Goal: Task Accomplishment & Management: Complete application form

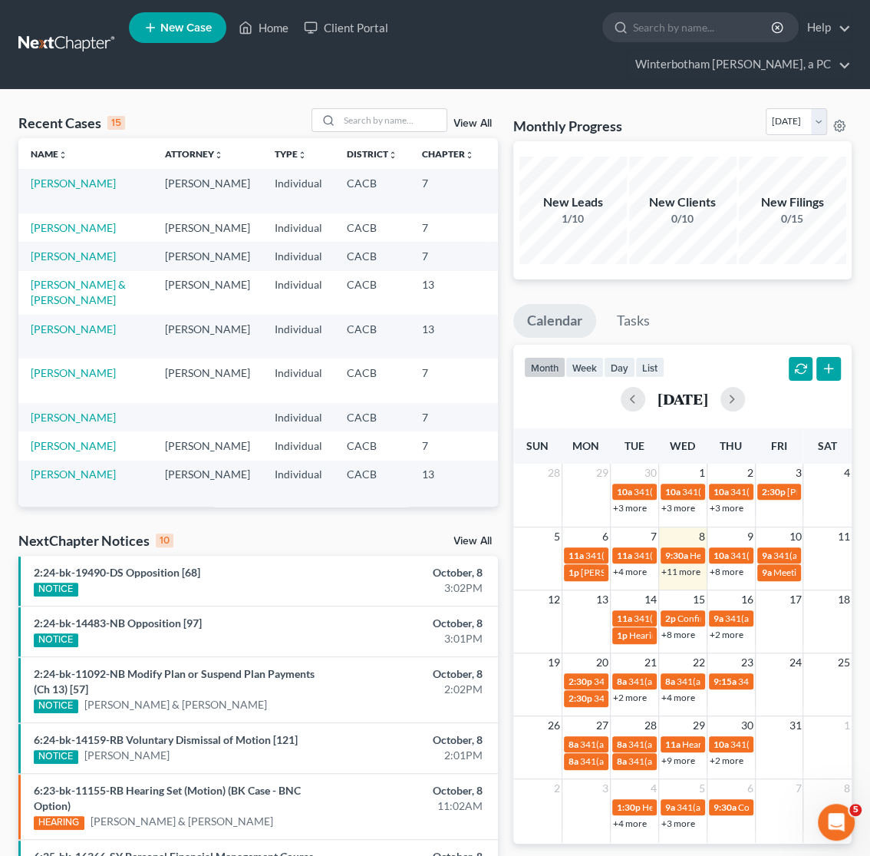
click at [477, 124] on link "View All" at bounding box center [473, 123] width 38 height 11
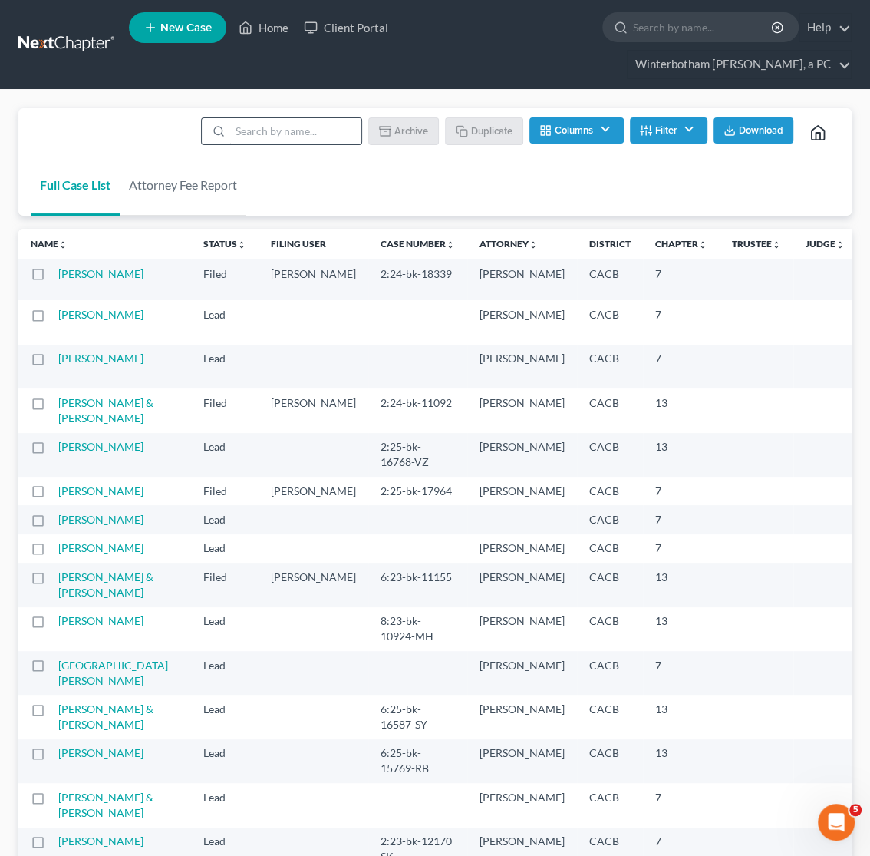
drag, startPoint x: 269, startPoint y: 147, endPoint x: 269, endPoint y: 131, distance: 15.3
click at [269, 143] on li at bounding box center [281, 132] width 161 height 31
click at [269, 131] on input "search" at bounding box center [295, 131] width 131 height 26
type input "[PERSON_NAME]"
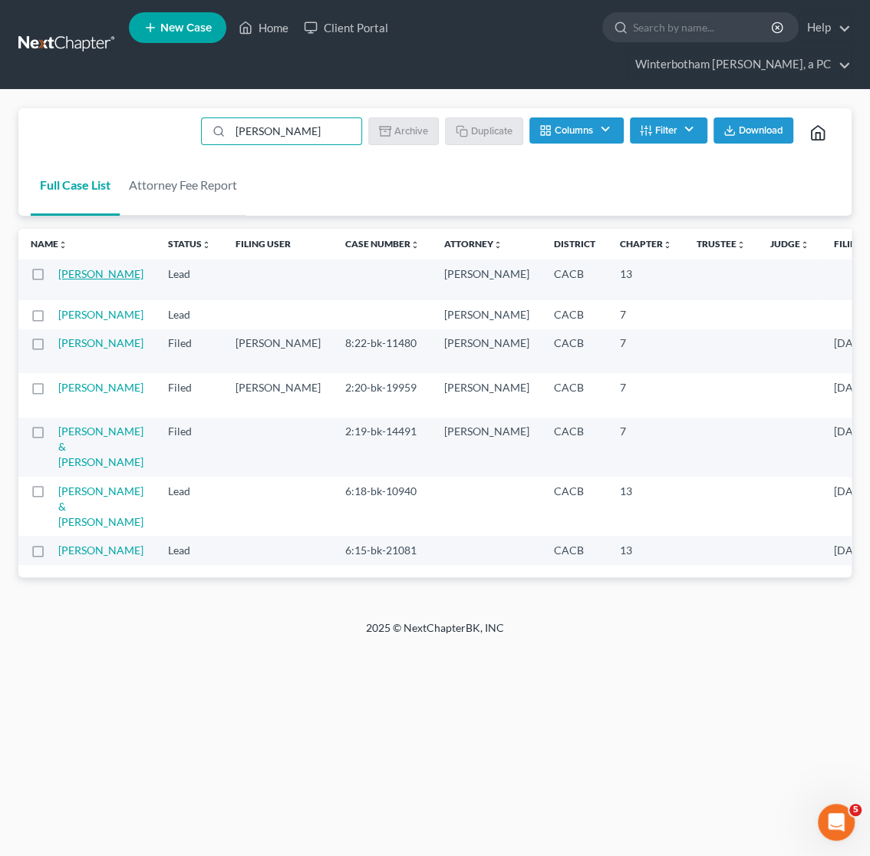
click at [68, 280] on link "[PERSON_NAME]" at bounding box center [100, 273] width 85 height 13
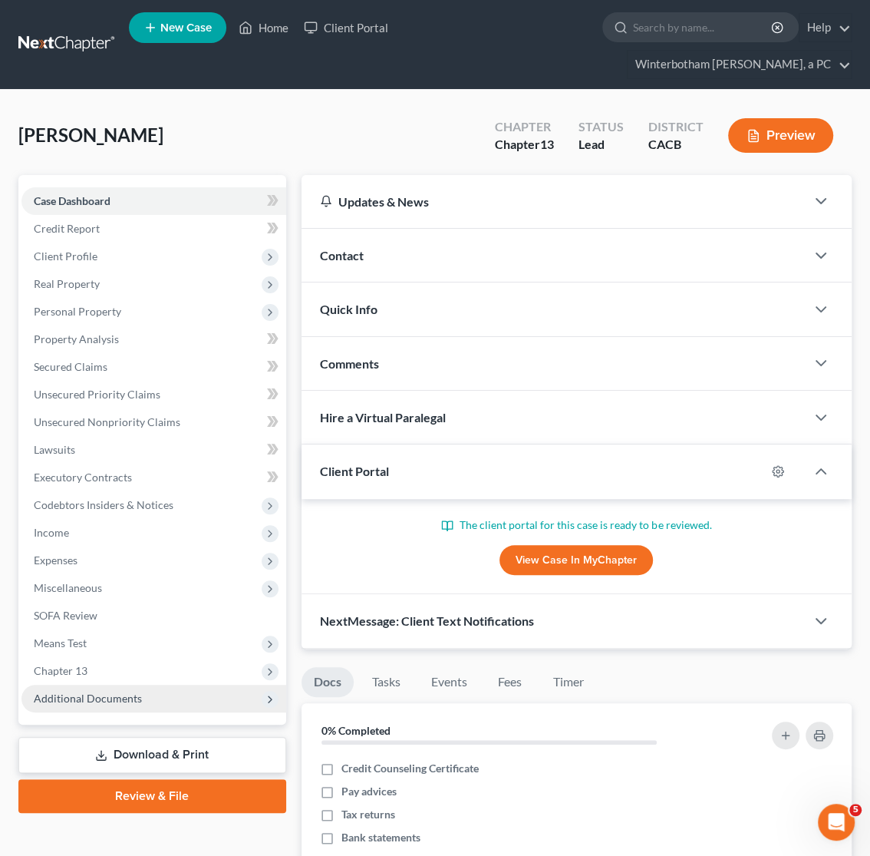
click at [127, 701] on span "Additional Documents" at bounding box center [88, 697] width 108 height 13
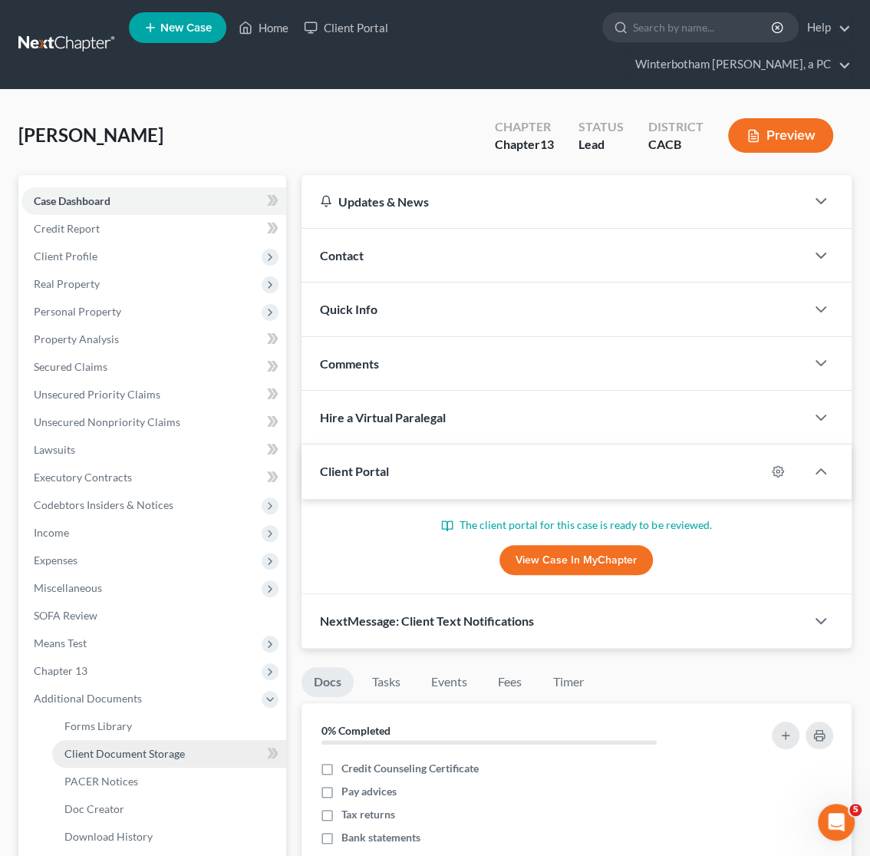
click at [153, 761] on link "Client Document Storage" at bounding box center [169, 754] width 234 height 28
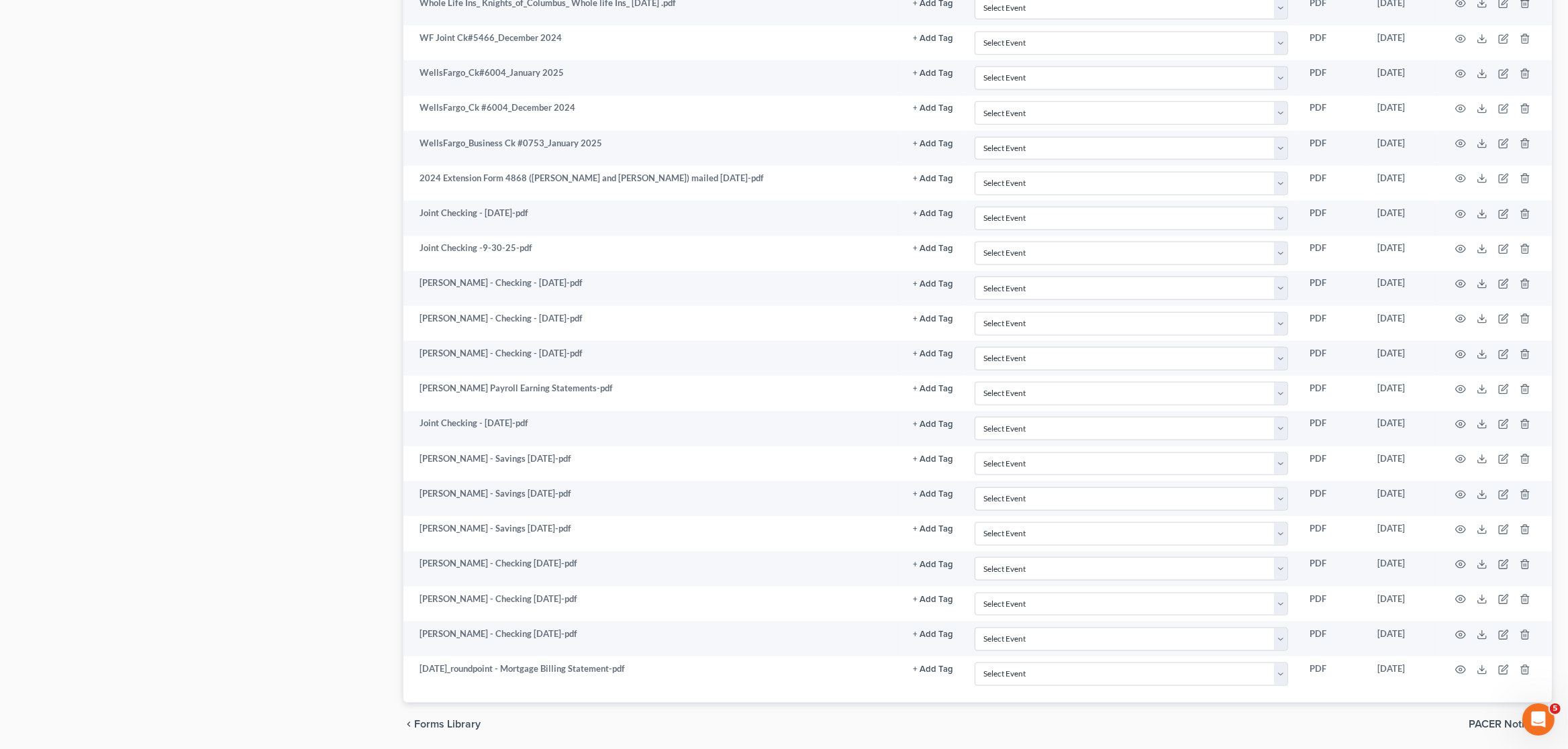
scroll to position [1898, 0]
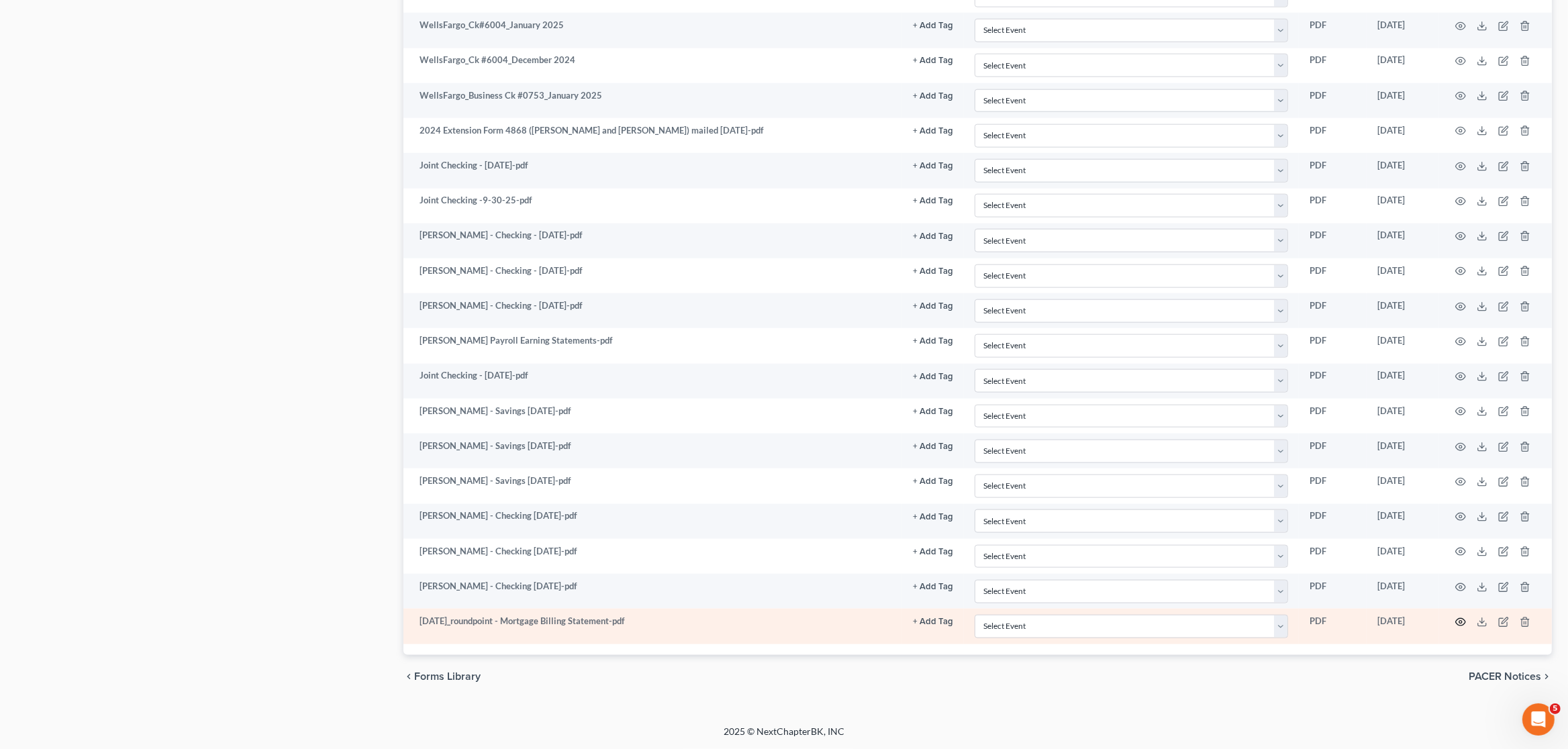
click at [761, 625] on icon "button" at bounding box center [1460, 622] width 10 height 10
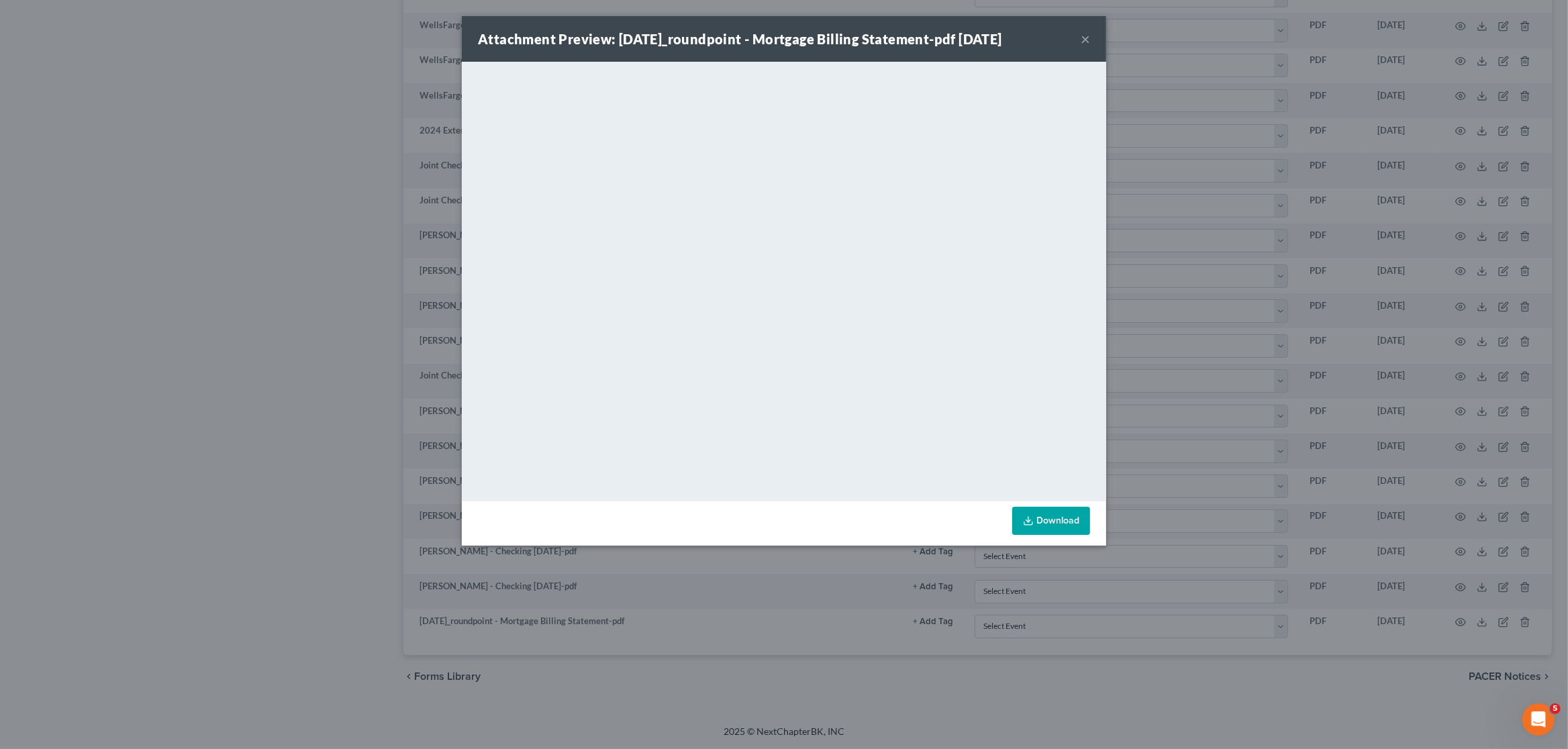
drag, startPoint x: 1087, startPoint y: 36, endPoint x: 991, endPoint y: 4, distance: 101.2
click at [761, 36] on button "×" at bounding box center [1085, 38] width 10 height 16
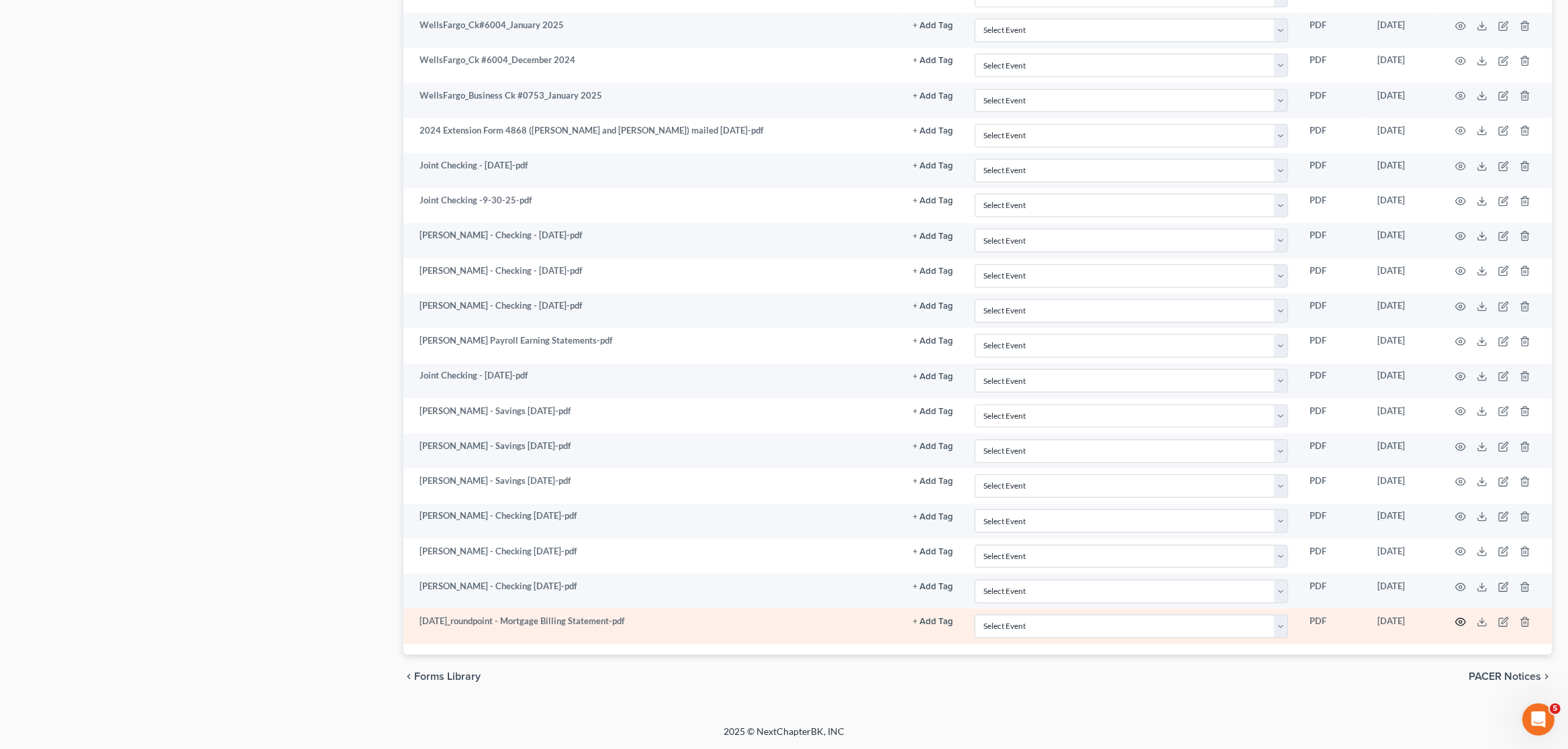
click at [761, 622] on icon "button" at bounding box center [1460, 622] width 10 height 10
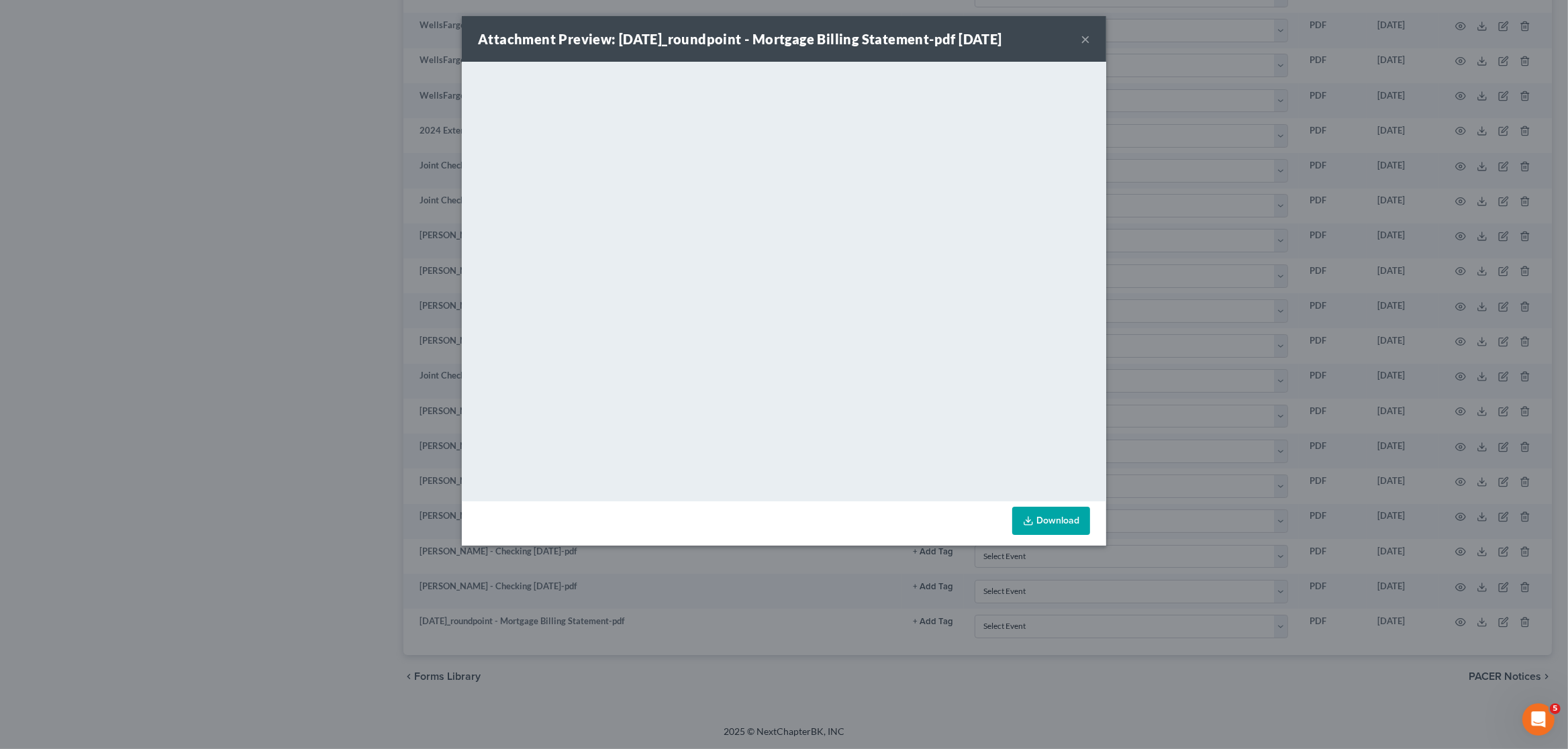
click at [761, 36] on button "×" at bounding box center [1085, 38] width 10 height 16
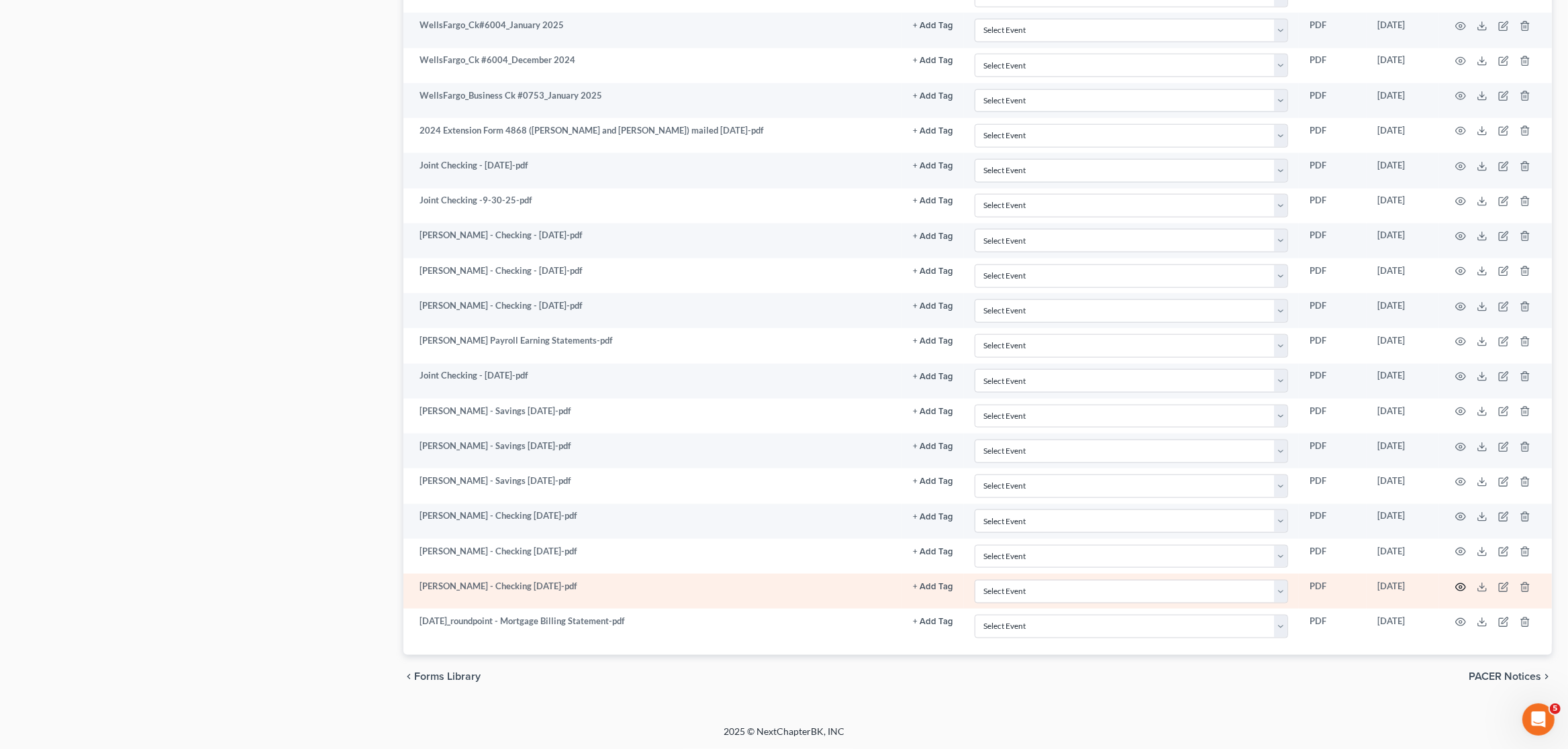
click at [761, 588] on icon "button" at bounding box center [1460, 587] width 10 height 10
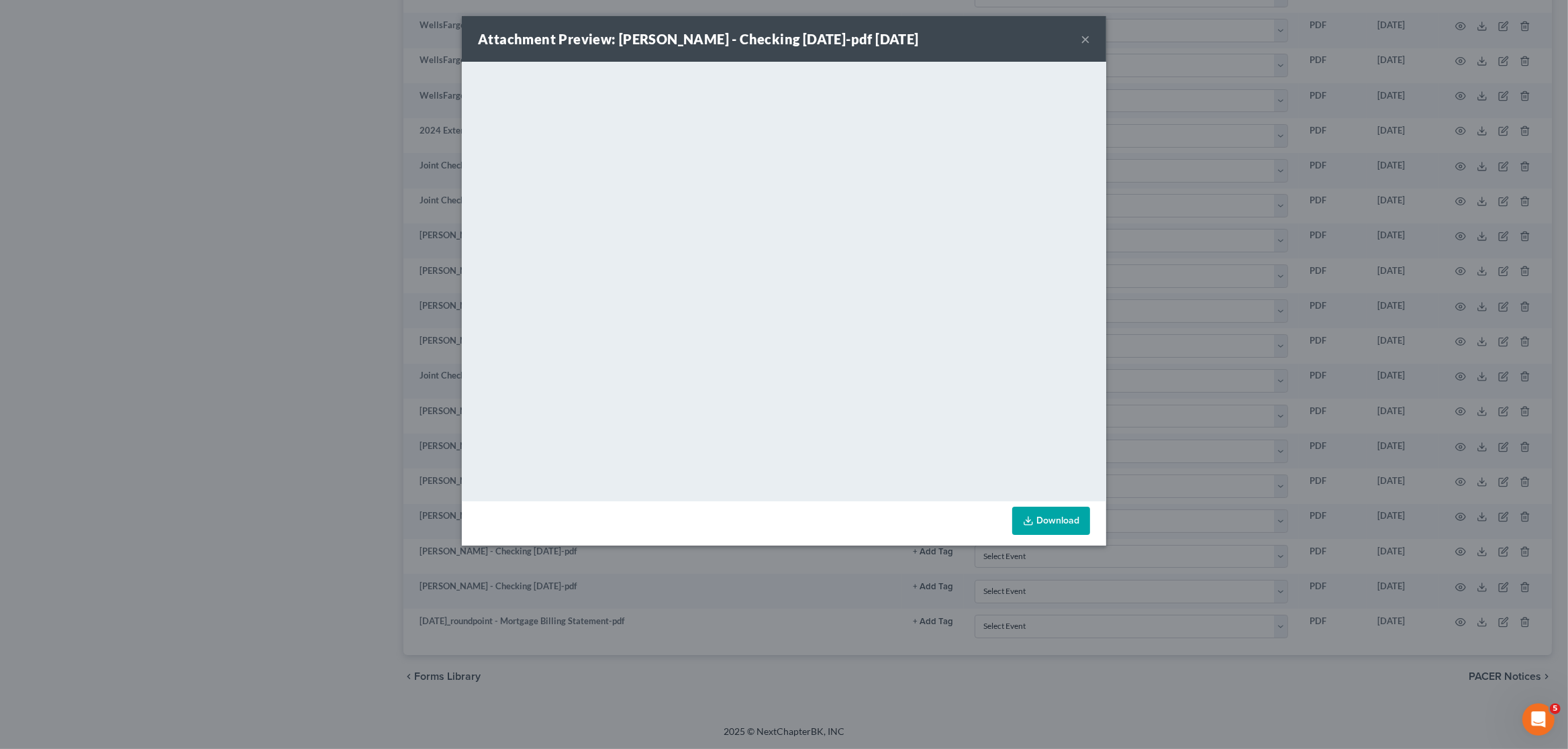
click at [370, 362] on div "Attachment Preview: [PERSON_NAME] - Checking [DATE]-pdf [DATE] × Download" at bounding box center [784, 374] width 1568 height 749
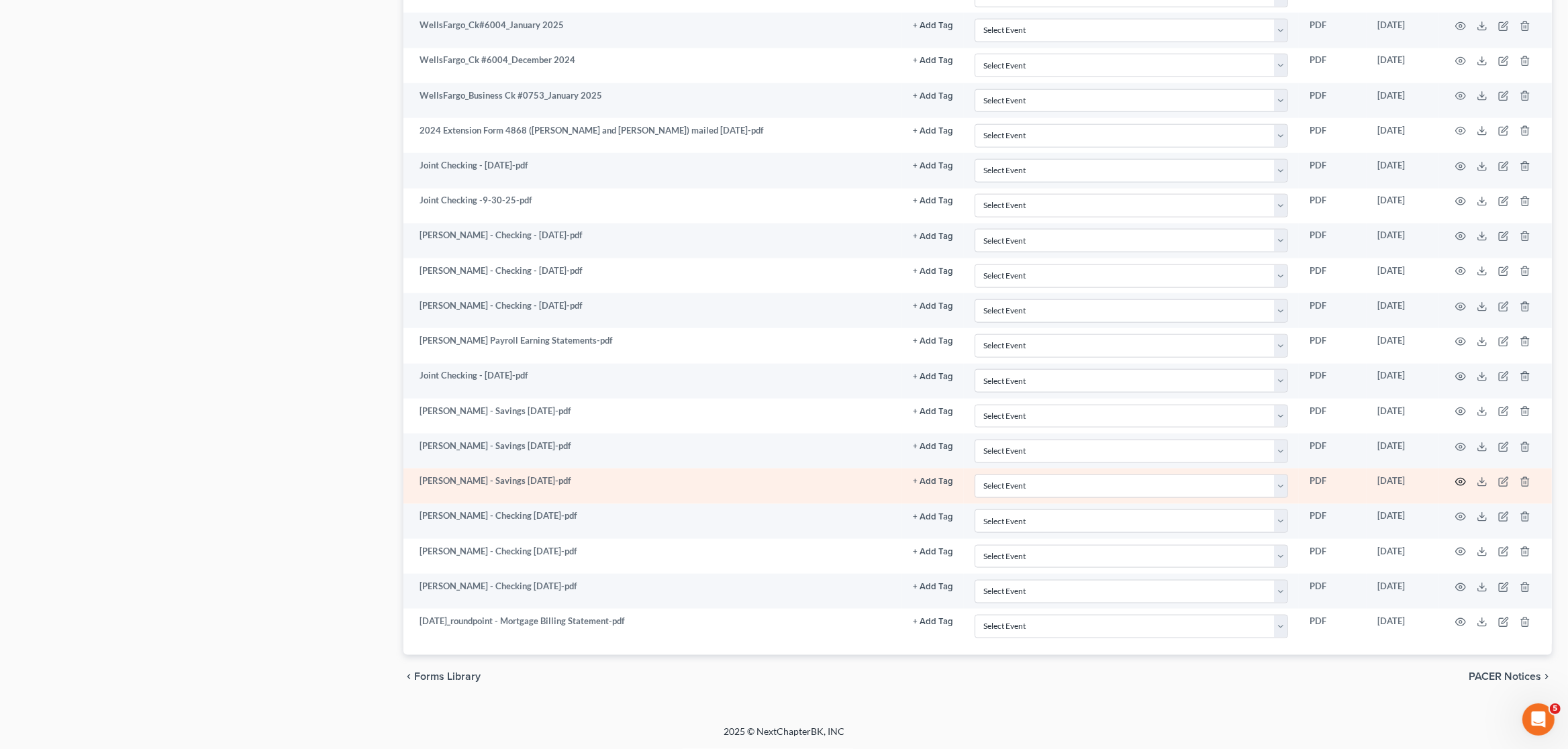
click at [761, 484] on icon "button" at bounding box center [1461, 481] width 10 height 7
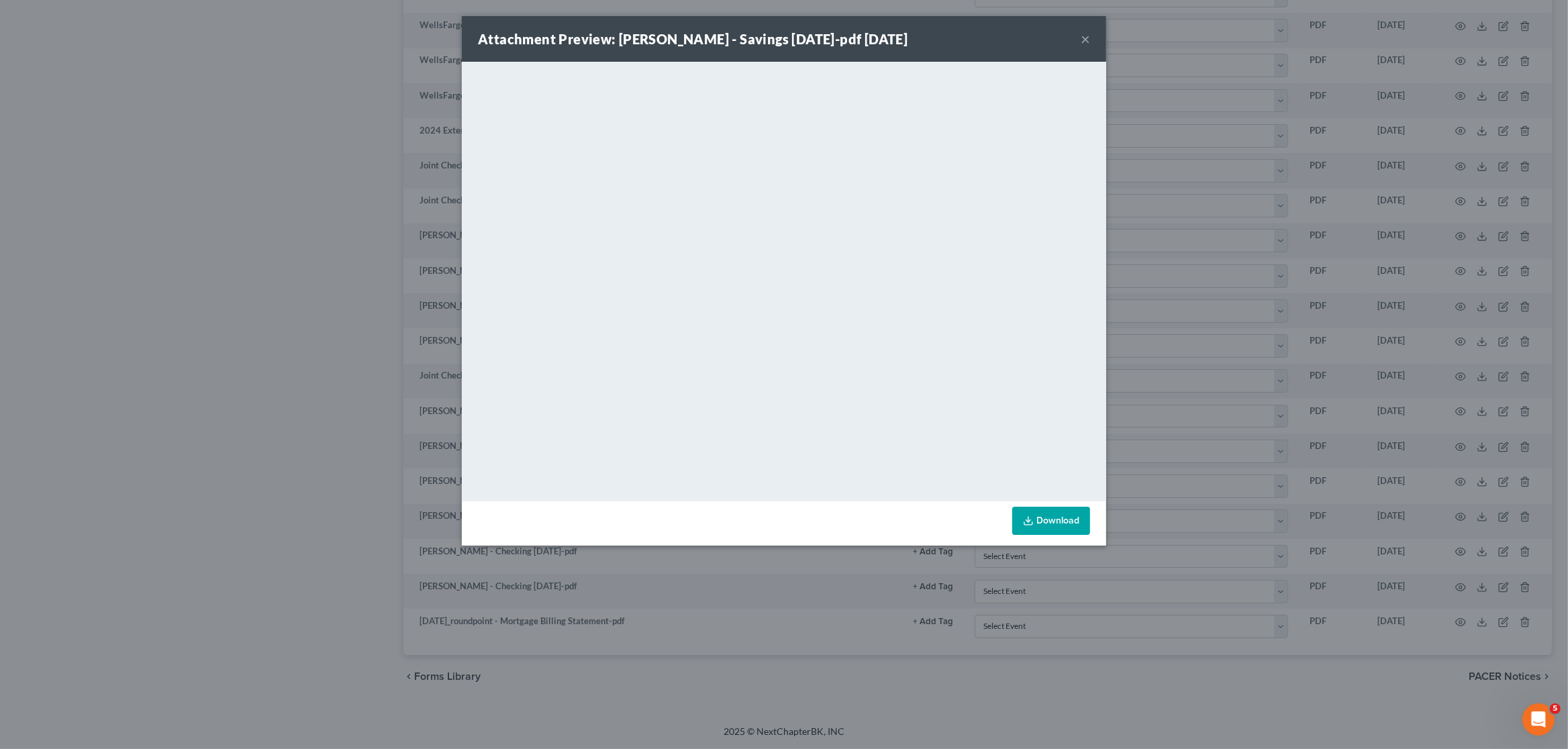
click at [341, 396] on div "Attachment Preview: [PERSON_NAME] - Savings [DATE]-pdf [DATE] × <object ng-attr…" at bounding box center [784, 374] width 1568 height 749
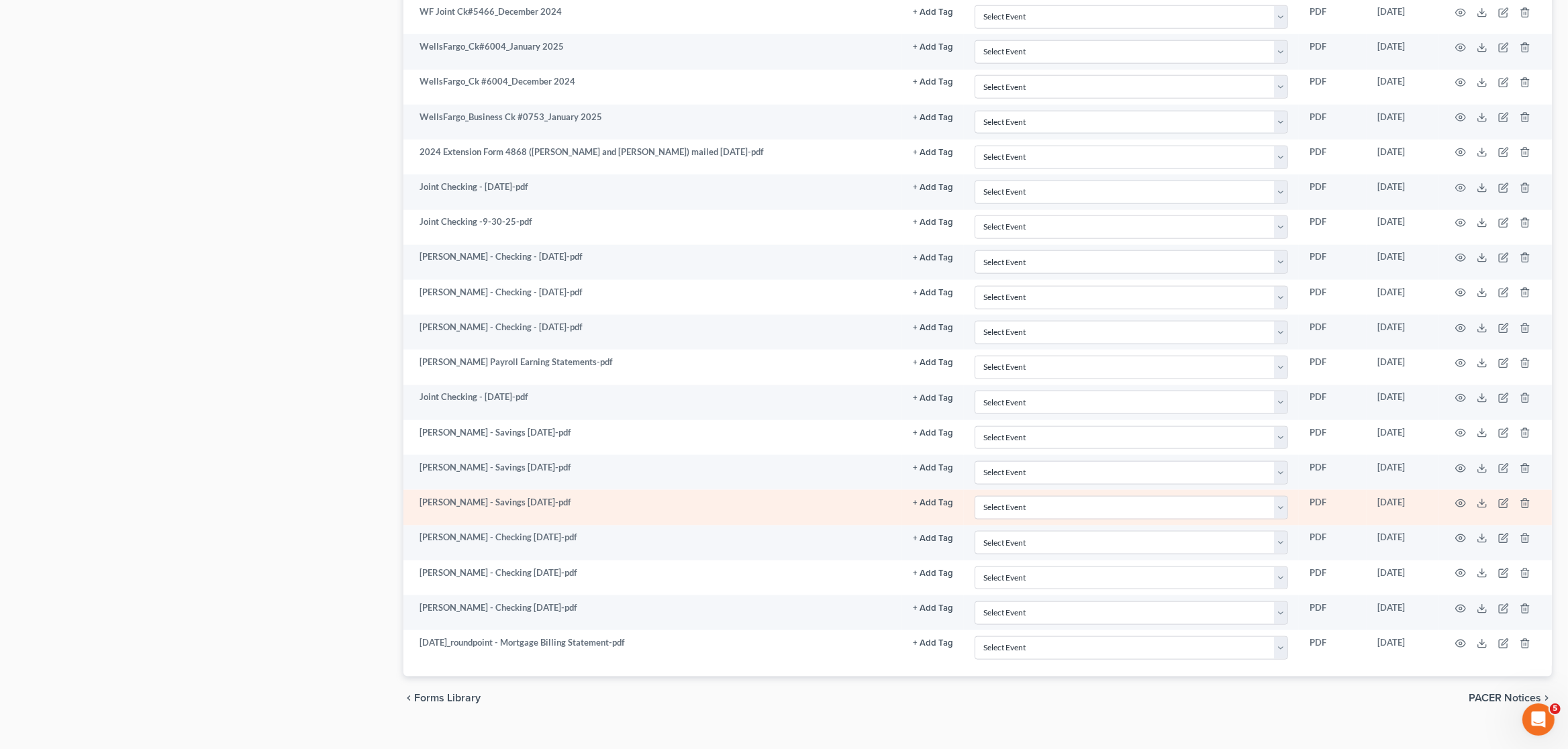
scroll to position [1827, 0]
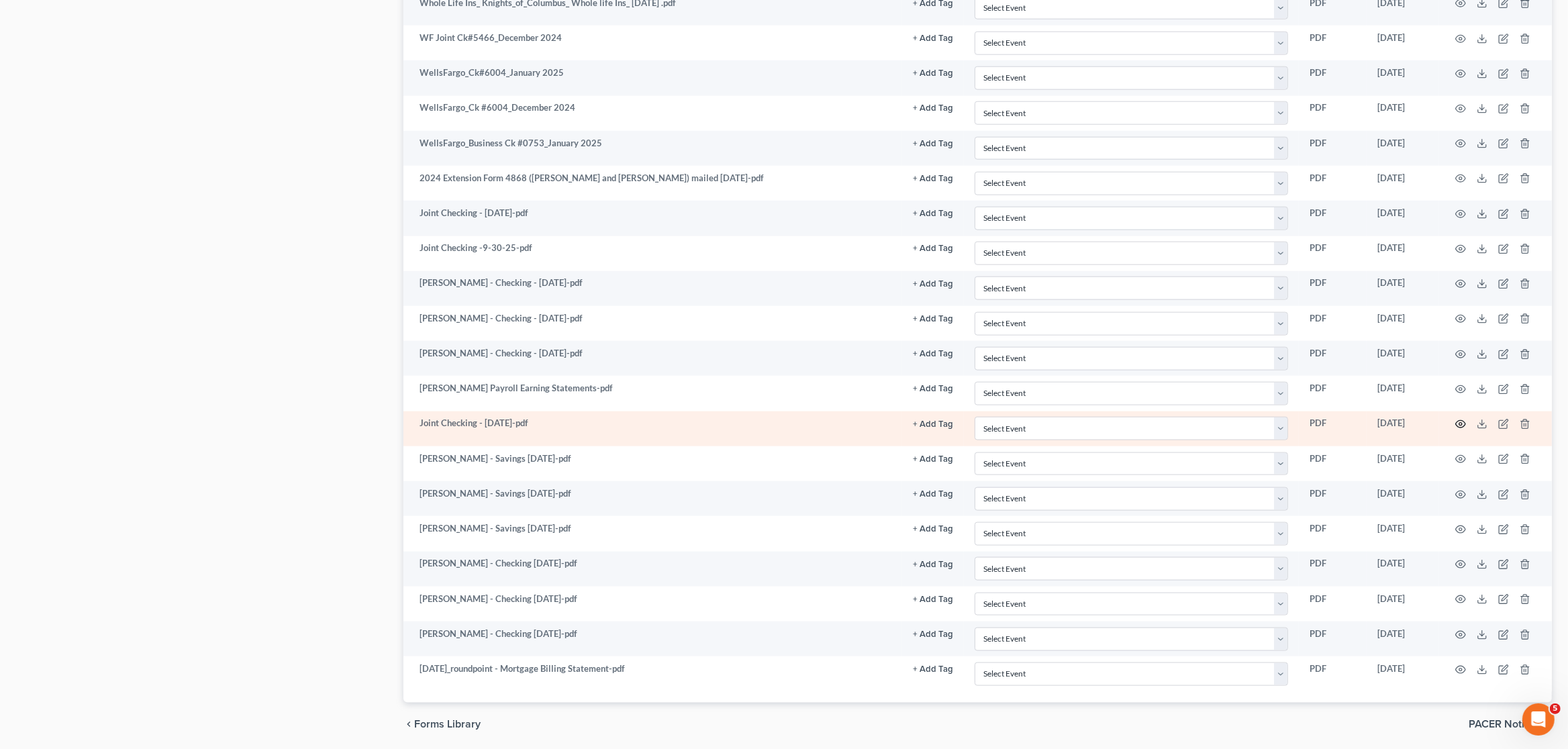
drag, startPoint x: 1462, startPoint y: 449, endPoint x: 1450, endPoint y: 456, distance: 13.9
click at [761, 446] on td at bounding box center [1495, 429] width 113 height 35
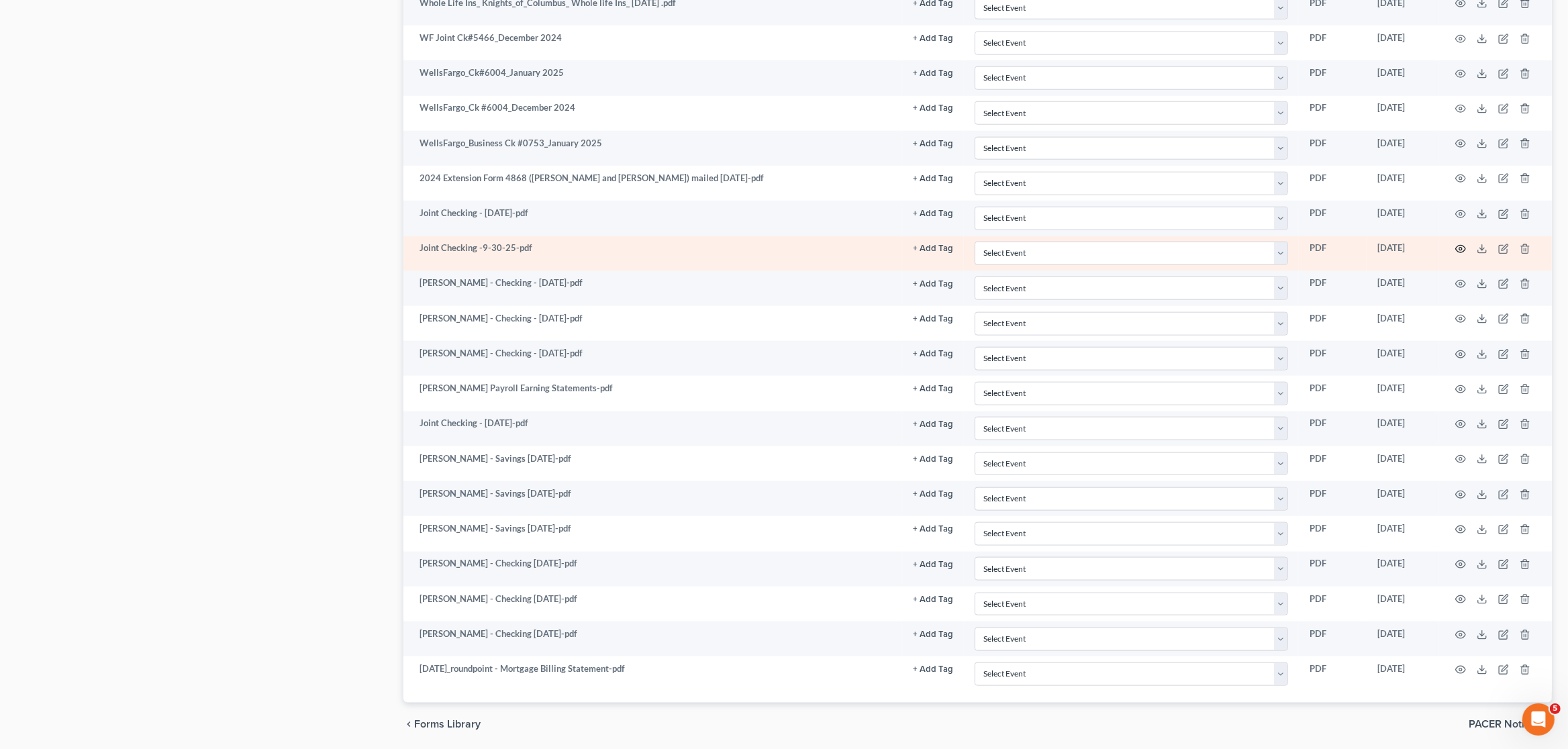
click at [761, 255] on icon "button" at bounding box center [1460, 249] width 10 height 10
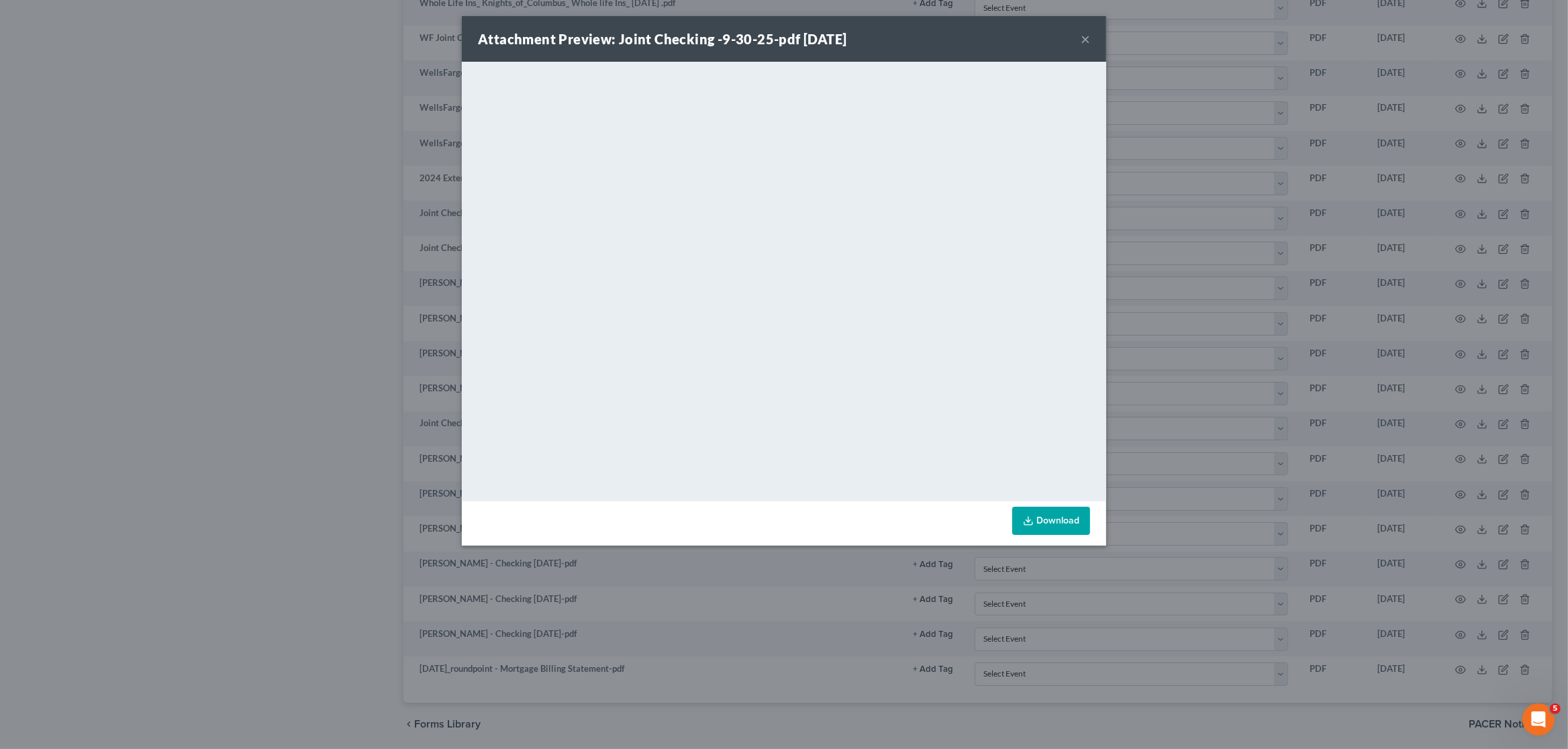
click at [761, 34] on button "×" at bounding box center [1085, 38] width 10 height 16
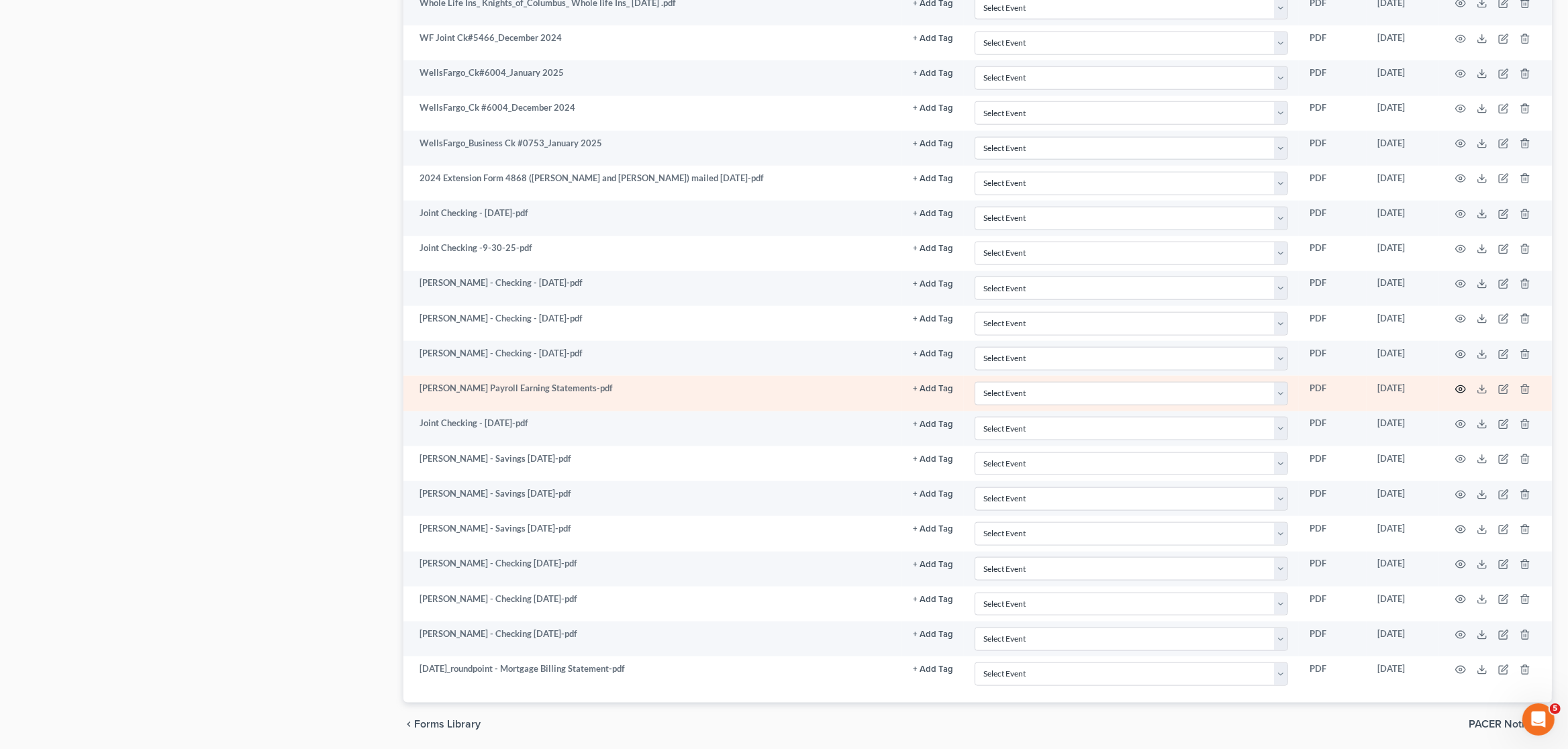
click at [761, 394] on icon "button" at bounding box center [1461, 389] width 10 height 7
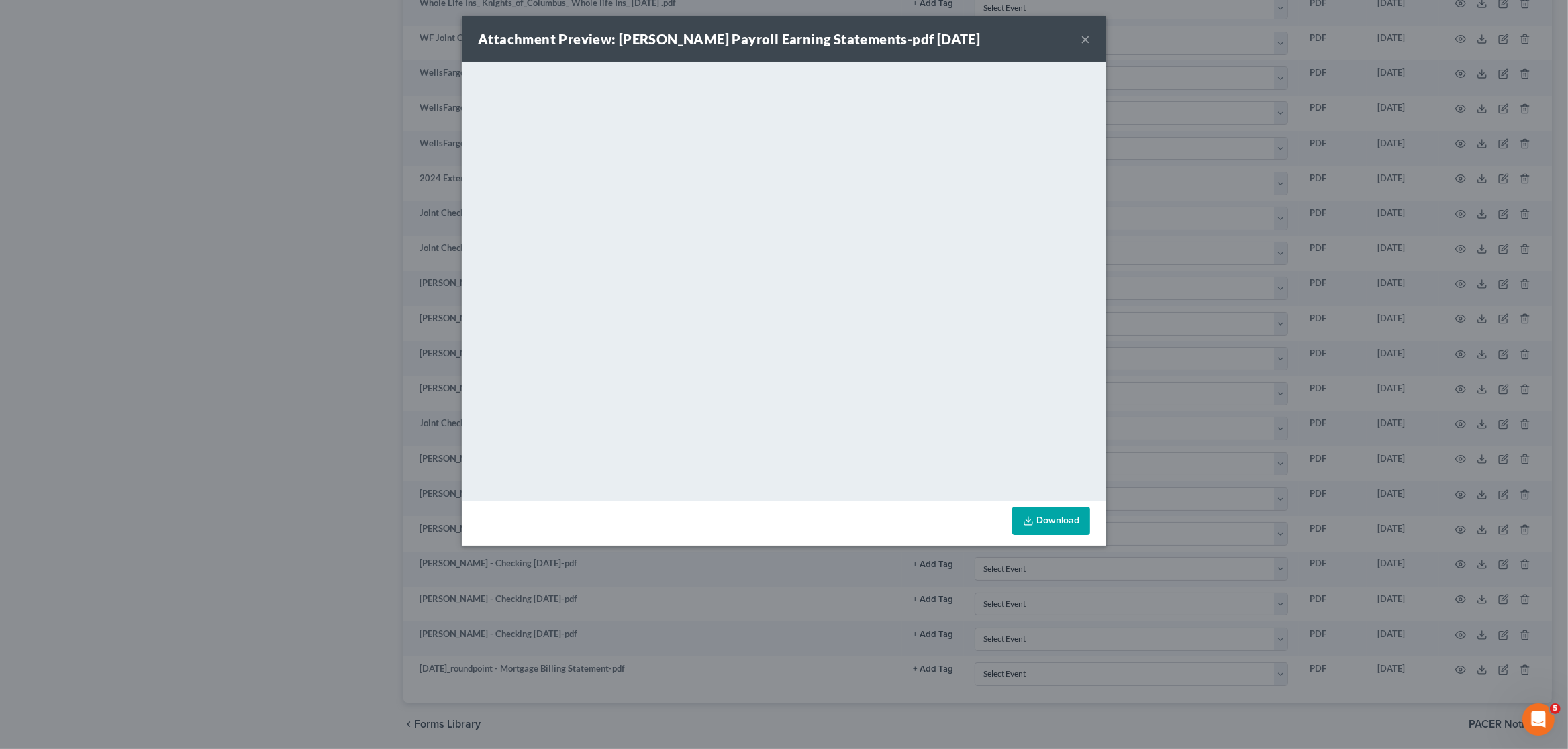
click at [761, 37] on button "×" at bounding box center [1085, 38] width 10 height 16
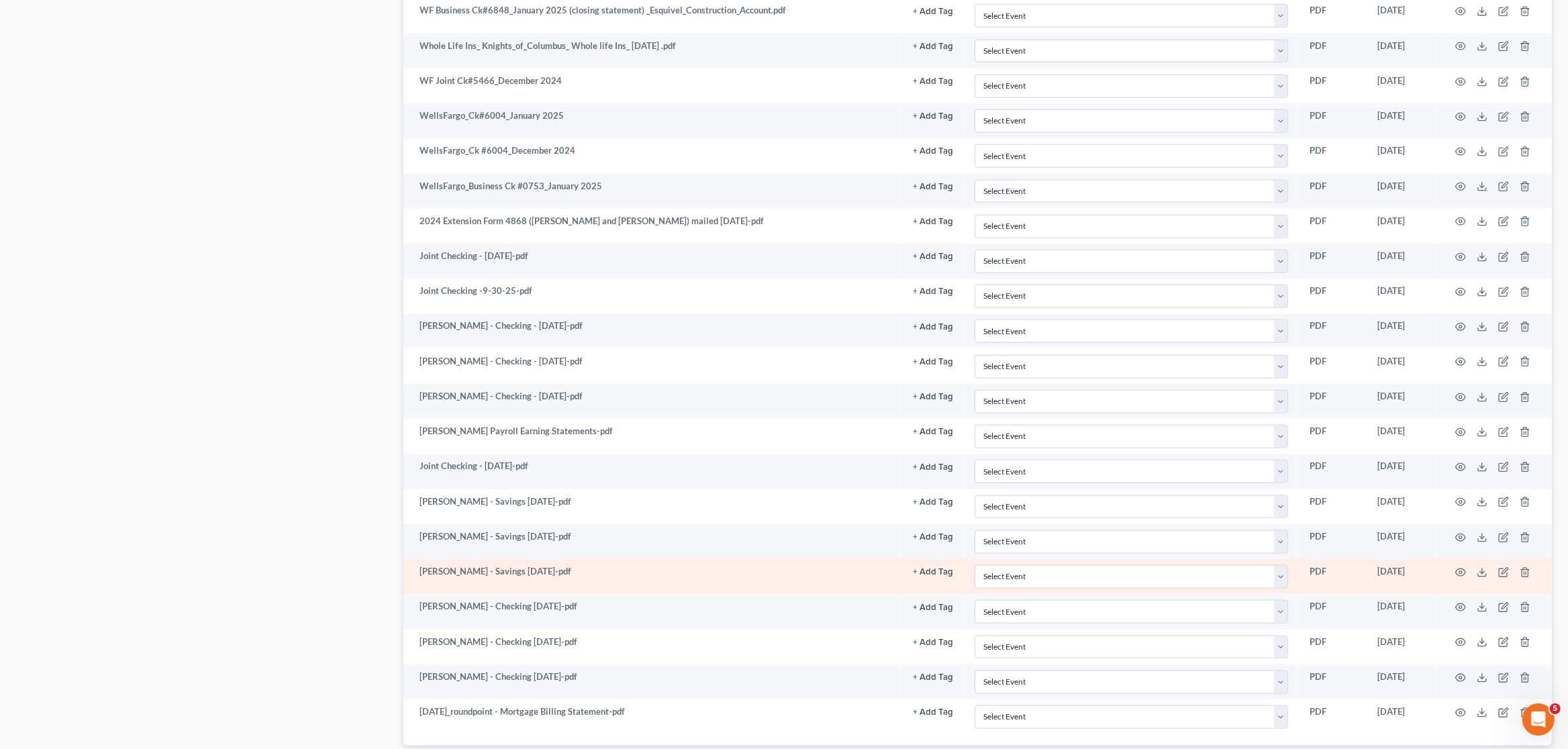
scroll to position [1757, 0]
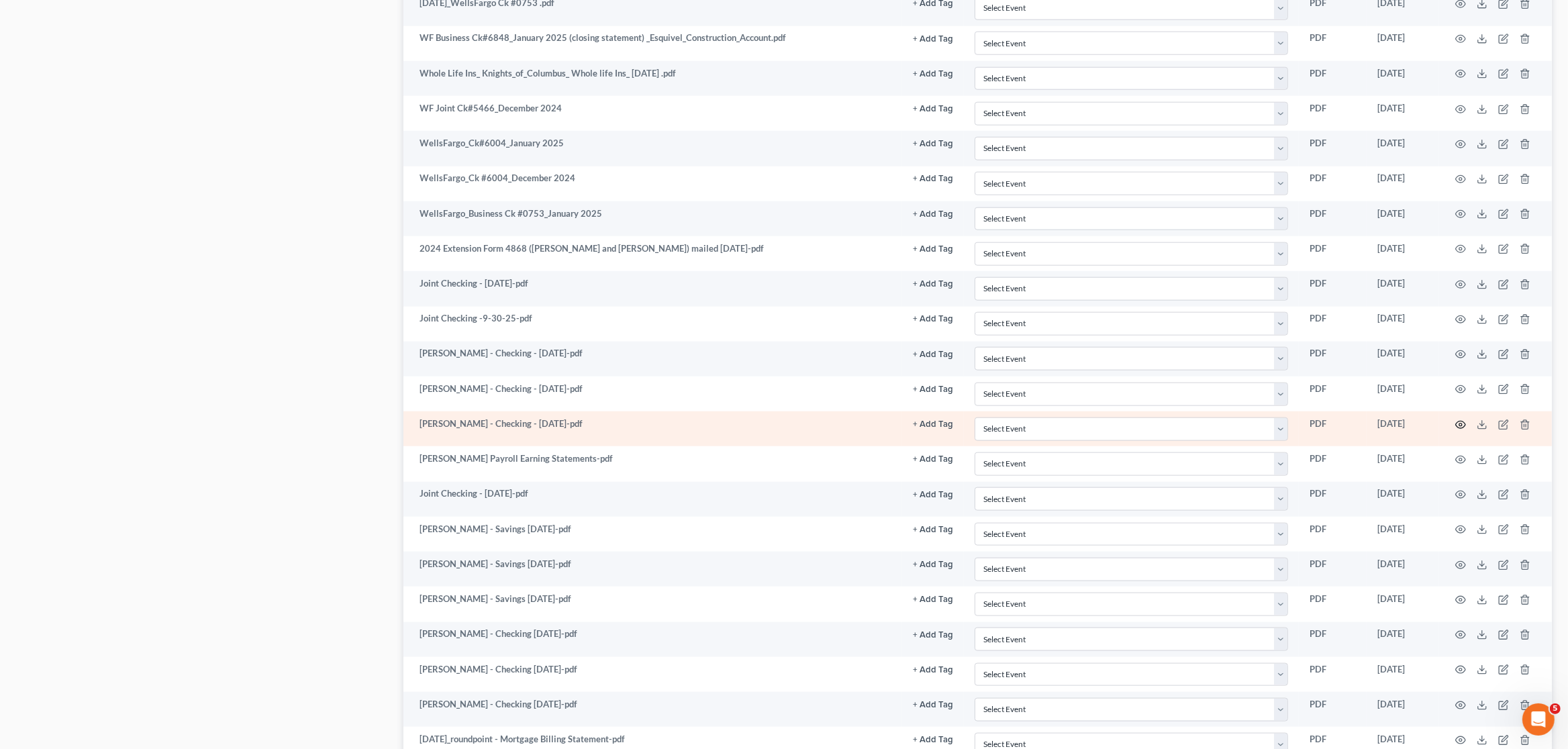
click at [761, 430] on icon "button" at bounding box center [1460, 425] width 10 height 10
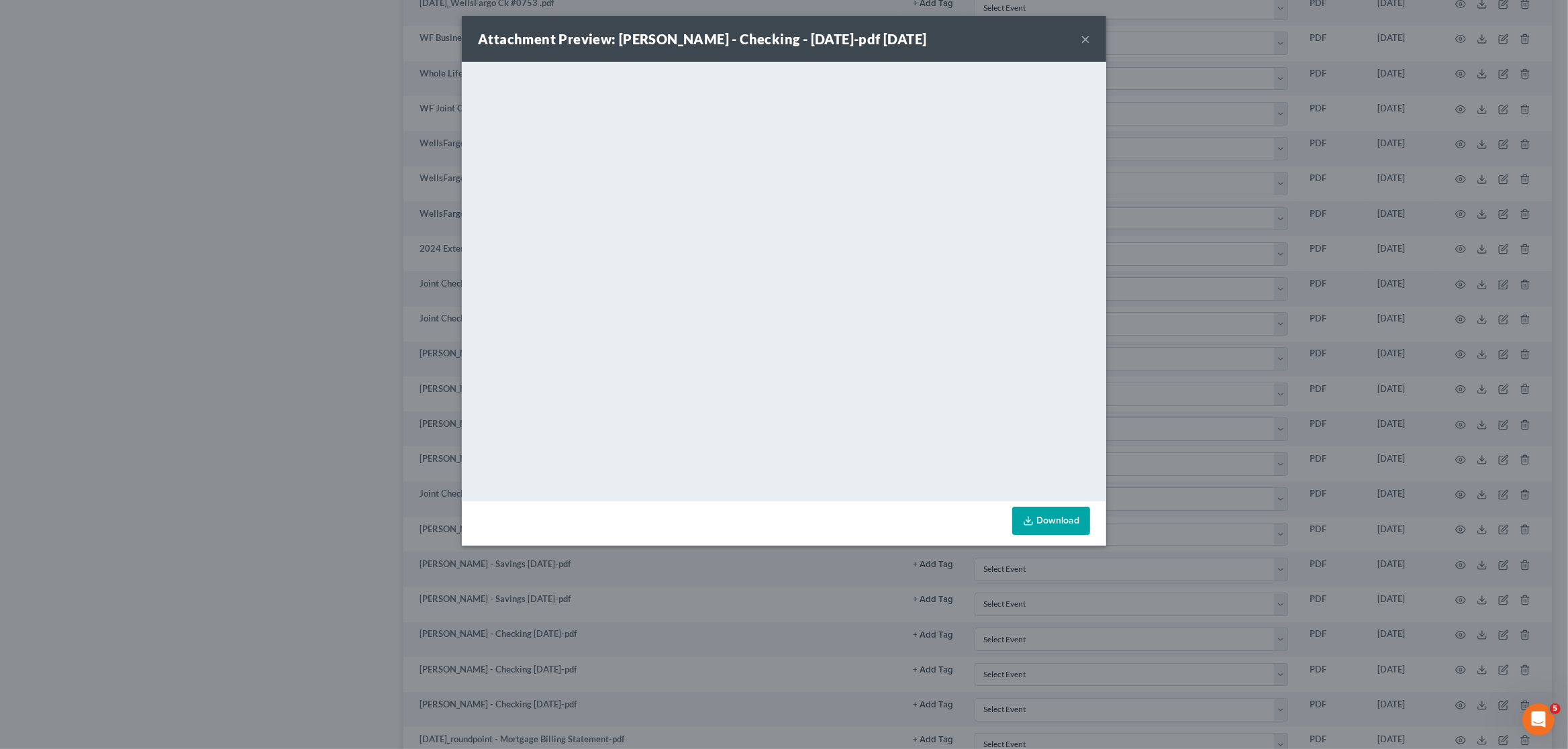
click at [338, 365] on div "Attachment Preview: [PERSON_NAME] - Checking - [DATE]-pdf [DATE] × <object ng-a…" at bounding box center [784, 374] width 1568 height 749
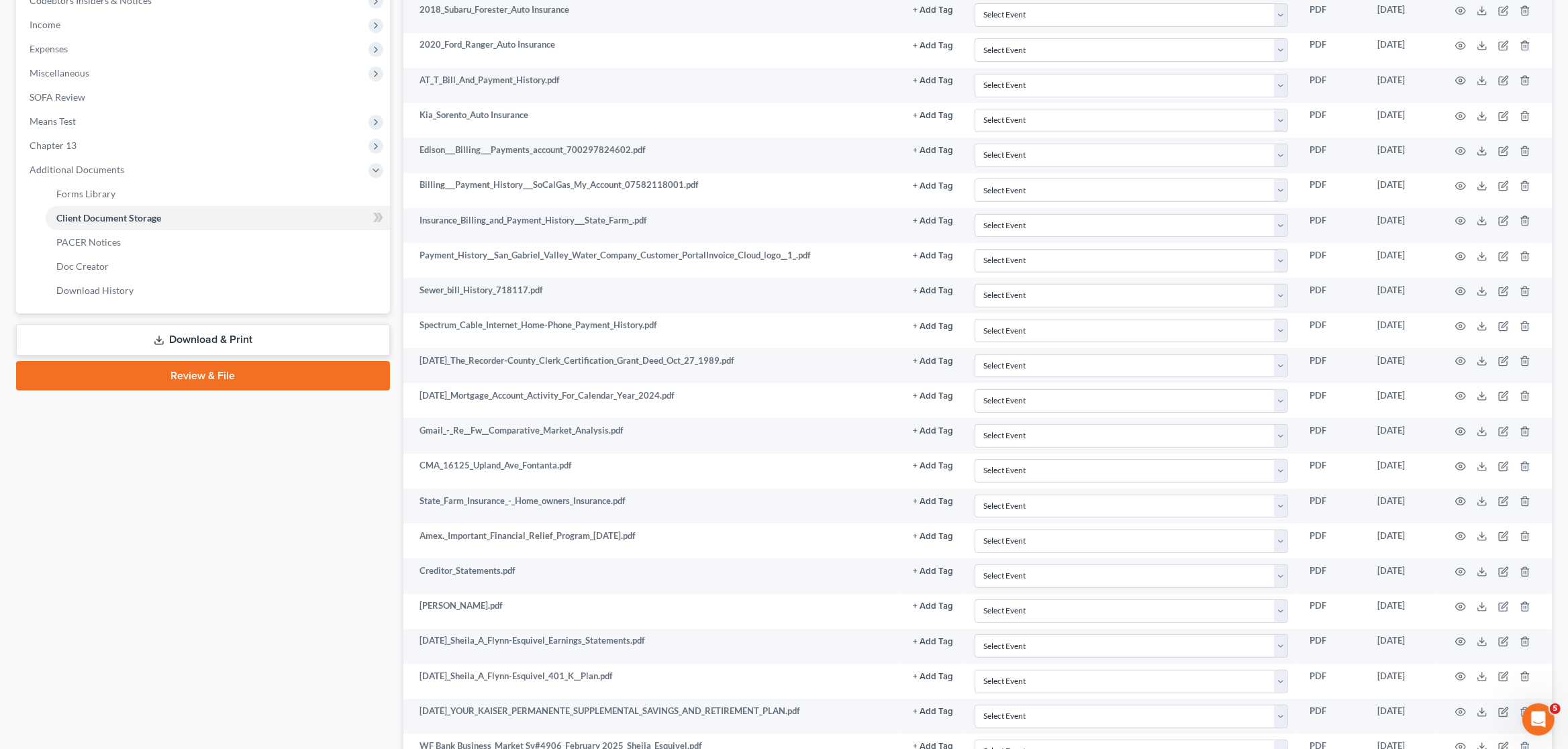
scroll to position [0, 0]
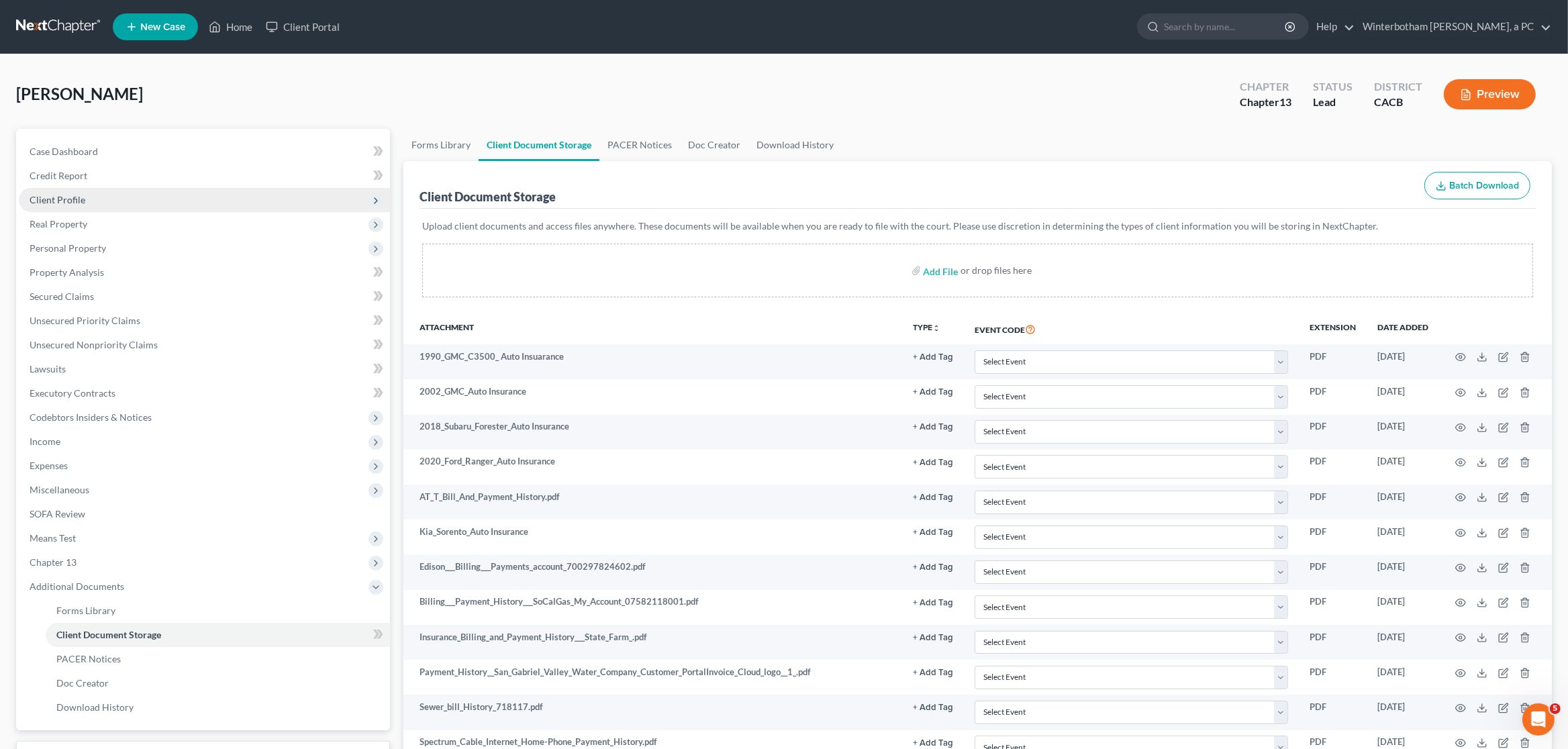
click at [66, 204] on span "Client Profile" at bounding box center [58, 200] width 56 height 11
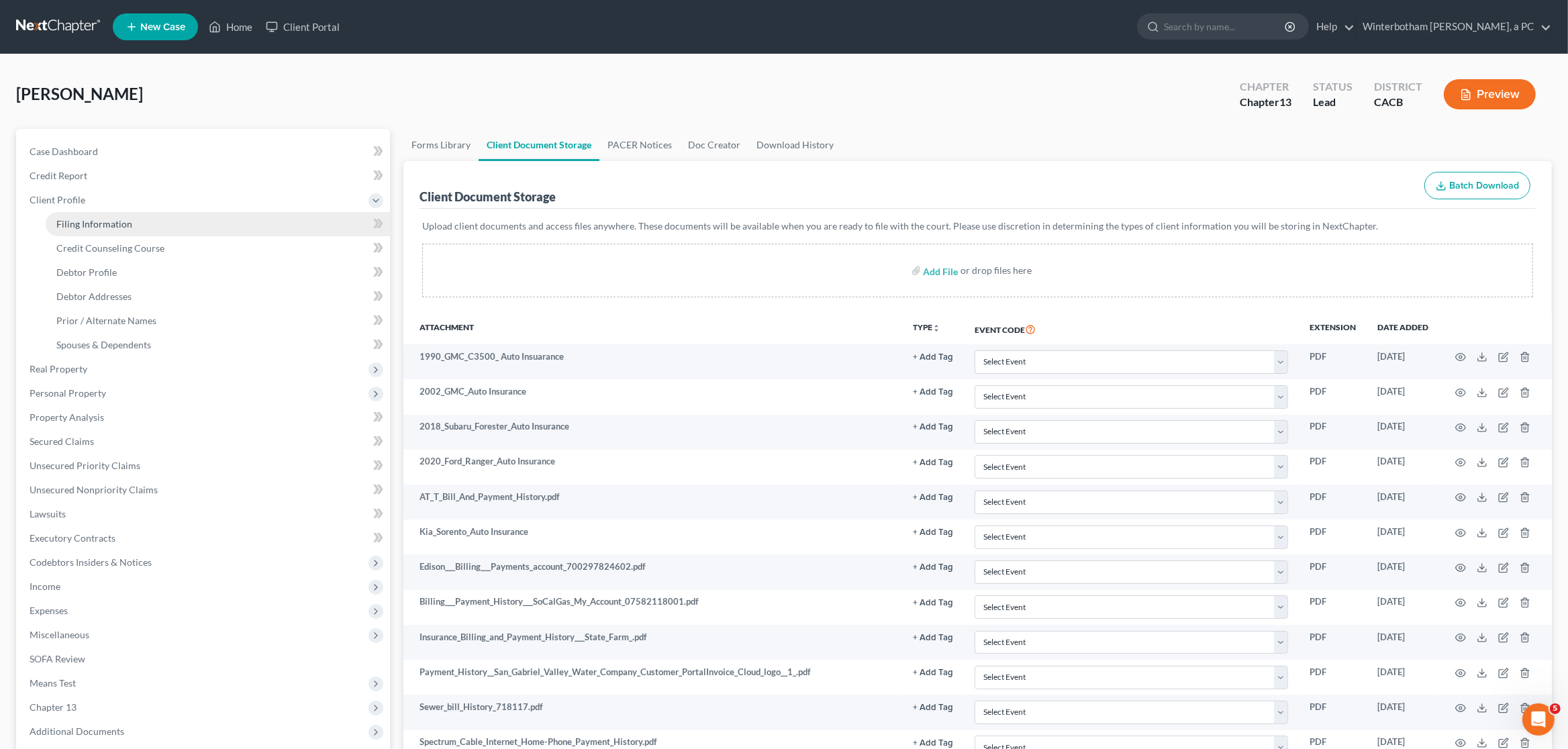
click at [150, 214] on link "Filing Information" at bounding box center [218, 225] width 345 height 24
select select "1"
select select "0"
select select "3"
select select "7"
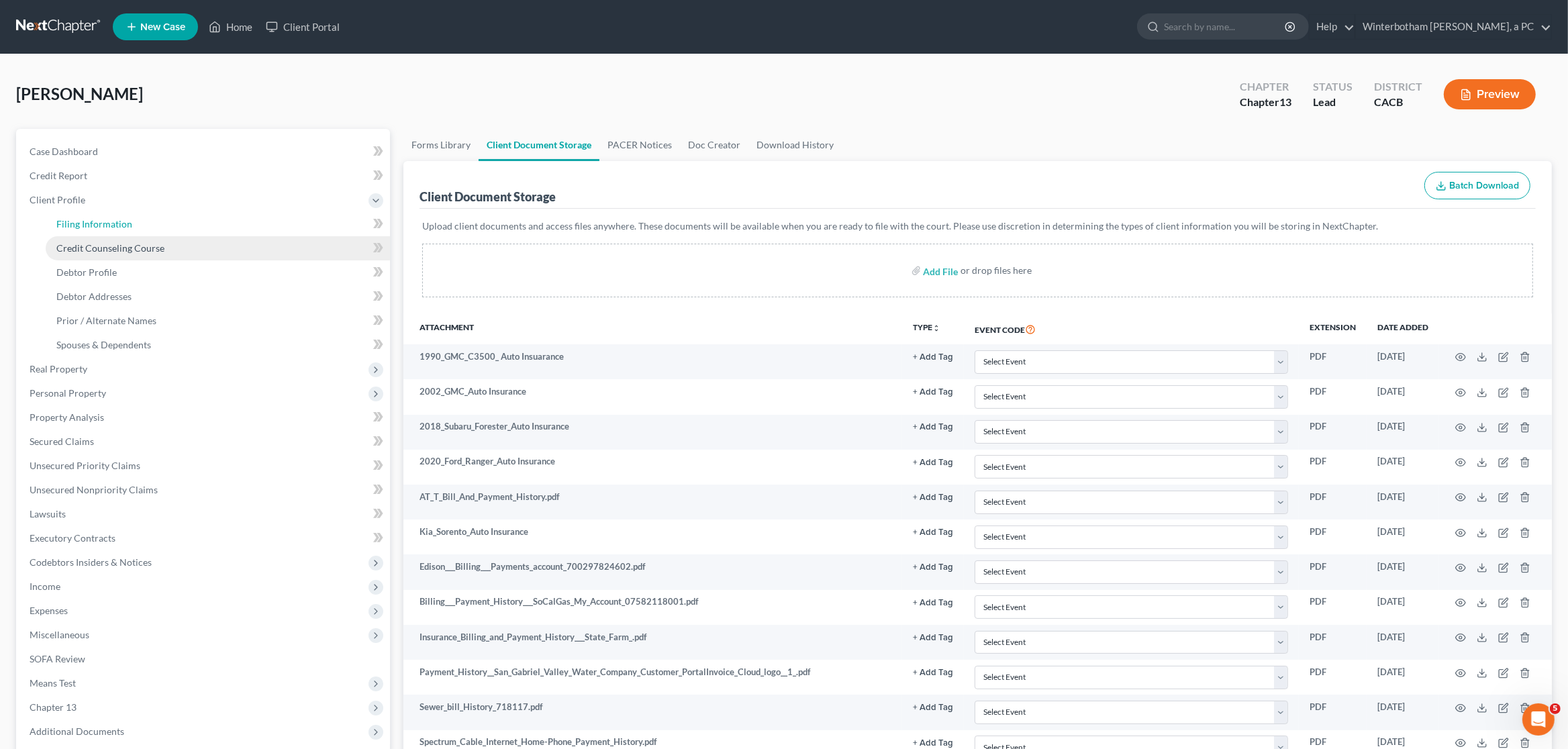
select select "0"
select select "2"
select select "4"
select select "1"
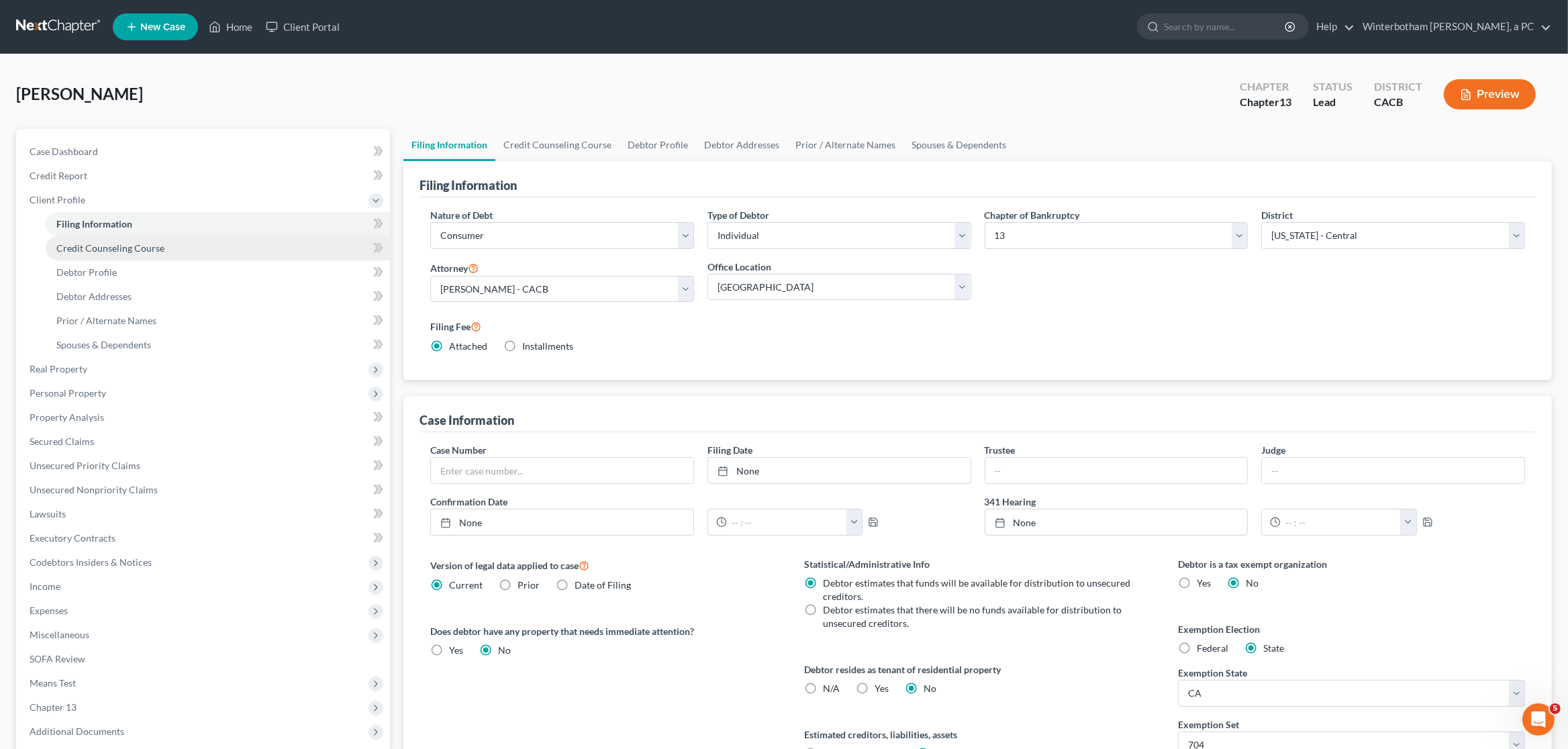
click at [134, 236] on link "Credit Counseling Course" at bounding box center [218, 248] width 345 height 24
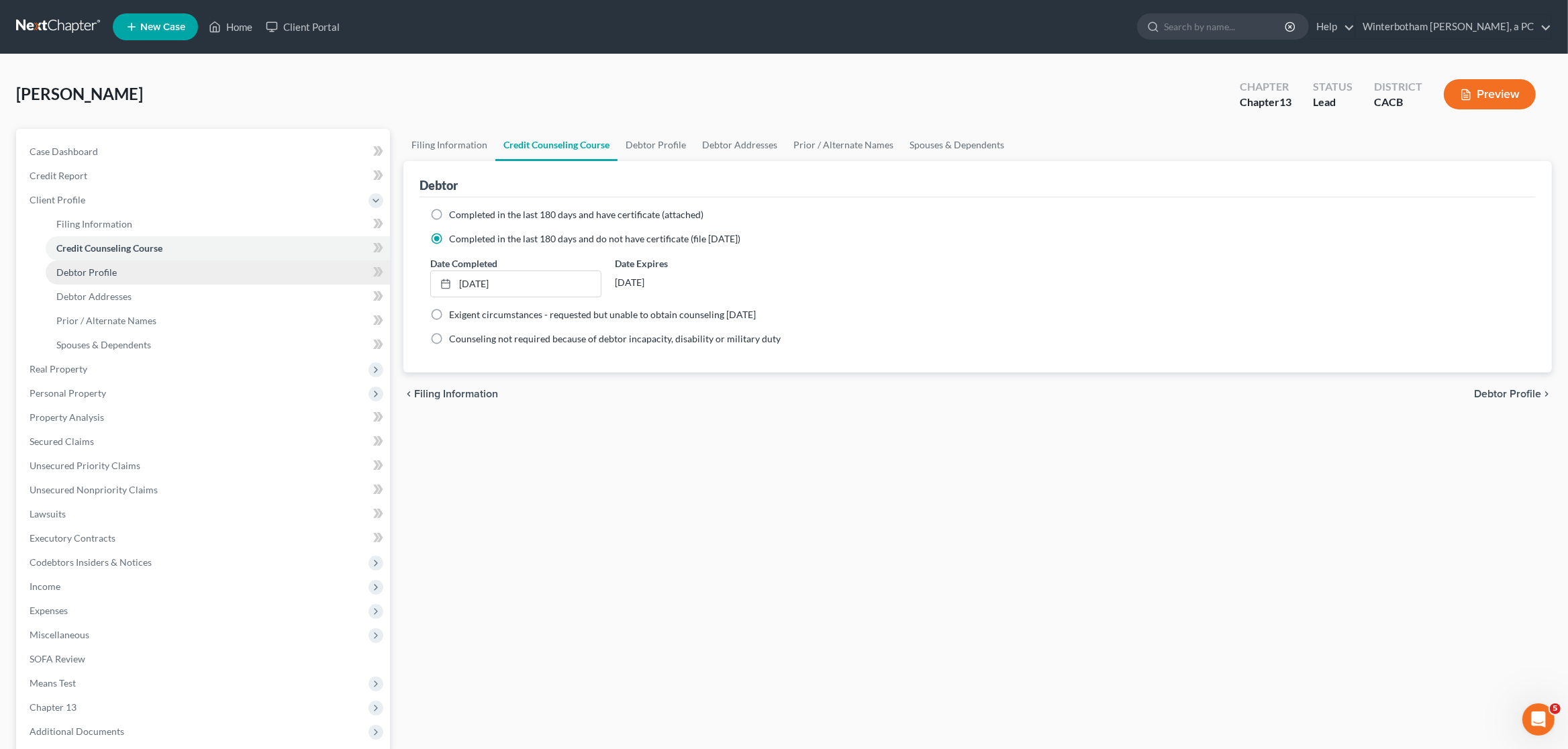
click at [134, 270] on link "Debtor Profile" at bounding box center [218, 273] width 345 height 24
select select "1"
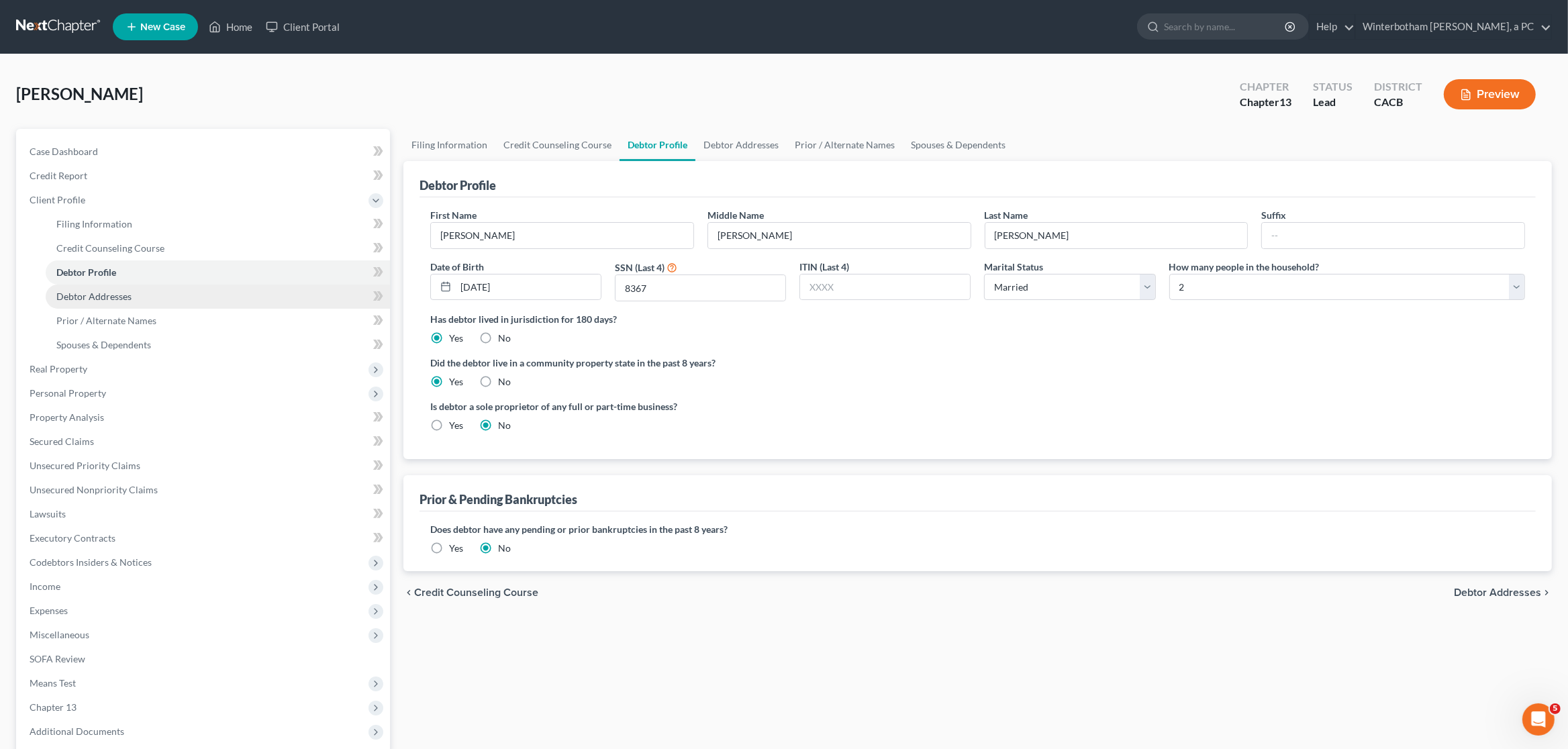
click at [133, 296] on link "Debtor Addresses" at bounding box center [218, 297] width 345 height 24
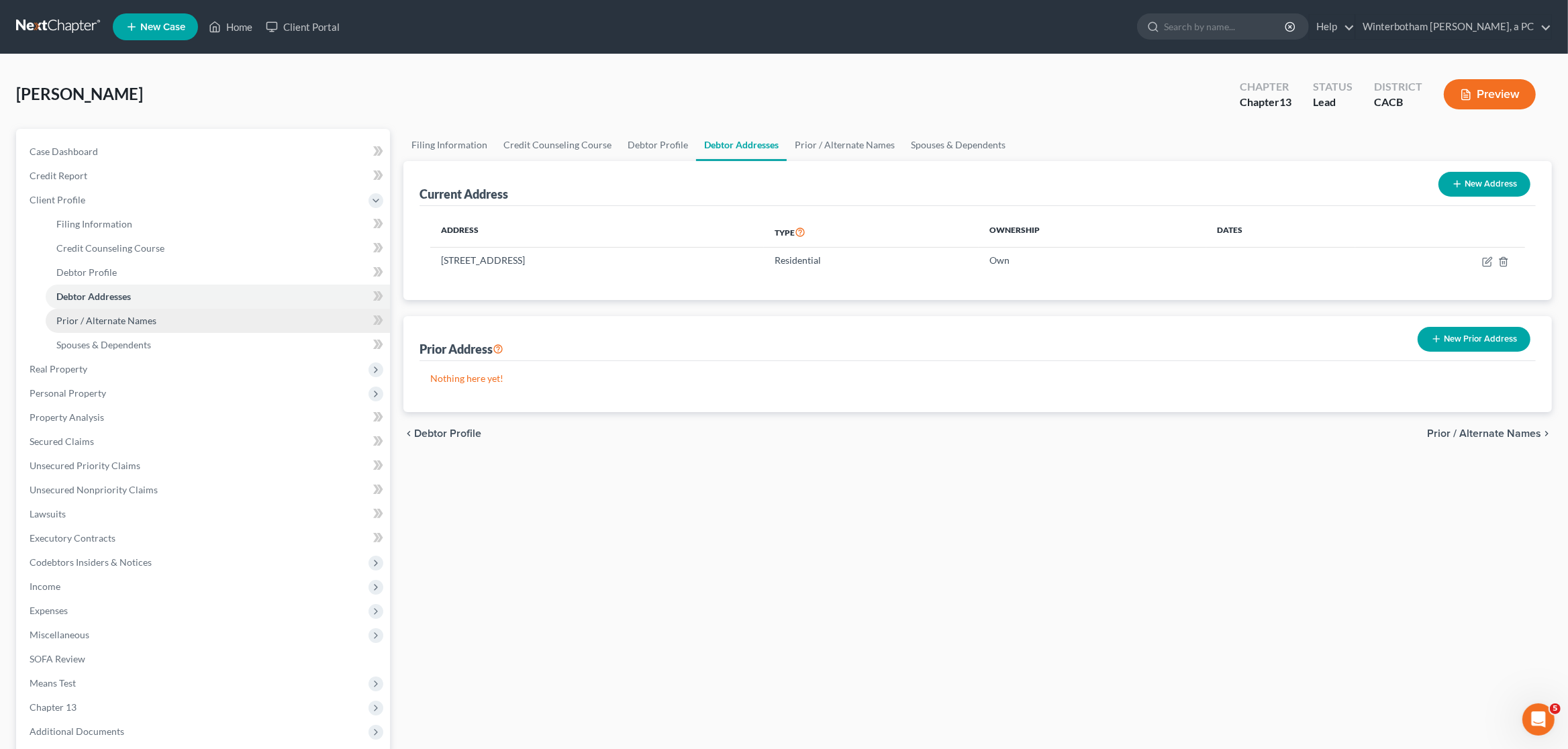
click at [140, 319] on span "Prior / Alternate Names" at bounding box center [106, 320] width 100 height 11
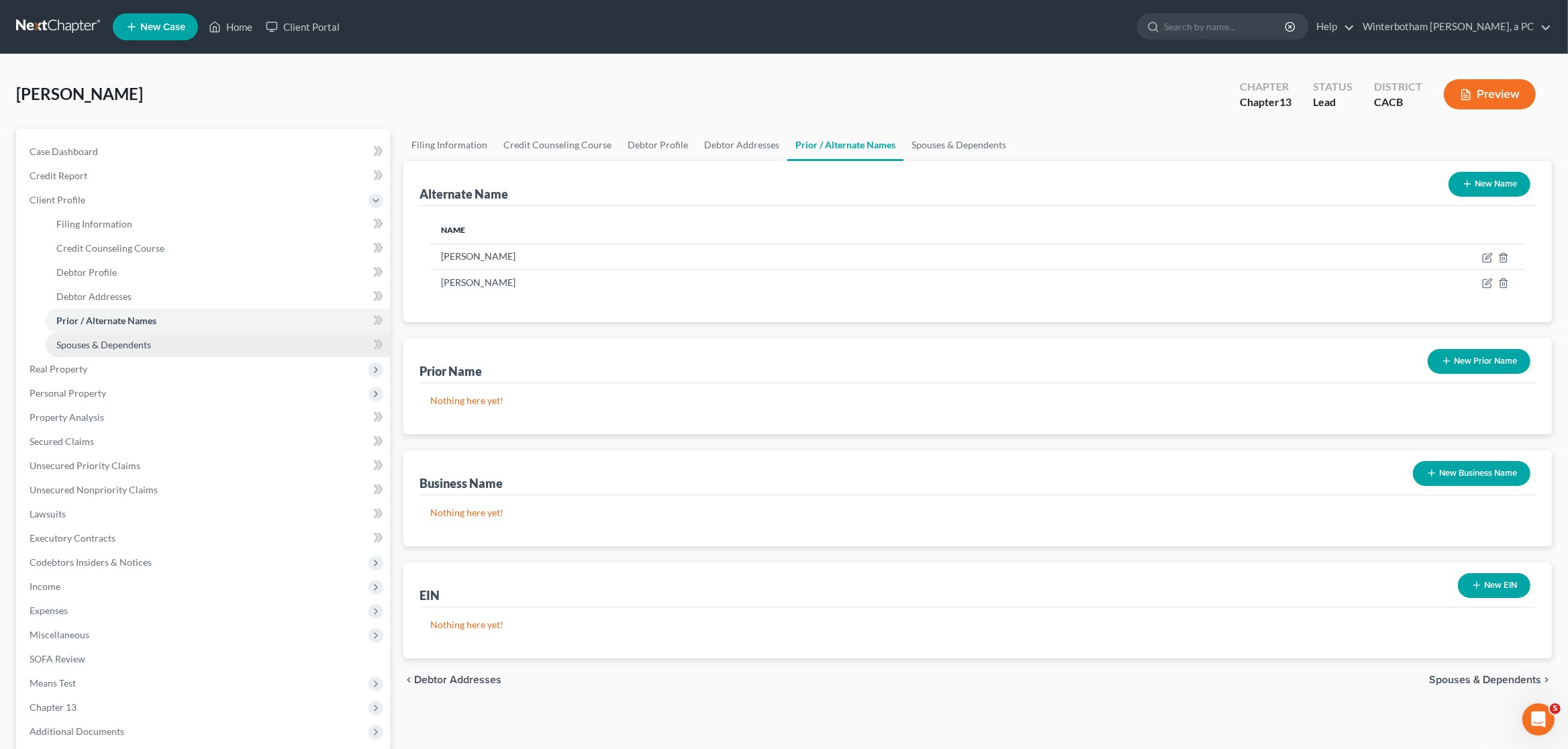
click at [140, 342] on span "Spouses & Dependents" at bounding box center [103, 345] width 94 height 11
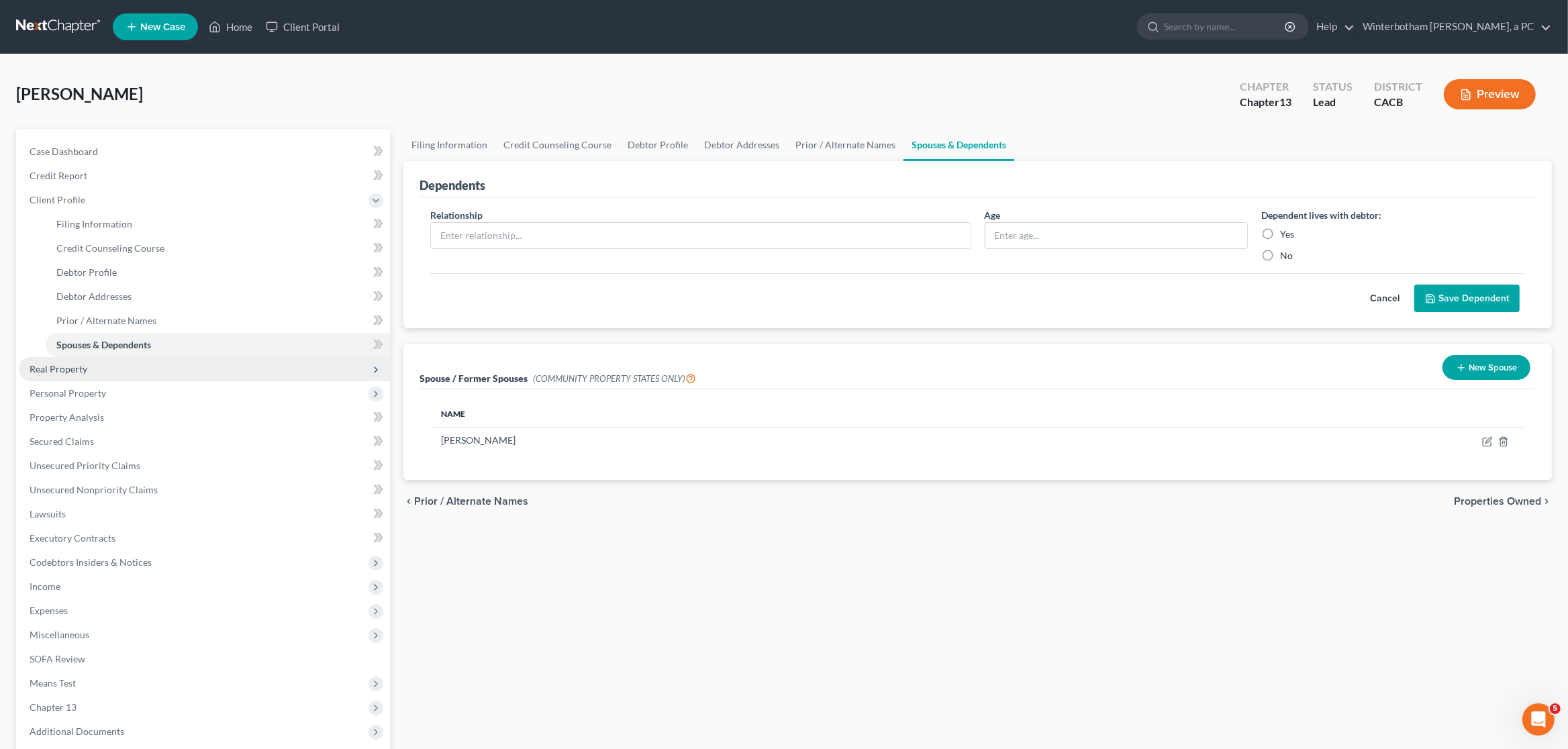
click at [134, 372] on span "Real Property" at bounding box center [204, 369] width 371 height 24
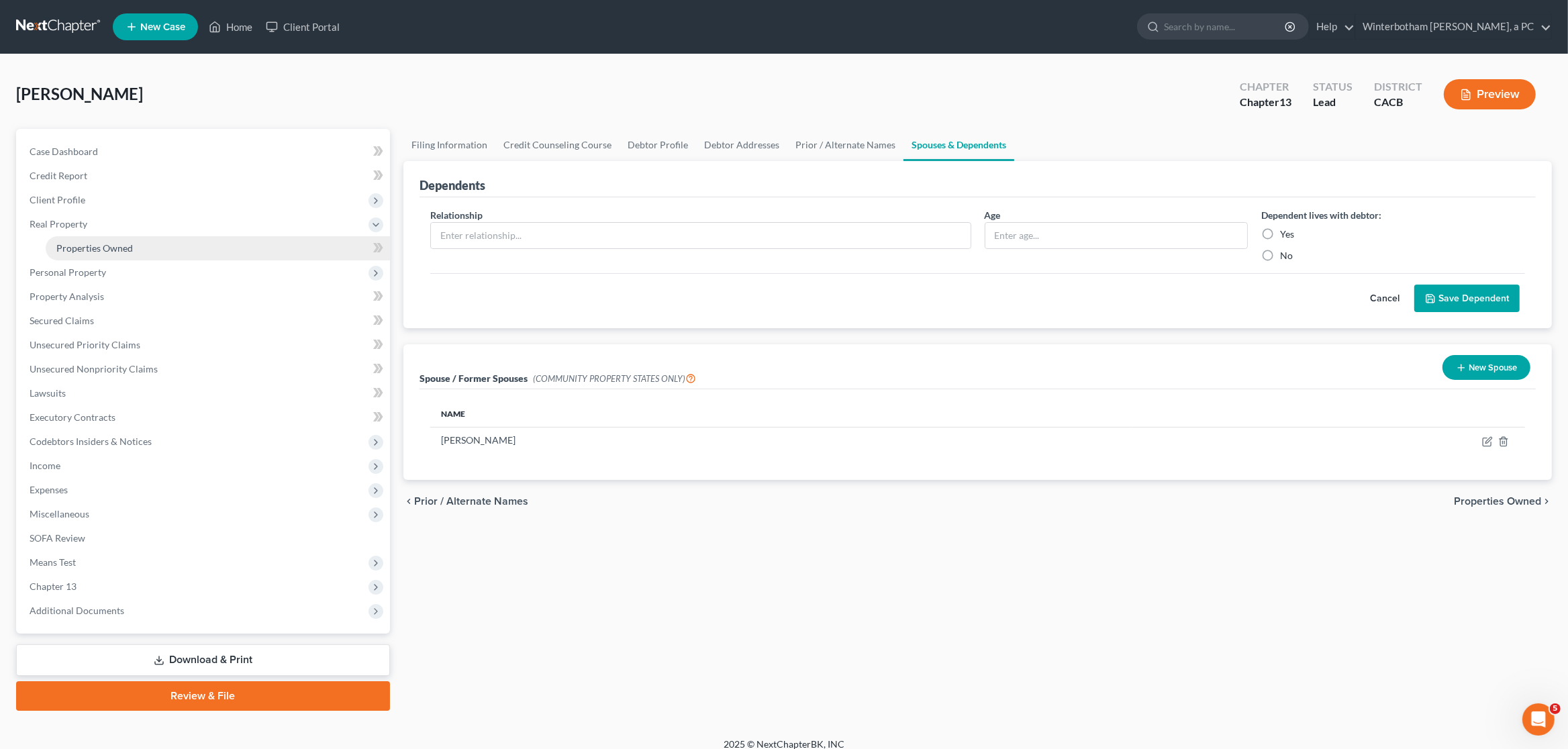
click at [141, 253] on link "Properties Owned" at bounding box center [218, 248] width 345 height 24
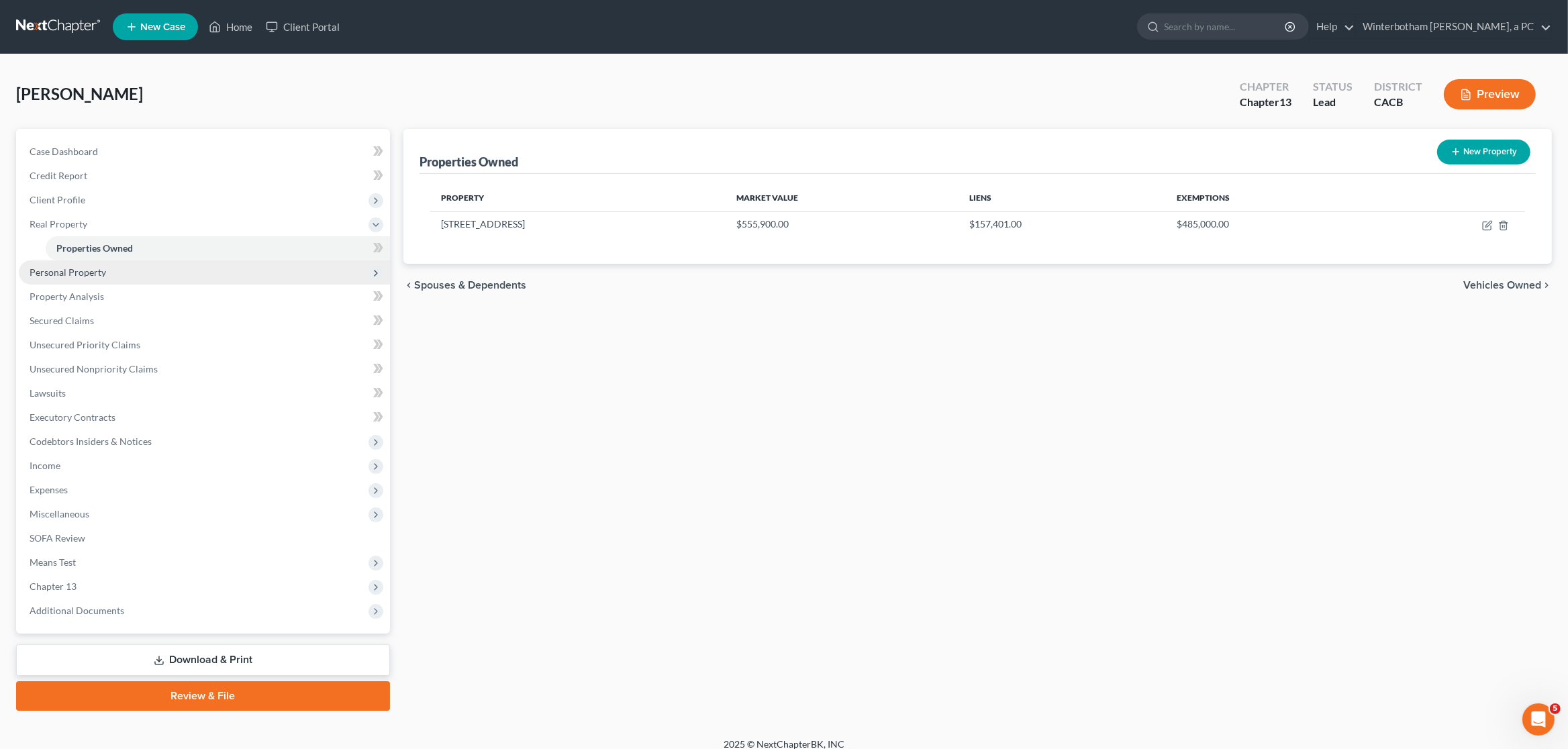
click at [131, 275] on span "Personal Property" at bounding box center [204, 273] width 371 height 24
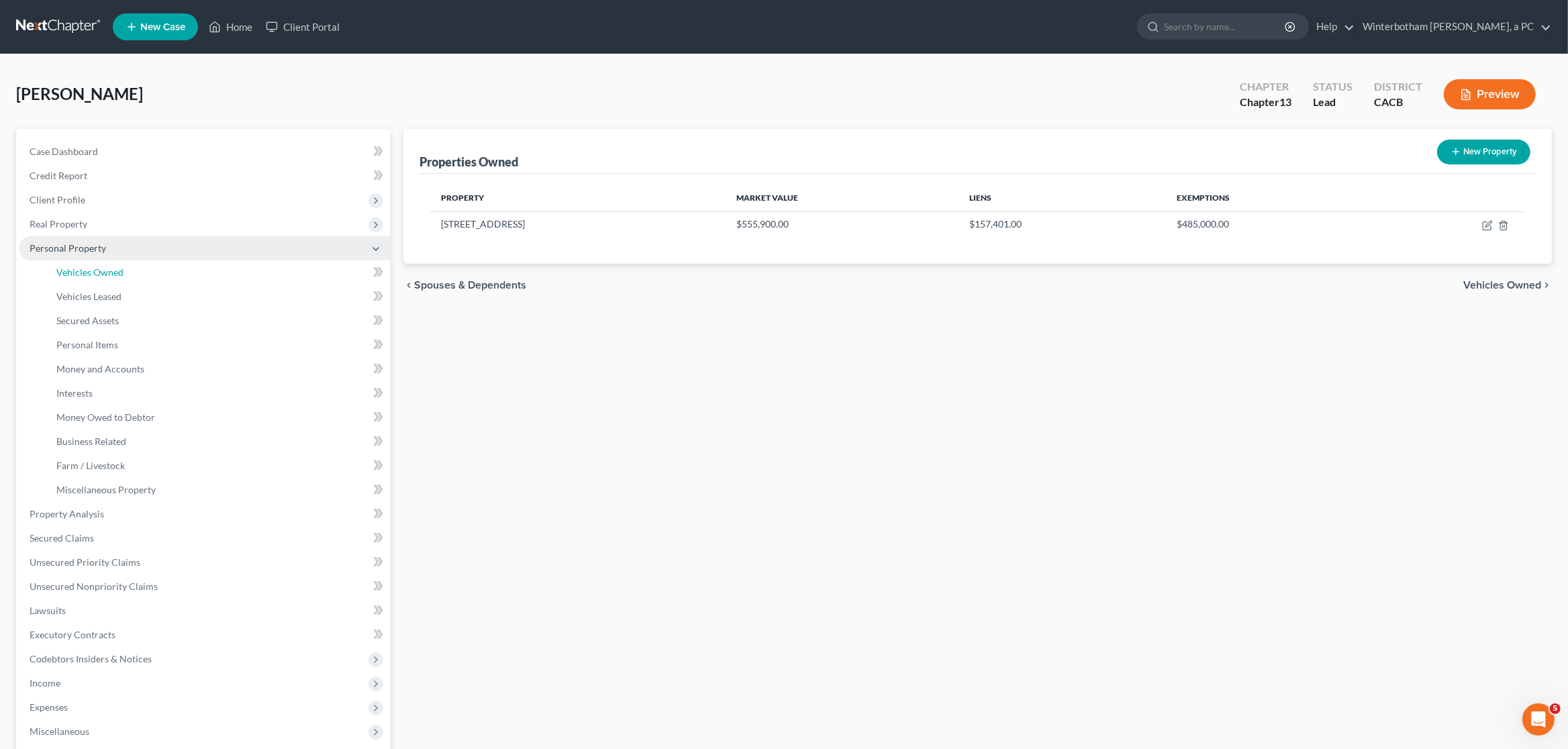
click at [131, 275] on link "Vehicles Owned" at bounding box center [218, 273] width 345 height 24
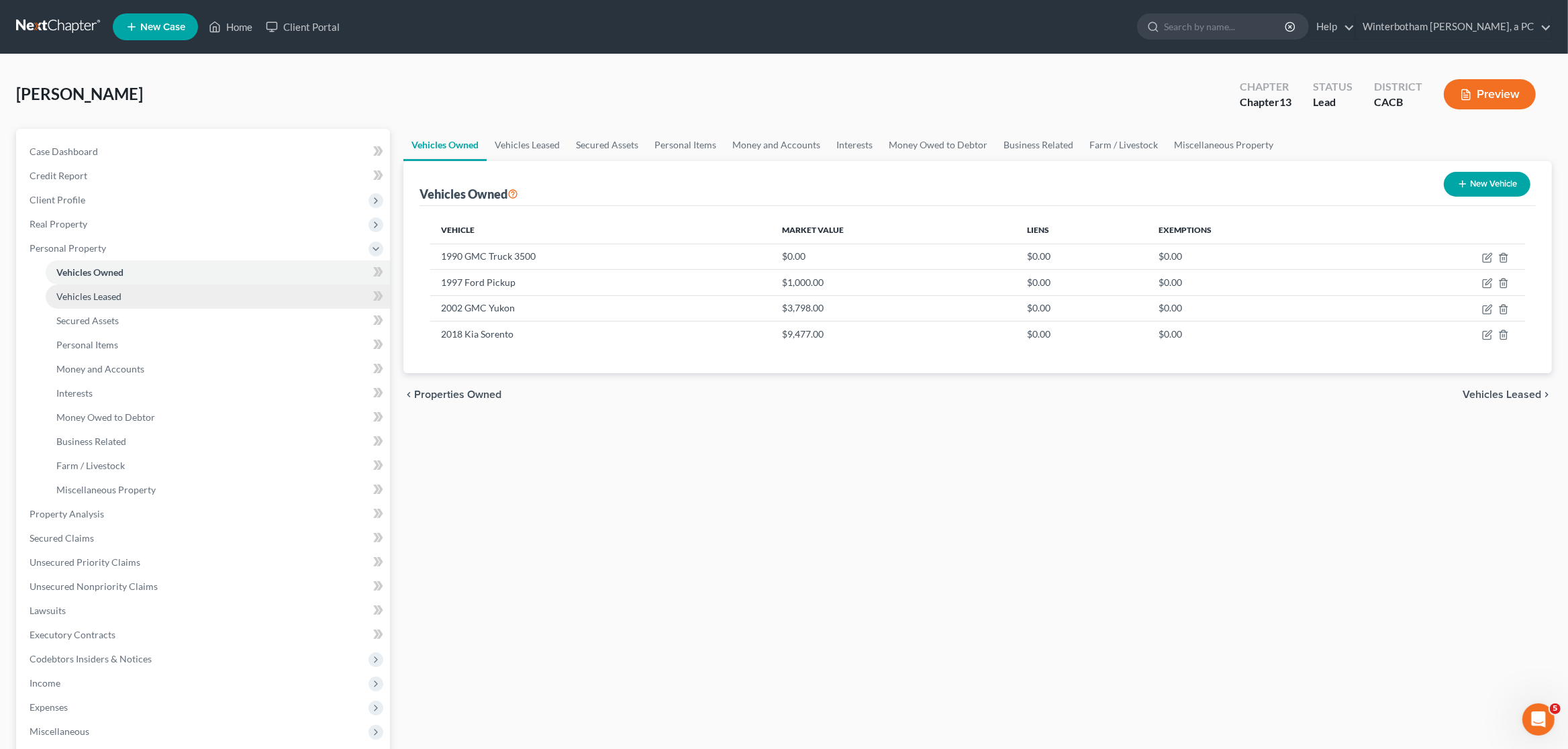
click at [137, 298] on link "Vehicles Leased" at bounding box center [218, 297] width 345 height 24
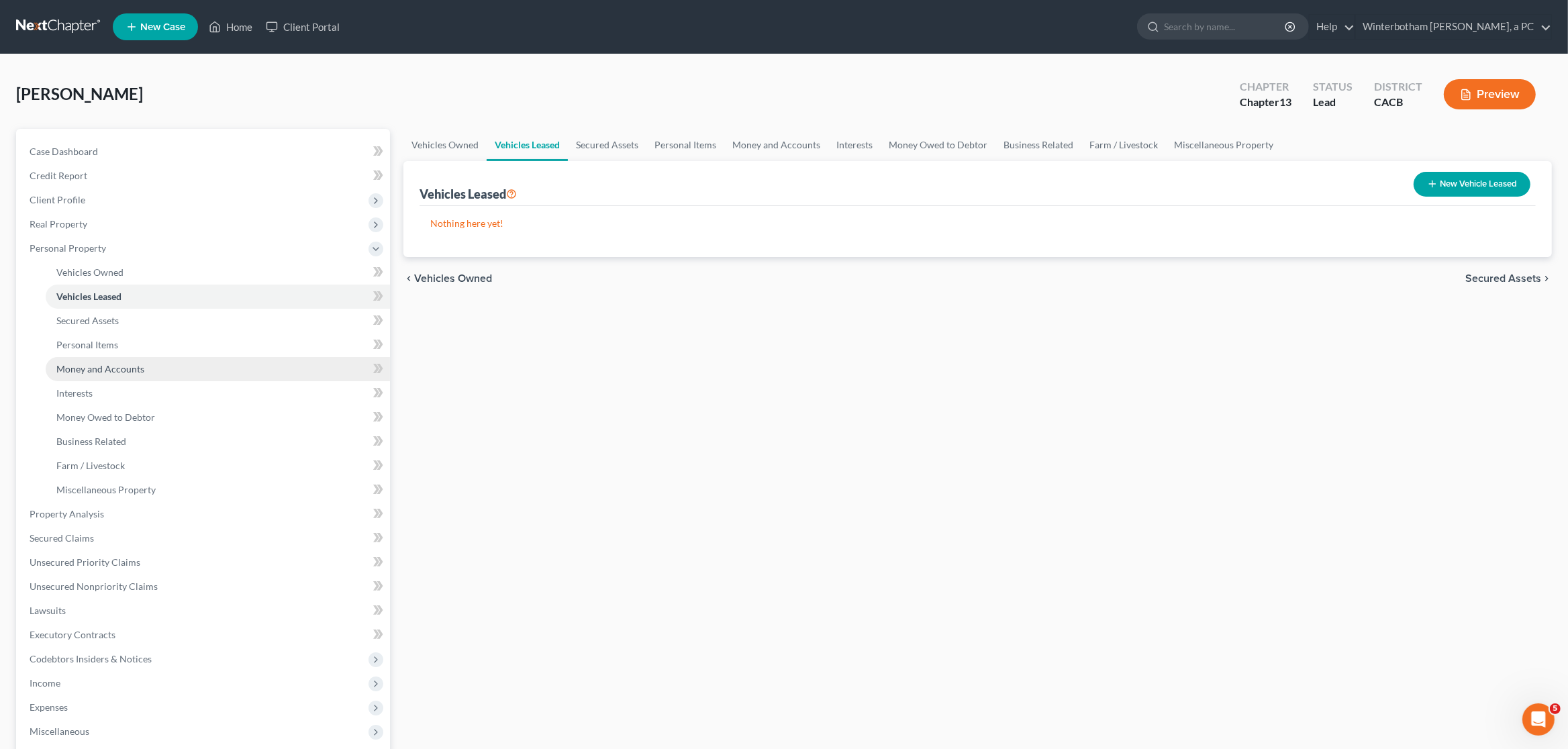
drag, startPoint x: 135, startPoint y: 376, endPoint x: 154, endPoint y: 376, distance: 19.0
click at [136, 376] on link "Money and Accounts" at bounding box center [218, 369] width 345 height 24
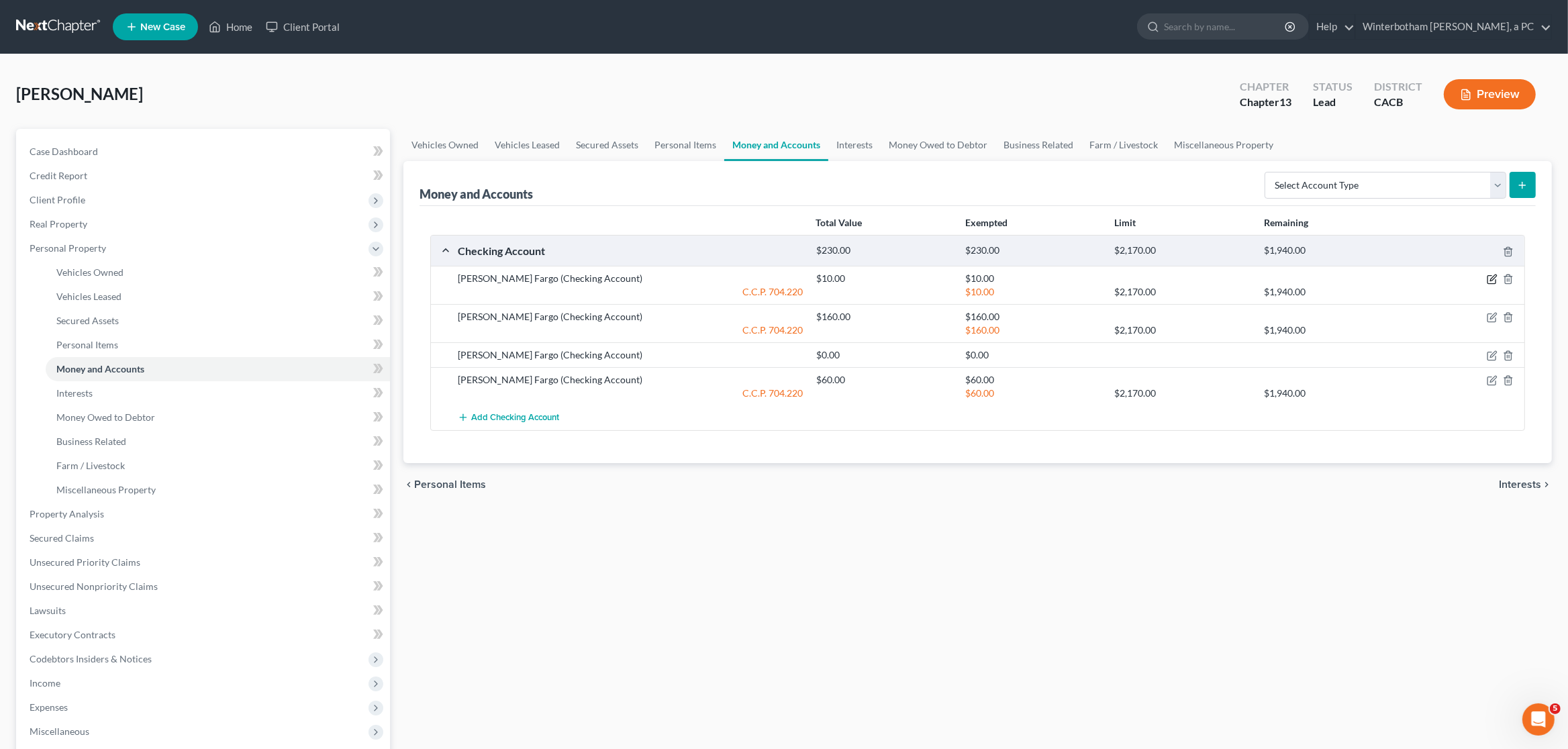
click at [761, 281] on icon "button" at bounding box center [1492, 279] width 10 height 10
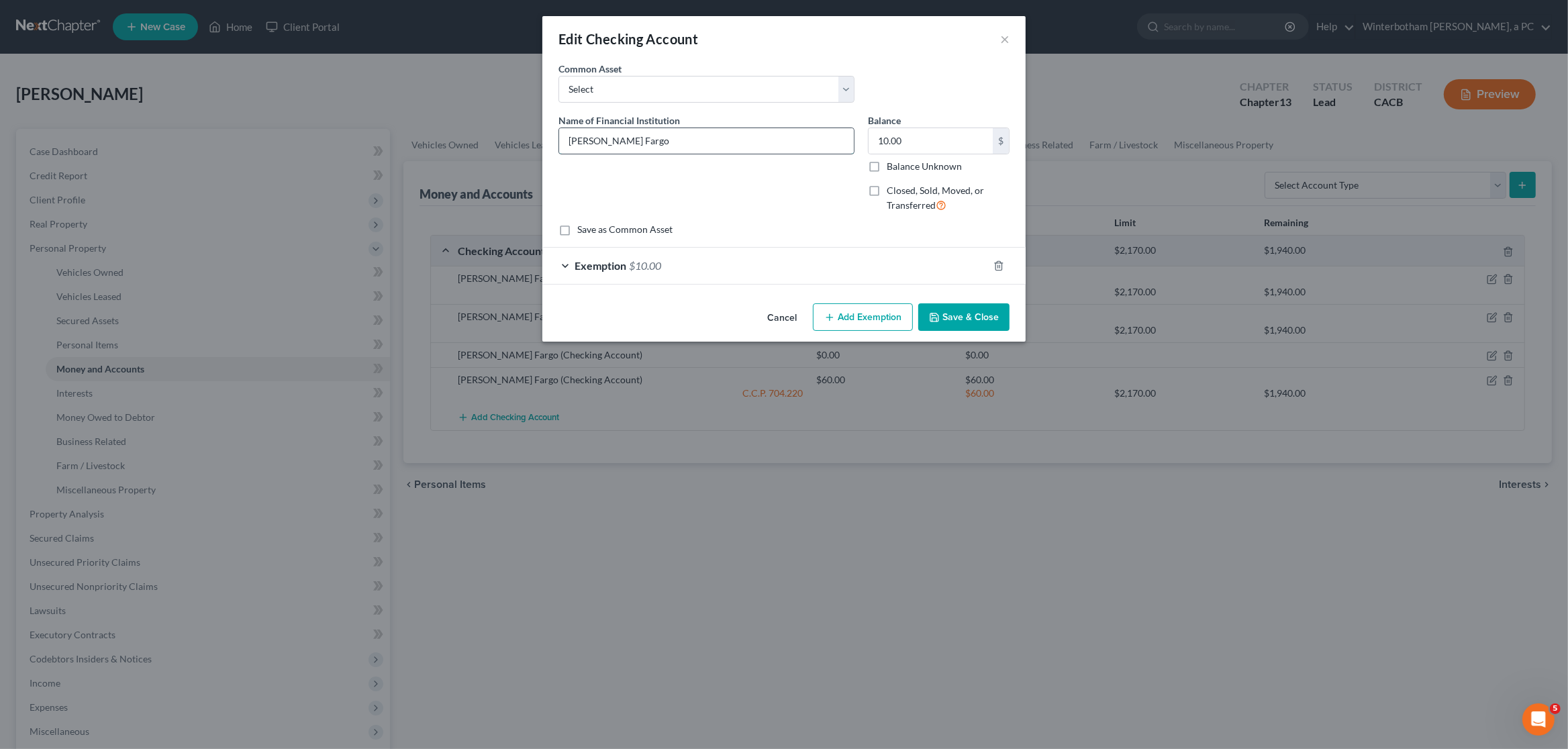
click at [639, 144] on input "[PERSON_NAME] Fargo" at bounding box center [706, 141] width 295 height 25
type input "[PERSON_NAME] Fargo #0753"
drag, startPoint x: 930, startPoint y: 135, endPoint x: 963, endPoint y: 146, distance: 34.8
click at [761, 146] on input "10.00" at bounding box center [930, 141] width 124 height 25
type input "365"
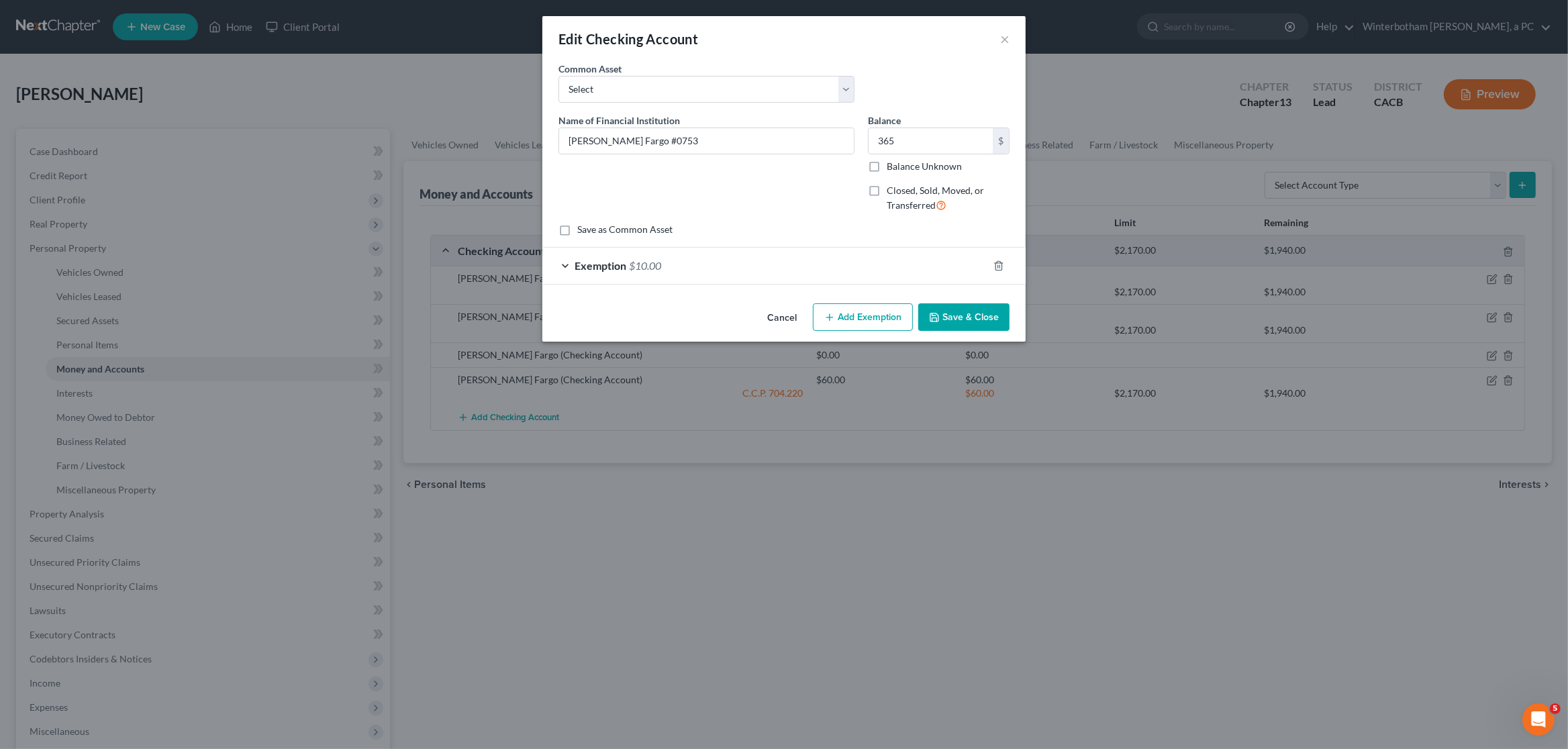
click at [644, 266] on span "$10.00" at bounding box center [645, 265] width 32 height 13
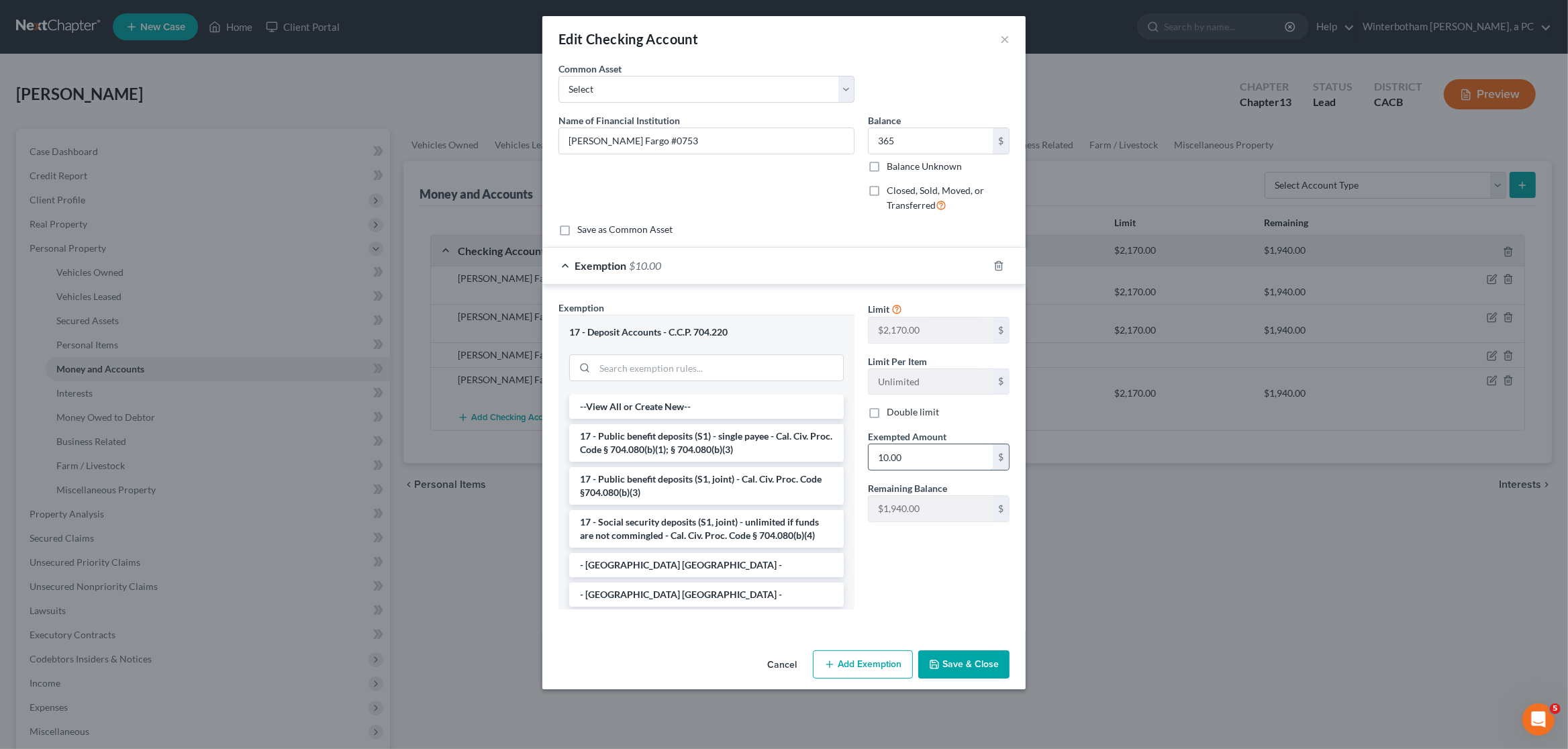
click at [761, 458] on input "10.00" at bounding box center [930, 457] width 124 height 25
type input "365"
click at [761, 660] on button "Save & Close" at bounding box center [964, 665] width 91 height 28
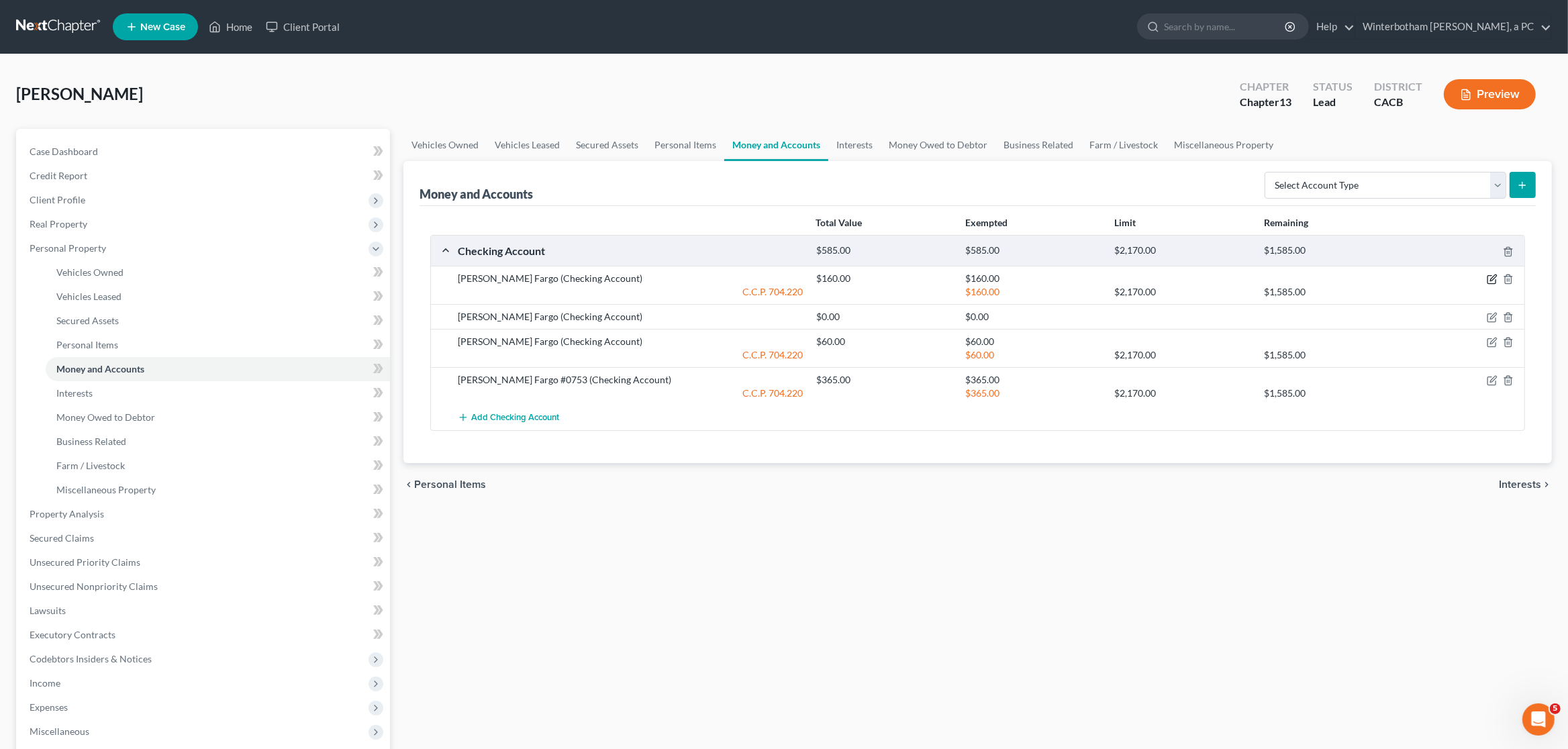
click at [761, 278] on icon "button" at bounding box center [1492, 279] width 10 height 10
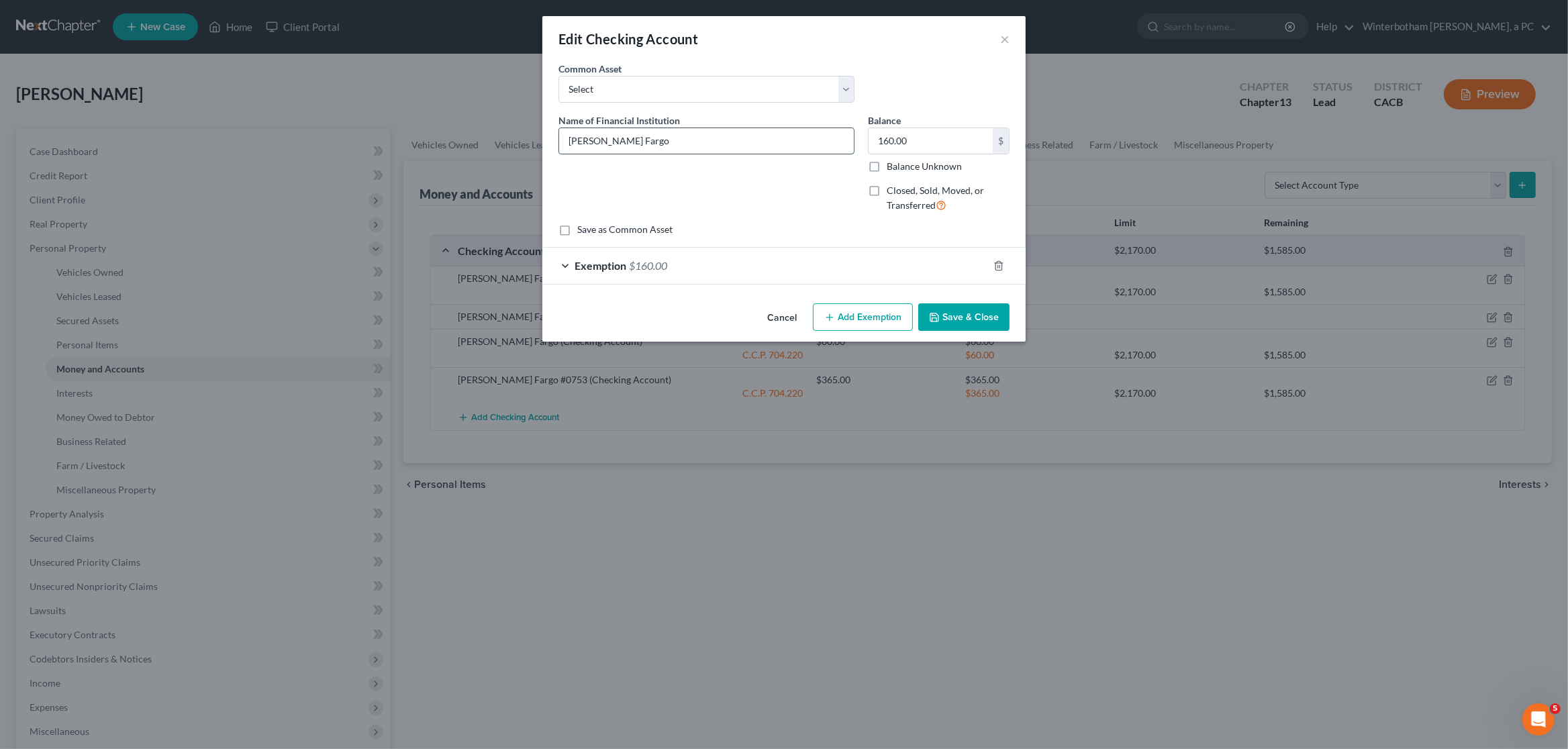
click at [665, 141] on input "[PERSON_NAME] Fargo" at bounding box center [706, 141] width 295 height 25
type input "[PERSON_NAME] Fargo #5466"
drag, startPoint x: 923, startPoint y: 134, endPoint x: 932, endPoint y: 140, distance: 10.8
click at [761, 140] on input "160.00" at bounding box center [930, 141] width 124 height 25
type input "15"
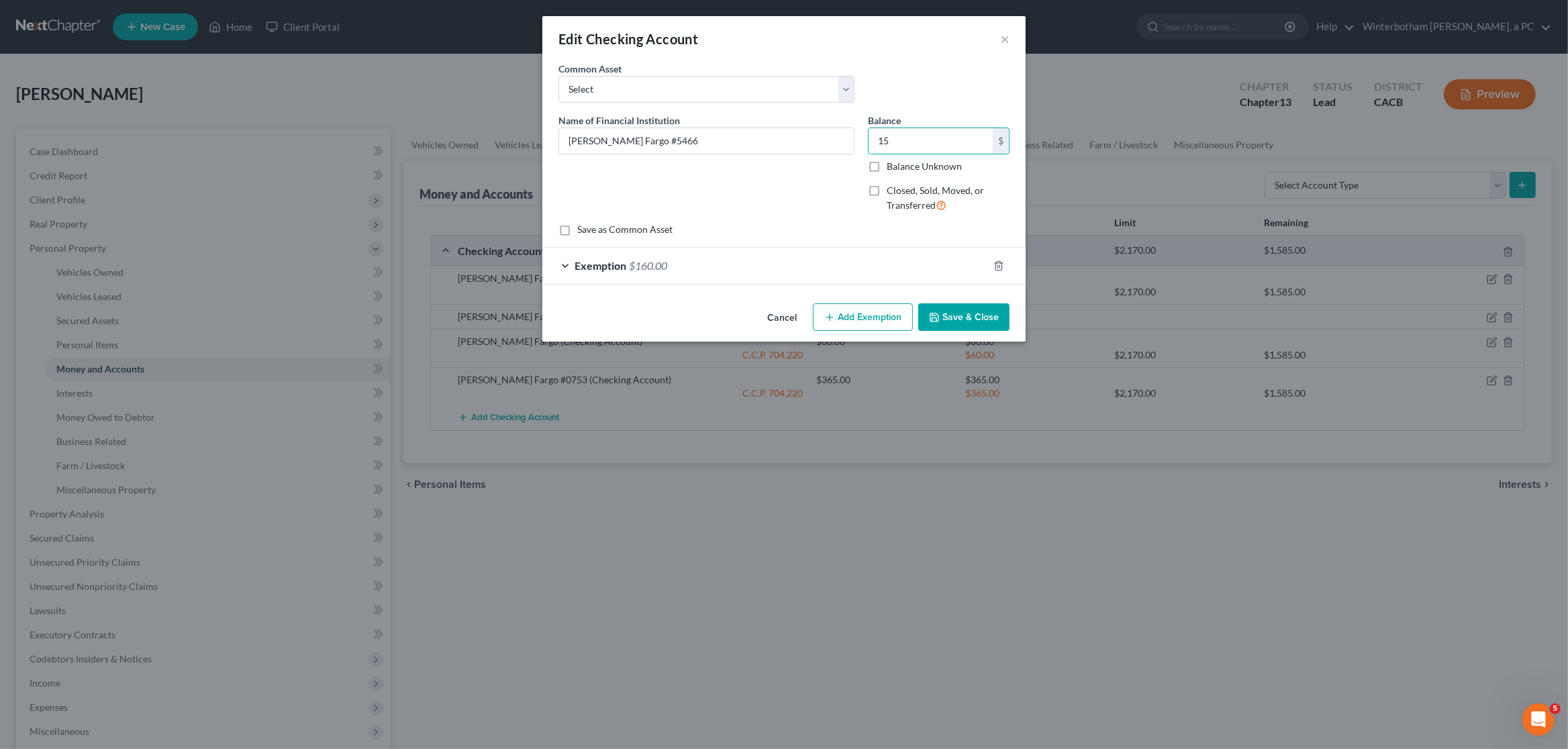
click at [682, 270] on div "Exemption $160.00" at bounding box center [765, 265] width 446 height 36
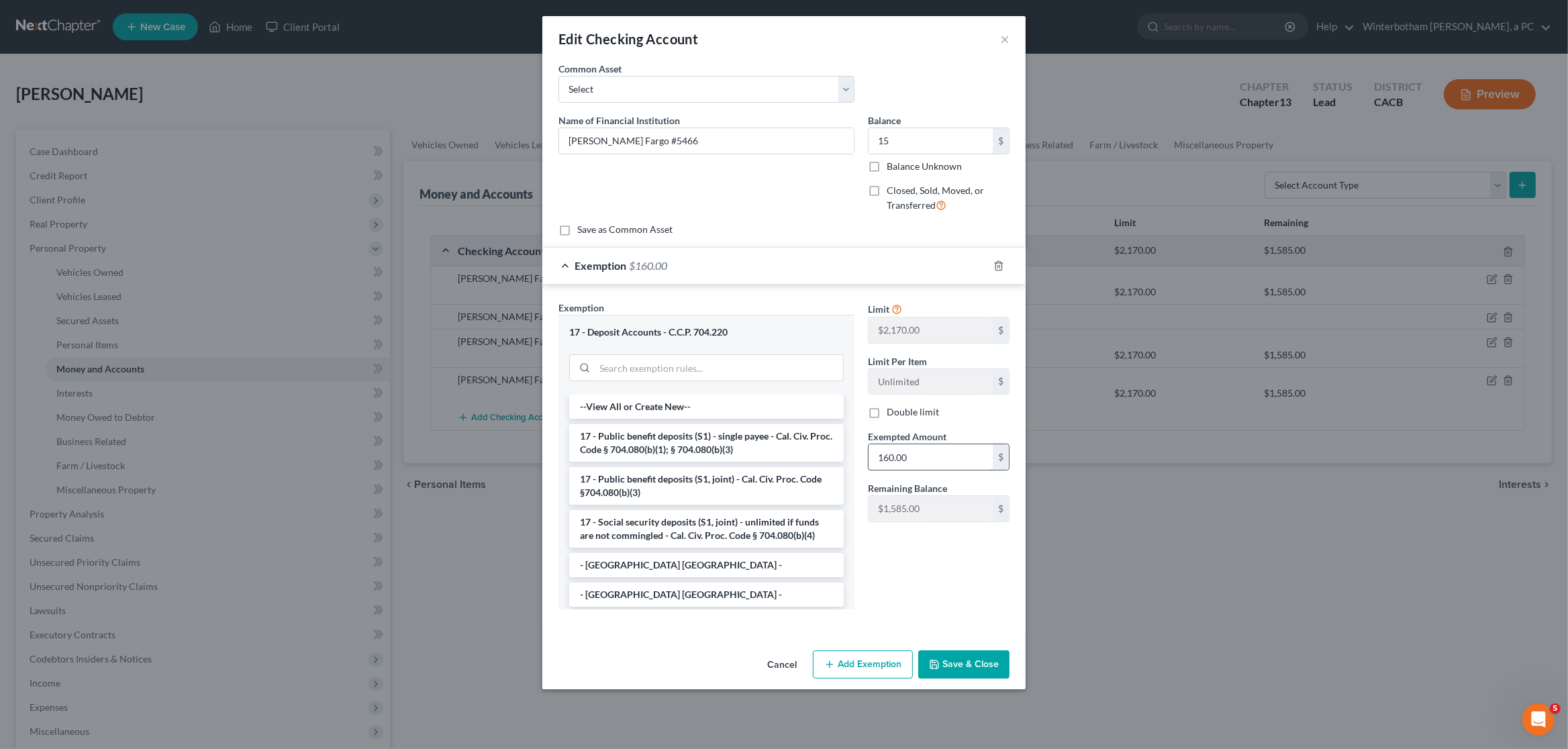
click at [761, 457] on input "160.00" at bounding box center [930, 457] width 124 height 25
type input "15"
click at [761, 671] on button "Save & Close" at bounding box center [964, 665] width 91 height 28
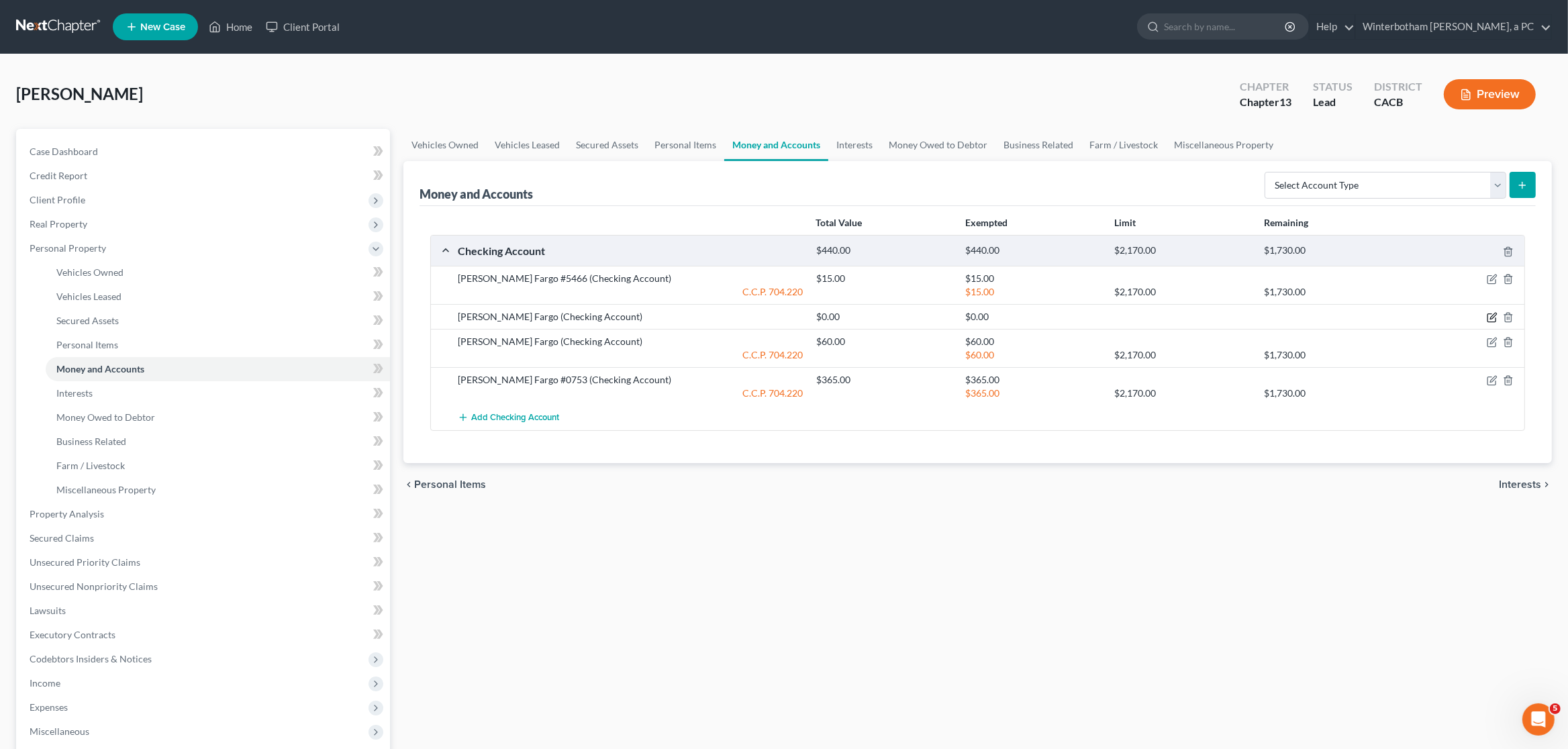
click at [761, 319] on icon "button" at bounding box center [1493, 316] width 6 height 6
select select "38"
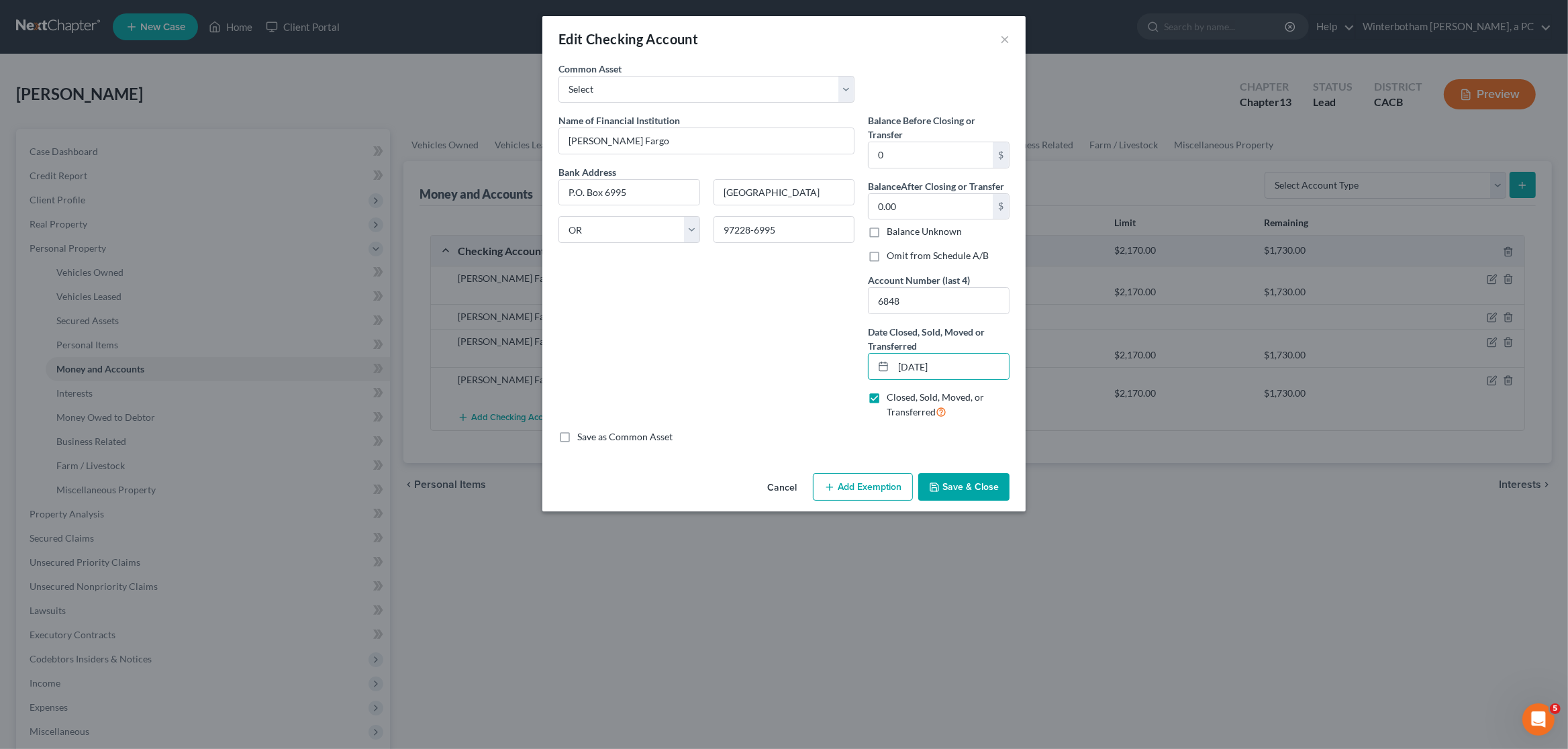
click at [761, 340] on div "Name of Financial Institution * [PERSON_NAME] Fargo Bank Address P.O. Box 6995 …" at bounding box center [707, 272] width 310 height 317
click at [761, 258] on label "Omit from Schedule A/B" at bounding box center [937, 256] width 102 height 13
click at [761, 258] on input "Omit from Schedule A/B" at bounding box center [896, 254] width 9 height 9
checkbox input "true"
click at [761, 489] on button "Save & Close" at bounding box center [964, 487] width 91 height 28
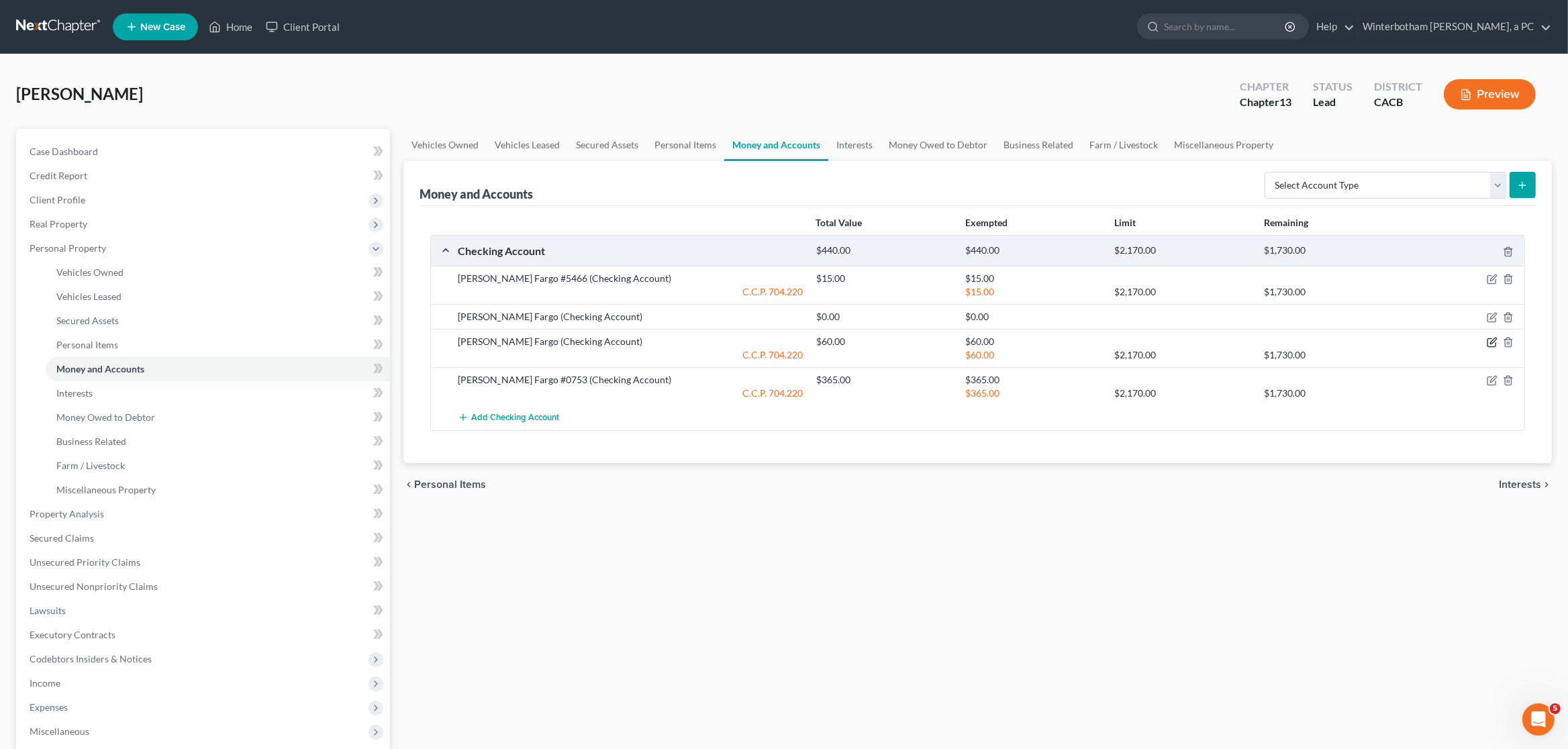
click at [761, 343] on icon "button" at bounding box center [1492, 342] width 10 height 10
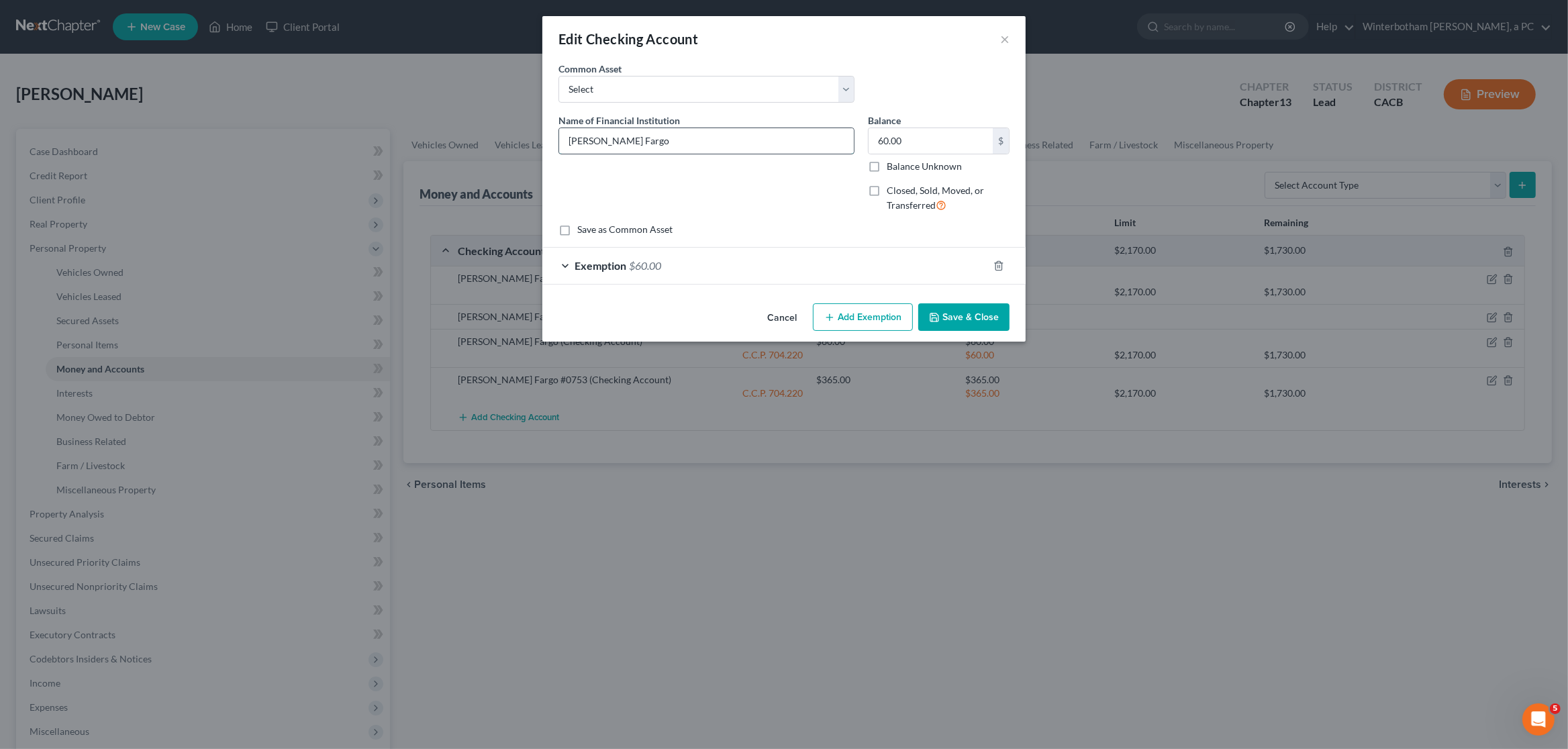
click at [693, 141] on input "[PERSON_NAME] Fargo" at bounding box center [706, 141] width 295 height 25
type input "[PERSON_NAME] Fargo #6004"
click at [761, 134] on input "60.00" at bounding box center [930, 141] width 124 height 25
type input "0"
type input "128"
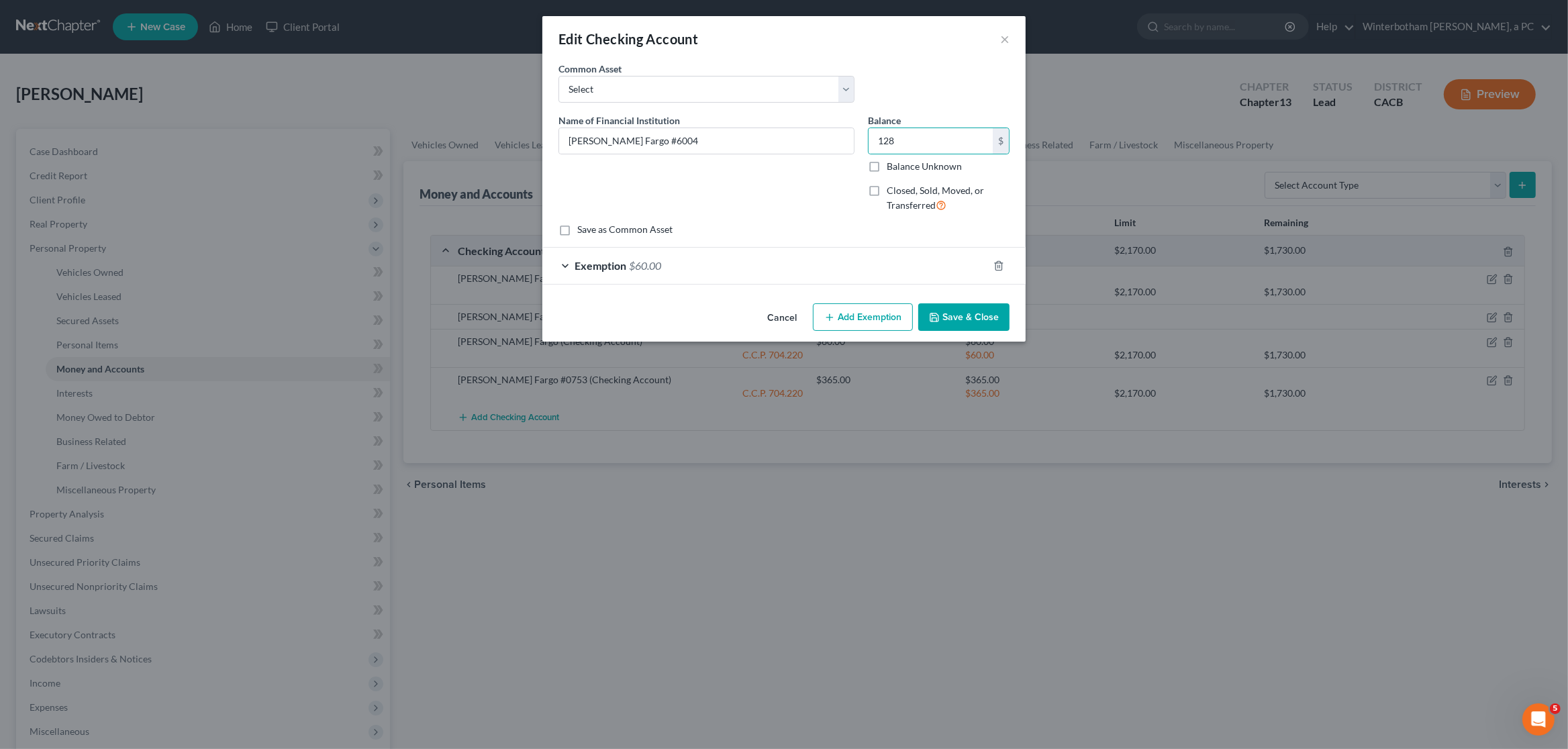
click at [663, 275] on div "Exemption $60.00" at bounding box center [765, 265] width 446 height 36
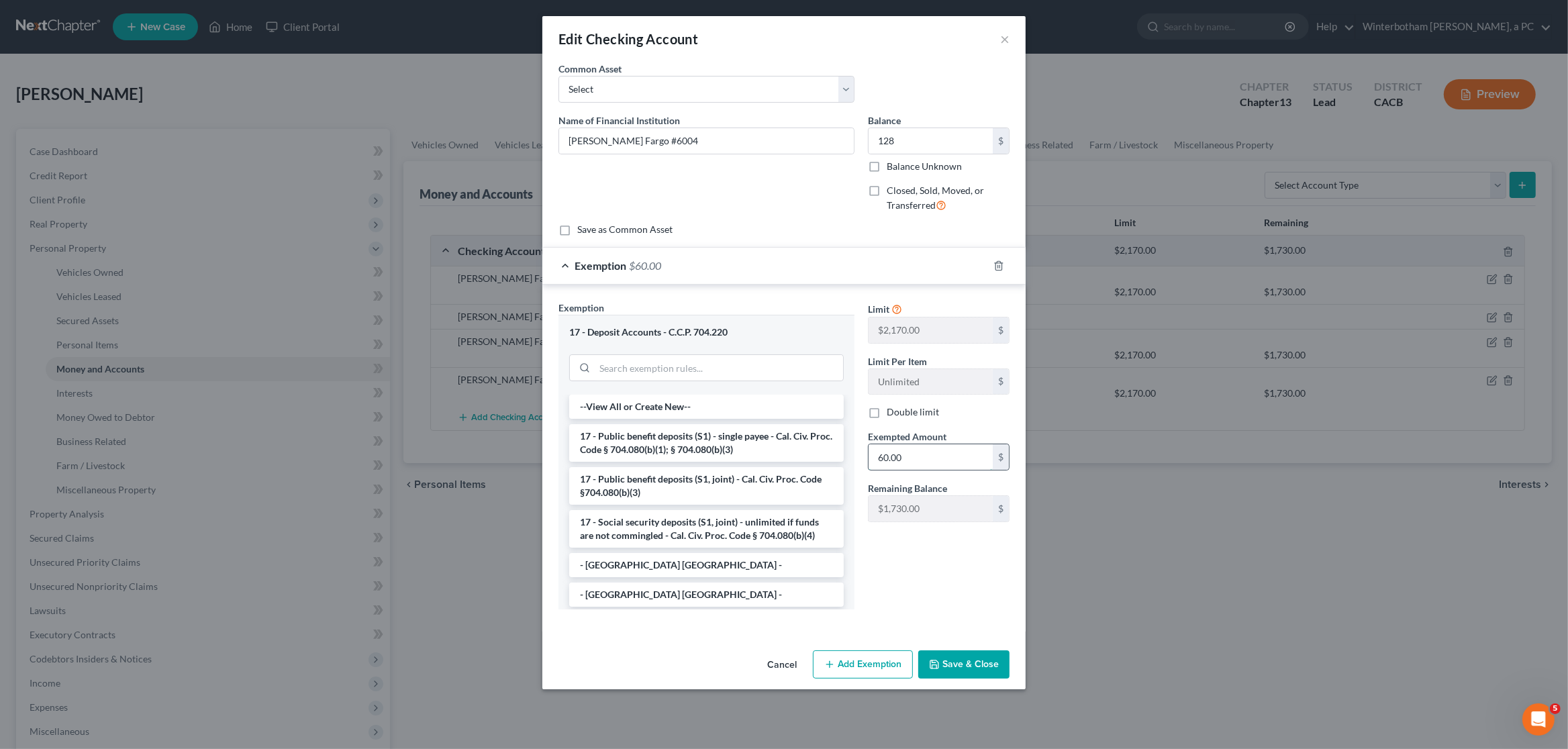
drag, startPoint x: 930, startPoint y: 467, endPoint x: 938, endPoint y: 464, distance: 8.5
click at [761, 464] on input "60.00" at bounding box center [930, 457] width 124 height 25
type input "128"
click at [761, 671] on button "Save & Close" at bounding box center [964, 665] width 91 height 28
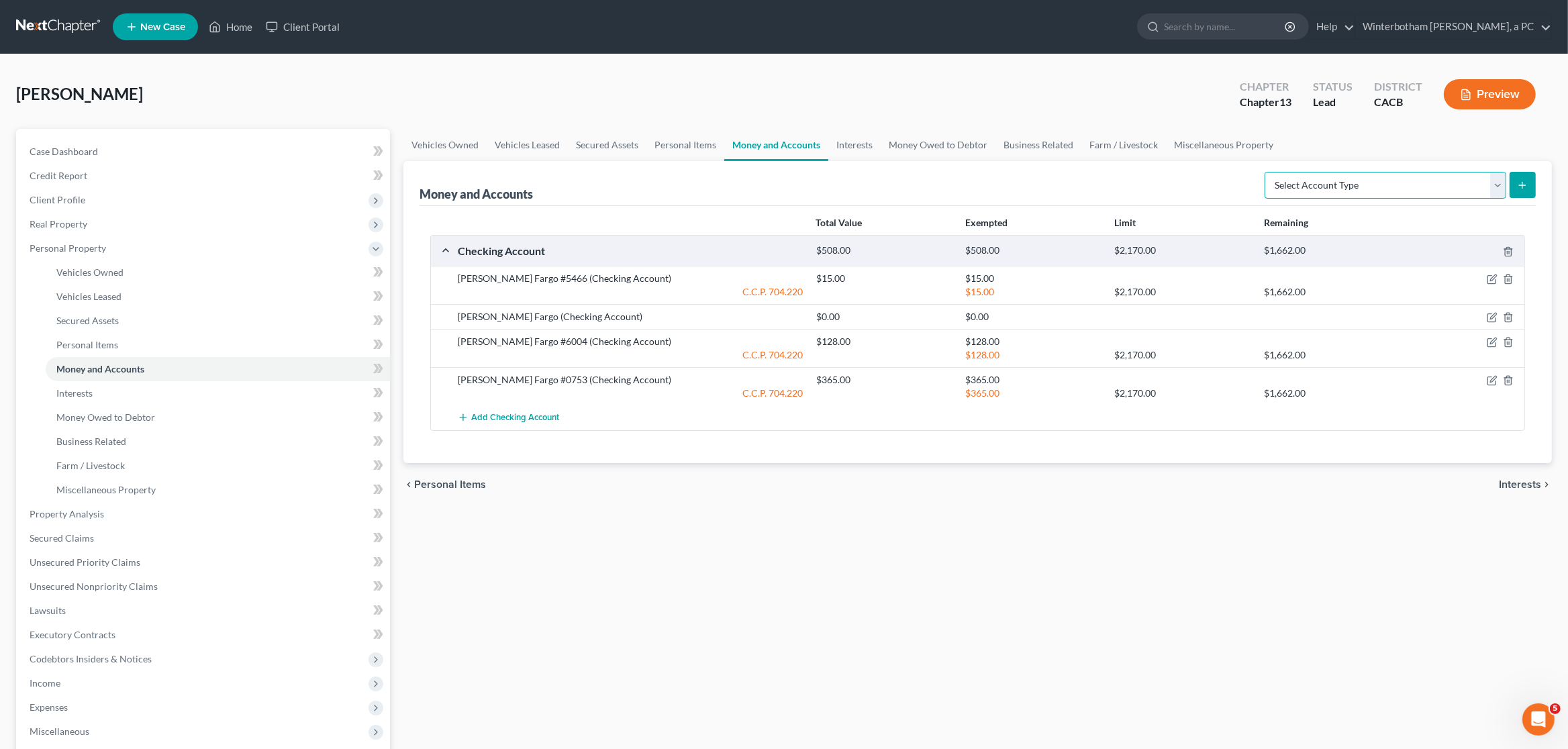
click at [761, 172] on select "Select Account Type Brokerage Cash on Hand Certificates of Deposit Checking Acc…" at bounding box center [1385, 185] width 241 height 27
select select "savings"
click option "Savings Account" at bounding box center [0, 0] width 0 height 0
click at [761, 186] on icon "submit" at bounding box center [1522, 186] width 10 height 10
click at [568, 148] on link "Secured Assets" at bounding box center [607, 144] width 79 height 32
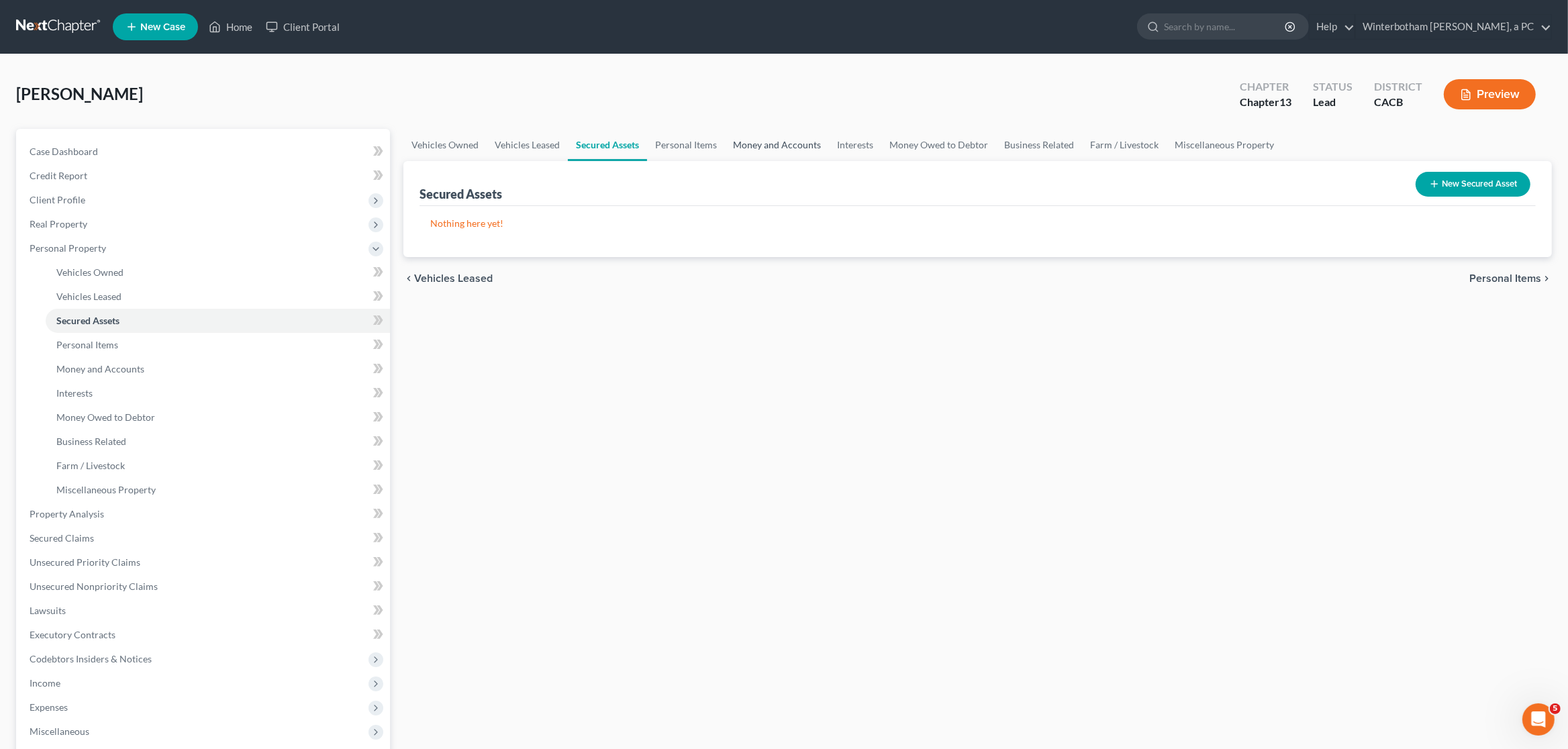
click at [761, 149] on link "Money and Accounts" at bounding box center [777, 144] width 104 height 32
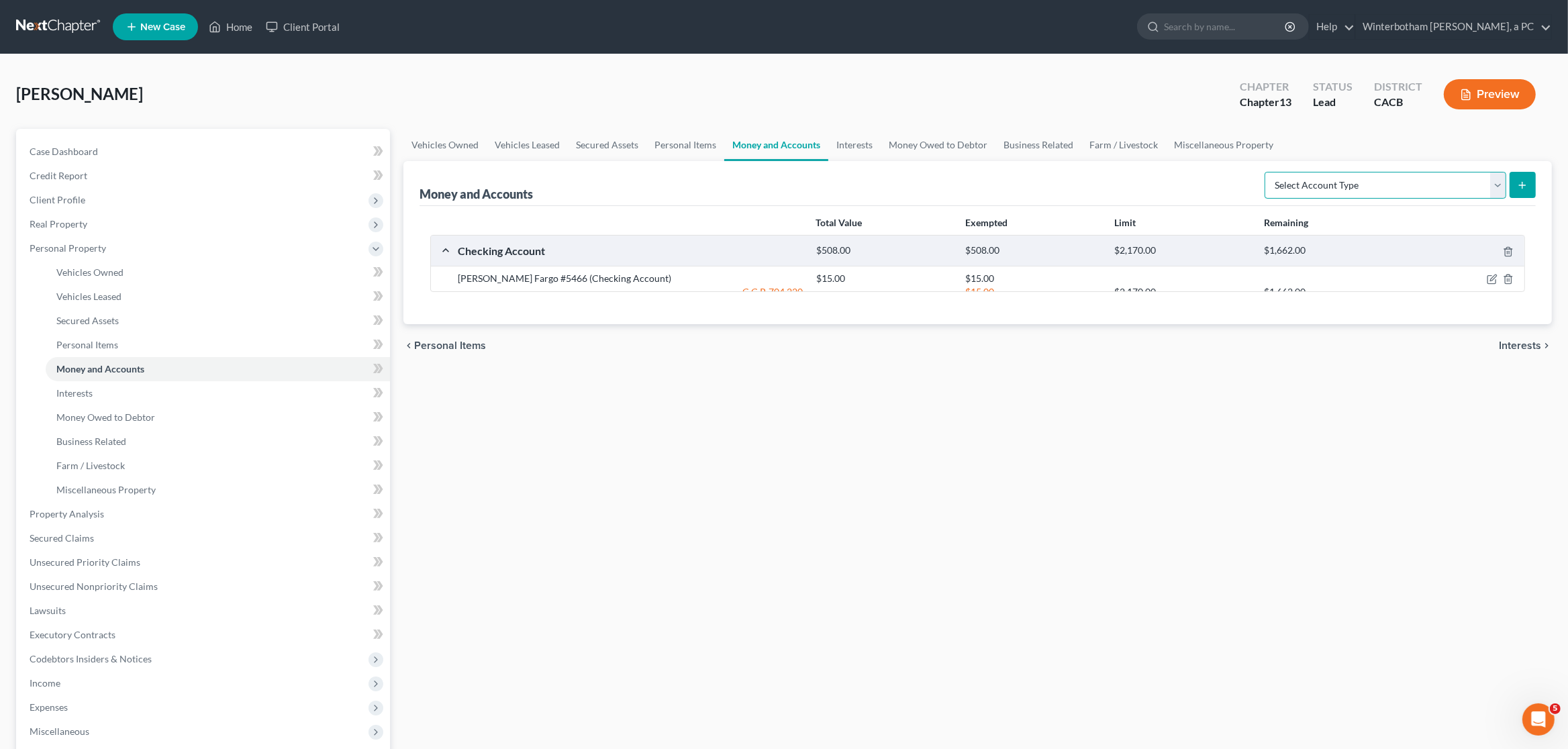
click at [761, 172] on select "Select Account Type Brokerage Cash on Hand Certificates of Deposit Checking Acc…" at bounding box center [1385, 185] width 241 height 27
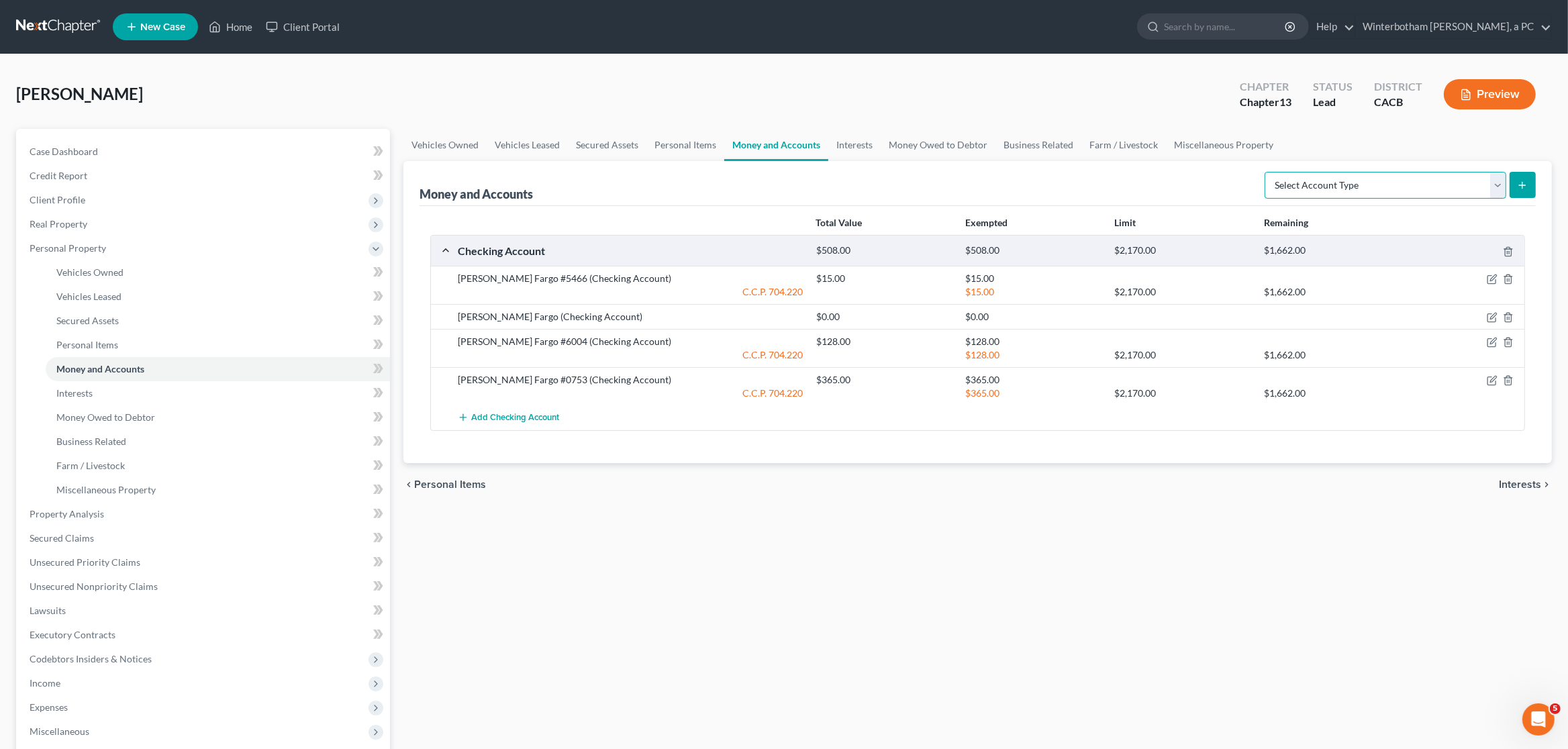
select select "savings"
click option "Savings Account" at bounding box center [0, 0] width 0 height 0
click at [761, 190] on icon "submit" at bounding box center [1522, 186] width 10 height 10
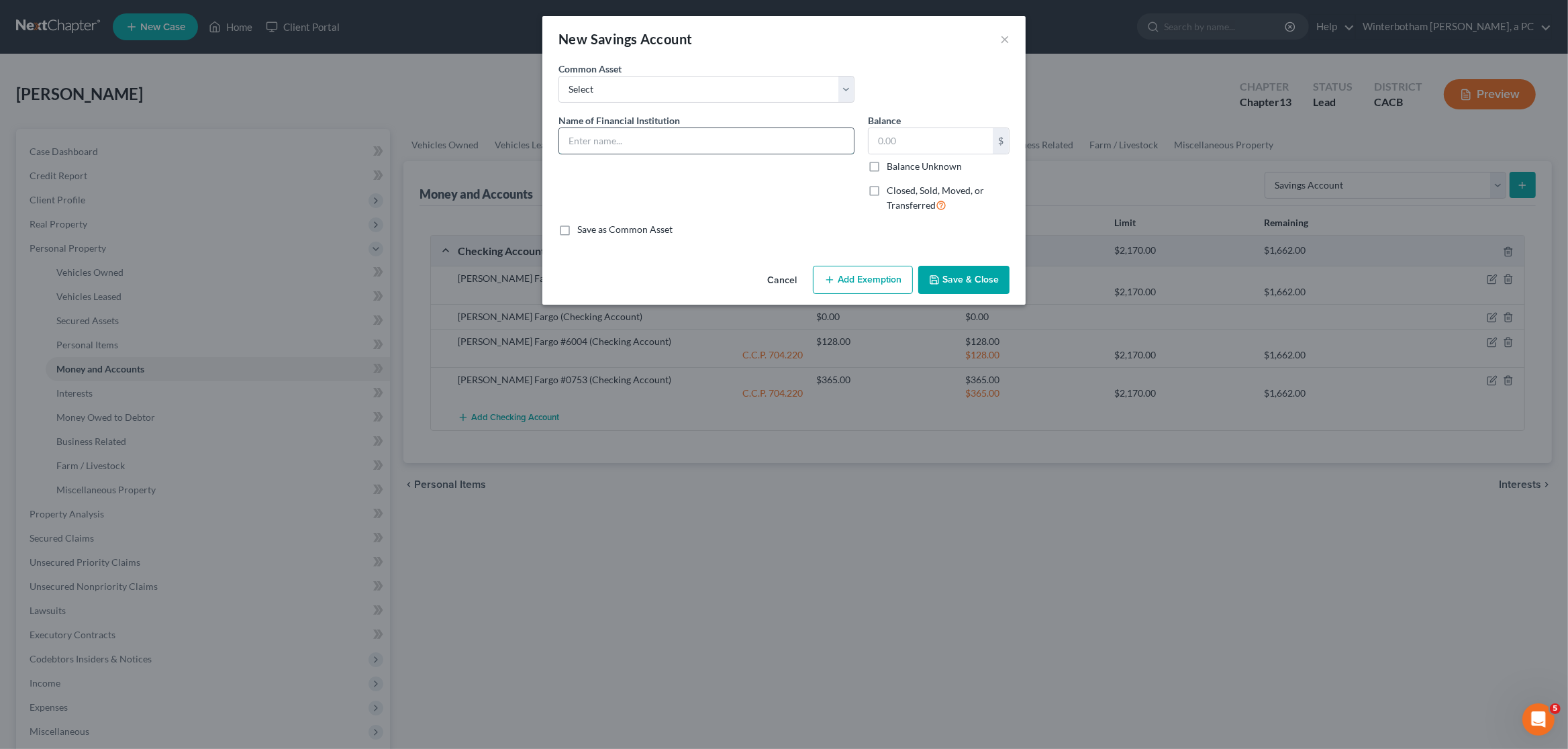
click at [622, 140] on input "text" at bounding box center [706, 141] width 295 height 25
type input "[PERSON_NAME] Fargo #4906"
click at [761, 140] on input "text" at bounding box center [930, 141] width 124 height 25
type input "17,732"
click at [761, 284] on button "Save & Close" at bounding box center [964, 280] width 91 height 28
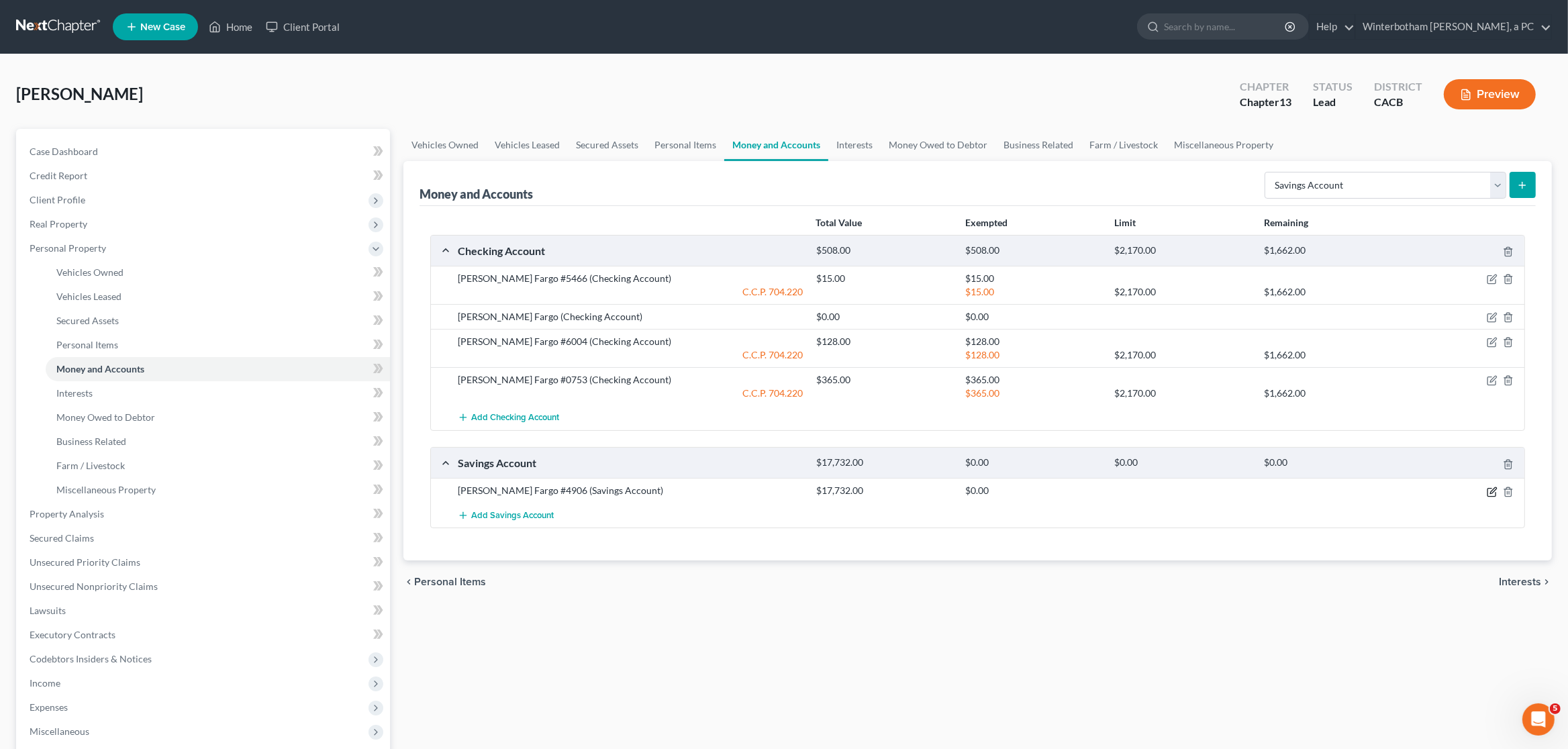
click at [761, 493] on icon "button" at bounding box center [1493, 490] width 6 height 6
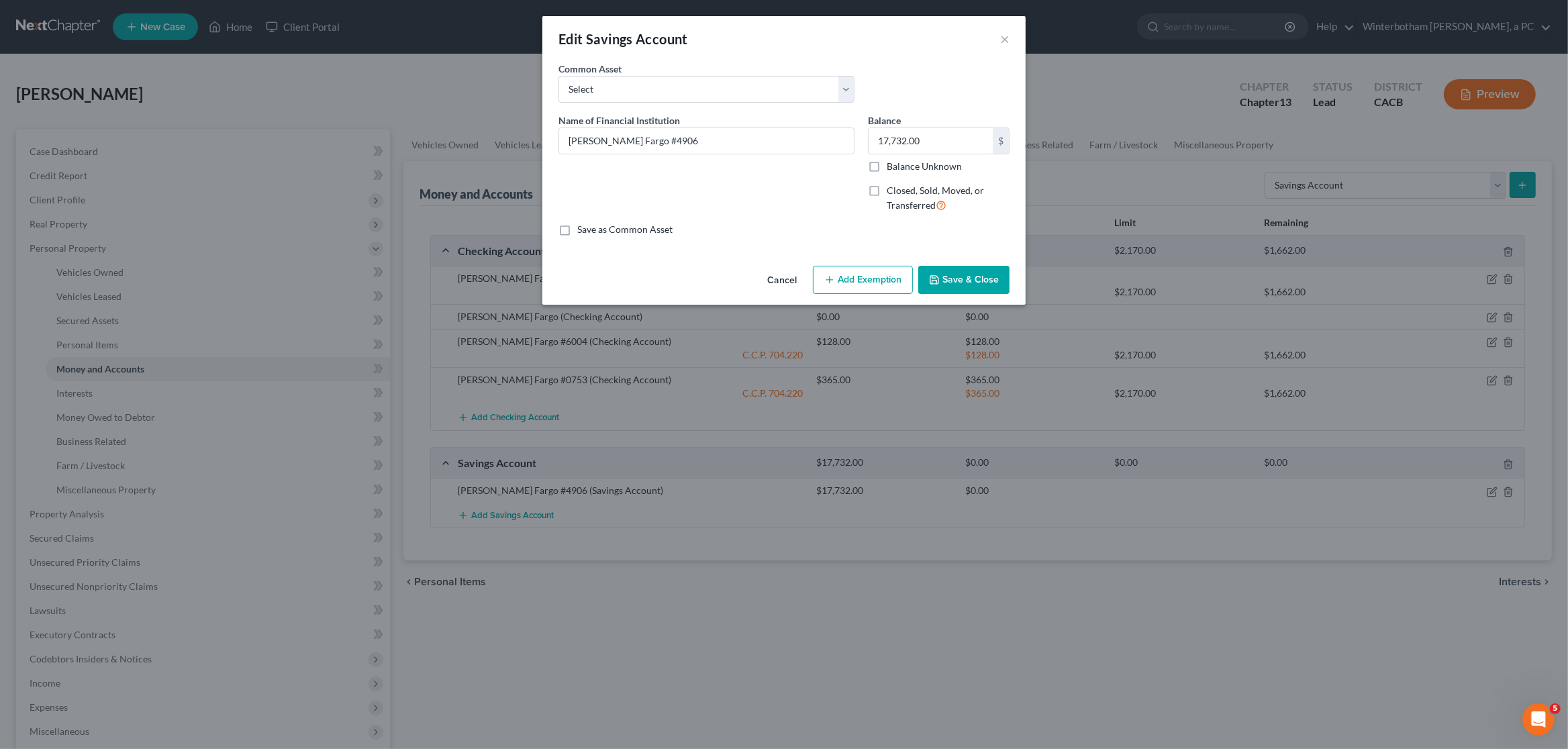
click at [761, 285] on button "Add Exemption" at bounding box center [862, 280] width 100 height 28
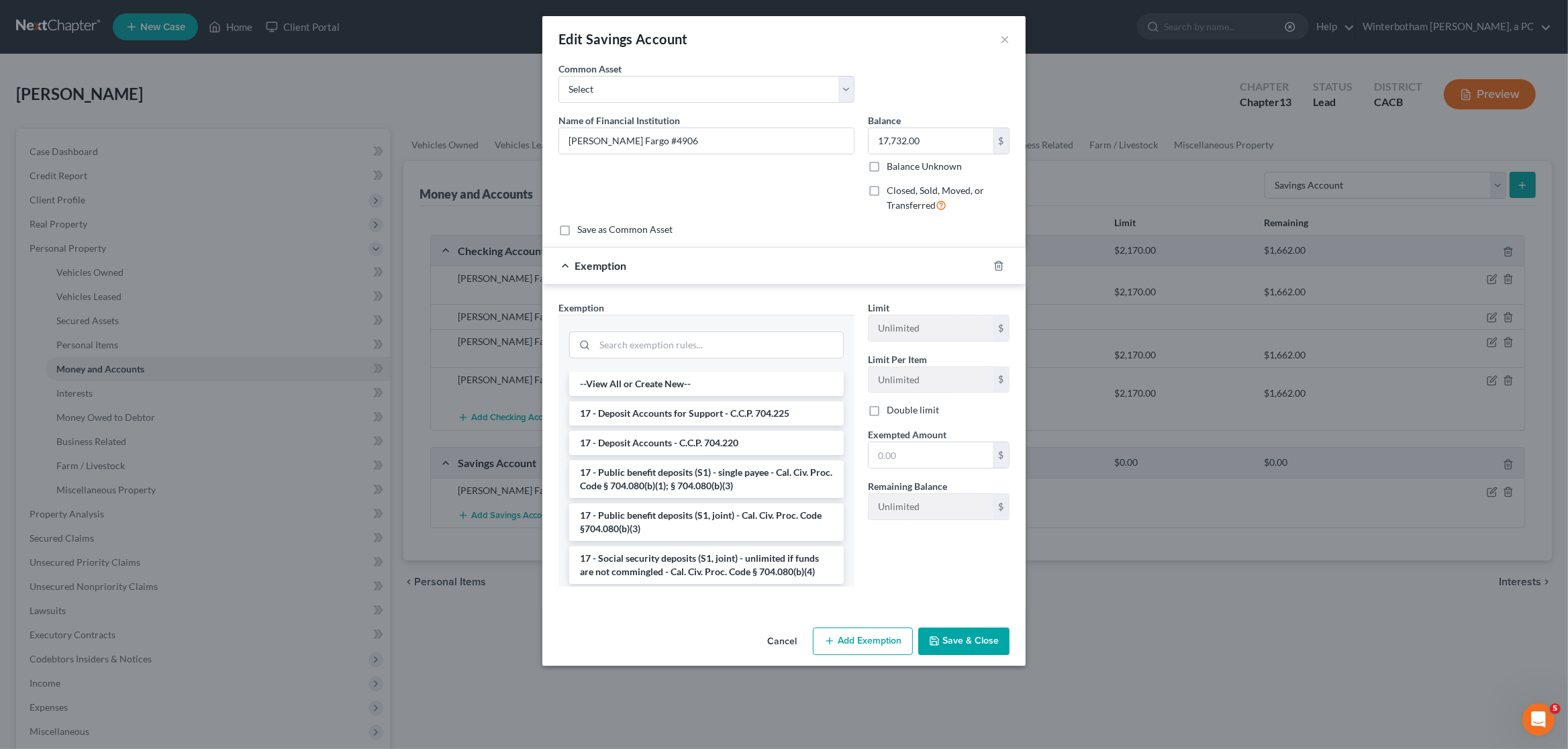
click at [698, 449] on li "17 - Deposit Accounts - C.C.P. 704.220" at bounding box center [707, 444] width 275 height 24
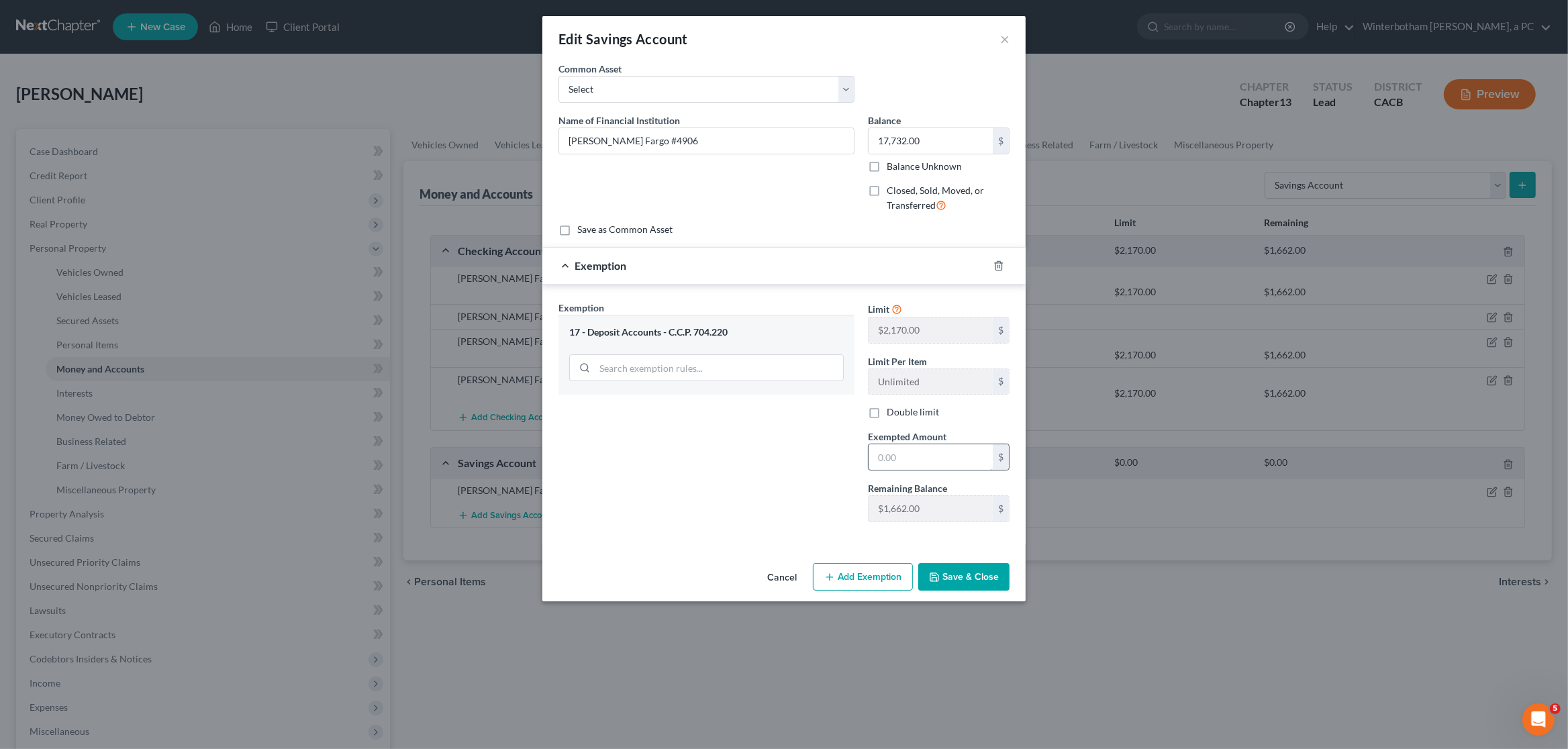
click at [761, 466] on input "text" at bounding box center [930, 457] width 124 height 25
type input "1,662"
click at [761, 576] on button "Add Exemption" at bounding box center [862, 578] width 100 height 28
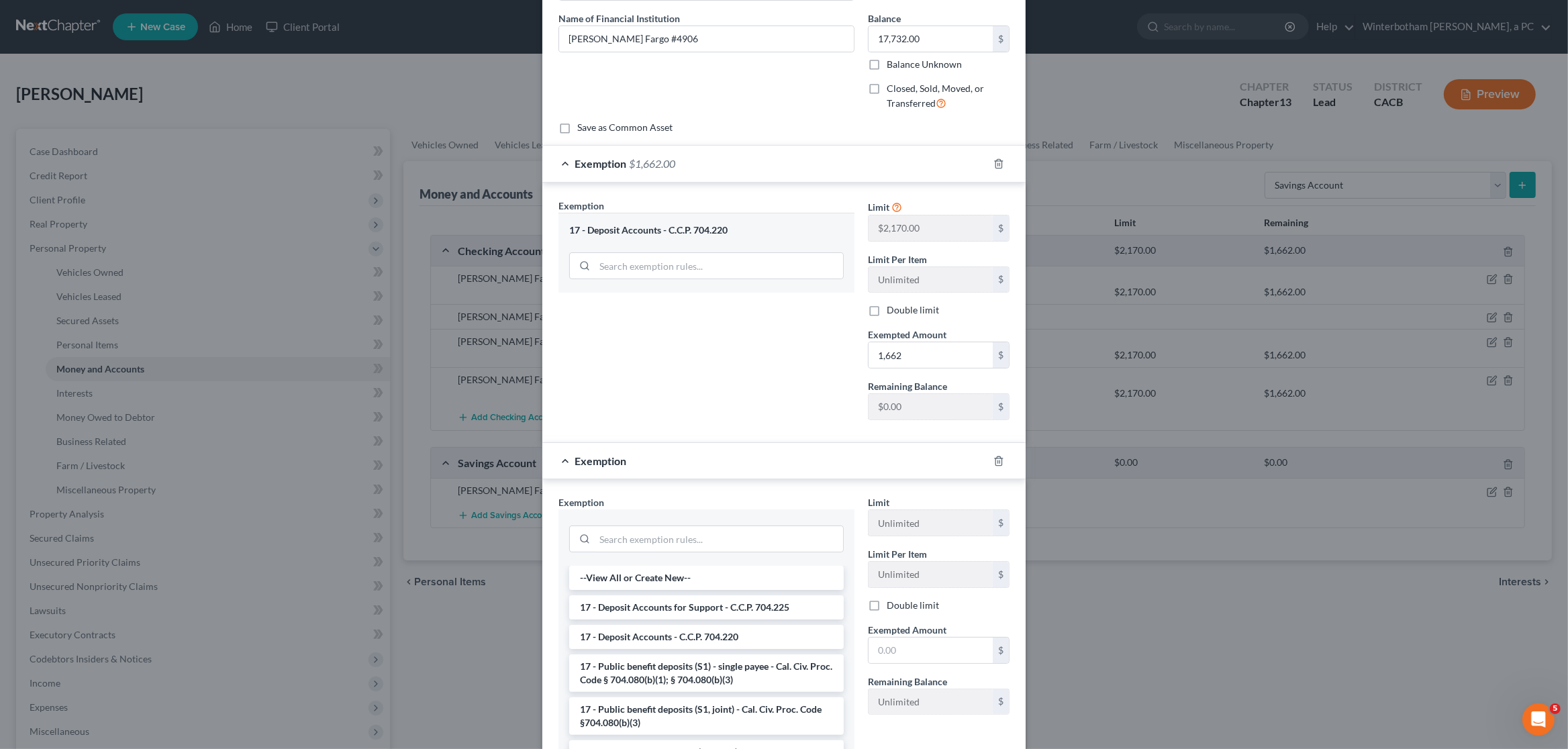
scroll to position [131, 0]
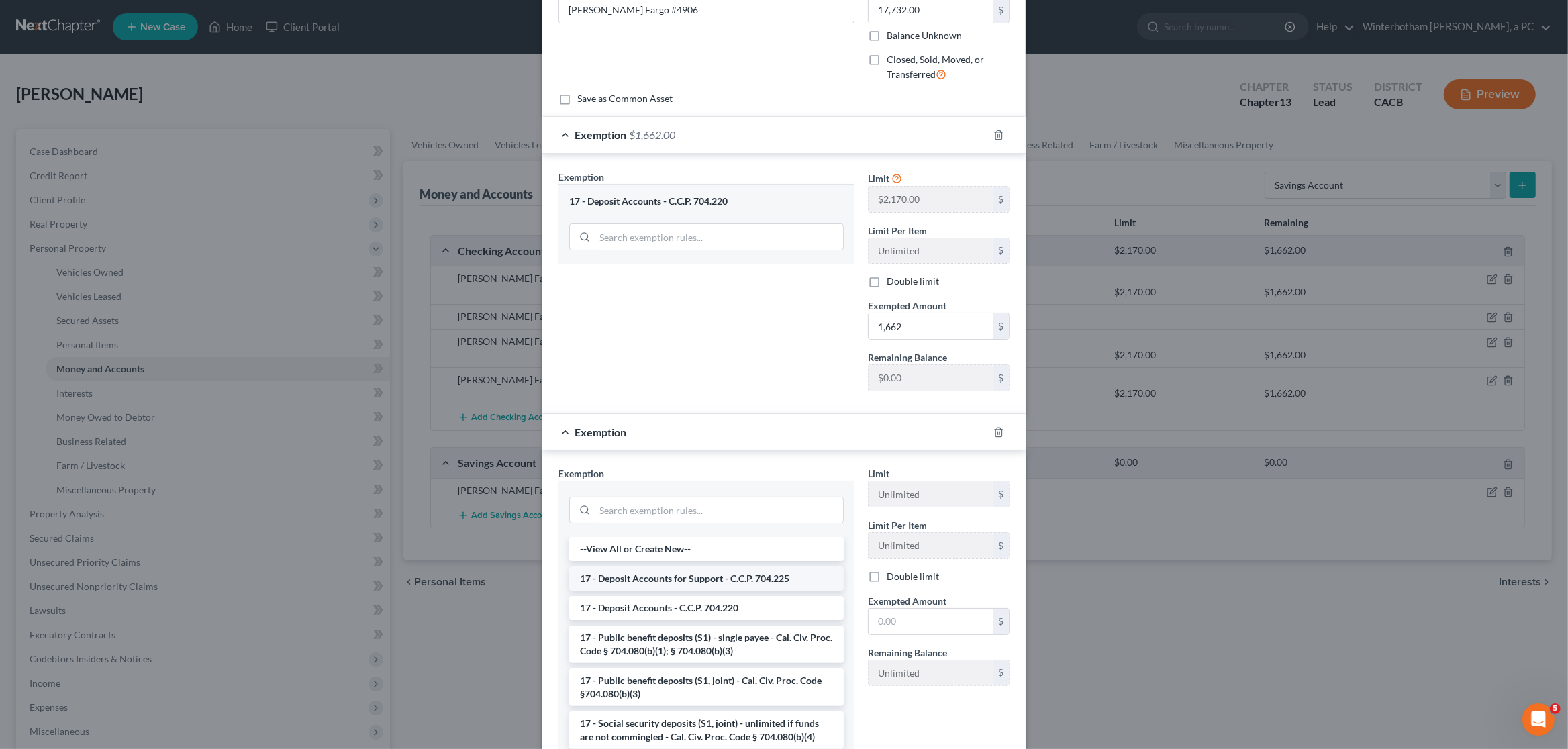
click at [761, 582] on li "17 - Deposit Accounts for Support - C.C.P. 704.225" at bounding box center [707, 579] width 275 height 24
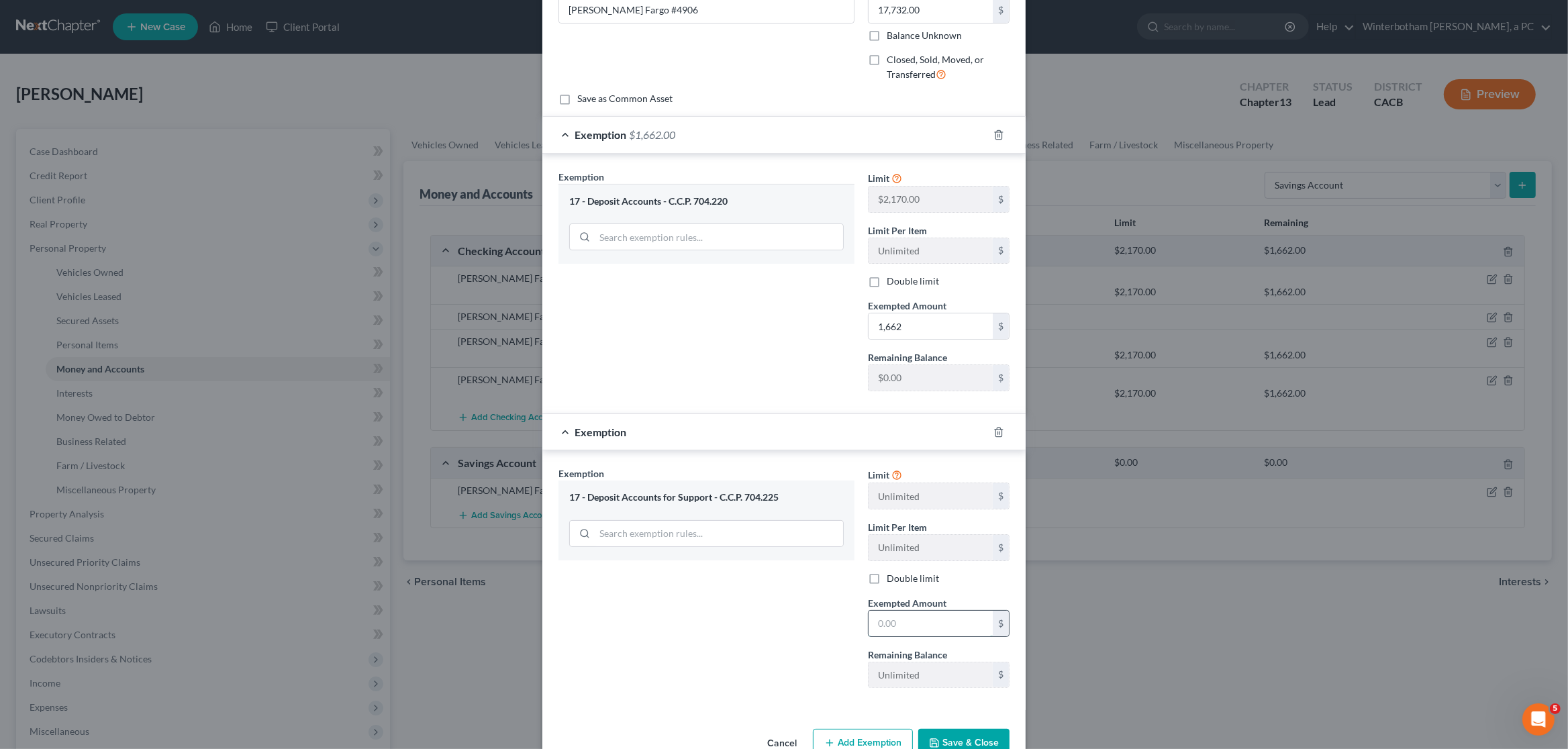
click at [761, 628] on input "text" at bounding box center [930, 623] width 124 height 25
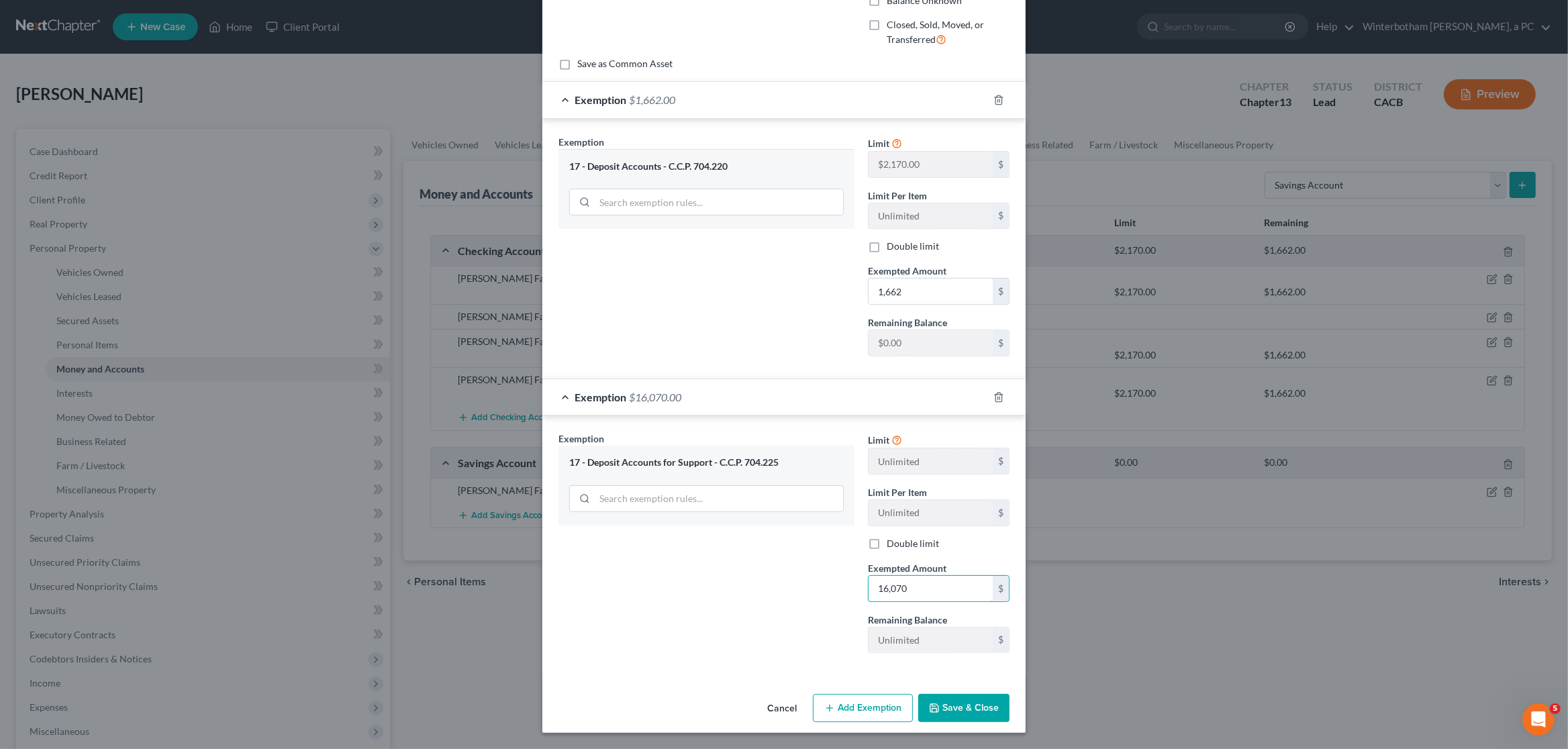
type input "16,070"
click at [761, 704] on button "Save & Close" at bounding box center [964, 709] width 91 height 28
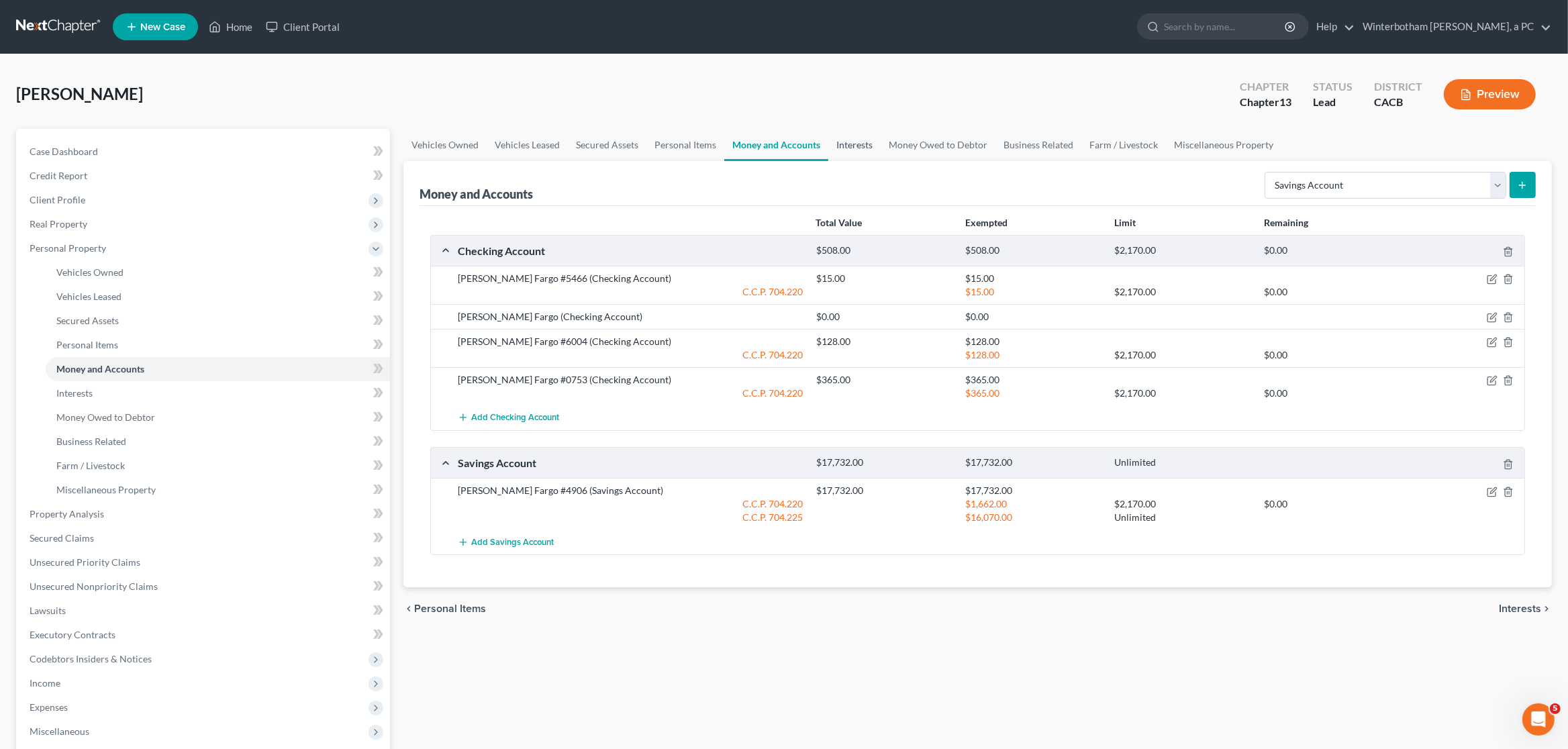
click at [761, 151] on link "Interests" at bounding box center [854, 144] width 52 height 32
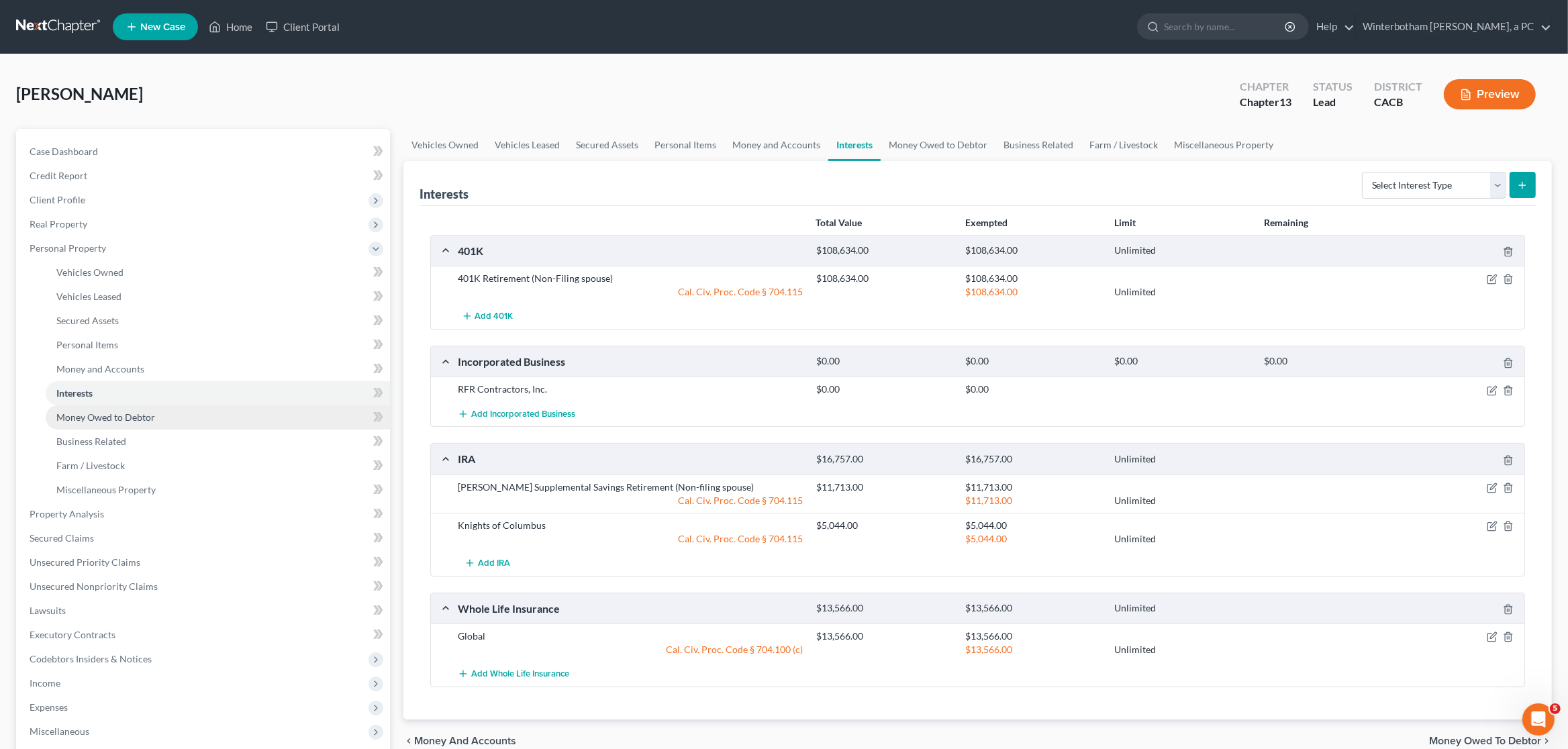
click at [80, 424] on link "Money Owed to Debtor" at bounding box center [218, 418] width 345 height 24
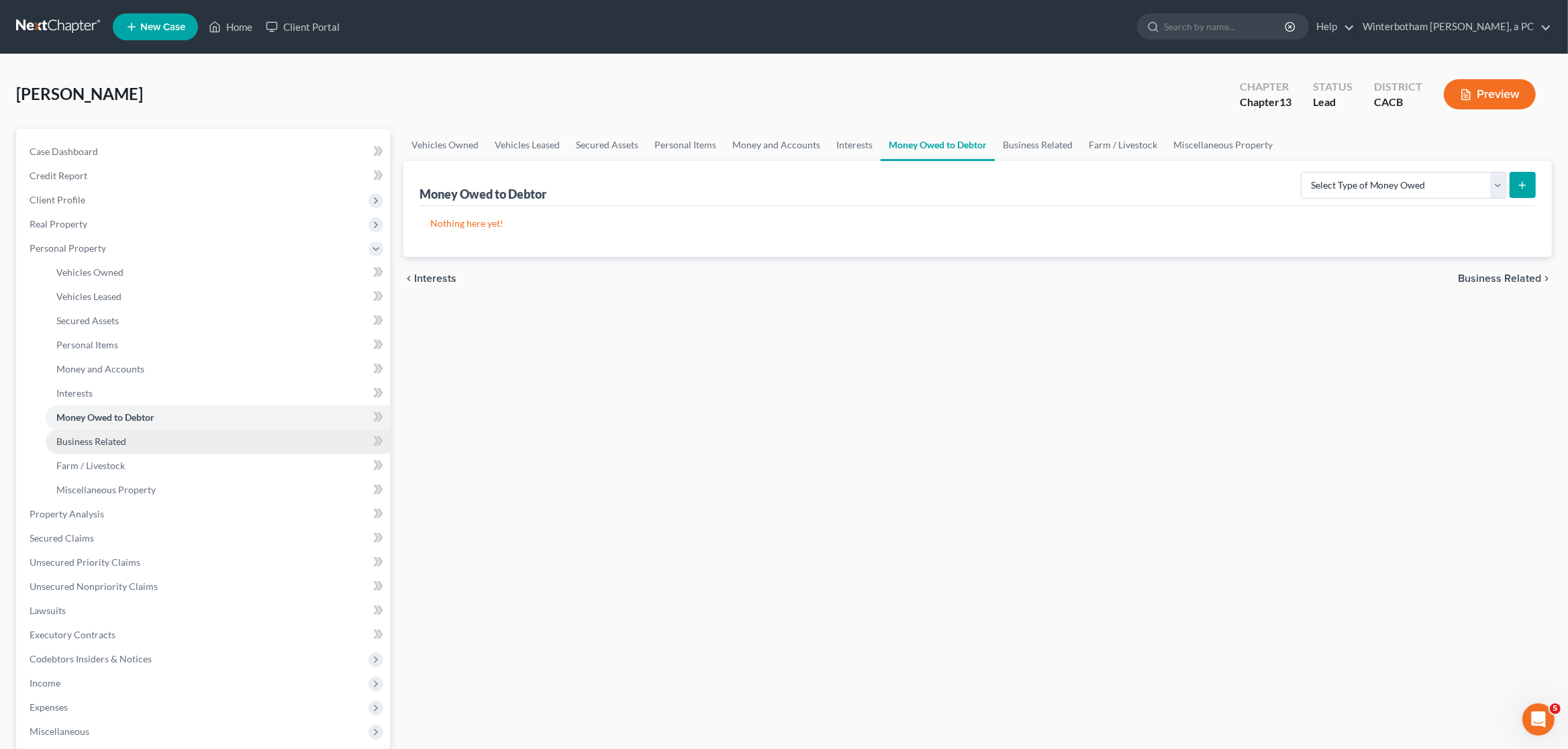
click at [89, 444] on span "Business Related" at bounding box center [91, 441] width 70 height 11
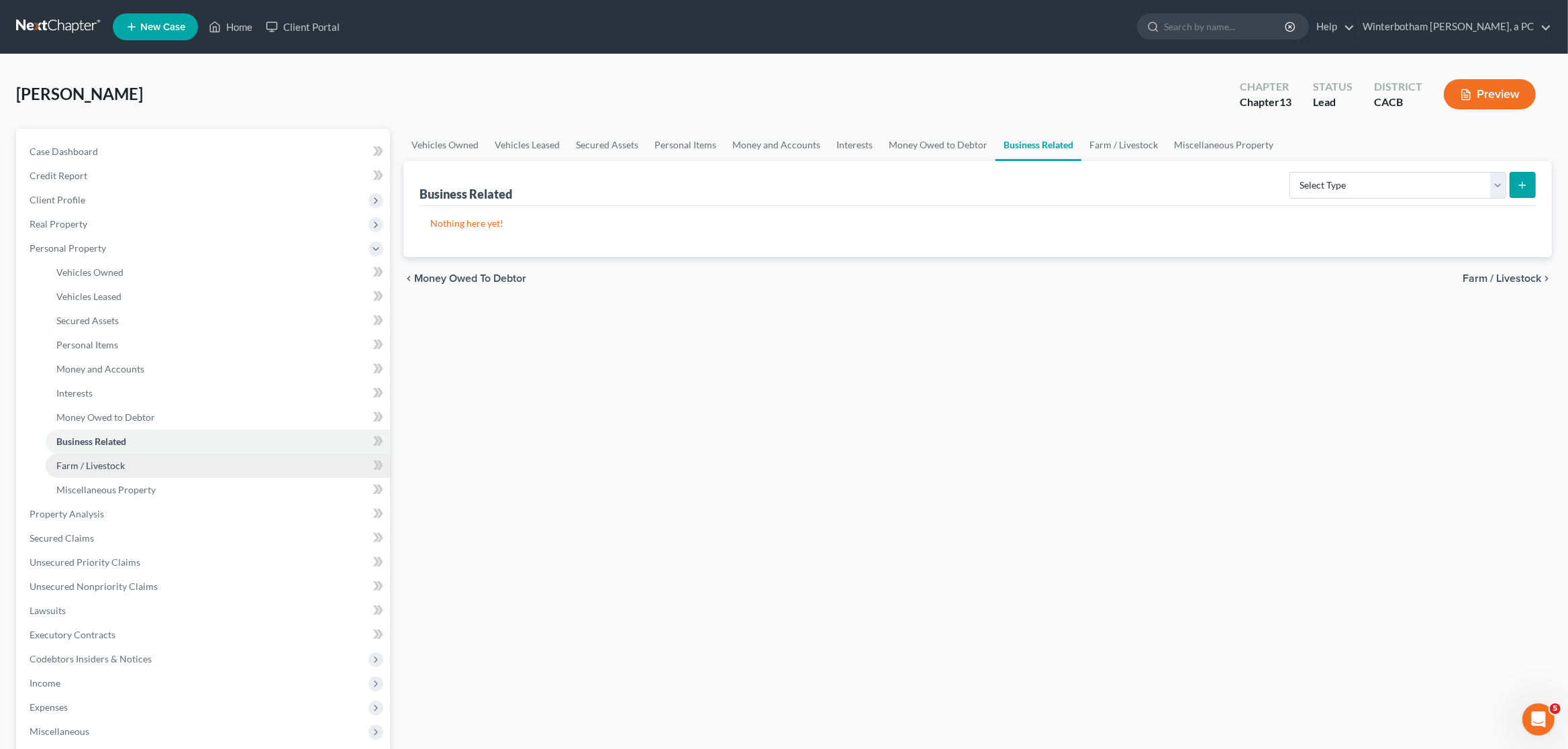
click at [91, 459] on link "Farm / Livestock" at bounding box center [218, 466] width 345 height 24
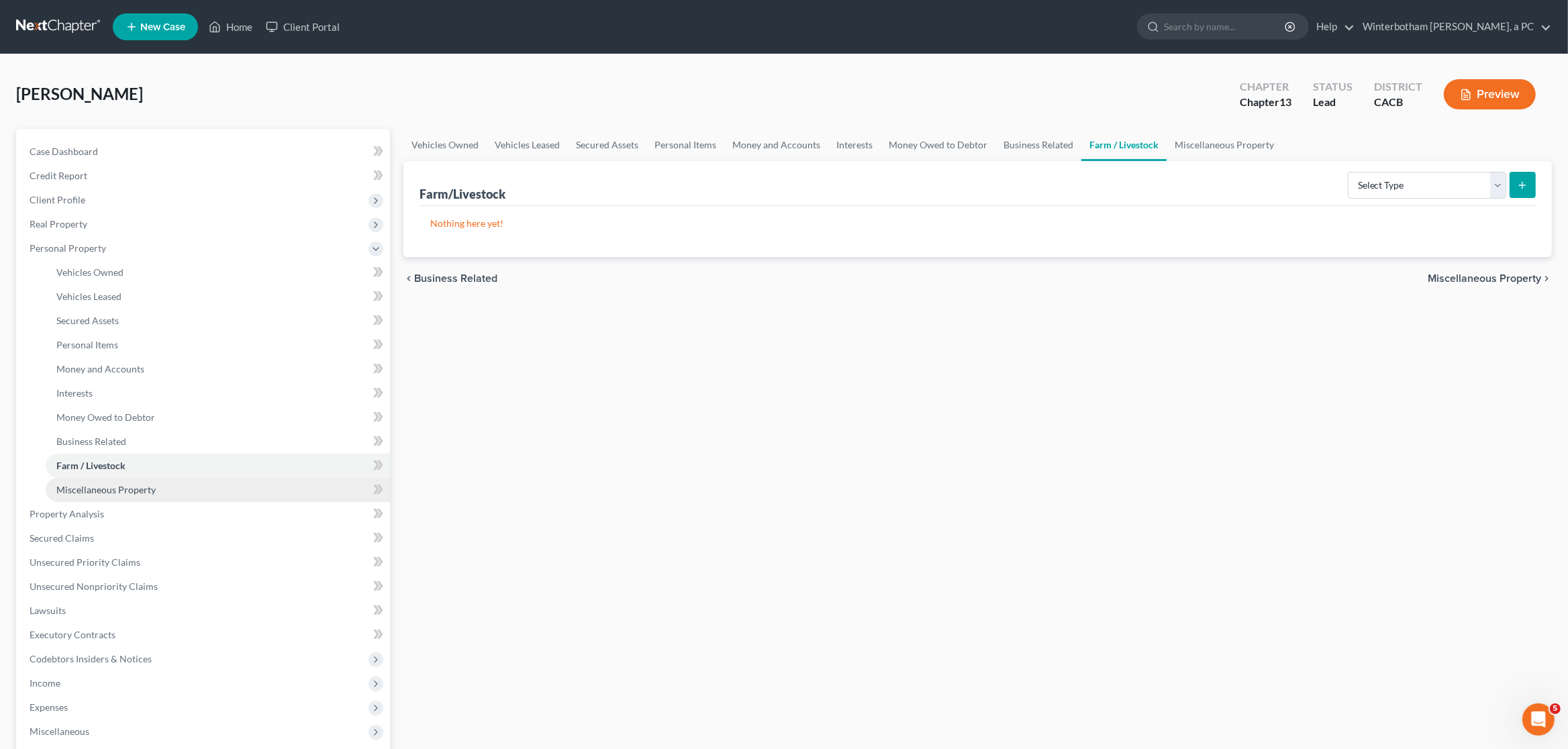
click at [93, 489] on span "Miscellaneous Property" at bounding box center [106, 489] width 100 height 11
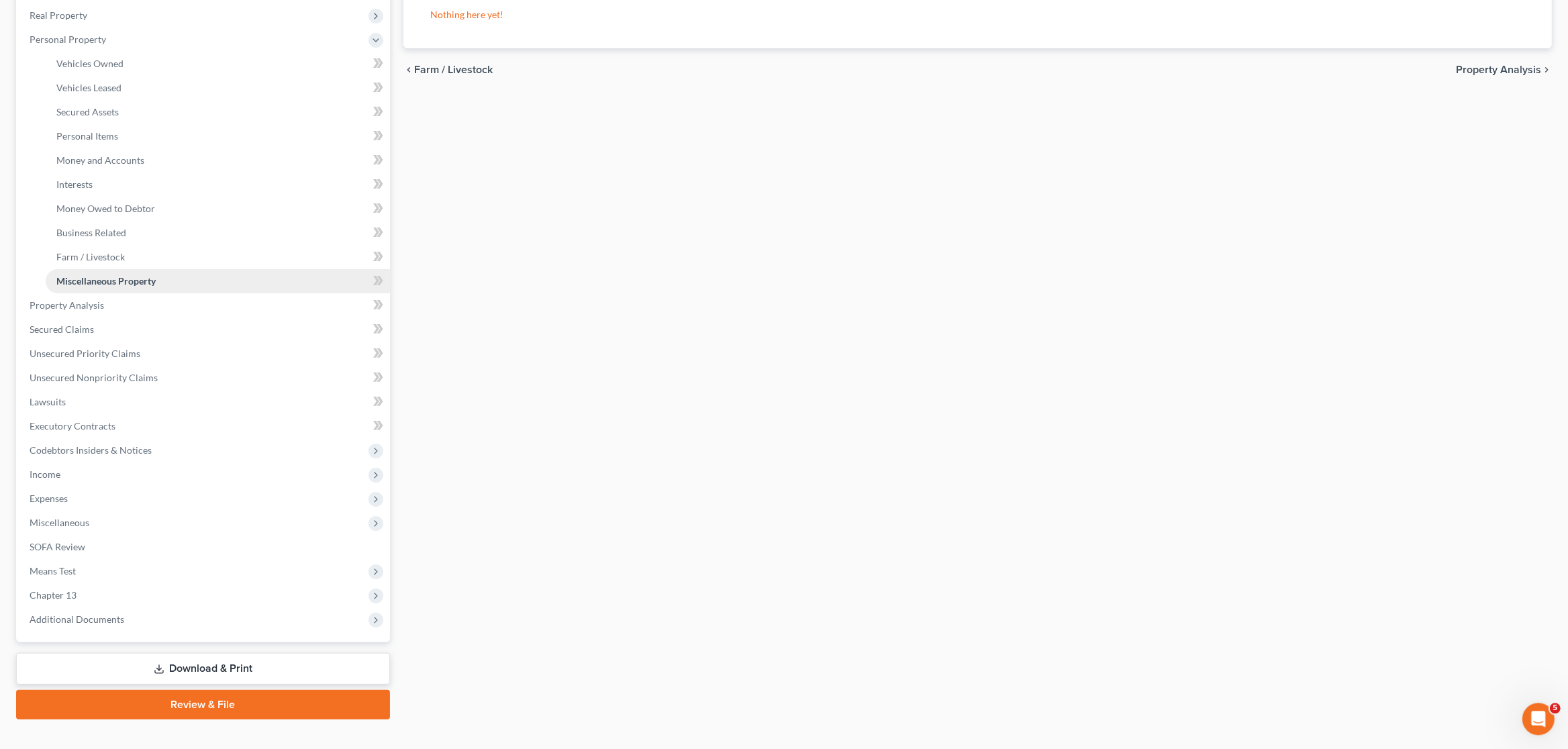
scroll to position [229, 0]
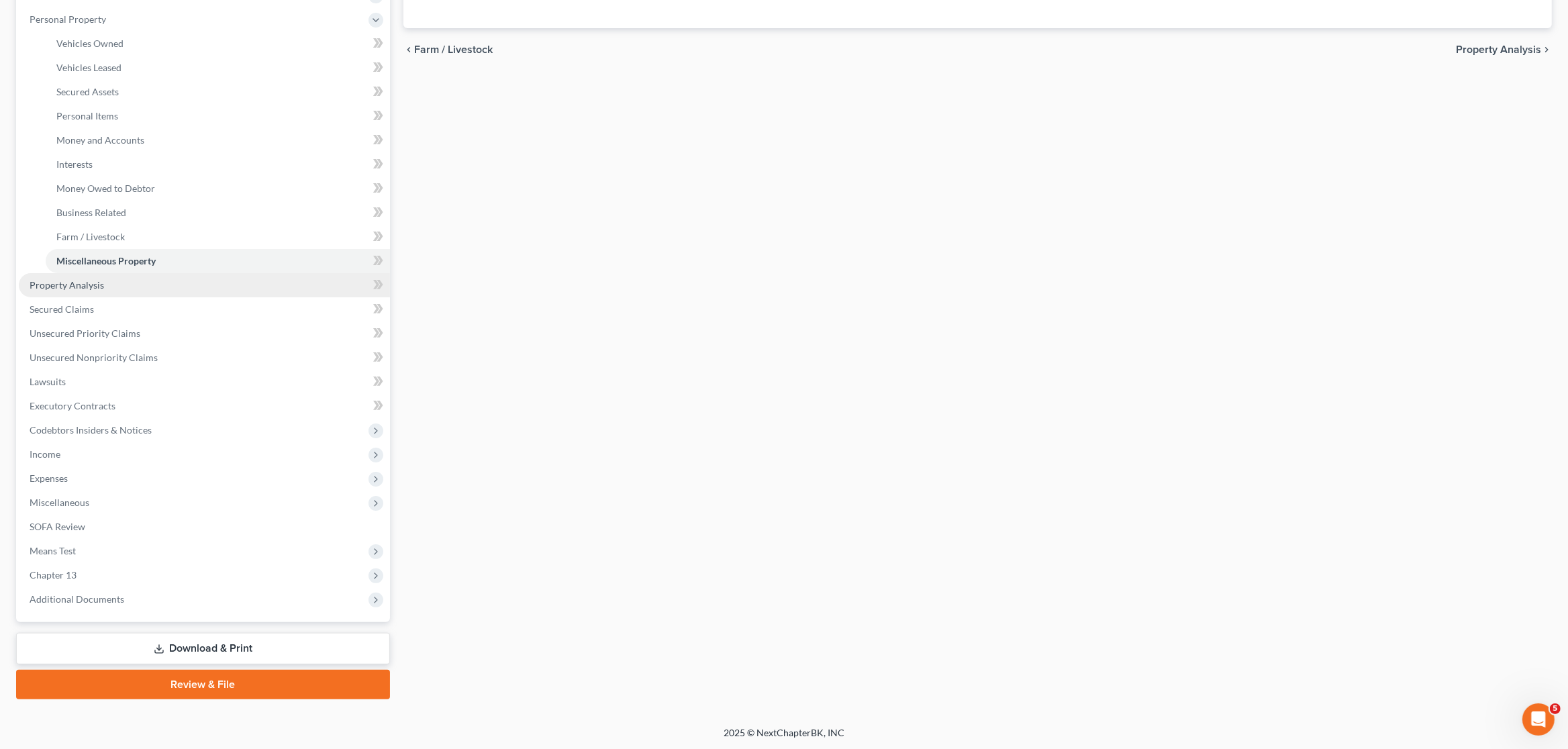
click at [80, 288] on span "Property Analysis" at bounding box center [66, 284] width 74 height 11
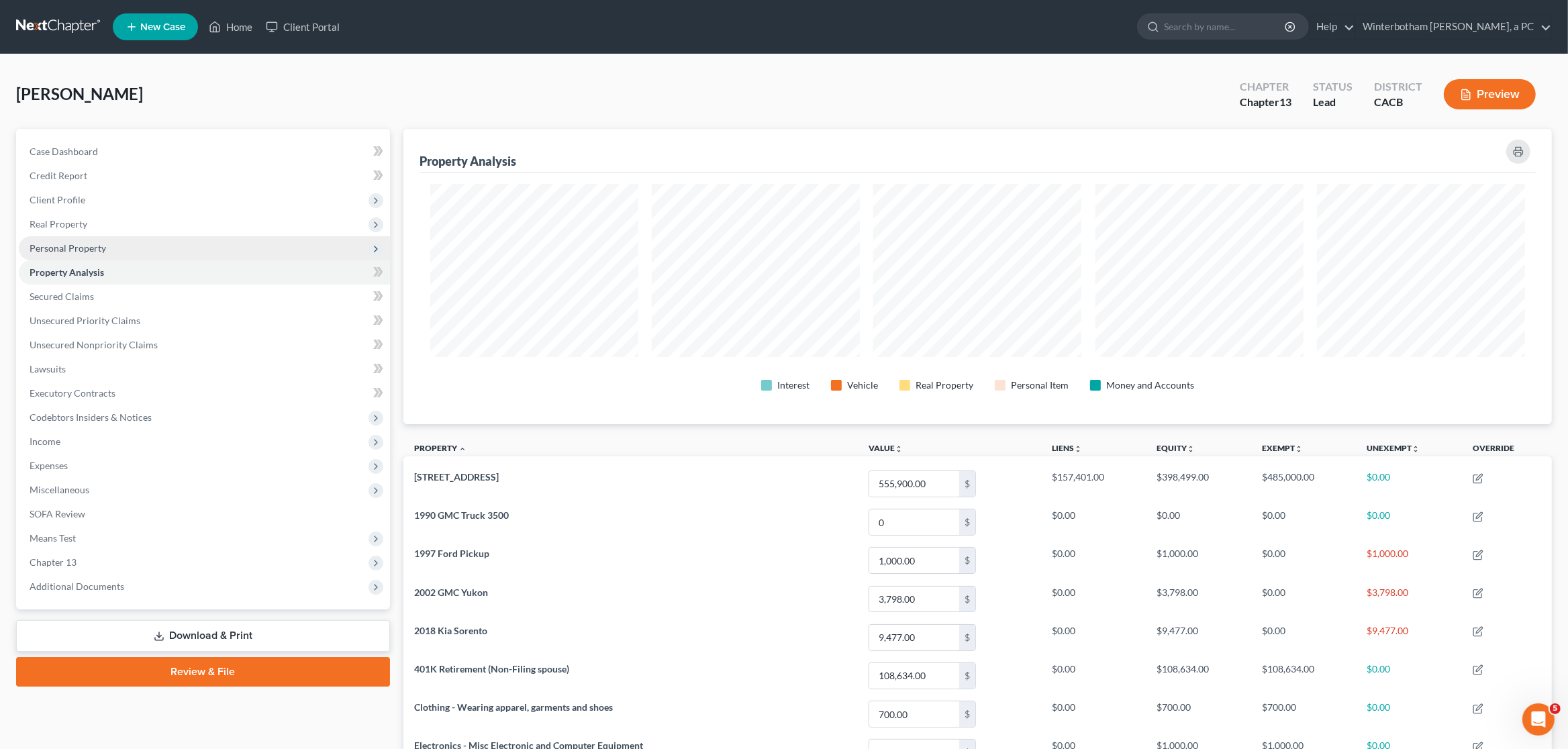
click at [38, 244] on span "Personal Property" at bounding box center [67, 248] width 76 height 11
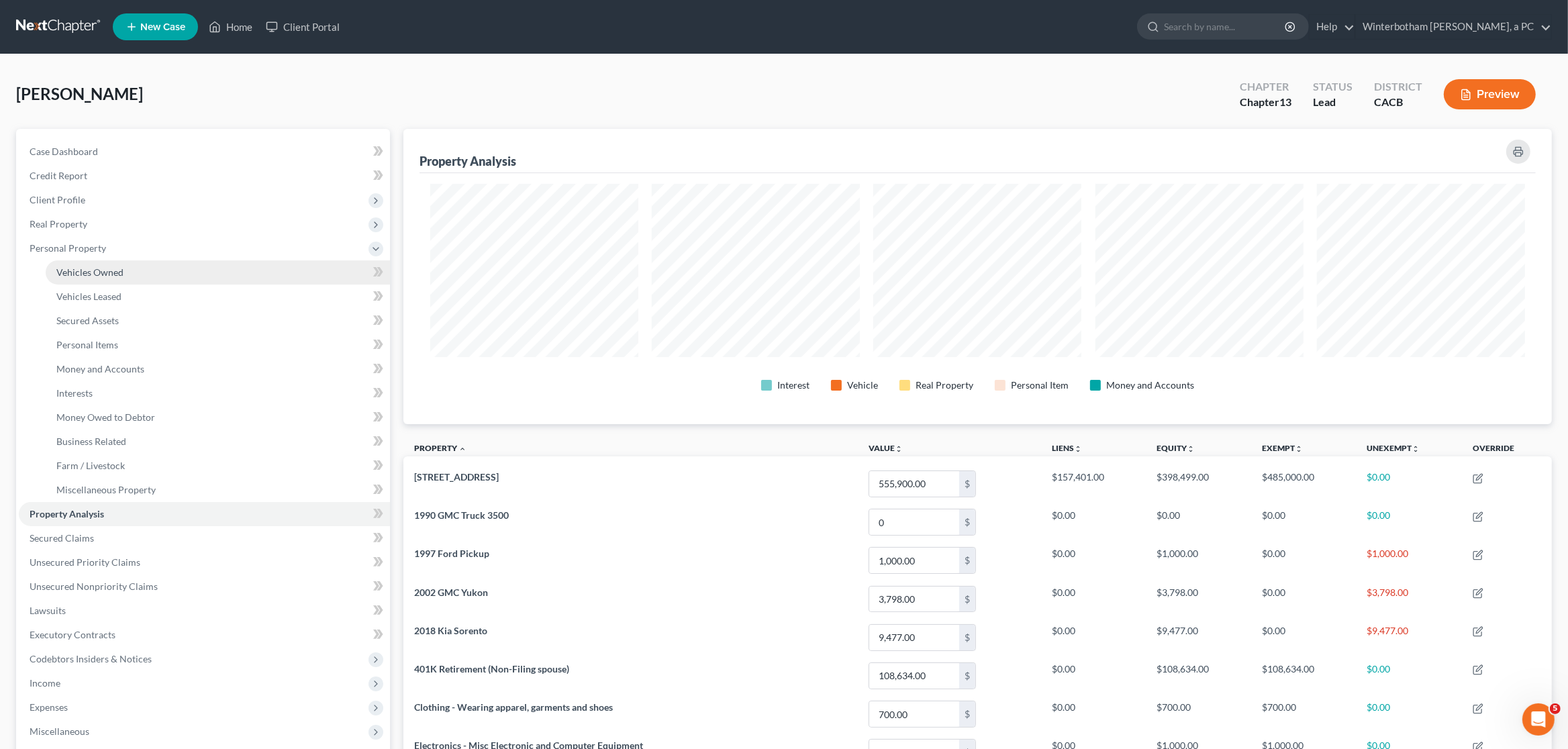
click at [91, 275] on span "Vehicles Owned" at bounding box center [89, 272] width 67 height 11
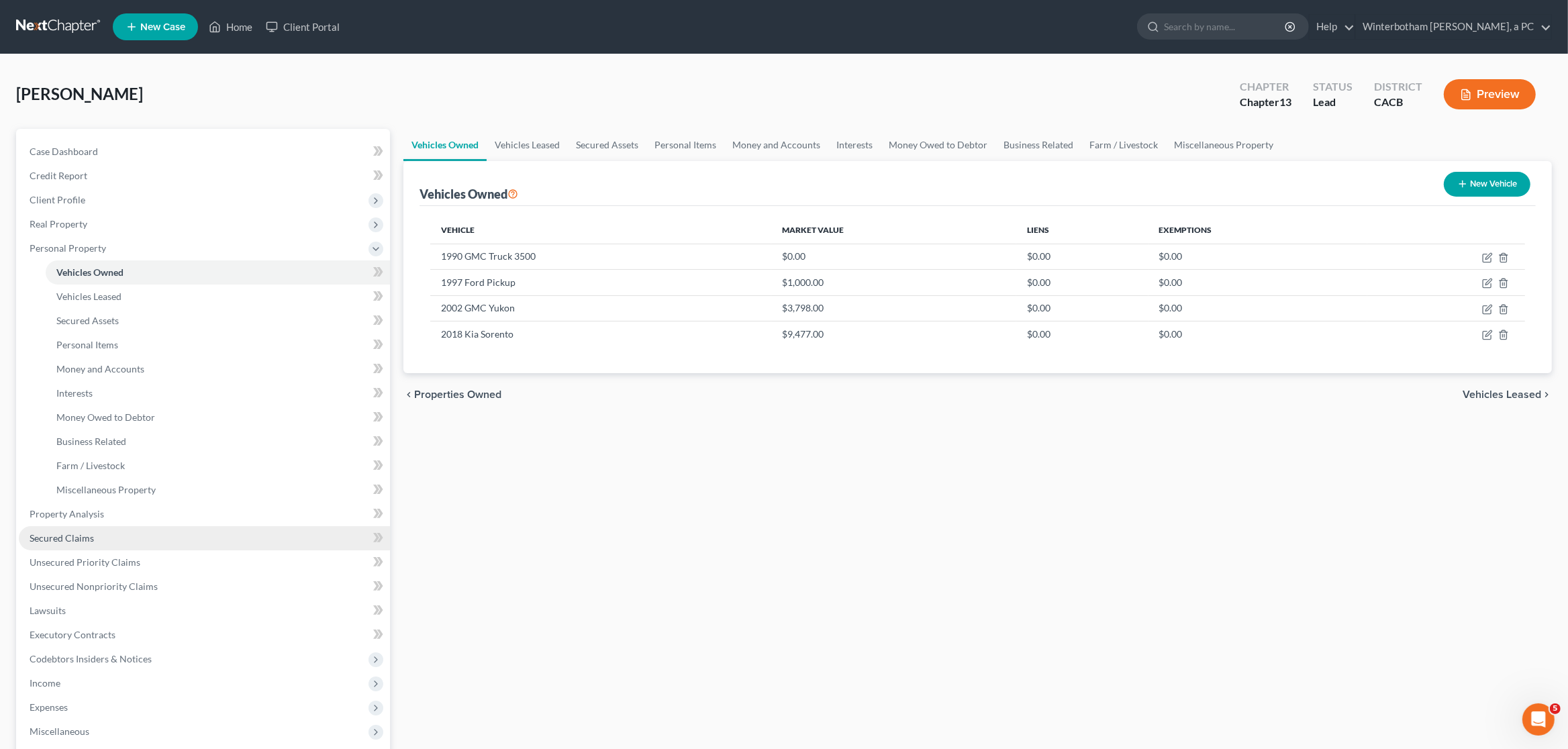
click at [97, 530] on link "Secured Claims" at bounding box center [204, 539] width 371 height 24
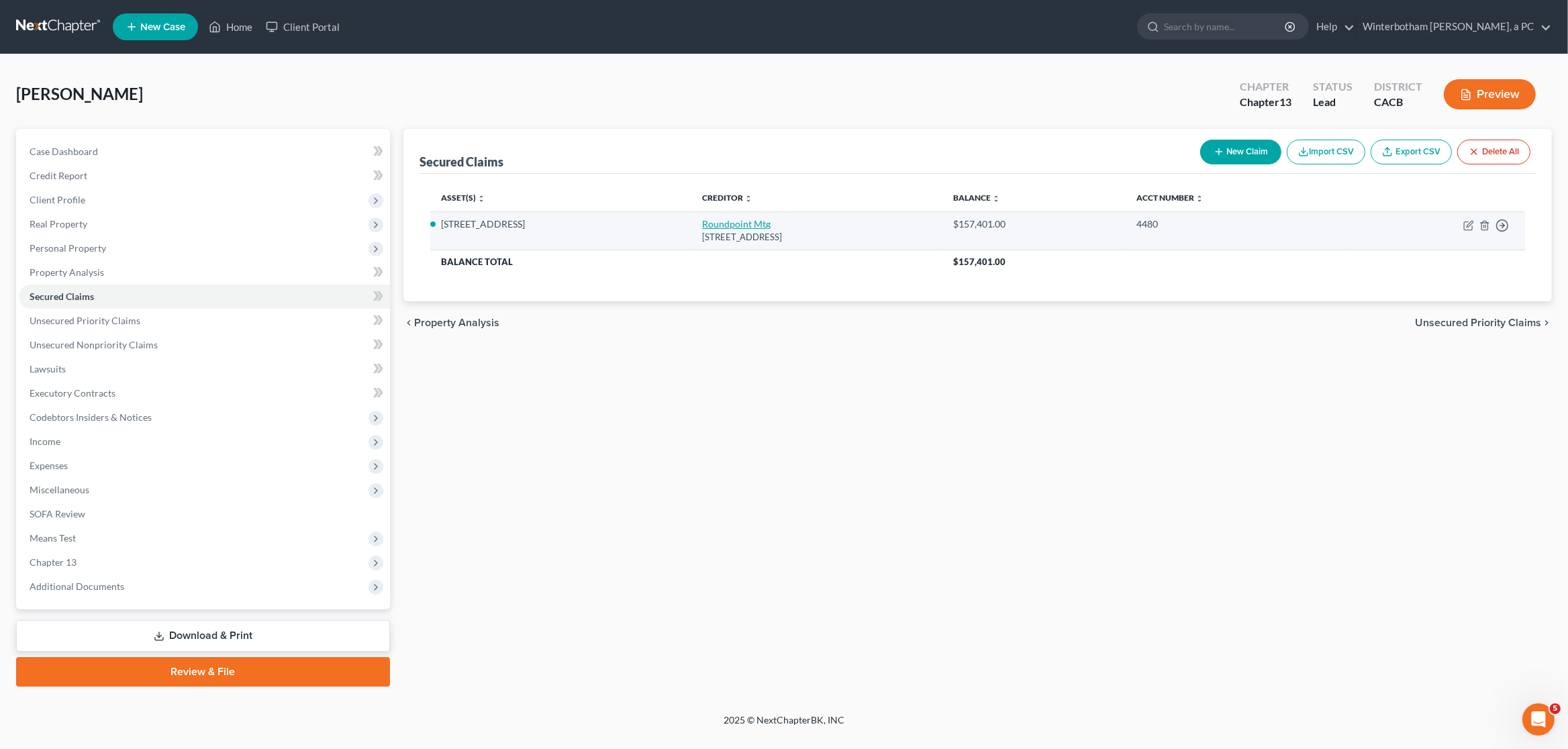
click at [702, 222] on link "Roundpoint Mtg" at bounding box center [736, 223] width 68 height 11
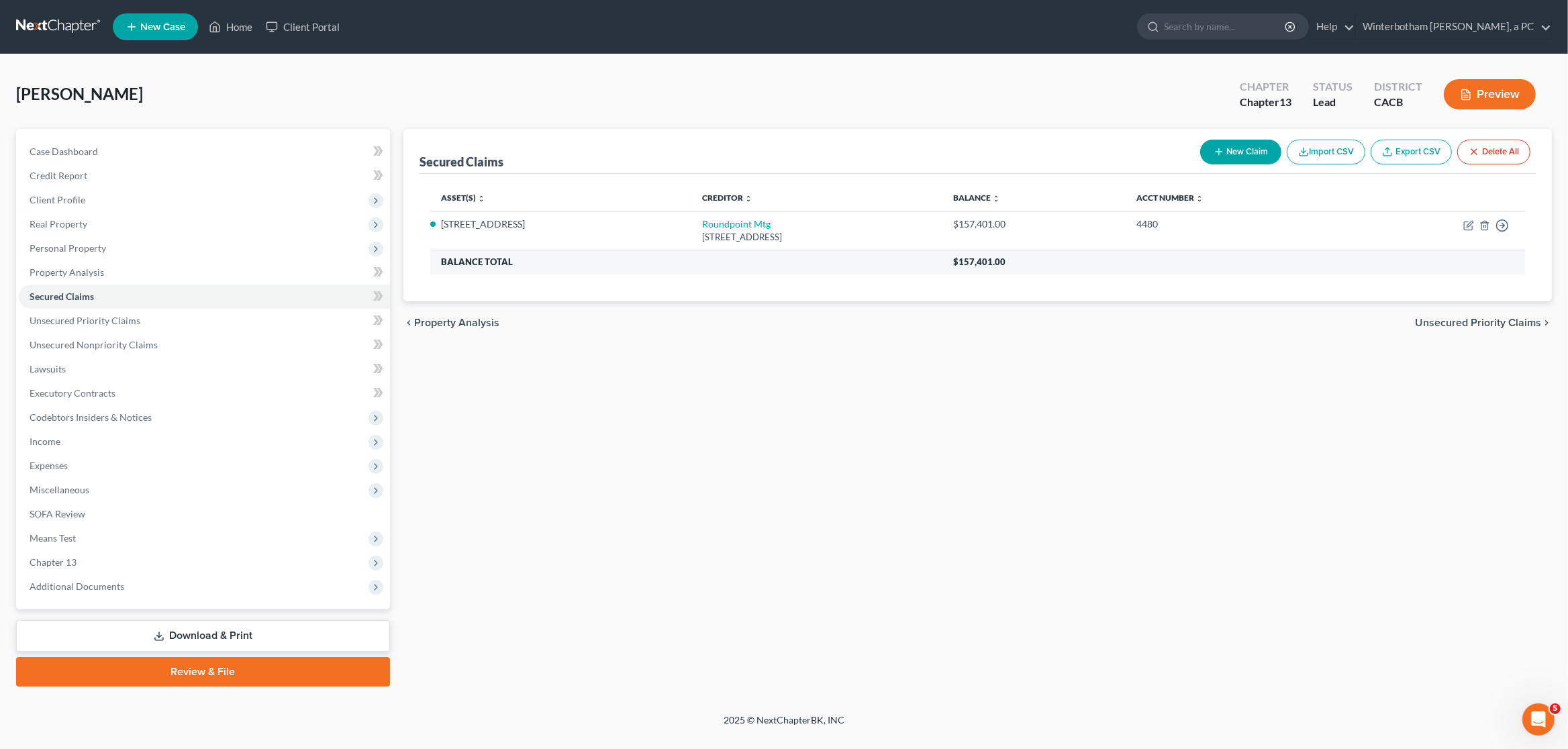
select select "28"
select select "3"
select select "4"
select select "3"
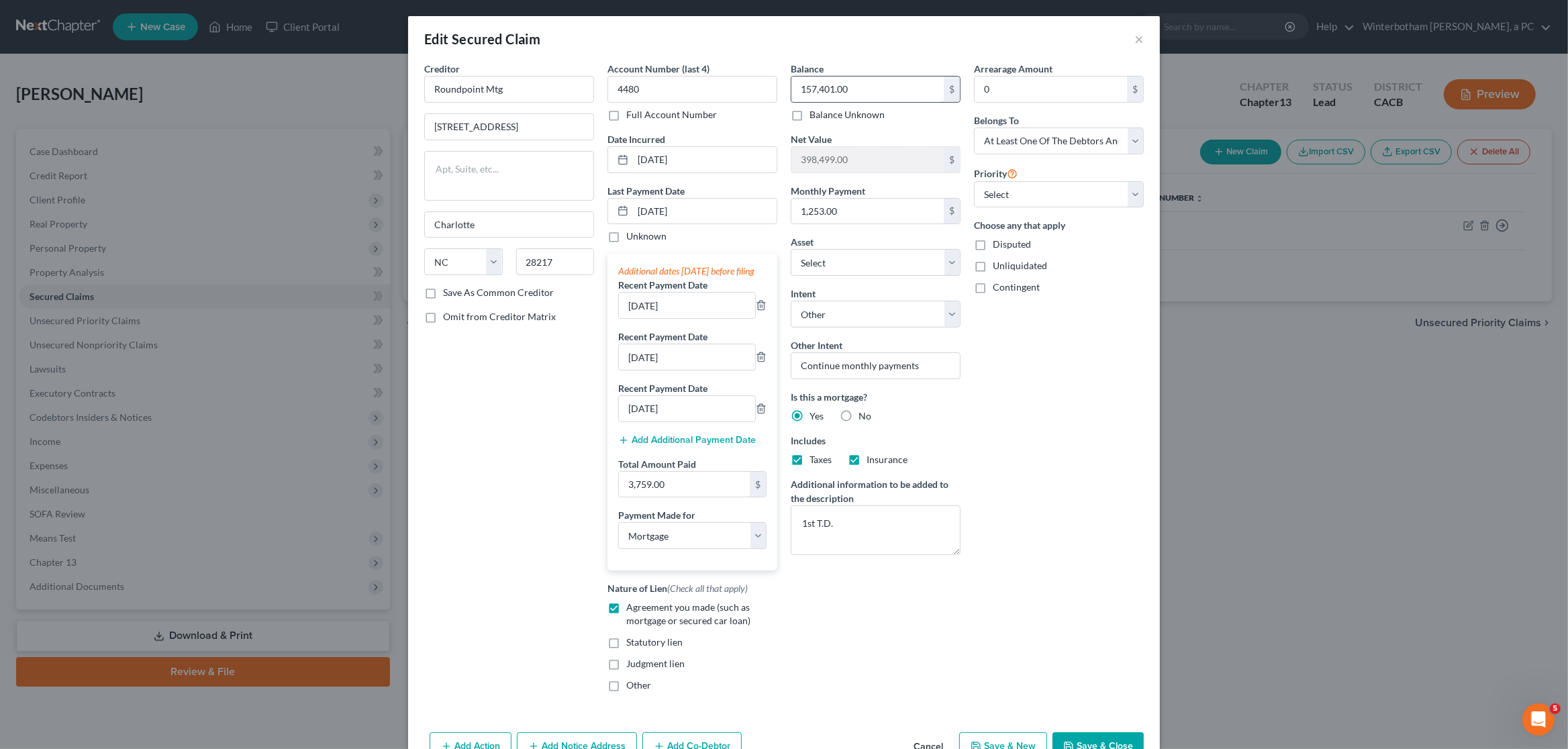
click at [761, 88] on input "157,401.00" at bounding box center [868, 88] width 152 height 25
type input "155,315"
click at [761, 214] on input "1,253.00" at bounding box center [868, 211] width 152 height 25
type input "1,402"
click at [761, 493] on div "Arrearage Amount 0 $ Belongs To * Select Debtor 1 Only Debtor 2 Only Debtor 1 A…" at bounding box center [1059, 382] width 184 height 641
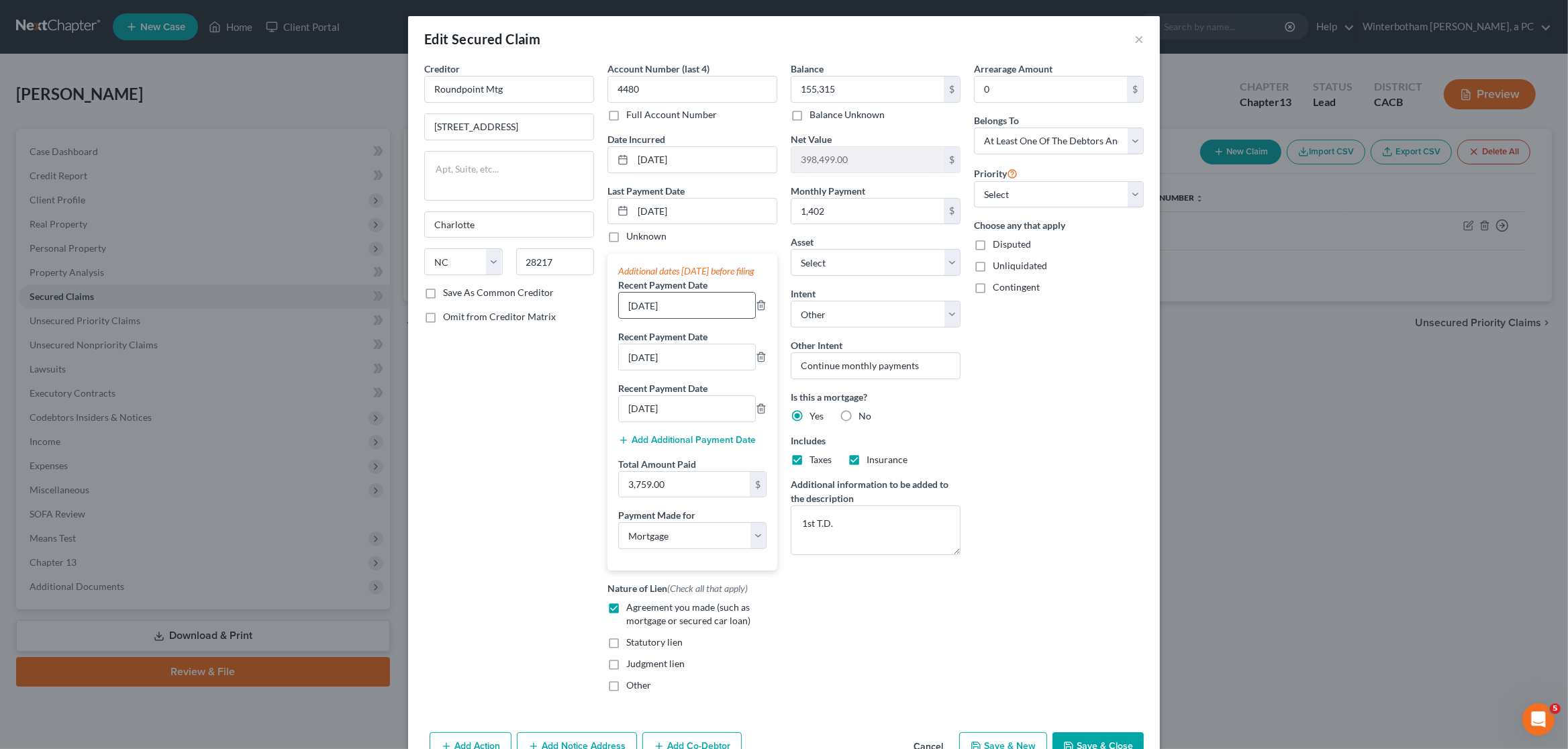
click at [637, 318] on input "[DATE]" at bounding box center [687, 305] width 136 height 25
type input "[DATE]"
click at [633, 370] on input "[DATE]" at bounding box center [687, 357] width 136 height 25
type input "[DATE]"
drag, startPoint x: 648, startPoint y: 212, endPoint x: 637, endPoint y: 212, distance: 11.0
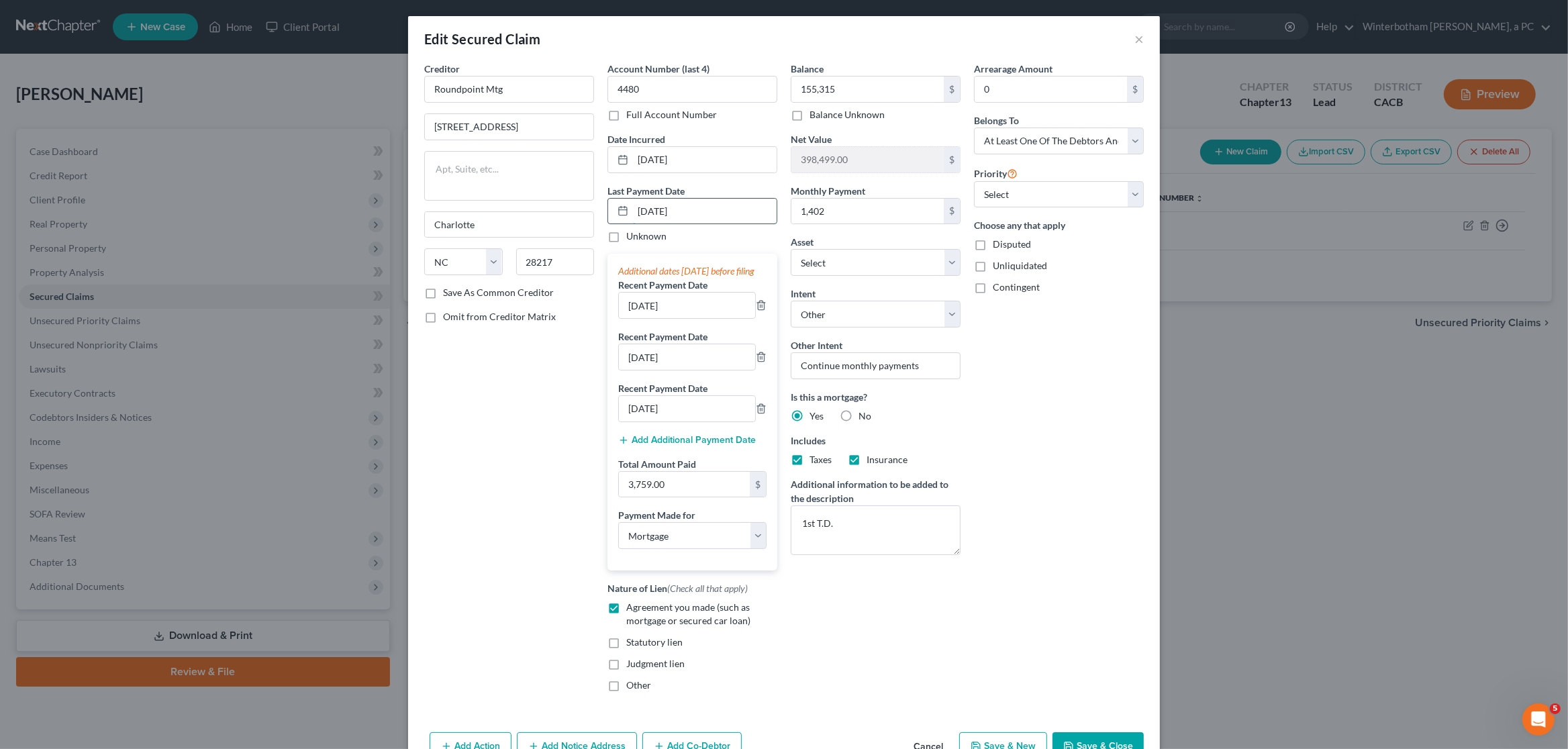
click at [637, 212] on input "[DATE]" at bounding box center [705, 211] width 143 height 25
type input "[DATE]"
drag, startPoint x: 638, startPoint y: 319, endPoint x: 624, endPoint y: 321, distance: 14.1
click at [624, 318] on input "[DATE]" at bounding box center [687, 305] width 136 height 25
type input "[DATE]"
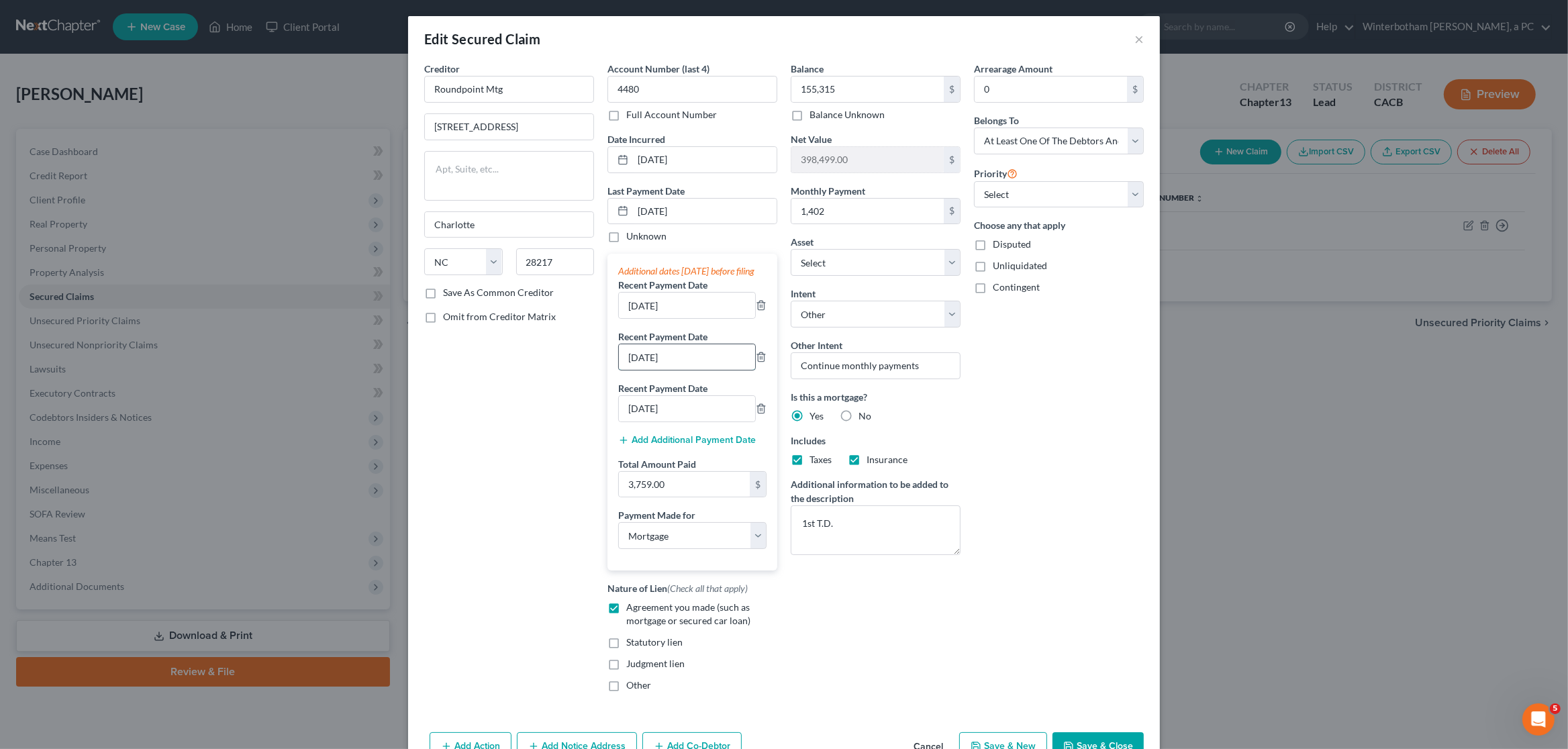
click at [634, 370] on input "[DATE]" at bounding box center [687, 357] width 136 height 25
type input "[DATE]"
click at [761, 411] on line "button" at bounding box center [761, 410] width 0 height 3
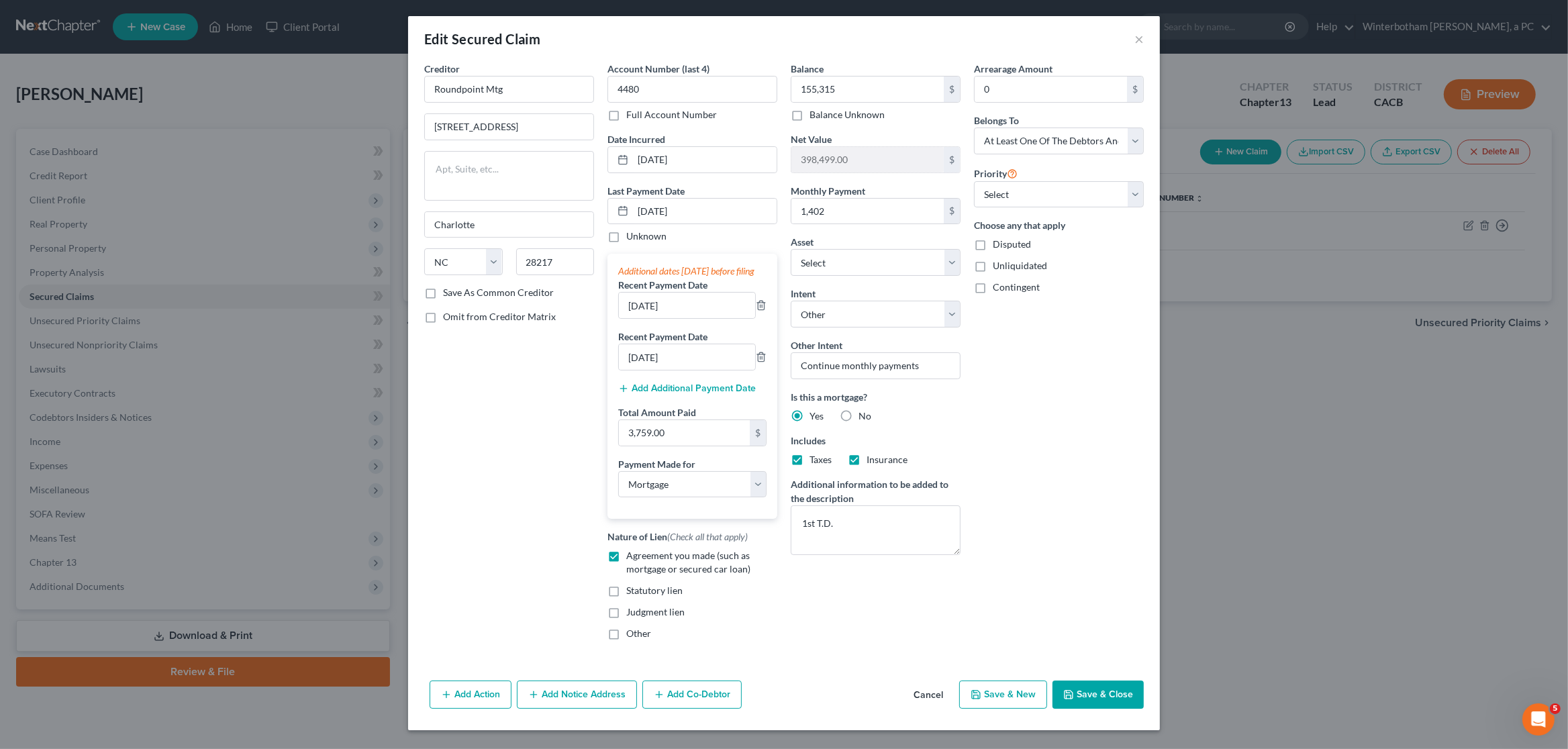
drag, startPoint x: 1100, startPoint y: 709, endPoint x: 1012, endPoint y: 215, distance: 501.8
click at [761, 257] on div "Edit Secured Claim × Creditor * [GEOGRAPHIC_DATA] [US_STATE][GEOGRAPHIC_DATA] C…" at bounding box center [784, 373] width 752 height 715
click at [761, 181] on select "Select 1st 2nd 3rd 4th 5th 6th 7th 8th 9th 10th 11th 12th 13th 14th 15th 16th 1…" at bounding box center [1059, 194] width 170 height 27
select select "0"
click option "1st" at bounding box center [0, 0] width 0 height 0
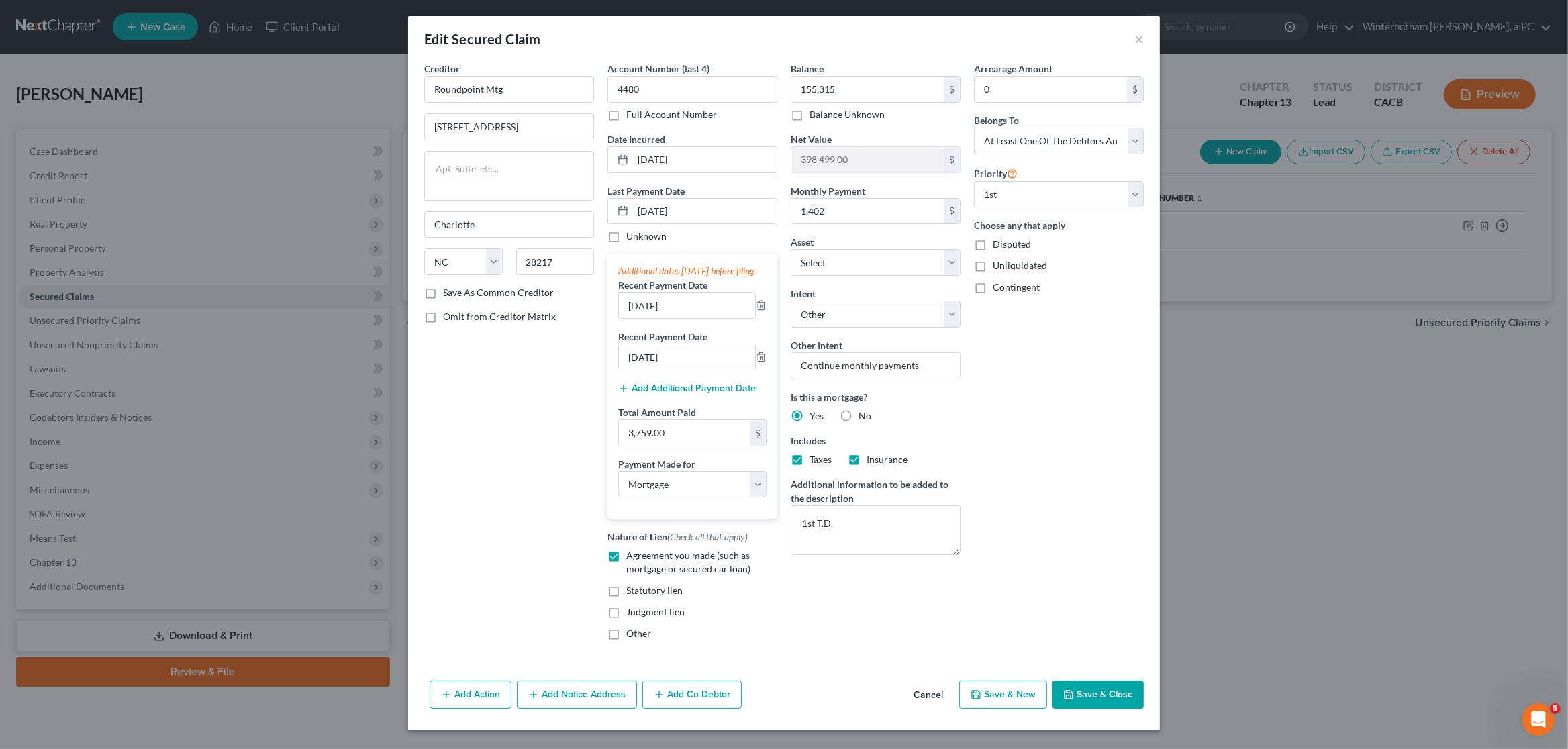
click at [761, 709] on button "Save & Close" at bounding box center [1098, 695] width 91 height 28
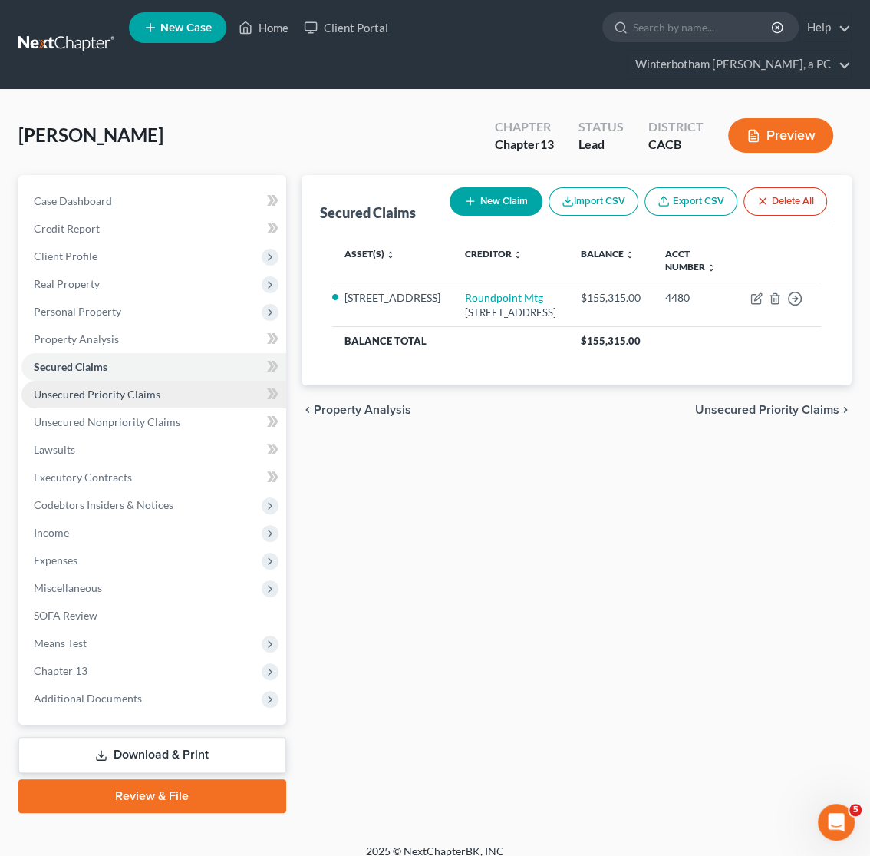
click at [99, 398] on span "Unsecured Priority Claims" at bounding box center [97, 394] width 127 height 13
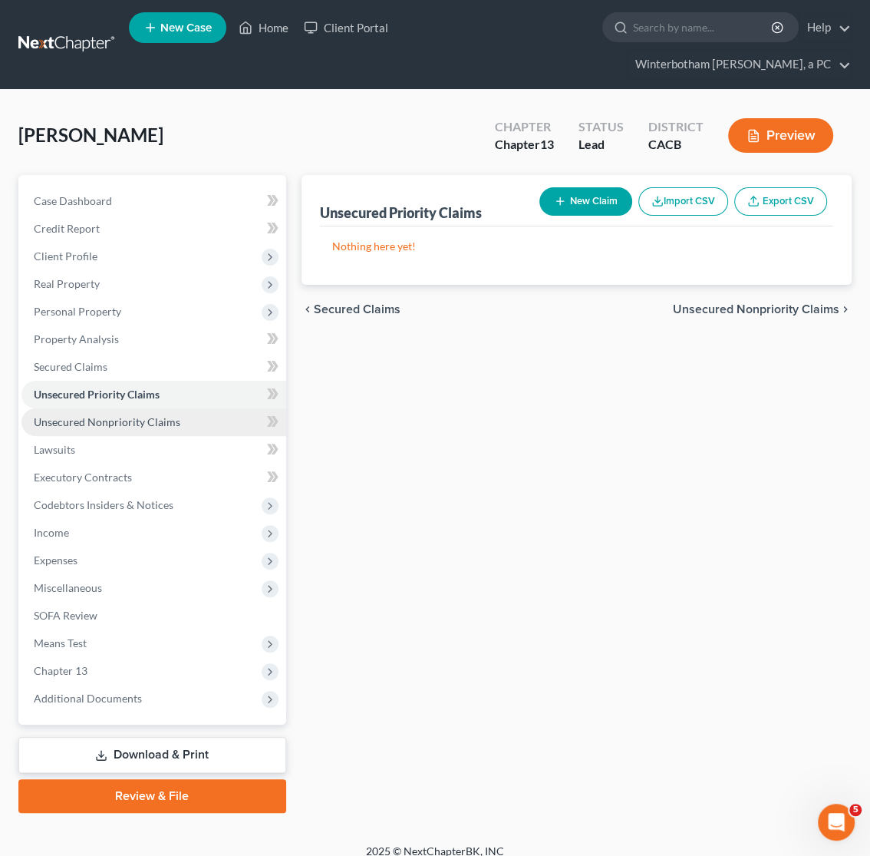
click at [111, 432] on link "Unsecured Nonpriority Claims" at bounding box center [153, 422] width 265 height 28
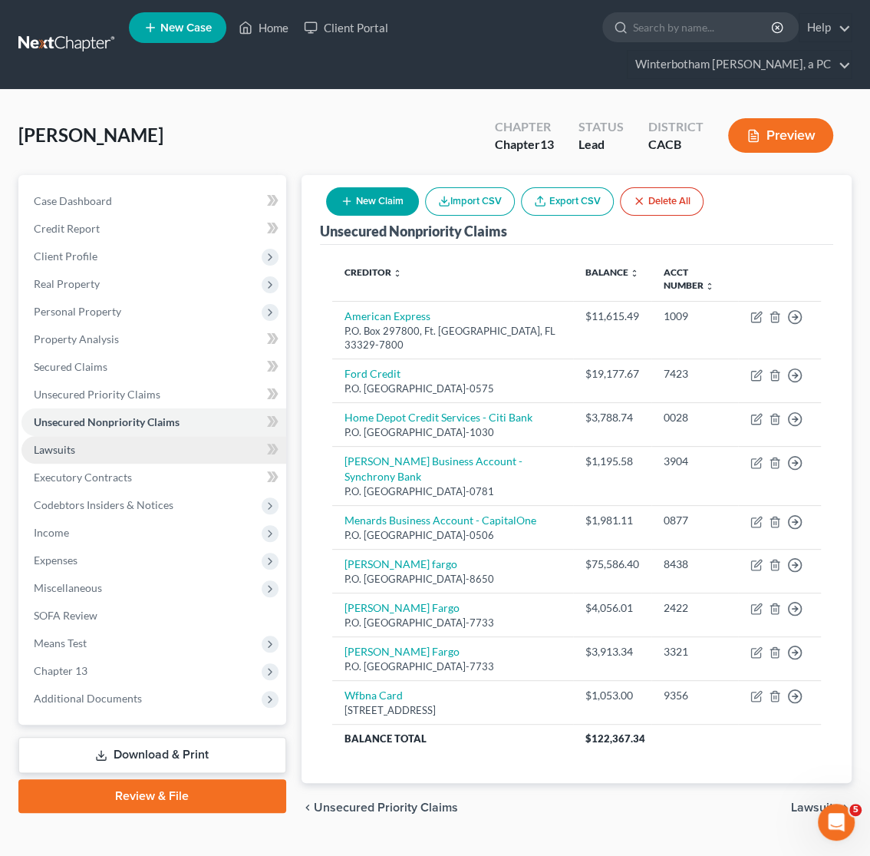
click at [111, 444] on link "Lawsuits" at bounding box center [153, 450] width 265 height 28
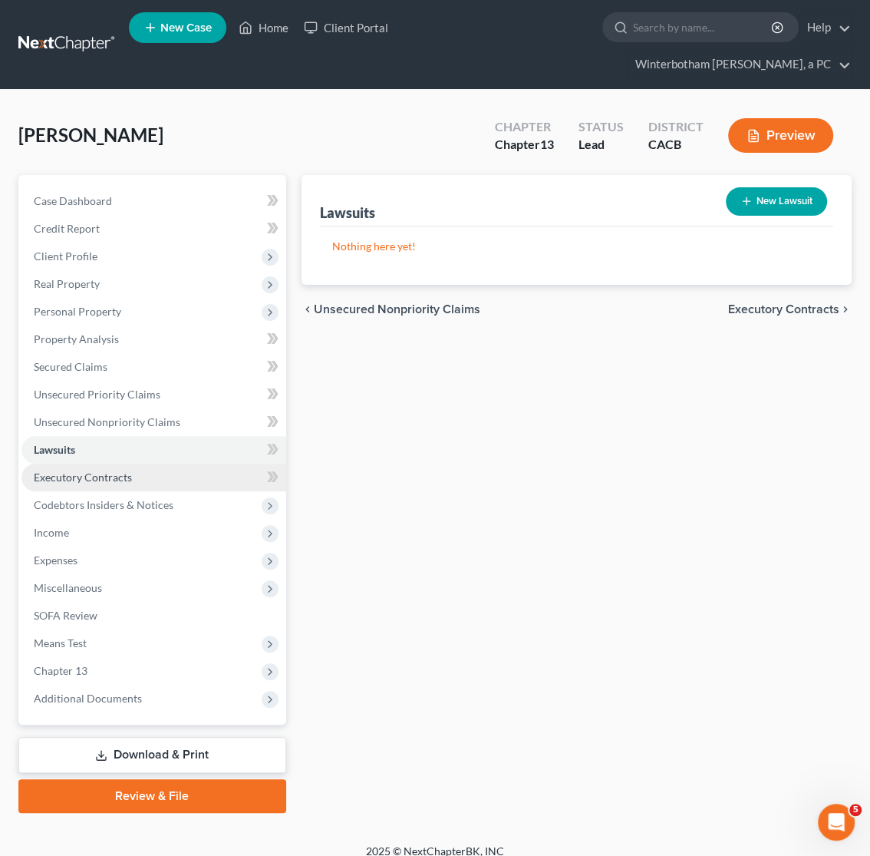
click at [118, 472] on span "Executory Contracts" at bounding box center [83, 476] width 98 height 13
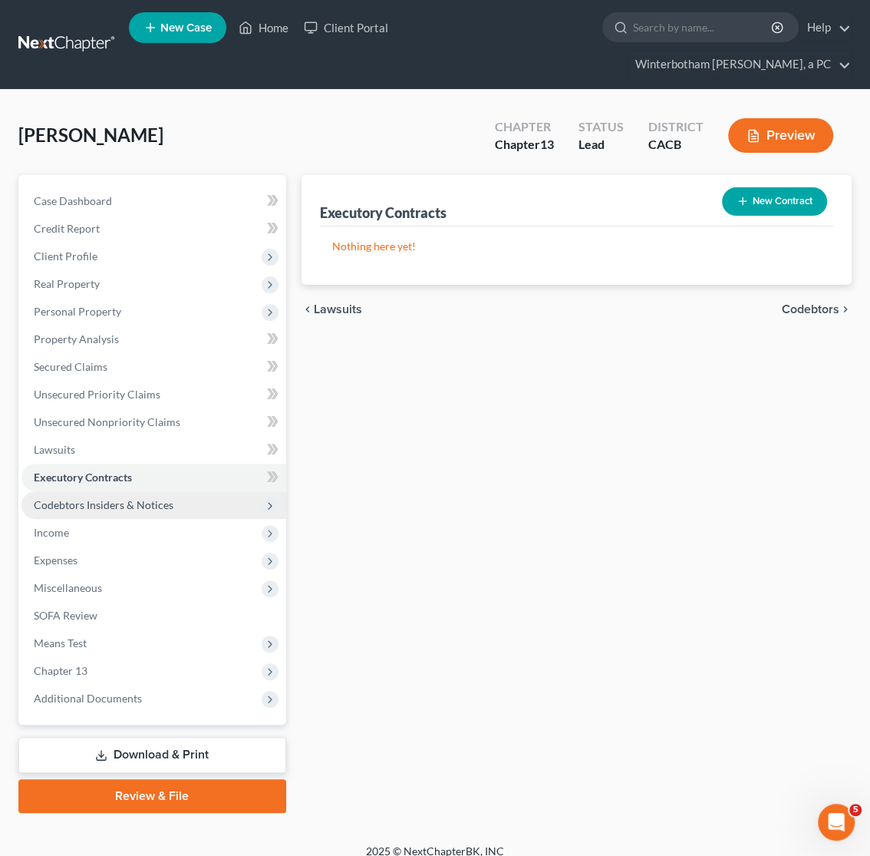
click at [130, 503] on span "Codebtors Insiders & Notices" at bounding box center [104, 504] width 140 height 13
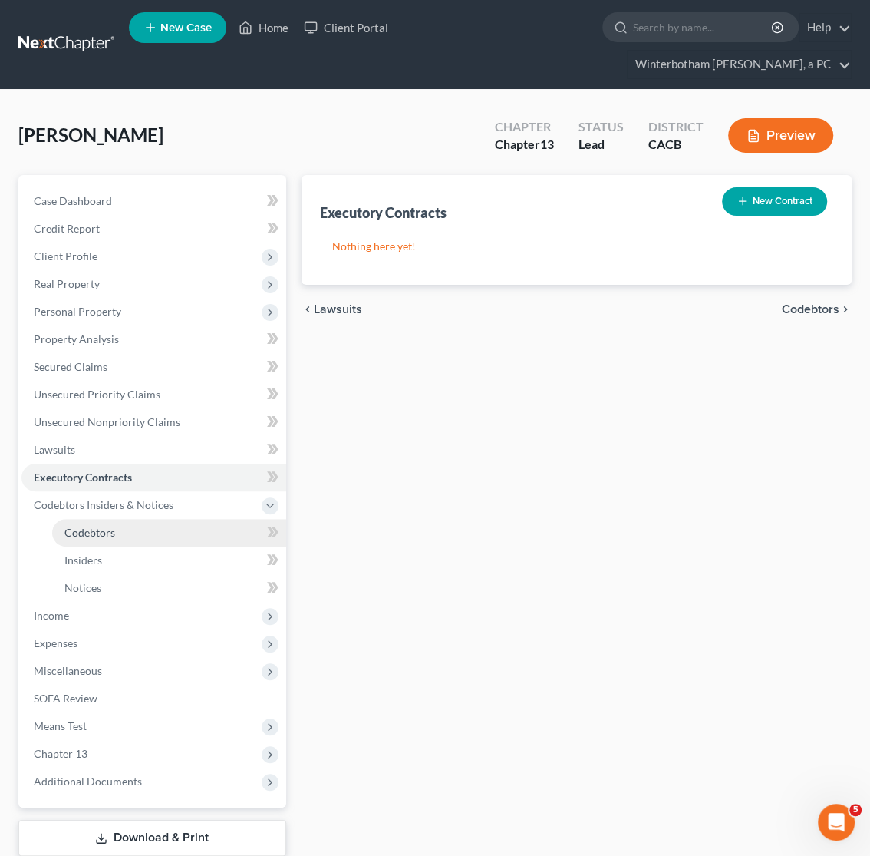
click at [120, 534] on link "Codebtors" at bounding box center [169, 533] width 234 height 28
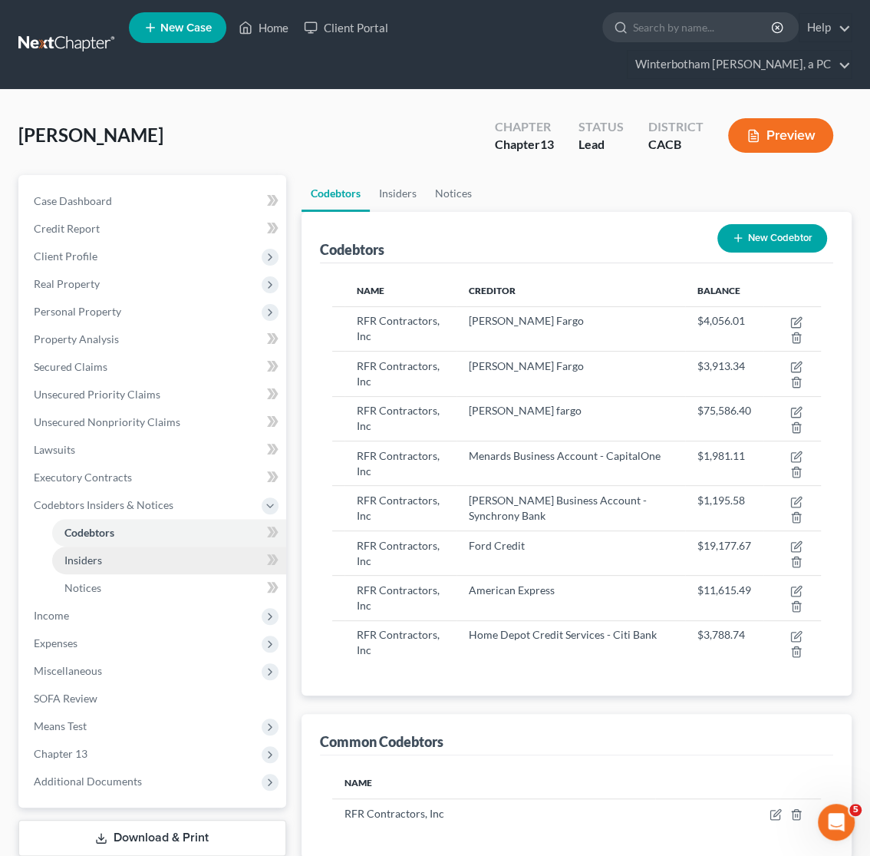
click at [126, 560] on link "Insiders" at bounding box center [169, 560] width 234 height 28
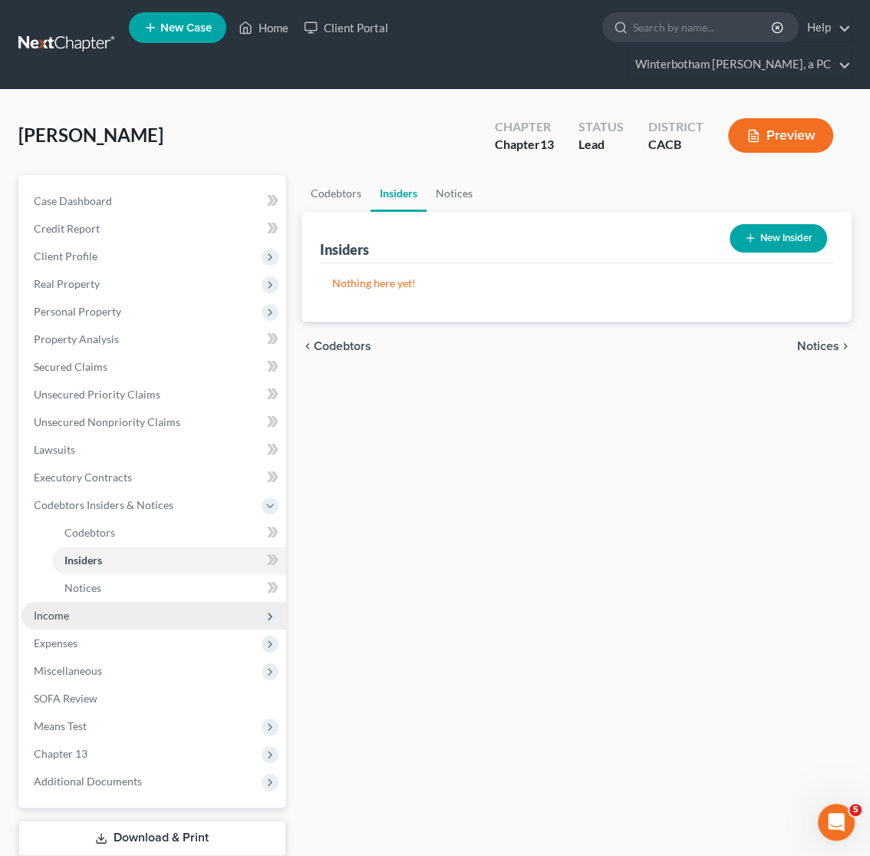
click at [130, 602] on span "Income" at bounding box center [153, 616] width 265 height 28
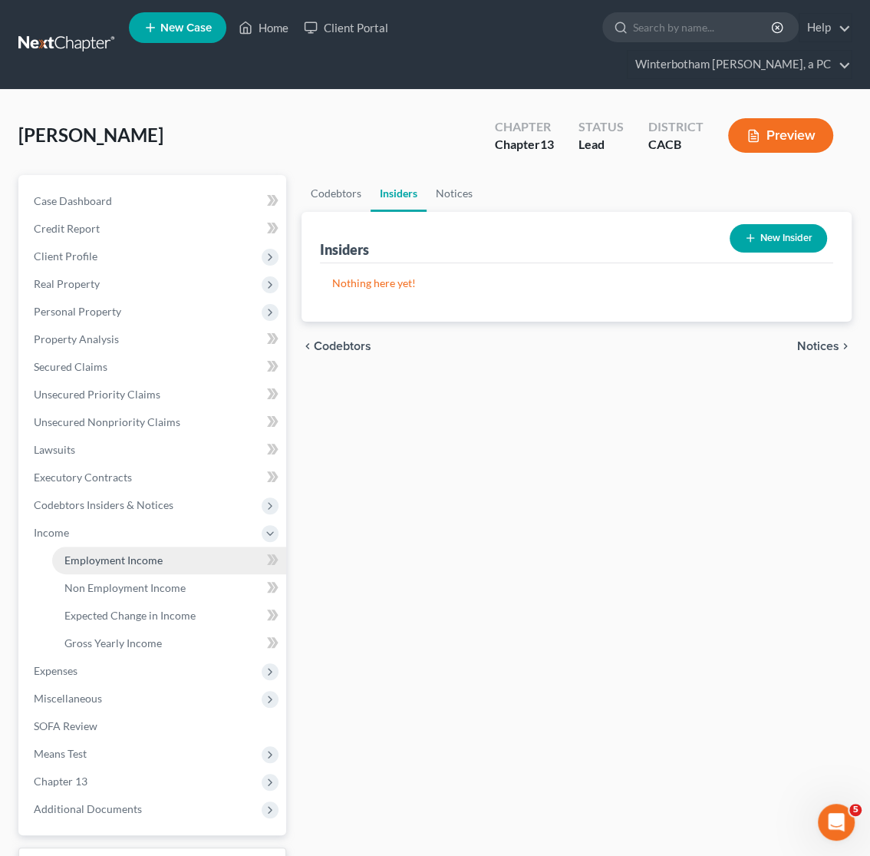
click at [129, 557] on span "Employment Income" at bounding box center [113, 559] width 98 height 13
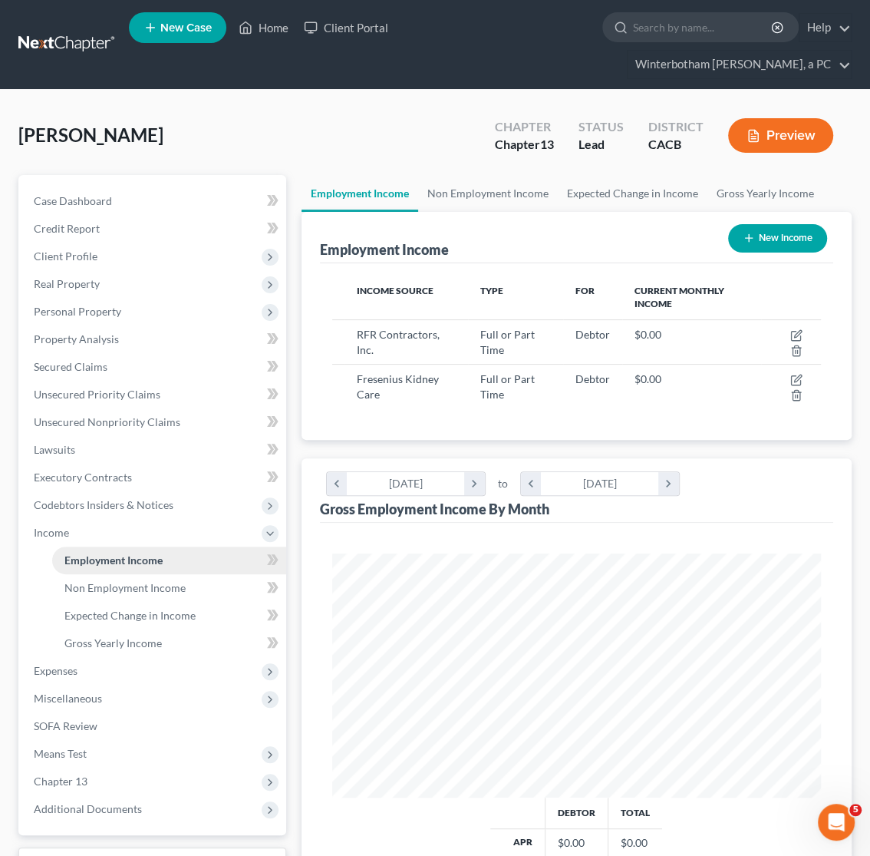
scroll to position [243, 520]
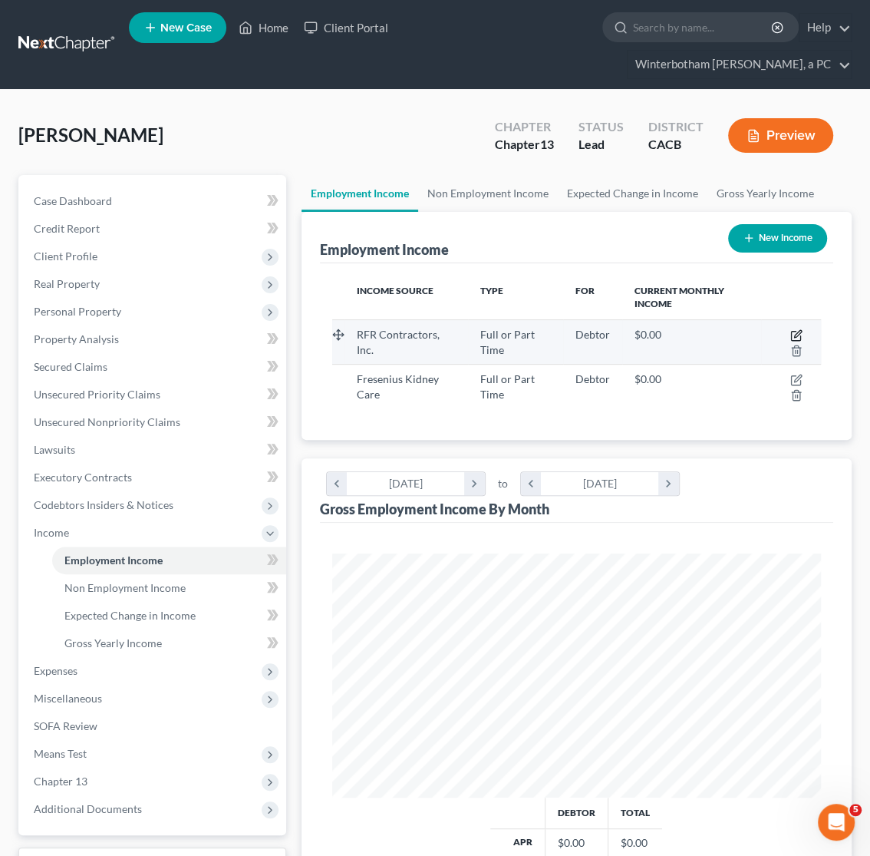
click at [800, 332] on icon "button" at bounding box center [796, 335] width 12 height 12
select select "0"
select select "4"
select select "0"
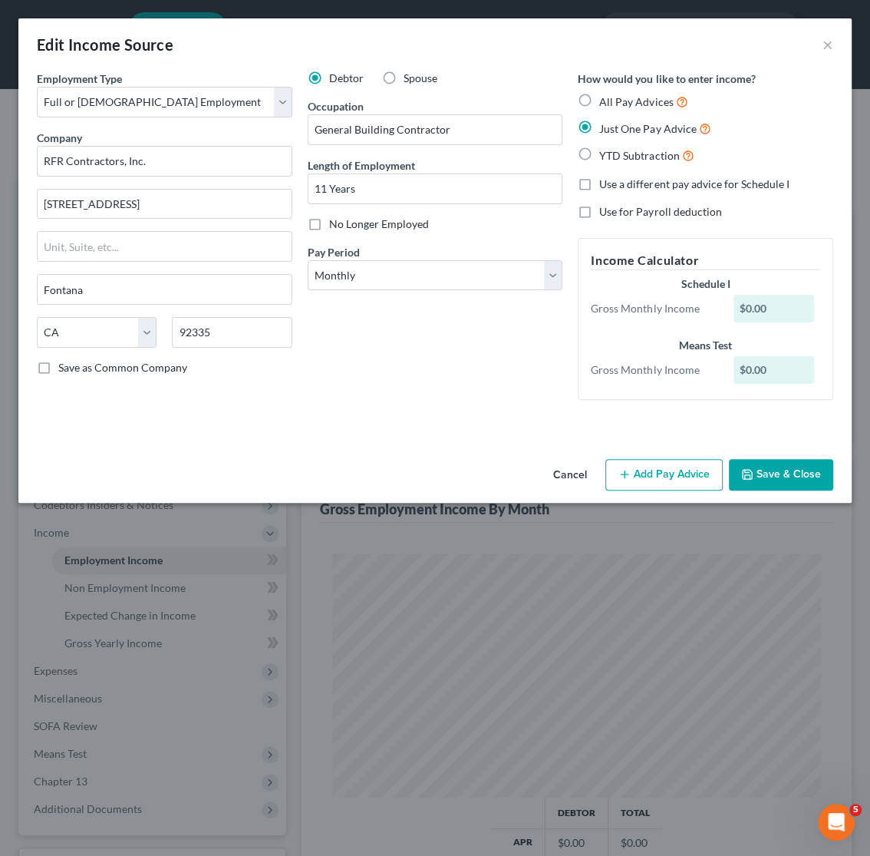
click at [599, 185] on label "Use a different pay advice for Schedule I" at bounding box center [694, 184] width 190 height 15
click at [606, 185] on input "Use a different pay advice for Schedule I" at bounding box center [611, 182] width 10 height 10
checkbox input "true"
click at [533, 475] on button "Add Schedule I Income" at bounding box center [522, 475] width 153 height 32
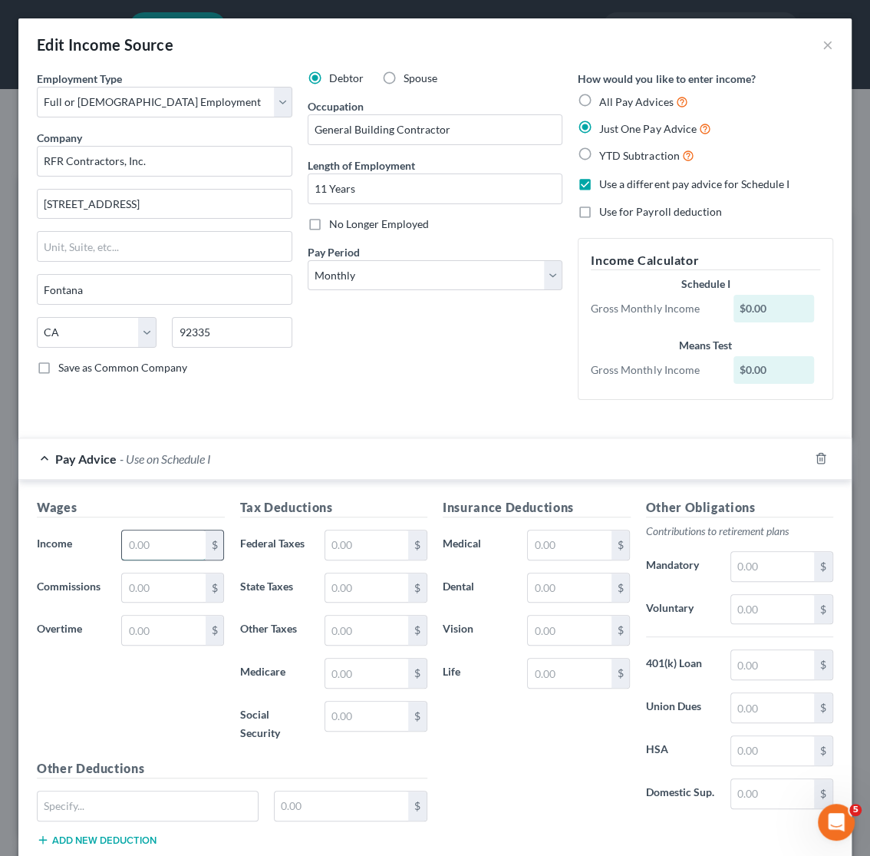
click at [129, 549] on input "text" at bounding box center [163, 544] width 83 height 29
type input "3,466"
click at [363, 543] on input "text" at bounding box center [366, 544] width 83 height 29
type input "520"
click at [142, 708] on div "Wages Income * 3,466 $ Commissions $ Overtime $" at bounding box center [130, 628] width 203 height 261
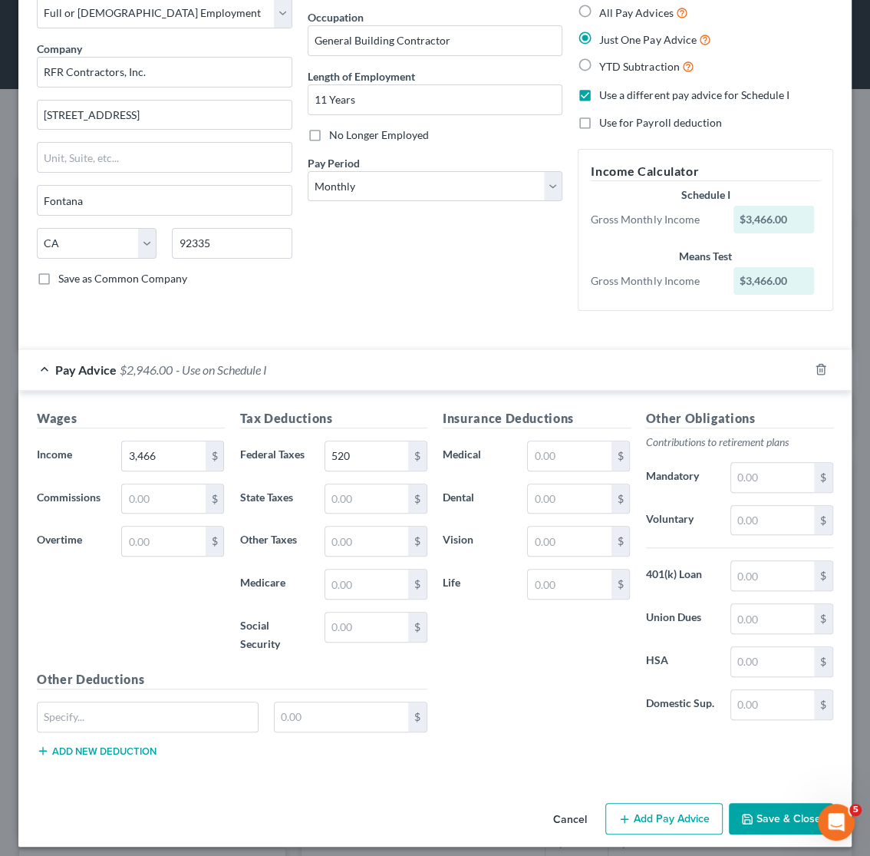
scroll to position [102, 0]
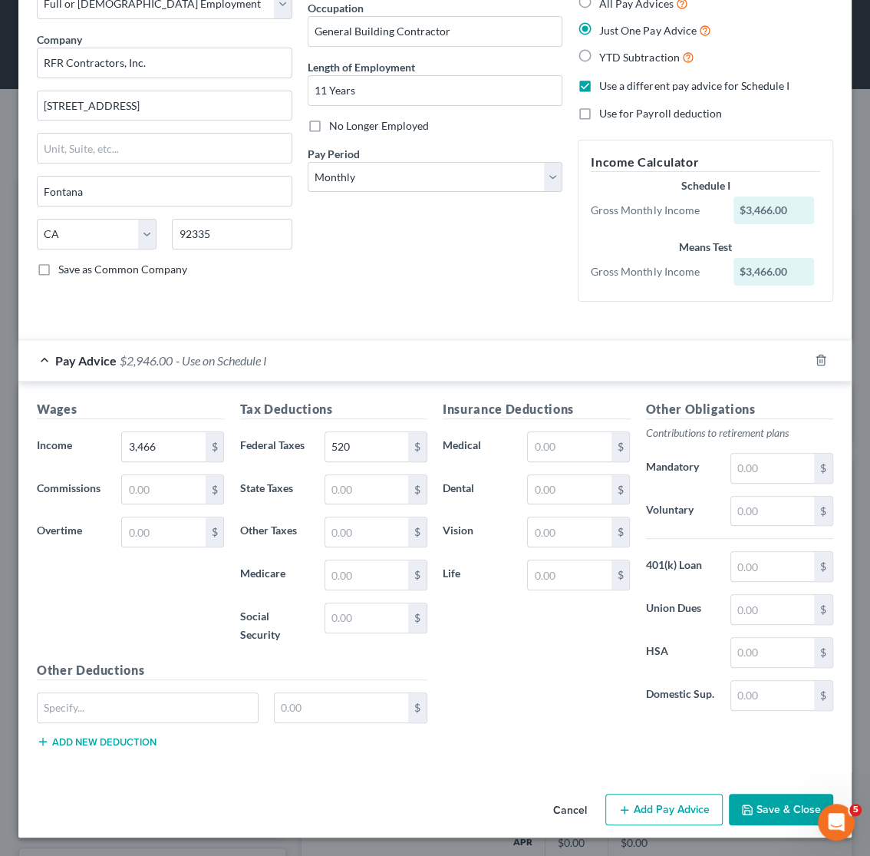
click at [693, 813] on button "Add Pay Advice" at bounding box center [664, 810] width 117 height 32
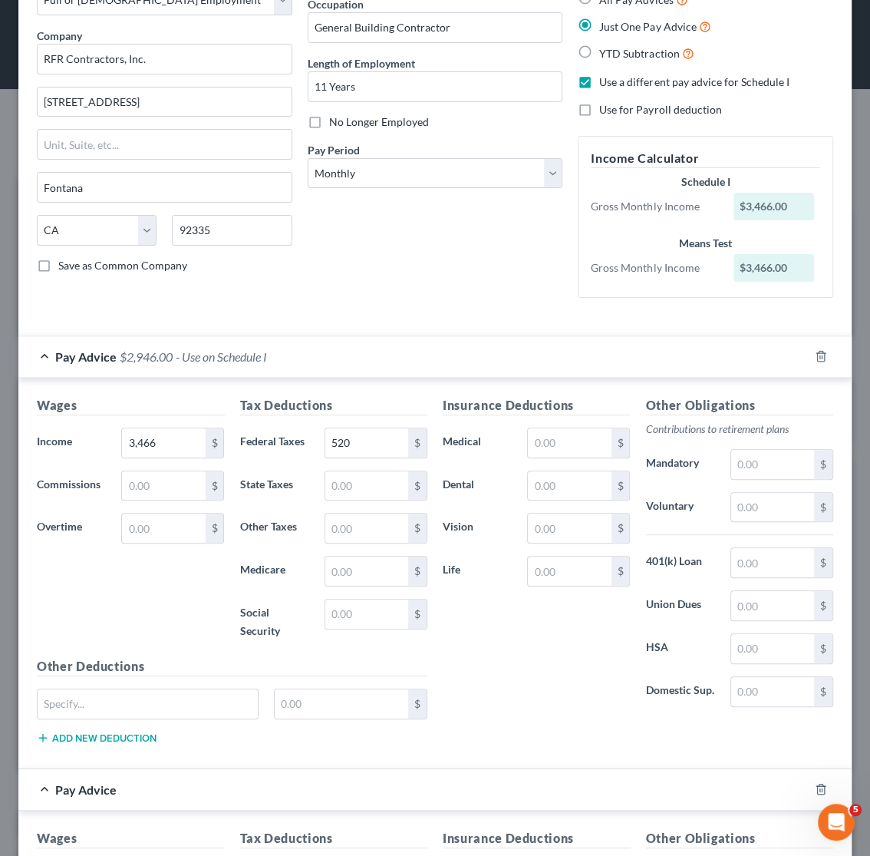
scroll to position [327, 0]
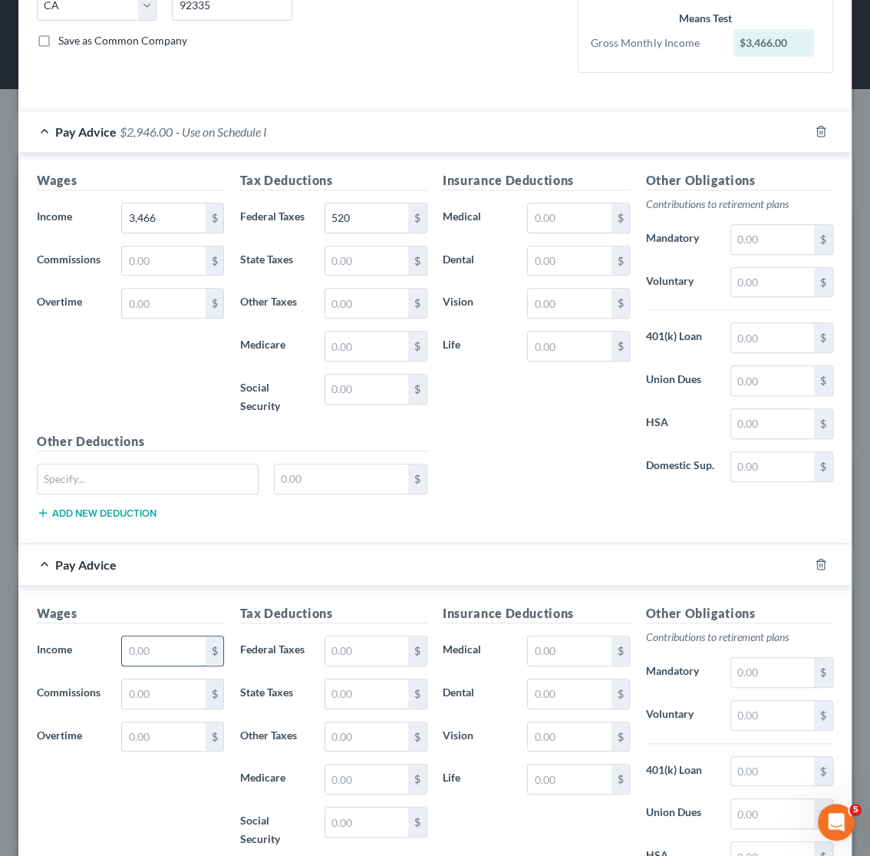
click at [167, 655] on input "text" at bounding box center [163, 650] width 83 height 29
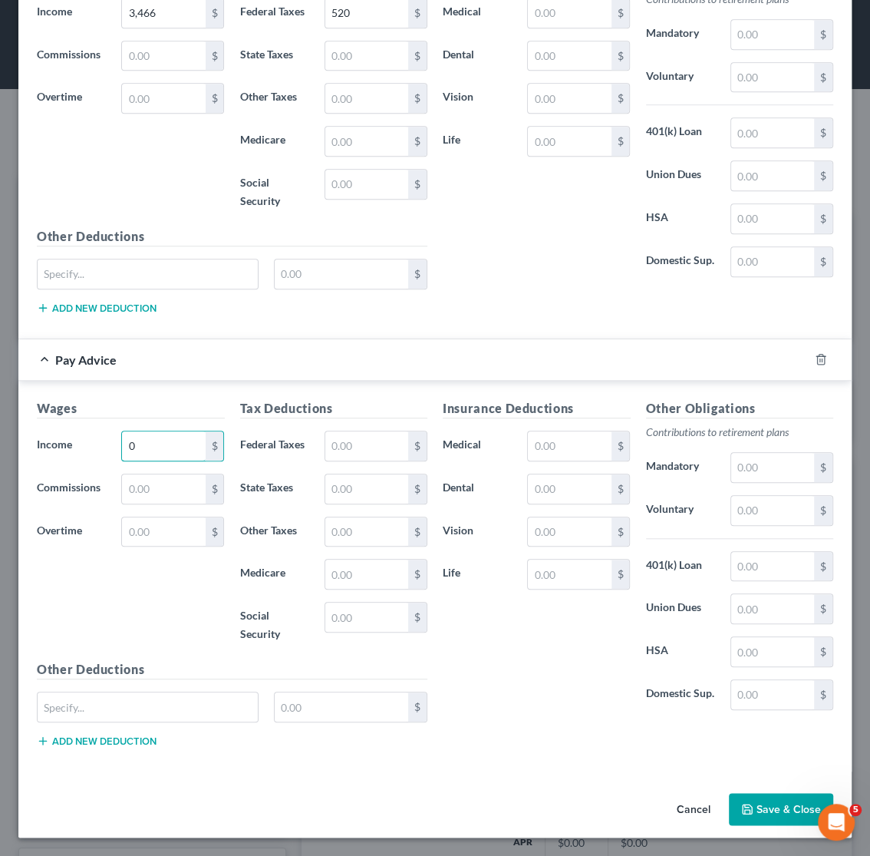
scroll to position [537, 0]
type input "0"
drag, startPoint x: 780, startPoint y: 810, endPoint x: 594, endPoint y: 764, distance: 191.5
click at [779, 809] on button "Save & Close" at bounding box center [781, 809] width 104 height 32
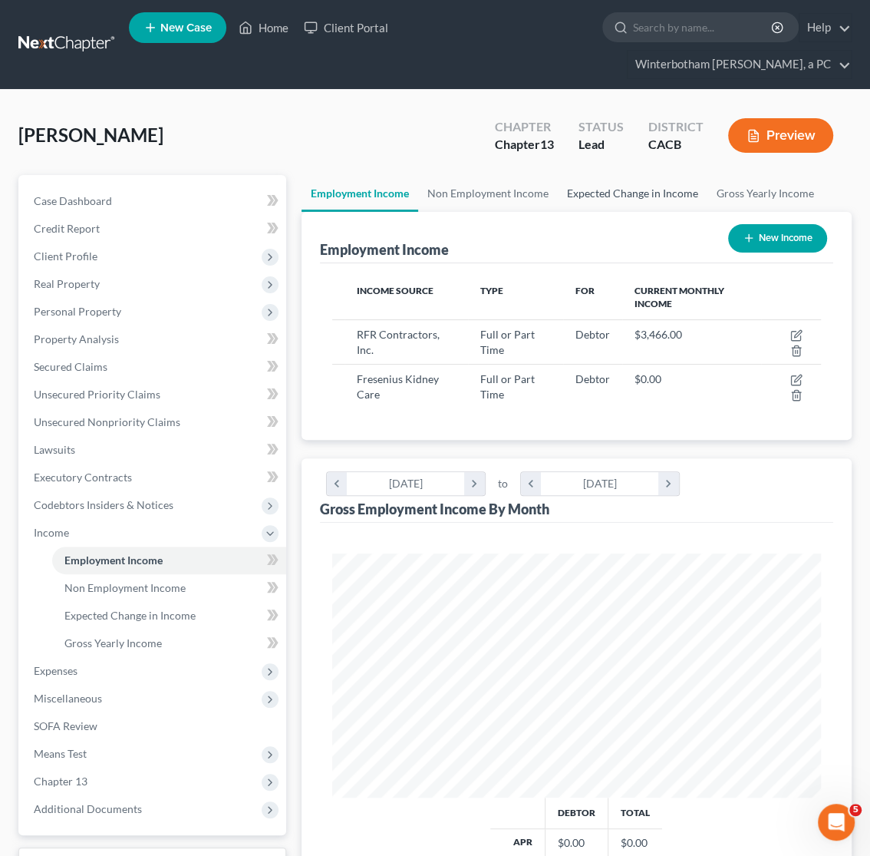
click at [652, 192] on link "Expected Change in Income" at bounding box center [633, 193] width 150 height 37
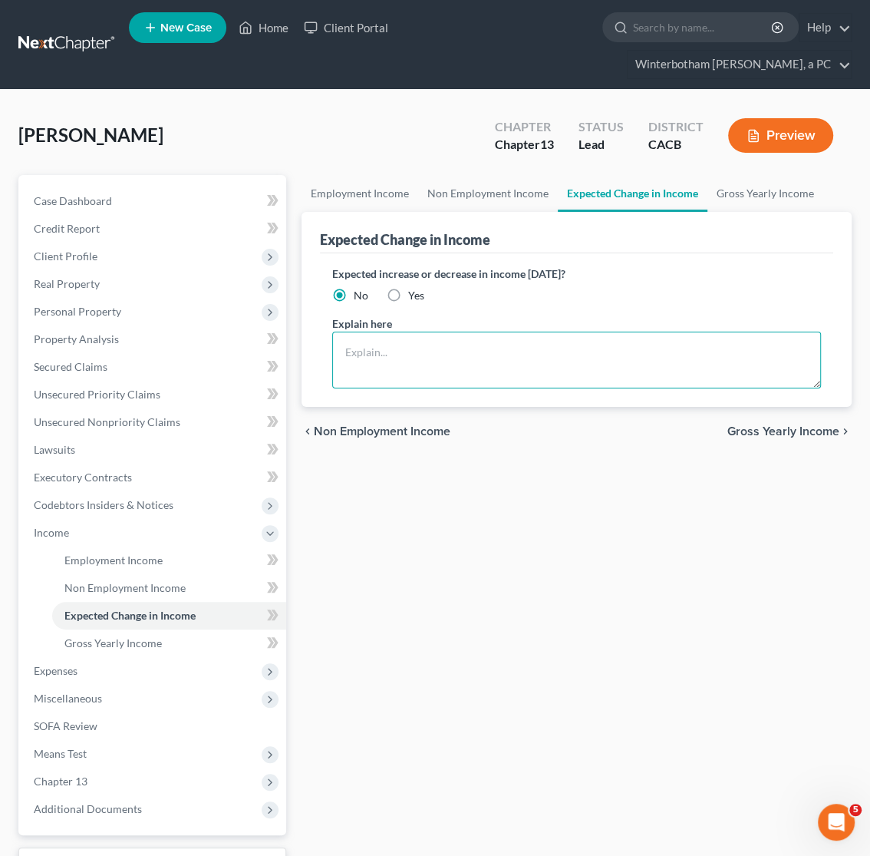
click at [386, 354] on textarea at bounding box center [576, 360] width 489 height 57
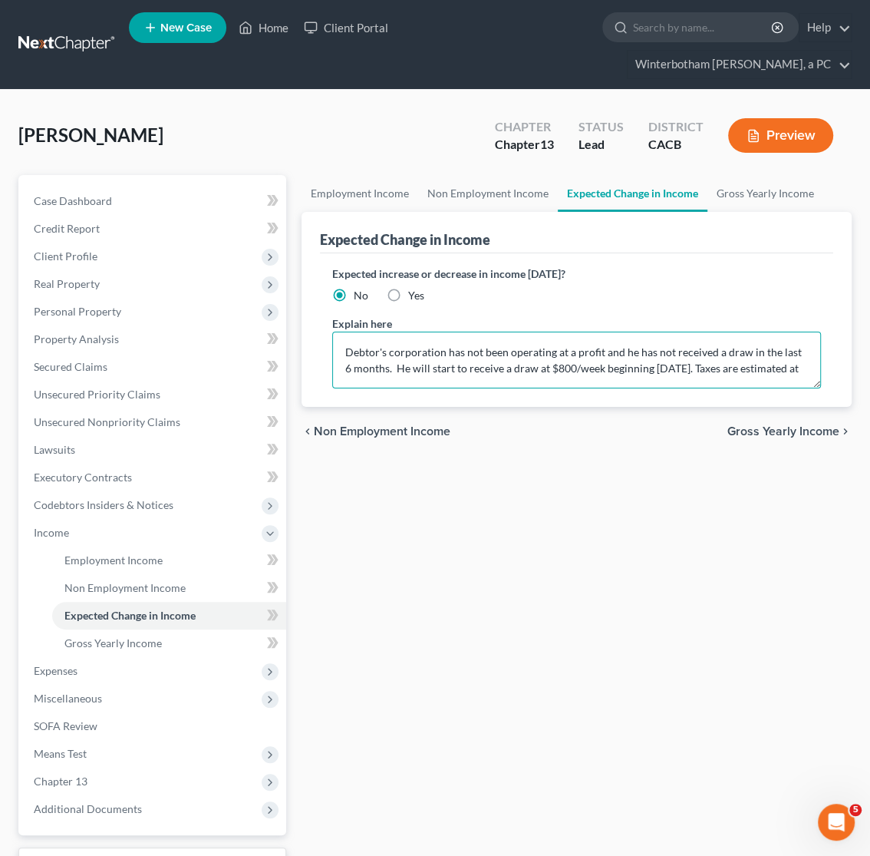
scroll to position [2, 0]
type textarea "Debtor's corporation has not been operating at a profit and he has not received…"
click at [536, 540] on div "Employment Income Non Employment Income Expected Change in Income Gross Yearly …" at bounding box center [577, 549] width 566 height 748
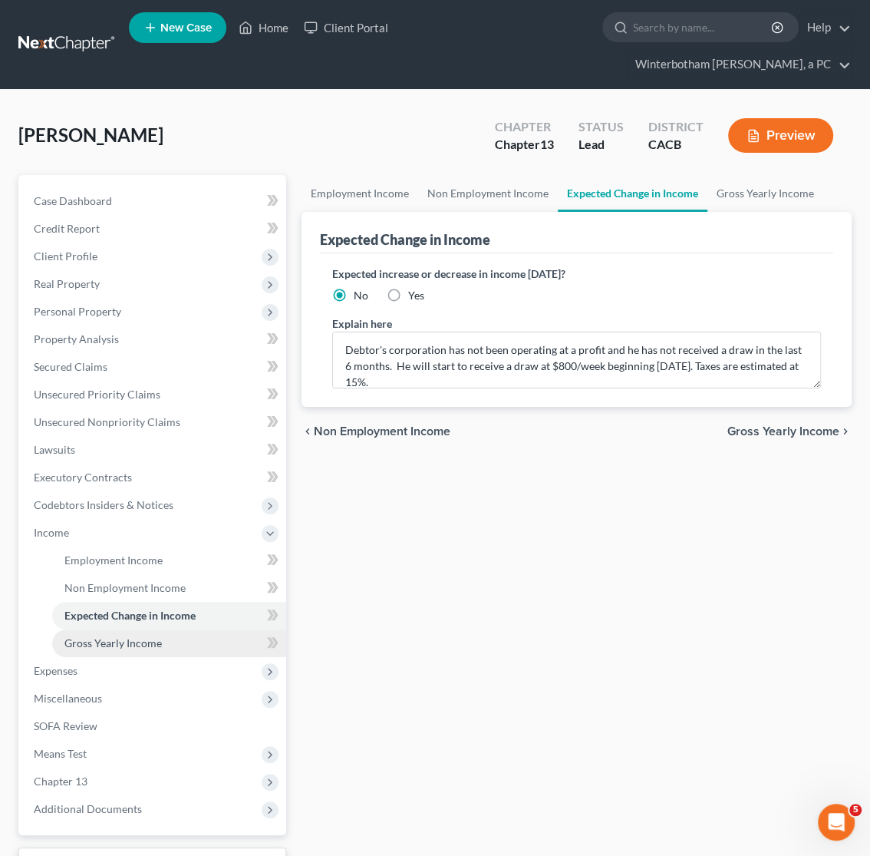
click at [123, 649] on link "Gross Yearly Income" at bounding box center [169, 643] width 234 height 28
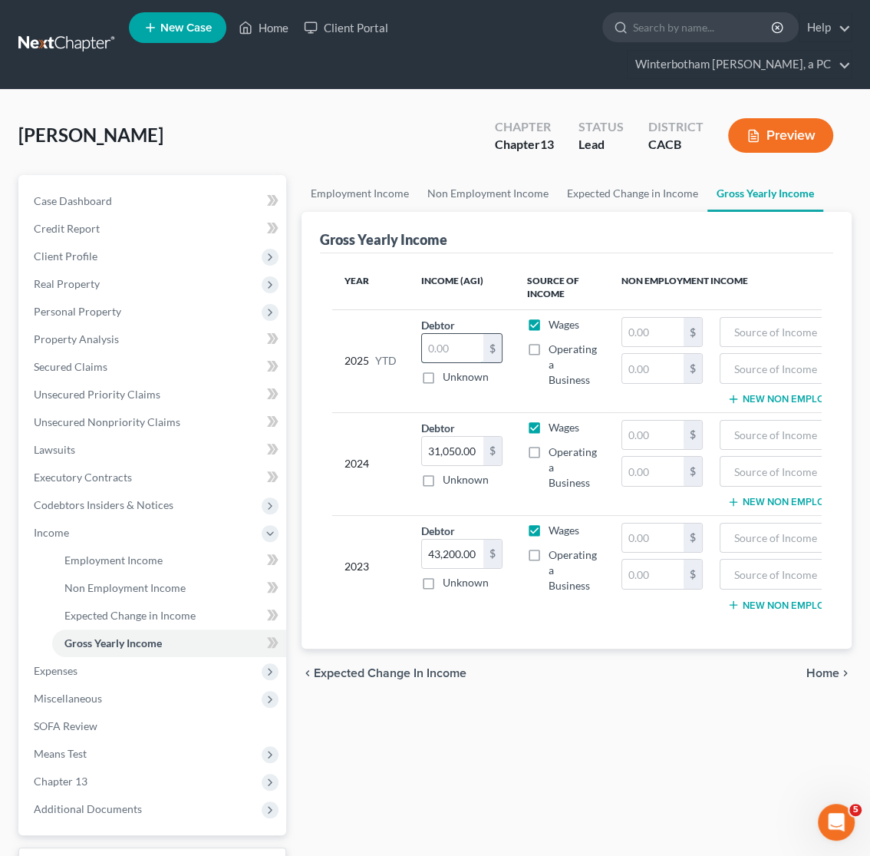
click at [465, 345] on input "text" at bounding box center [452, 348] width 61 height 29
type input "0"
drag, startPoint x: 499, startPoint y: 818, endPoint x: 218, endPoint y: 735, distance: 292.9
click at [487, 816] on div "Employment Income Non Employment Income Expected Change in Income Gross Yearly …" at bounding box center [577, 549] width 566 height 748
click at [45, 682] on span "Expenses" at bounding box center [153, 671] width 265 height 28
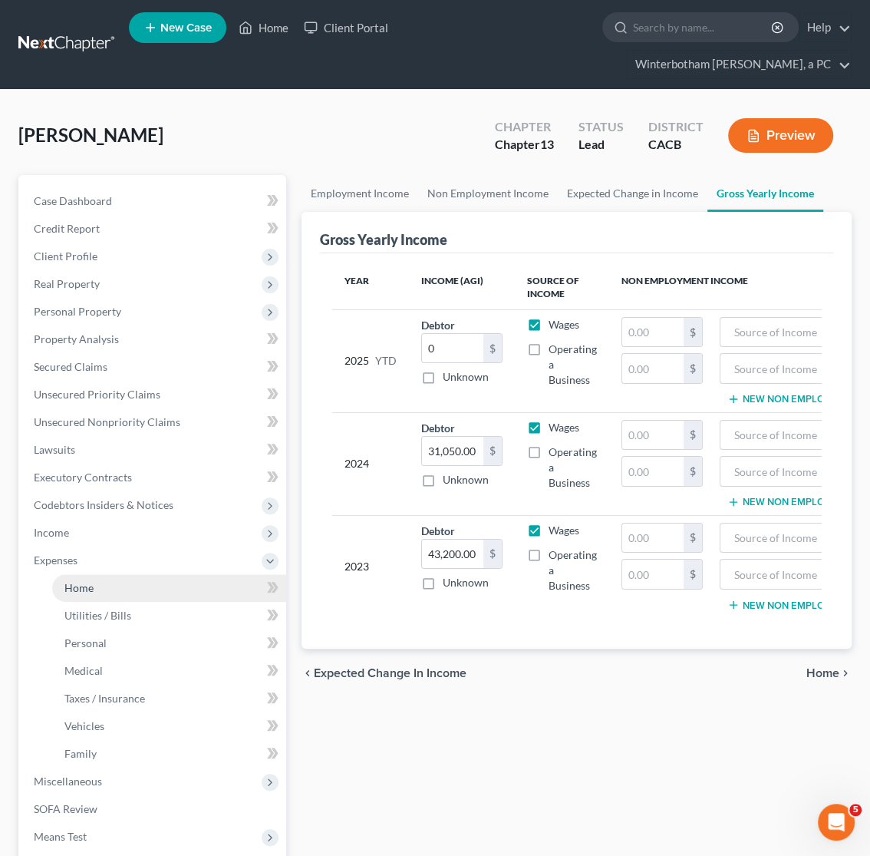
click at [89, 591] on span "Home" at bounding box center [78, 587] width 29 height 13
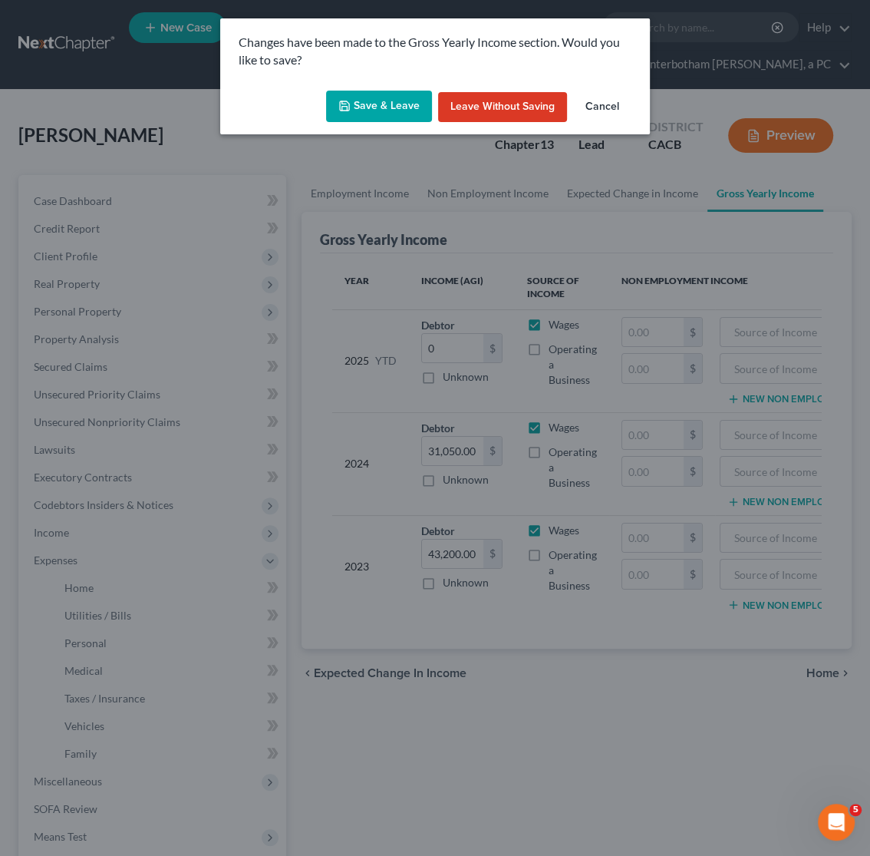
drag, startPoint x: 404, startPoint y: 106, endPoint x: 476, endPoint y: 295, distance: 202.8
click at [406, 111] on button "Save & Leave" at bounding box center [379, 107] width 106 height 32
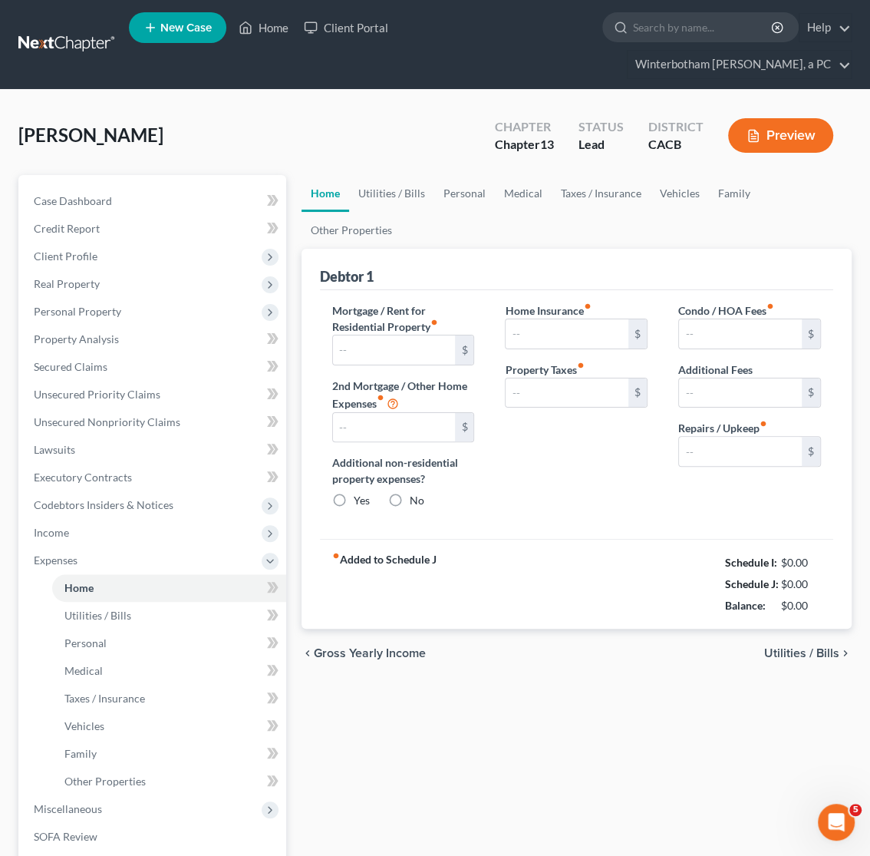
type input "1,253.88"
type input "0.00"
radio input "true"
type input "0.00"
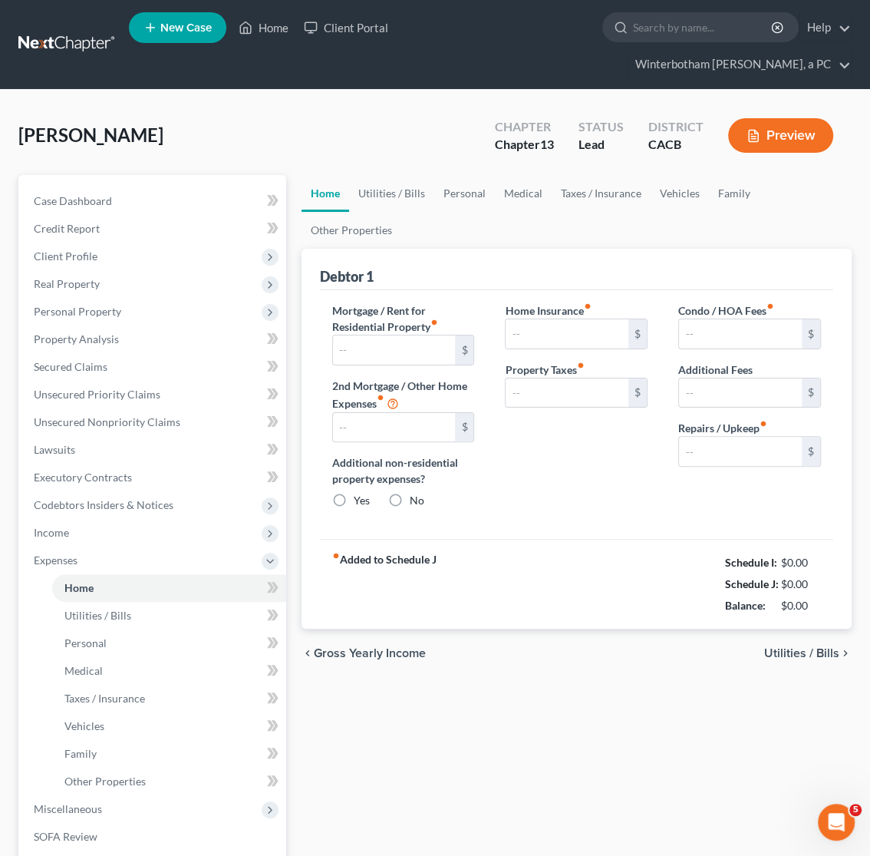
type input "0.00"
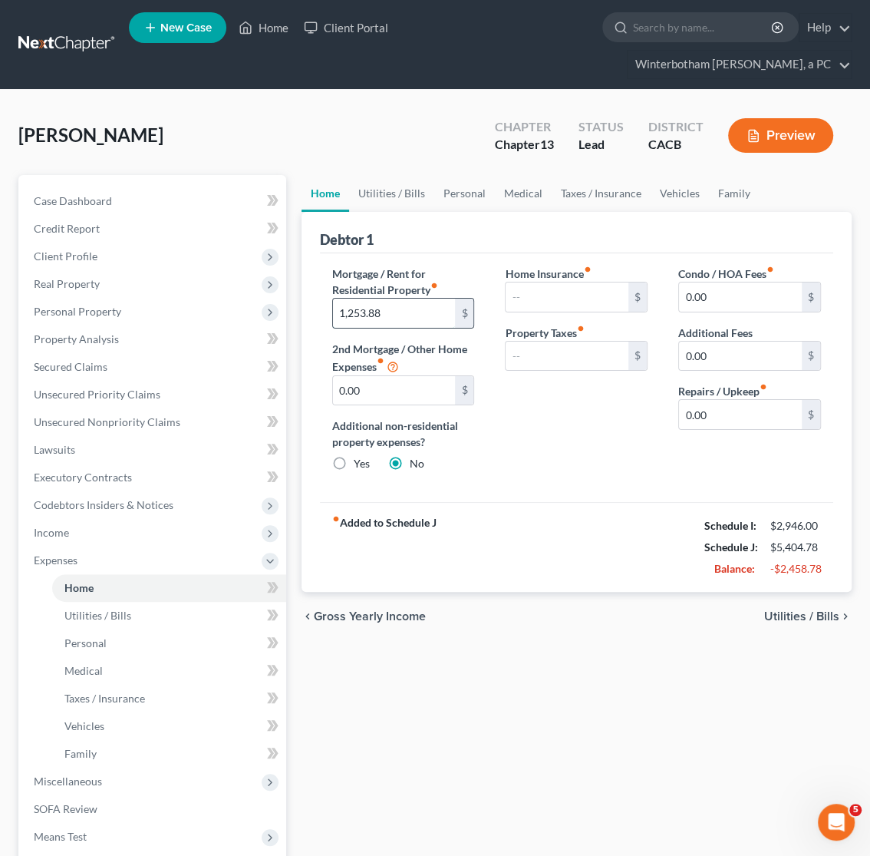
click at [395, 313] on input "1,253.88" at bounding box center [394, 313] width 123 height 29
drag, startPoint x: 441, startPoint y: 595, endPoint x: 231, endPoint y: 695, distance: 232.1
click at [436, 598] on div "chevron_left Gross Yearly Income Utilities / Bills chevron_right" at bounding box center [577, 616] width 550 height 49
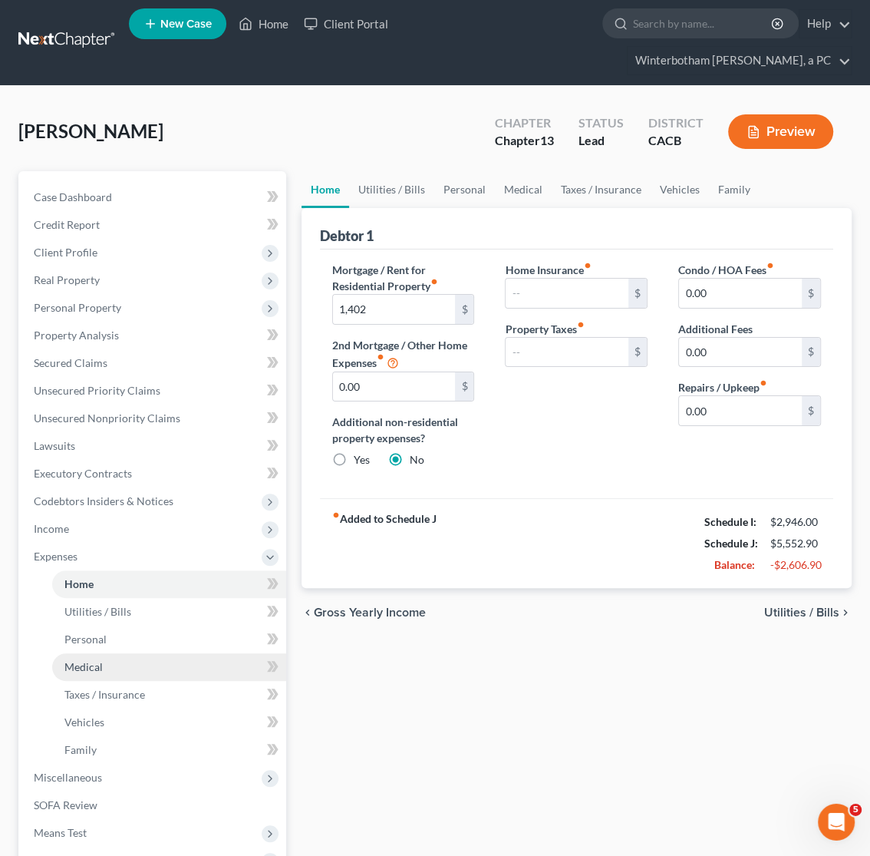
scroll to position [208, 0]
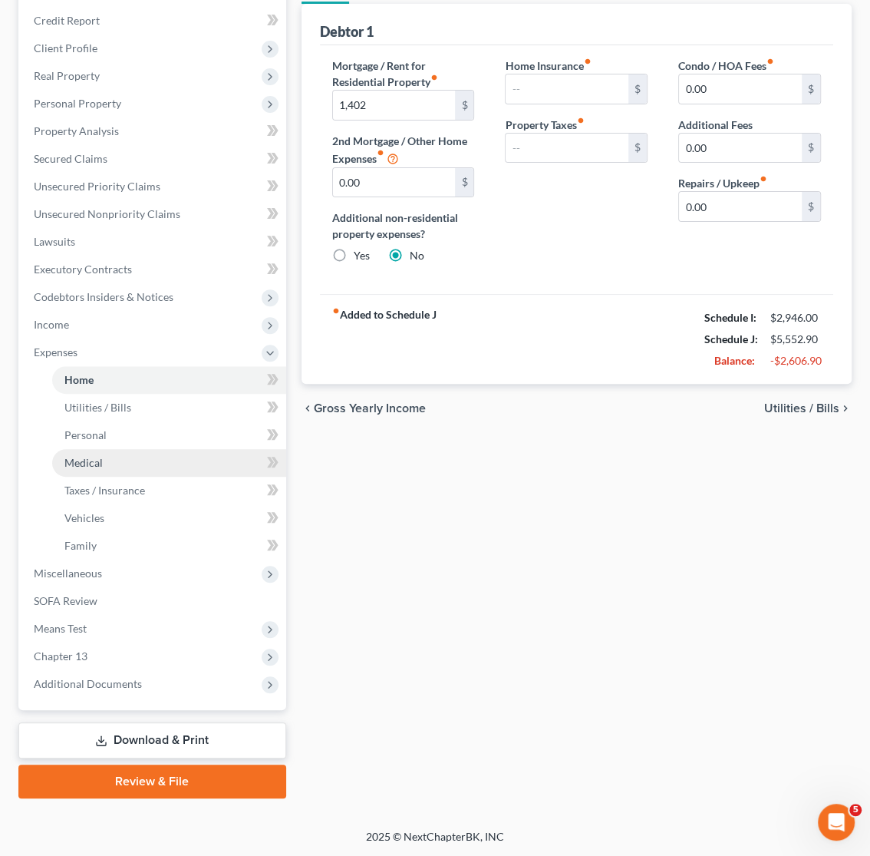
click at [92, 683] on span "Additional Documents" at bounding box center [88, 683] width 108 height 13
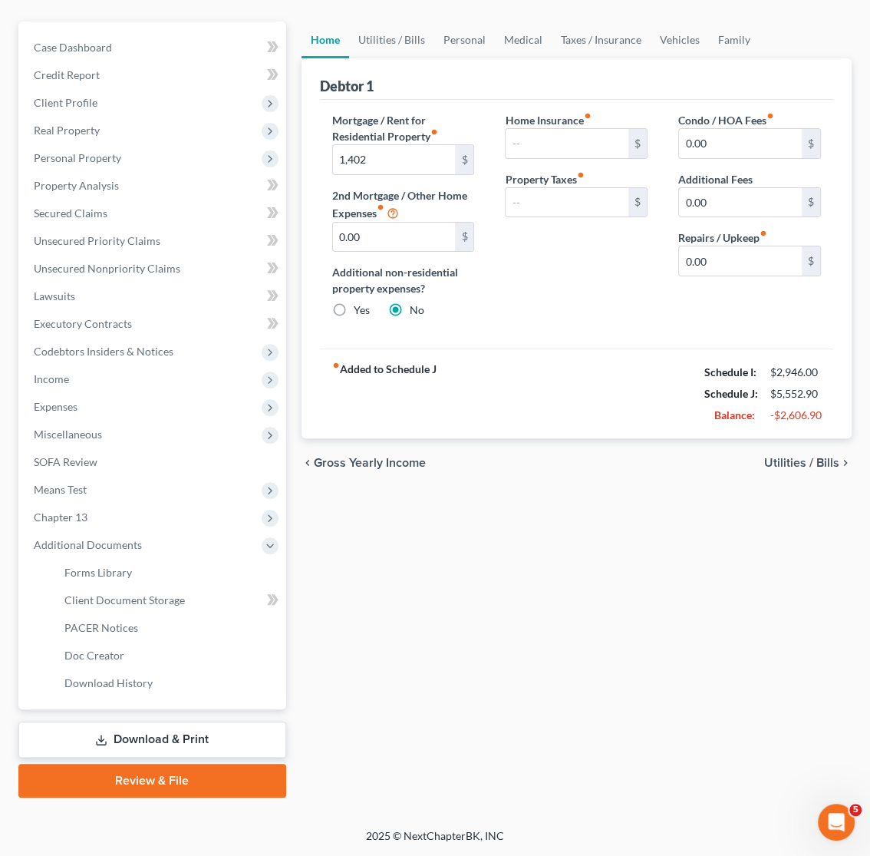
scroll to position [152, 0]
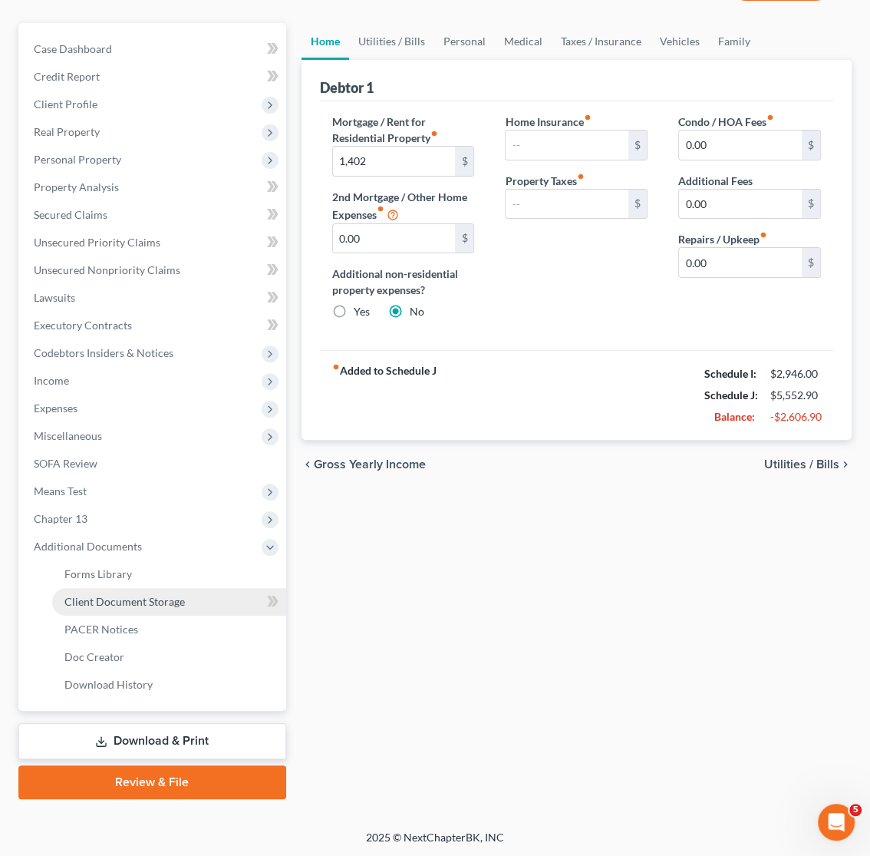
drag, startPoint x: 118, startPoint y: 602, endPoint x: 438, endPoint y: 572, distance: 321.4
click at [121, 602] on span "Client Document Storage" at bounding box center [124, 601] width 120 height 13
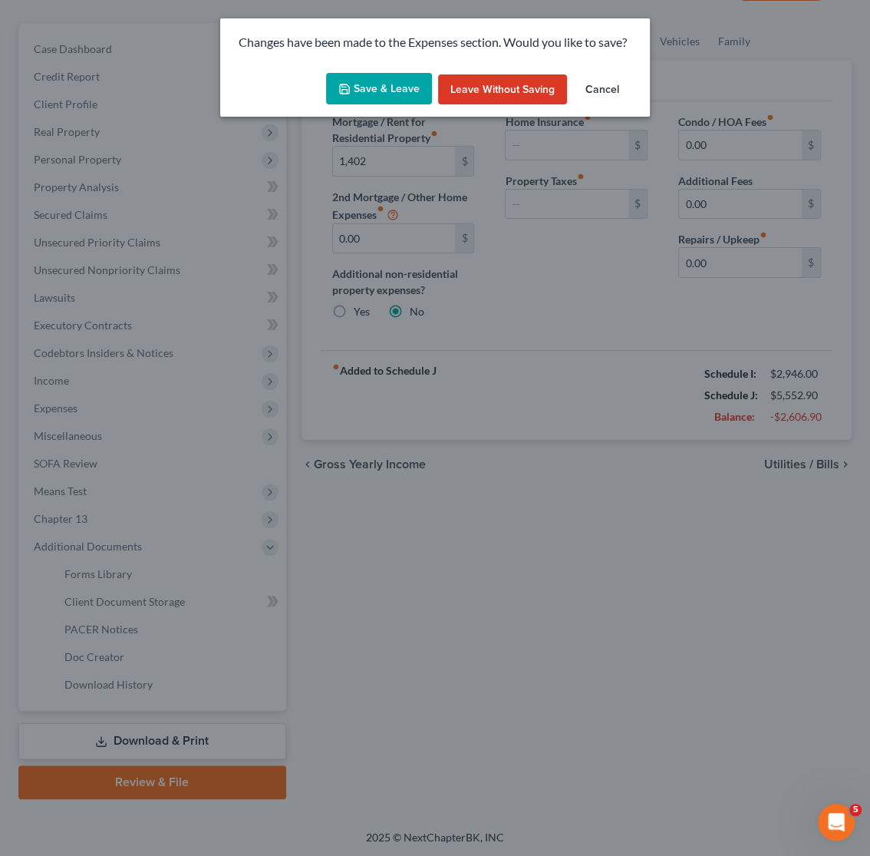
click at [386, 97] on button "Save & Leave" at bounding box center [379, 89] width 106 height 32
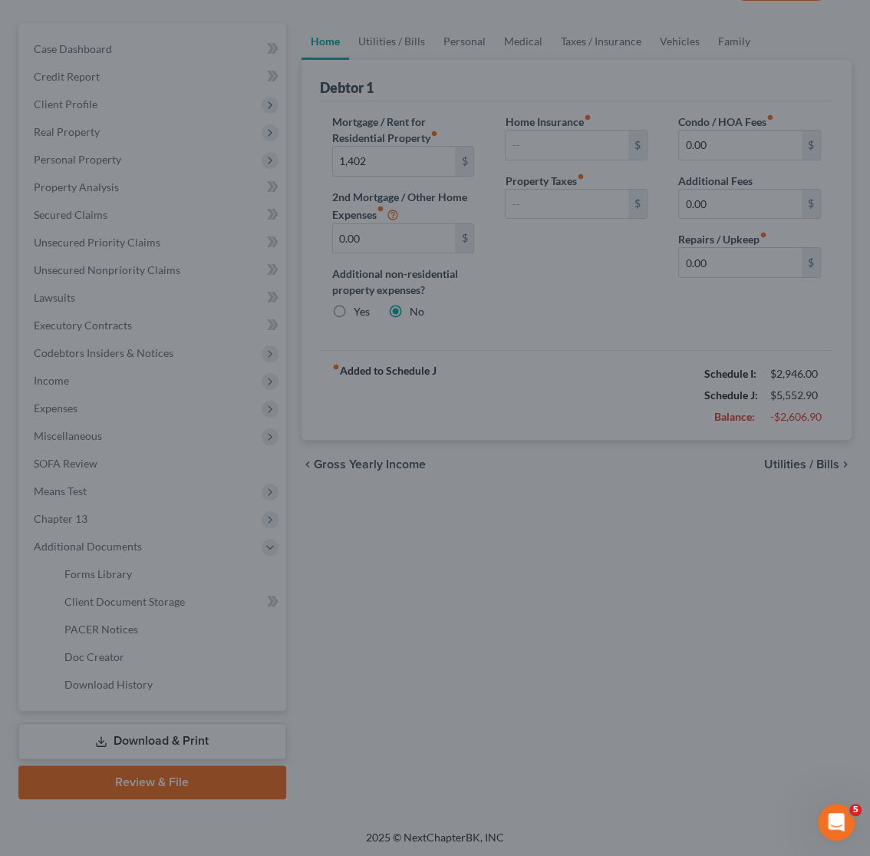
type input "1,402.00"
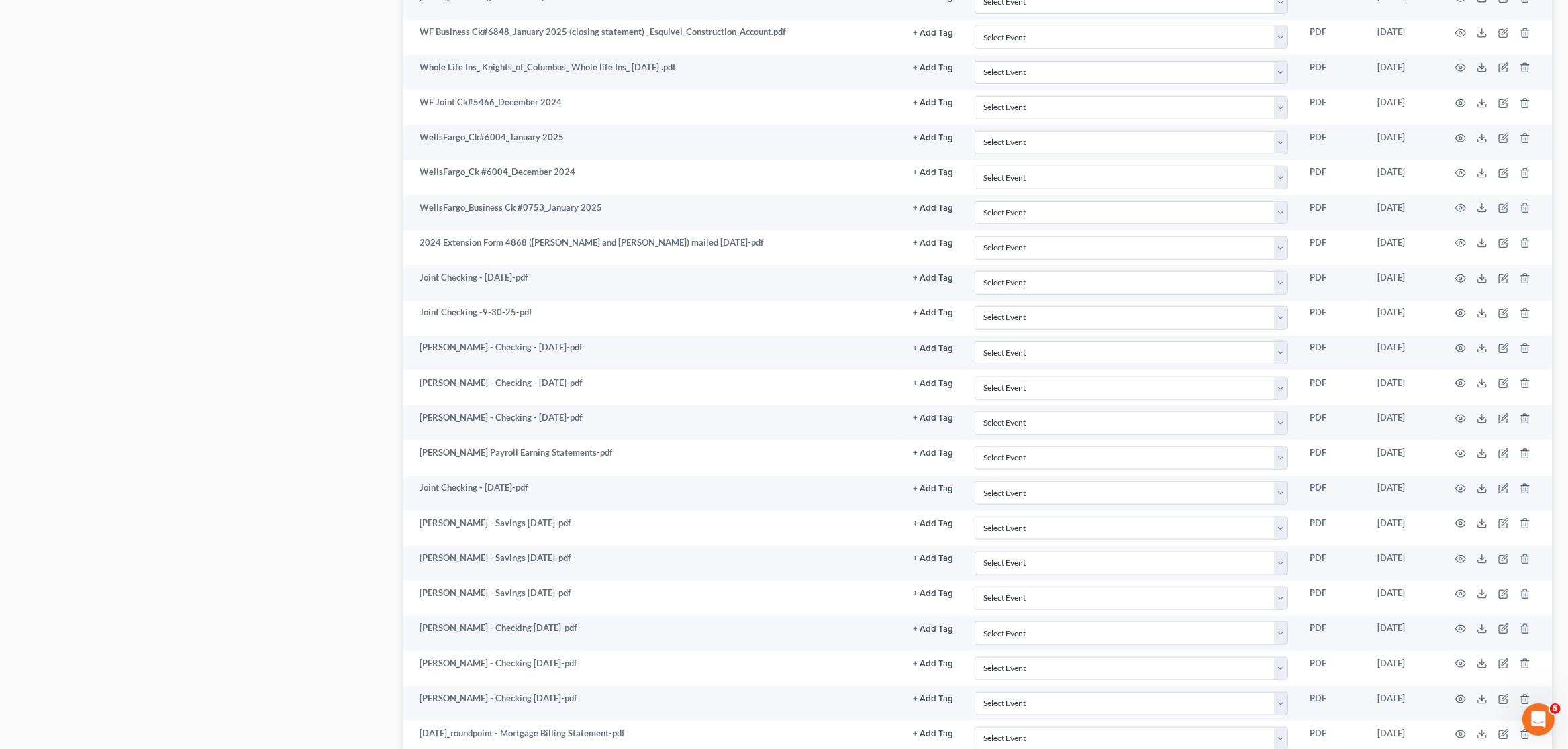
scroll to position [1898, 0]
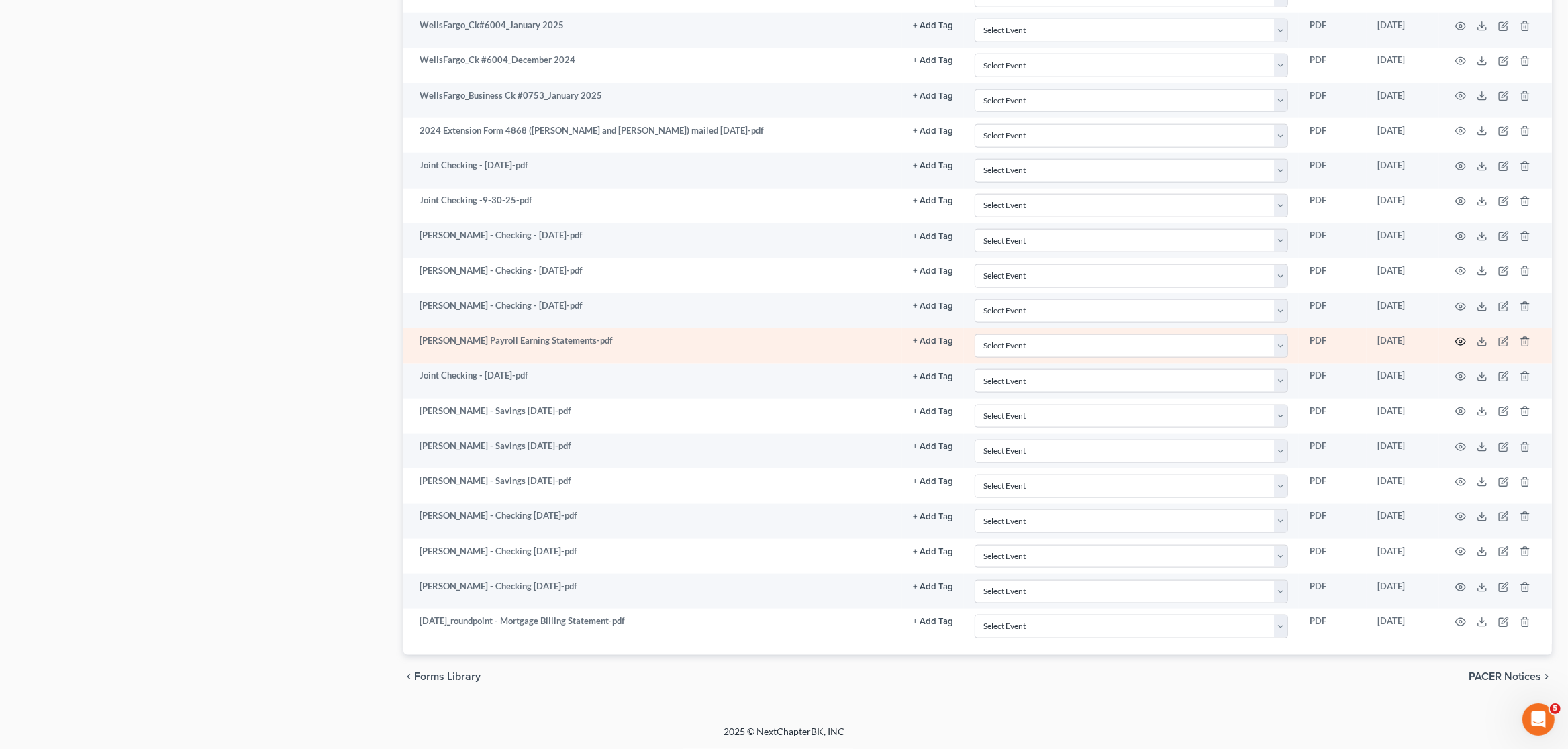
click at [761, 340] on circle "button" at bounding box center [1460, 341] width 3 height 3
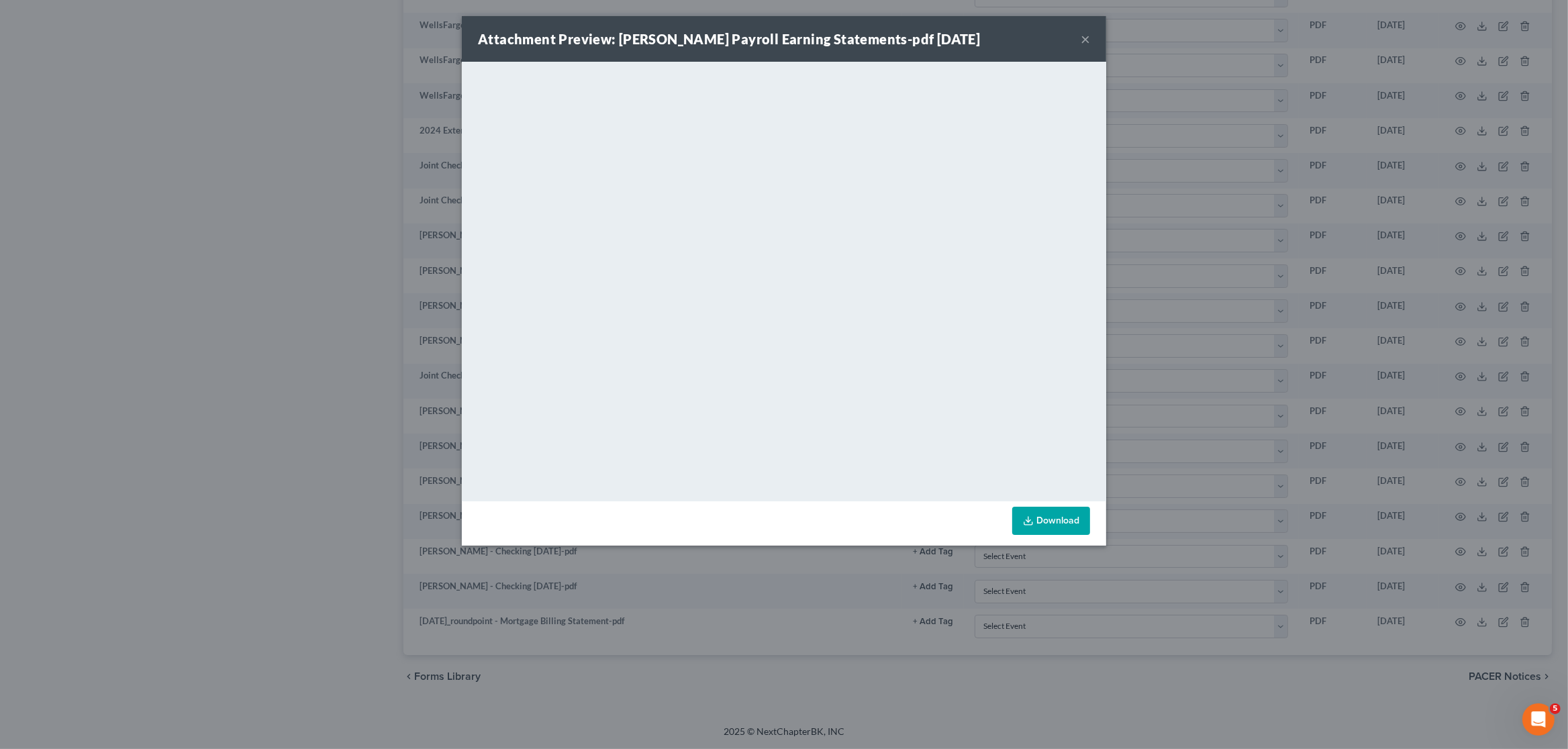
drag, startPoint x: 1007, startPoint y: 40, endPoint x: 1042, endPoint y: 38, distance: 35.1
click at [761, 38] on div "Attachment Preview: [PERSON_NAME] Payroll Earning Statements-pdf [DATE] ×" at bounding box center [784, 38] width 645 height 46
click at [761, 634] on div "Attachment Preview: [PERSON_NAME] Payroll Earning Statements-pdf [DATE] × Downl…" at bounding box center [784, 374] width 1568 height 749
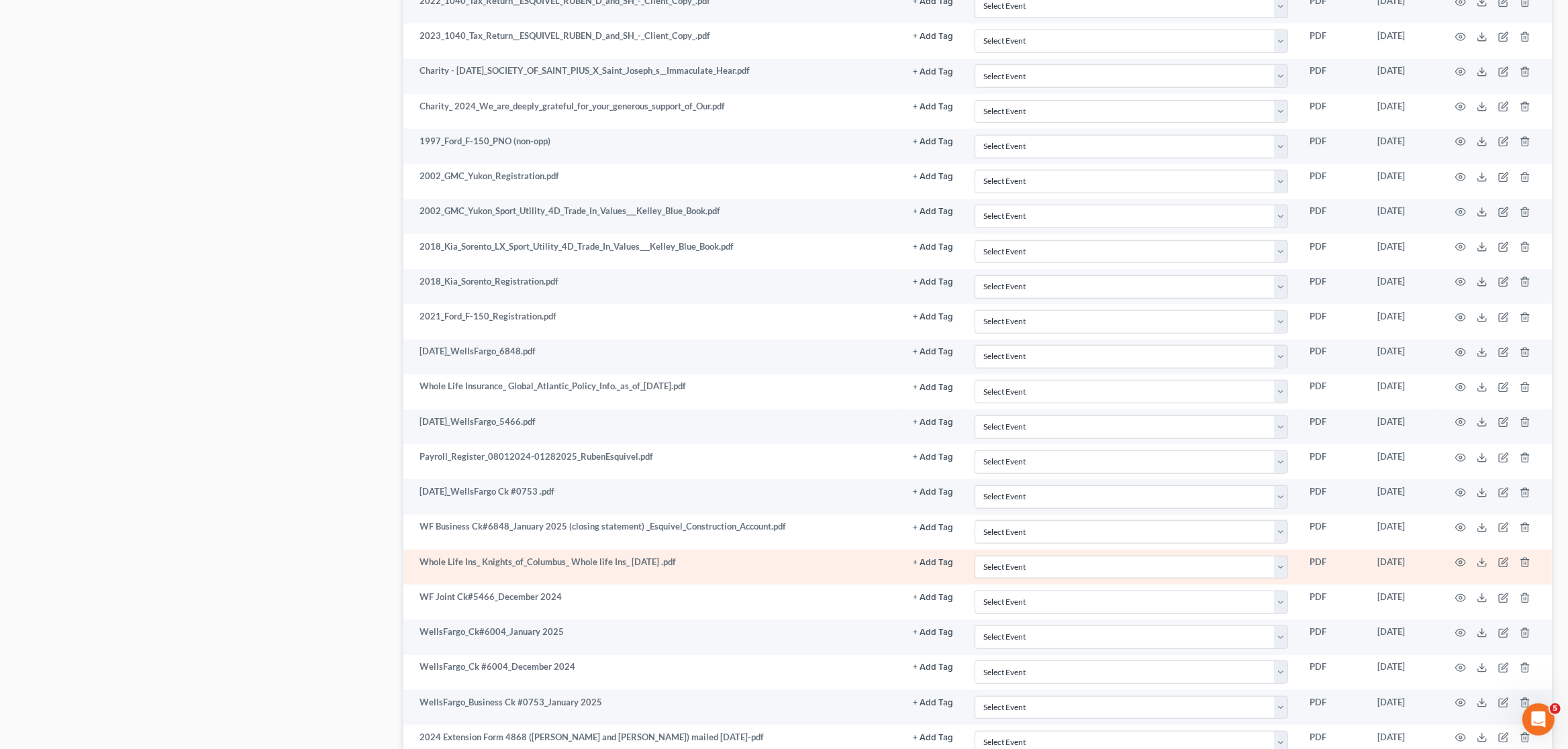
scroll to position [1264, 0]
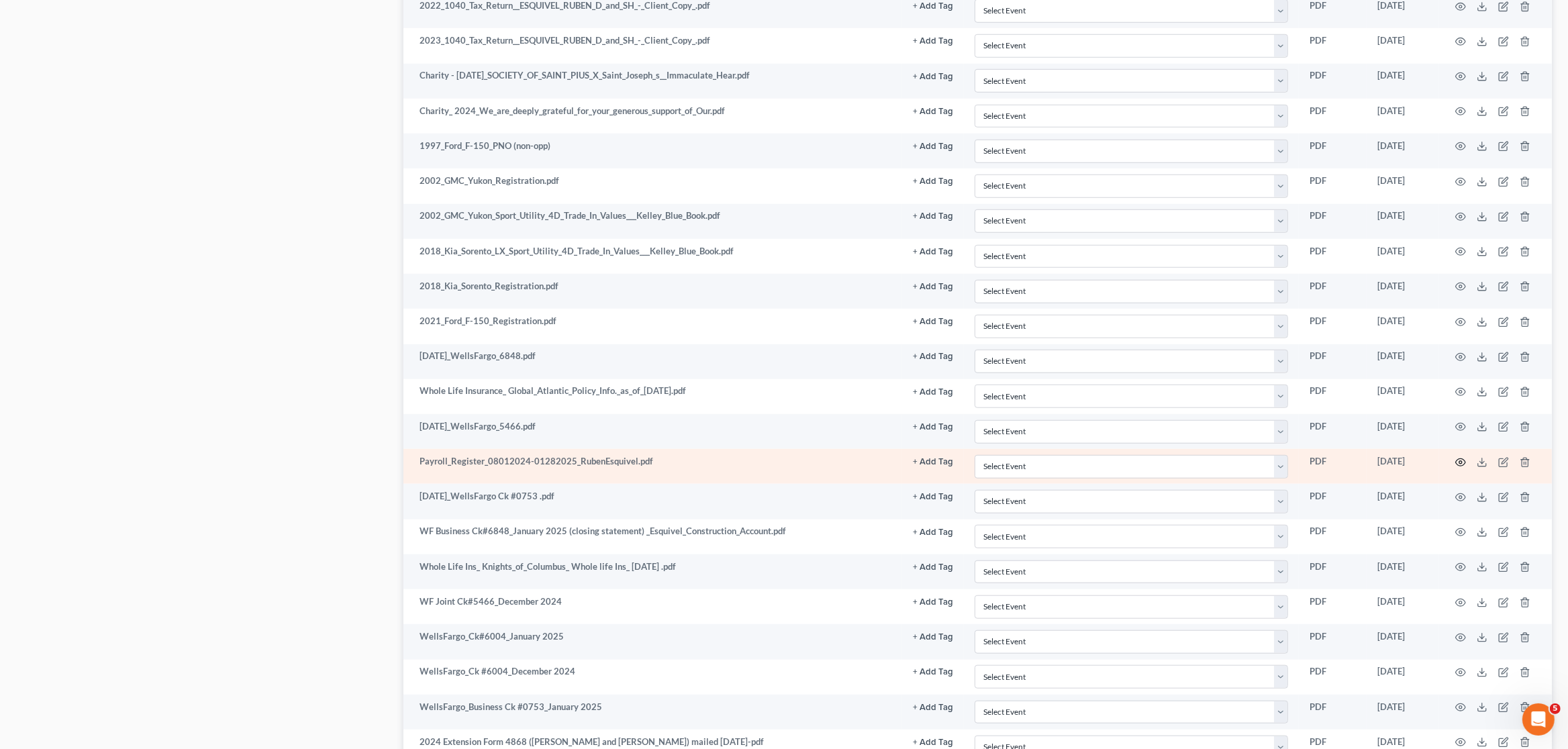
click at [761, 468] on icon "button" at bounding box center [1460, 463] width 10 height 10
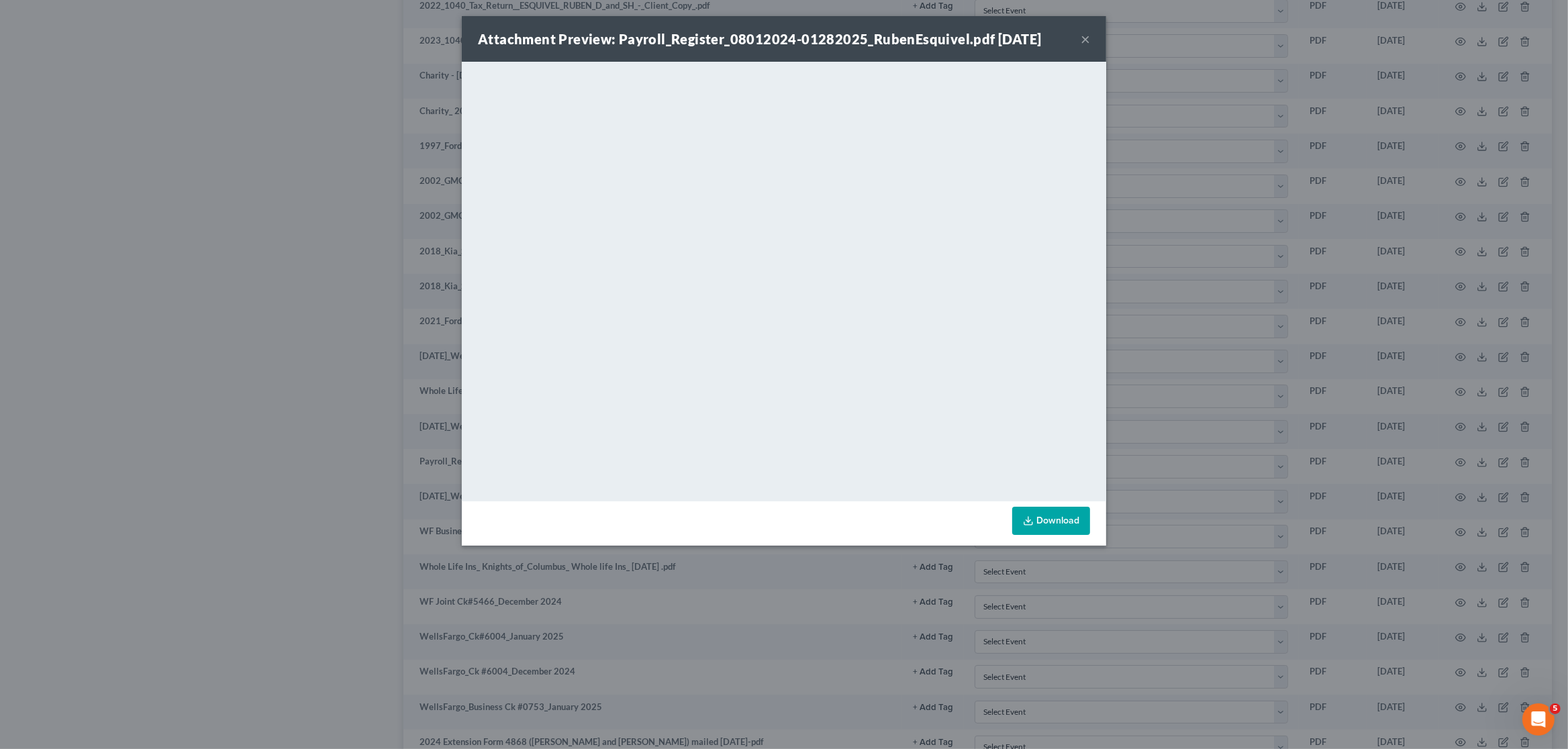
click at [393, 509] on div "Attachment Preview: Payroll_Register_08012024-01282025_RubenEsquivel.pdf [DATE]…" at bounding box center [784, 374] width 1568 height 749
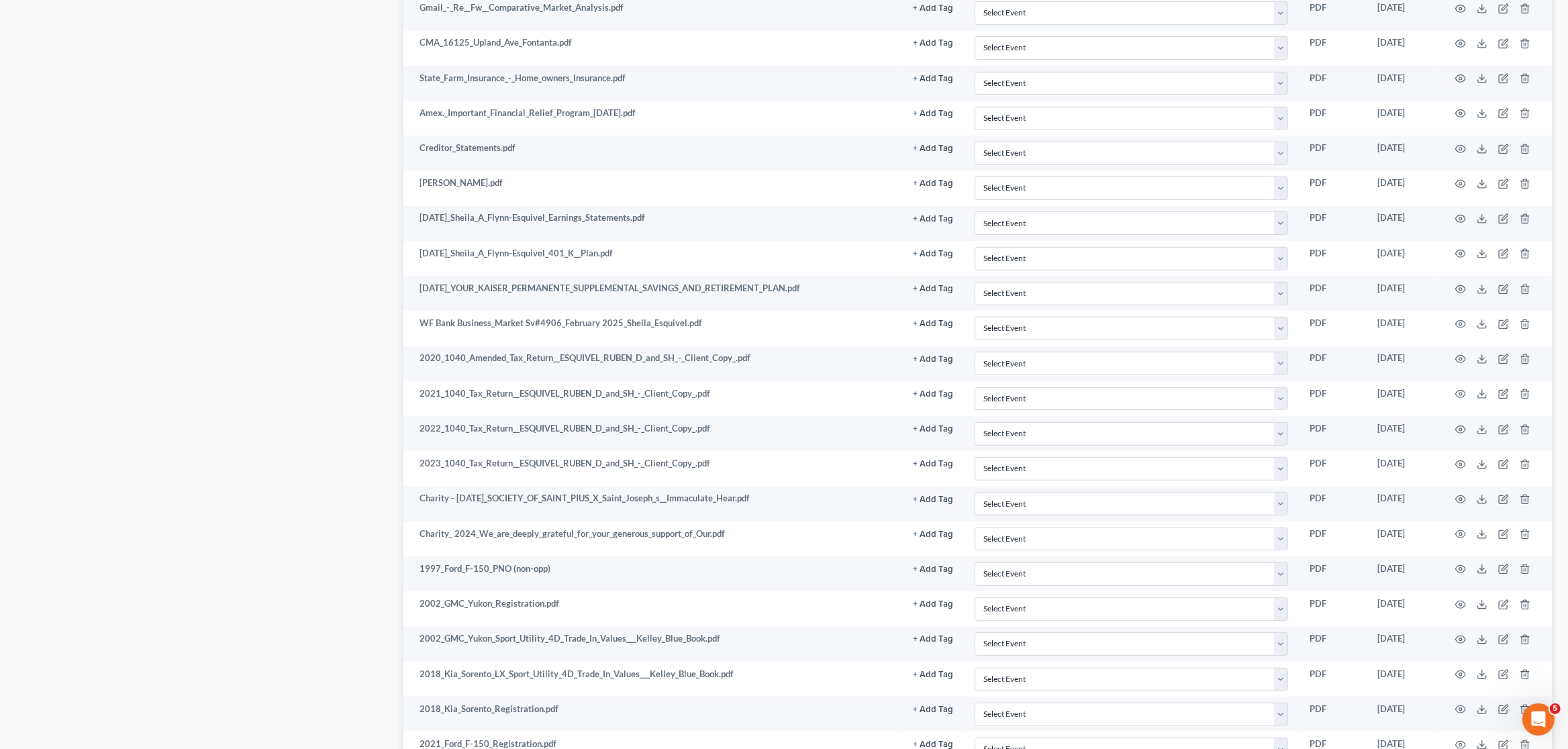
scroll to position [770, 0]
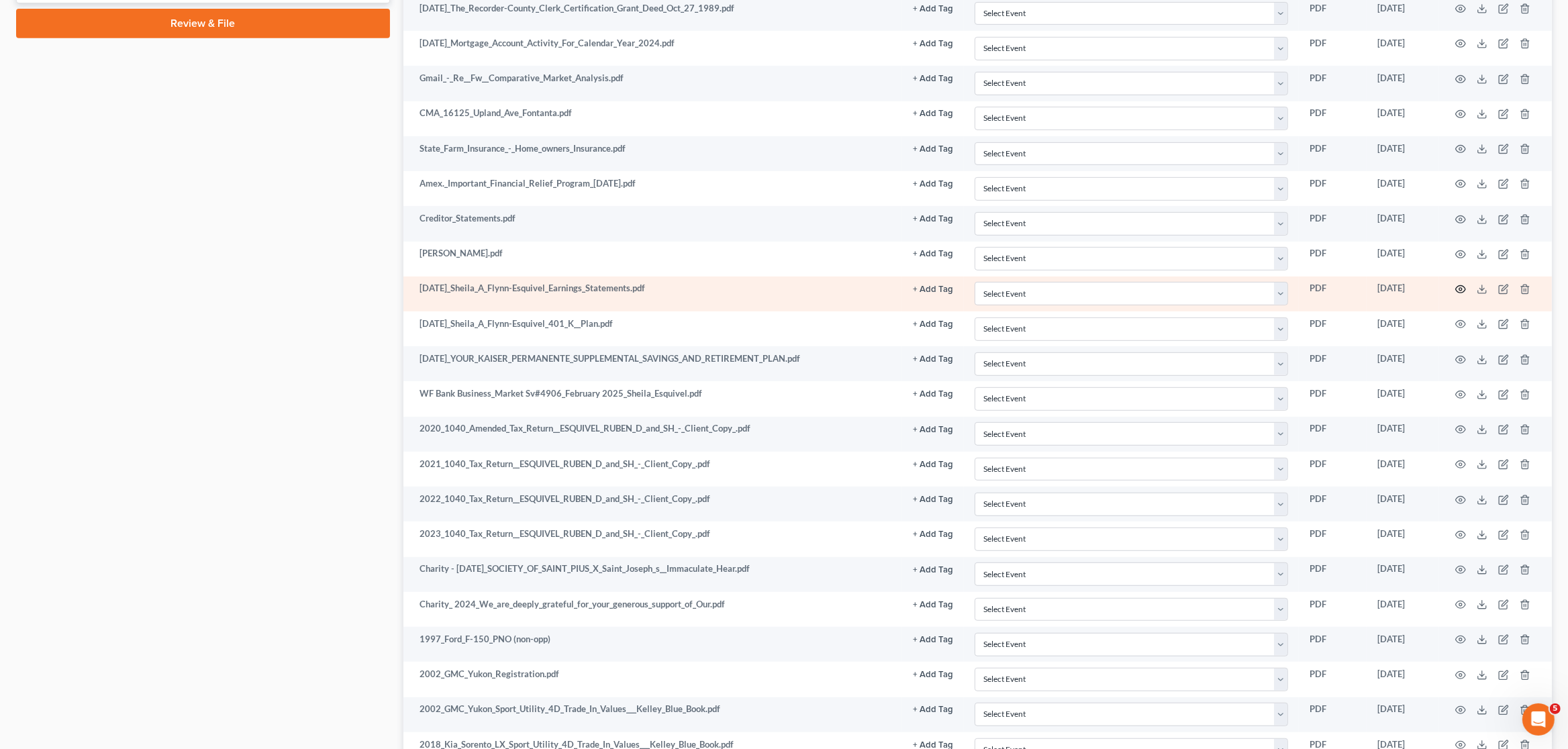
click at [761, 293] on icon "button" at bounding box center [1461, 290] width 10 height 7
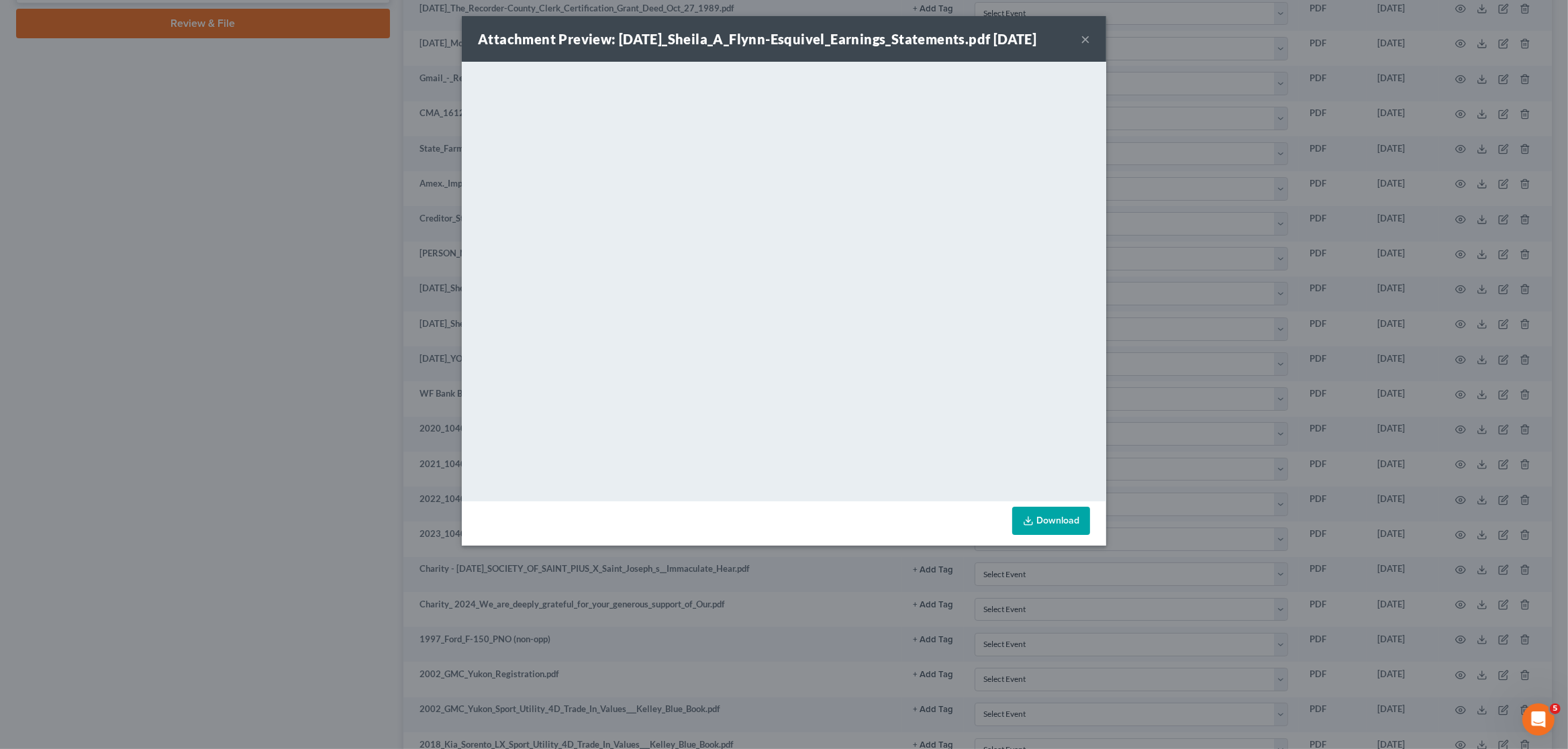
click at [277, 360] on div "Attachment Preview: [DATE]_Sheila_A_Flynn-Esquivel_Earnings_Statements.pdf [DAT…" at bounding box center [784, 374] width 1568 height 749
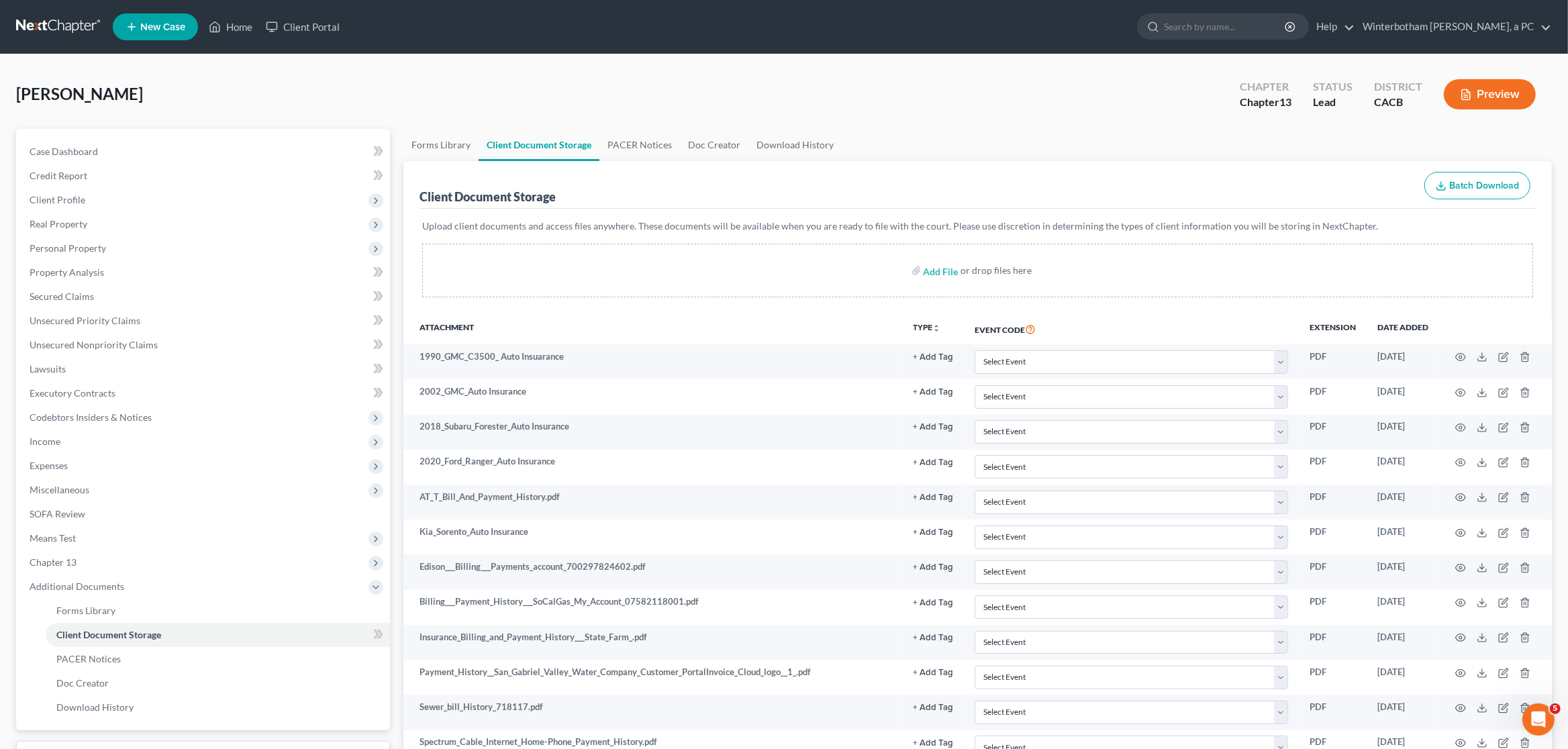
scroll to position [71, 0]
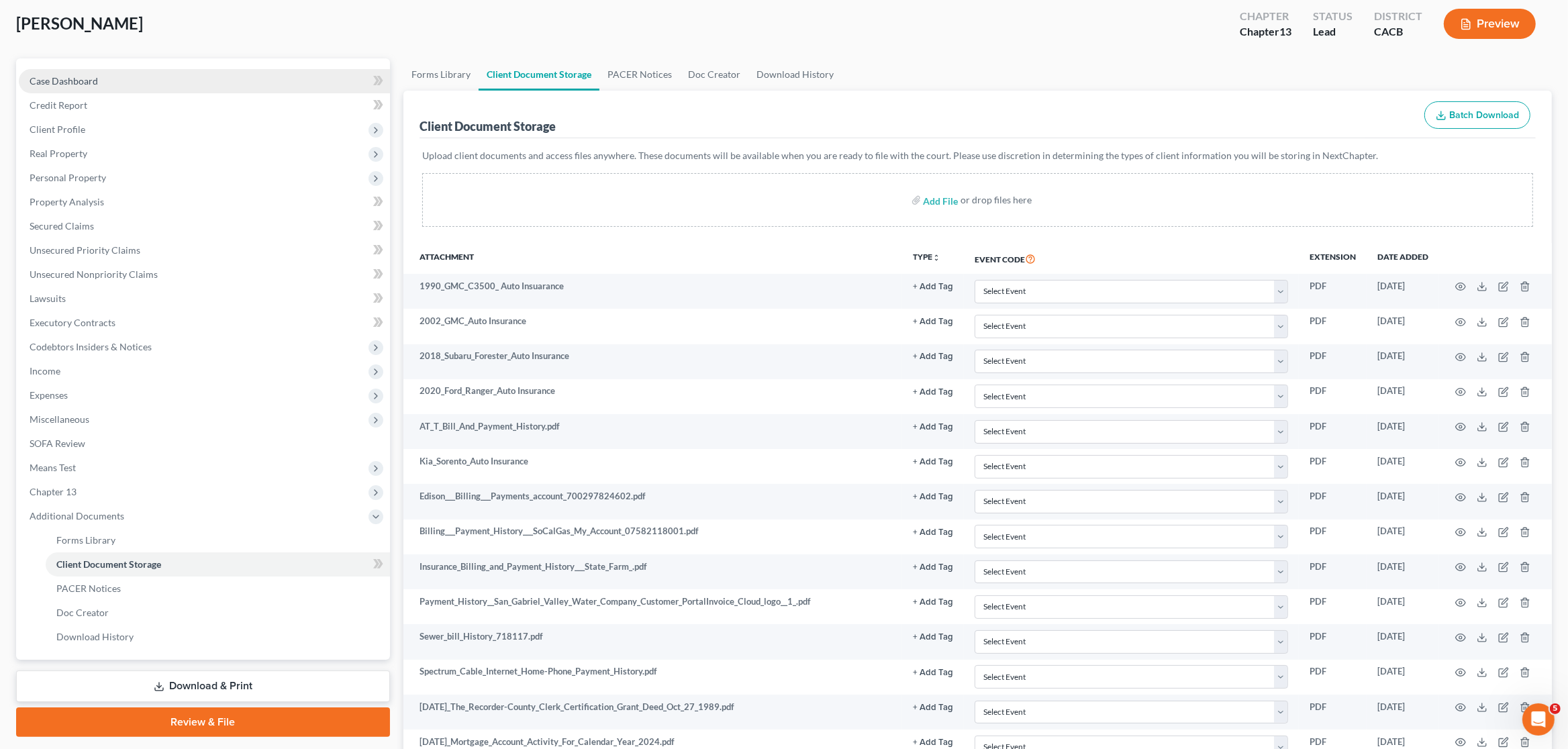
drag, startPoint x: 84, startPoint y: 74, endPoint x: 608, endPoint y: 198, distance: 538.5
click at [85, 74] on link "Case Dashboard" at bounding box center [204, 81] width 371 height 24
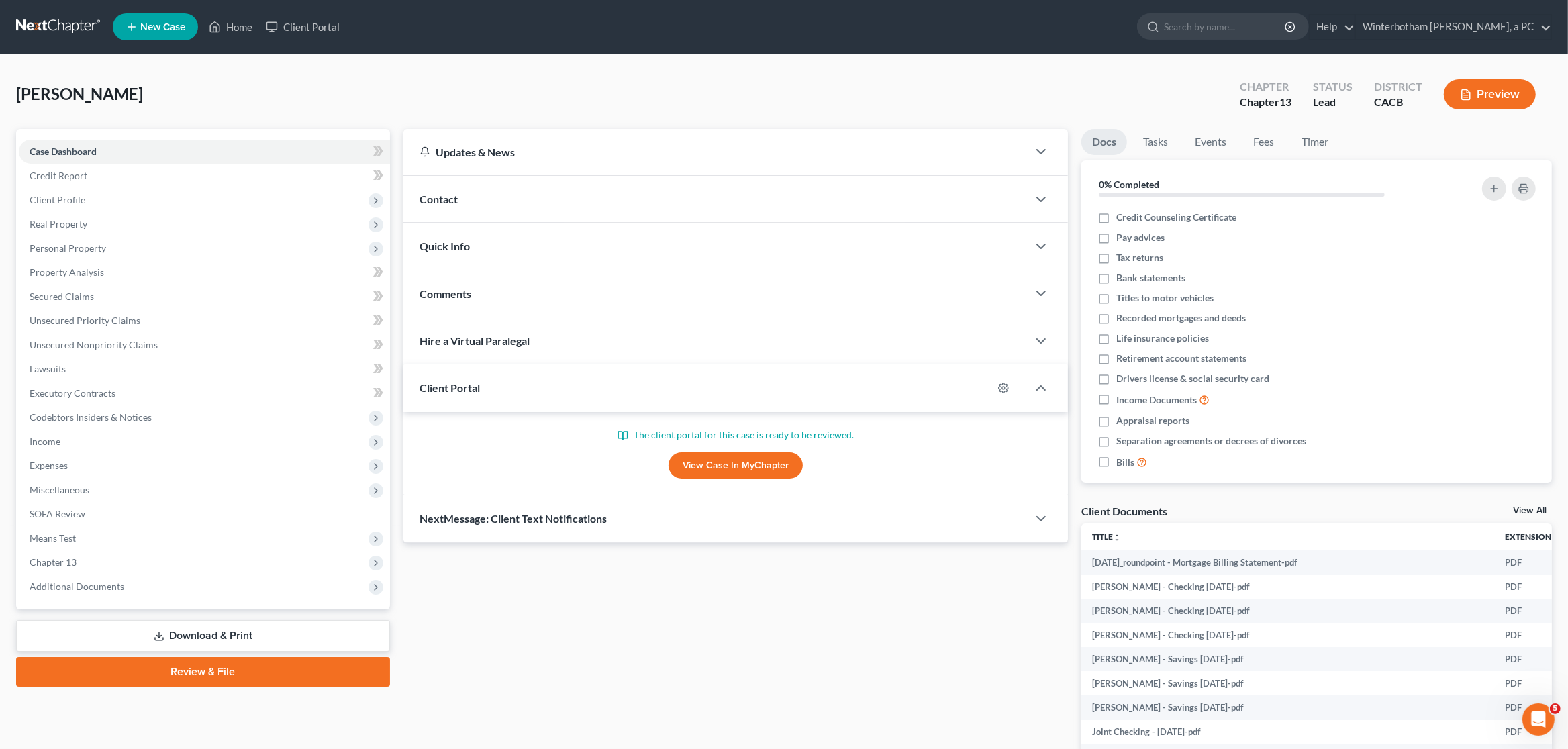
click at [761, 464] on link "View Case in MyChapter" at bounding box center [735, 466] width 134 height 27
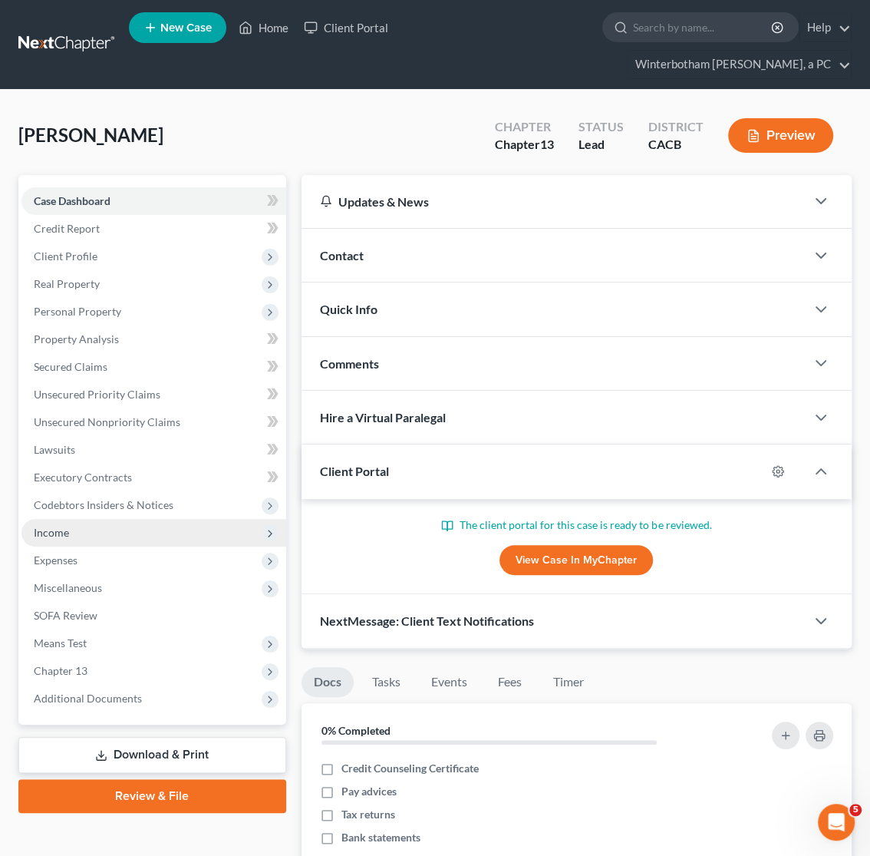
click at [62, 533] on span "Income" at bounding box center [51, 532] width 35 height 13
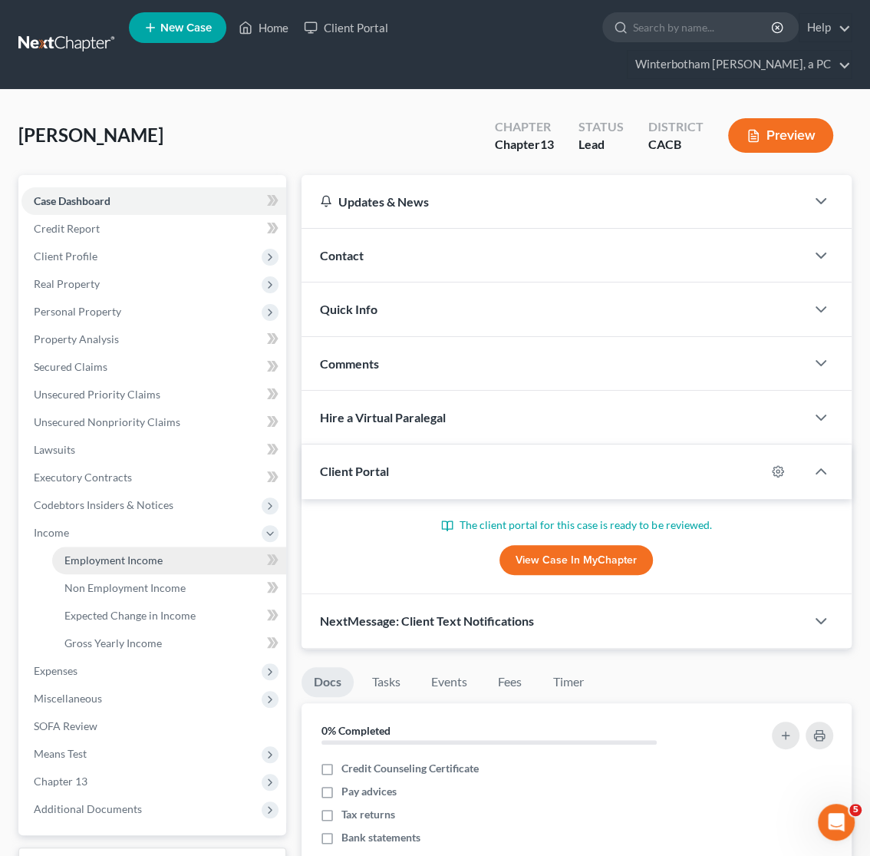
click at [80, 553] on span "Employment Income" at bounding box center [113, 559] width 98 height 13
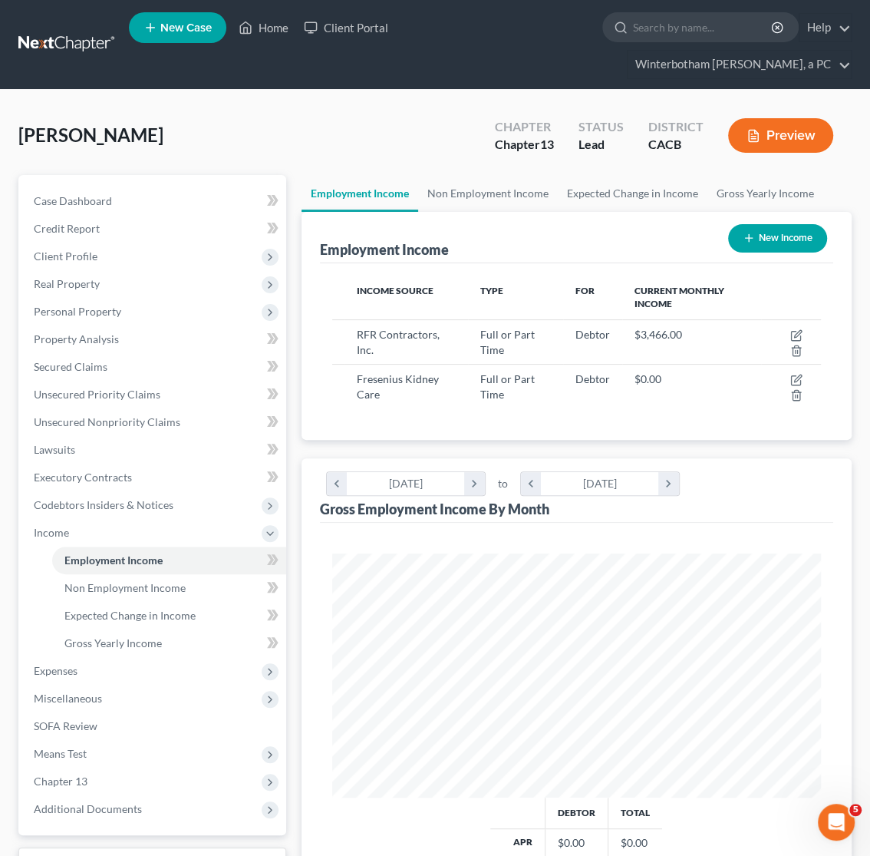
scroll to position [243, 520]
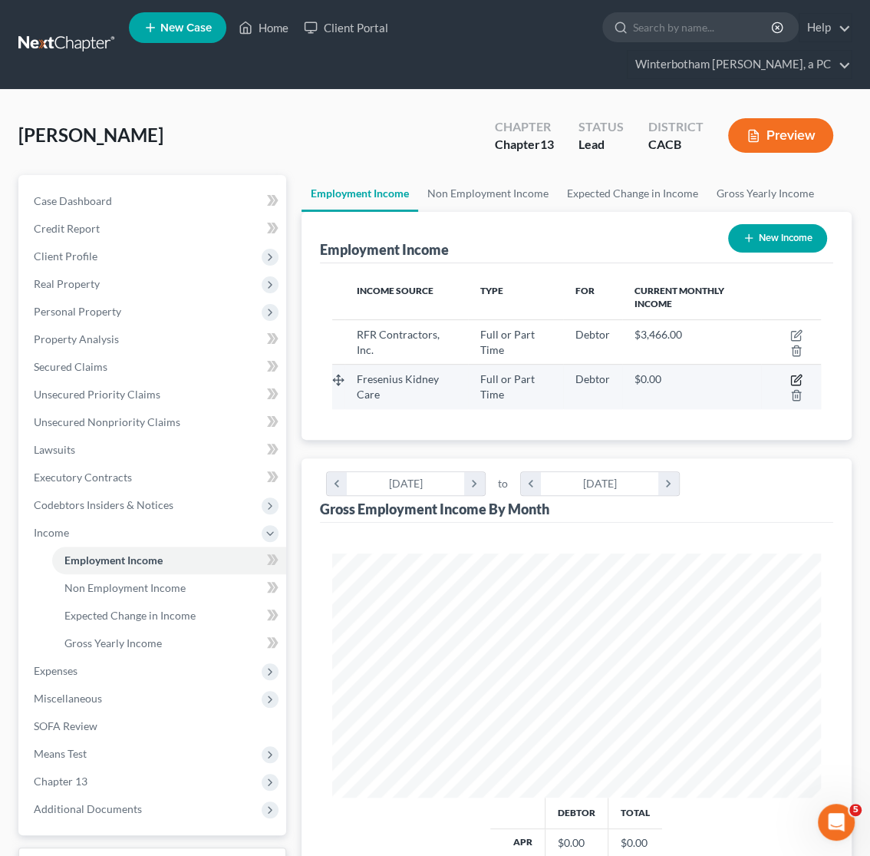
click at [800, 380] on icon "button" at bounding box center [797, 378] width 7 height 7
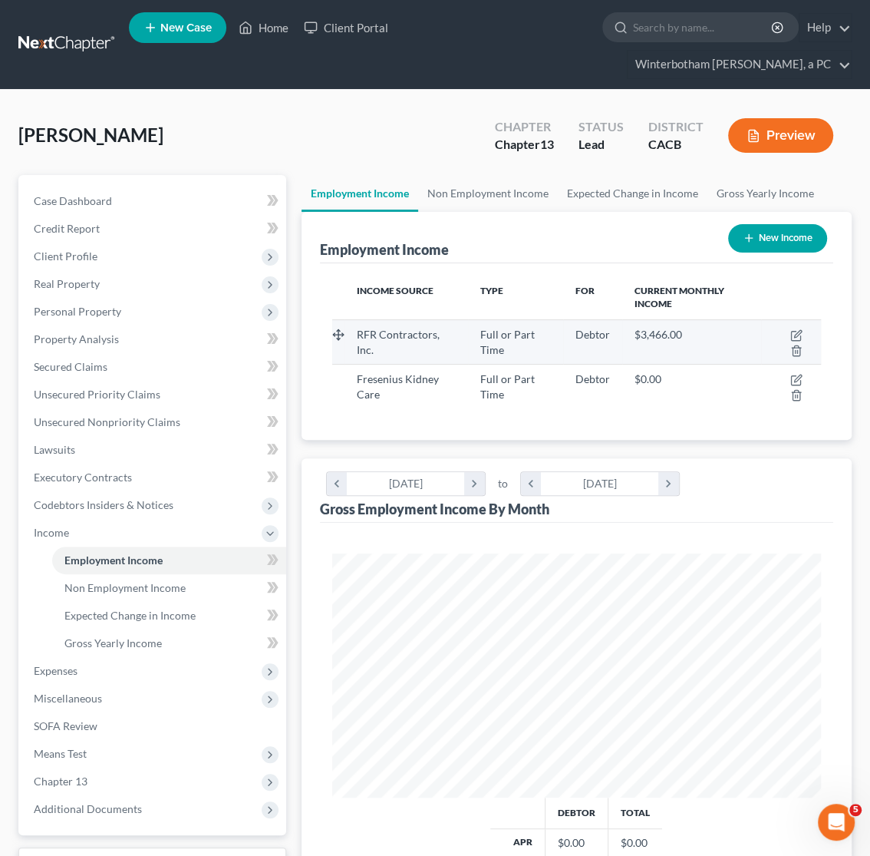
select select "0"
select select "4"
select select "0"
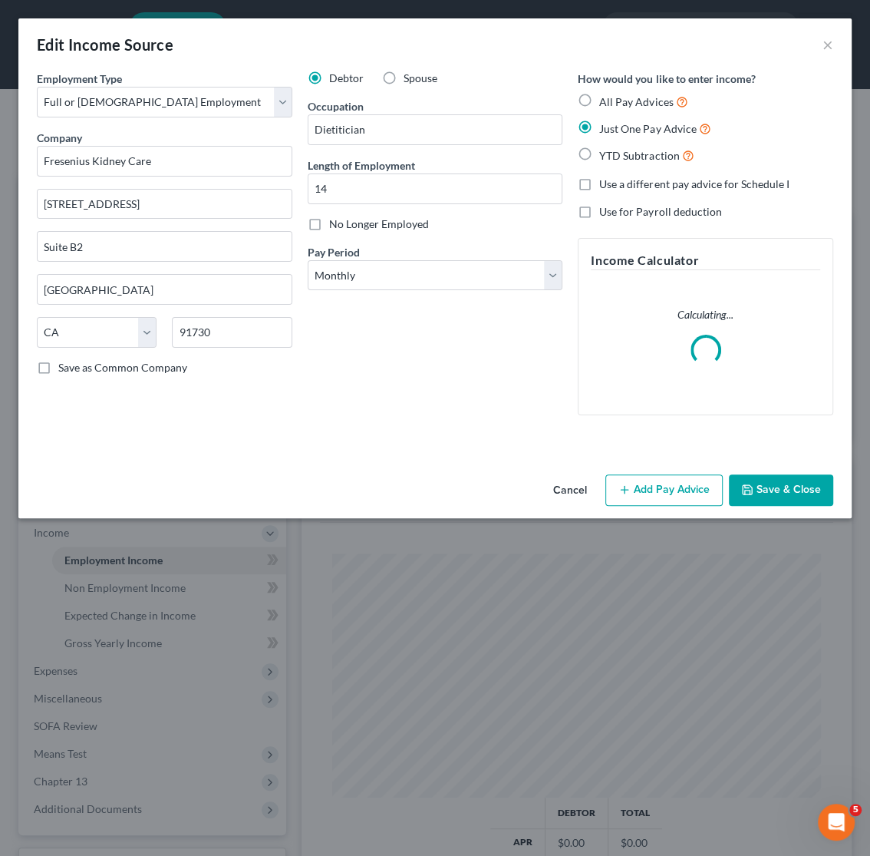
click at [675, 483] on button "Add Pay Advice" at bounding box center [664, 490] width 117 height 32
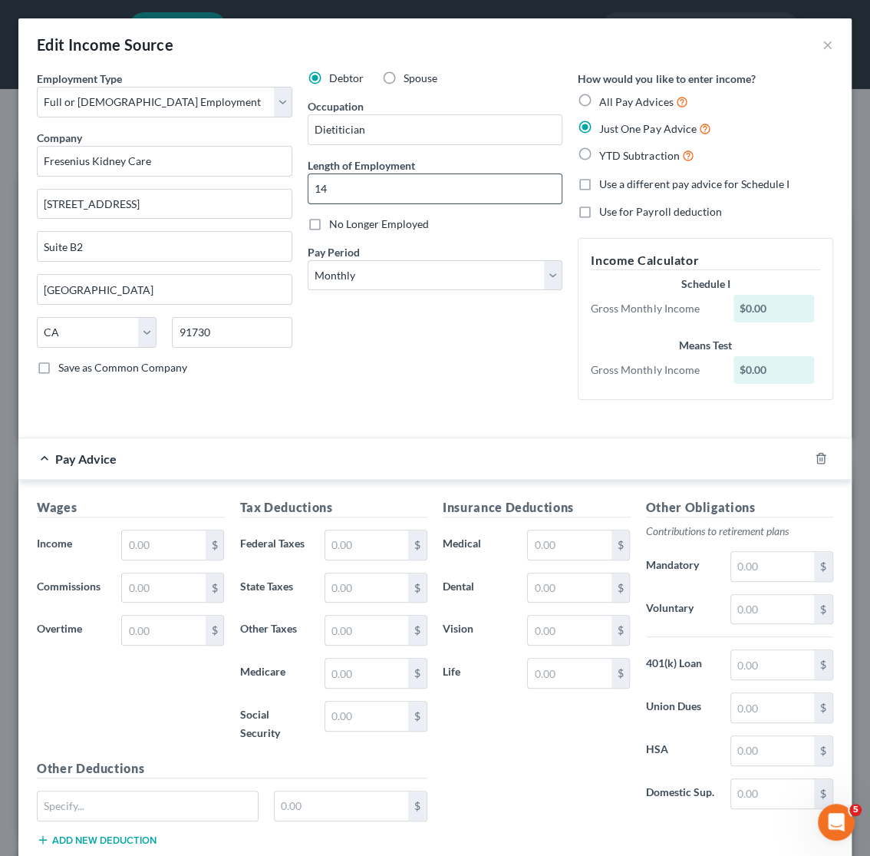
click at [363, 180] on input "14" at bounding box center [436, 188] width 254 height 29
type input "14 years"
click at [137, 551] on input "text" at bounding box center [163, 544] width 83 height 29
type input "9,856.79"
click at [383, 533] on div "$" at bounding box center [376, 545] width 103 height 31
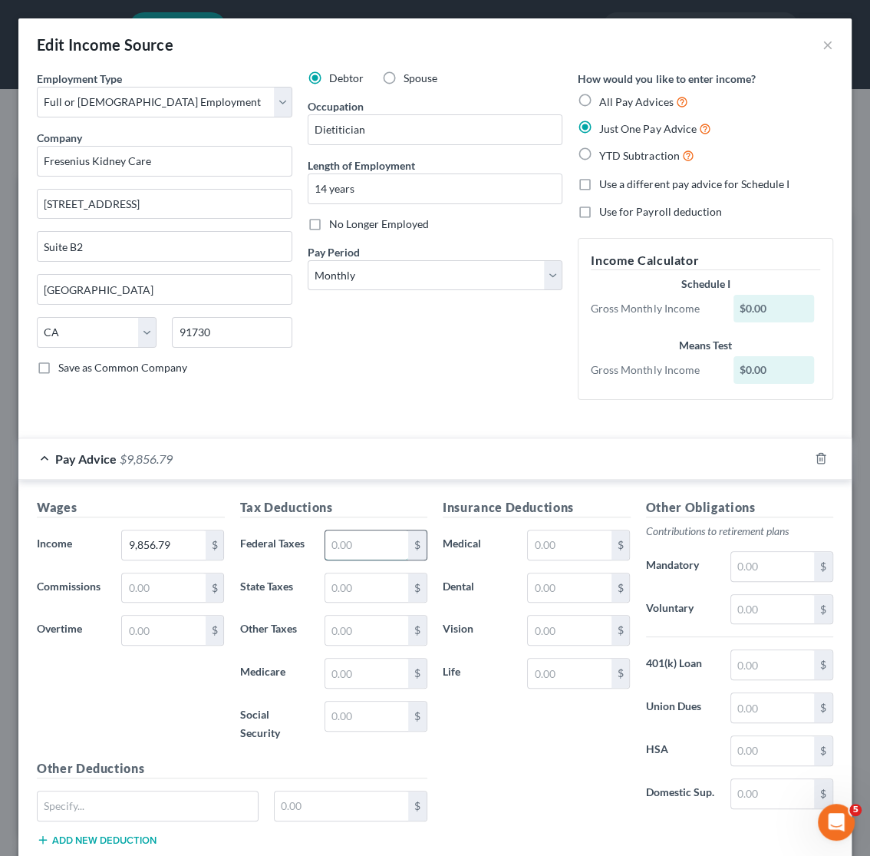
click at [382, 542] on input "text" at bounding box center [366, 544] width 83 height 29
type input "2,426.48"
click at [563, 552] on input "text" at bounding box center [569, 544] width 83 height 29
type input "434.27"
click at [771, 665] on input "text" at bounding box center [772, 664] width 83 height 29
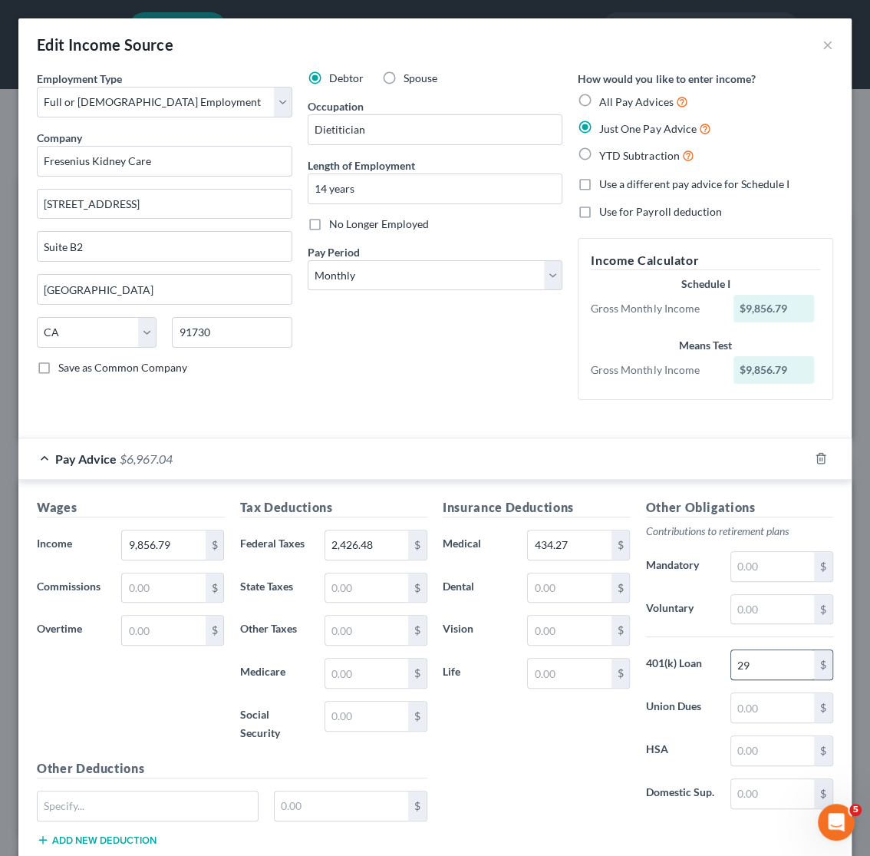
type input "2"
type input "392.38"
click at [775, 614] on input "text" at bounding box center [772, 609] width 83 height 29
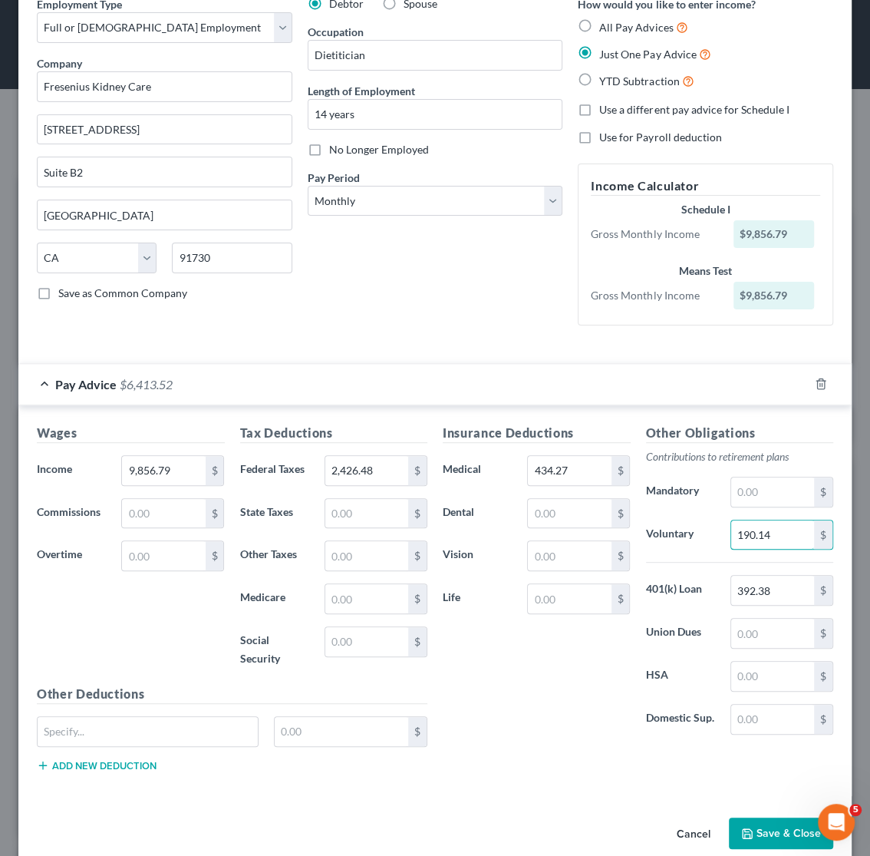
scroll to position [101, 0]
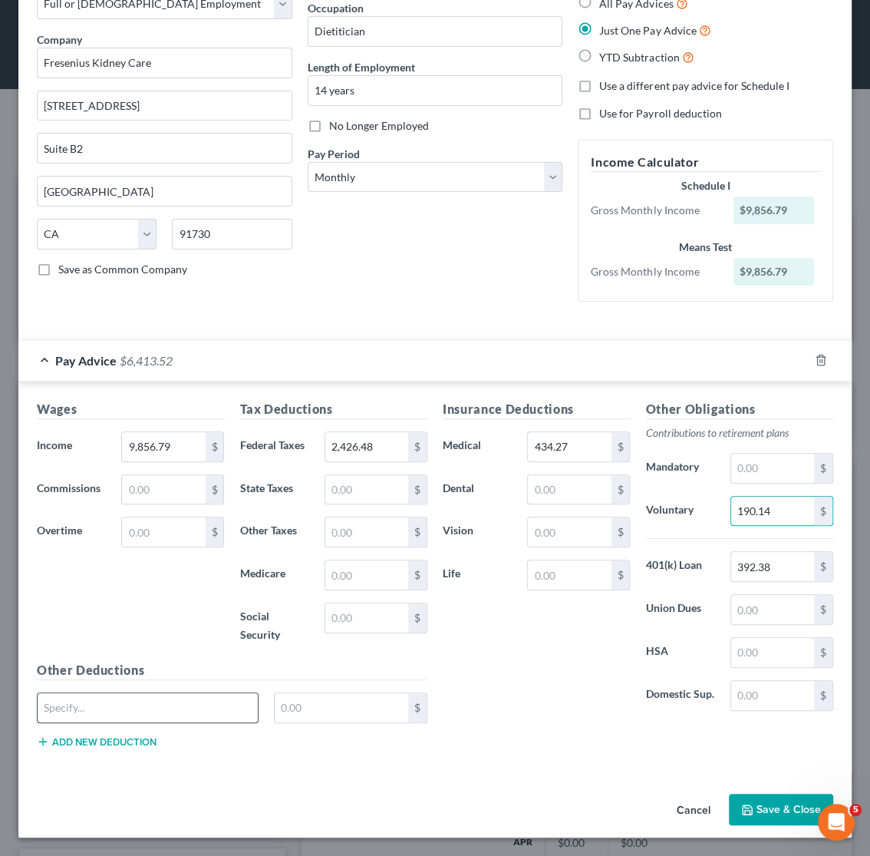
type input "190.14"
click at [93, 711] on input "text" at bounding box center [148, 707] width 220 height 29
type input "Accident/Critical Illness"
click at [291, 705] on input "text" at bounding box center [342, 707] width 134 height 29
click at [295, 705] on input "172.38" at bounding box center [342, 707] width 134 height 29
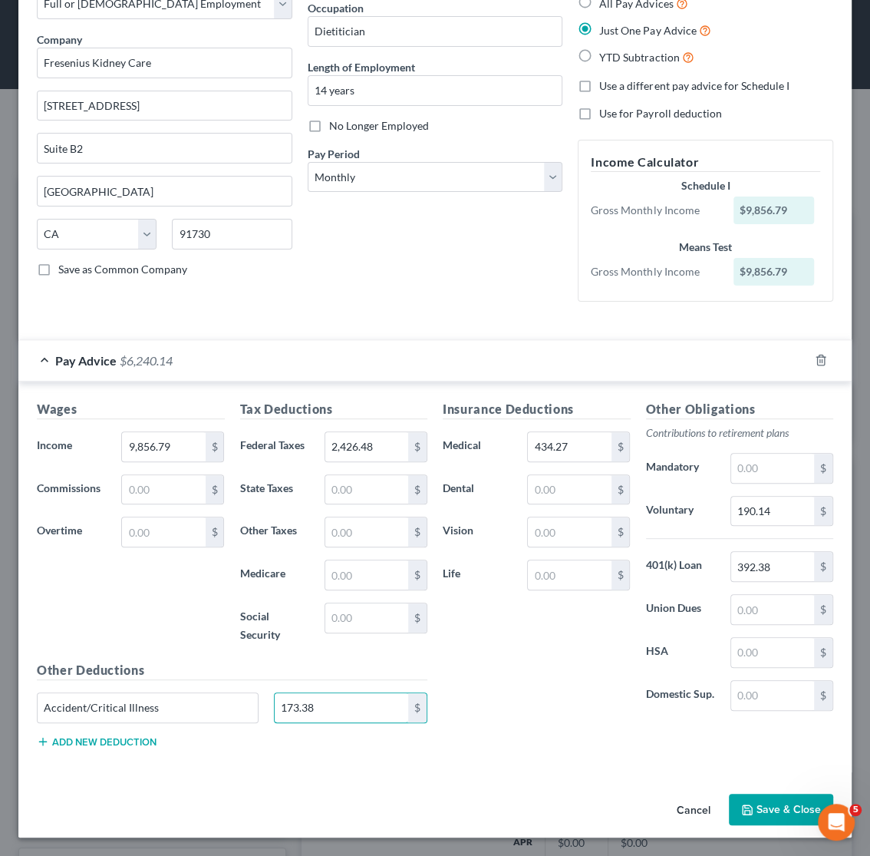
type input "173.38"
click at [77, 744] on button "Add new deduction" at bounding box center [97, 741] width 120 height 12
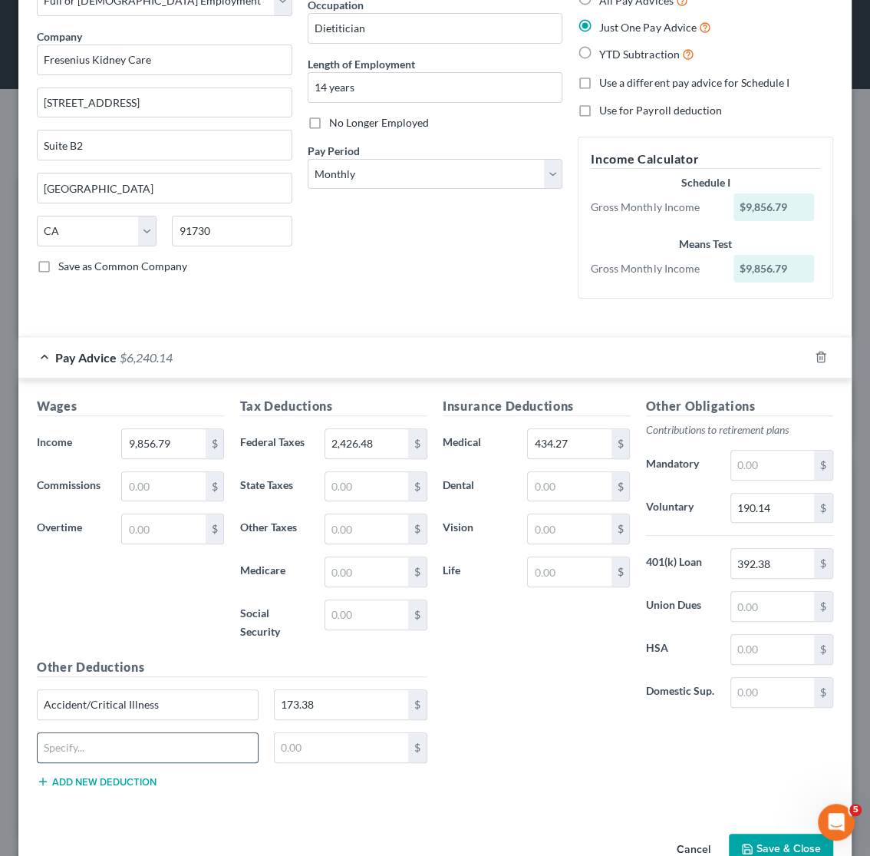
click at [81, 755] on input "text" at bounding box center [148, 747] width 220 height 29
type input "Legal"
type input "17.38"
click at [580, 576] on input "text" at bounding box center [569, 571] width 83 height 29
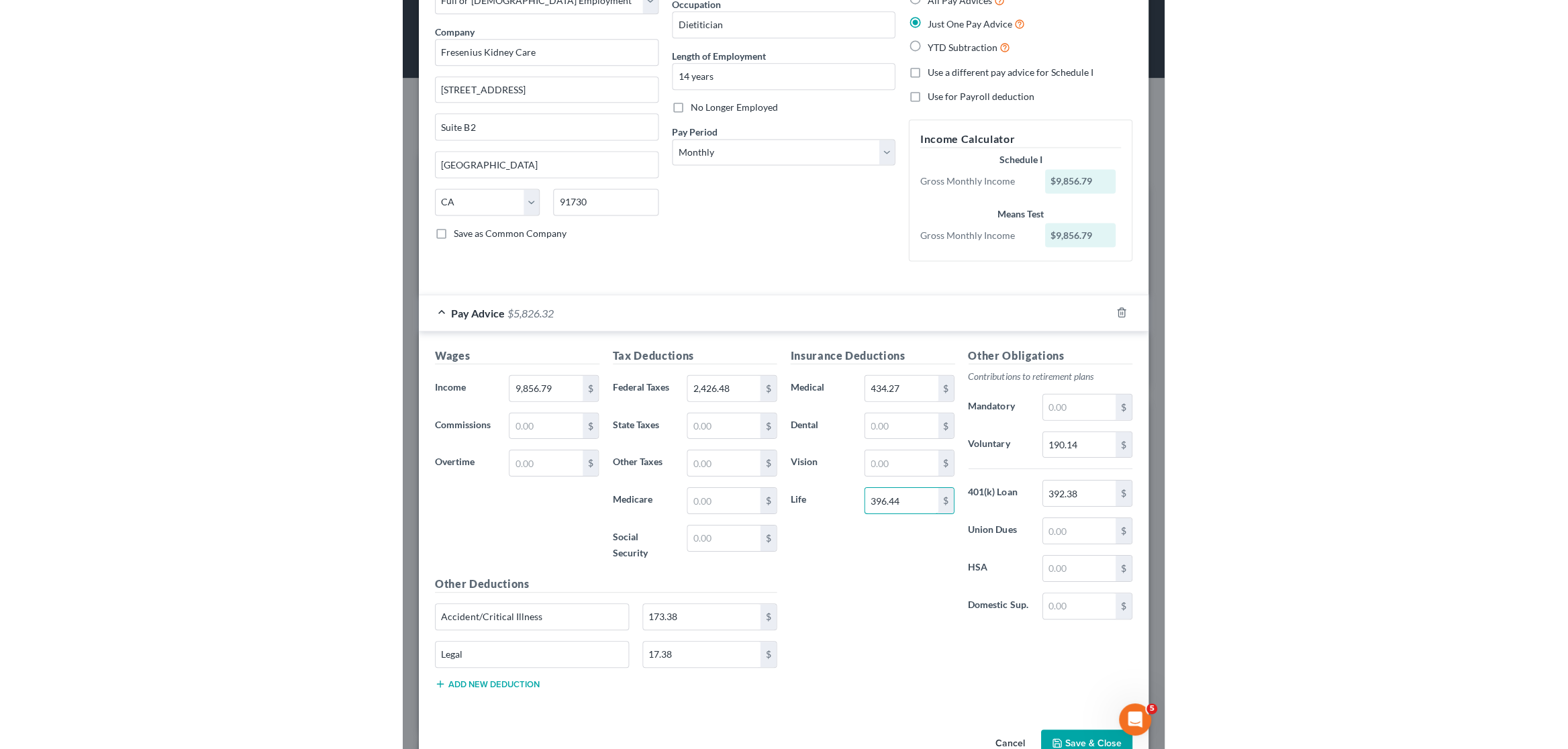
scroll to position [126, 0]
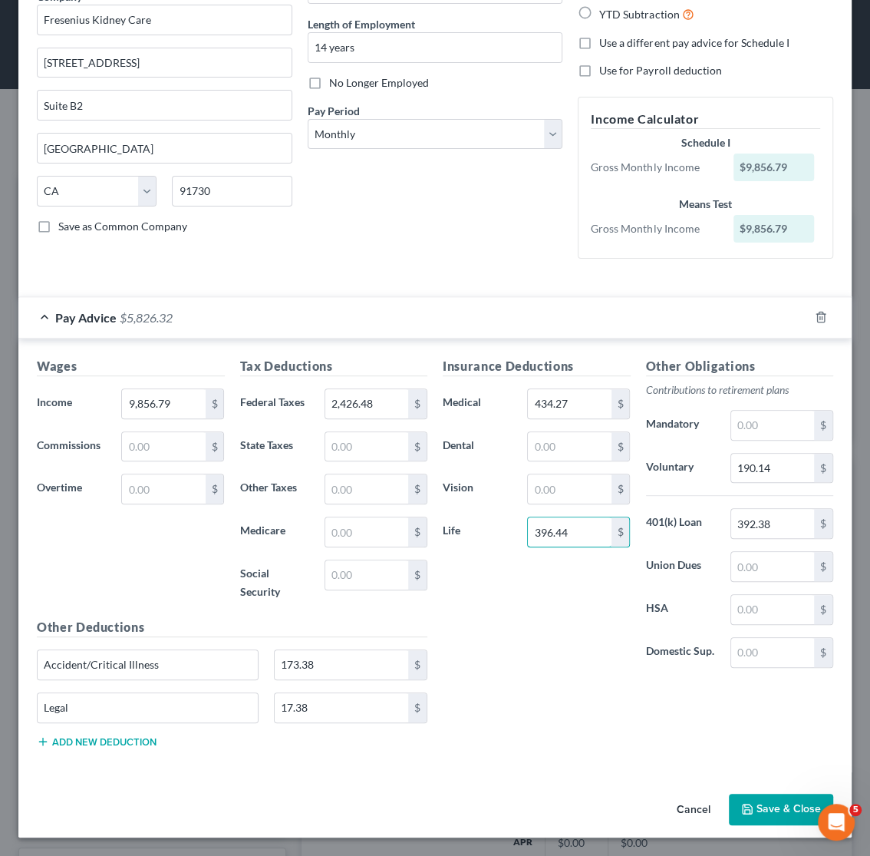
type input "396.44"
click at [772, 794] on button "Save & Close" at bounding box center [781, 810] width 104 height 32
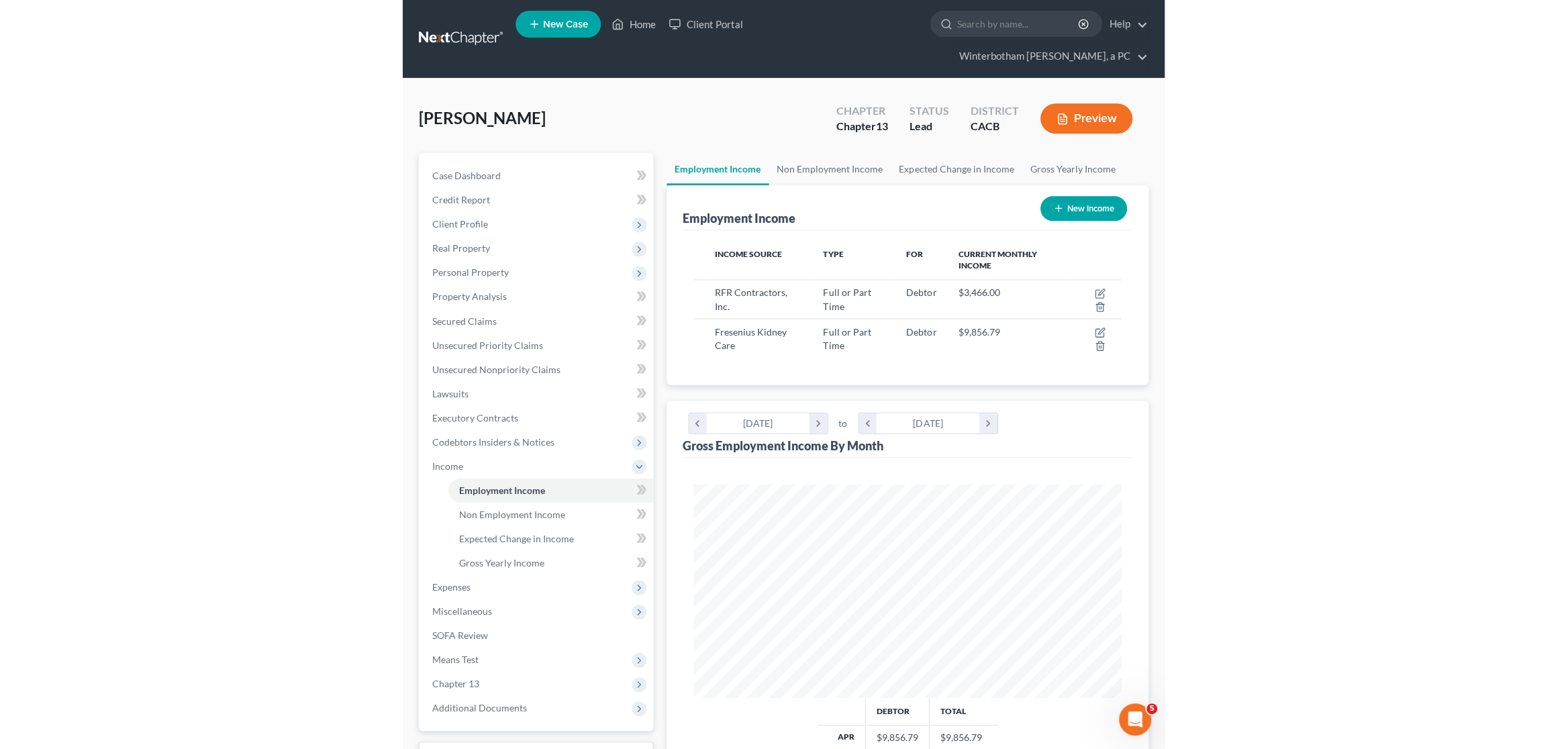
scroll to position [313, 654]
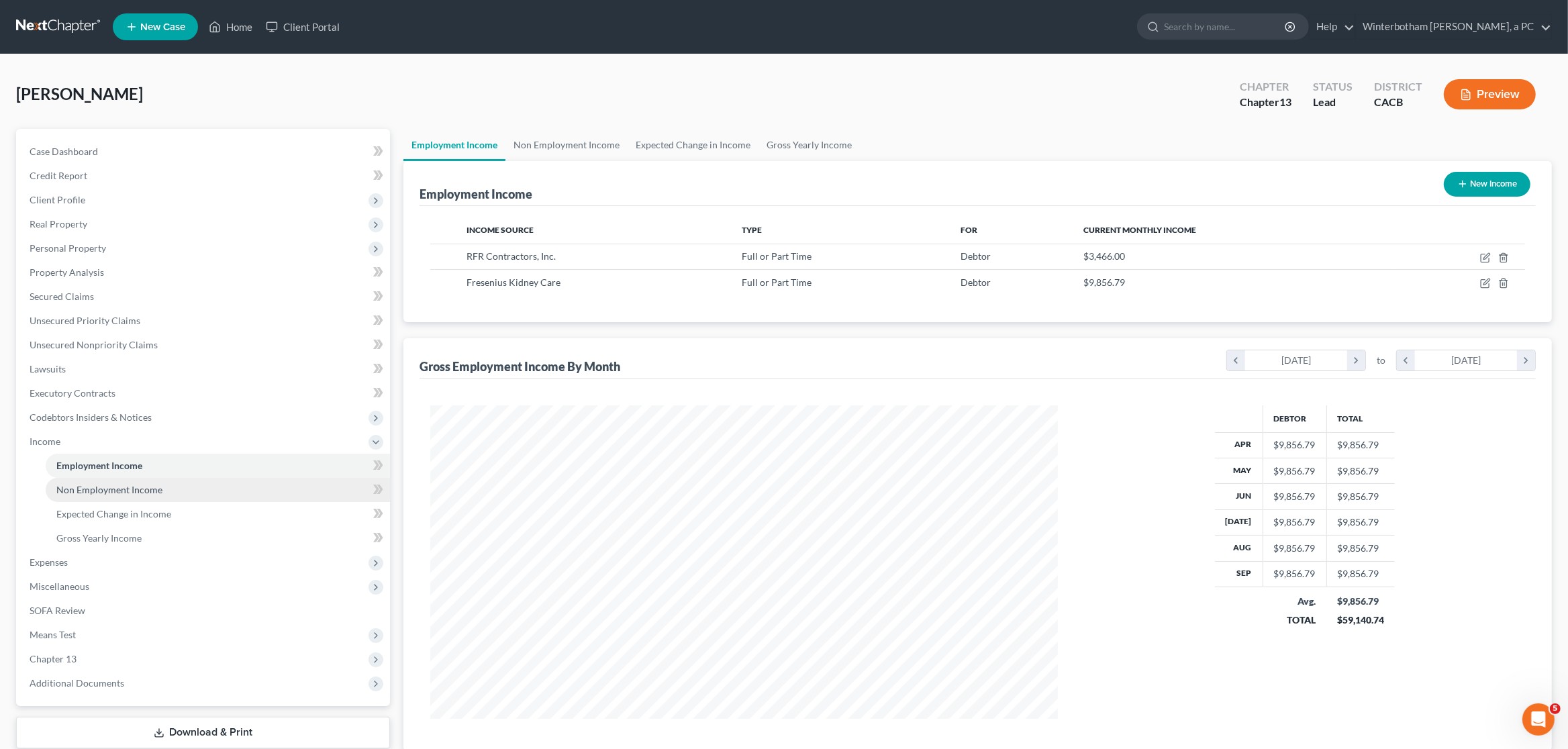
click at [117, 499] on link "Non Employment Income" at bounding box center [218, 490] width 345 height 24
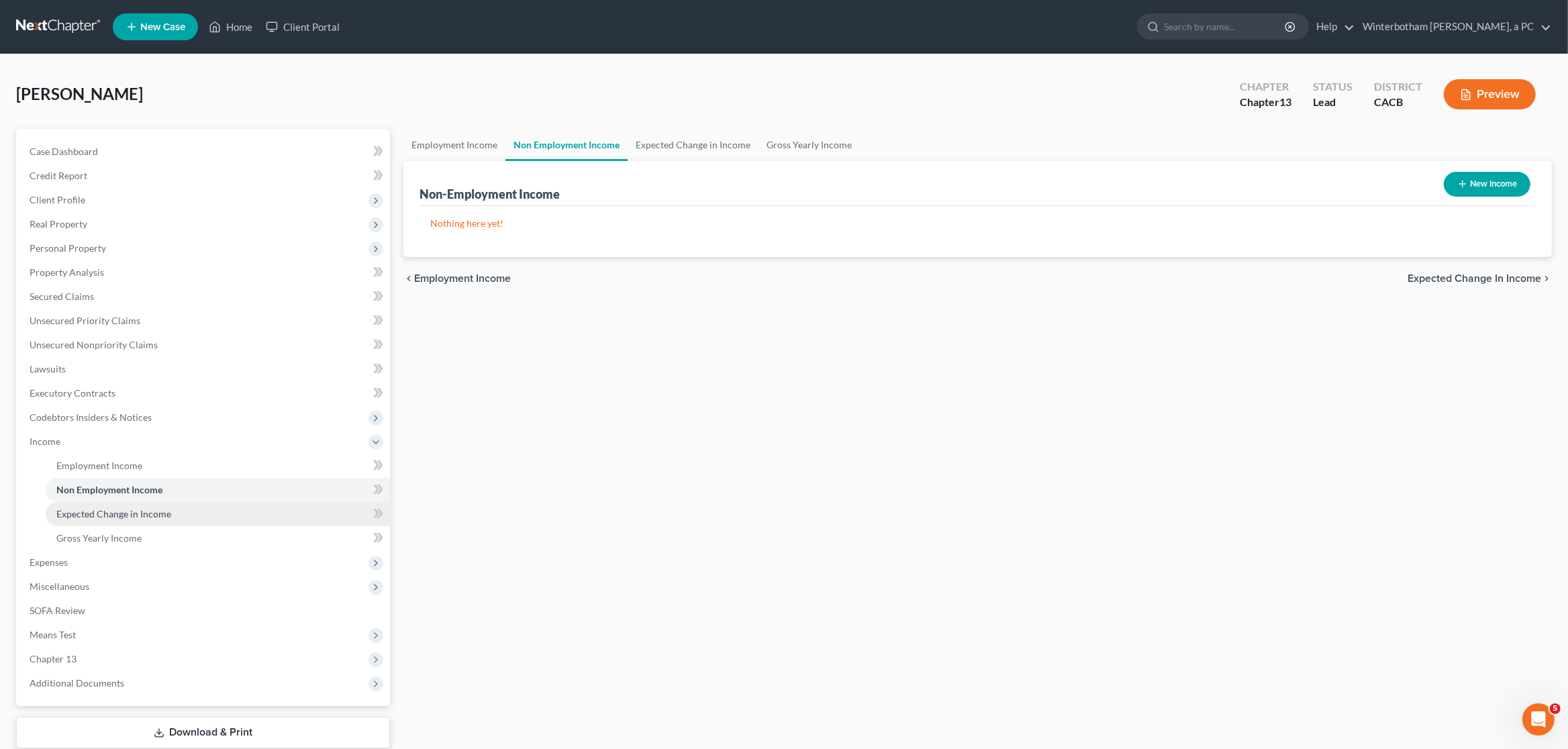
click at [116, 506] on link "Expected Change in Income" at bounding box center [218, 514] width 345 height 24
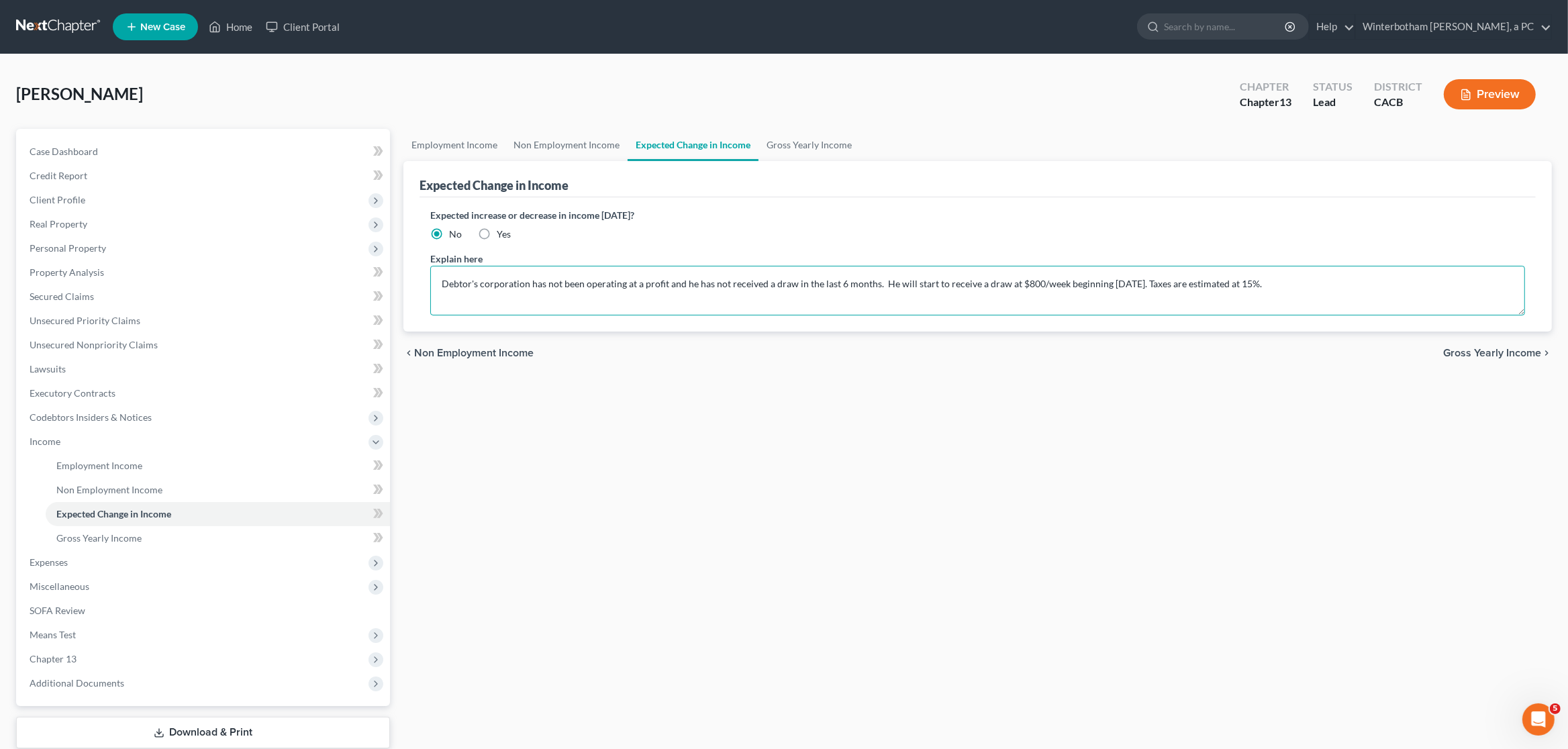
drag, startPoint x: 794, startPoint y: 284, endPoint x: 872, endPoint y: 279, distance: 78.2
click at [761, 279] on textarea "Debtor's corporation has not been operating at a profit and he has not received…" at bounding box center [978, 290] width 1095 height 50
type textarea "Debtor's corporation has not been operating at a profit and he has not received…"
drag, startPoint x: 860, startPoint y: 413, endPoint x: 809, endPoint y: 429, distance: 53.5
click at [761, 413] on div "Employment Income Non Employment Income Expected Change in Income Gross Yearly …" at bounding box center [978, 456] width 1161 height 654
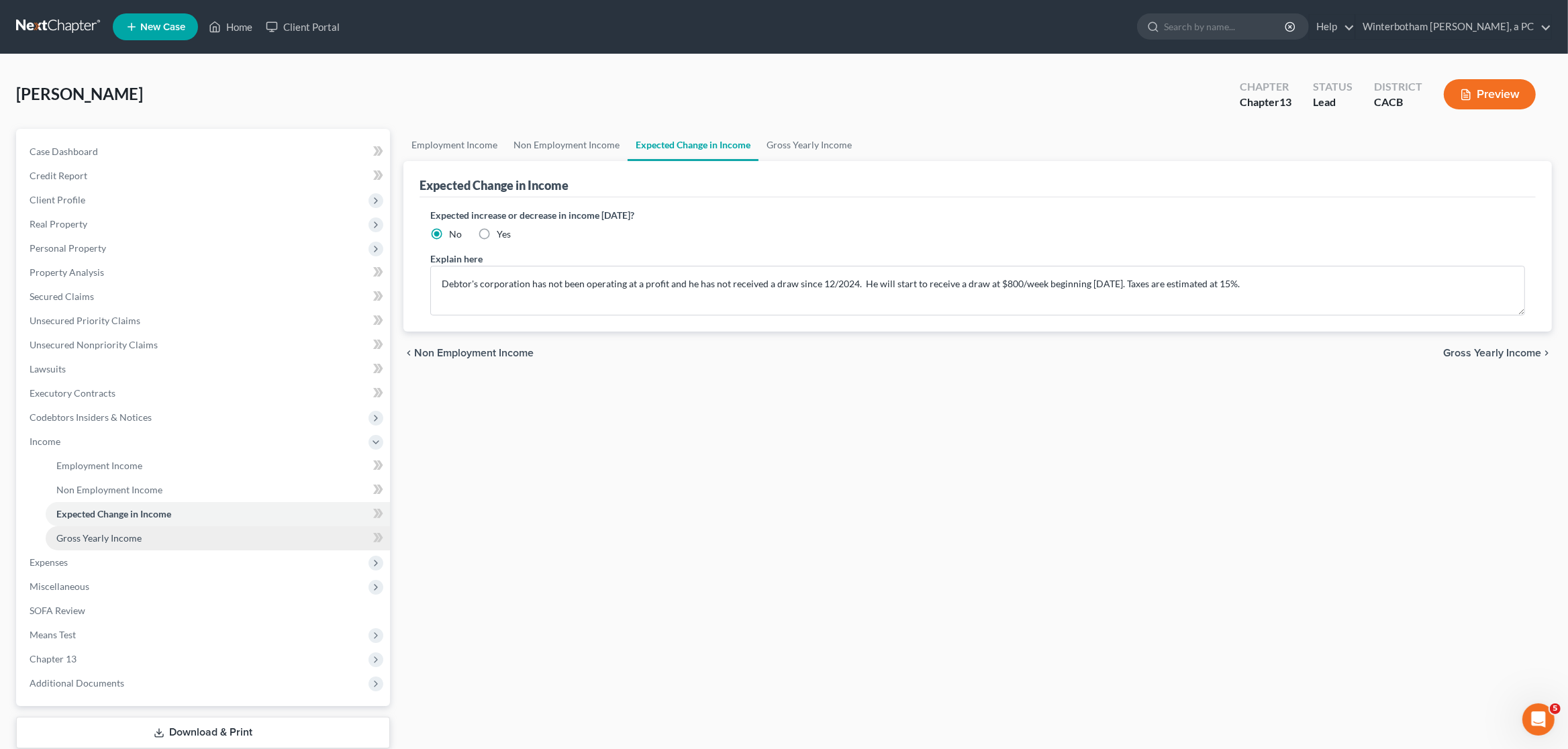
click at [100, 530] on link "Gross Yearly Income" at bounding box center [218, 539] width 345 height 24
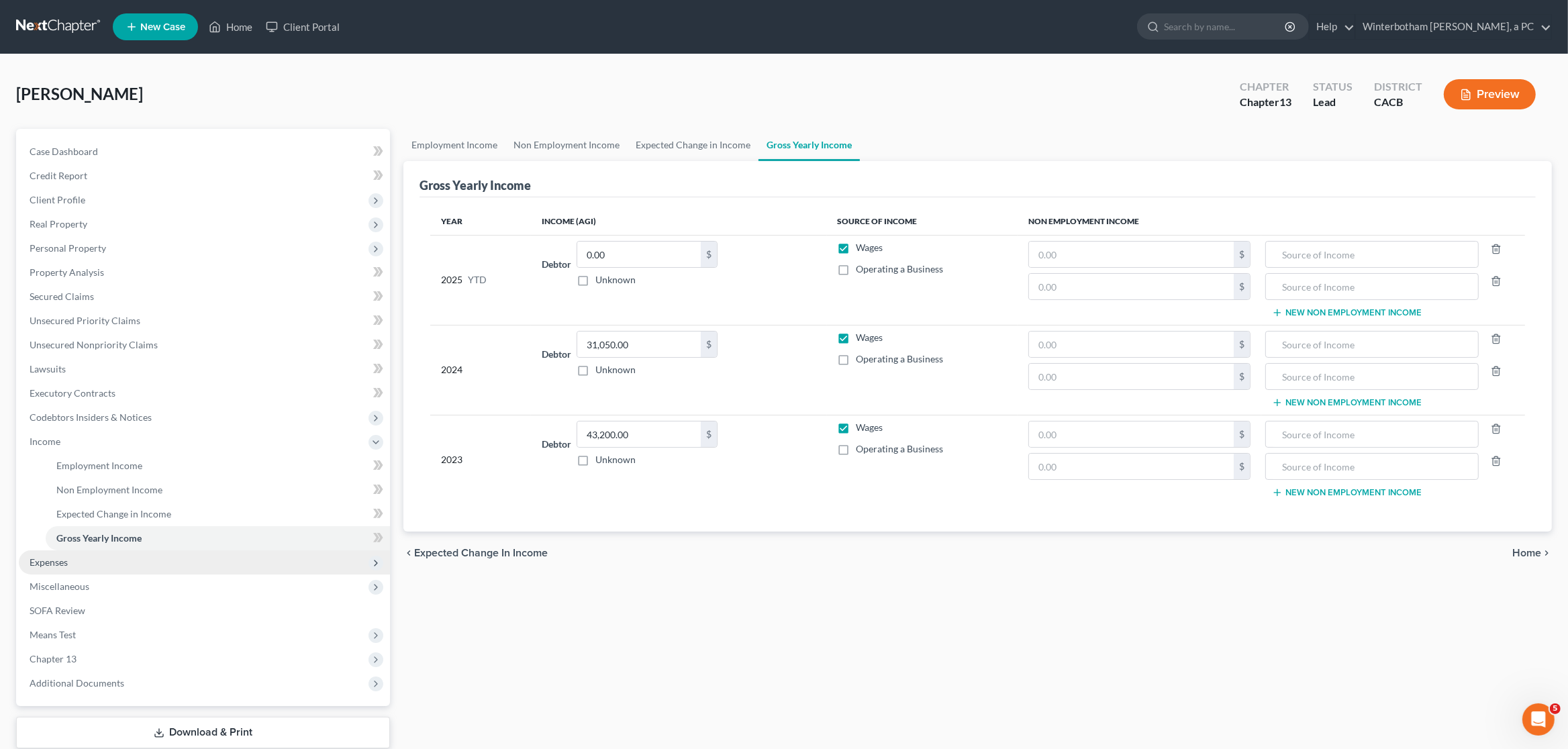
drag, startPoint x: 36, startPoint y: 559, endPoint x: 73, endPoint y: 561, distance: 37.1
click at [37, 559] on span "Expenses" at bounding box center [49, 562] width 38 height 11
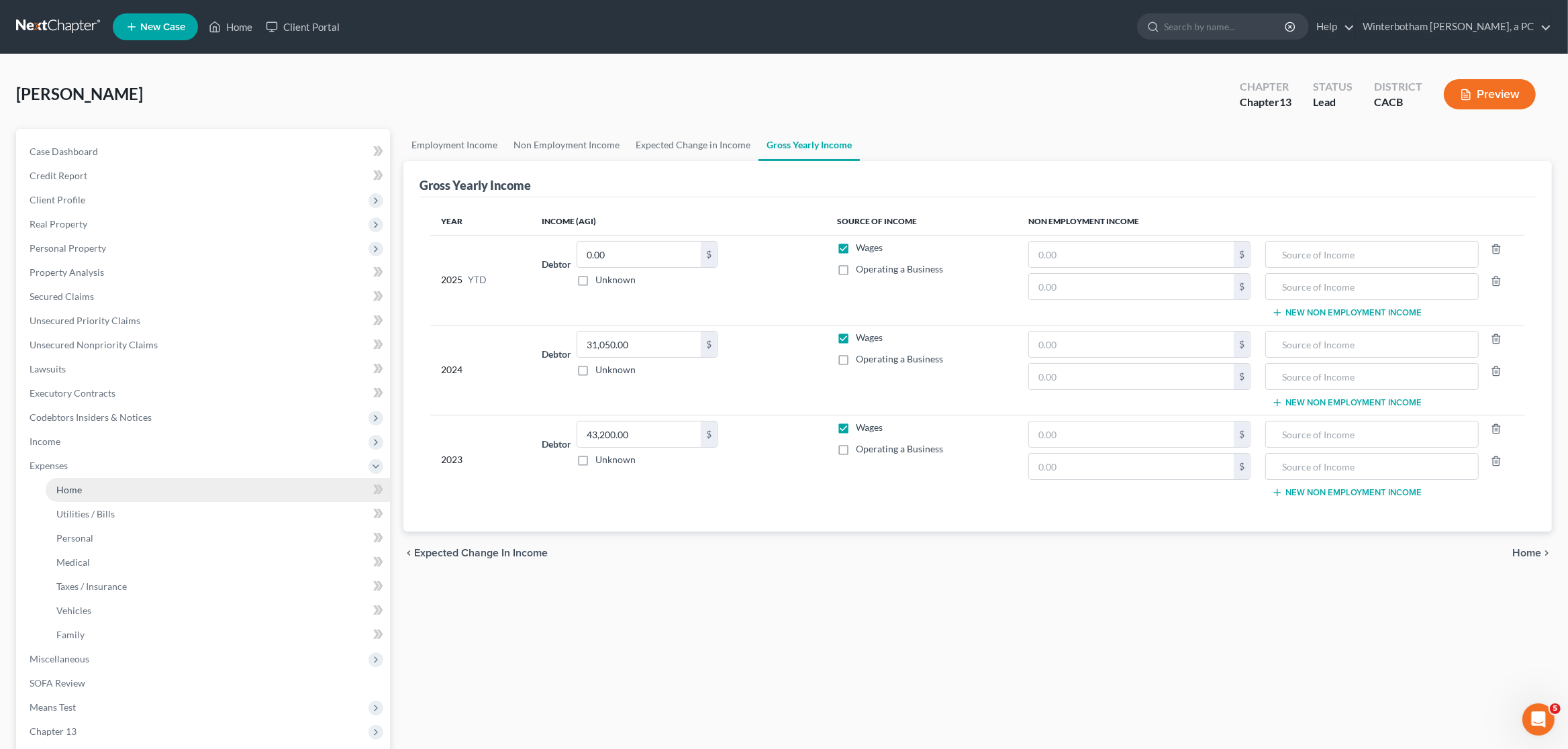
drag, startPoint x: 81, startPoint y: 486, endPoint x: 190, endPoint y: 486, distance: 109.0
click at [83, 486] on link "Home" at bounding box center [218, 490] width 345 height 24
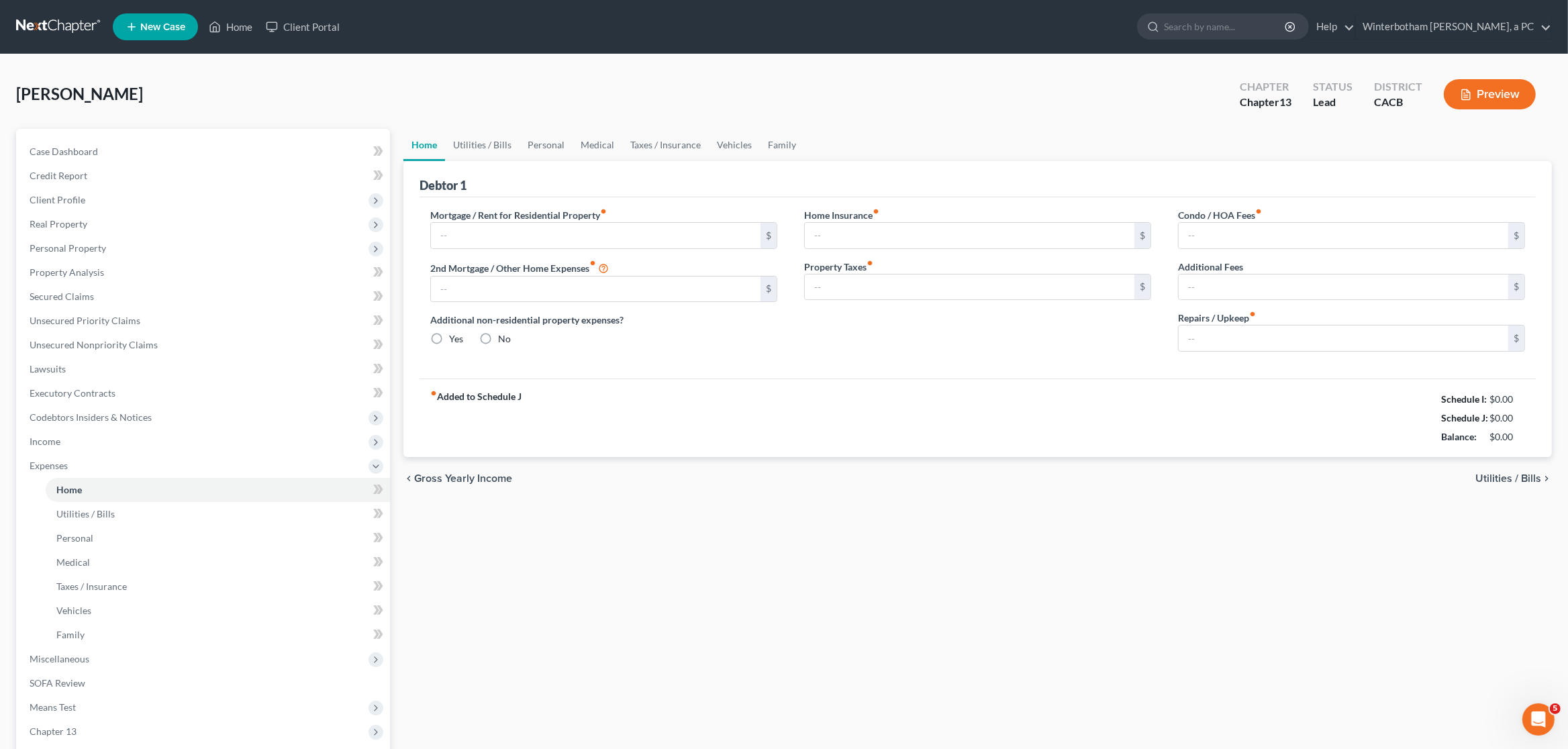
type input "1,402.00"
type input "0.00"
radio input "true"
type input "0.00"
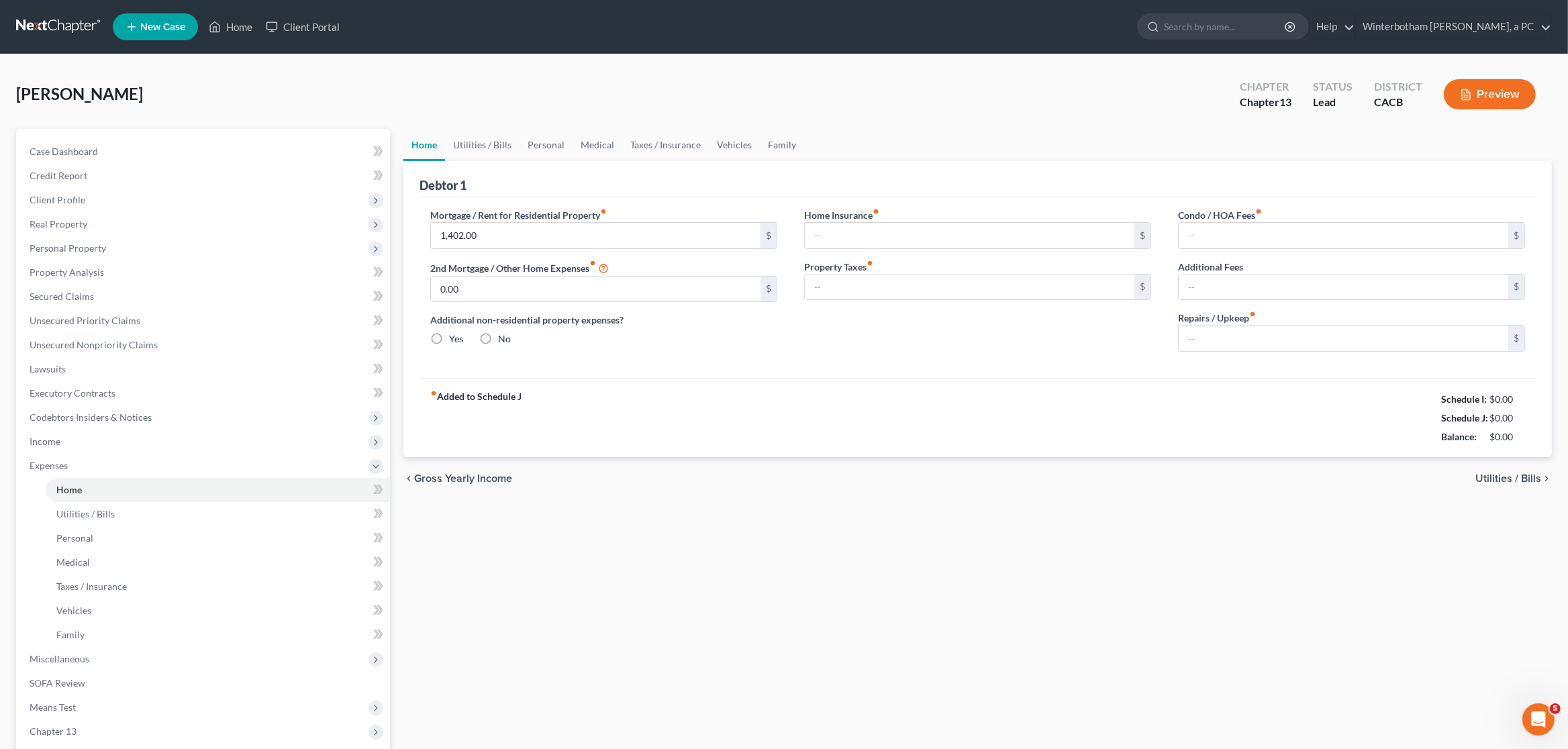
type input "0.00"
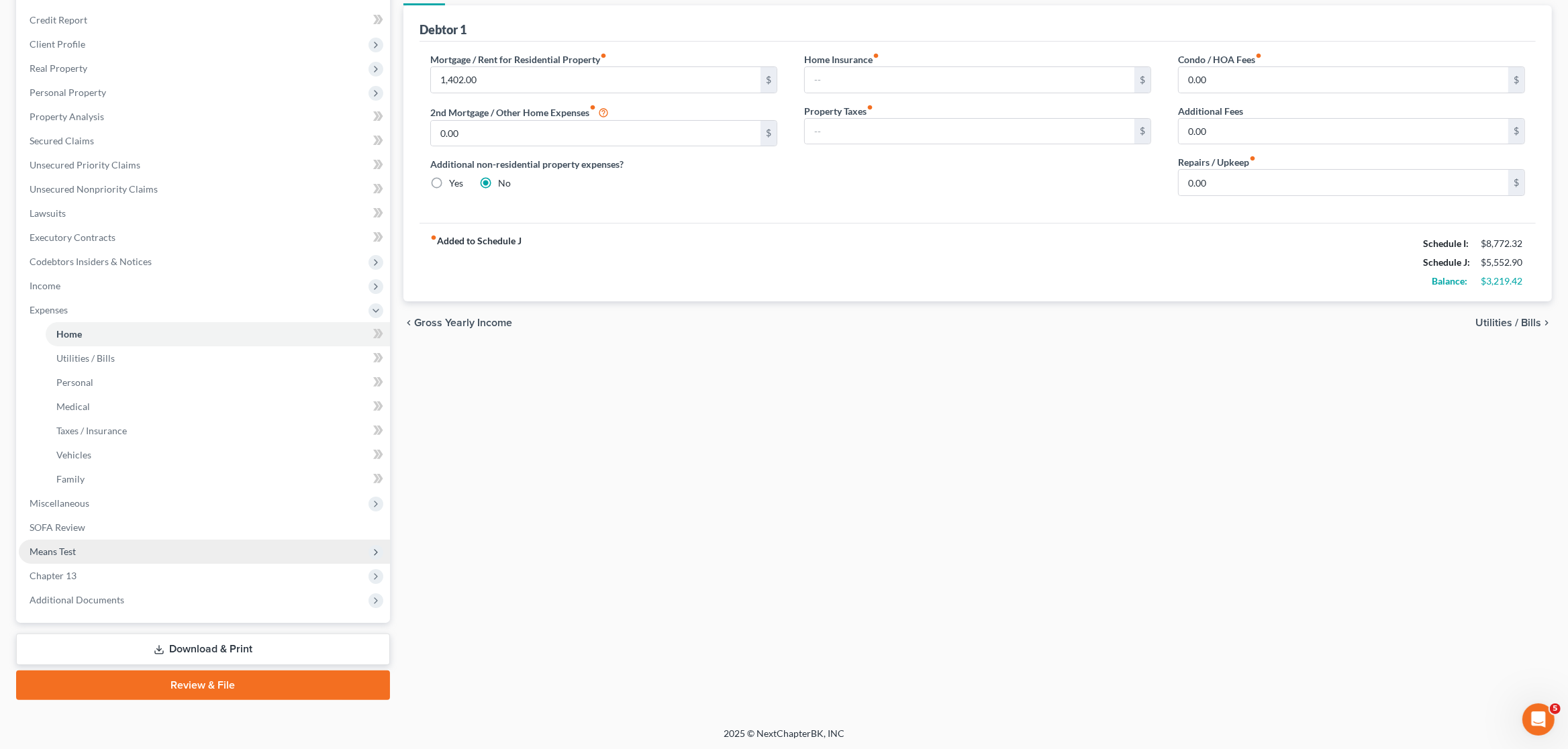
click at [56, 547] on span "Means Test" at bounding box center [52, 551] width 46 height 11
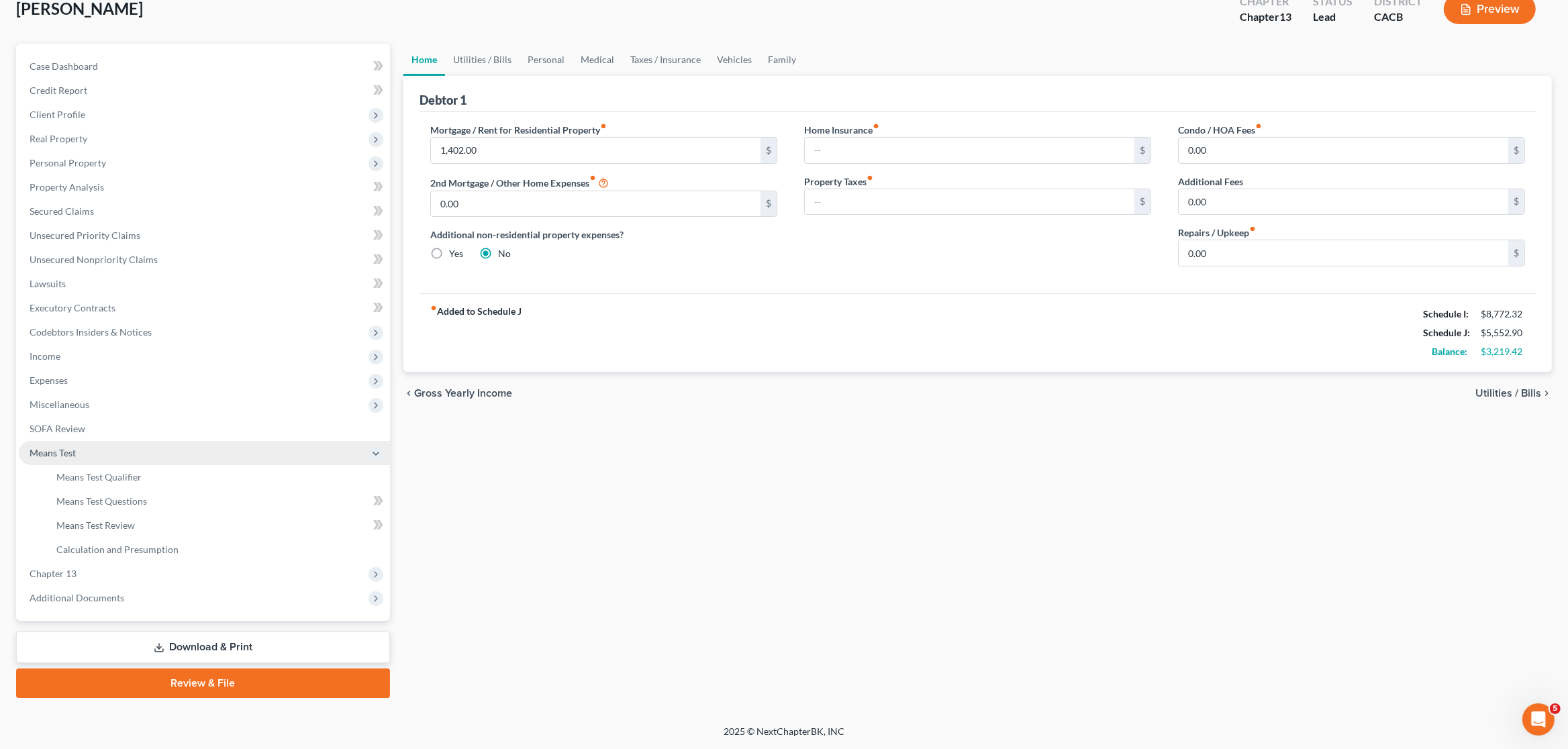
scroll to position [84, 0]
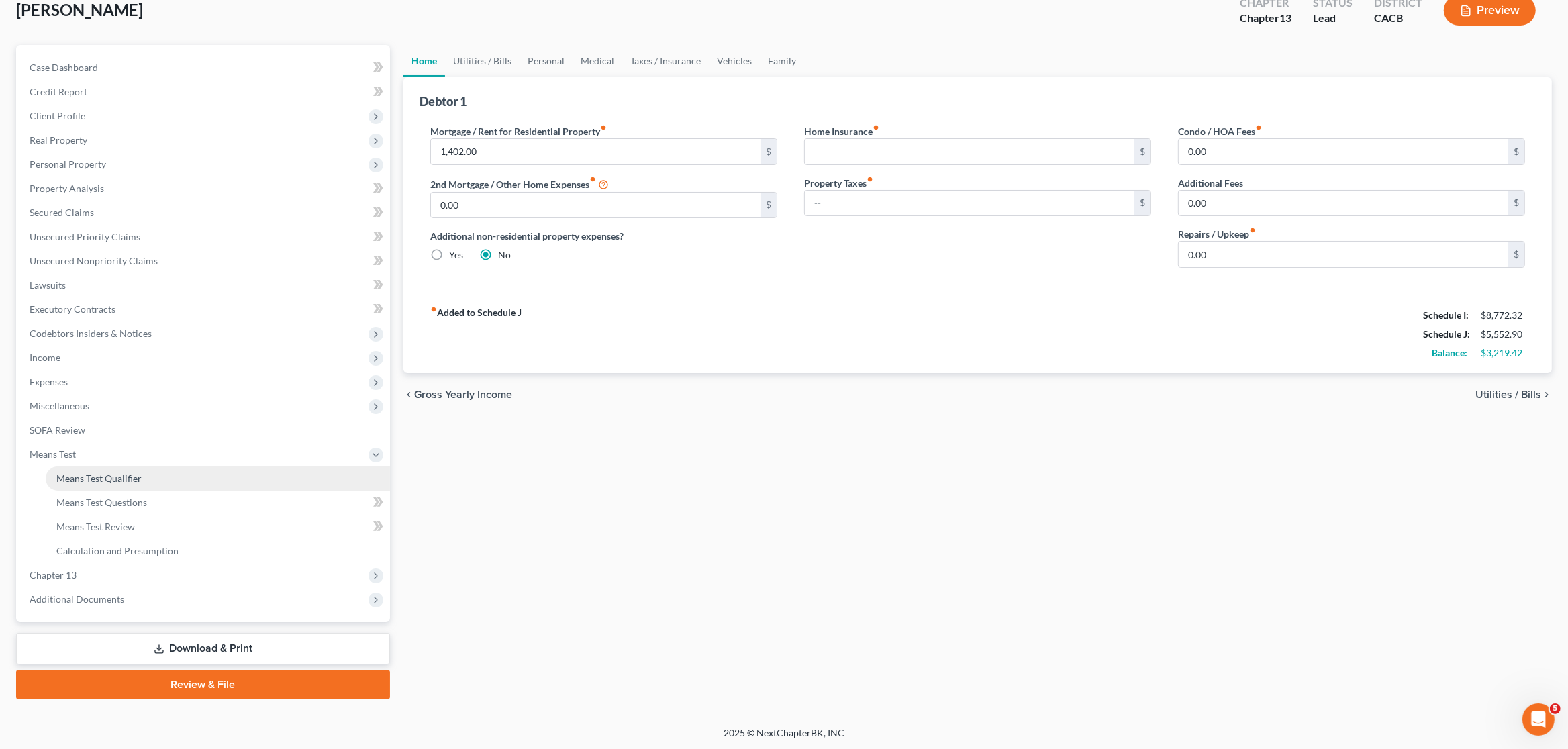
click at [107, 482] on span "Means Test Qualifier" at bounding box center [98, 478] width 85 height 11
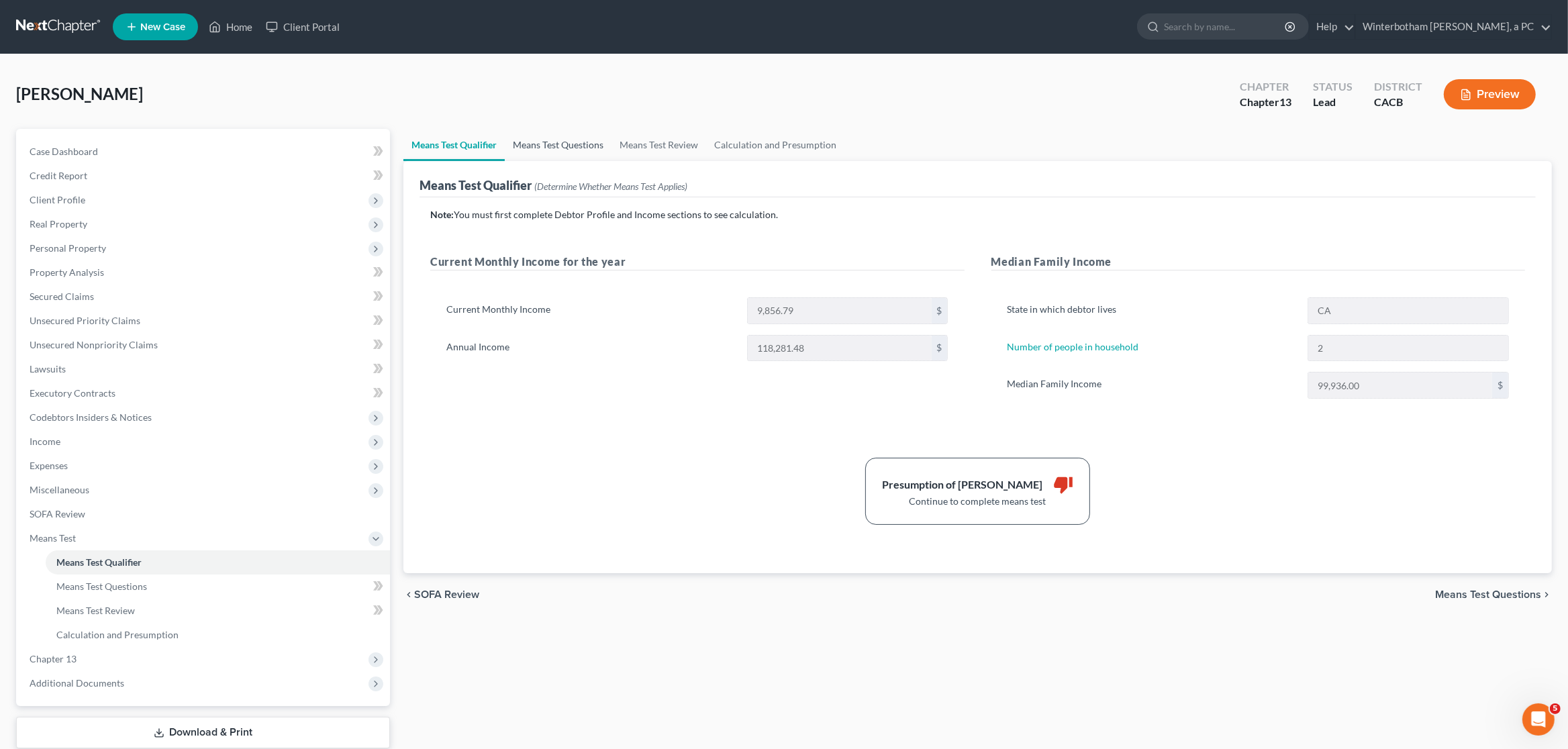
click at [575, 157] on link "Means Test Questions" at bounding box center [558, 144] width 107 height 32
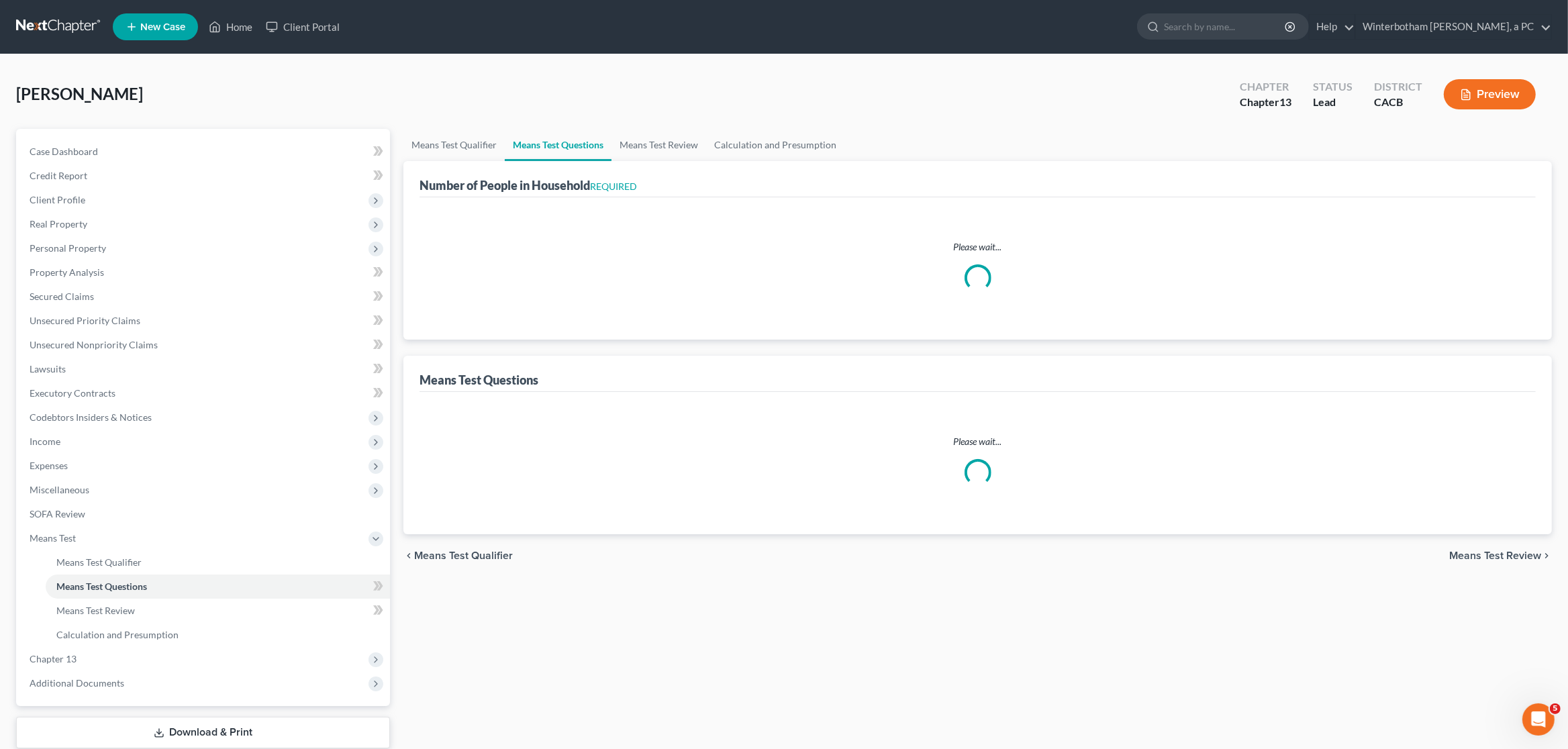
select select "0"
select select "60"
select select "4"
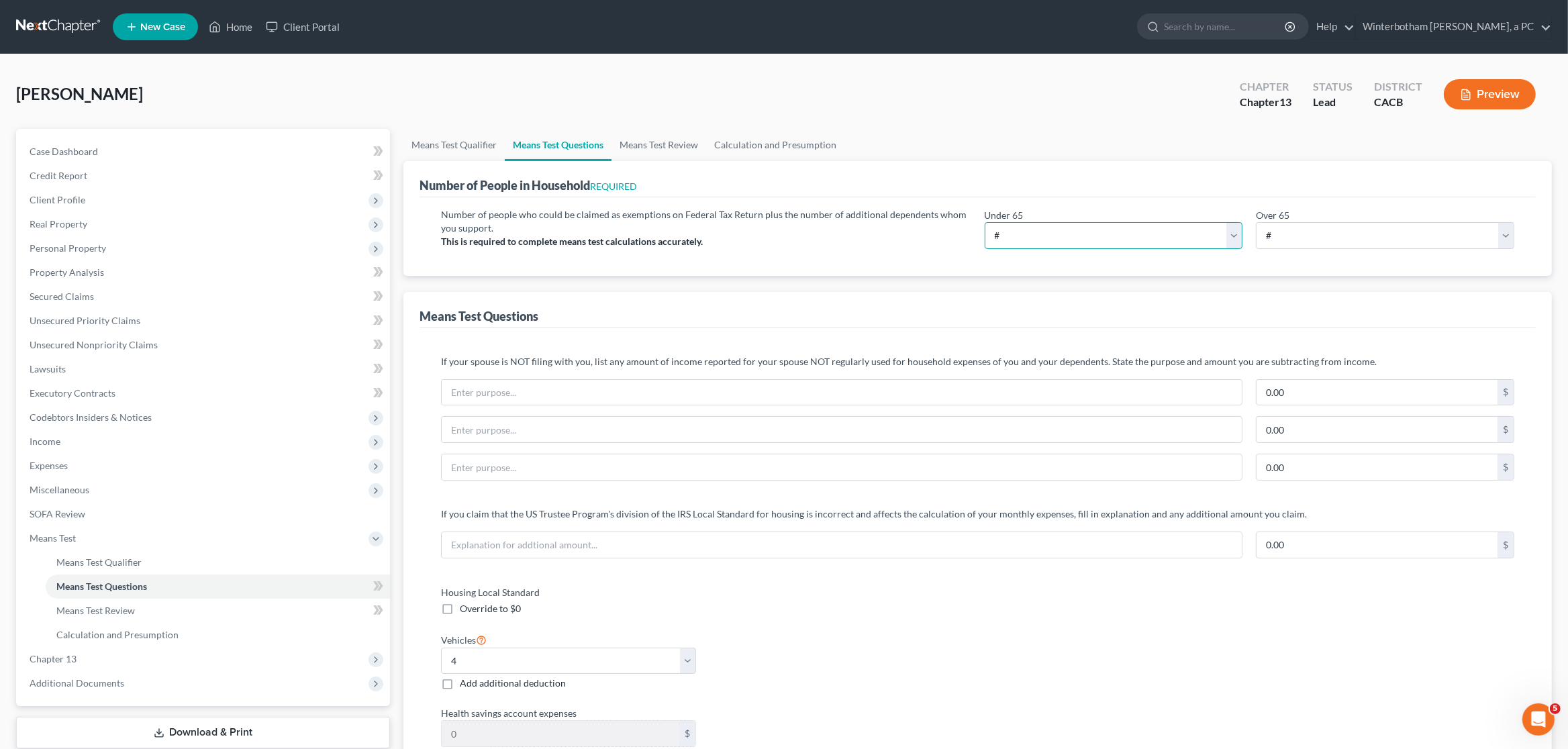
select select "2"
click option "2" at bounding box center [0, 0] width 0 height 0
click at [761, 222] on select "# 0 1 2 3 4 5 6 7 8 9 10" at bounding box center [1384, 235] width 258 height 27
select select "0"
click option "0" at bounding box center [0, 0] width 0 height 0
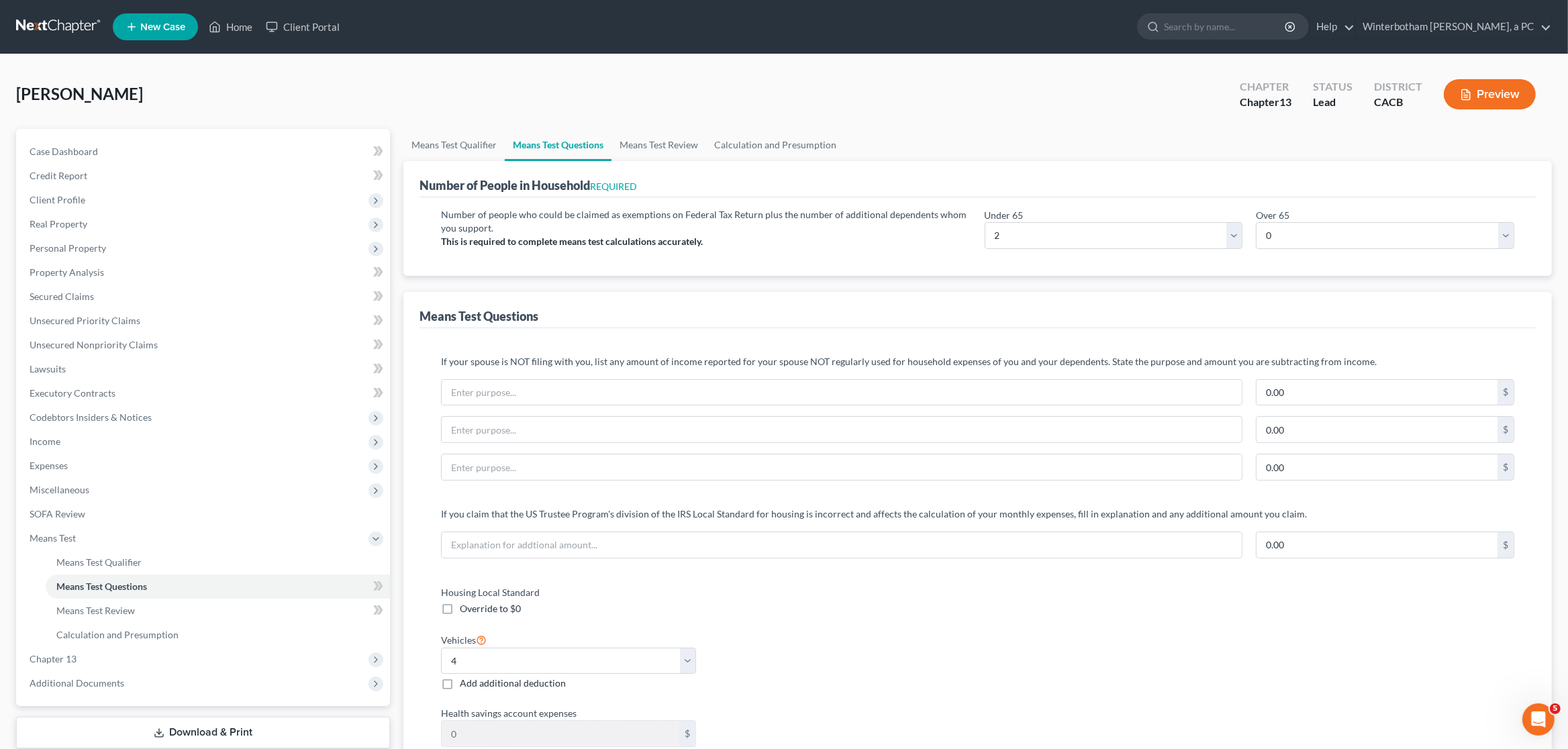
drag, startPoint x: 1052, startPoint y: 312, endPoint x: 876, endPoint y: 319, distance: 176.1
click at [761, 312] on div "Means Test Questions" at bounding box center [978, 310] width 1116 height 36
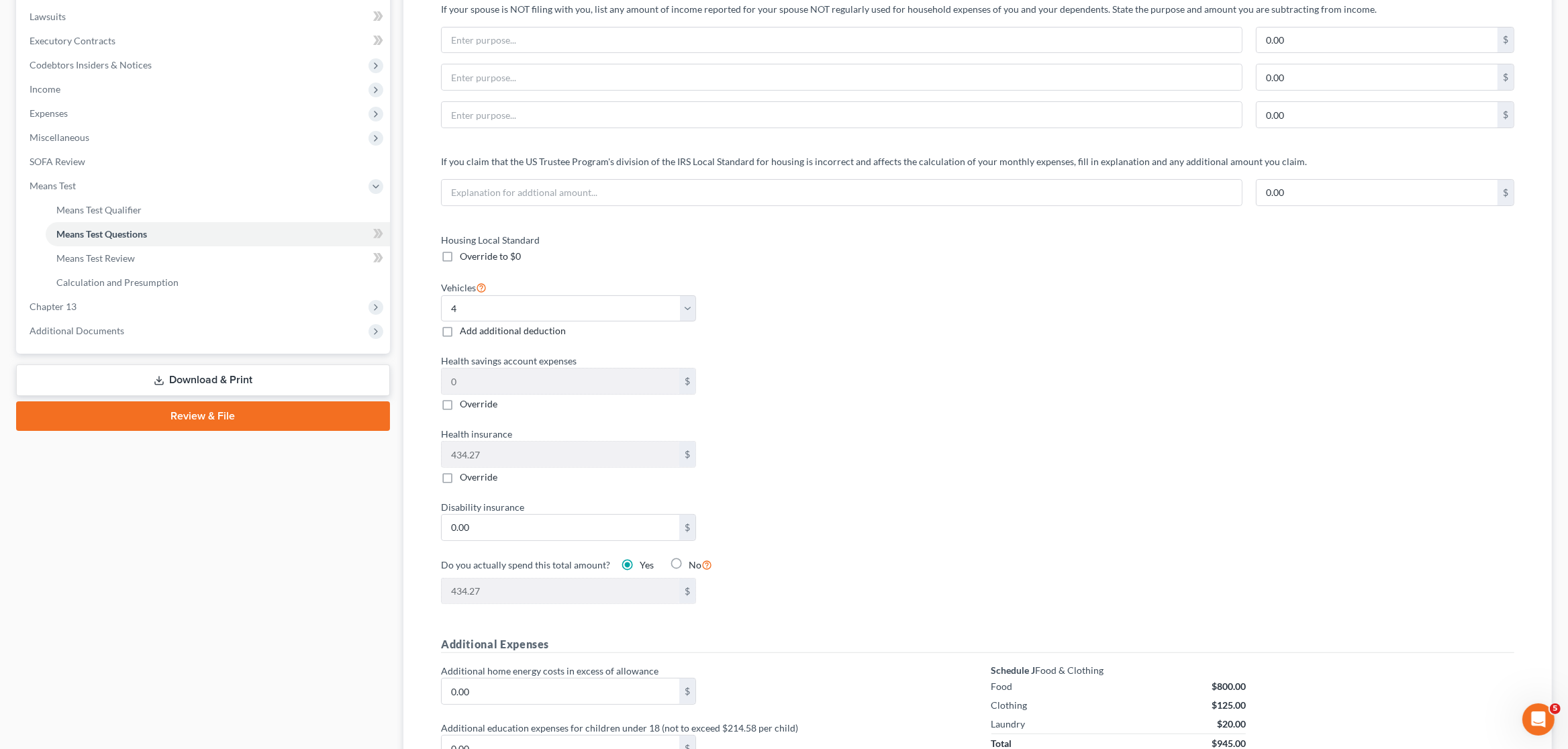
scroll to position [423, 0]
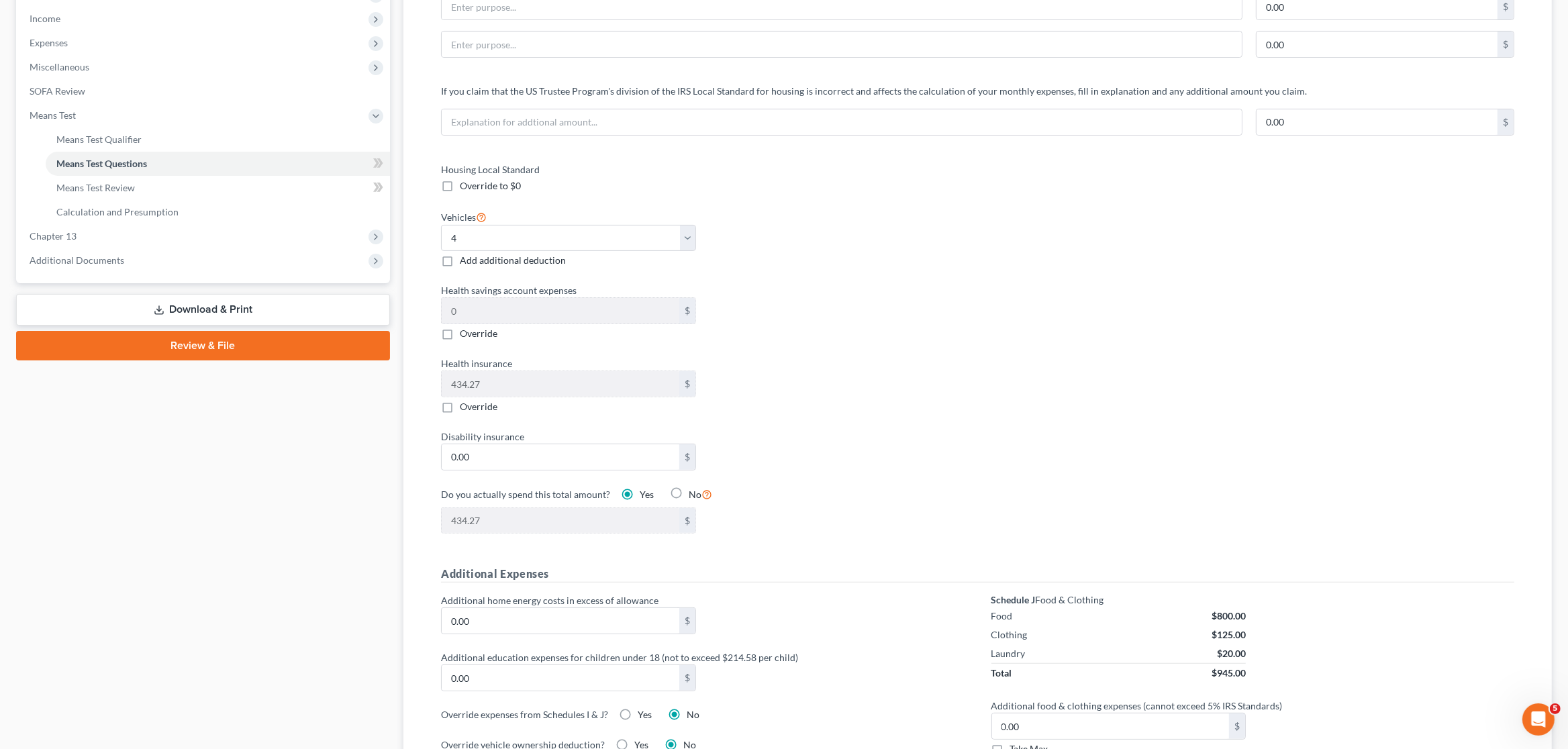
click at [460, 266] on label "Add additional deduction" at bounding box center [512, 260] width 106 height 13
click at [465, 262] on input "Add additional deduction" at bounding box center [470, 258] width 9 height 9
checkbox input "true"
click at [757, 242] on input "0.00" at bounding box center [829, 239] width 238 height 25
type input "400"
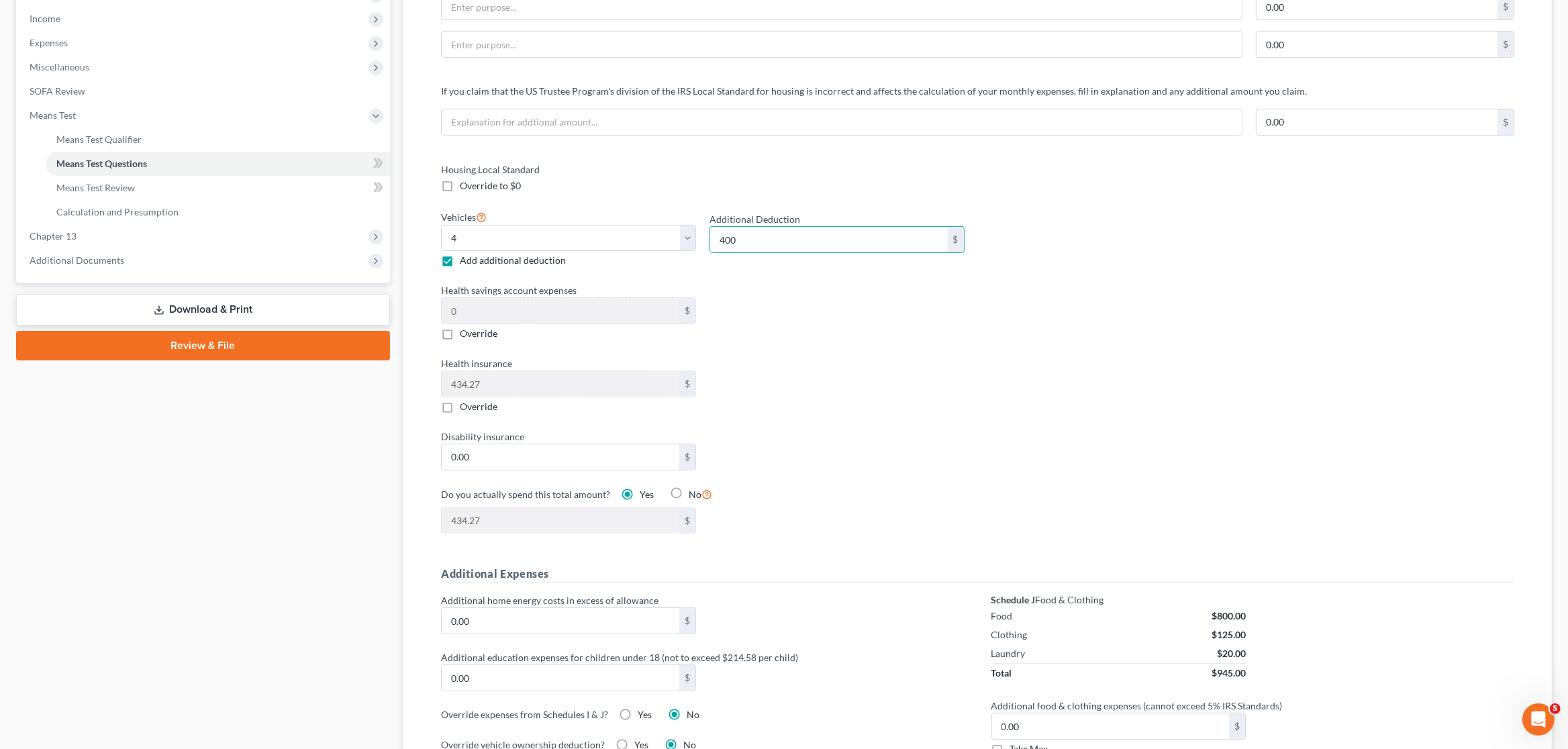
click at [406, 400] on div "Means Test Questions If your spouse is NOT filing with you, list any amount of …" at bounding box center [977, 376] width 1148 height 1015
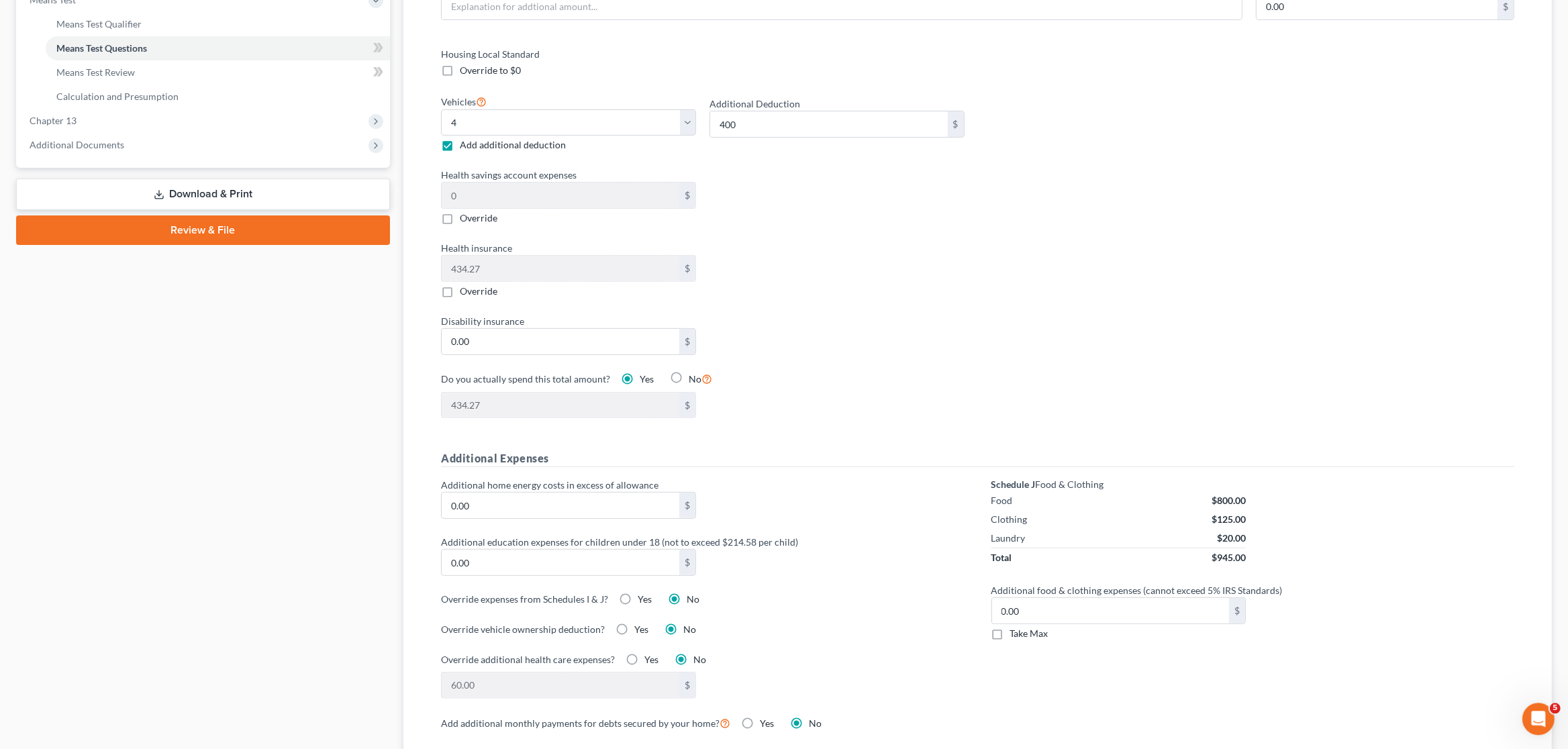
scroll to position [564, 0]
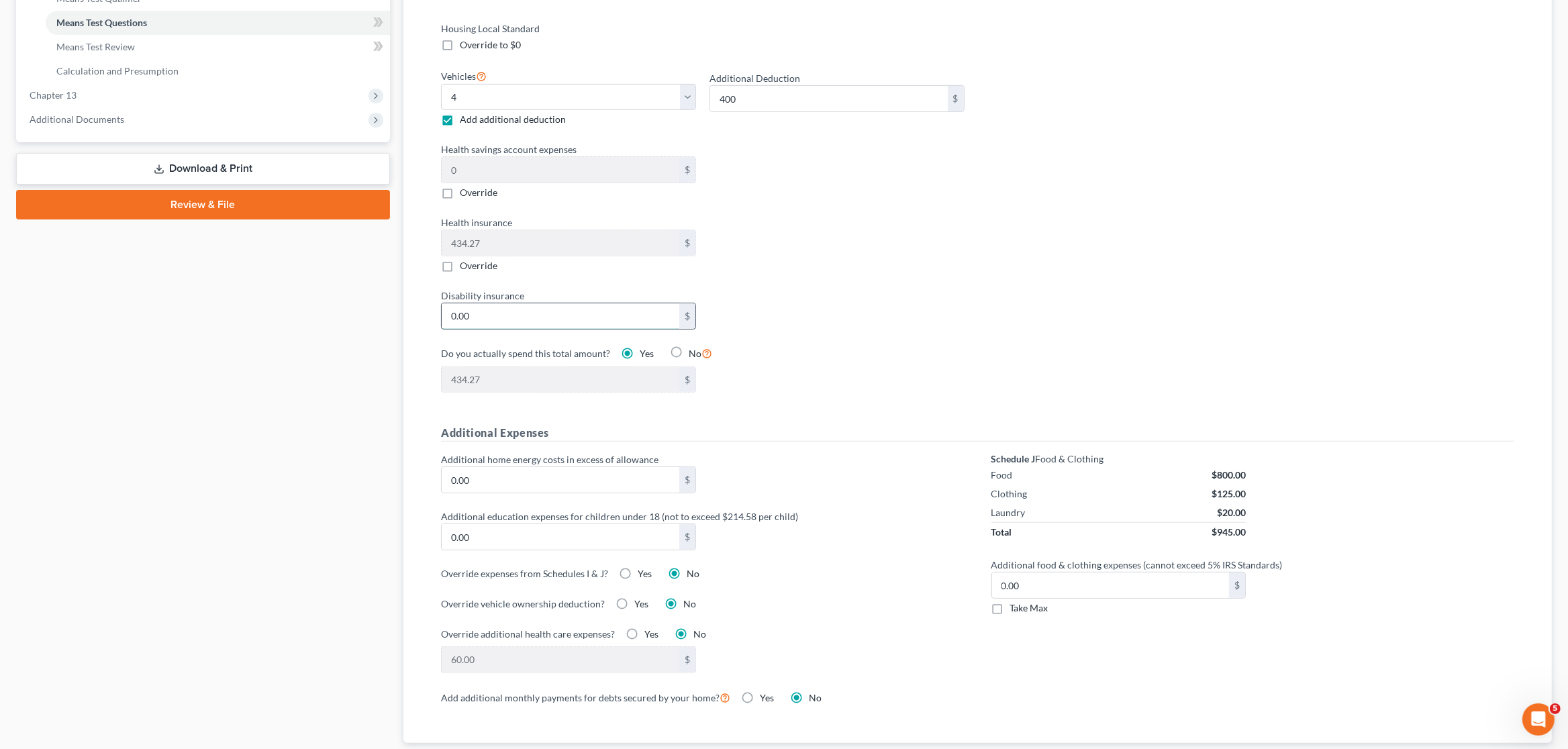
click at [475, 323] on input "0.00" at bounding box center [561, 316] width 238 height 25
type input "1"
type input "435.27"
type input "17"
type input "451.27"
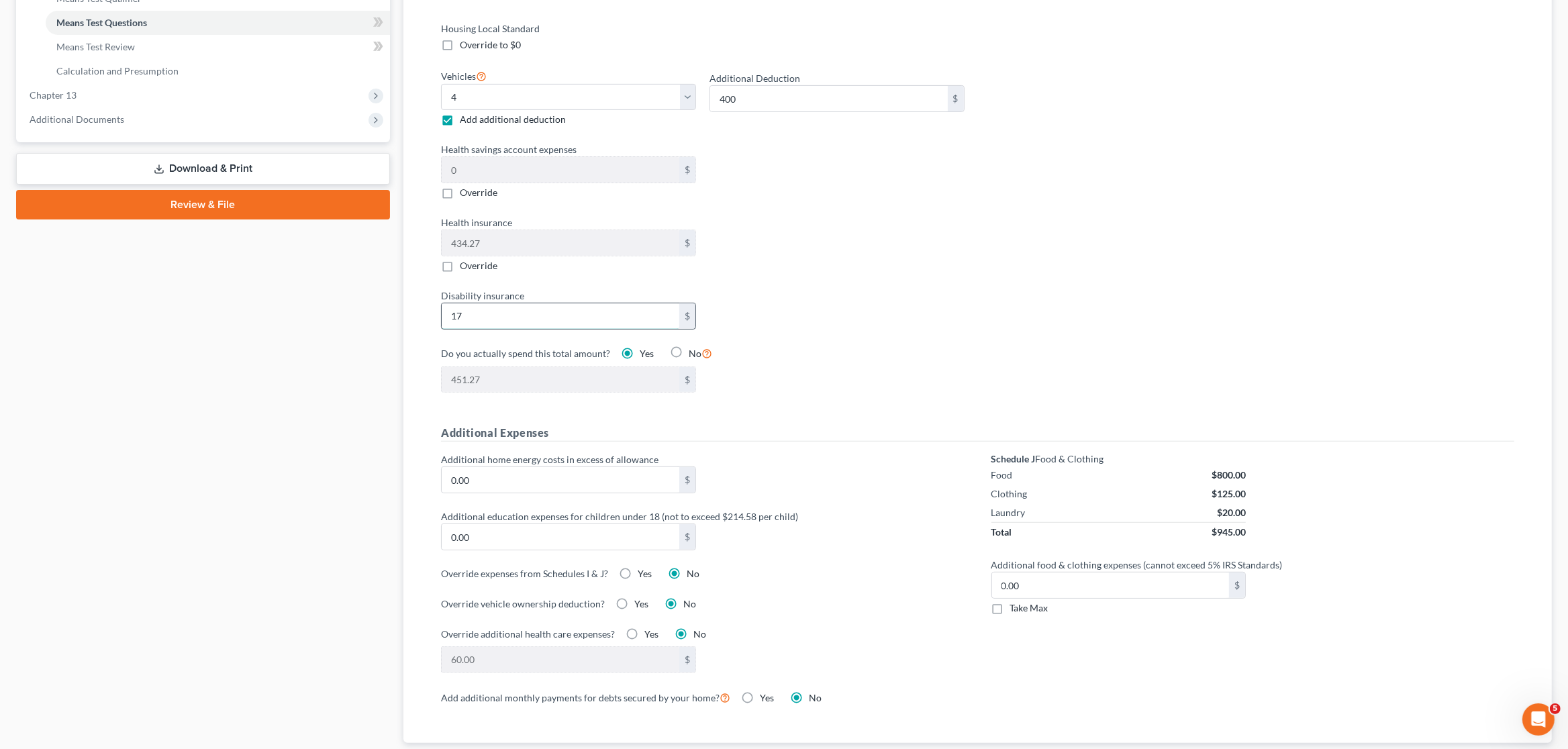
type input "173"
type input "607.27"
type input "173.3"
type input "607.56"
type input "173.38"
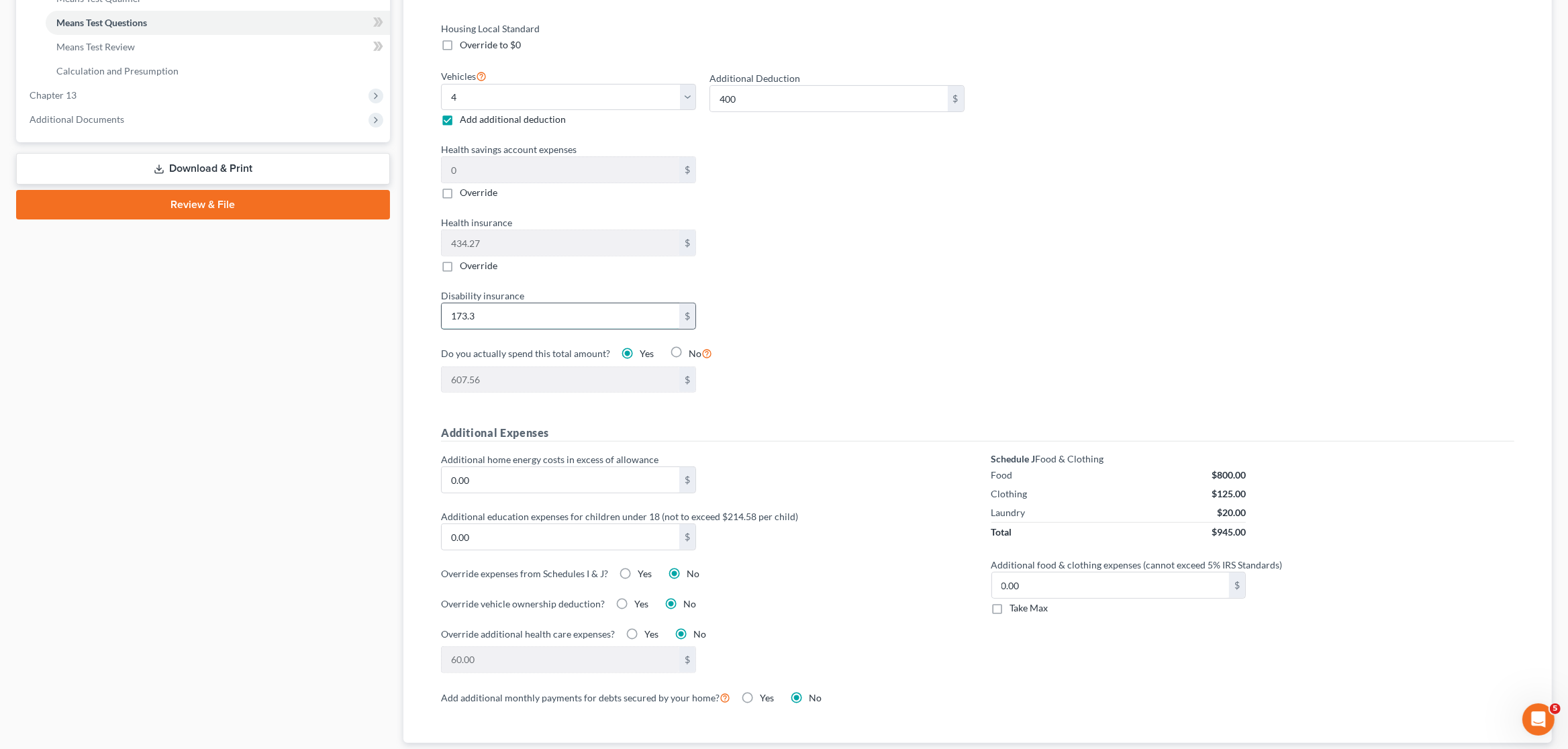
type input "607.65"
type input "173.38"
click at [363, 367] on div "Case Dashboard Payments Invoices Payments Payments Credit Report Client Profile" at bounding box center [203, 396] width 387 height 1662
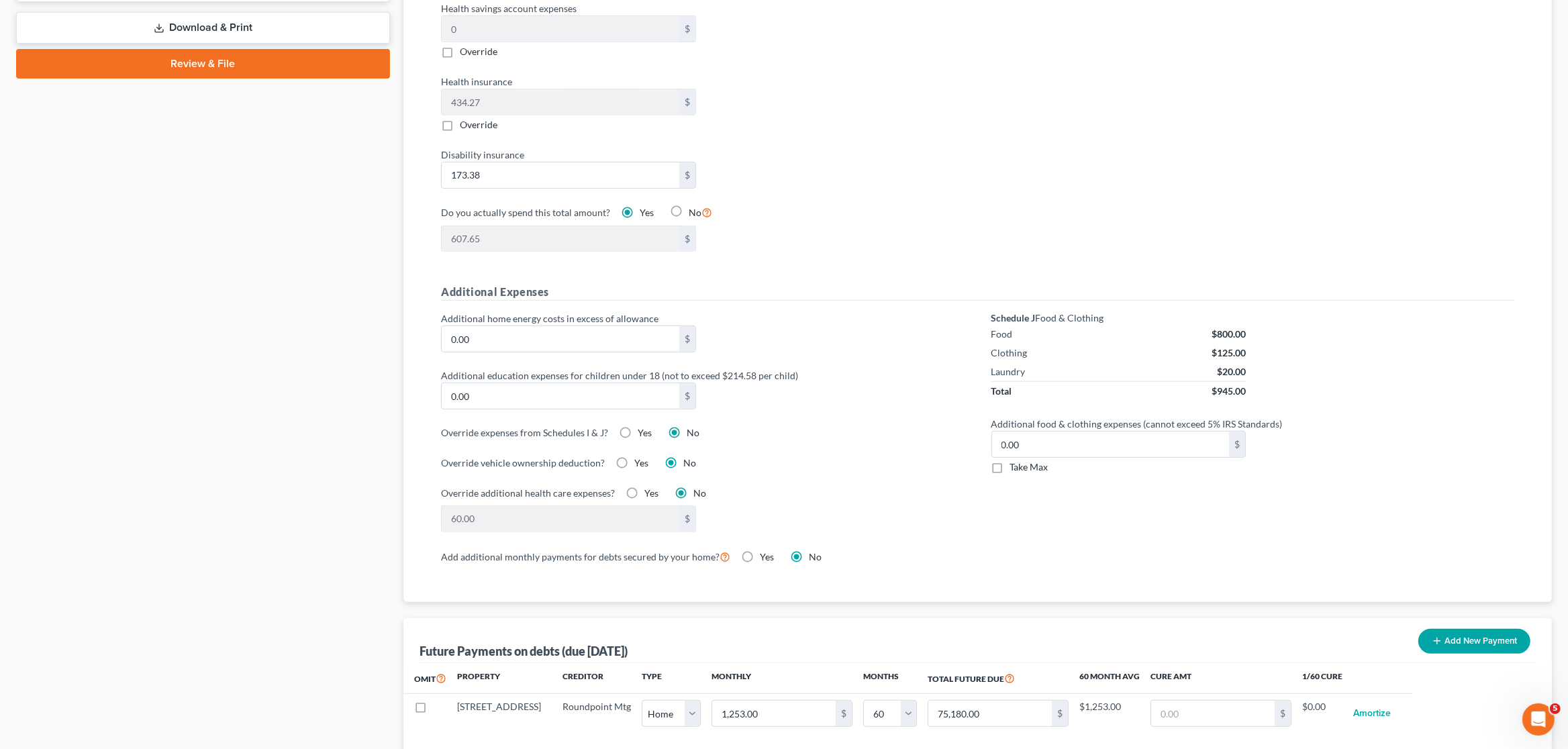
scroll to position [775, 0]
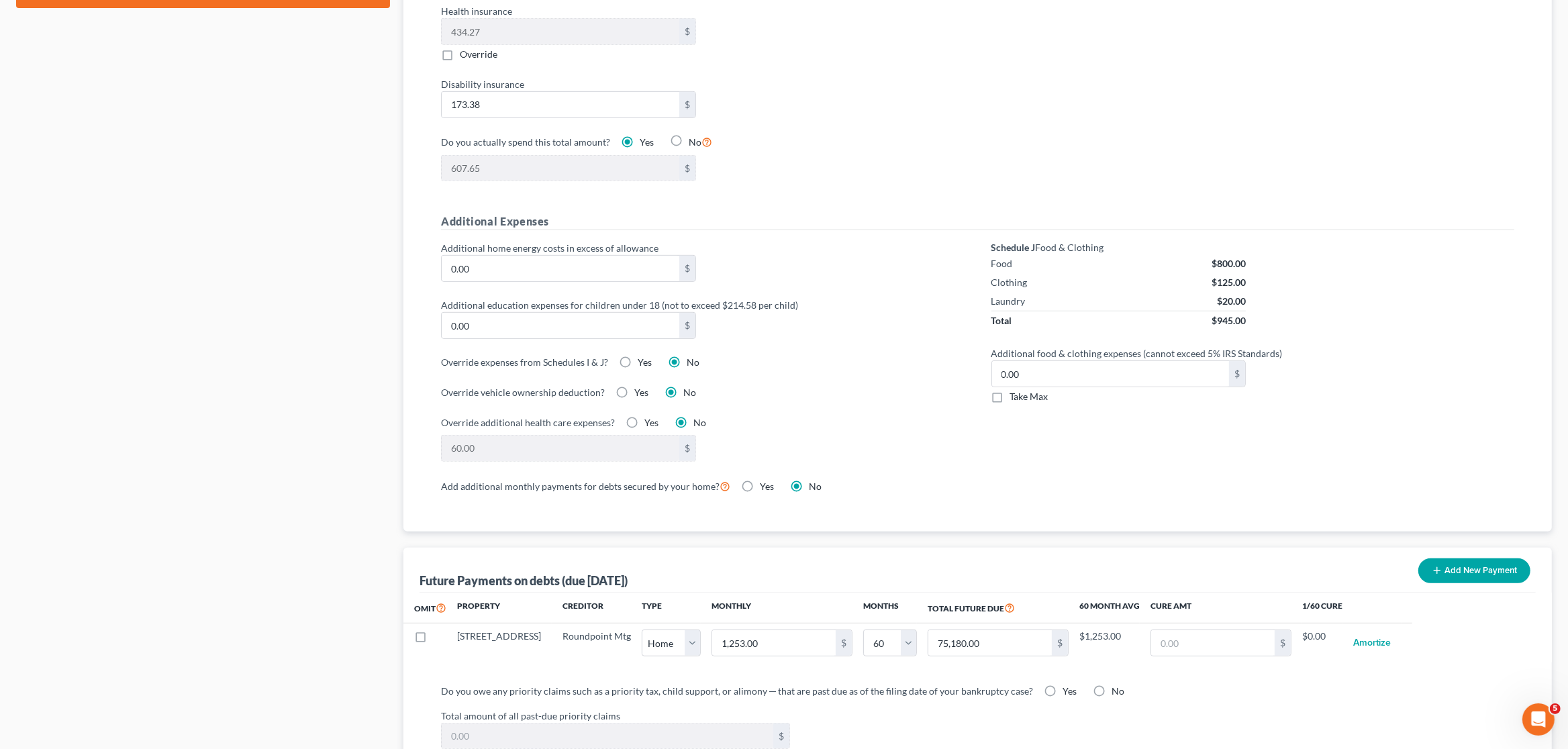
click at [638, 362] on label "Yes" at bounding box center [645, 362] width 14 height 13
click at [643, 362] on input "Yes" at bounding box center [647, 360] width 9 height 9
radio input "true"
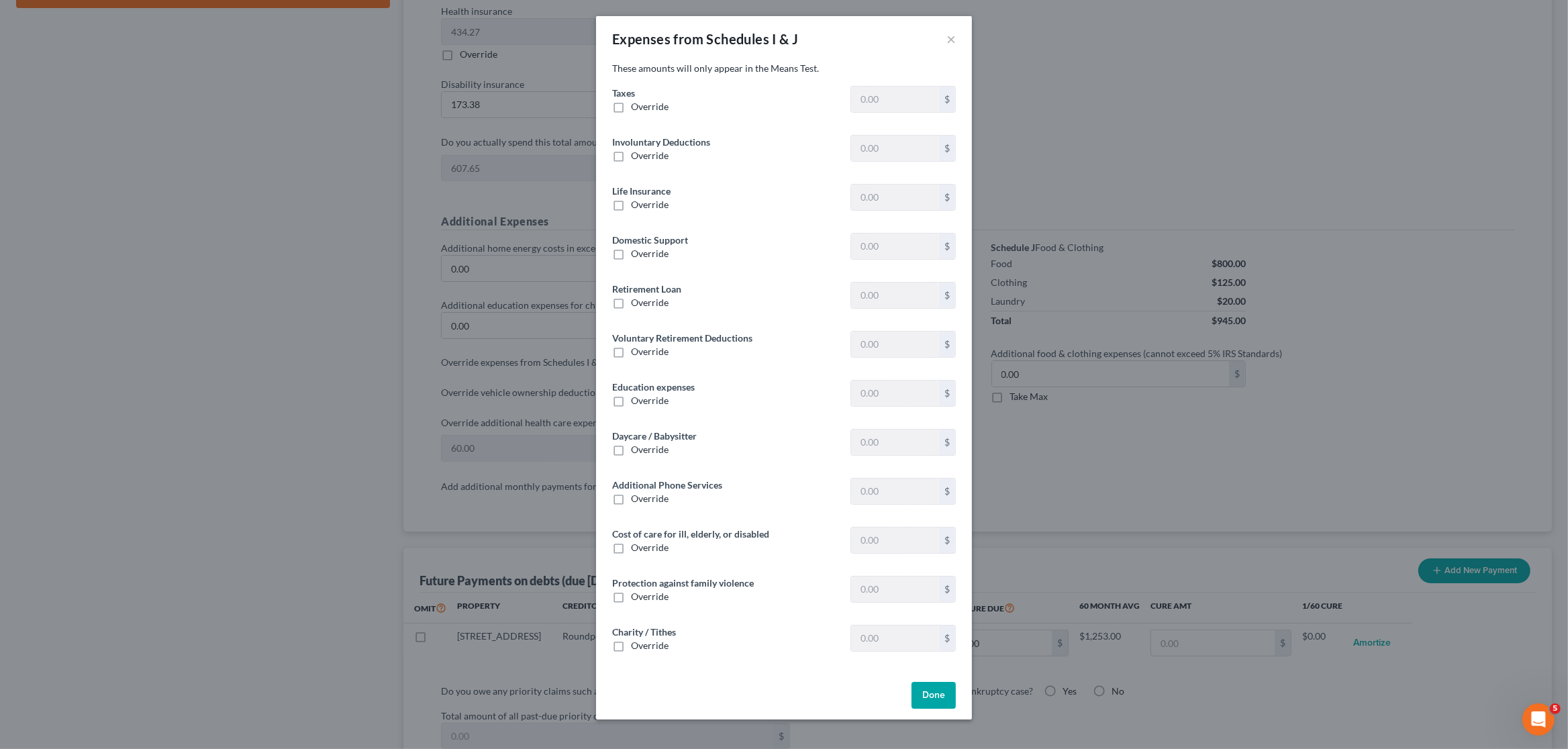
type input "2,426.48"
type input "0"
type input "606.44"
type input "0"
type input "392.38"
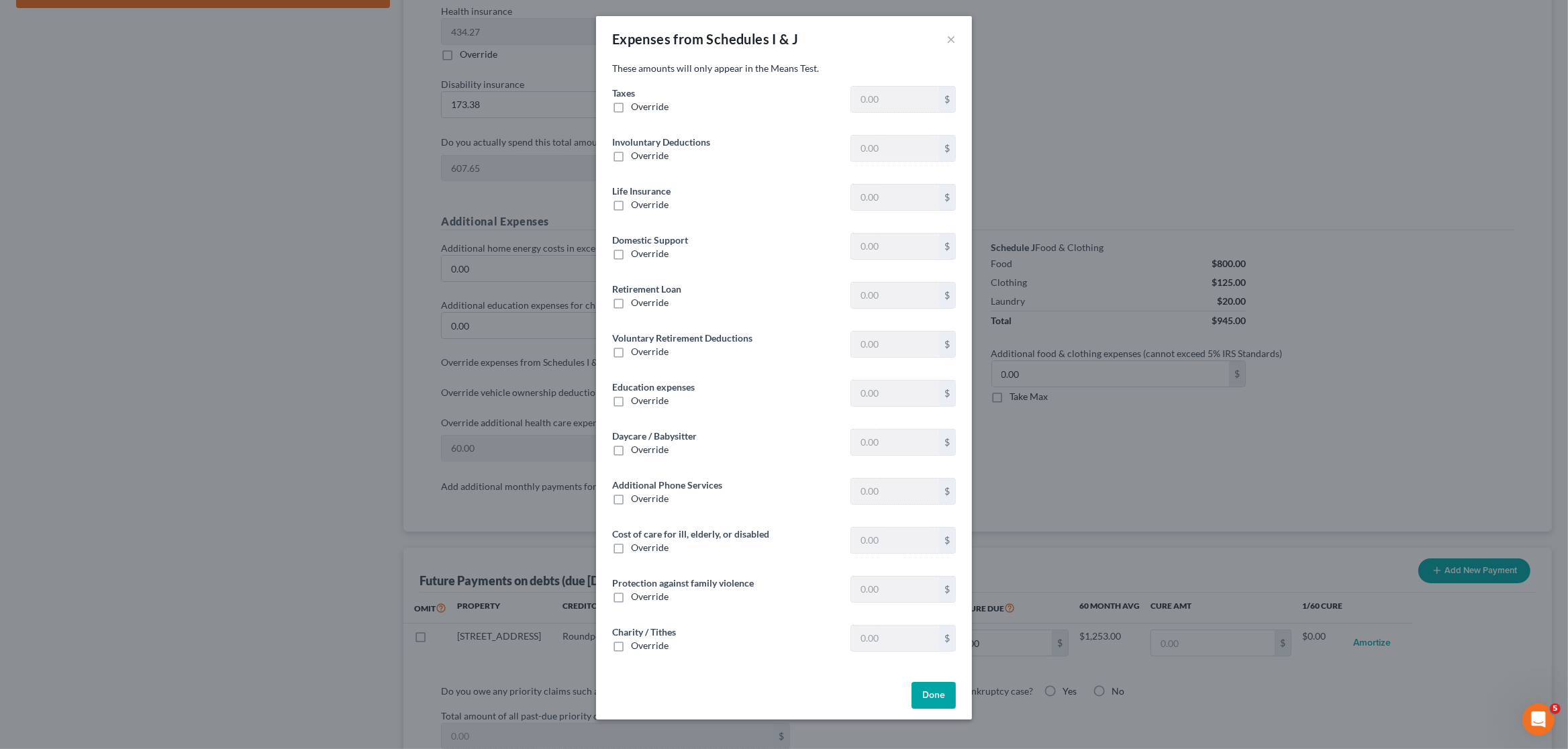
type input "190.14"
type input "19.00"
type input "0"
type input "200.00"
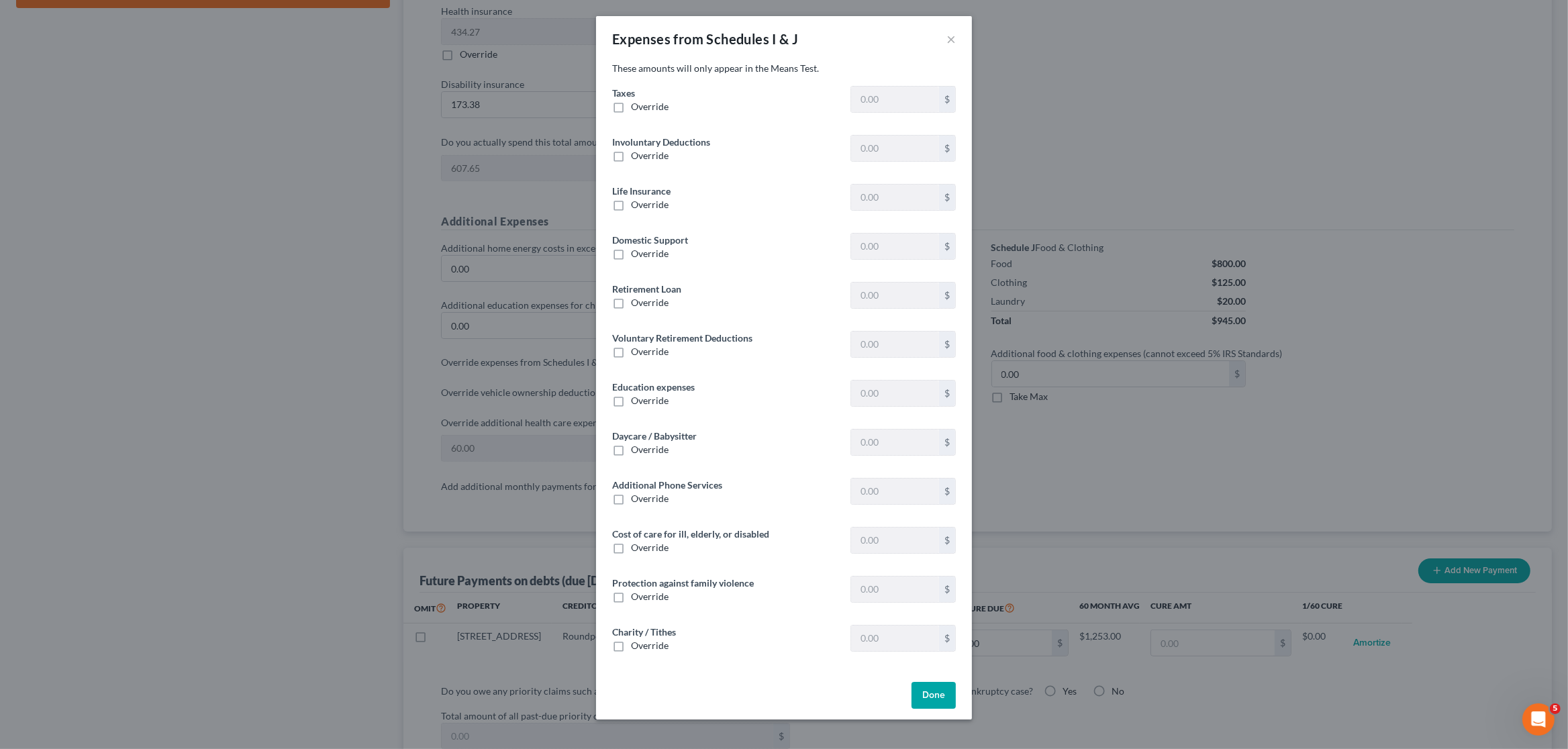
type input "0"
type input "294.17"
click at [761, 40] on button "×" at bounding box center [951, 38] width 10 height 16
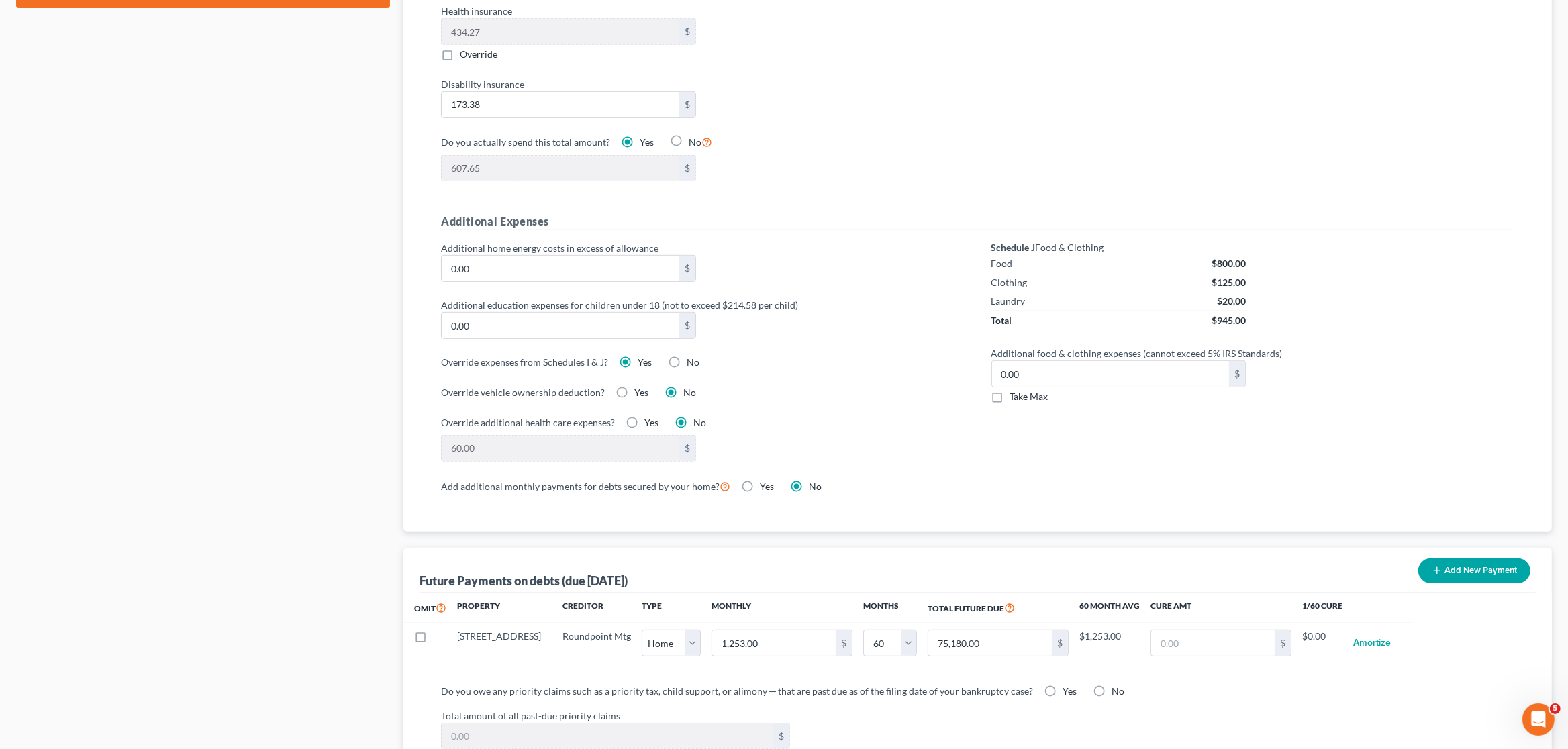
click at [686, 360] on label "No" at bounding box center [693, 362] width 13 height 13
click at [692, 360] on input "No" at bounding box center [696, 360] width 9 height 9
radio input "true"
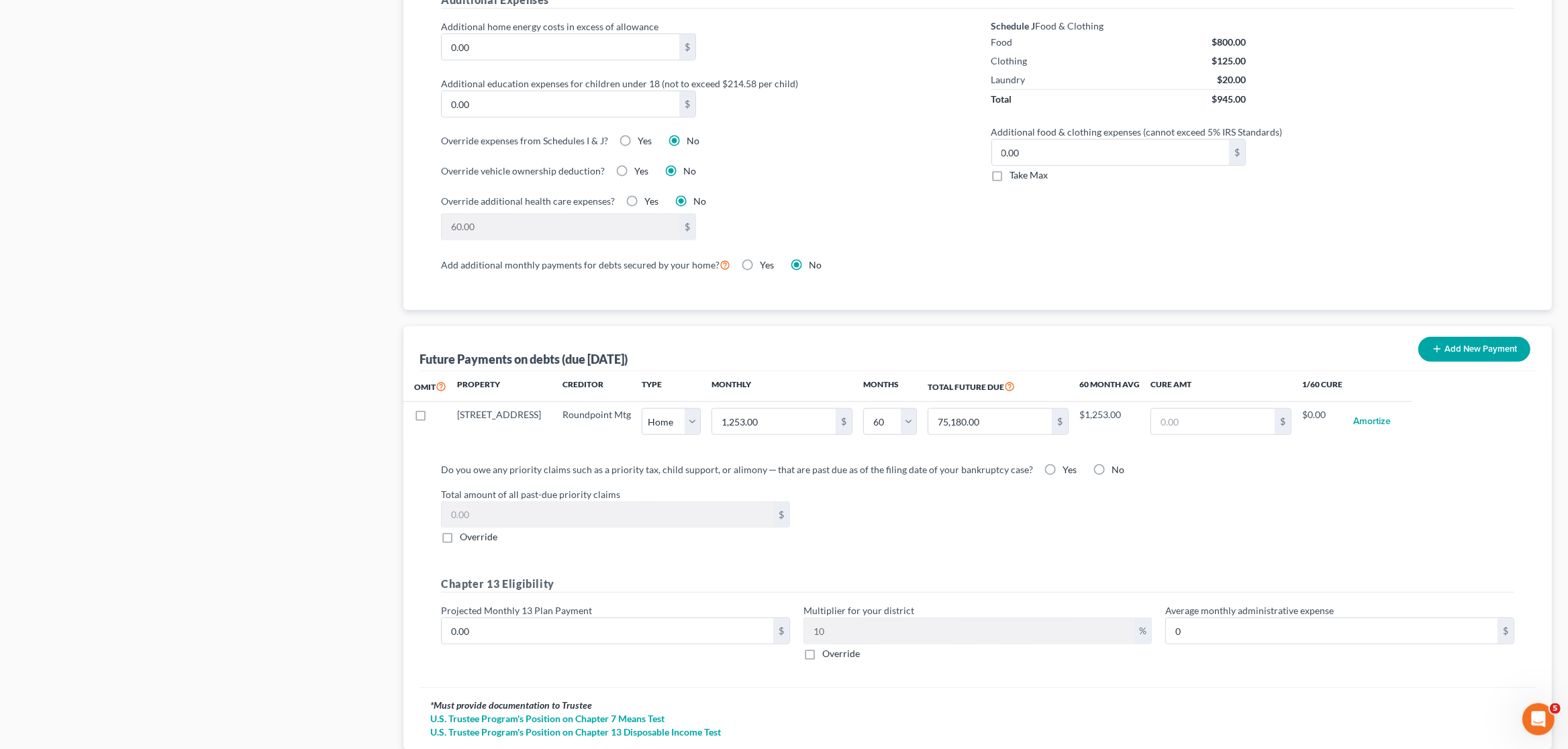
scroll to position [1058, 0]
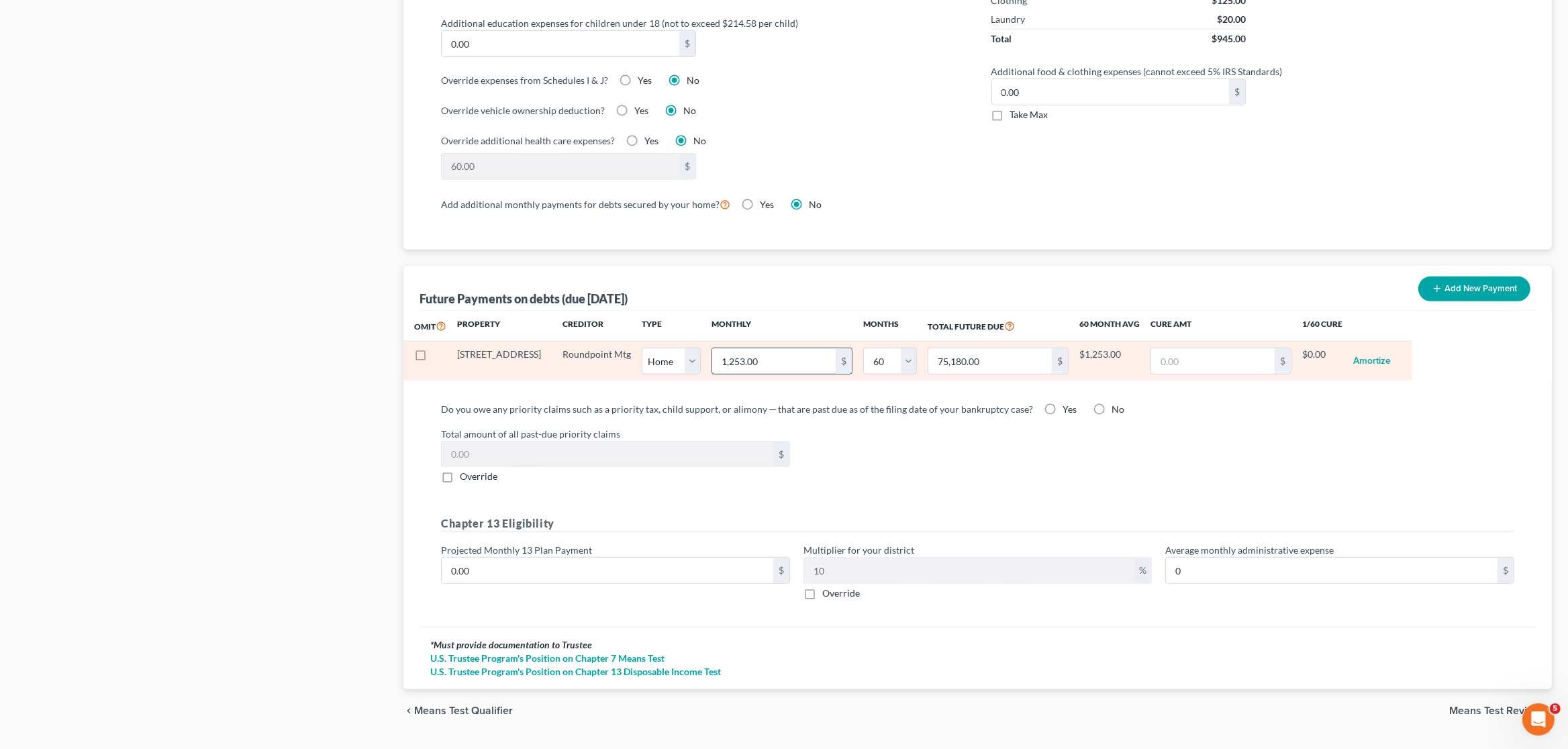
click at [752, 371] on input "1,253.00" at bounding box center [773, 360] width 123 height 25
type input "1"
type input "60.00"
type input "14"
type input "840.00"
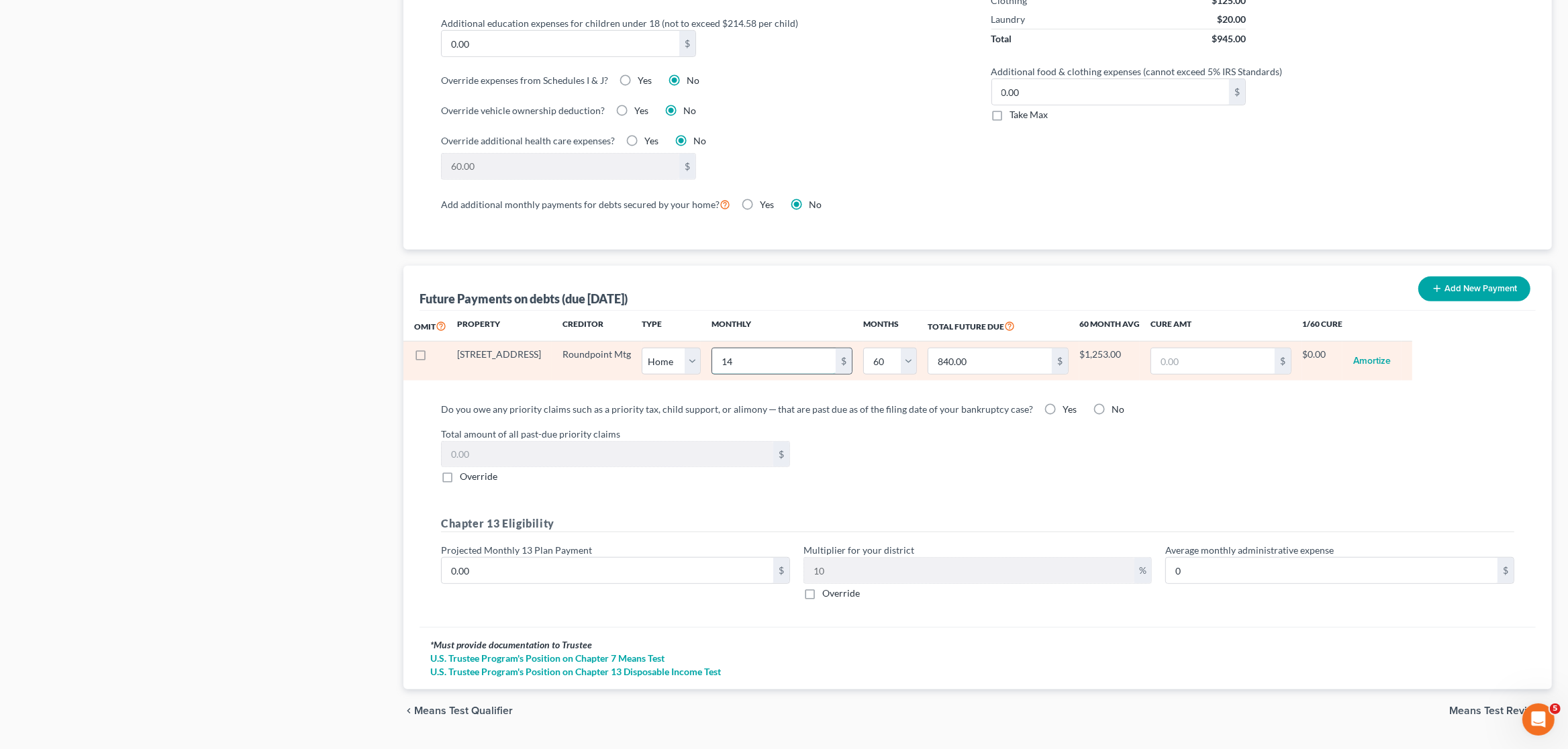
type input "140"
type input "8,400.00"
type input "1402"
type input "84,120.00"
type input "1,402"
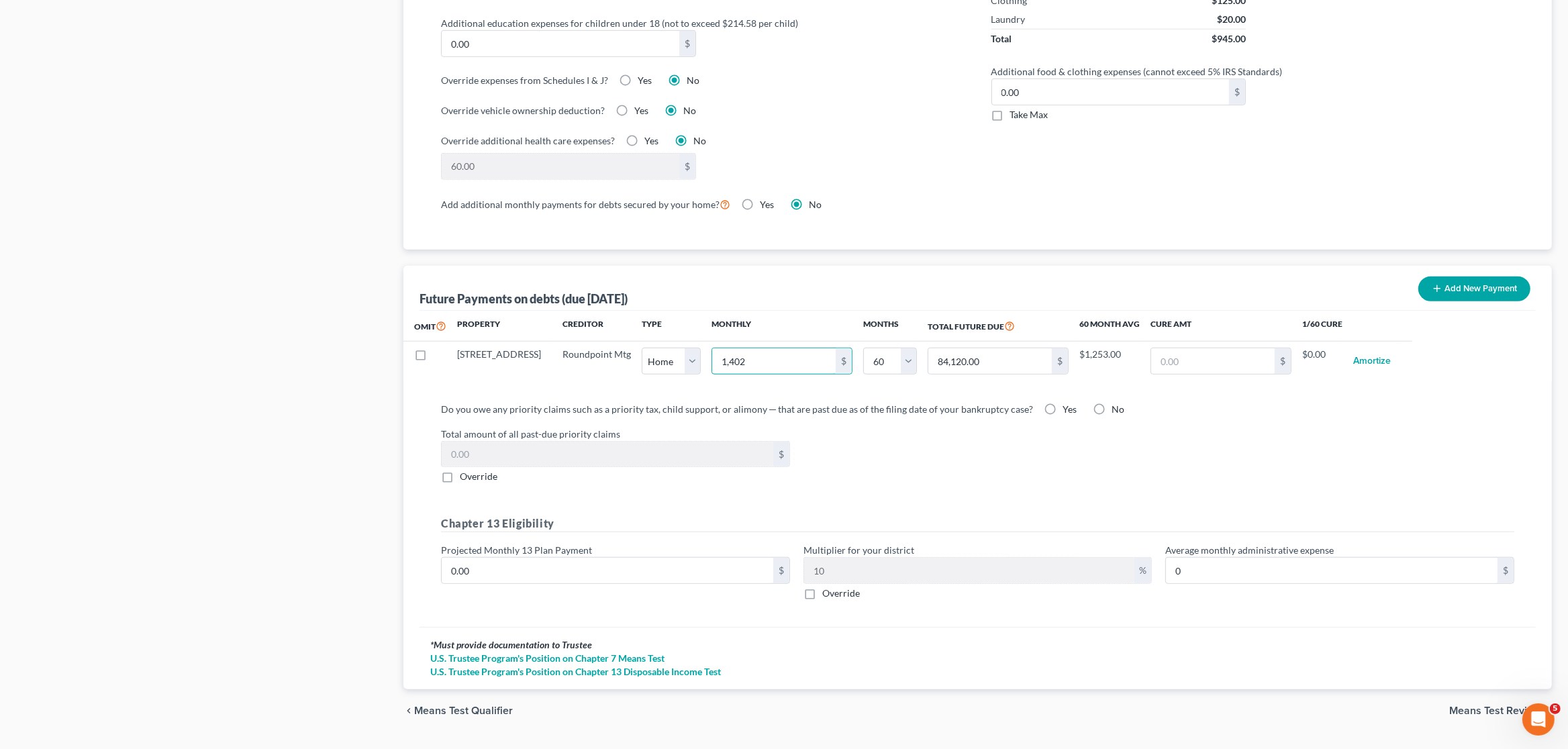
select select "0"
select select "60"
select select "0"
select select "60"
select select "0"
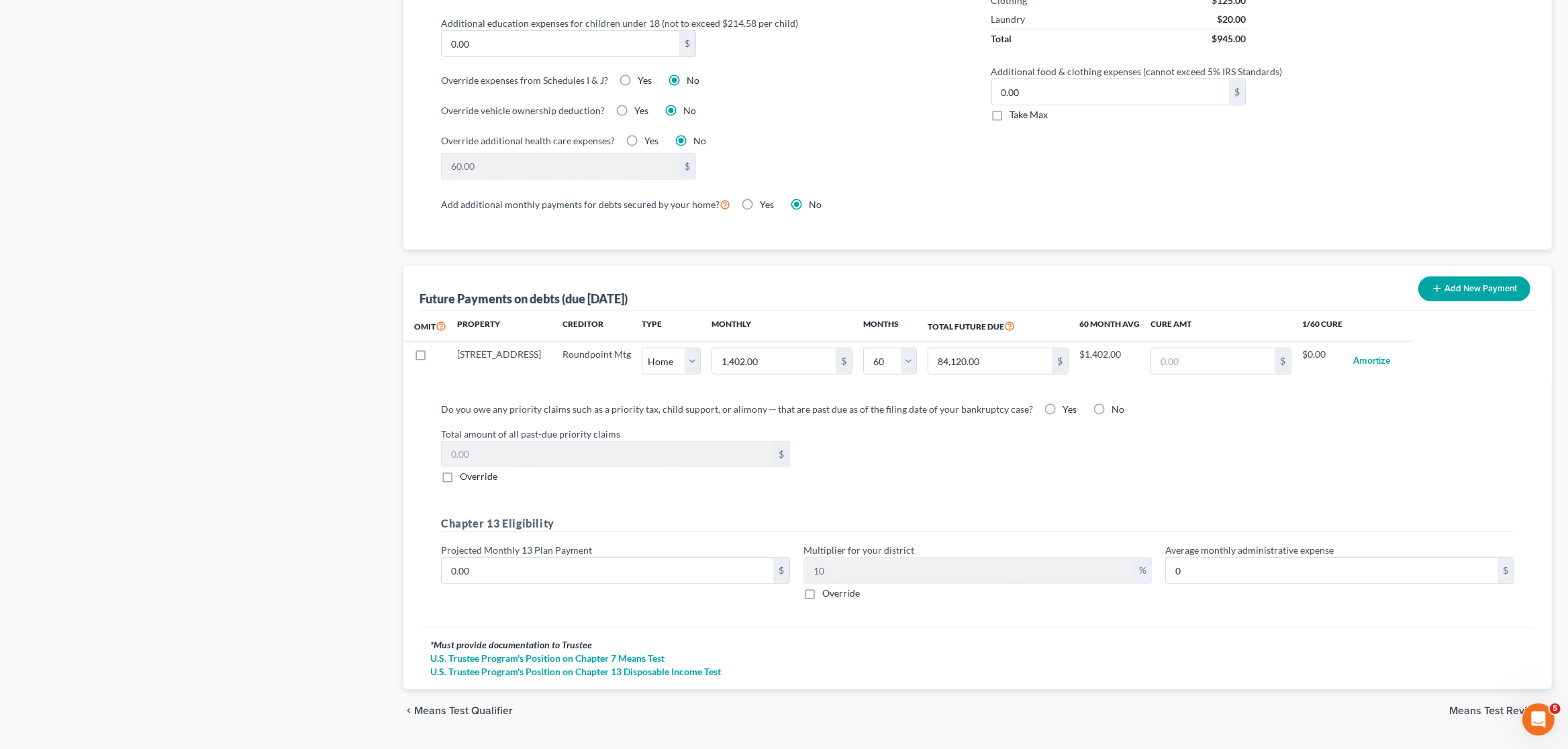
select select "60"
click at [405, 440] on div "Future Payments on debts (due [DATE]) Add New Payment Omit Property Creditor Ty…" at bounding box center [977, 478] width 1148 height 424
click at [761, 412] on label "No" at bounding box center [1118, 409] width 13 height 13
click at [761, 411] on input "No" at bounding box center [1121, 407] width 9 height 9
radio input "true"
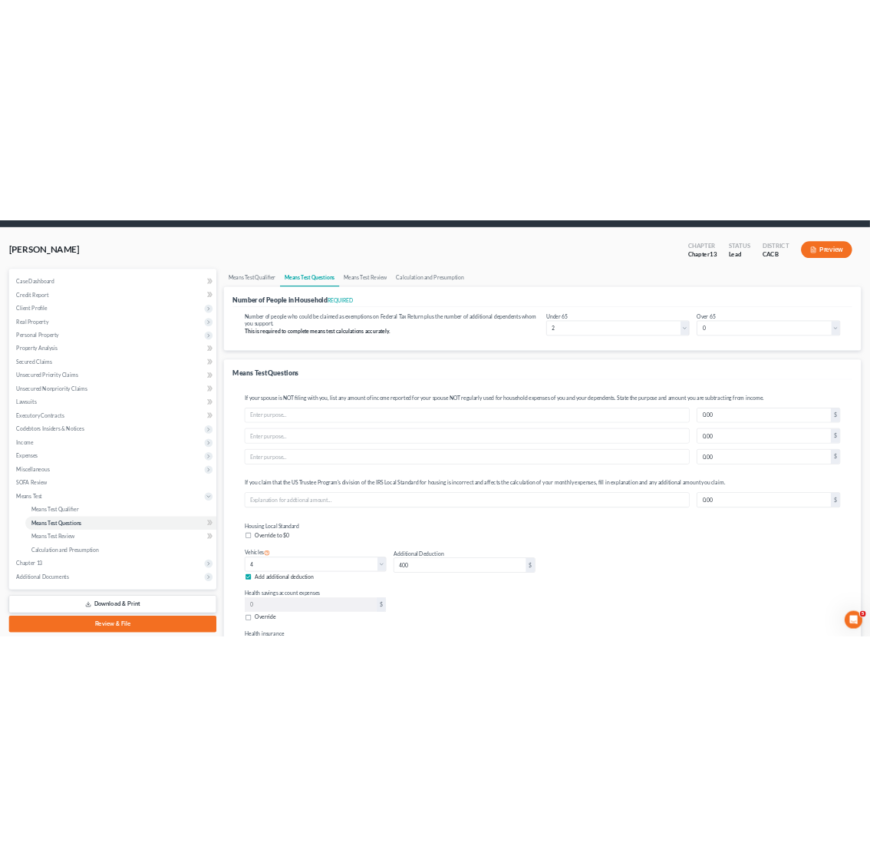
scroll to position [0, 0]
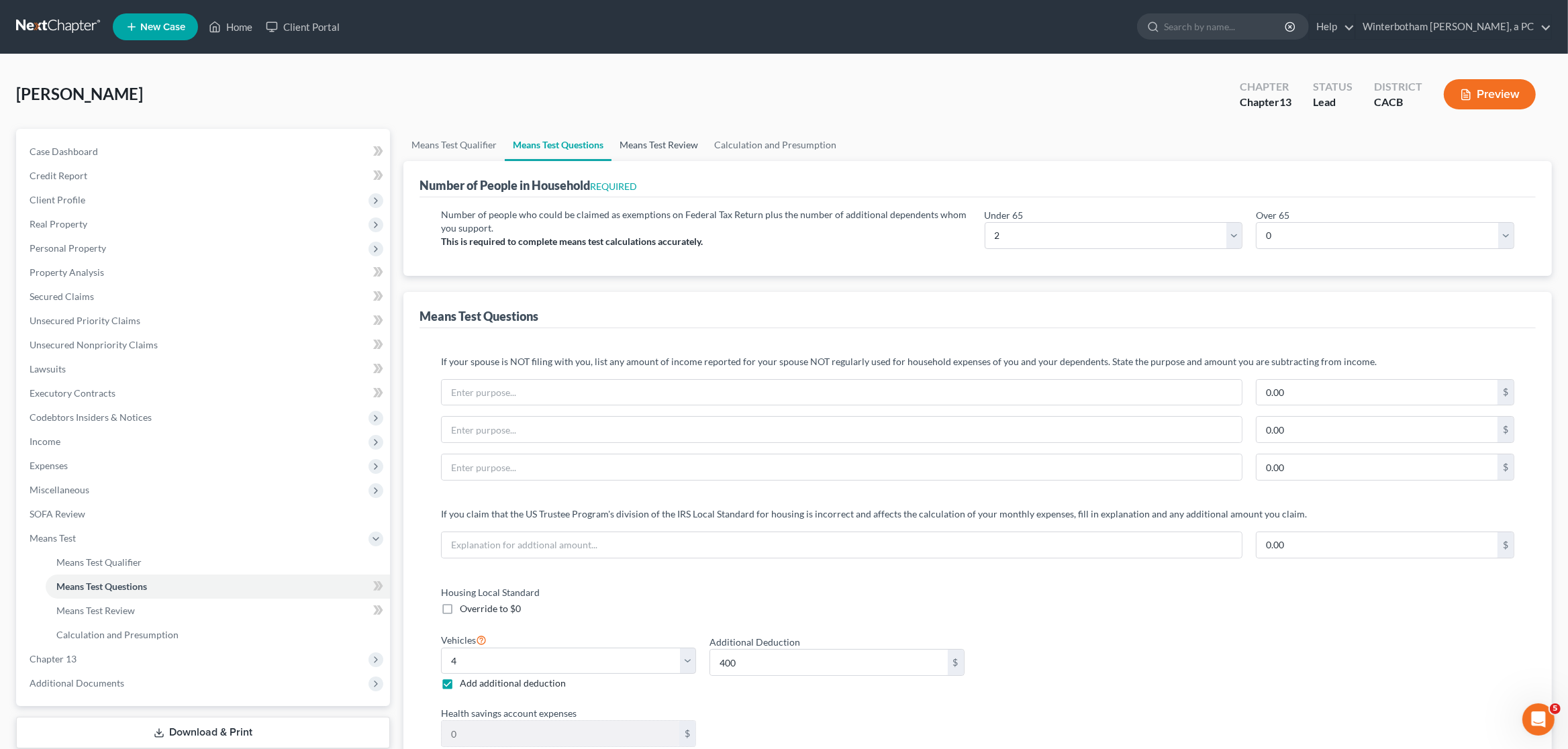
click at [675, 134] on link "Means Test Review" at bounding box center [659, 144] width 94 height 32
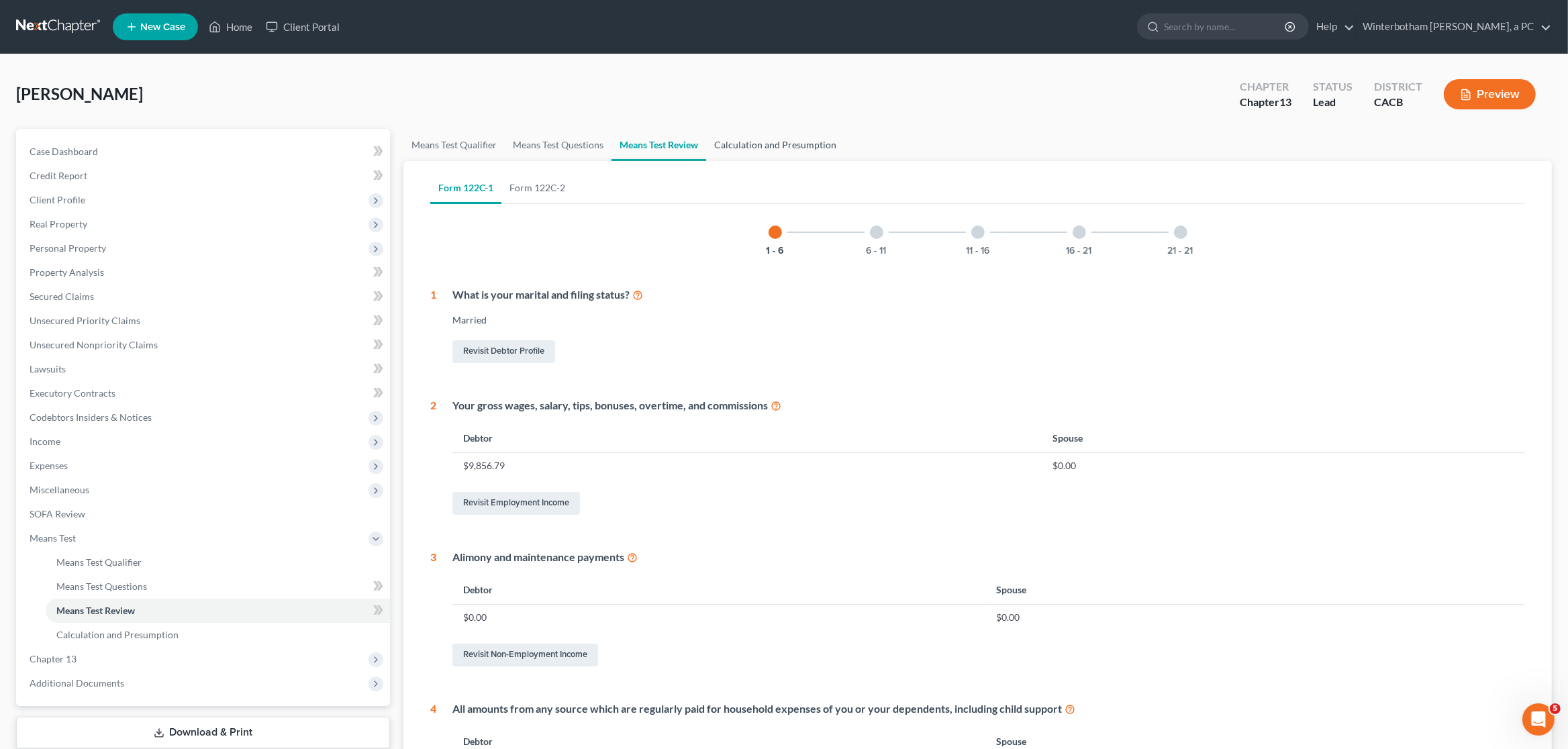
click at [746, 142] on link "Calculation and Presumption" at bounding box center [775, 144] width 138 height 32
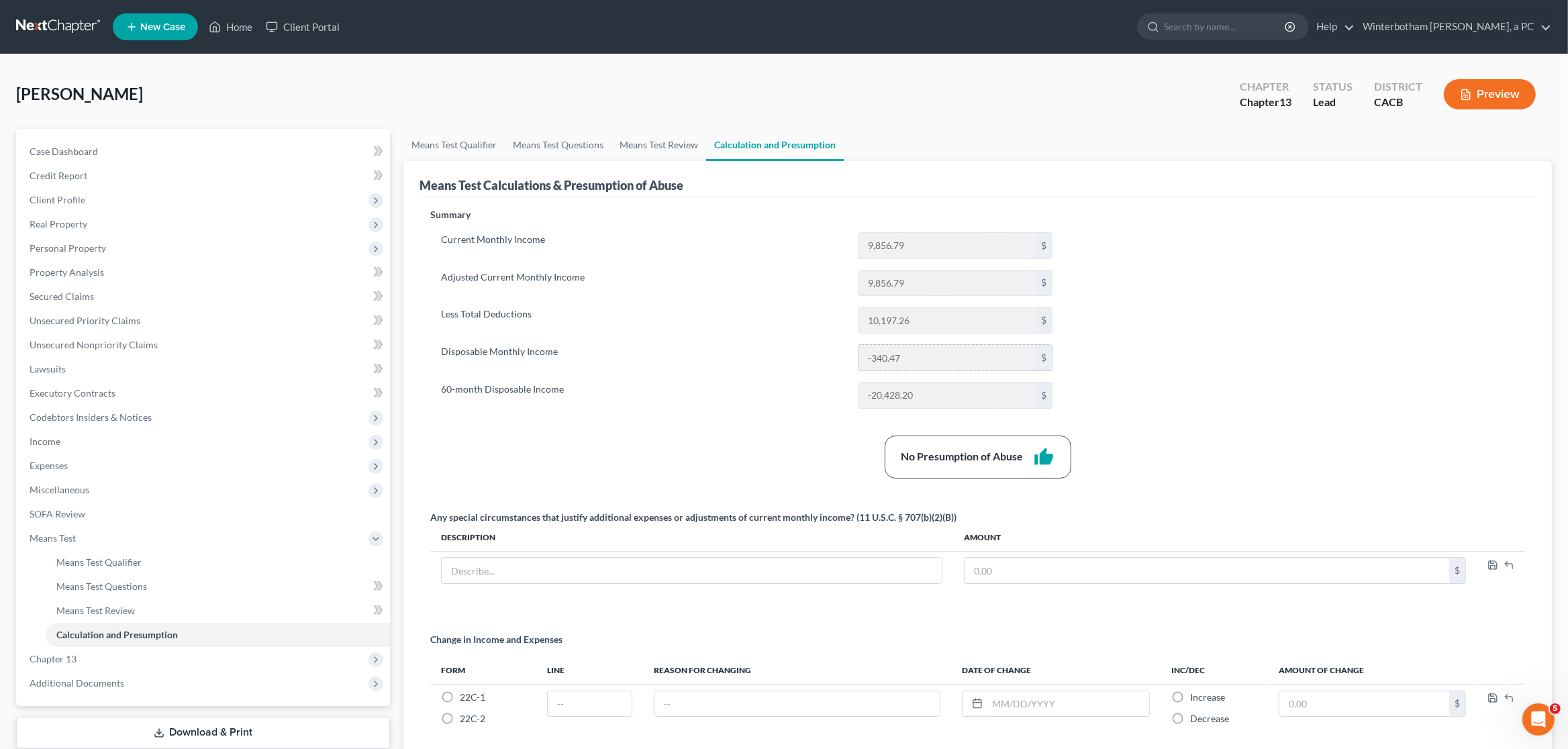
drag, startPoint x: 909, startPoint y: 365, endPoint x: 838, endPoint y: 363, distance: 71.0
click at [761, 363] on input "-340.47" at bounding box center [947, 357] width 178 height 25
click at [47, 195] on span "Client Profile" at bounding box center [58, 200] width 56 height 11
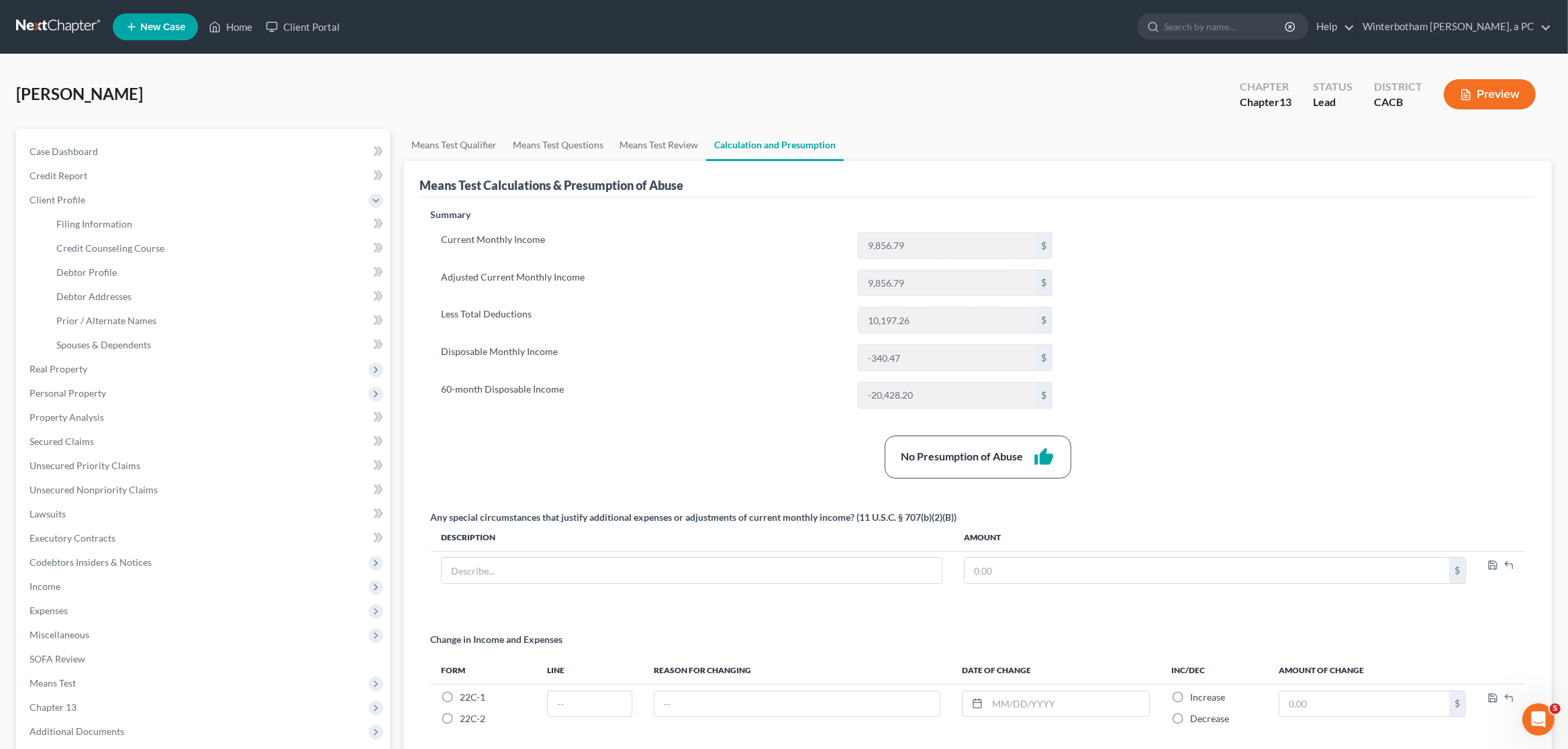
click at [328, 88] on div "[PERSON_NAME] Upgraded Chapter Chapter 13 Status Lead District CACB Preview" at bounding box center [784, 100] width 1536 height 59
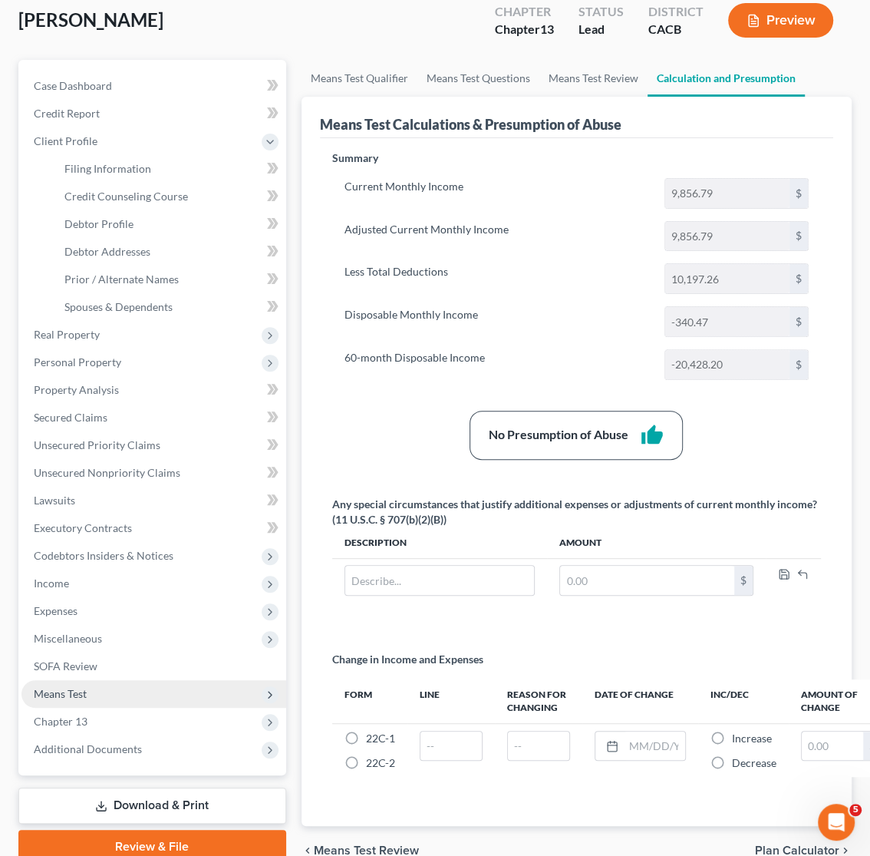
scroll to position [196, 0]
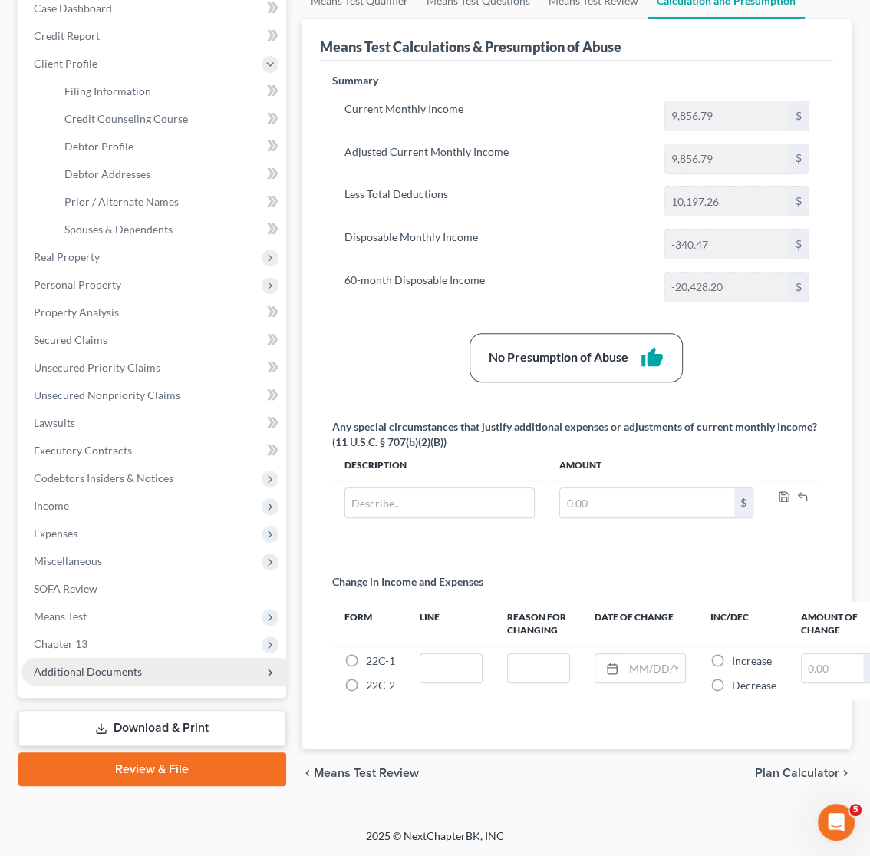
click at [98, 665] on span "Additional Documents" at bounding box center [88, 671] width 108 height 13
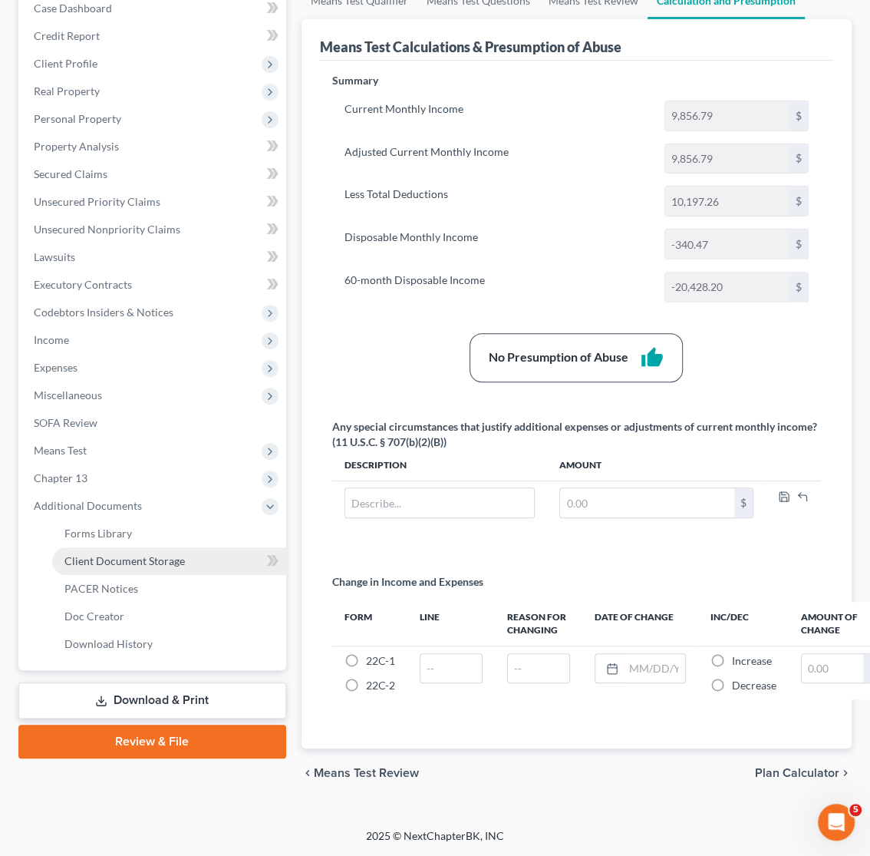
click at [171, 556] on span "Client Document Storage" at bounding box center [124, 560] width 120 height 13
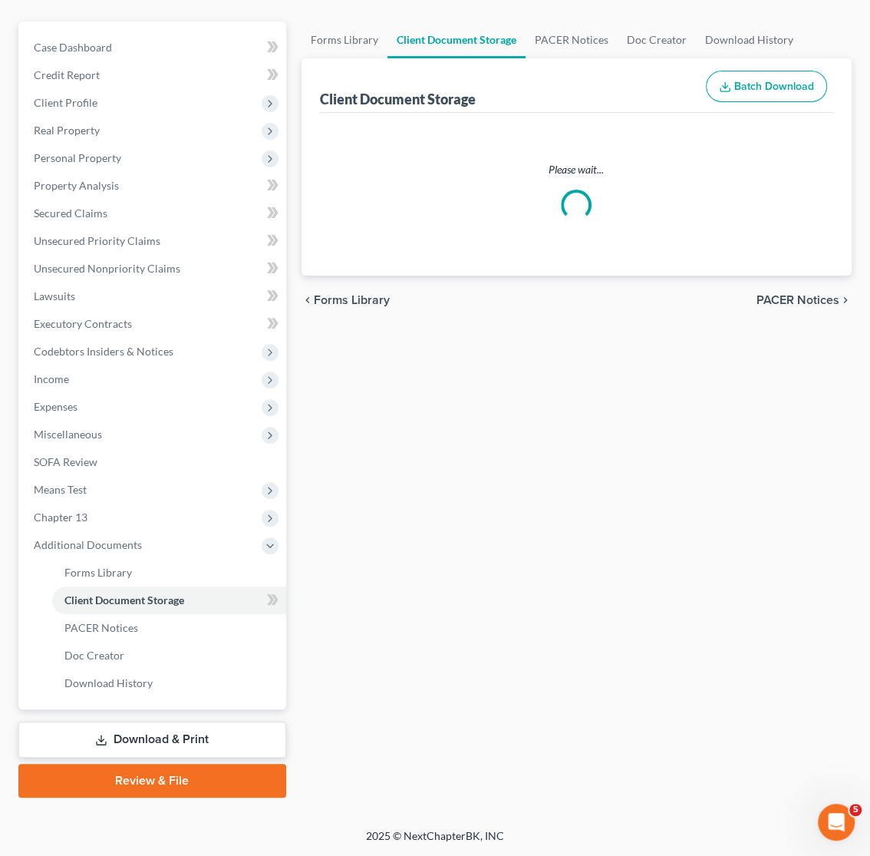
scroll to position [152, 0]
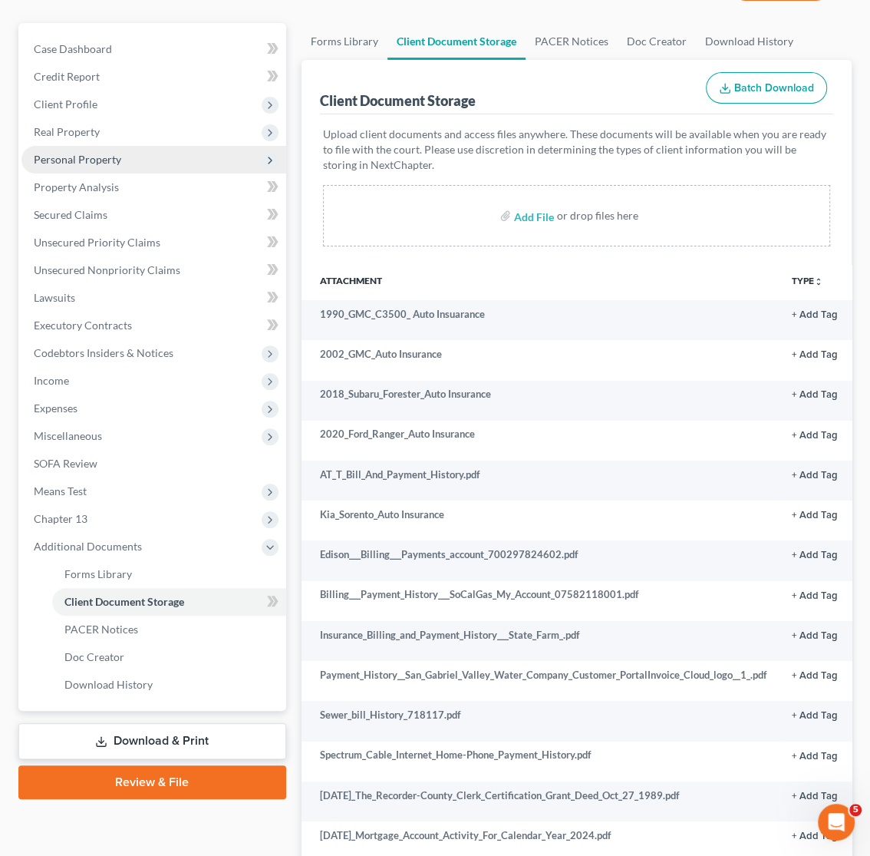
click at [68, 153] on span "Personal Property" at bounding box center [77, 159] width 87 height 13
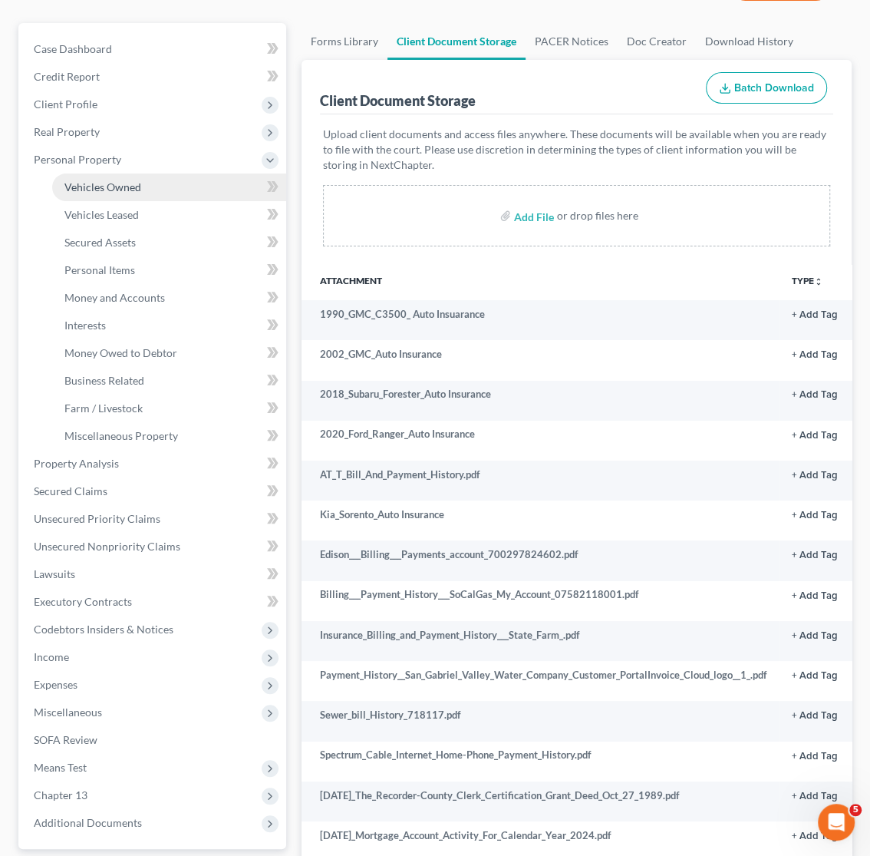
click at [153, 195] on link "Vehicles Owned" at bounding box center [169, 187] width 234 height 28
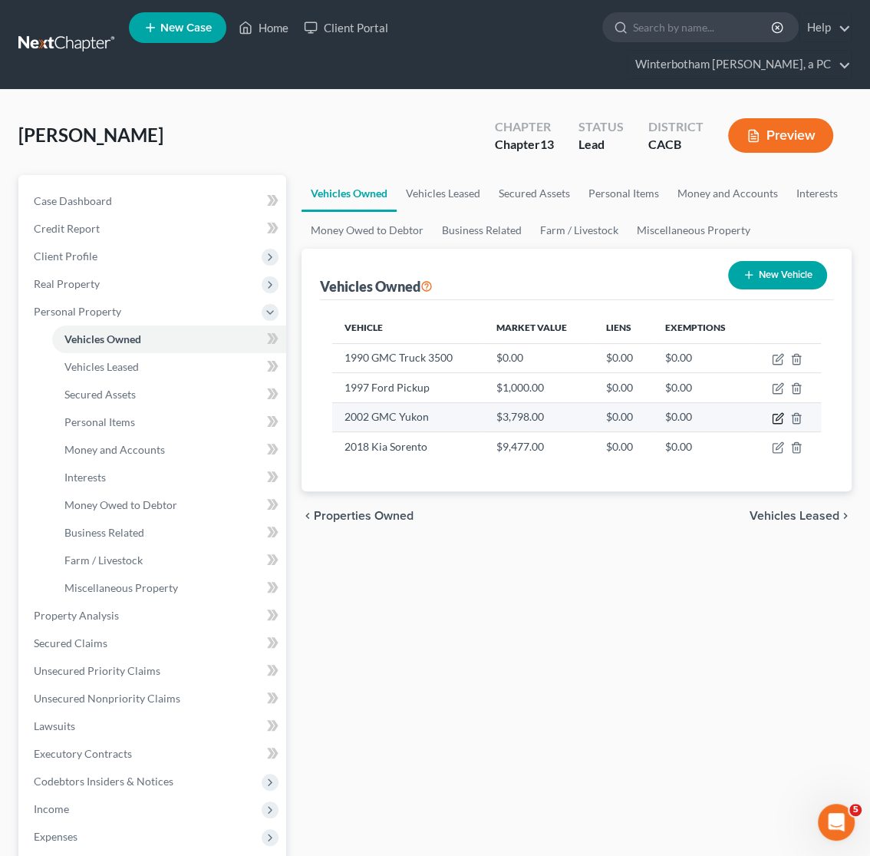
click at [779, 417] on icon "button" at bounding box center [778, 418] width 12 height 12
select select "0"
select select "24"
select select "3"
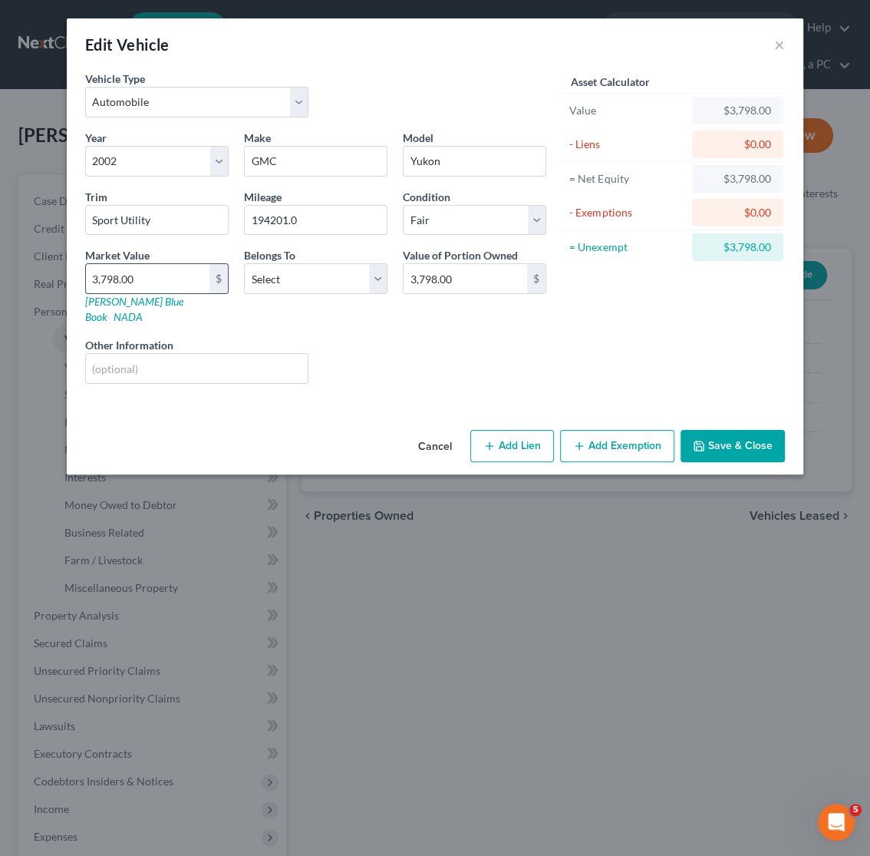
click at [134, 279] on input "3,798.00" at bounding box center [148, 278] width 124 height 29
type input "3"
type input "3.00"
type input "36"
type input "36.00"
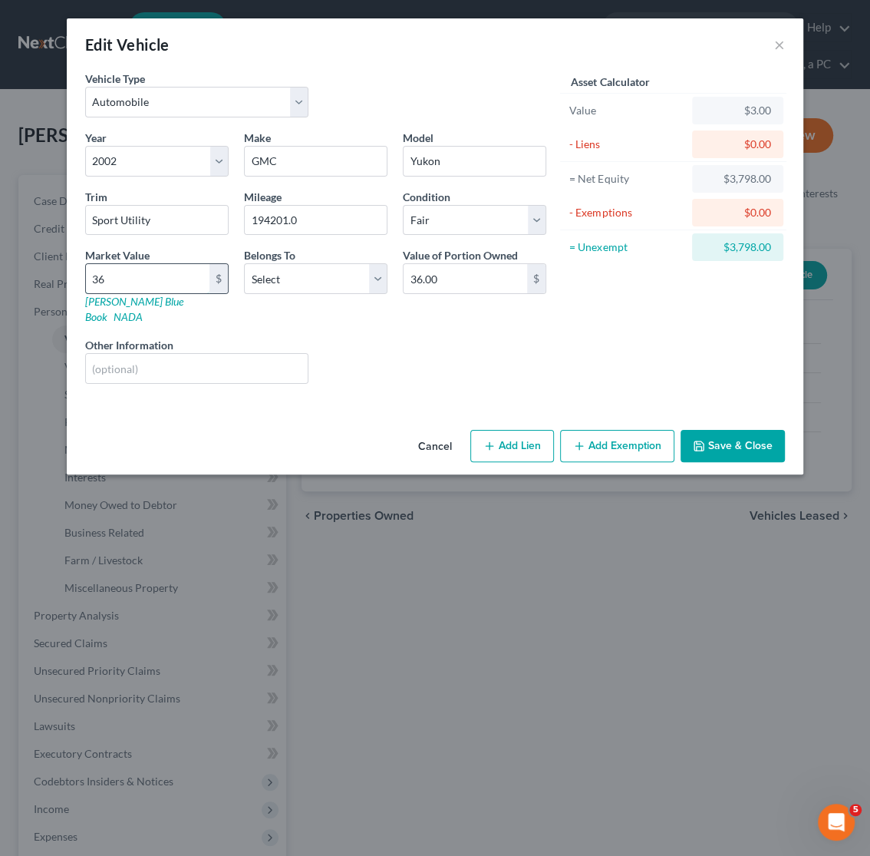
type input "363"
type input "363.00"
type input "3631"
type input "3,631.00"
type input "3,631"
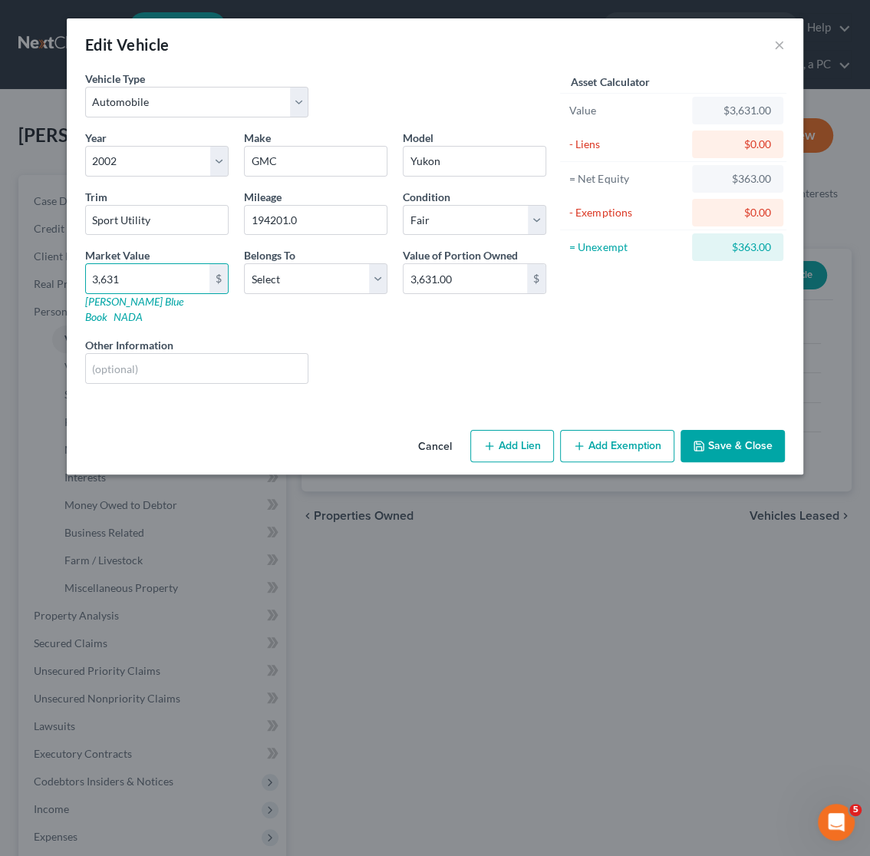
drag, startPoint x: 729, startPoint y: 430, endPoint x: 467, endPoint y: 488, distance: 268.1
click at [728, 430] on button "Save & Close" at bounding box center [733, 446] width 104 height 32
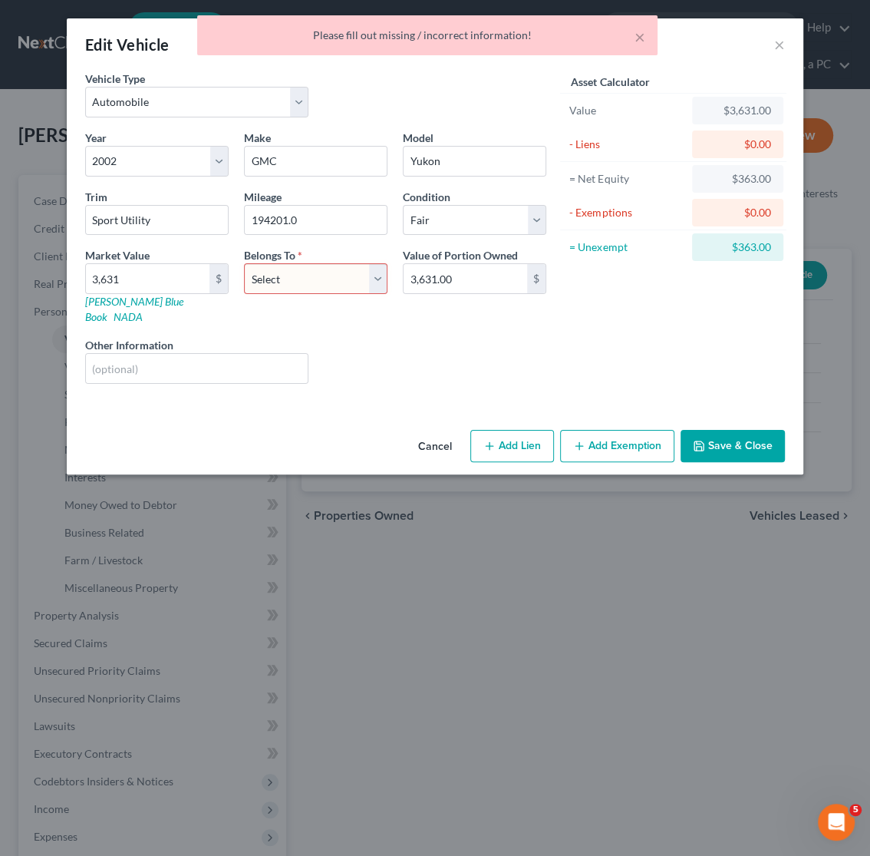
click at [244, 263] on select "Select Debtor 1 Only Debtor 2 Only Debtor 1 And Debtor 2 Only At Least One Of T…" at bounding box center [316, 278] width 144 height 31
select select "0"
click option "Debtor 1 Only" at bounding box center [0, 0] width 0 height 0
click at [714, 434] on button "Save & Close" at bounding box center [733, 446] width 104 height 32
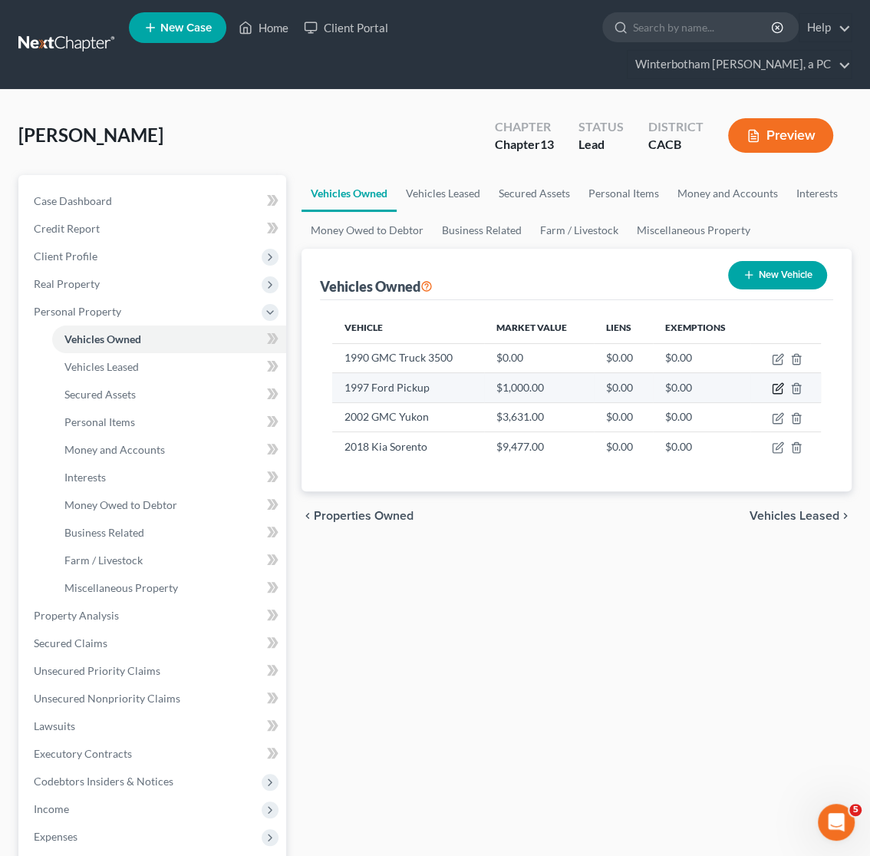
click at [781, 390] on icon "button" at bounding box center [778, 388] width 12 height 12
select select "0"
select select "29"
select select "4"
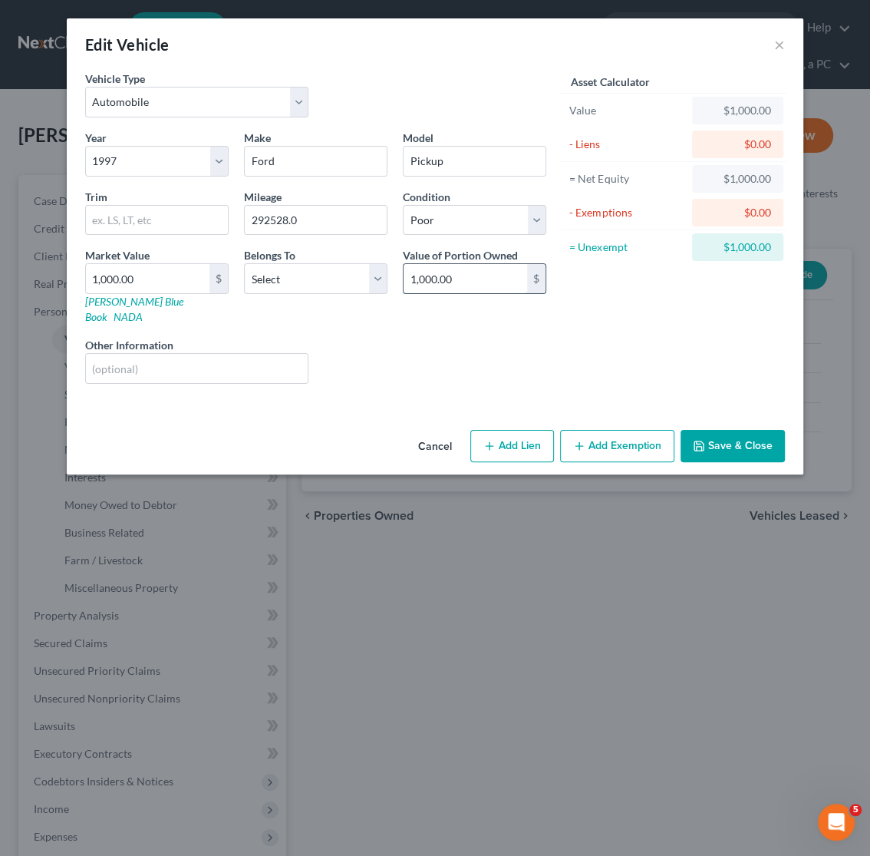
click at [467, 285] on input "1,000.00" at bounding box center [466, 278] width 124 height 29
click at [173, 288] on input "1,000.00" at bounding box center [148, 278] width 124 height 29
type input "1"
type input "1.00"
type input "19"
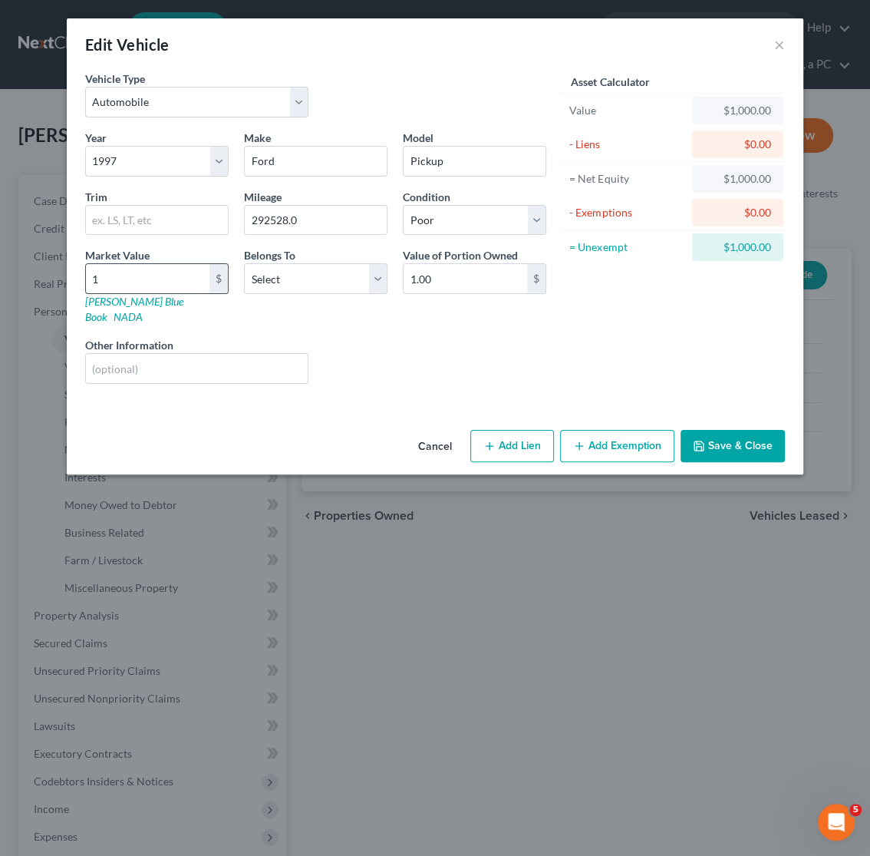
type input "19.00"
type input "196"
type input "196.00"
type input "1961"
type input "1,961.00"
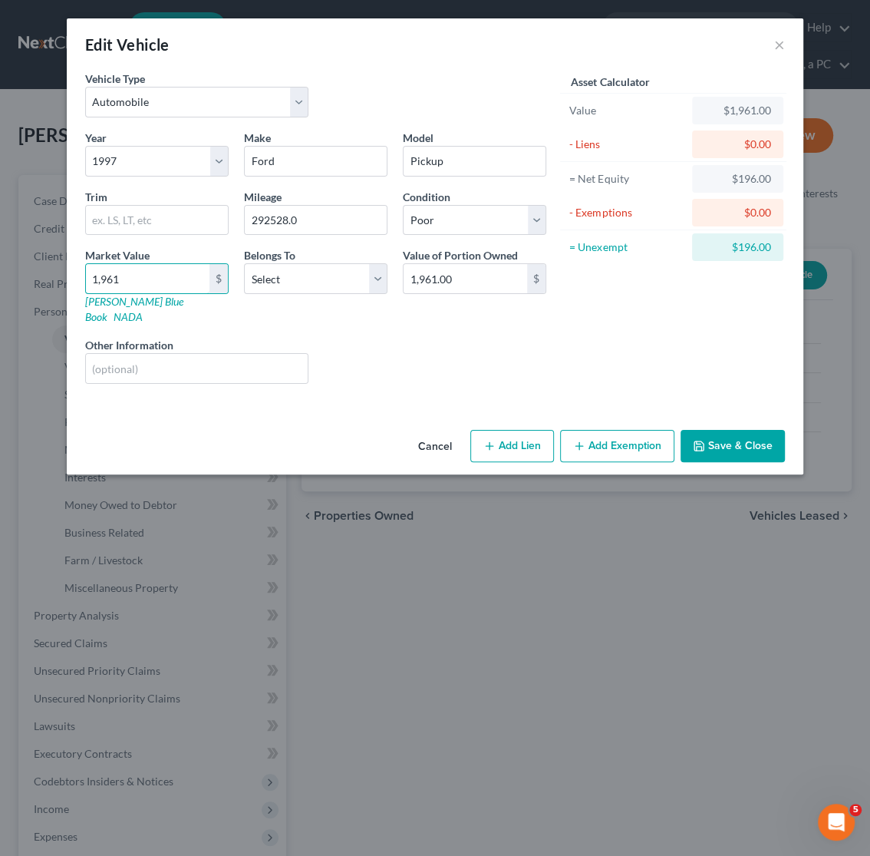
type input "1,961"
drag, startPoint x: 728, startPoint y: 441, endPoint x: 609, endPoint y: 503, distance: 134.9
click at [728, 442] on button "Save & Close" at bounding box center [733, 446] width 104 height 32
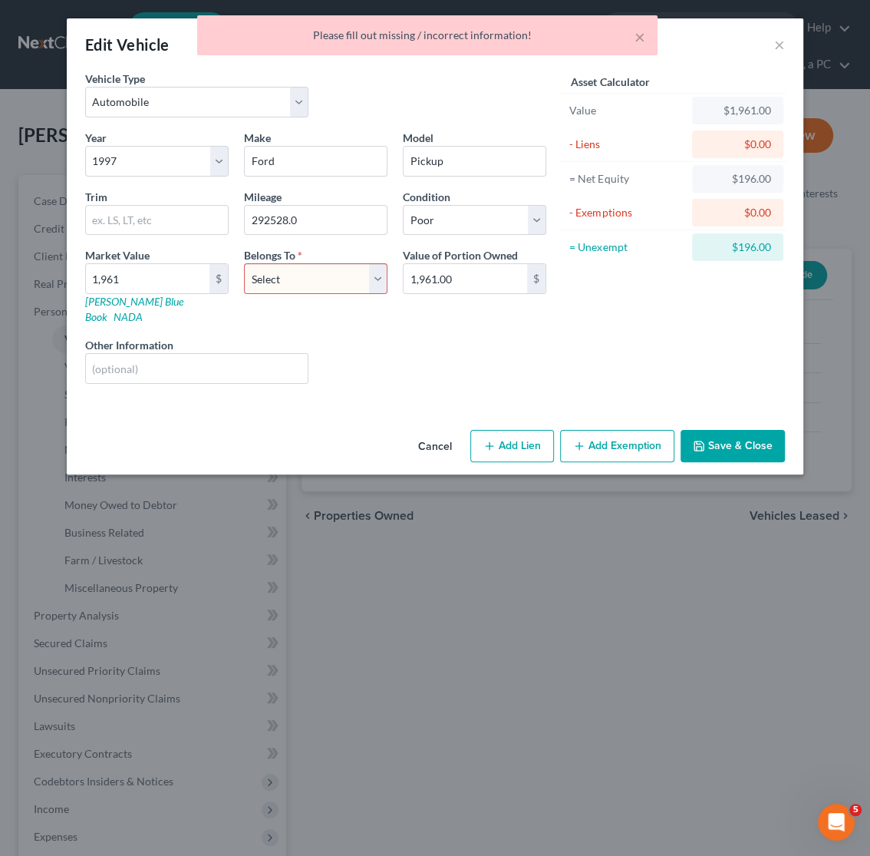
click at [244, 263] on select "Select Debtor 1 Only Debtor 2 Only Debtor 1 And Debtor 2 Only At Least One Of T…" at bounding box center [316, 278] width 144 height 31
select select "0"
click option "Debtor 1 Only" at bounding box center [0, 0] width 0 height 0
drag, startPoint x: 737, startPoint y: 427, endPoint x: 667, endPoint y: 505, distance: 104.9
click at [737, 430] on button "Save & Close" at bounding box center [733, 446] width 104 height 32
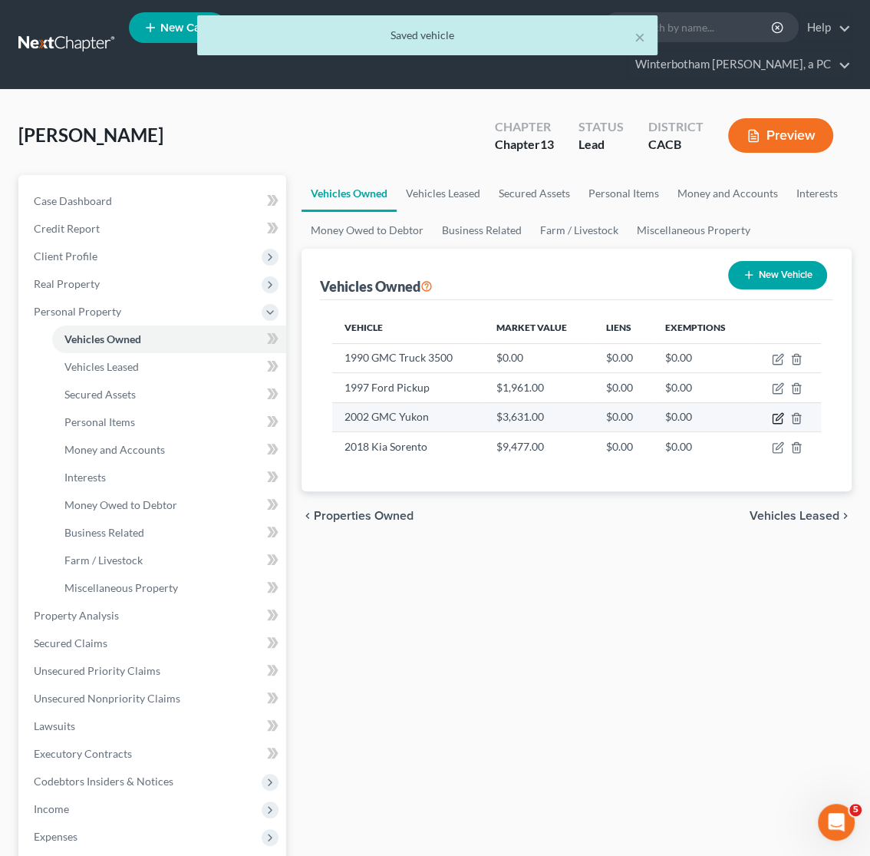
click at [781, 417] on icon "button" at bounding box center [778, 418] width 12 height 12
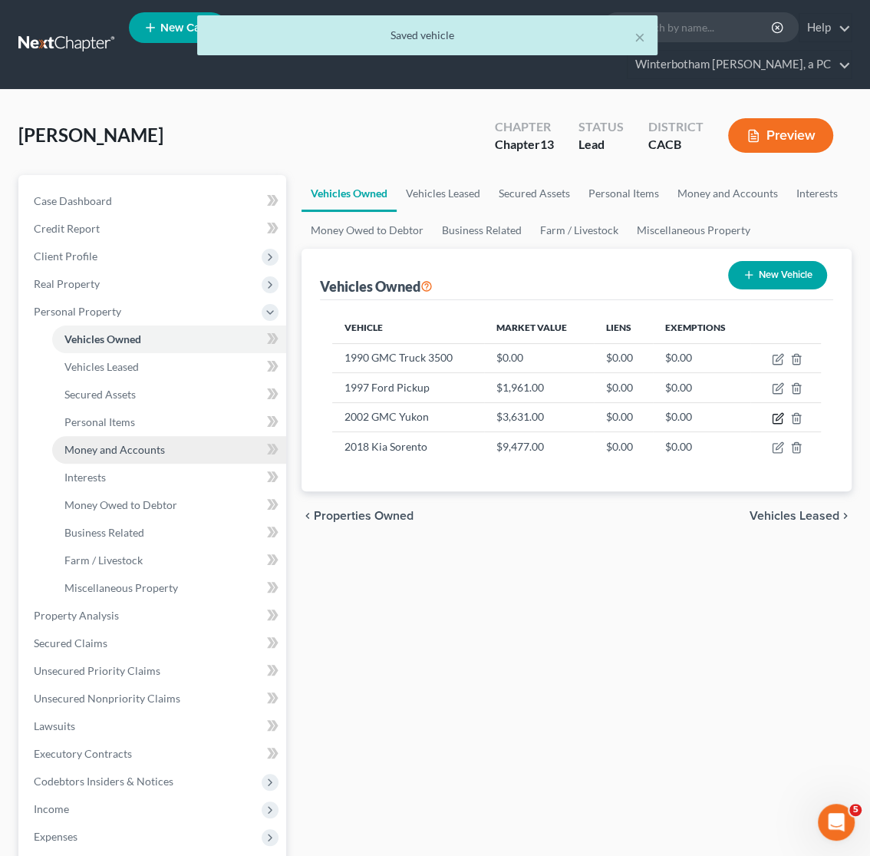
select select "0"
select select "24"
select select "3"
select select "0"
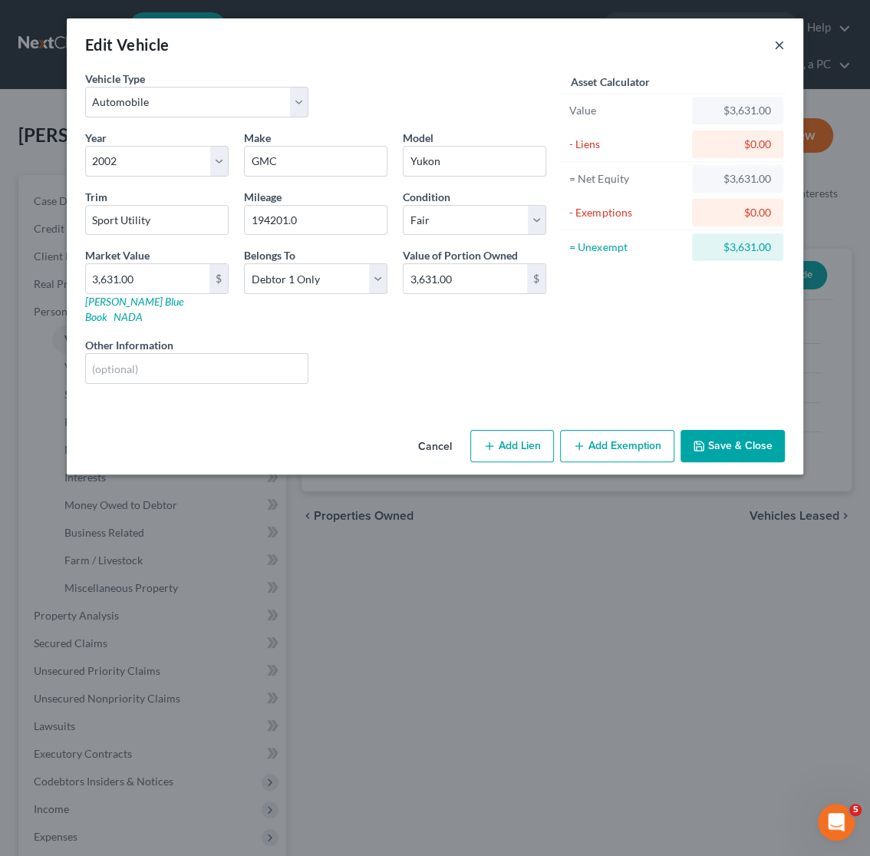
click at [780, 45] on button "×" at bounding box center [779, 44] width 11 height 18
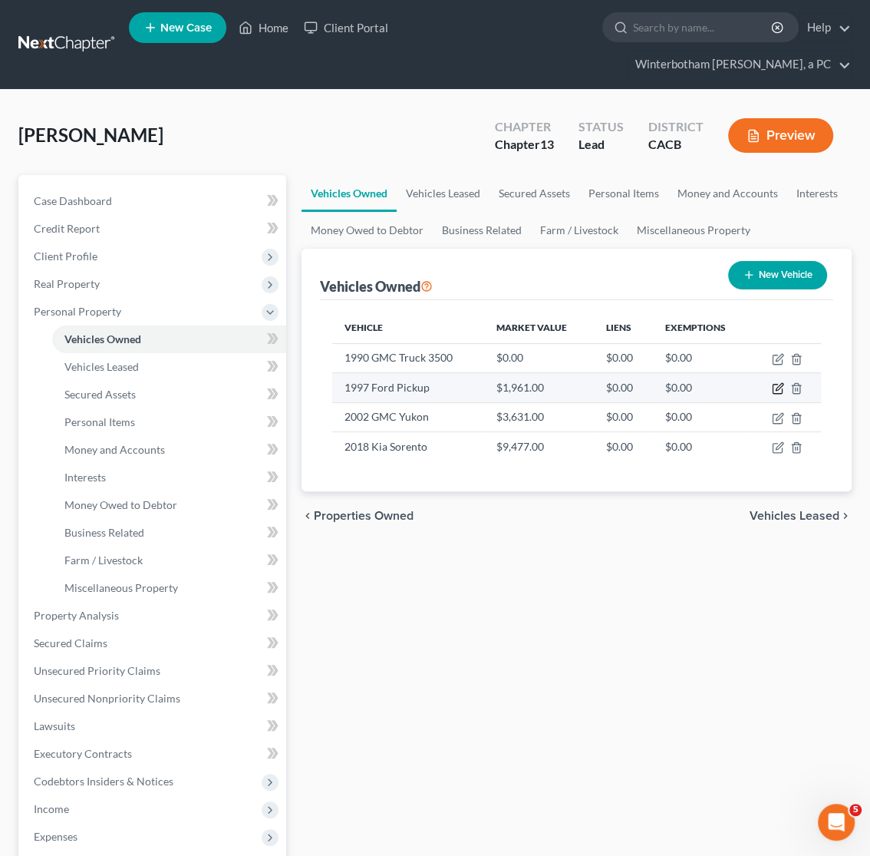
click at [774, 391] on icon "button" at bounding box center [777, 388] width 9 height 9
select select "0"
select select "29"
select select "4"
select select "0"
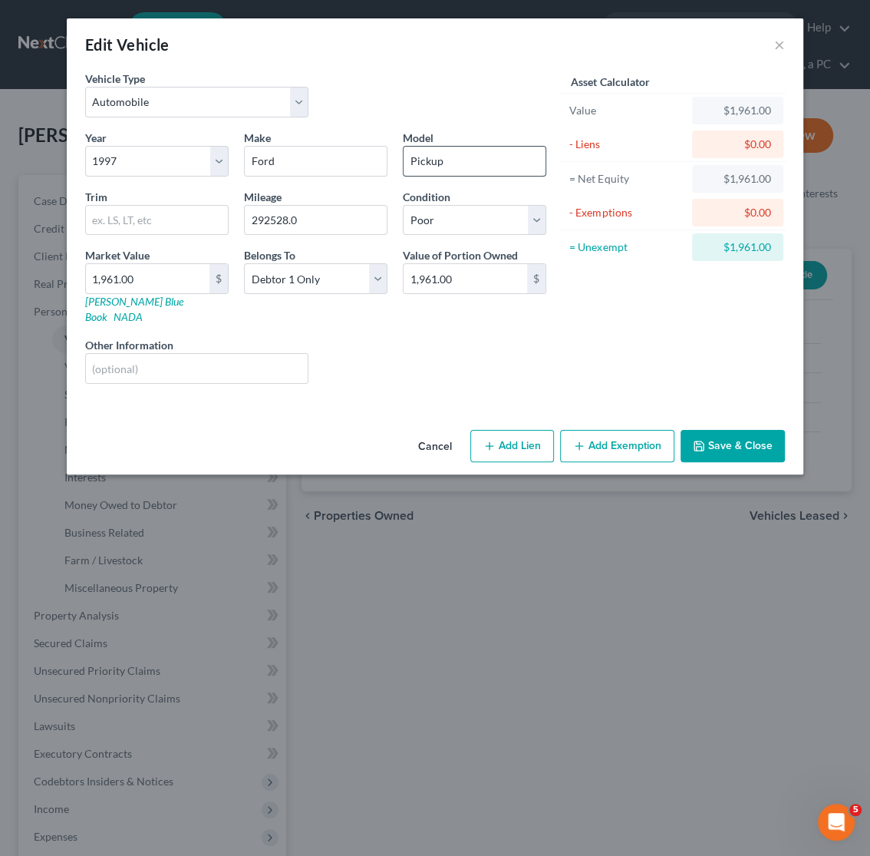
click at [452, 168] on input "Pickup" at bounding box center [475, 161] width 142 height 29
type input "F150"
click at [754, 438] on button "Save & Close" at bounding box center [733, 446] width 104 height 32
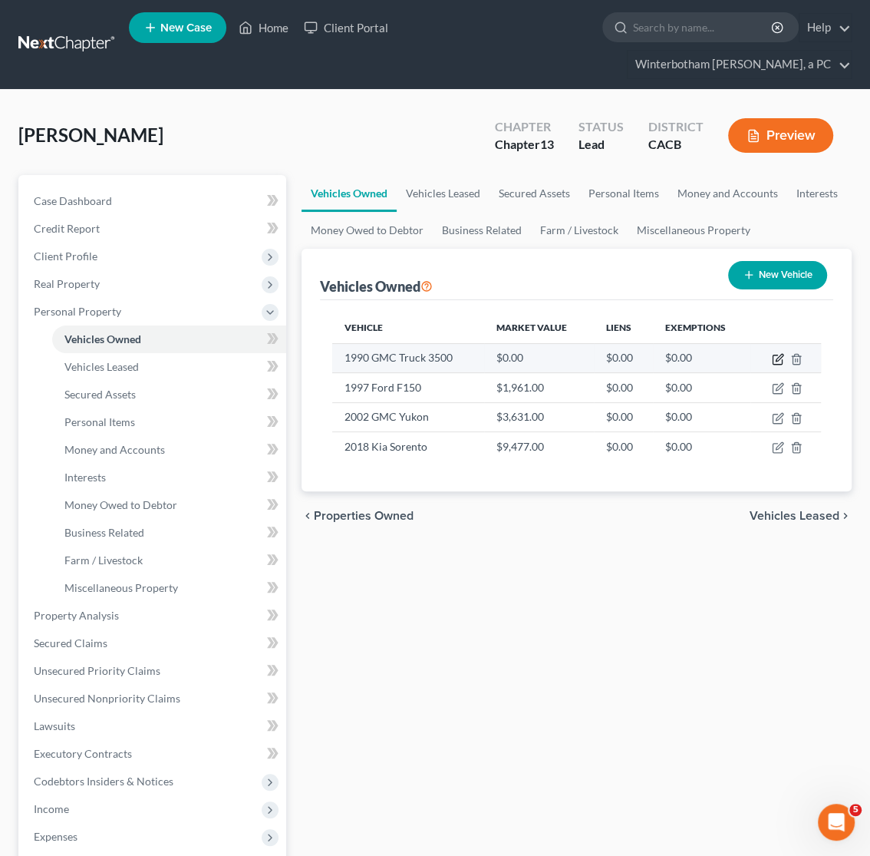
click at [778, 364] on icon "button" at bounding box center [778, 359] width 12 height 12
select select "0"
select select "36"
select select "1"
select select "0"
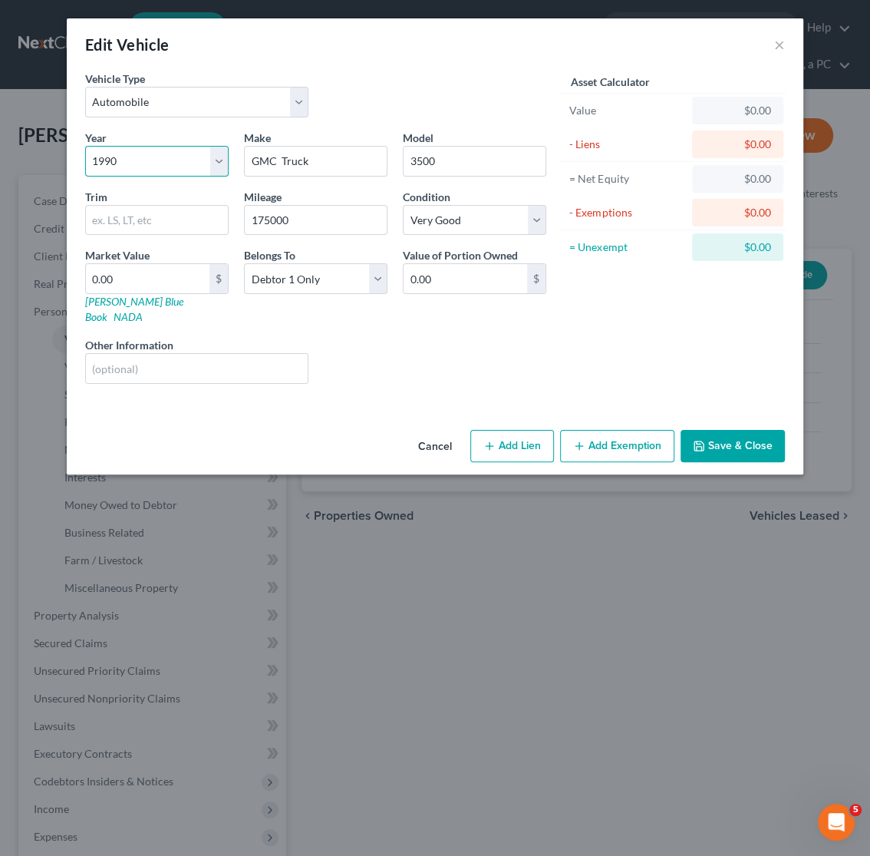
click at [85, 146] on select "Select 2026 2025 2024 2023 2022 2021 2020 2019 2018 2017 2016 2015 2014 2013 20…" at bounding box center [157, 161] width 144 height 31
select select "34"
click option "1992" at bounding box center [0, 0] width 0 height 0
click at [300, 234] on input "175000" at bounding box center [316, 220] width 142 height 29
click at [140, 280] on input "0.00" at bounding box center [148, 278] width 124 height 29
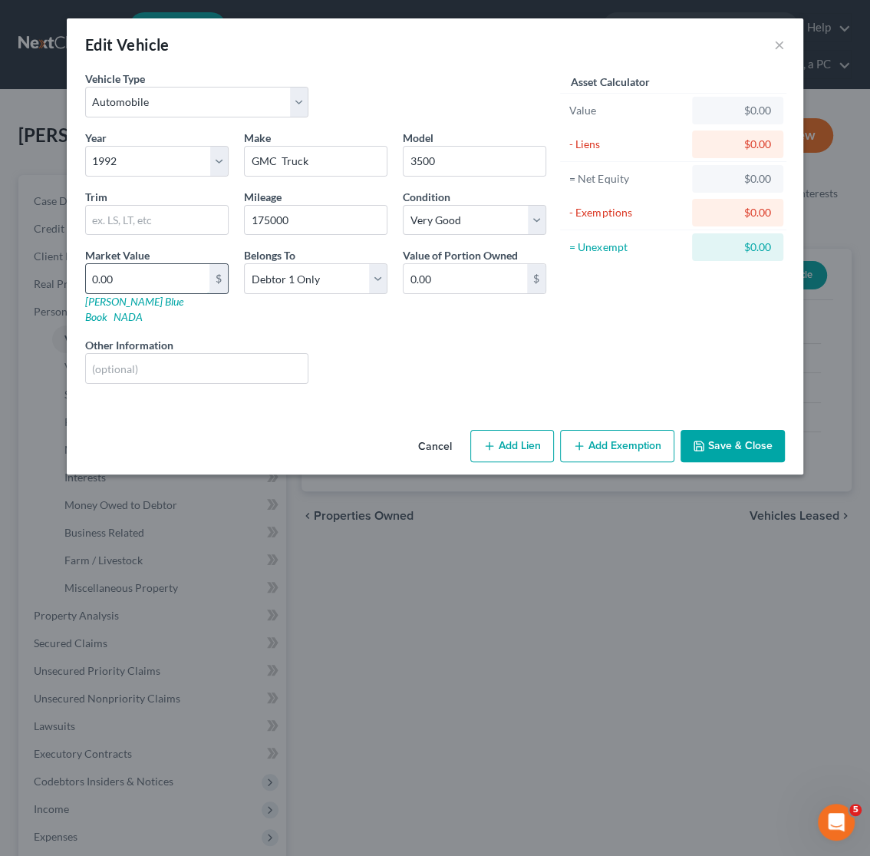
type input "2"
type input "2.00"
type input "22"
type input "22.00"
type input "229"
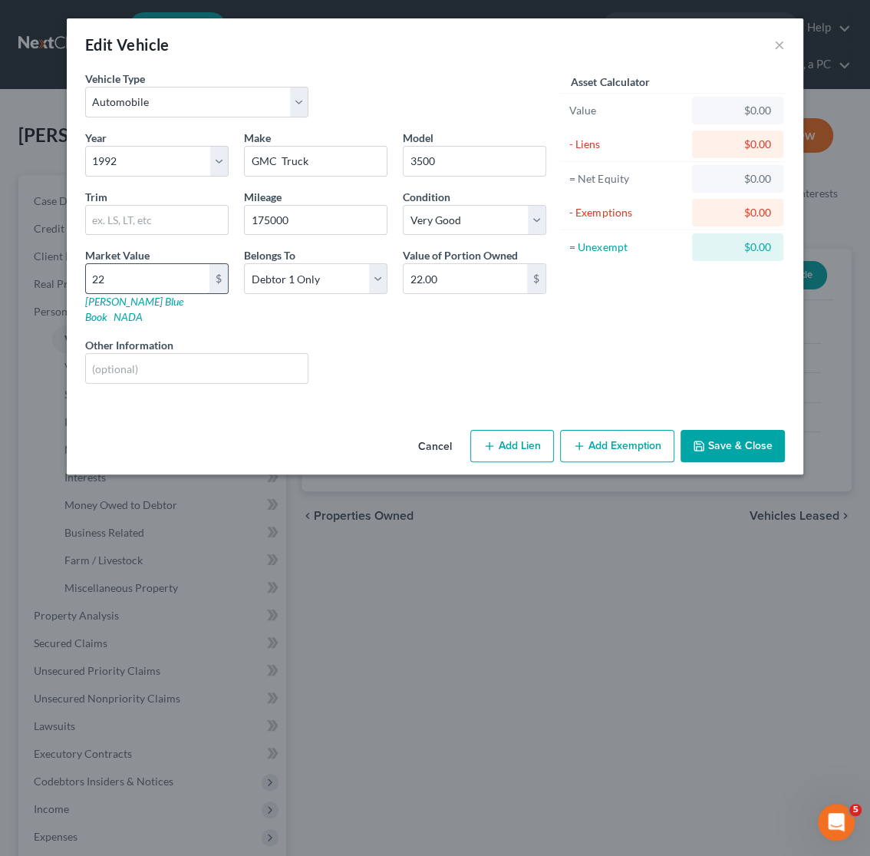
type input "229.00"
type input "2290"
type input "2,290.00"
type input "2,290"
click at [734, 430] on button "Save & Close" at bounding box center [733, 446] width 104 height 32
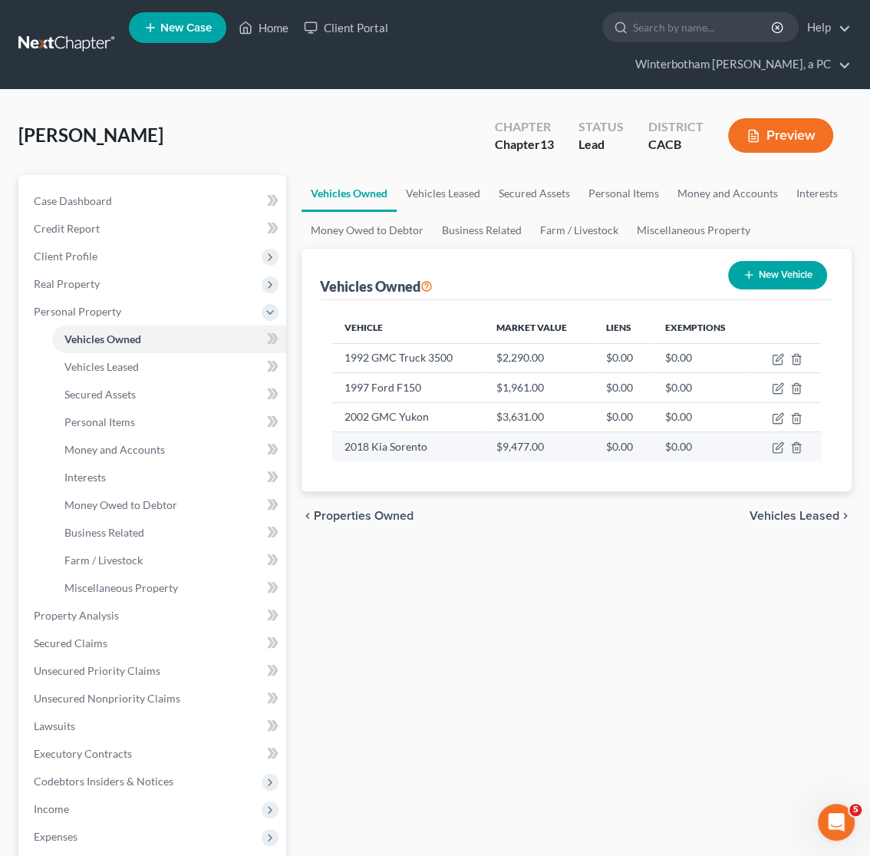
click at [593, 454] on td "$9,477.00" at bounding box center [538, 445] width 109 height 29
click at [776, 449] on icon "button" at bounding box center [779, 445] width 7 height 7
select select "0"
select select "8"
select select "2"
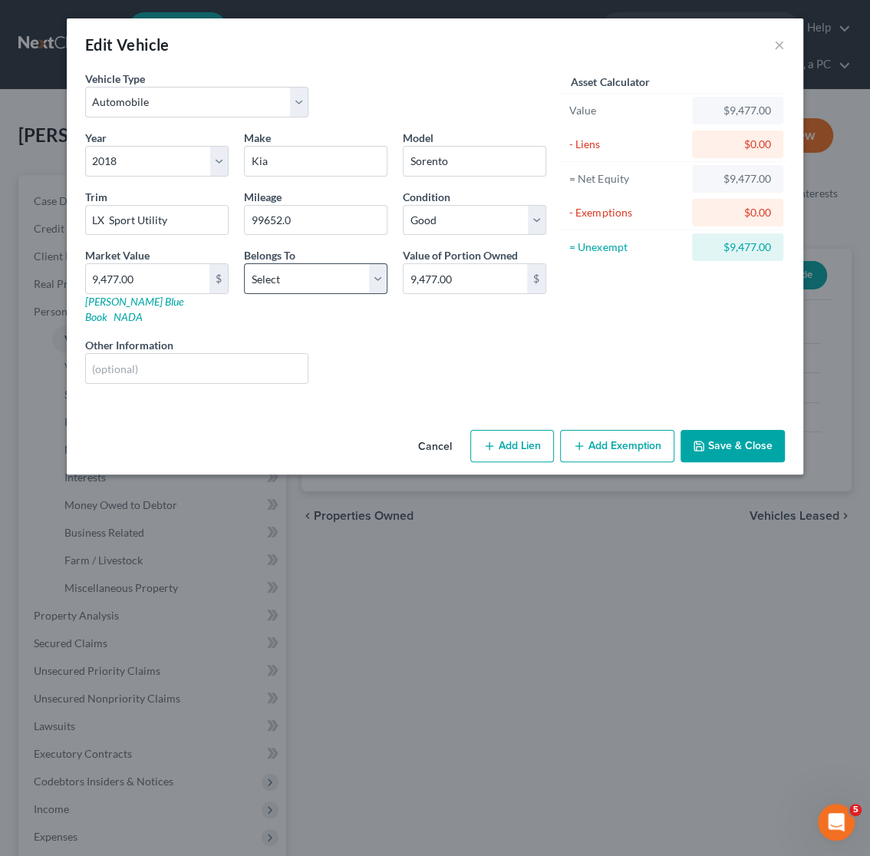
drag, startPoint x: 323, startPoint y: 300, endPoint x: 325, endPoint y: 288, distance: 12.5
click at [325, 291] on div "Belongs To * Select Debtor 1 Only Debtor 2 Only Debtor 1 And Debtor 2 Only At L…" at bounding box center [315, 286] width 159 height 78
click at [244, 263] on select "Select Debtor 1 Only Debtor 2 Only Debtor 1 And Debtor 2 Only At Least One Of T…" at bounding box center [316, 278] width 144 height 31
select select "0"
click option "Debtor 1 Only" at bounding box center [0, 0] width 0 height 0
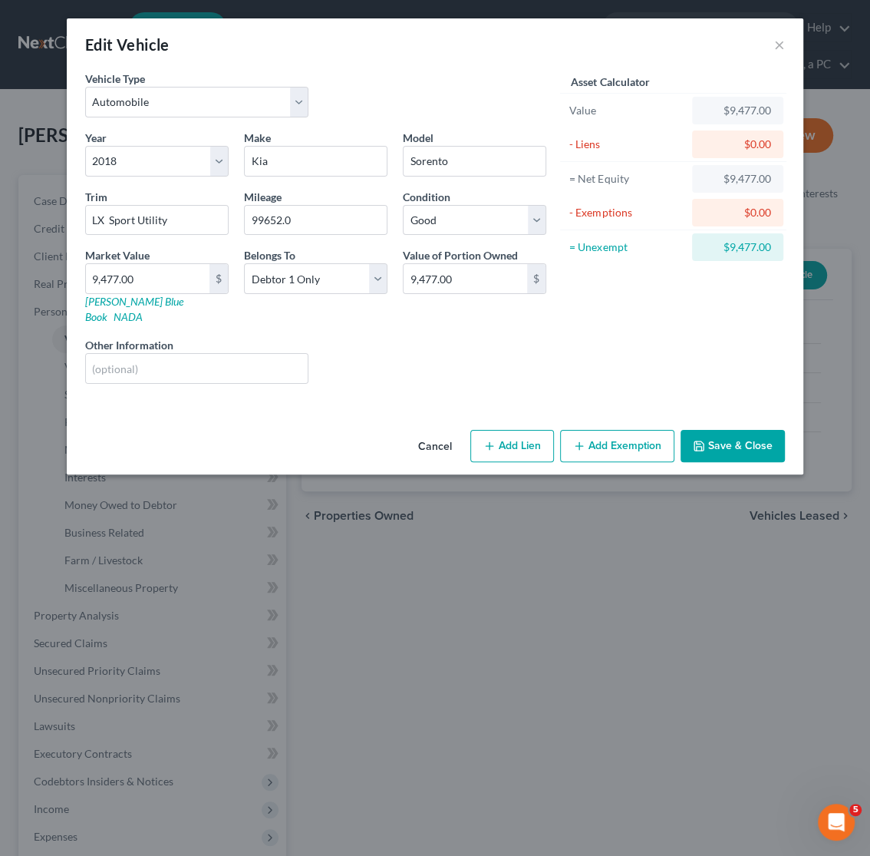
click at [609, 431] on button "Add Exemption" at bounding box center [617, 446] width 114 height 32
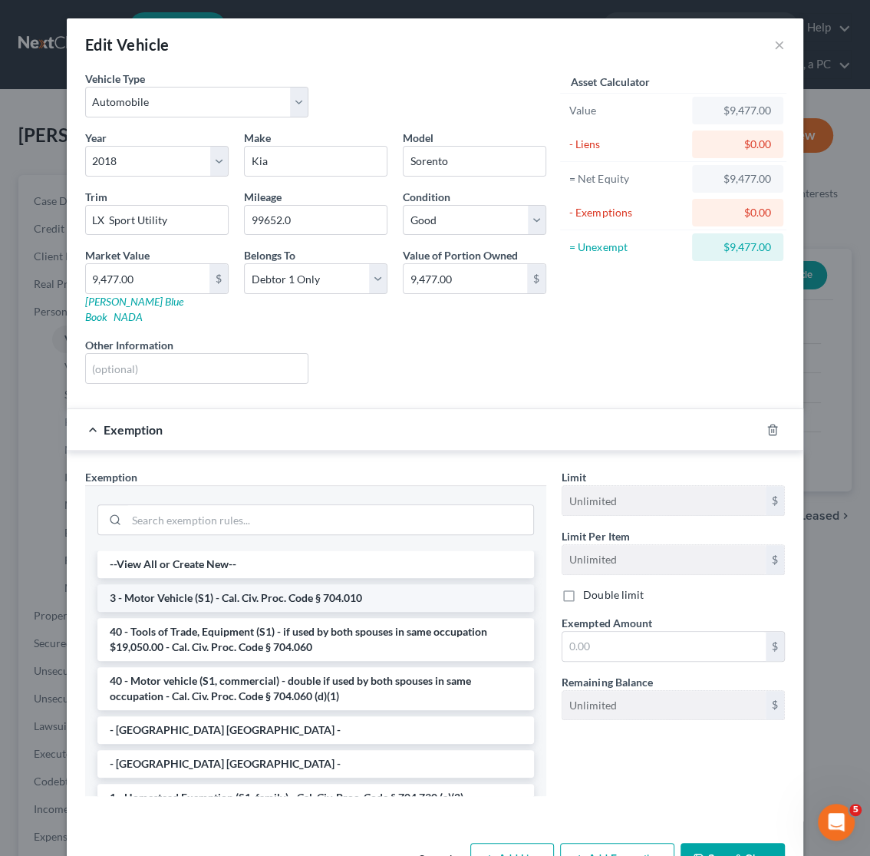
click at [196, 584] on li "3 - Motor Vehicle (S1) - Cal. Civ. Proc. Code § 704.010" at bounding box center [315, 598] width 437 height 28
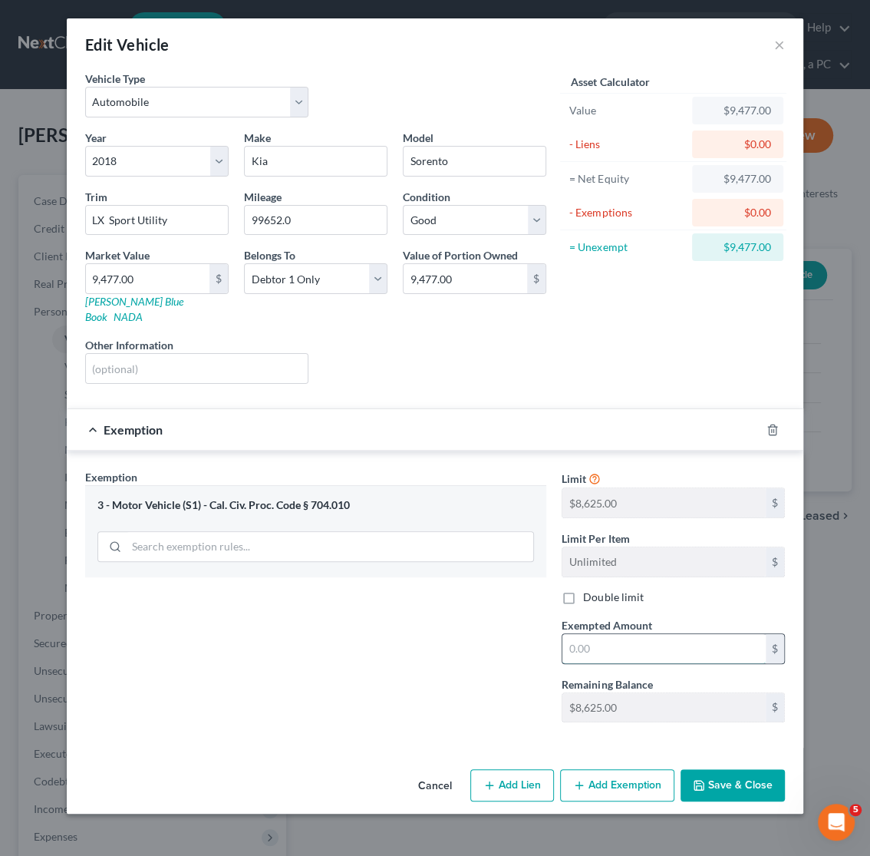
click at [629, 639] on input "text" at bounding box center [664, 648] width 203 height 29
type input "8,625"
click at [741, 772] on button "Save & Close" at bounding box center [733, 785] width 104 height 32
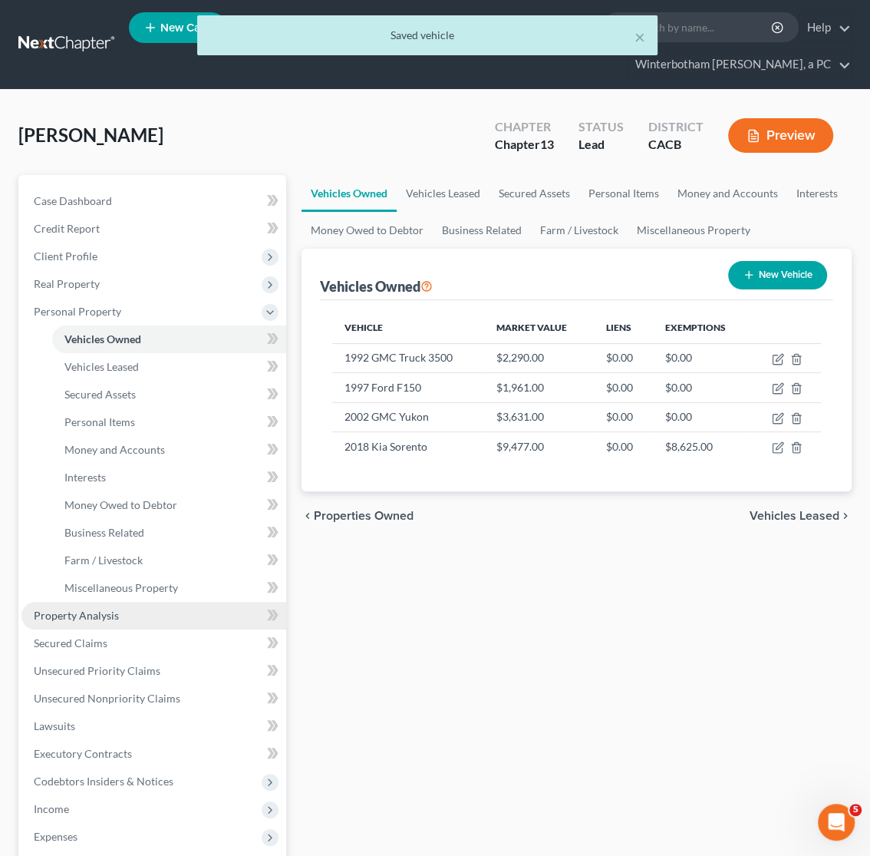
click at [84, 616] on span "Property Analysis" at bounding box center [76, 615] width 85 height 13
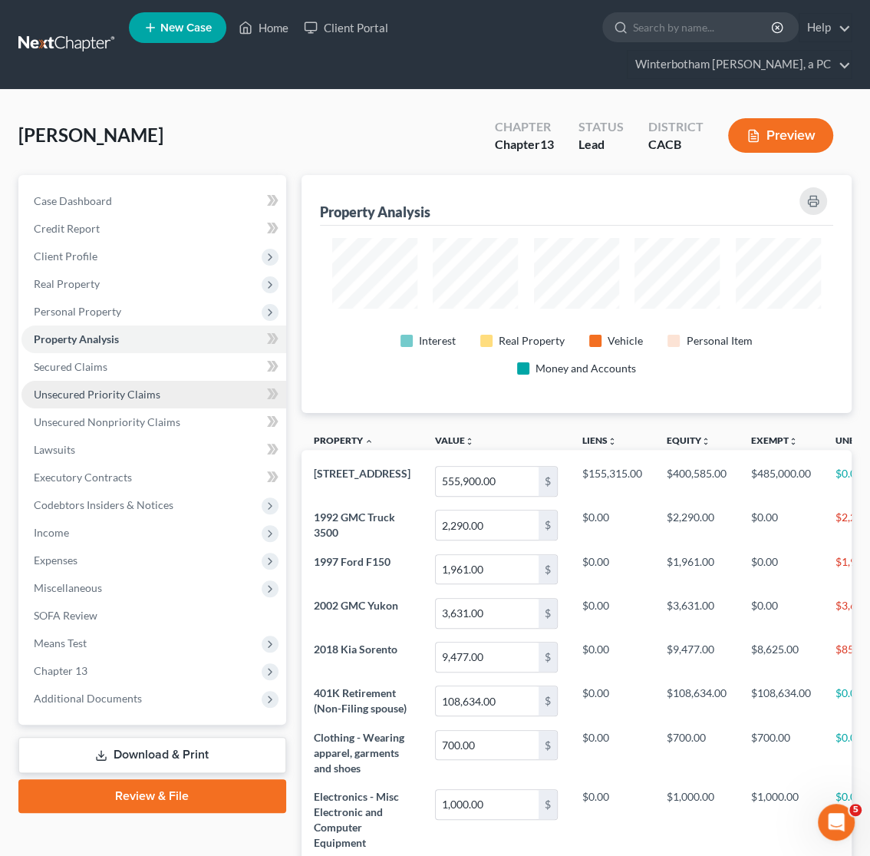
click at [69, 391] on span "Unsecured Priority Claims" at bounding box center [97, 394] width 127 height 13
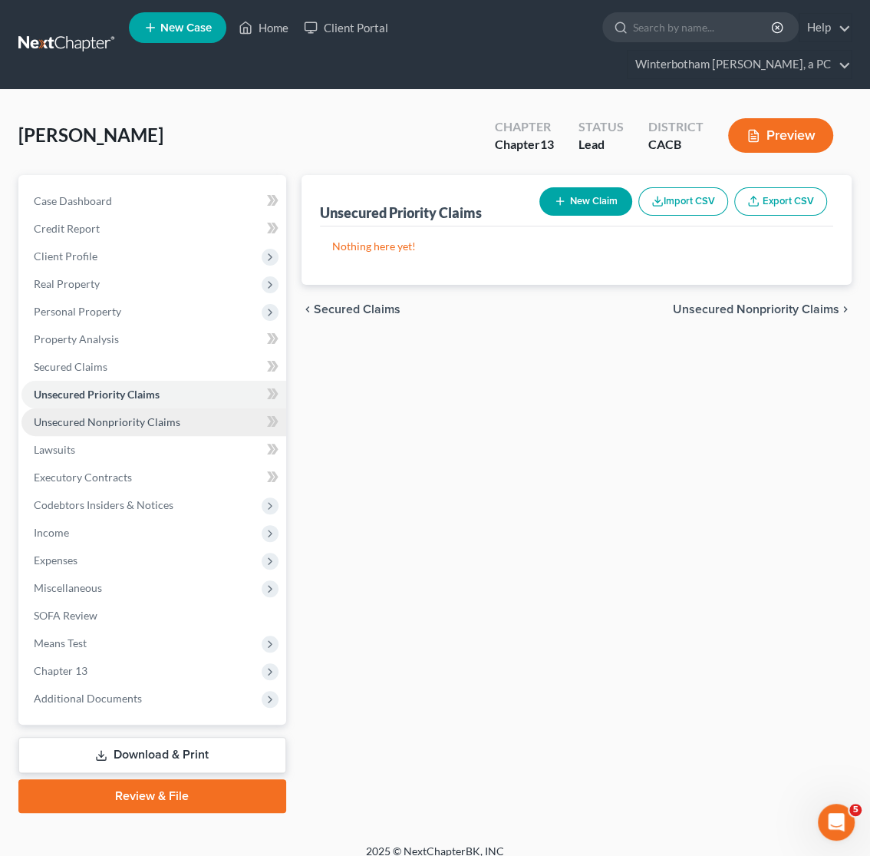
click at [84, 419] on span "Unsecured Nonpriority Claims" at bounding box center [107, 421] width 147 height 13
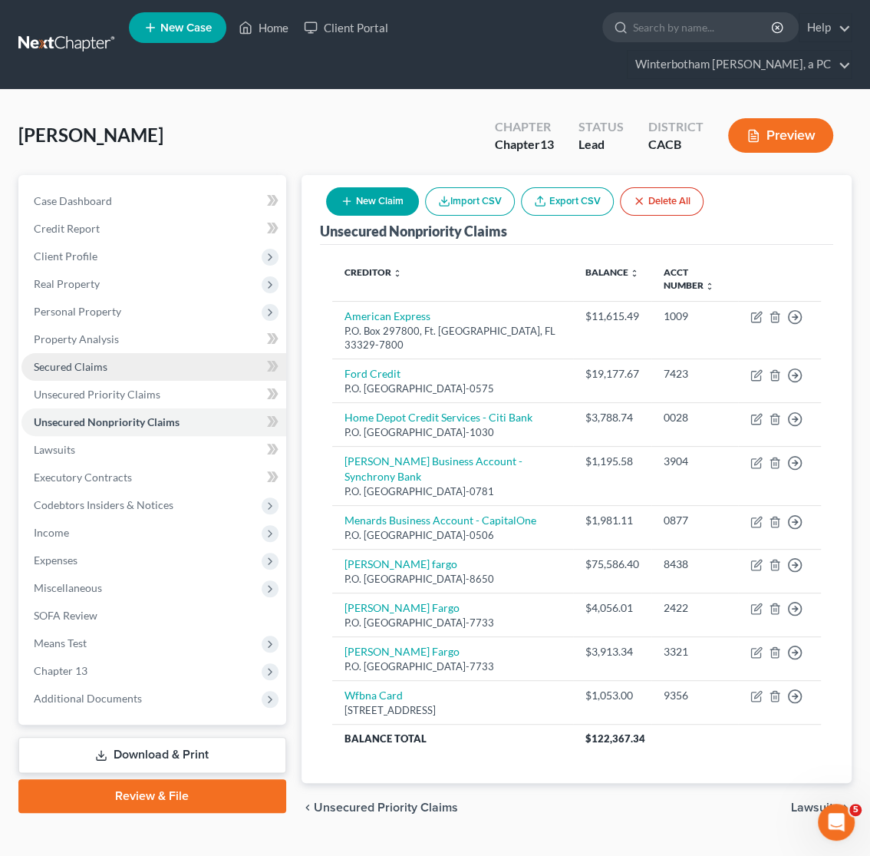
click at [91, 357] on link "Secured Claims" at bounding box center [153, 367] width 265 height 28
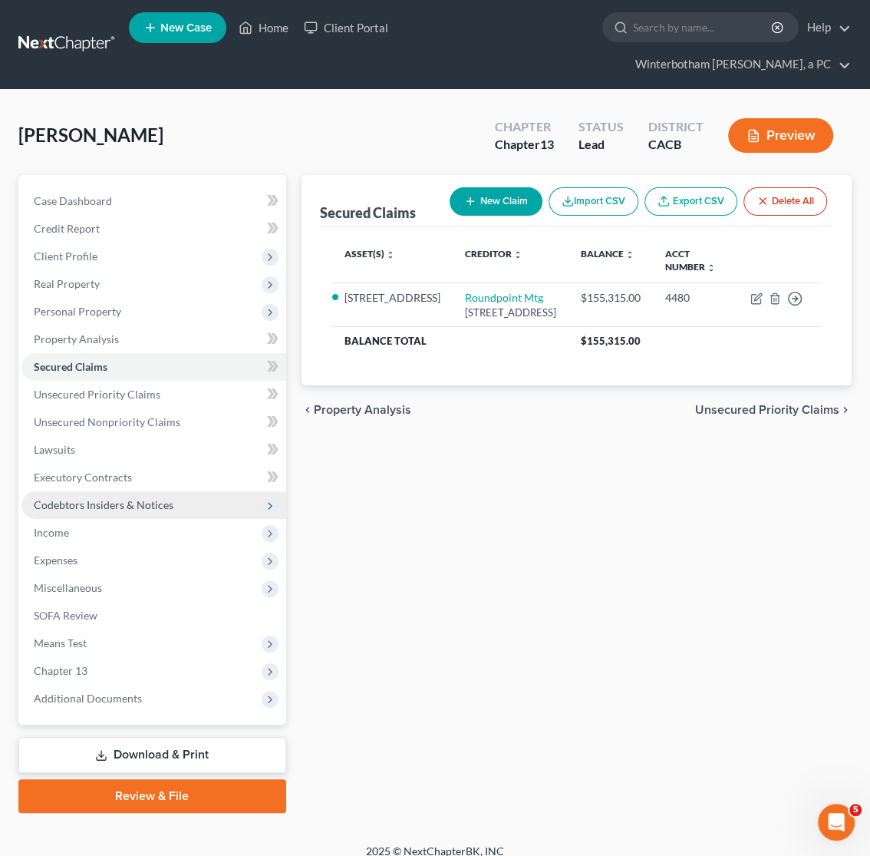
click at [95, 505] on span "Codebtors Insiders & Notices" at bounding box center [104, 504] width 140 height 13
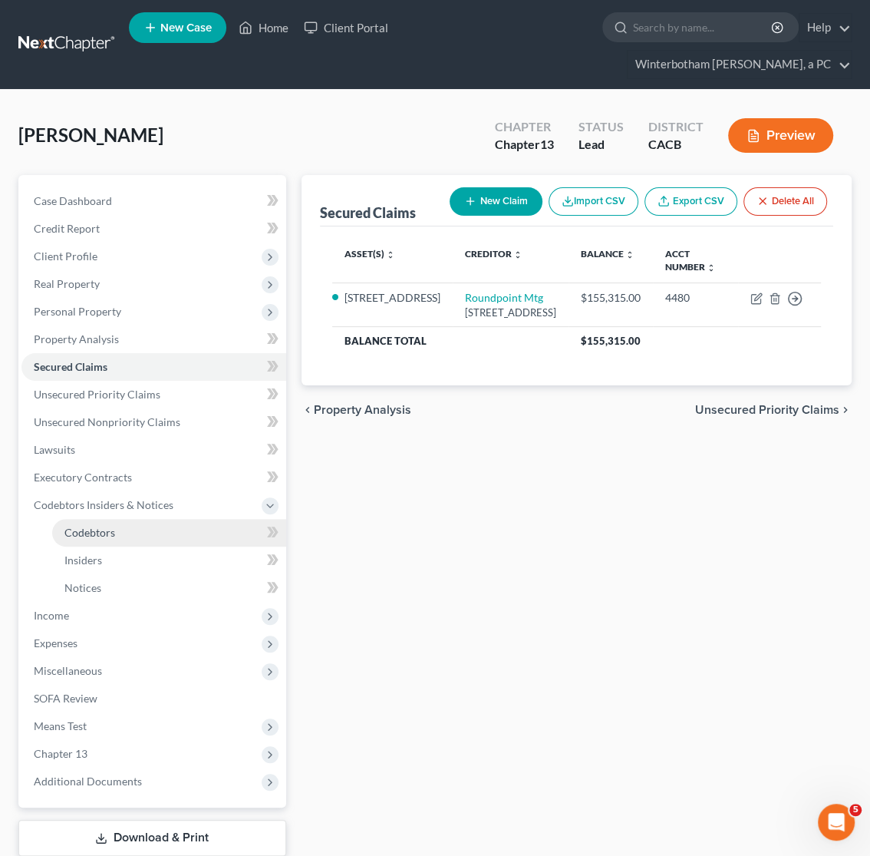
click at [110, 534] on span "Codebtors" at bounding box center [89, 532] width 51 height 13
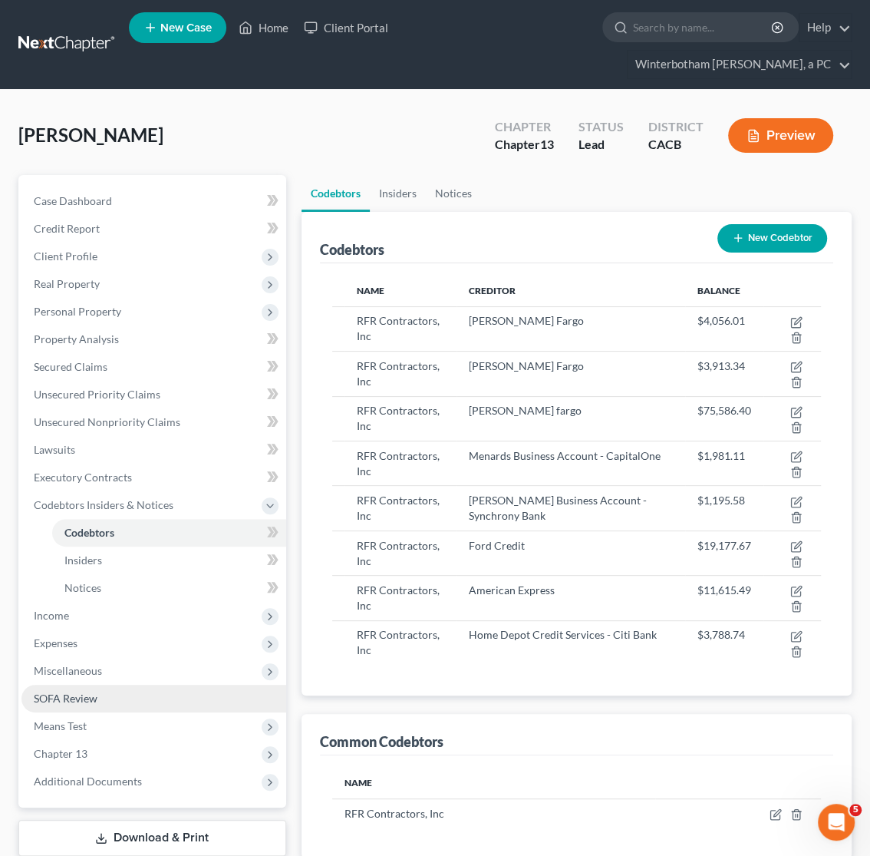
scroll to position [81, 0]
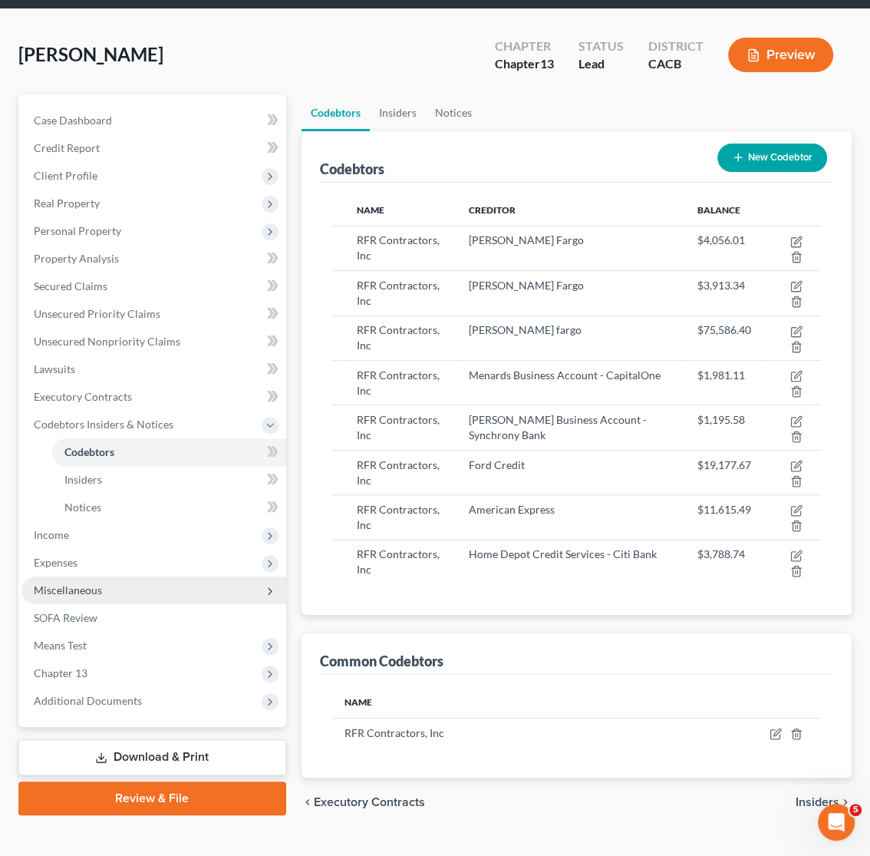
click at [72, 592] on span "Miscellaneous" at bounding box center [68, 589] width 68 height 13
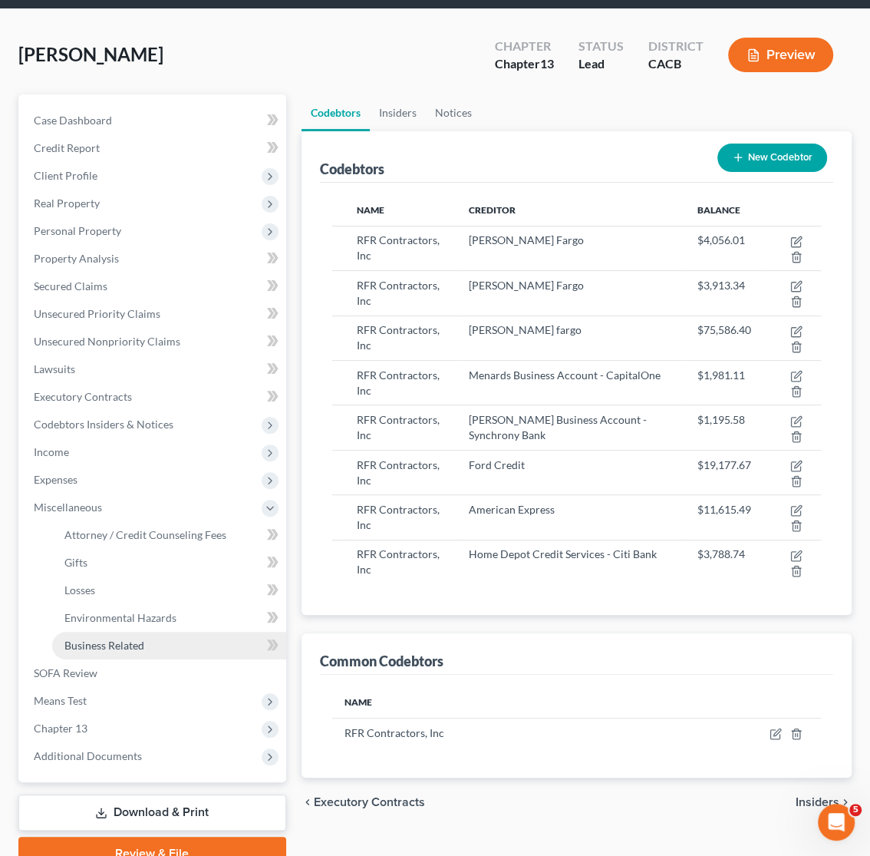
click at [115, 647] on span "Business Related" at bounding box center [104, 645] width 80 height 13
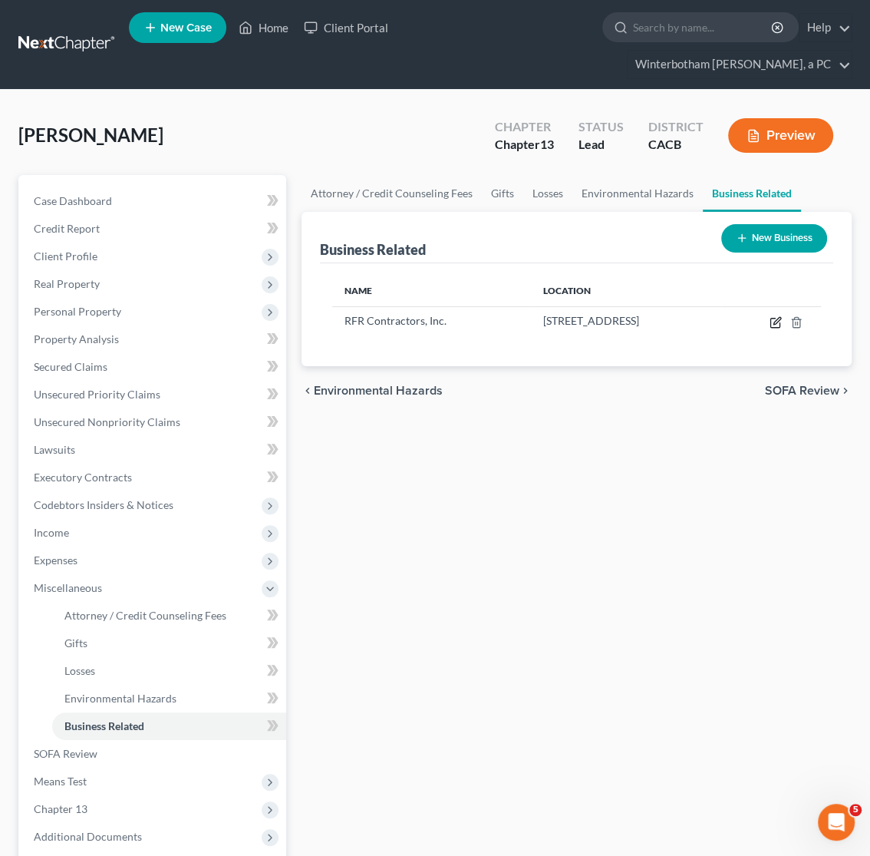
drag, startPoint x: 776, startPoint y: 327, endPoint x: 311, endPoint y: 415, distance: 473.4
click at [774, 327] on icon "button" at bounding box center [776, 322] width 12 height 12
select select "owner"
select select "4"
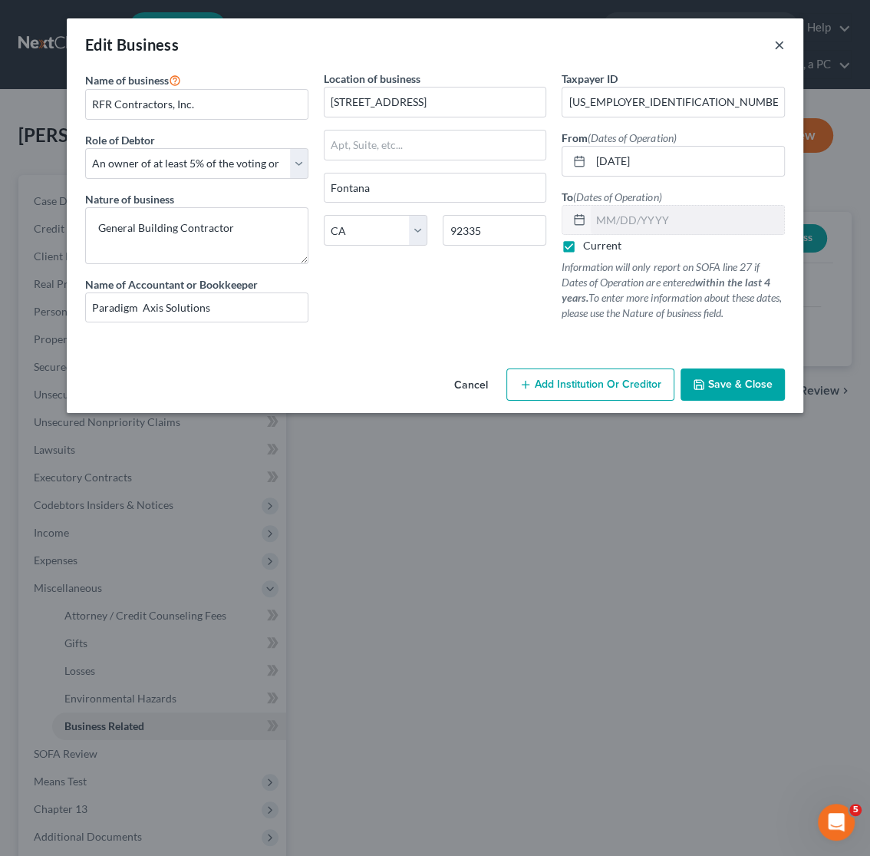
click at [784, 48] on button "×" at bounding box center [779, 44] width 11 height 18
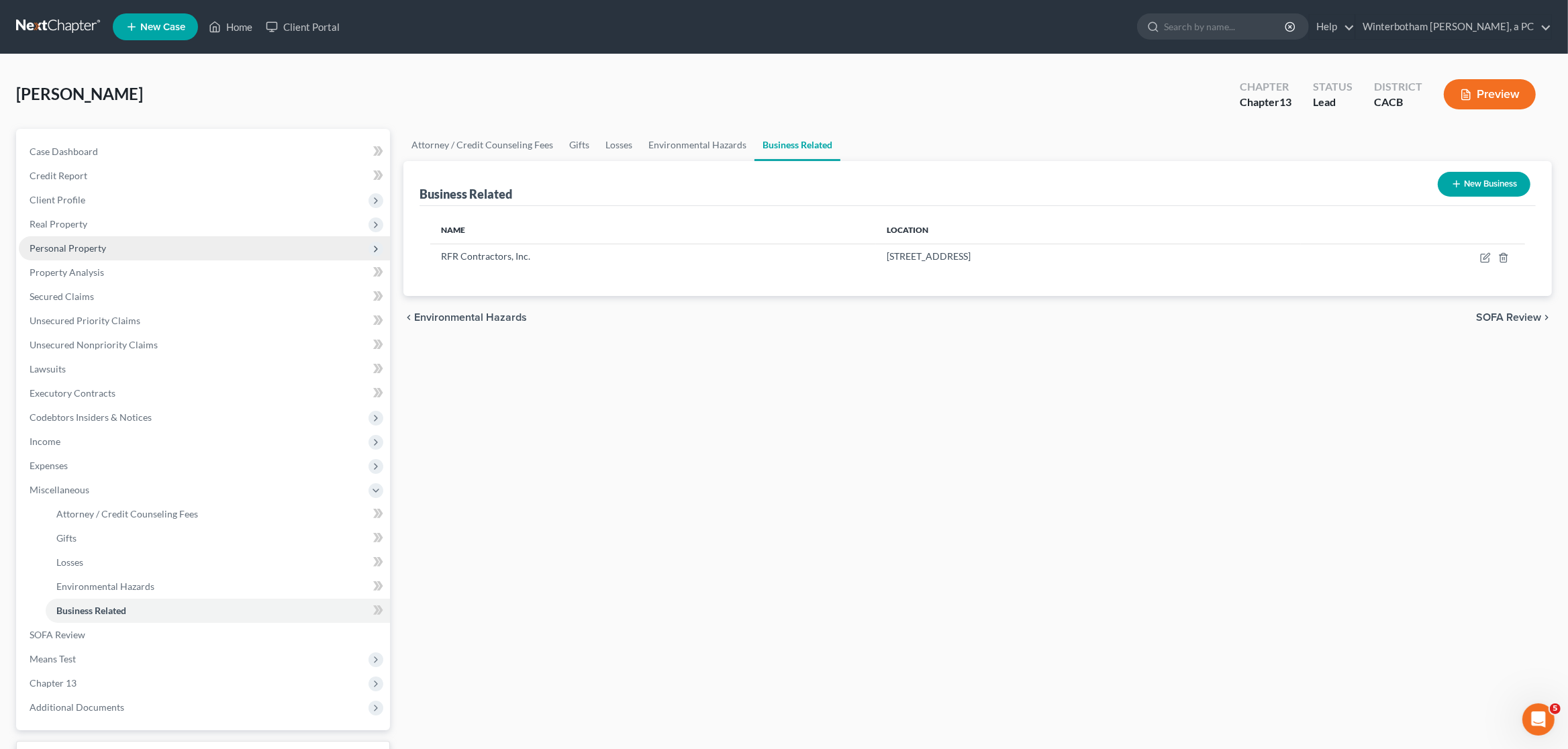
click at [50, 246] on span "Personal Property" at bounding box center [67, 248] width 76 height 11
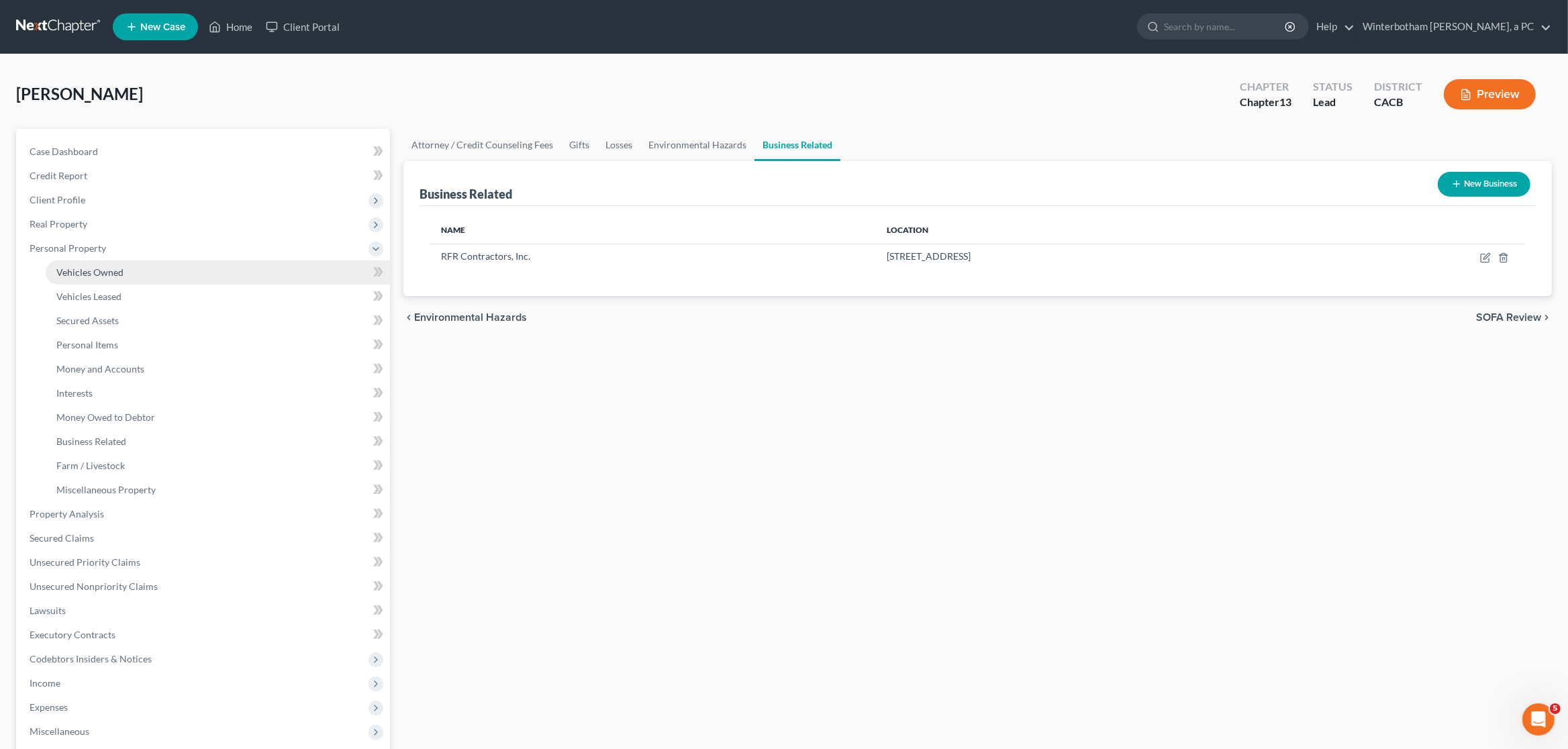
click at [80, 275] on span "Vehicles Owned" at bounding box center [89, 272] width 67 height 11
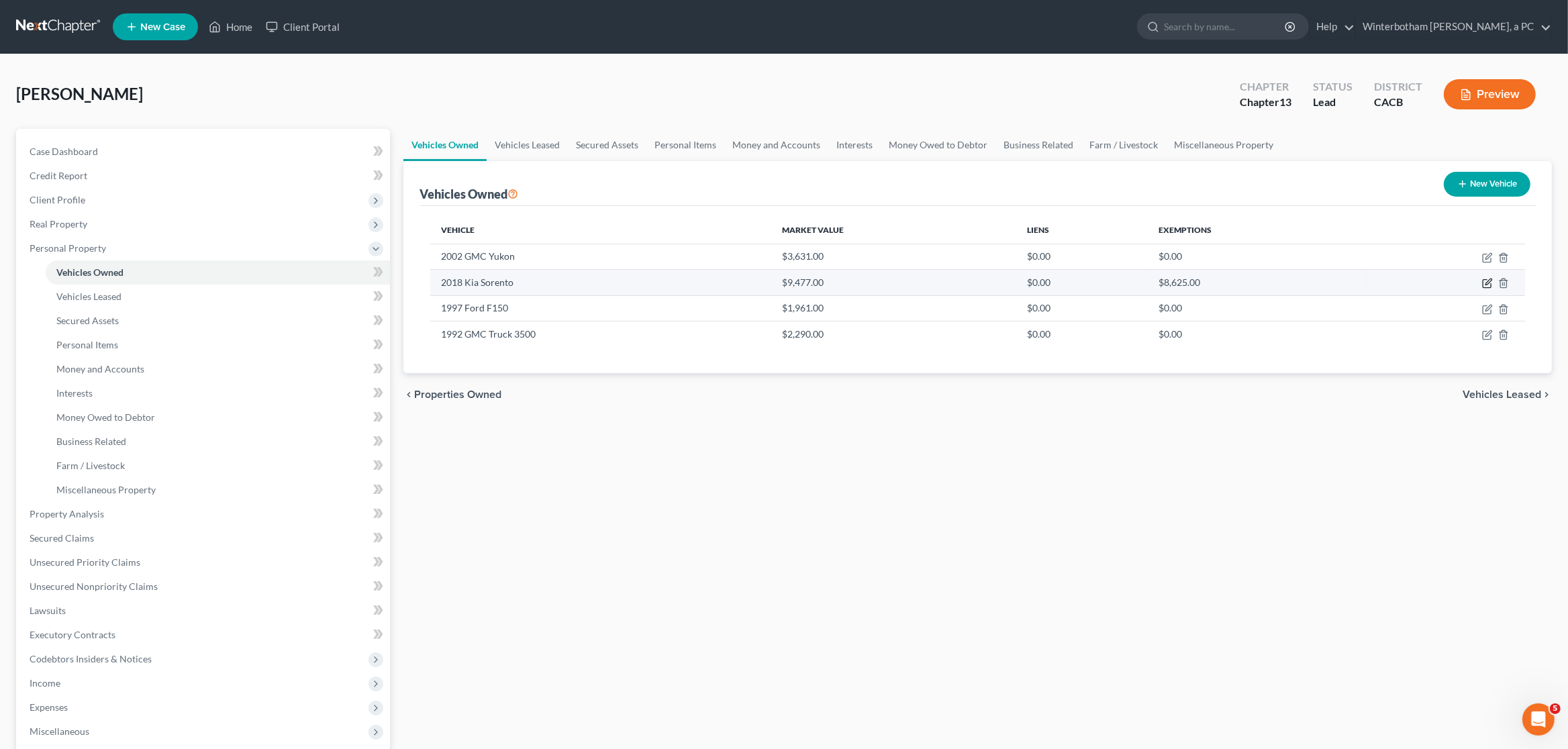
click at [761, 284] on icon "button" at bounding box center [1488, 284] width 10 height 10
select select "0"
select select "8"
select select "2"
select select "0"
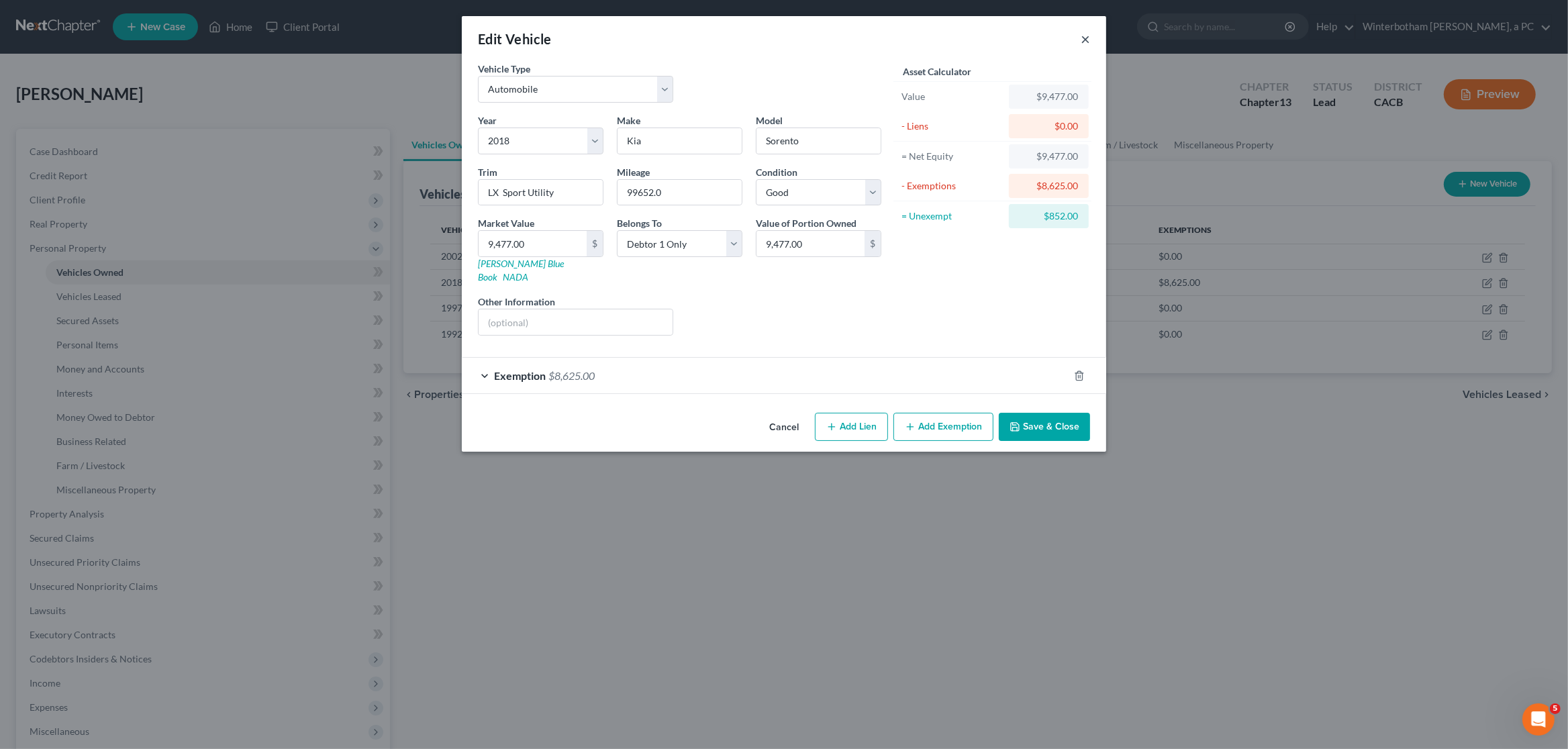
click at [761, 43] on button "×" at bounding box center [1085, 38] width 10 height 16
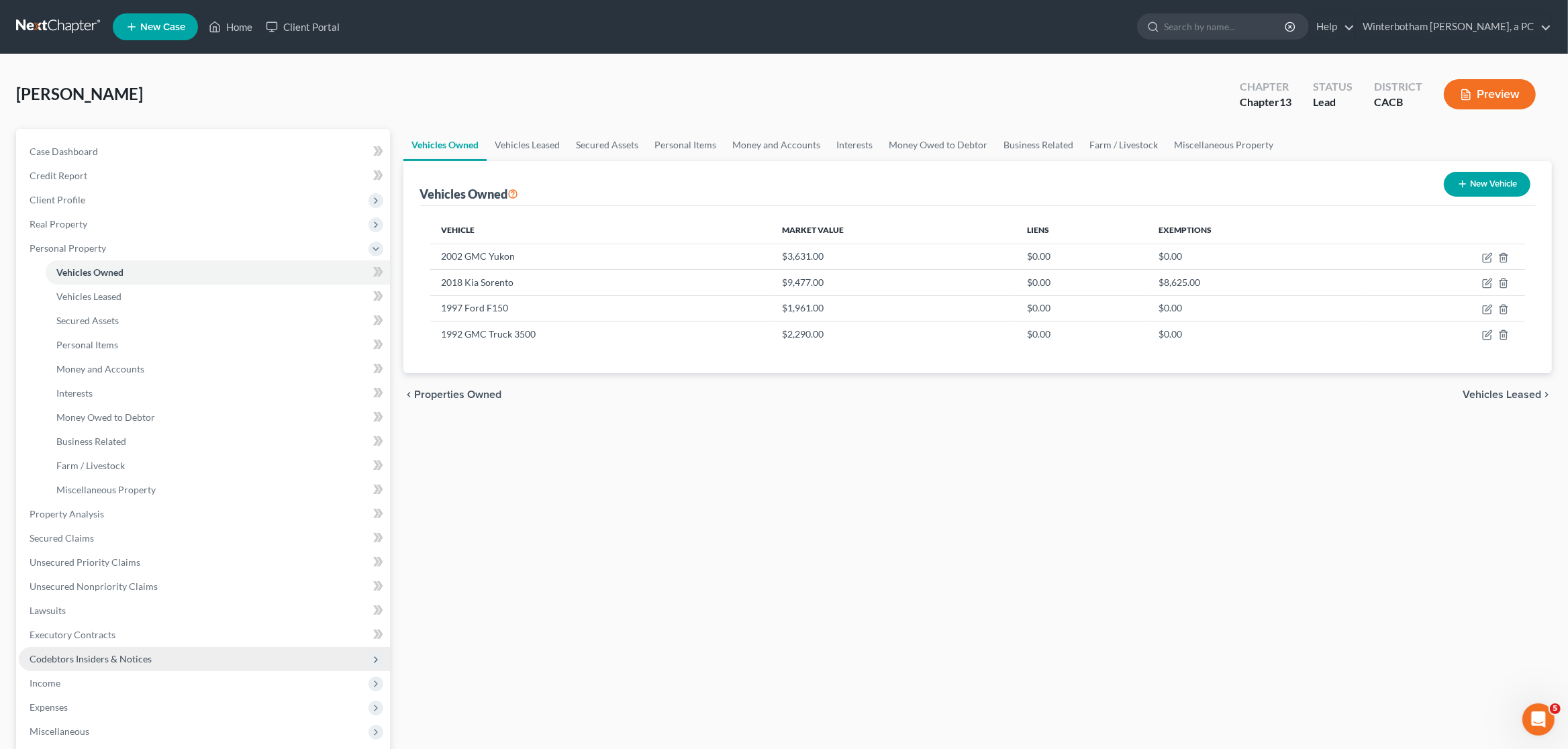
scroll to position [229, 0]
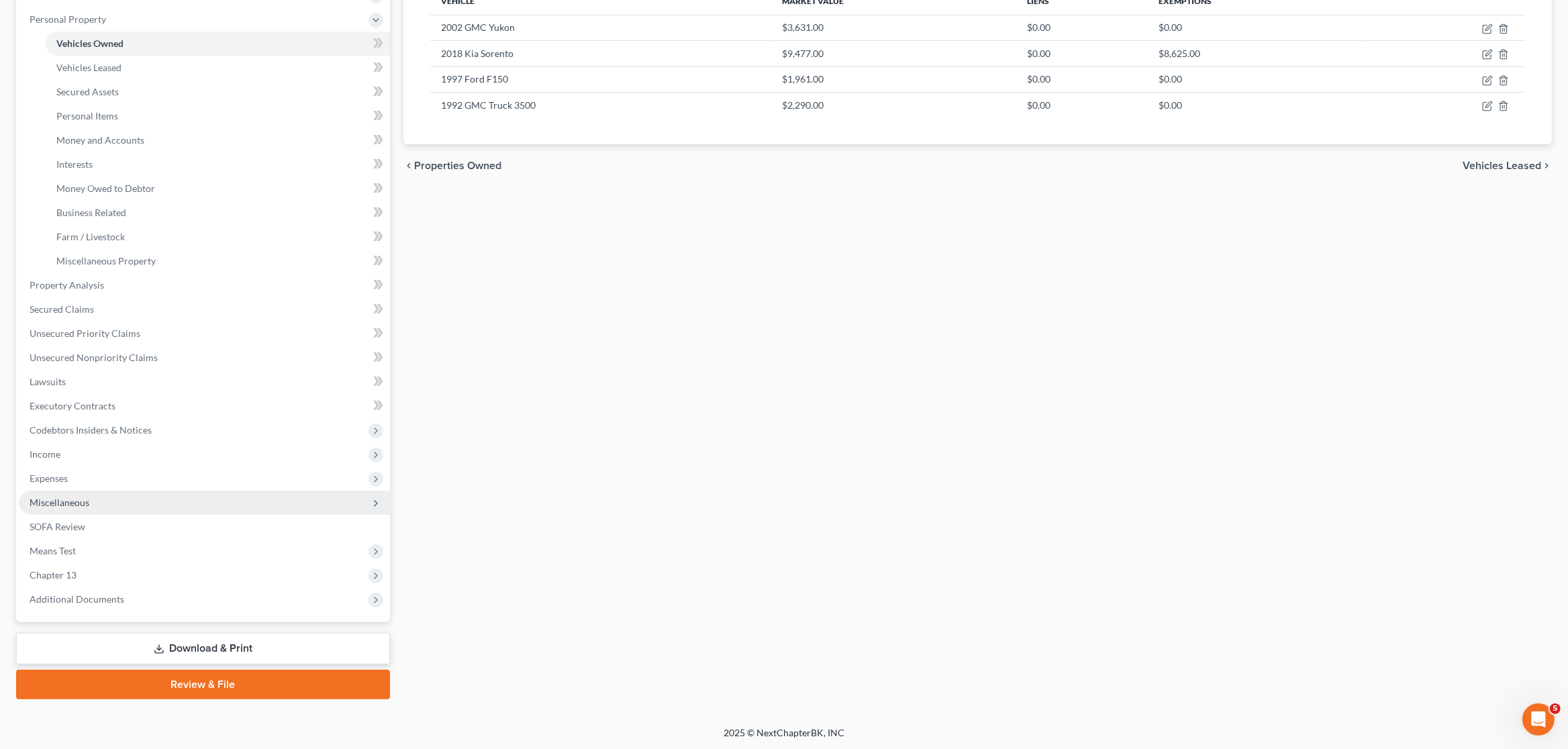
click at [101, 498] on span "Miscellaneous" at bounding box center [204, 503] width 371 height 24
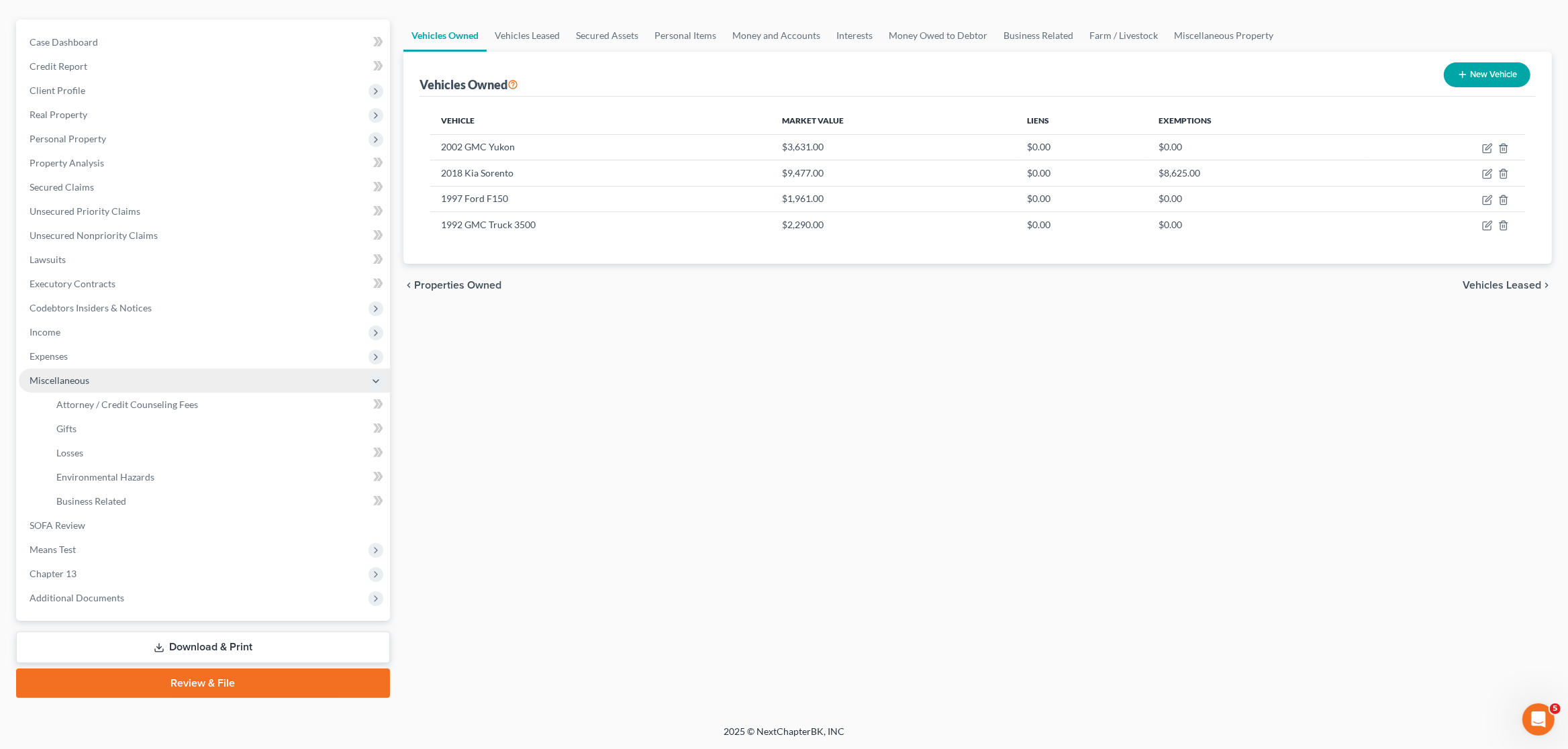
scroll to position [108, 0]
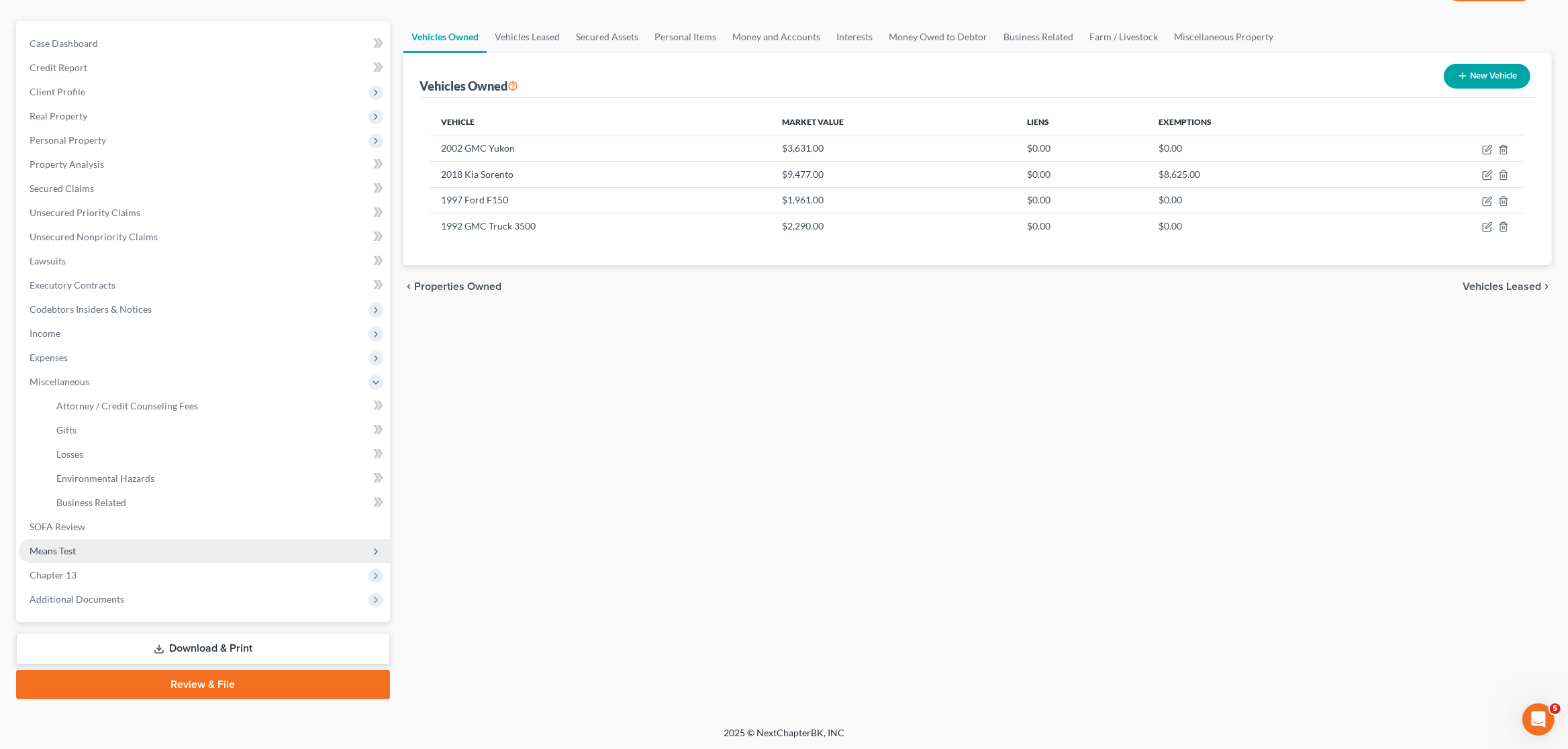
click at [134, 550] on span "Means Test" at bounding box center [204, 551] width 371 height 24
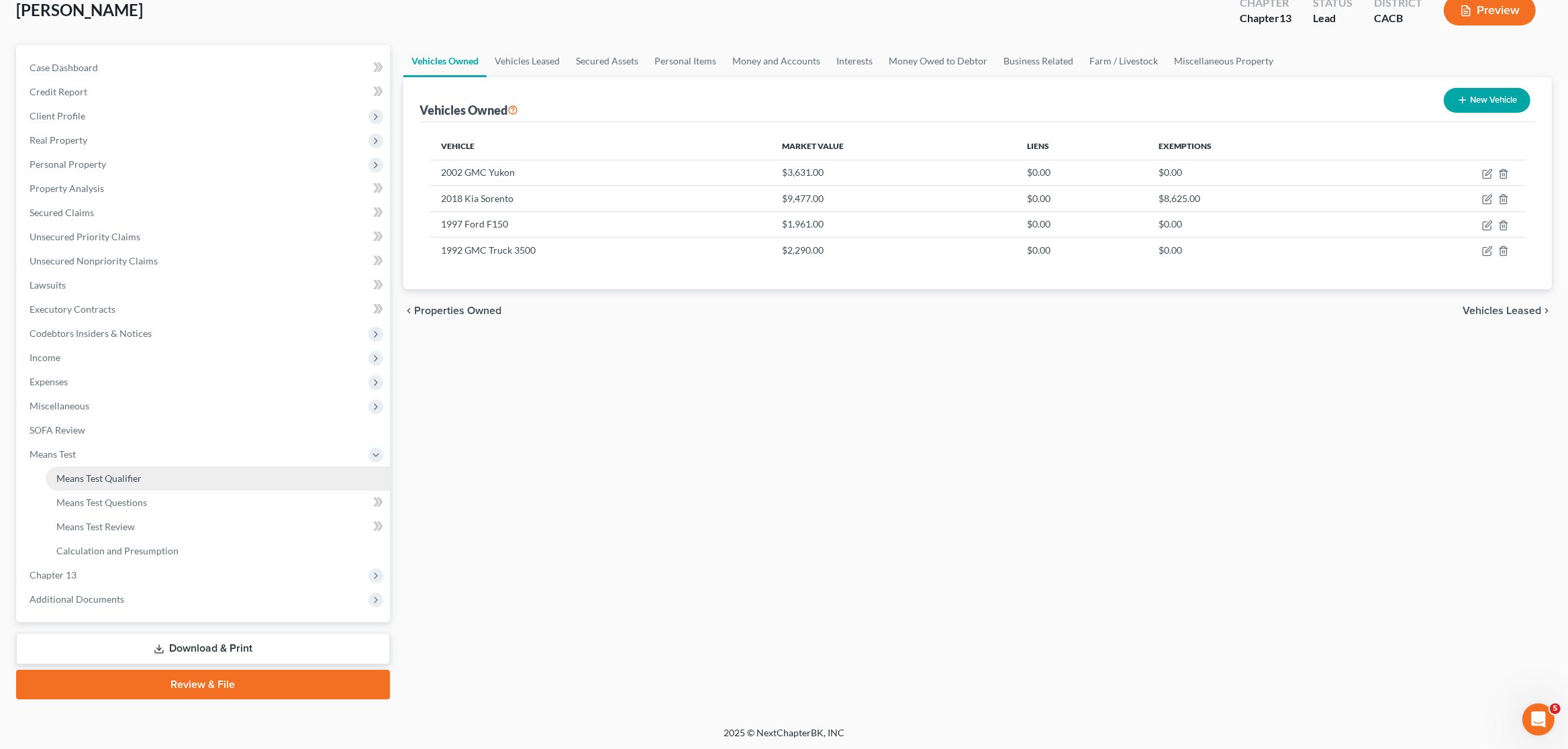
click at [164, 476] on link "Means Test Qualifier" at bounding box center [218, 479] width 345 height 24
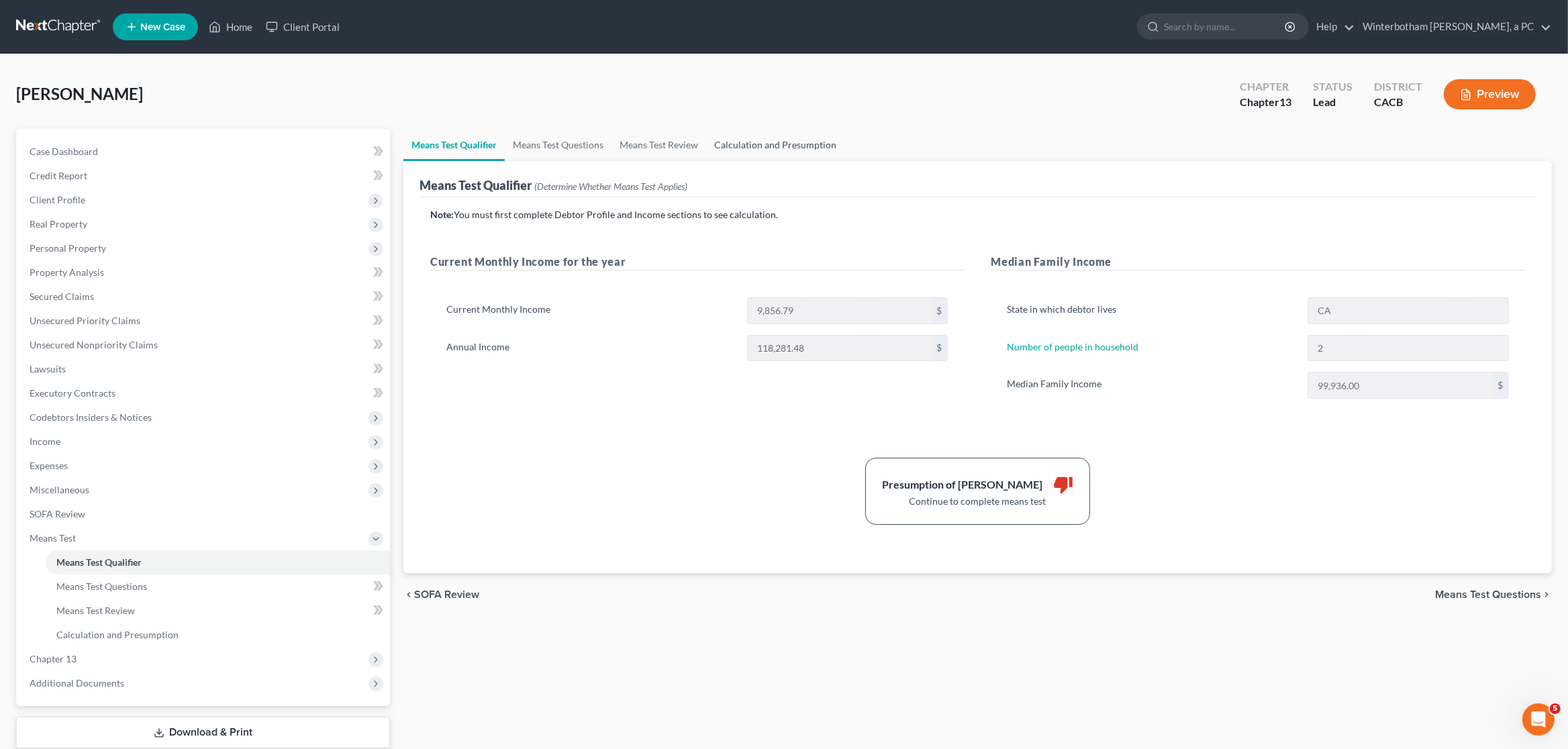
click at [730, 131] on link "Calculation and Presumption" at bounding box center [775, 144] width 138 height 32
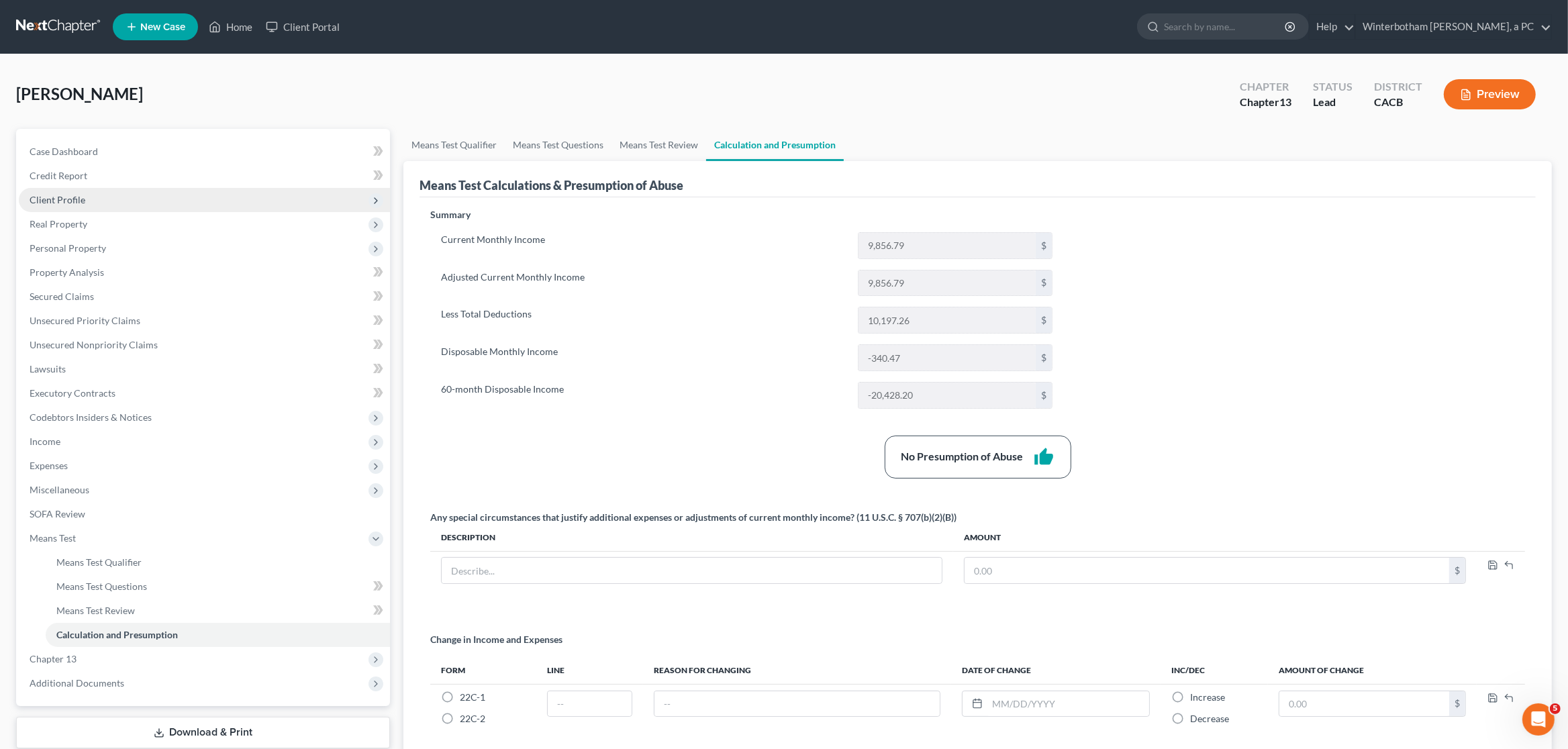
click at [59, 204] on span "Client Profile" at bounding box center [58, 200] width 56 height 11
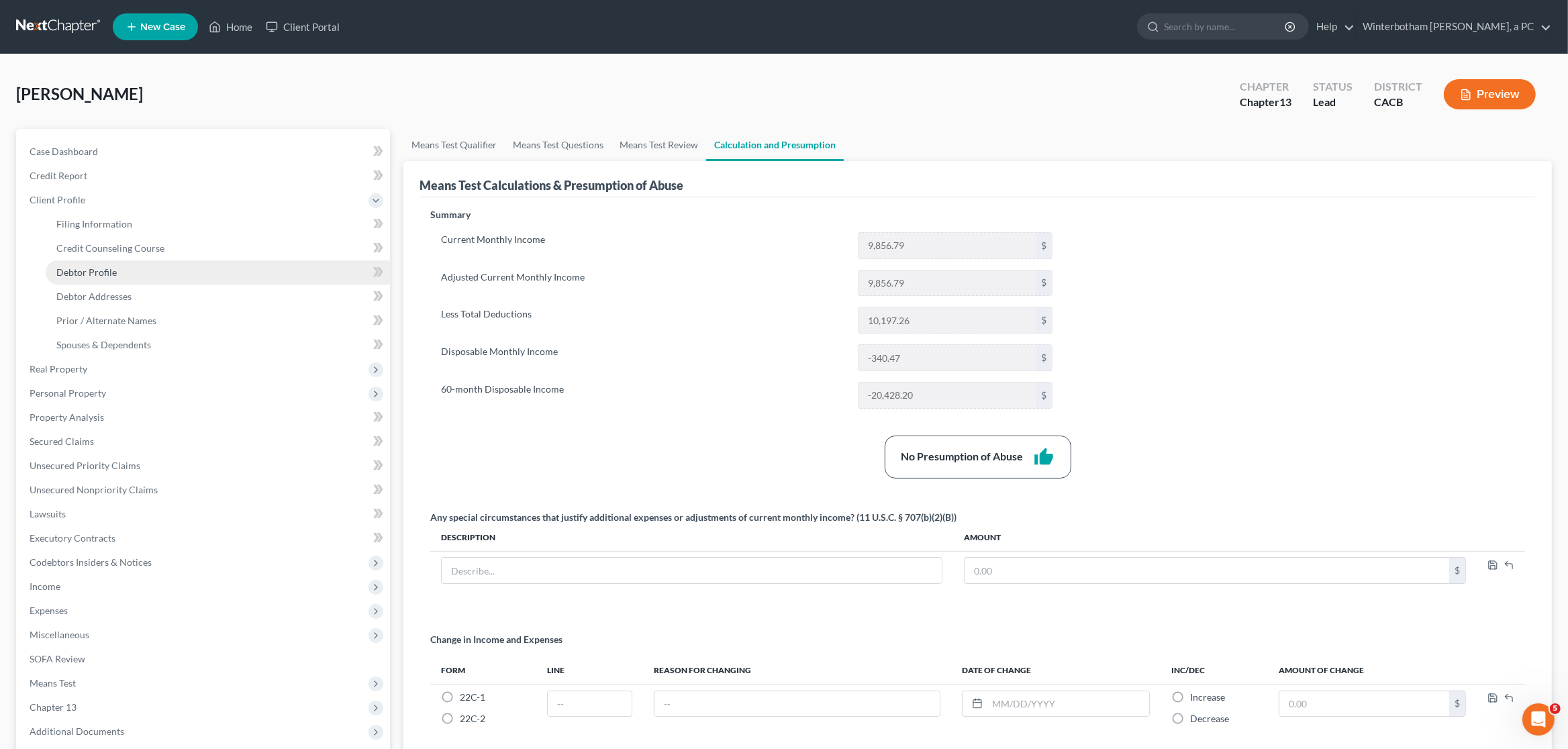
click at [91, 271] on span "Debtor Profile" at bounding box center [86, 272] width 60 height 11
select select "1"
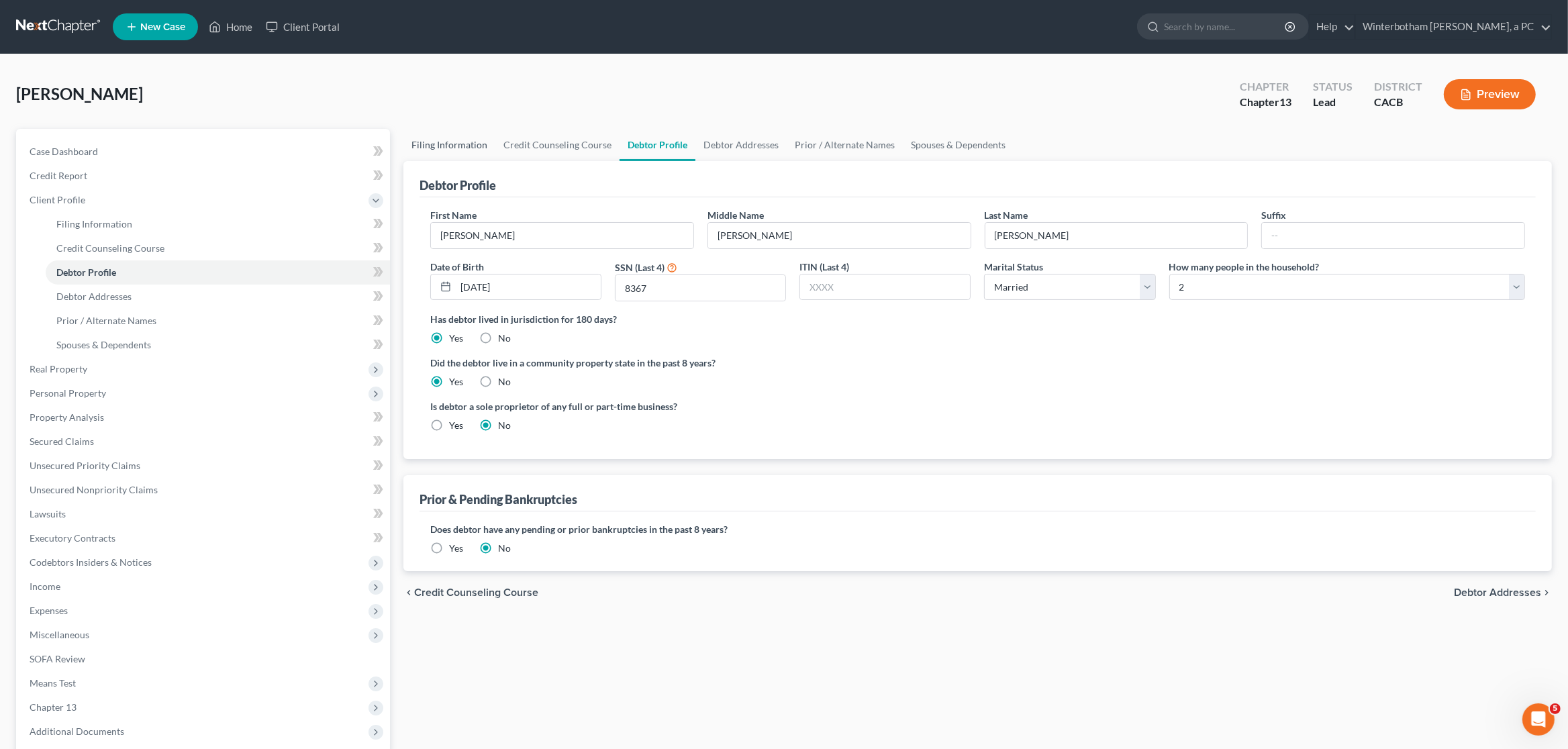
click at [432, 145] on link "Filing Information" at bounding box center [449, 144] width 92 height 32
select select "1"
select select "0"
select select "3"
select select "7"
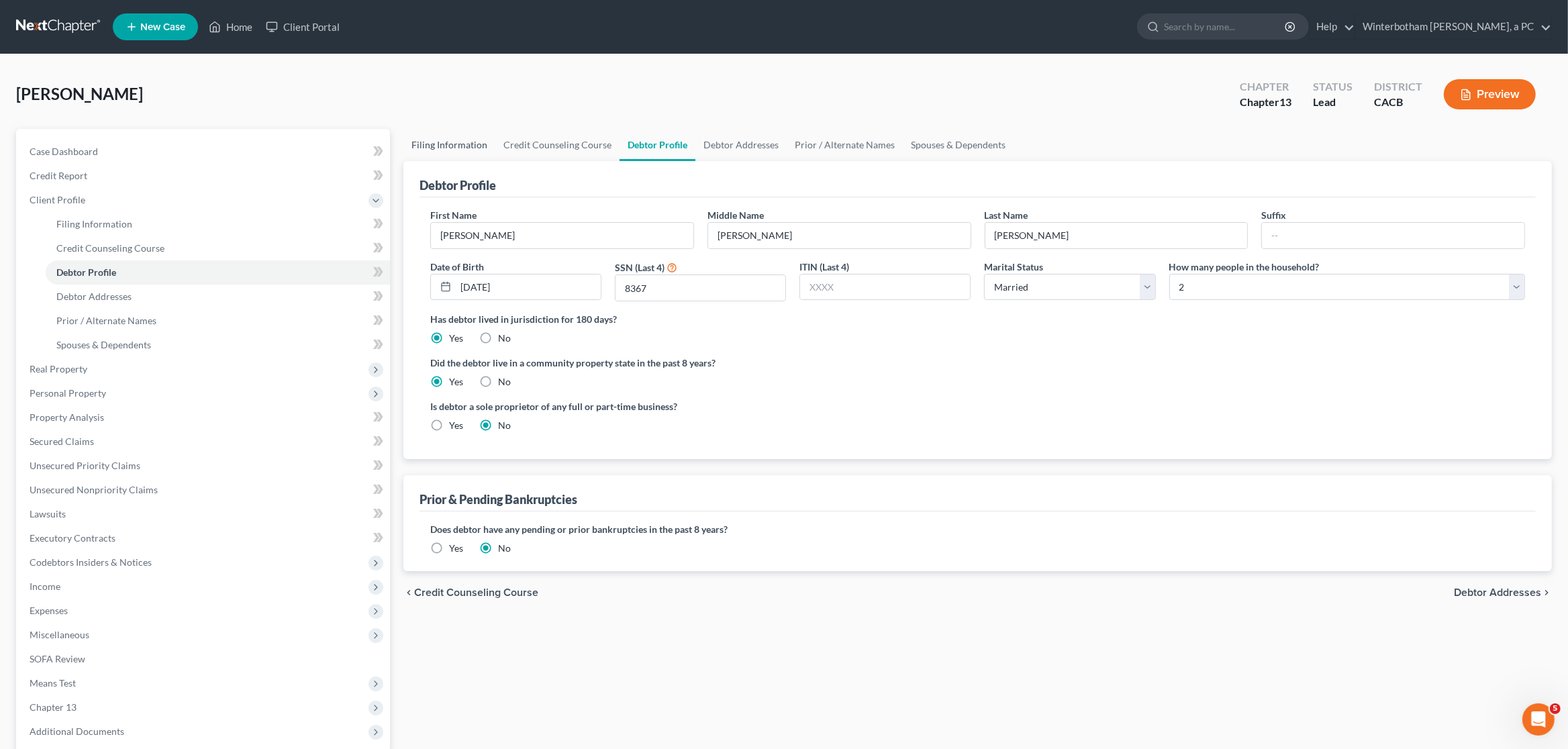
select select "0"
select select "2"
select select "4"
select select "1"
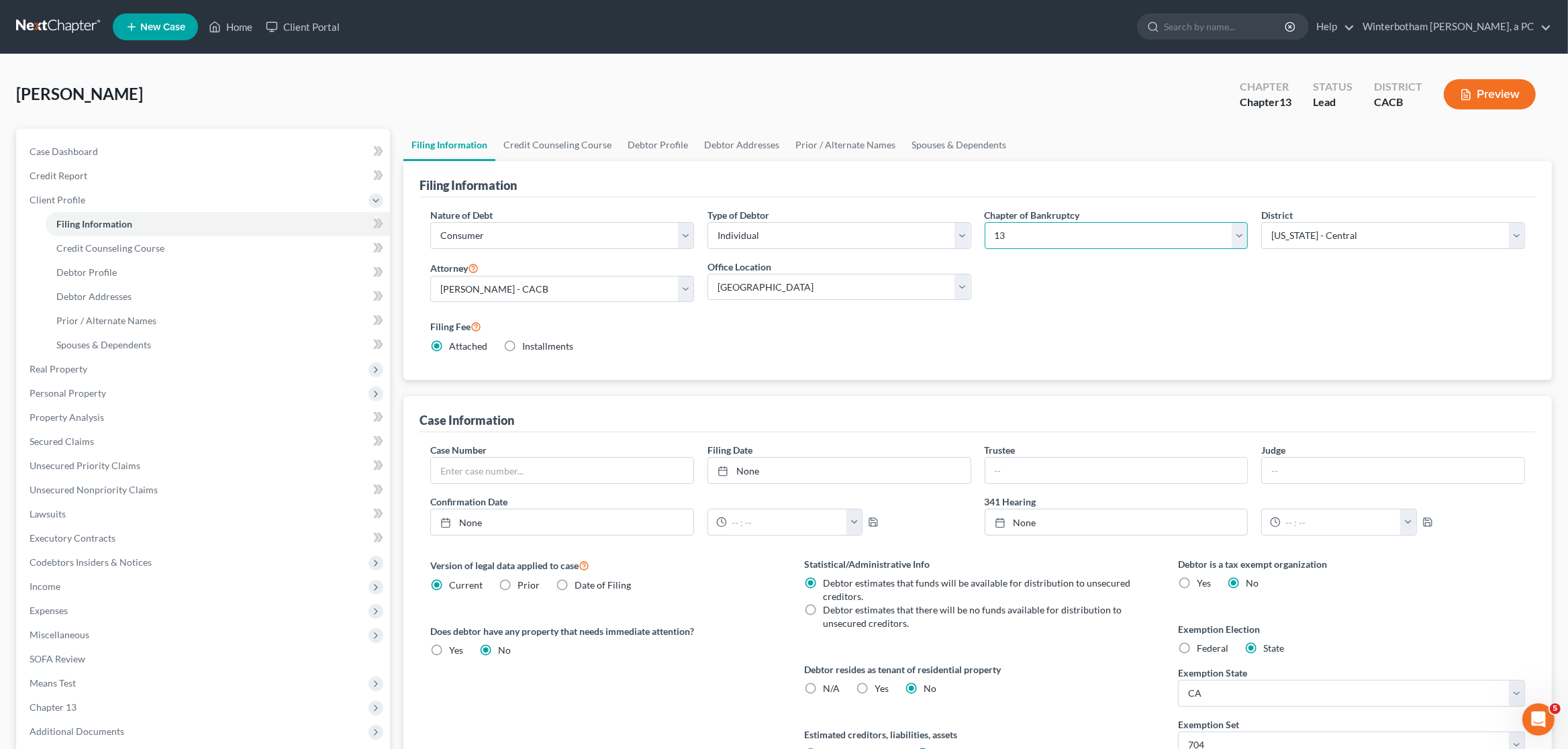
click at [761, 222] on select "Select 7 11 12 13" at bounding box center [1117, 235] width 264 height 27
select select "0"
click option "7" at bounding box center [0, 0] width 0 height 0
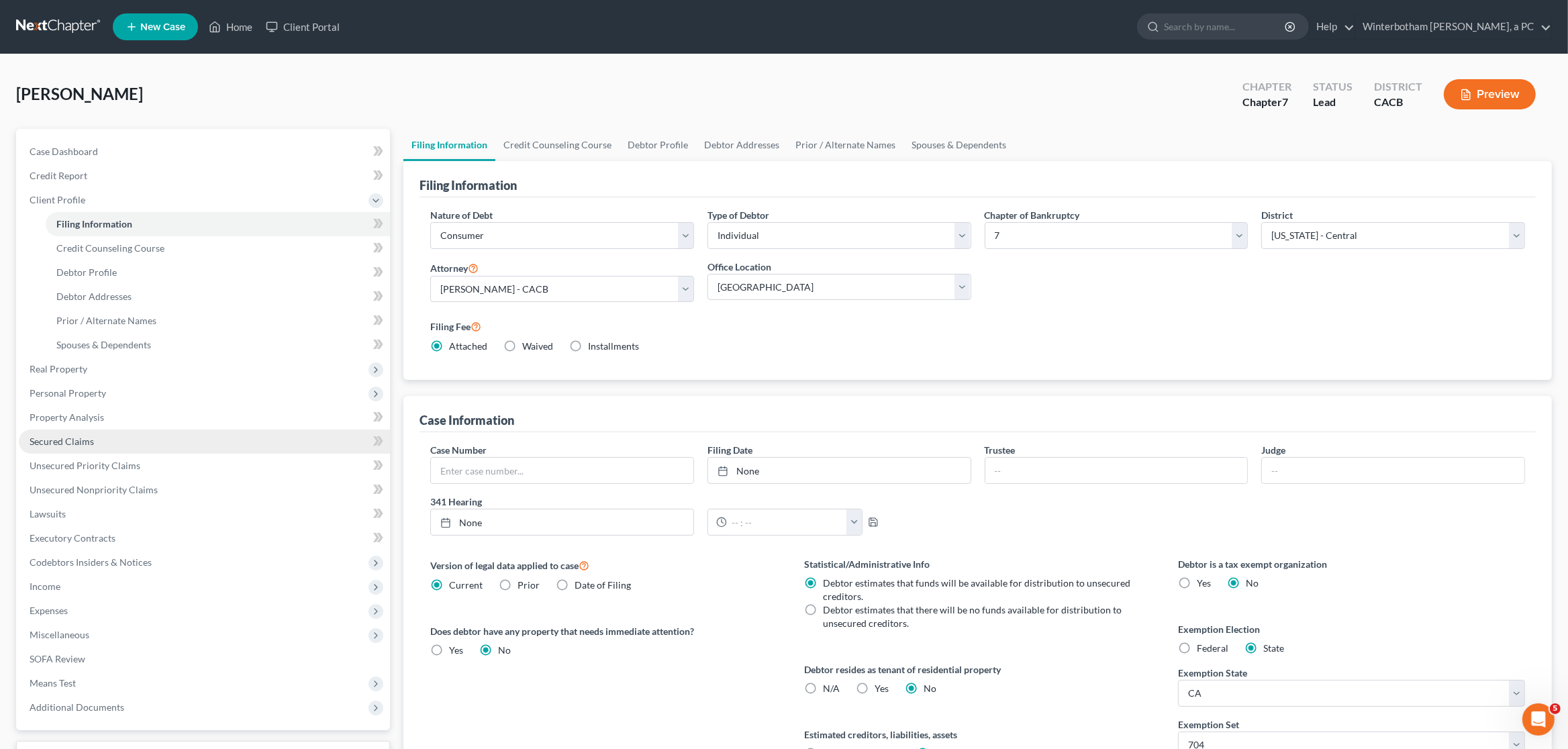
click at [80, 438] on span "Secured Claims" at bounding box center [62, 441] width 65 height 11
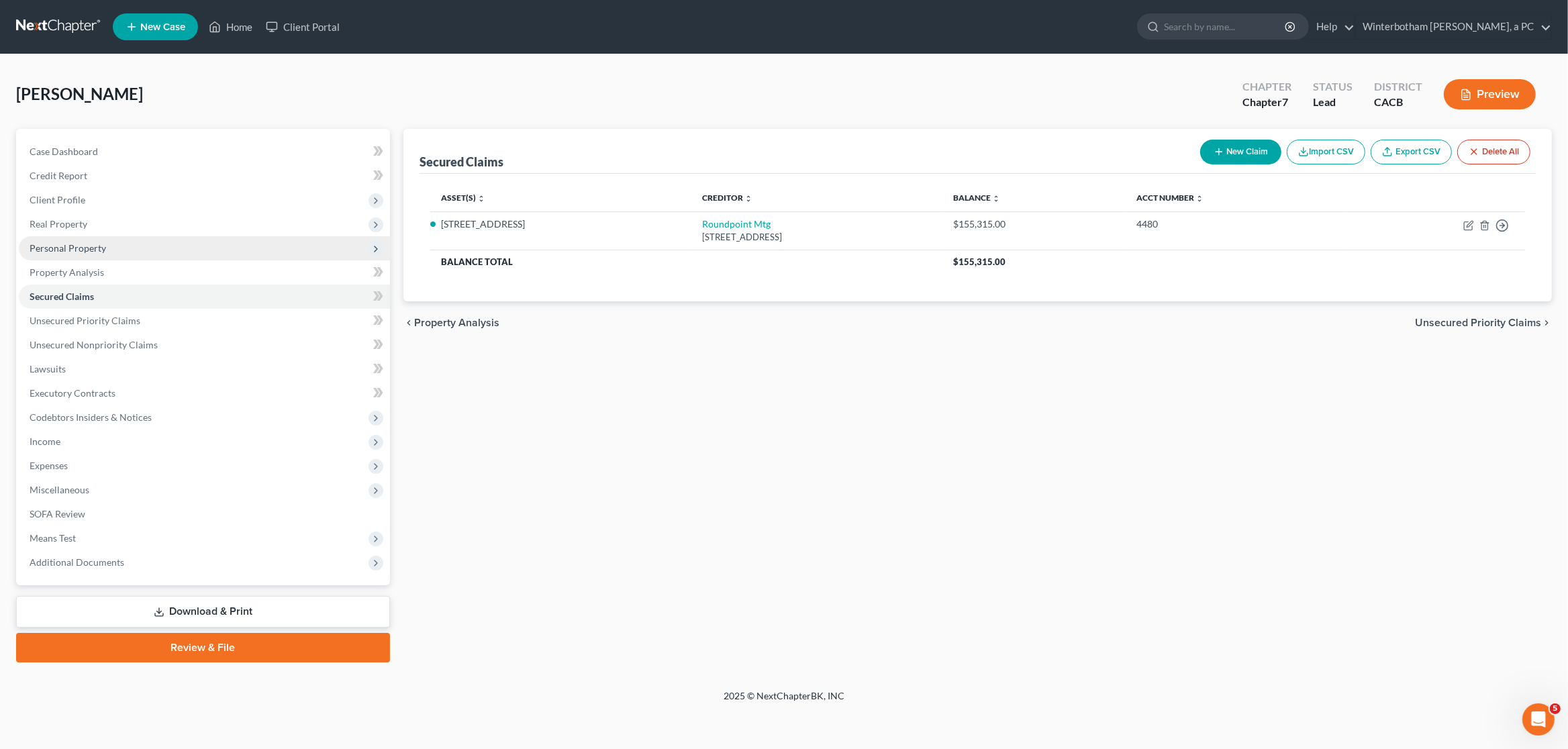
click at [53, 244] on span "Personal Property" at bounding box center [67, 248] width 76 height 11
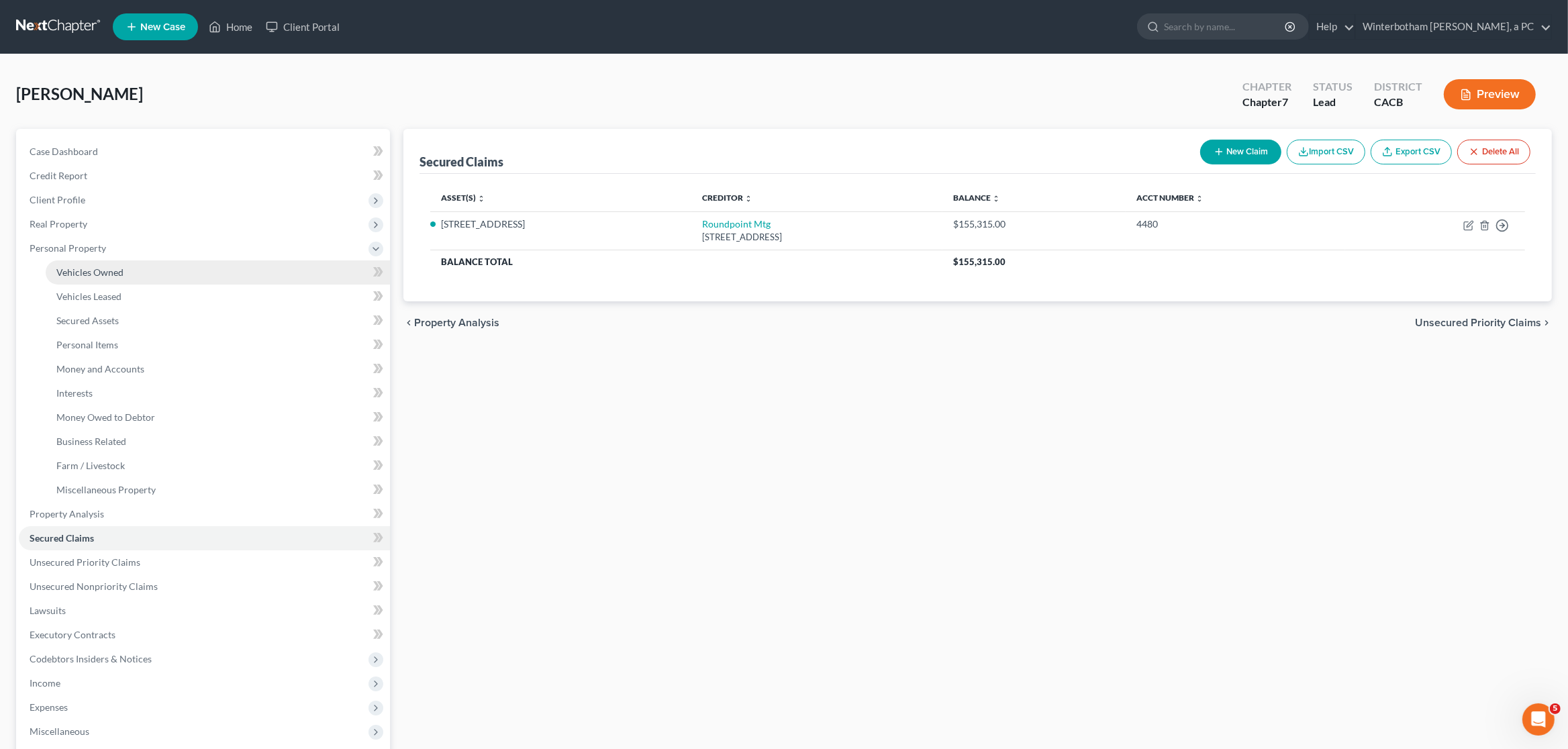
click at [94, 275] on span "Vehicles Owned" at bounding box center [89, 272] width 67 height 11
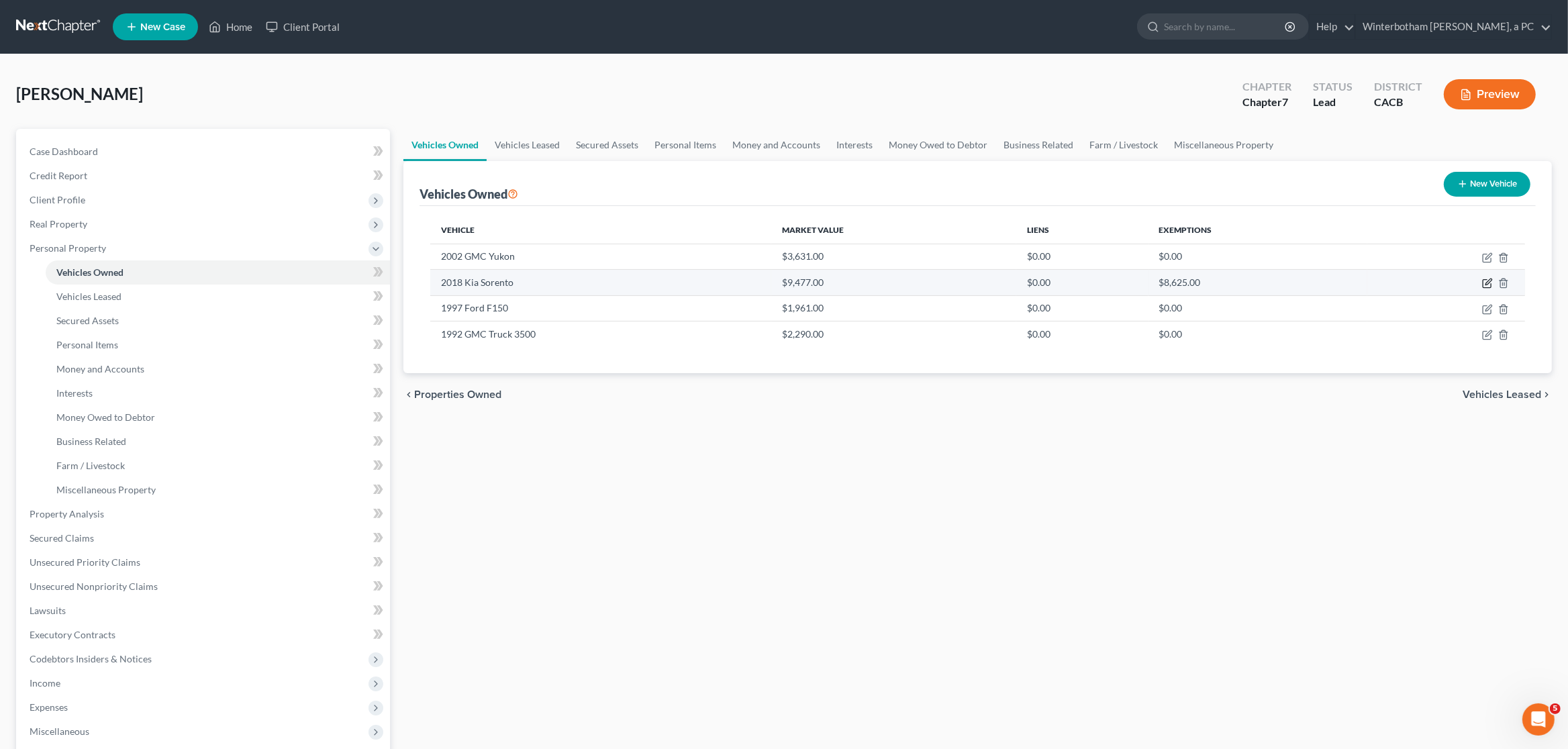
click at [761, 281] on icon "button" at bounding box center [1486, 284] width 8 height 8
select select "0"
select select "8"
select select "2"
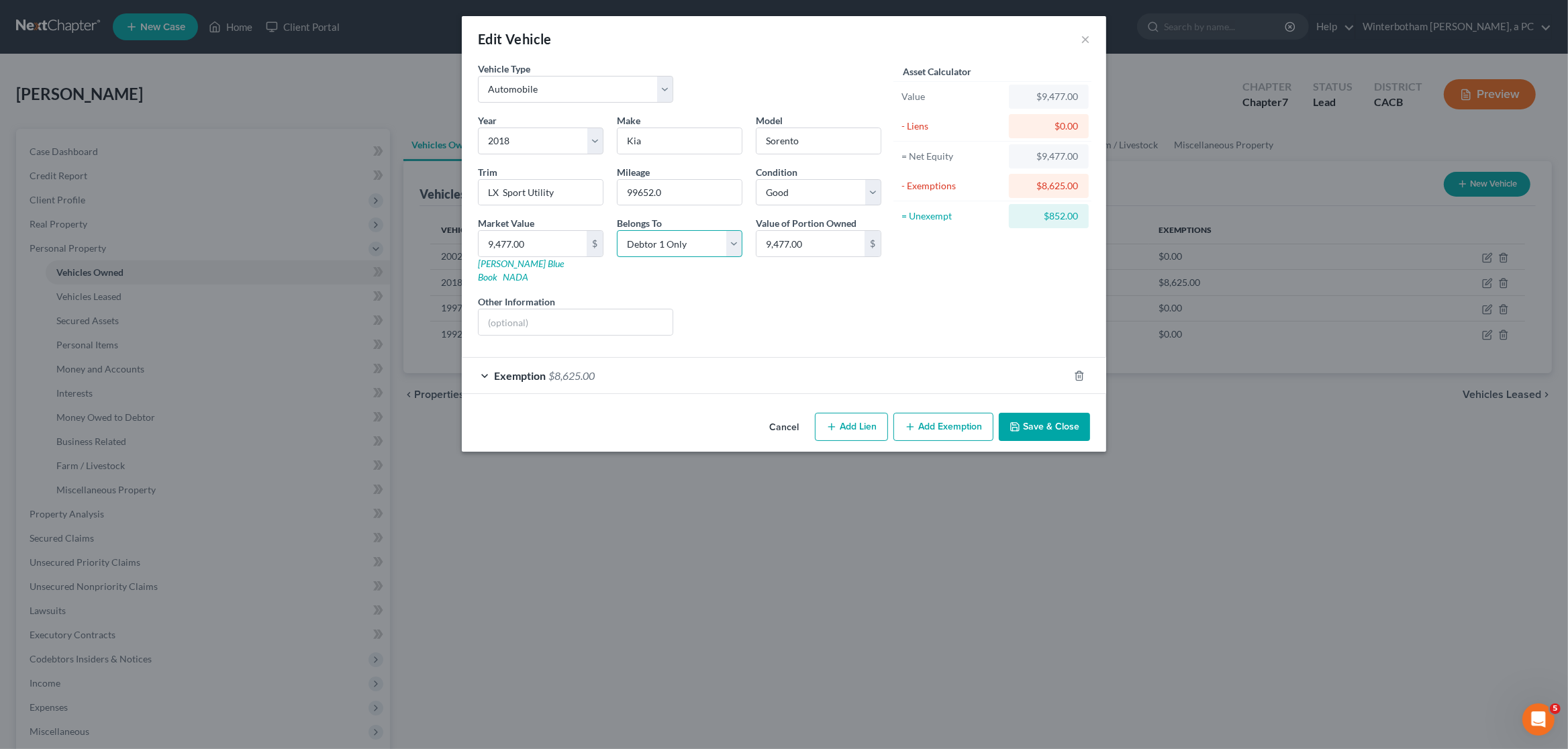
click at [617, 230] on select "Select Debtor 1 Only Debtor 2 Only Debtor 1 And Debtor 2 Only At Least One Of T…" at bounding box center [679, 243] width 126 height 27
select select "4"
click option "Community Property" at bounding box center [0, 0] width 0 height 0
click at [761, 420] on button "Save & Close" at bounding box center [1044, 427] width 91 height 28
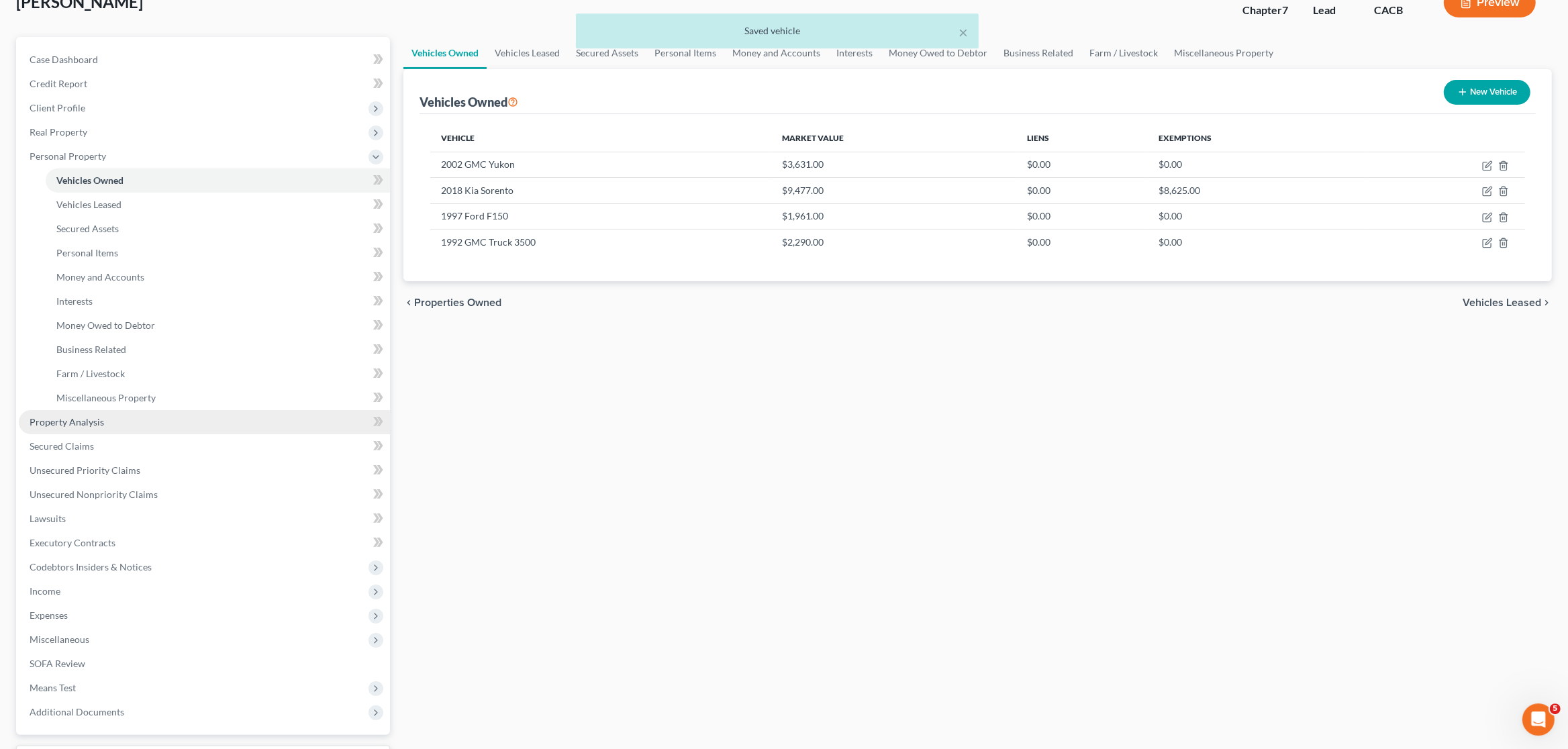
scroll to position [141, 0]
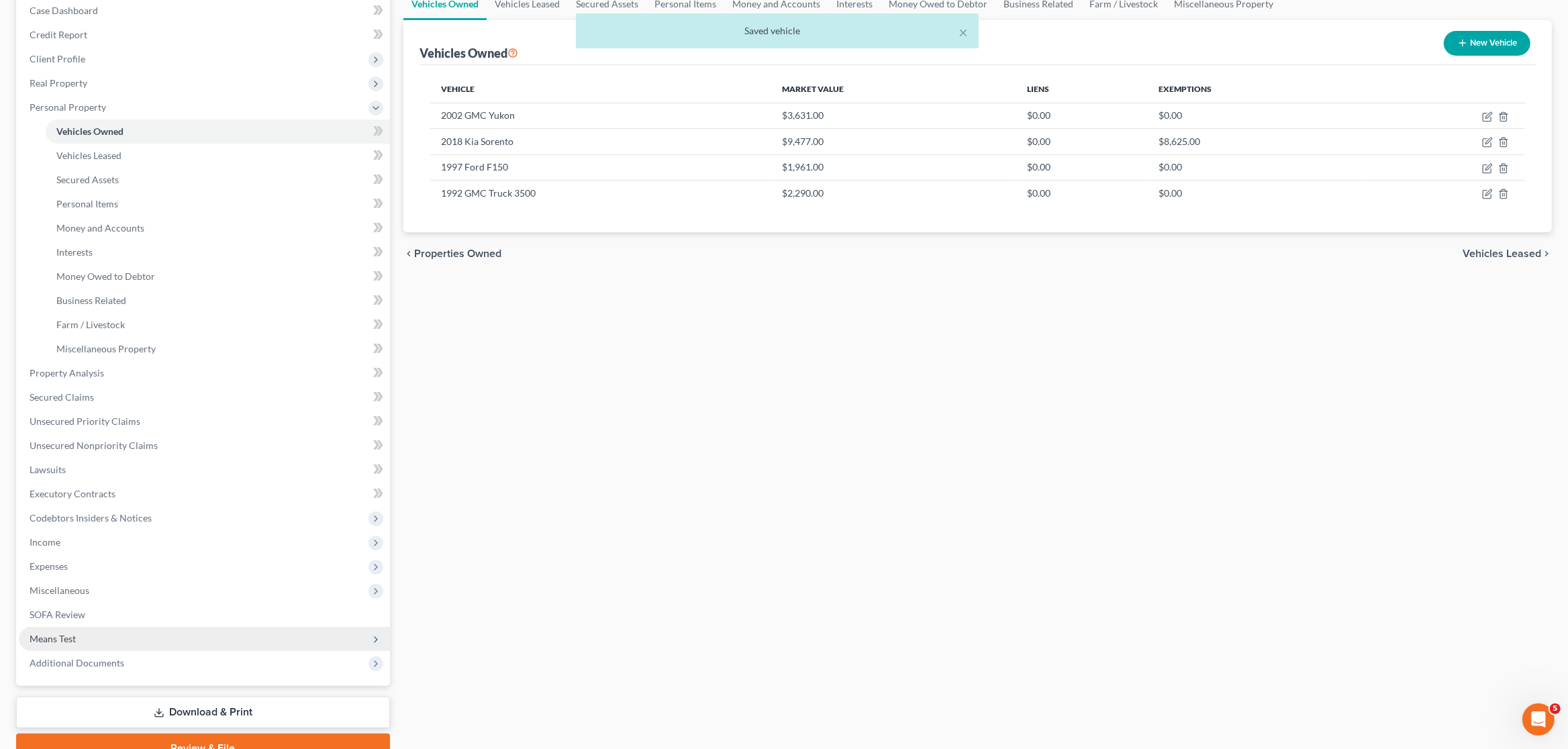
click at [122, 634] on span "Means Test" at bounding box center [204, 640] width 371 height 24
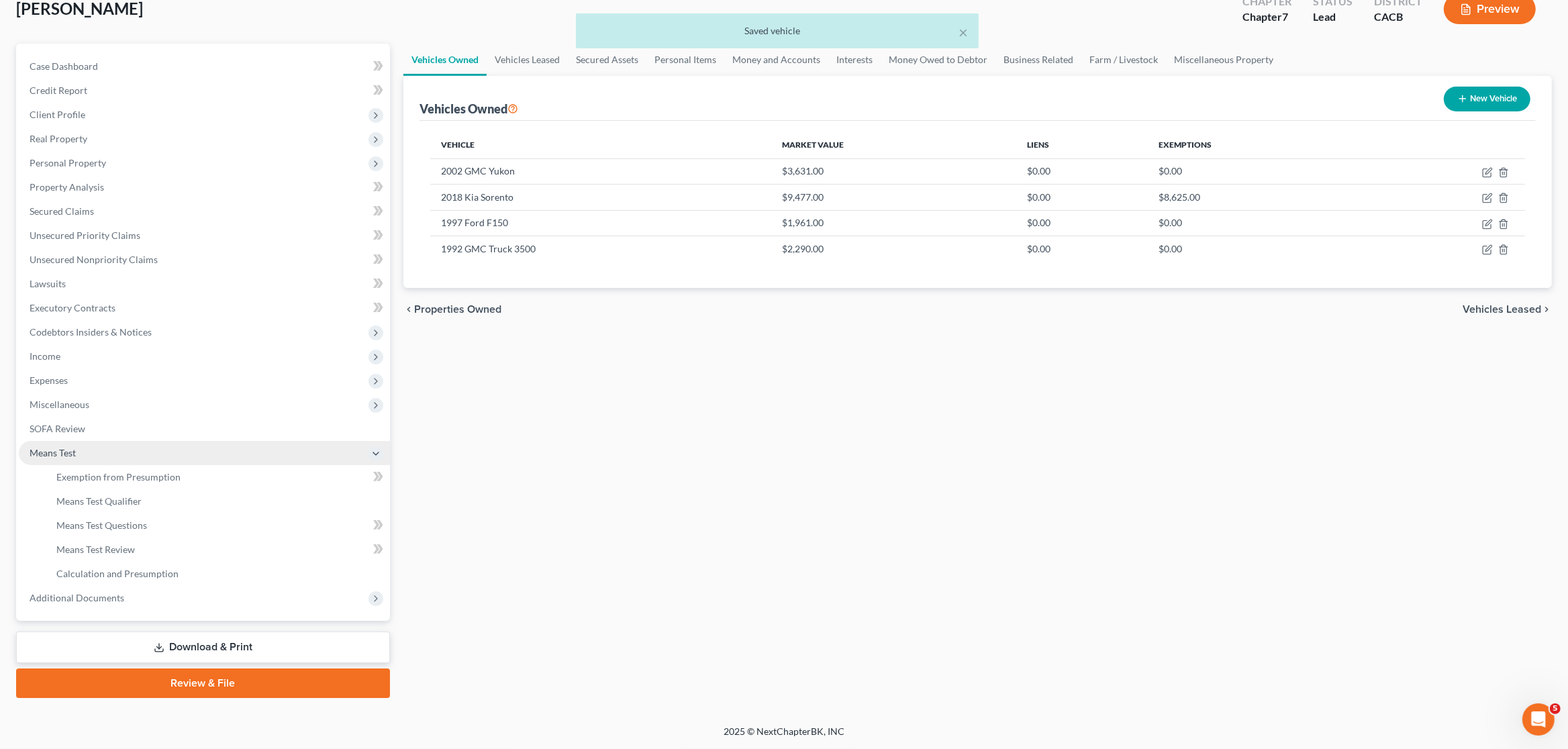
scroll to position [84, 0]
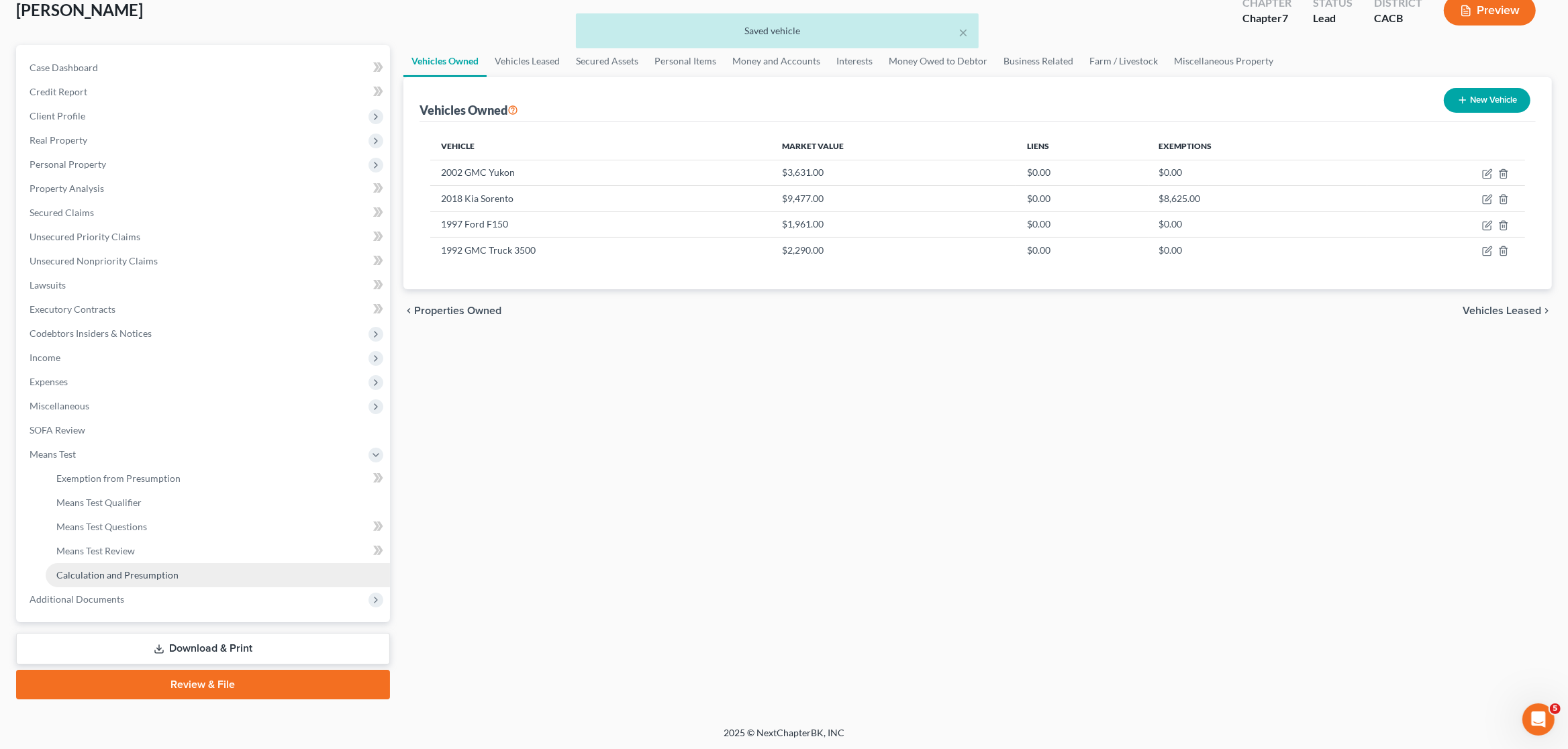
click at [129, 573] on span "Calculation and Presumption" at bounding box center [117, 575] width 122 height 11
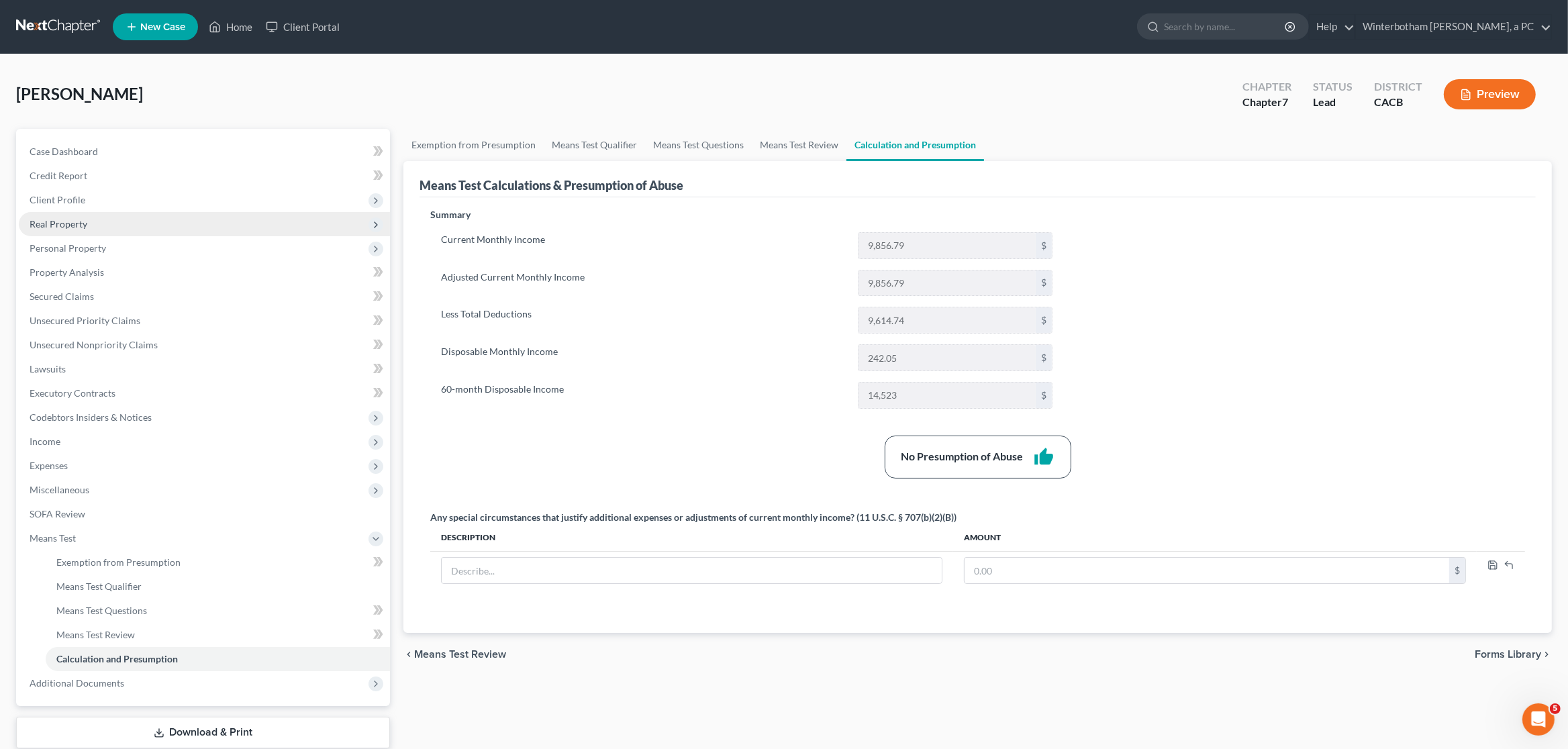
click at [83, 232] on span "Real Property" at bounding box center [204, 225] width 371 height 24
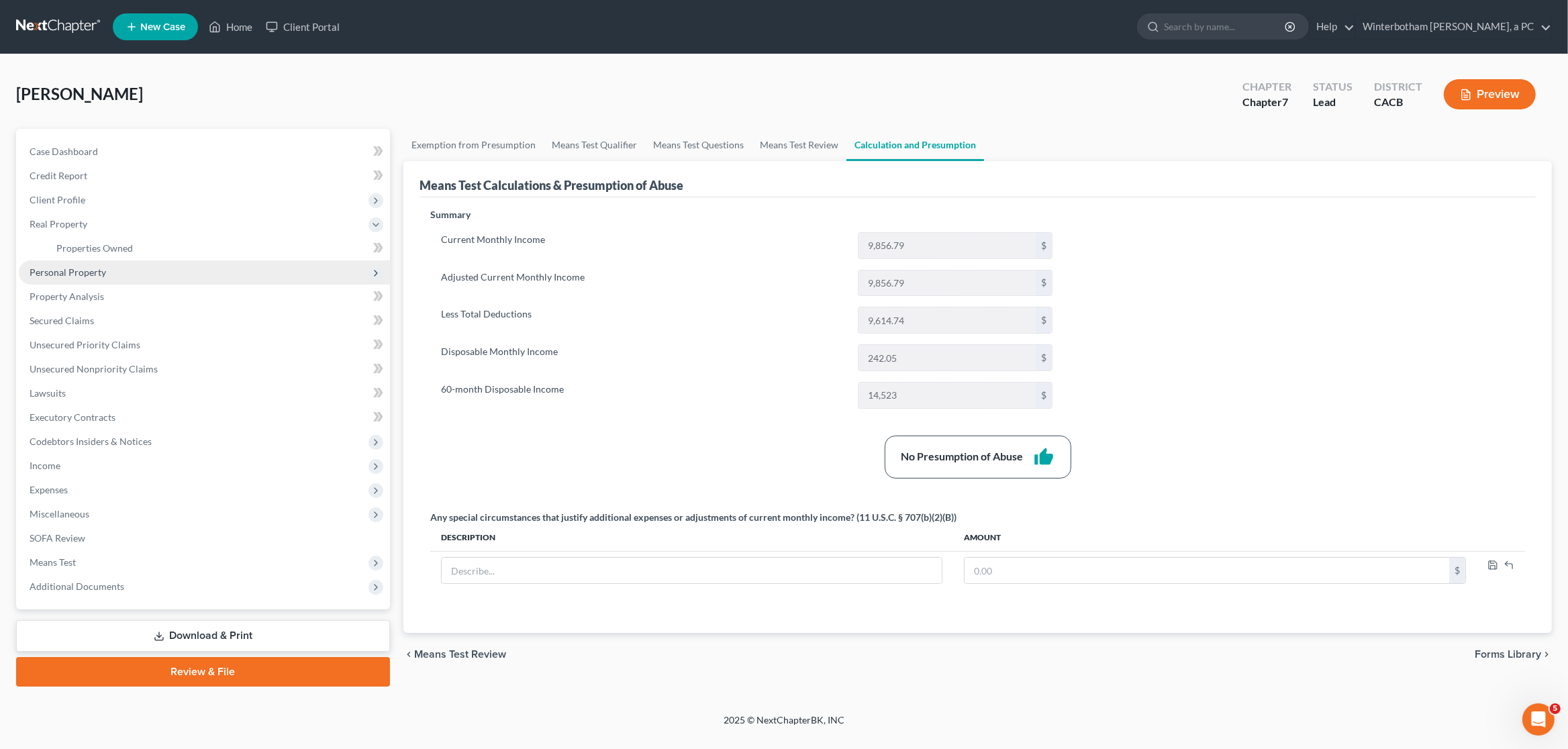
click at [76, 271] on span "Personal Property" at bounding box center [67, 272] width 76 height 11
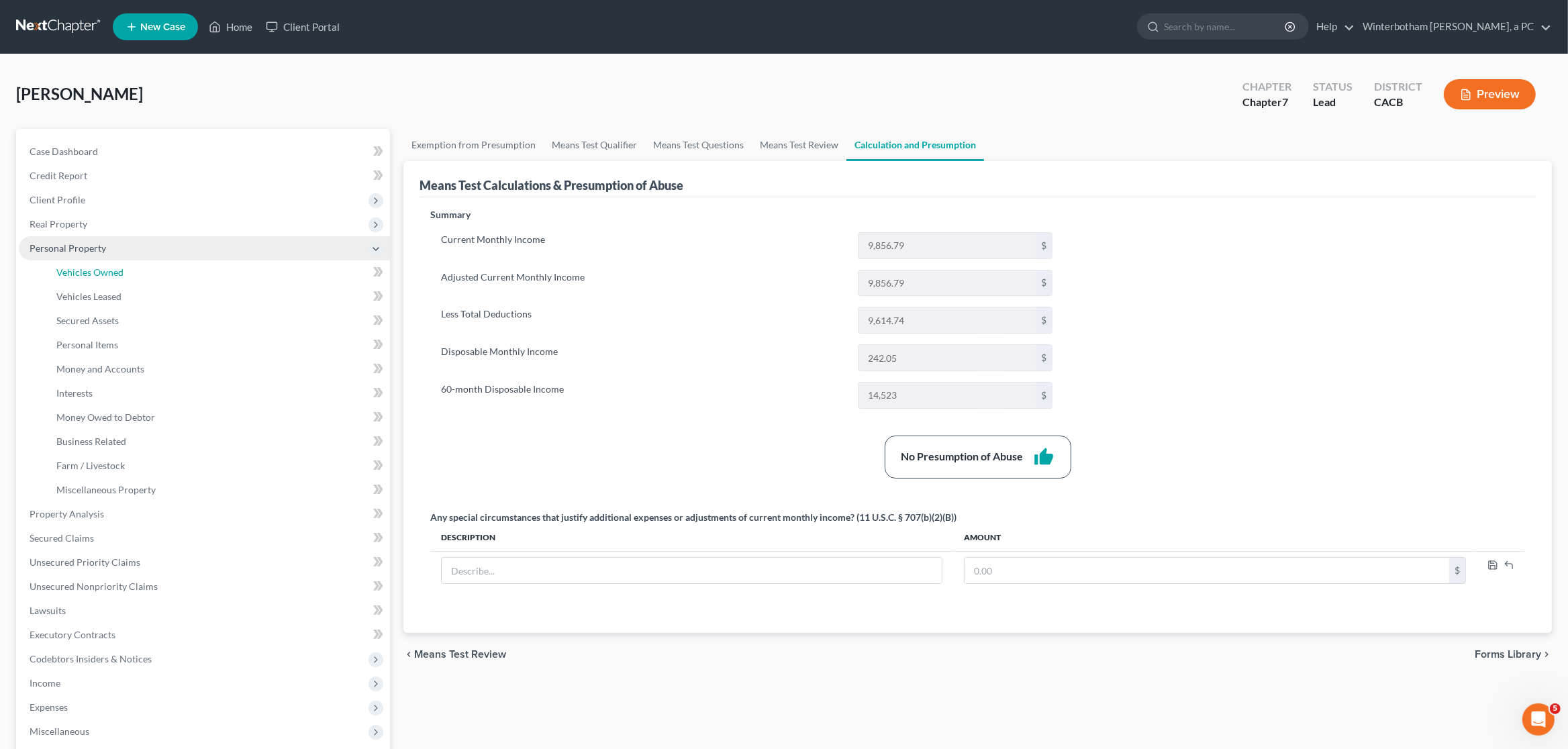
click at [76, 271] on span "Vehicles Owned" at bounding box center [89, 272] width 67 height 11
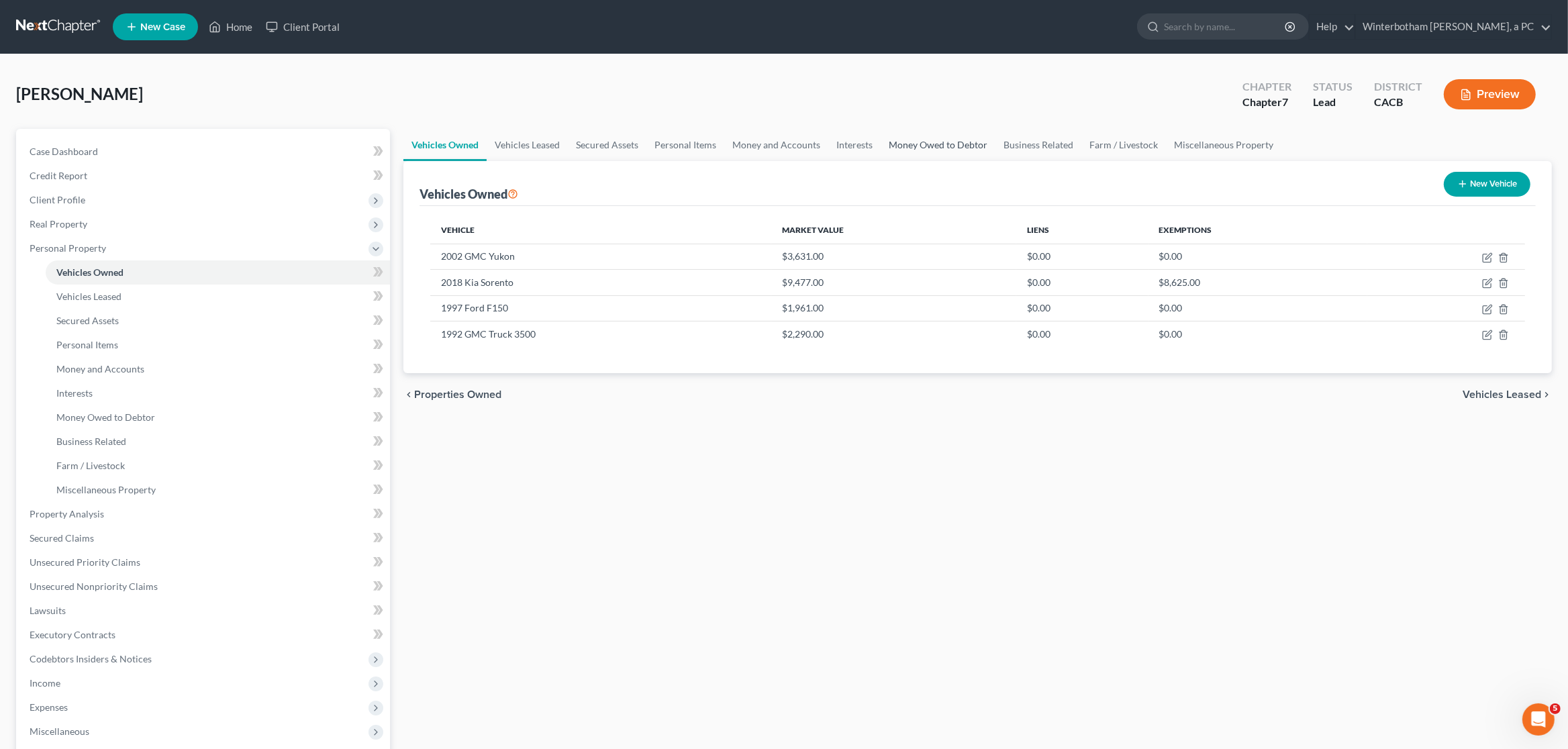
click at [761, 146] on link "Money Owed to Debtor" at bounding box center [937, 144] width 115 height 32
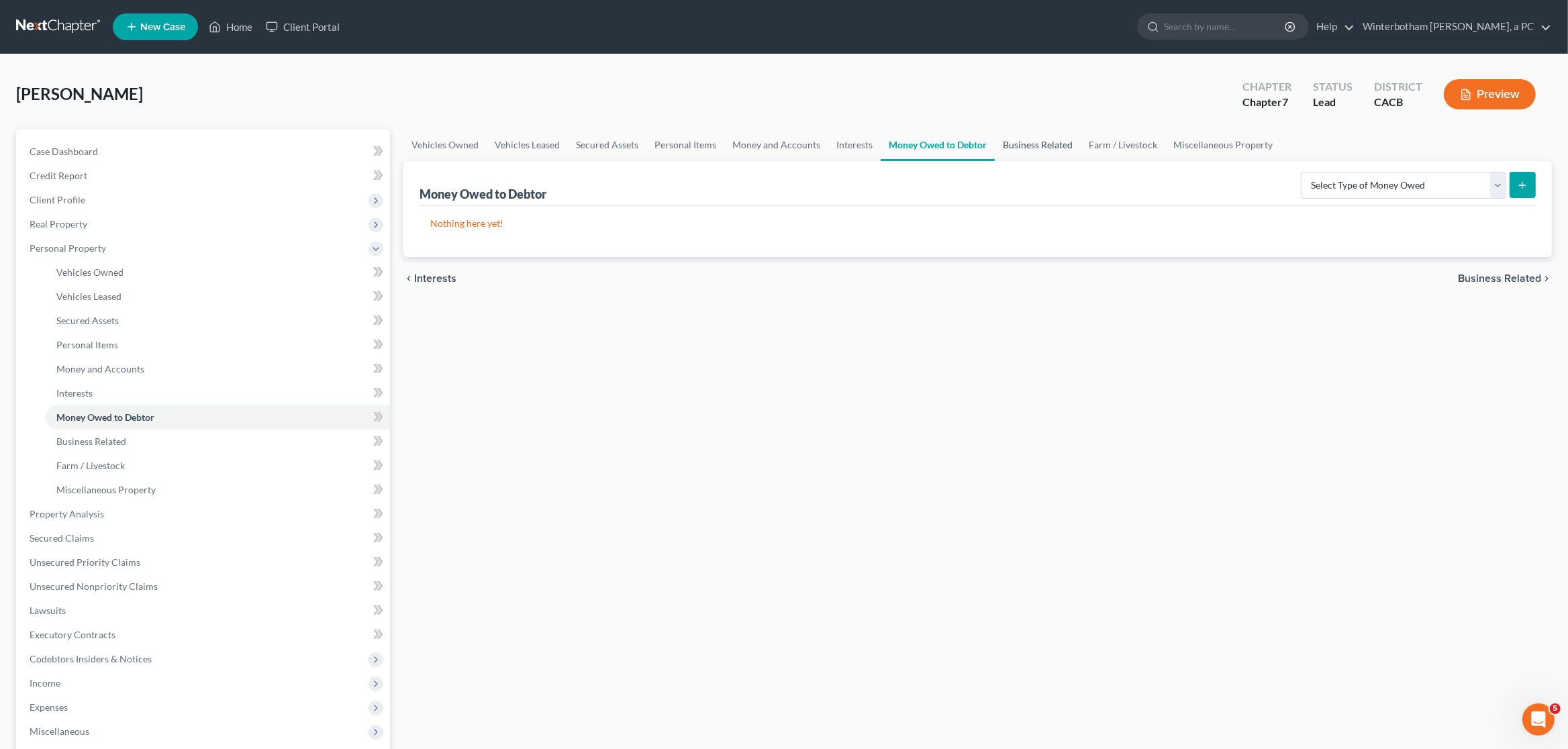
click at [761, 135] on link "Business Related" at bounding box center [1037, 144] width 86 height 32
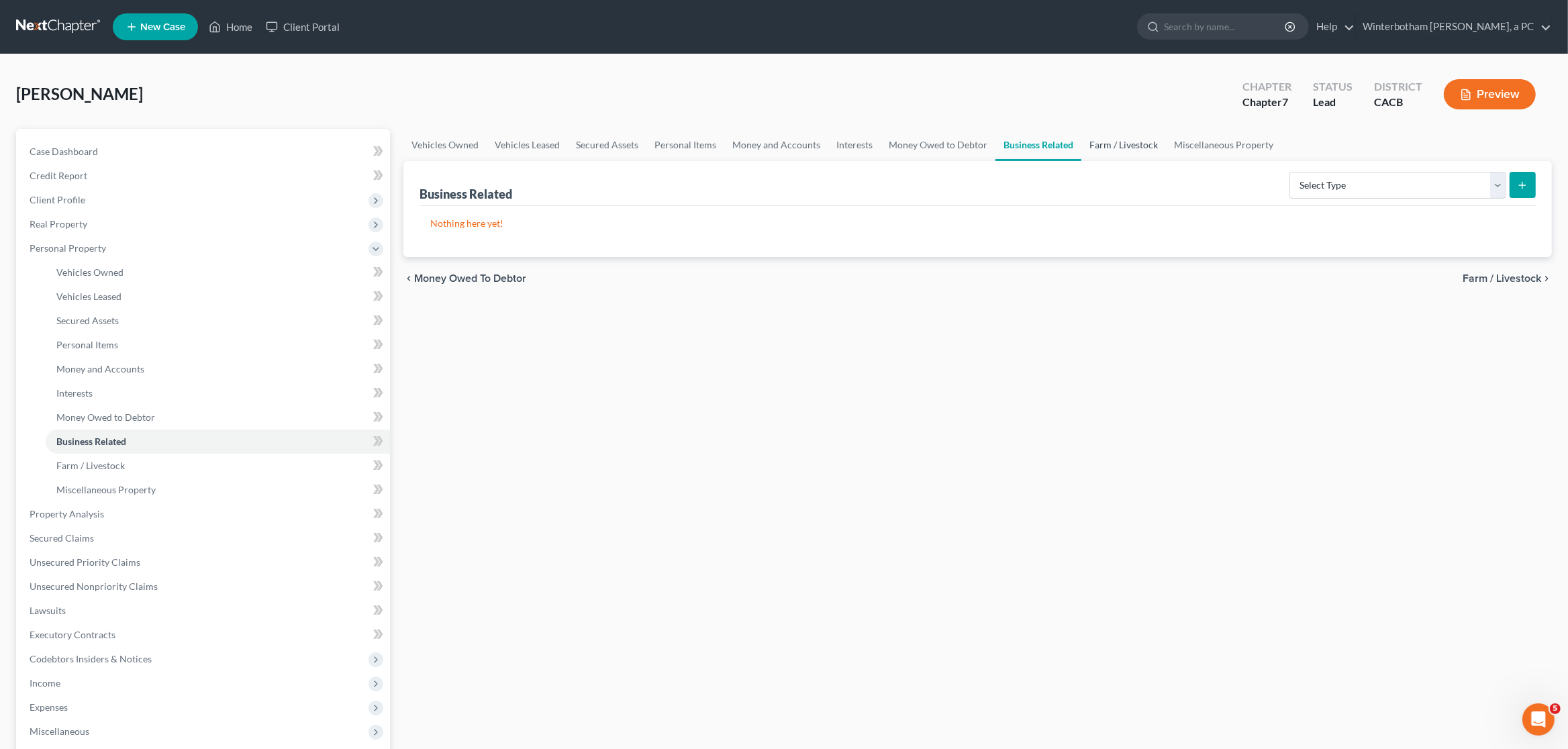
click at [761, 151] on link "Farm / Livestock" at bounding box center [1123, 144] width 85 height 32
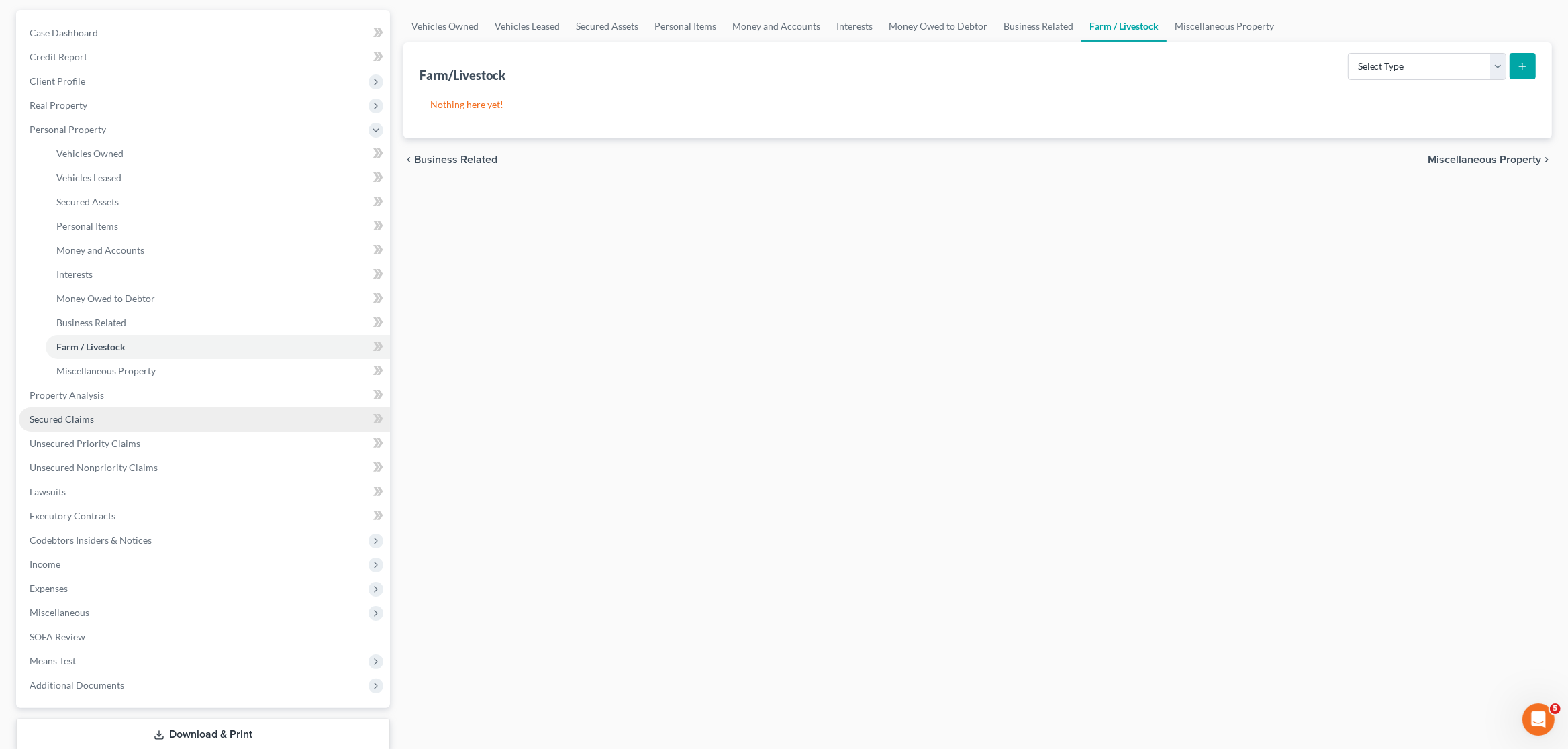
scroll to position [141, 0]
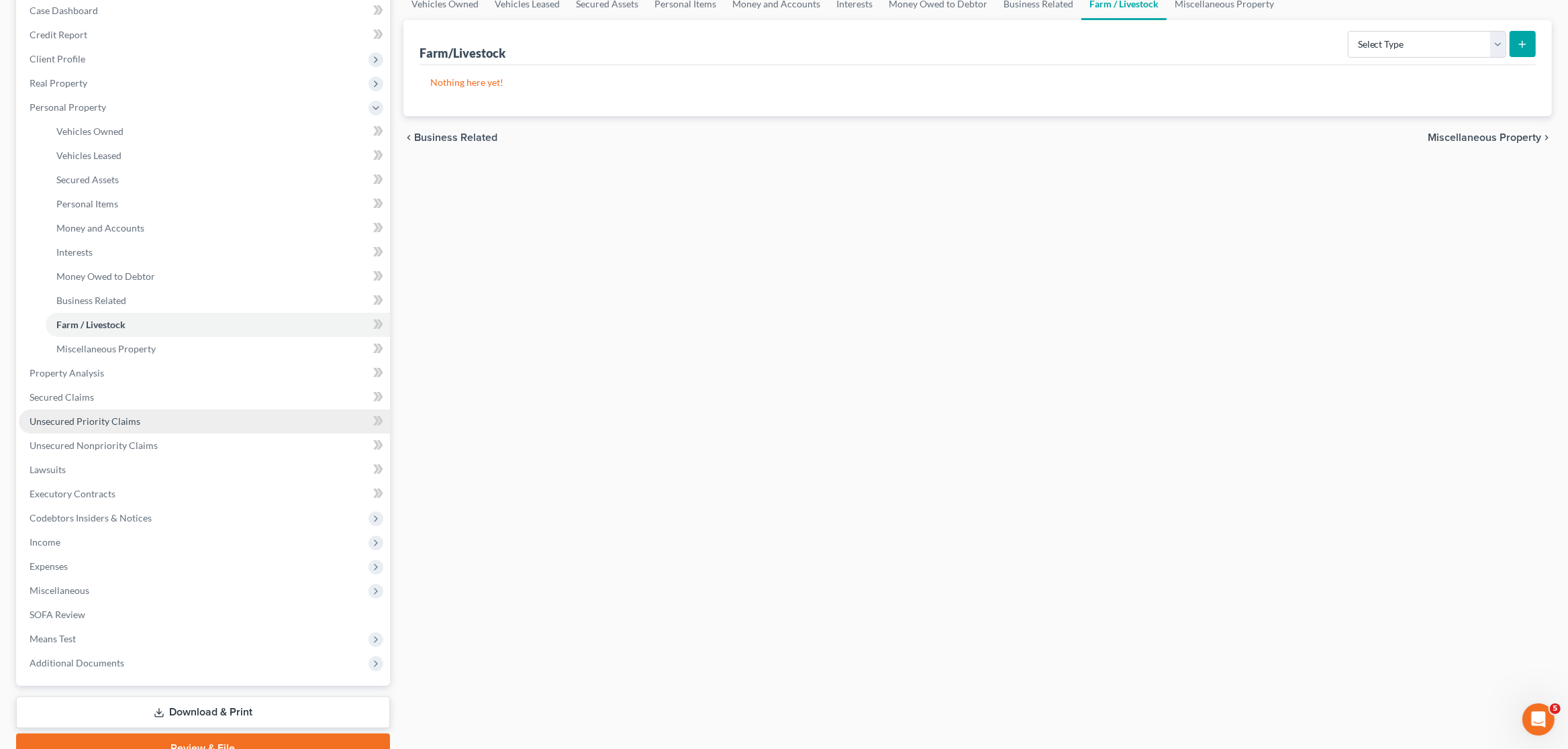
click at [106, 429] on link "Unsecured Priority Claims" at bounding box center [204, 422] width 371 height 24
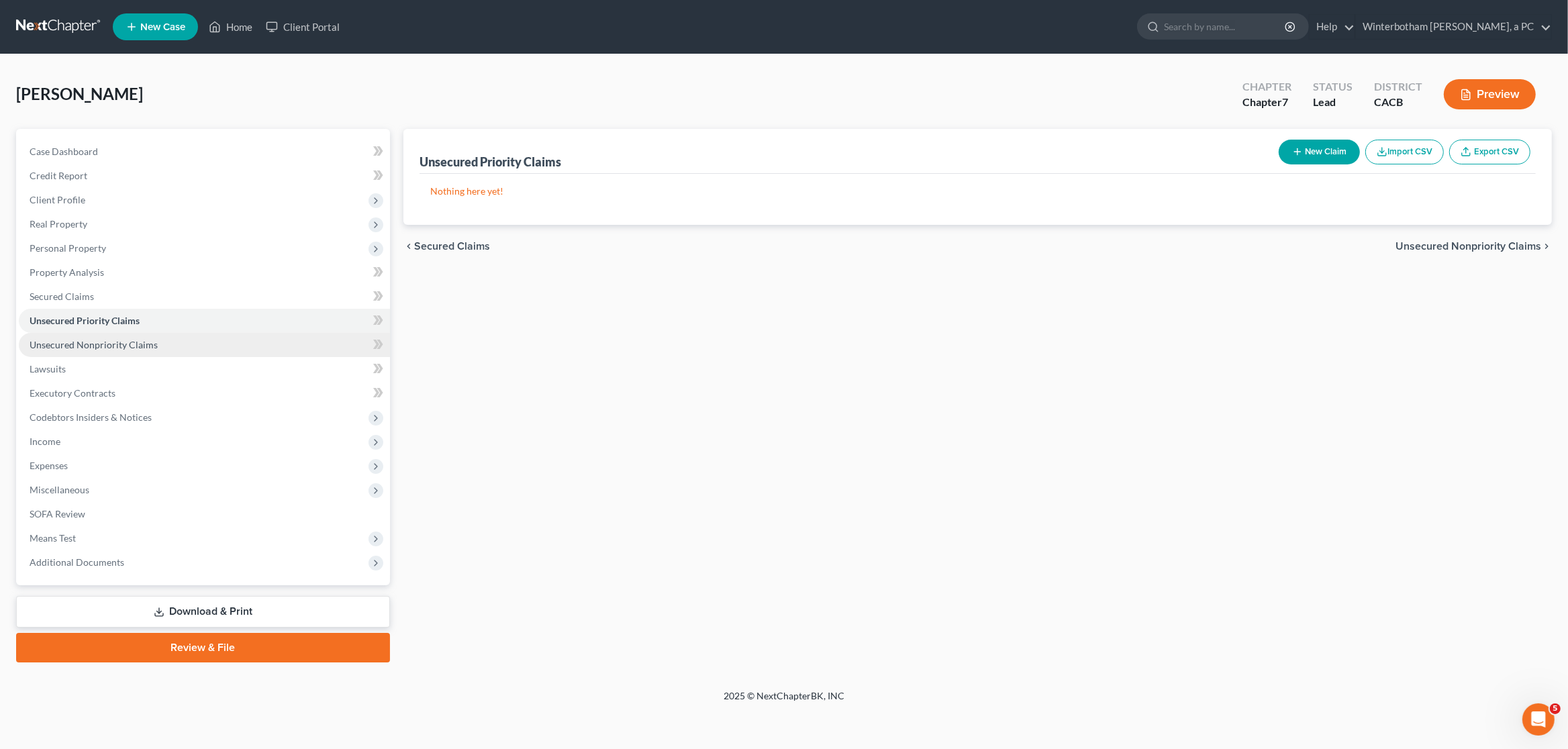
click at [133, 345] on span "Unsecured Nonpriority Claims" at bounding box center [94, 345] width 129 height 11
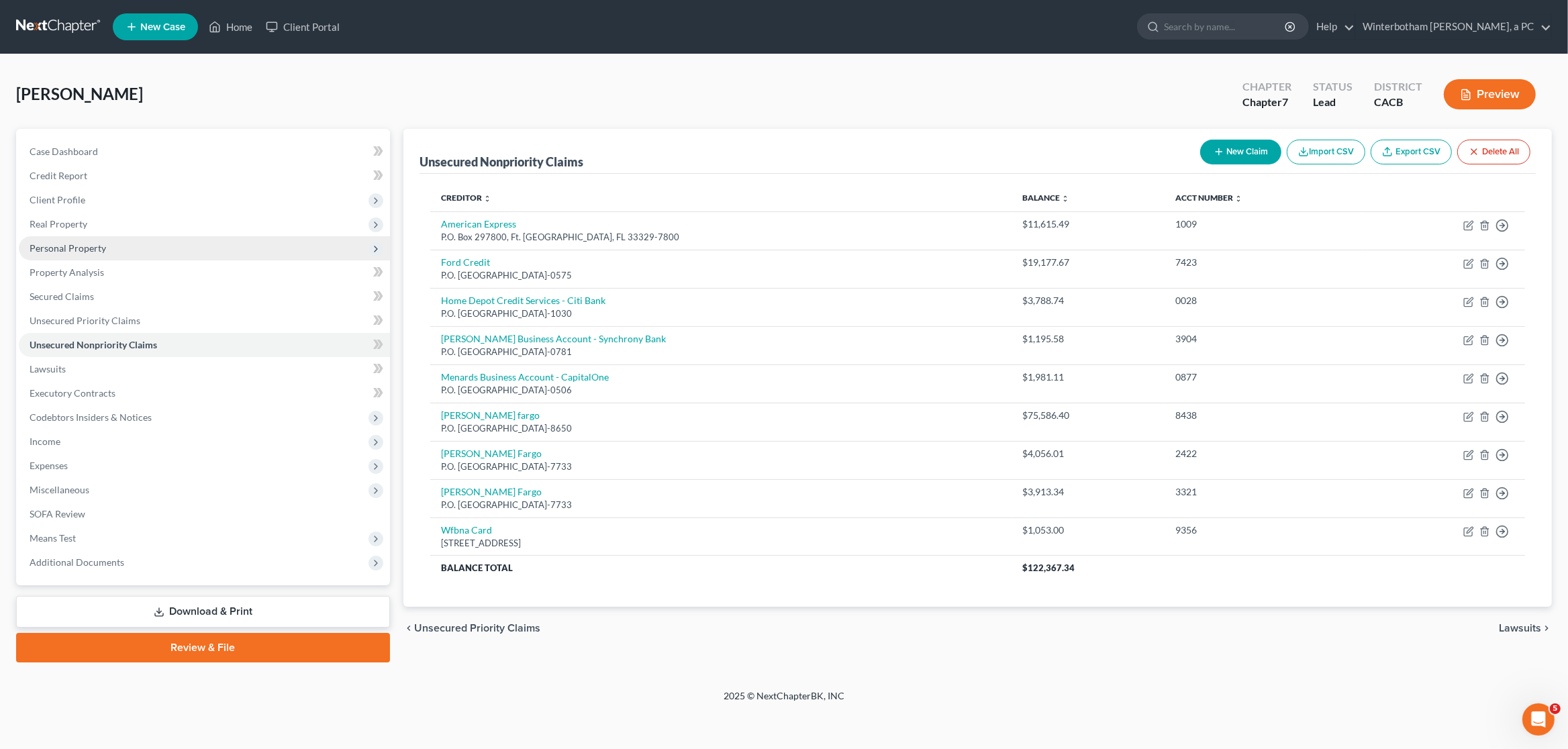
click at [81, 248] on span "Personal Property" at bounding box center [67, 248] width 76 height 11
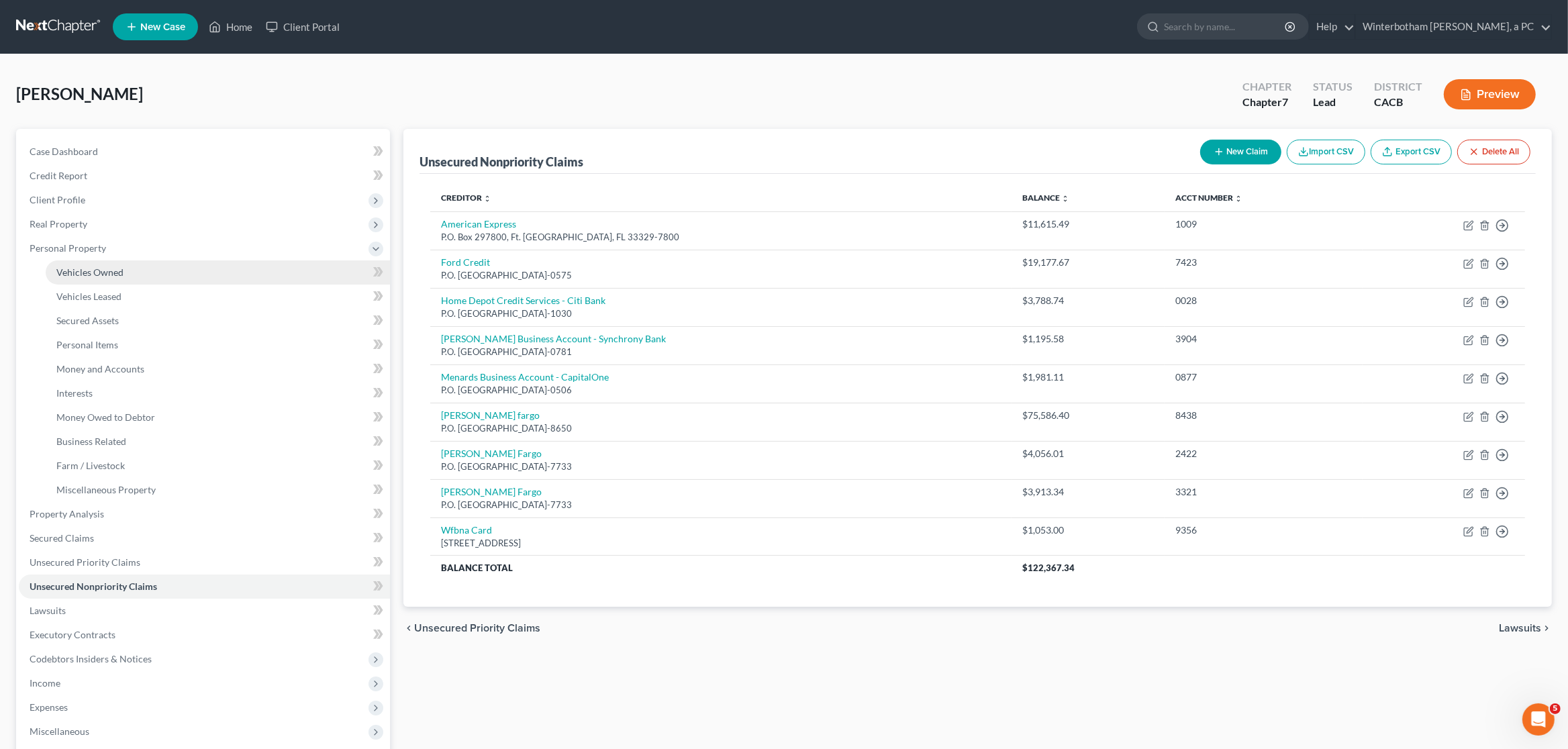
click at [88, 270] on span "Vehicles Owned" at bounding box center [89, 272] width 67 height 11
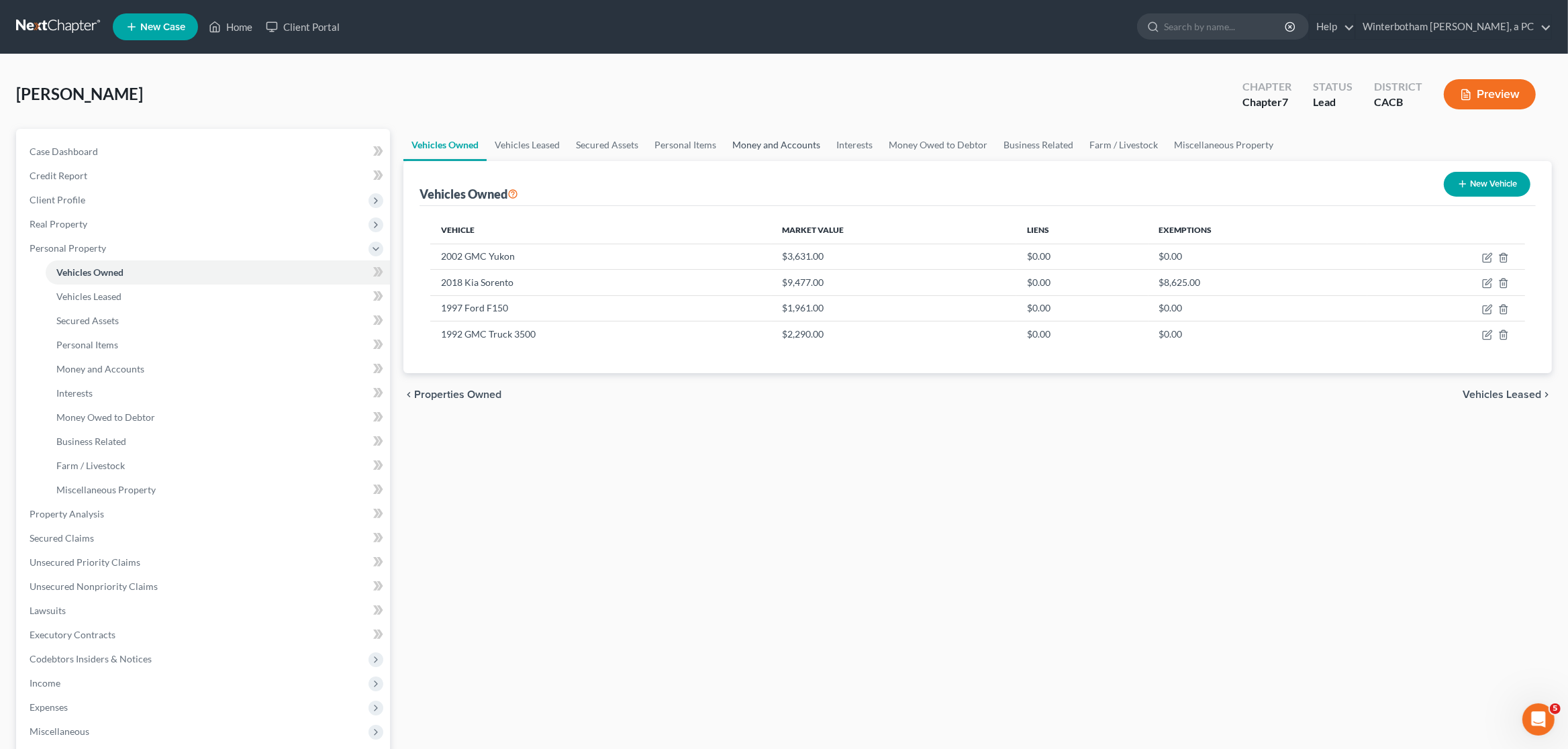
click at [761, 151] on link "Money and Accounts" at bounding box center [776, 144] width 104 height 32
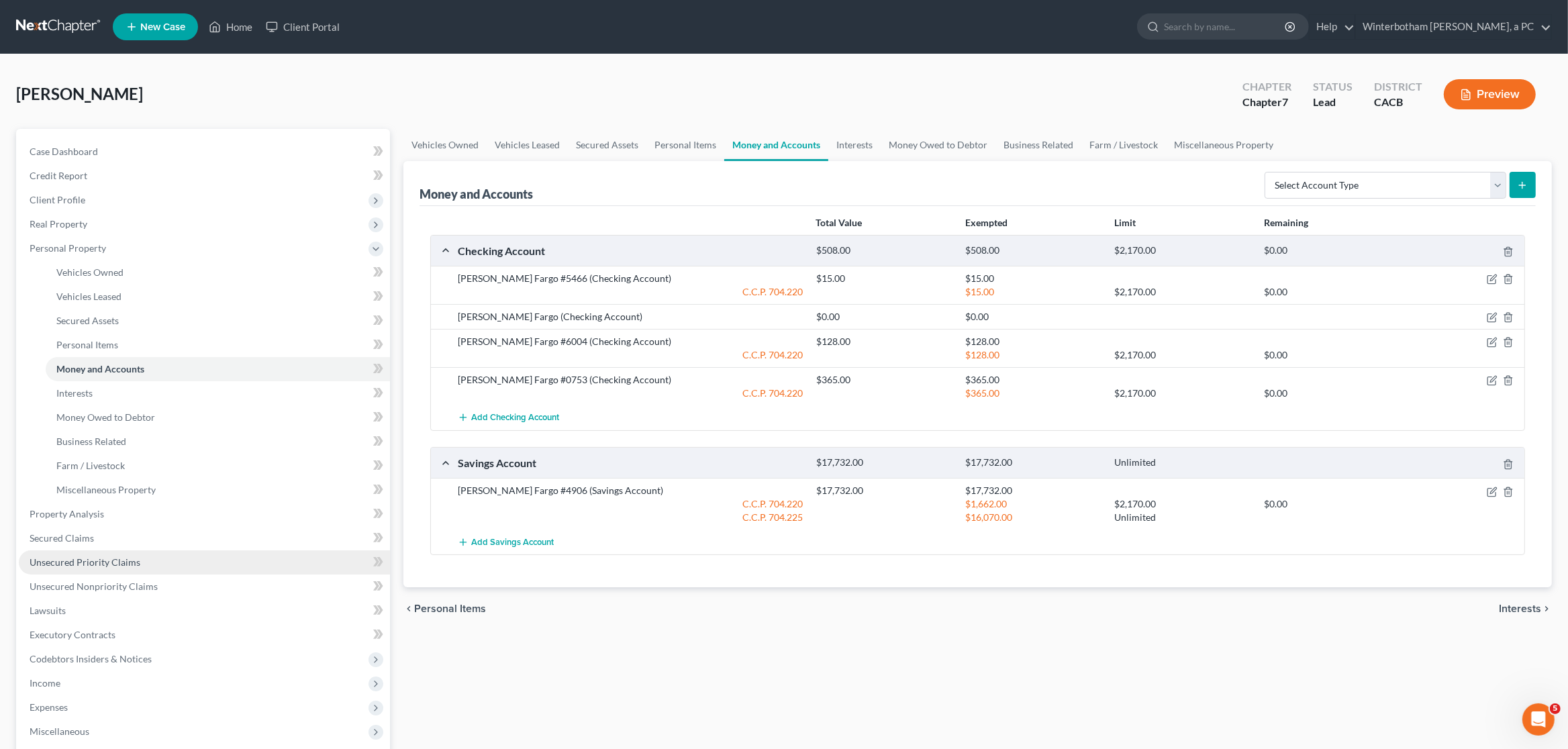
scroll to position [71, 0]
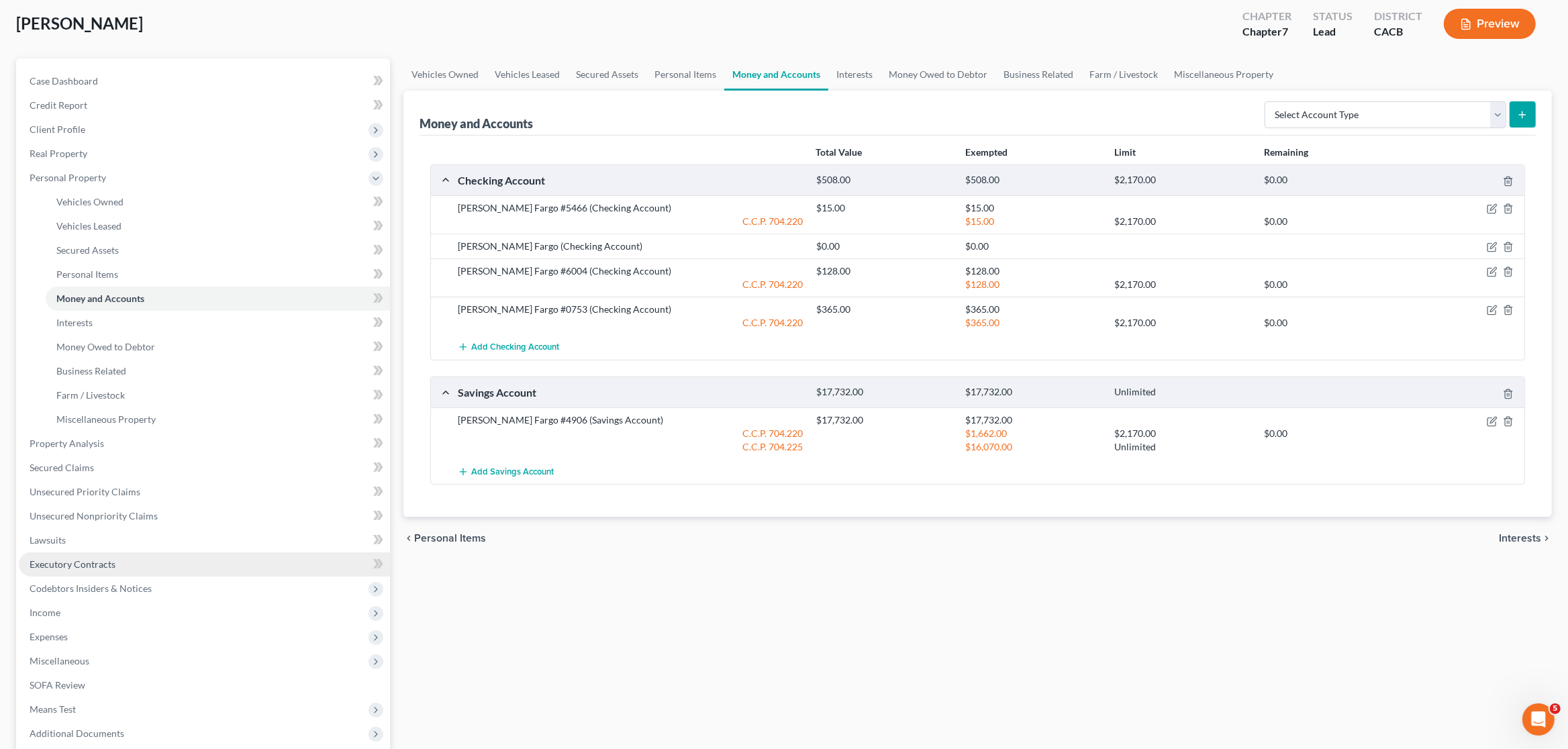
click at [101, 567] on span "Executory Contracts" at bounding box center [73, 564] width 86 height 11
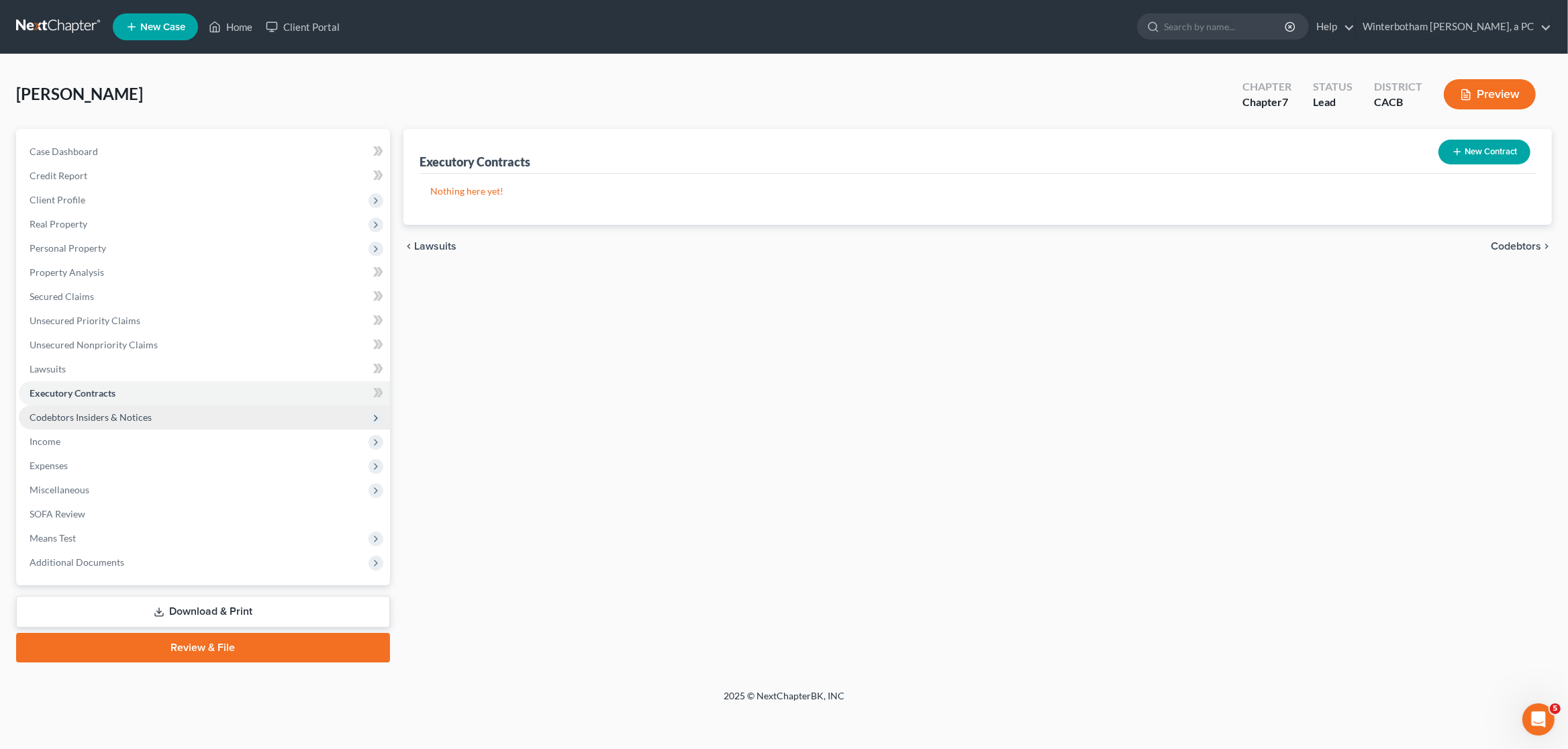
click at [50, 412] on span "Codebtors Insiders & Notices" at bounding box center [91, 416] width 122 height 11
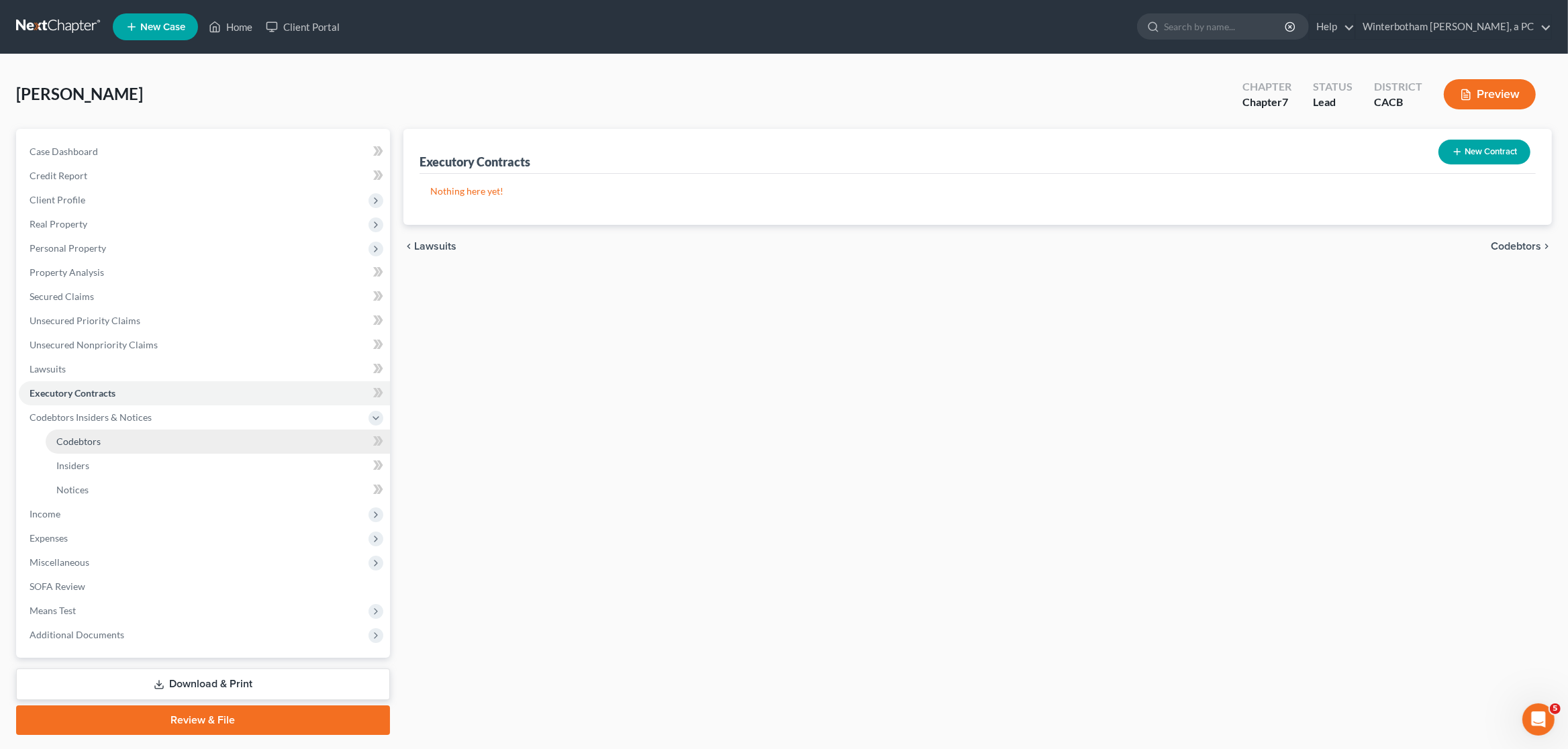
click at [77, 446] on link "Codebtors" at bounding box center [218, 442] width 345 height 24
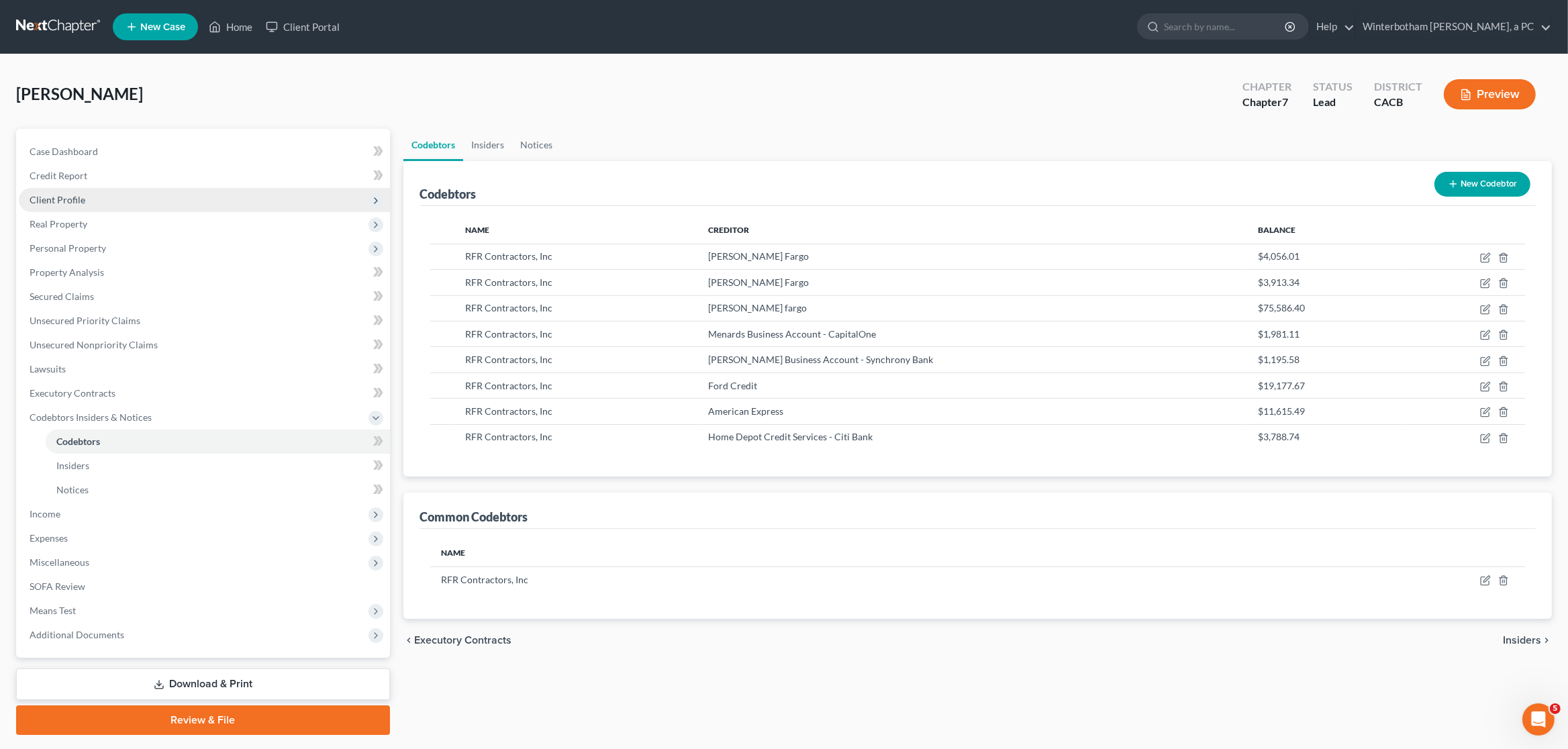
click at [44, 200] on span "Client Profile" at bounding box center [58, 200] width 56 height 11
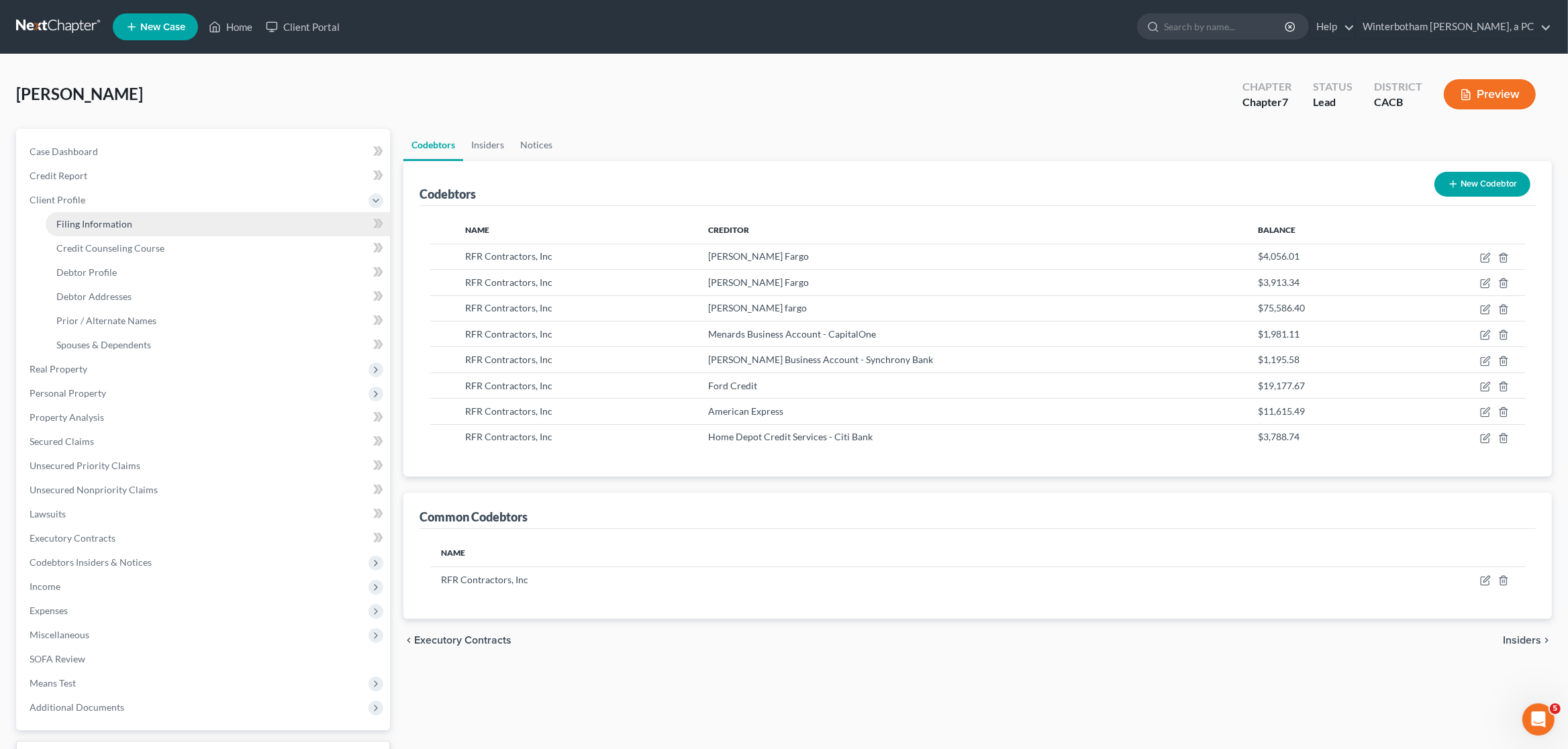
click at [77, 224] on span "Filing Information" at bounding box center [94, 223] width 76 height 11
select select "1"
select select "0"
select select "7"
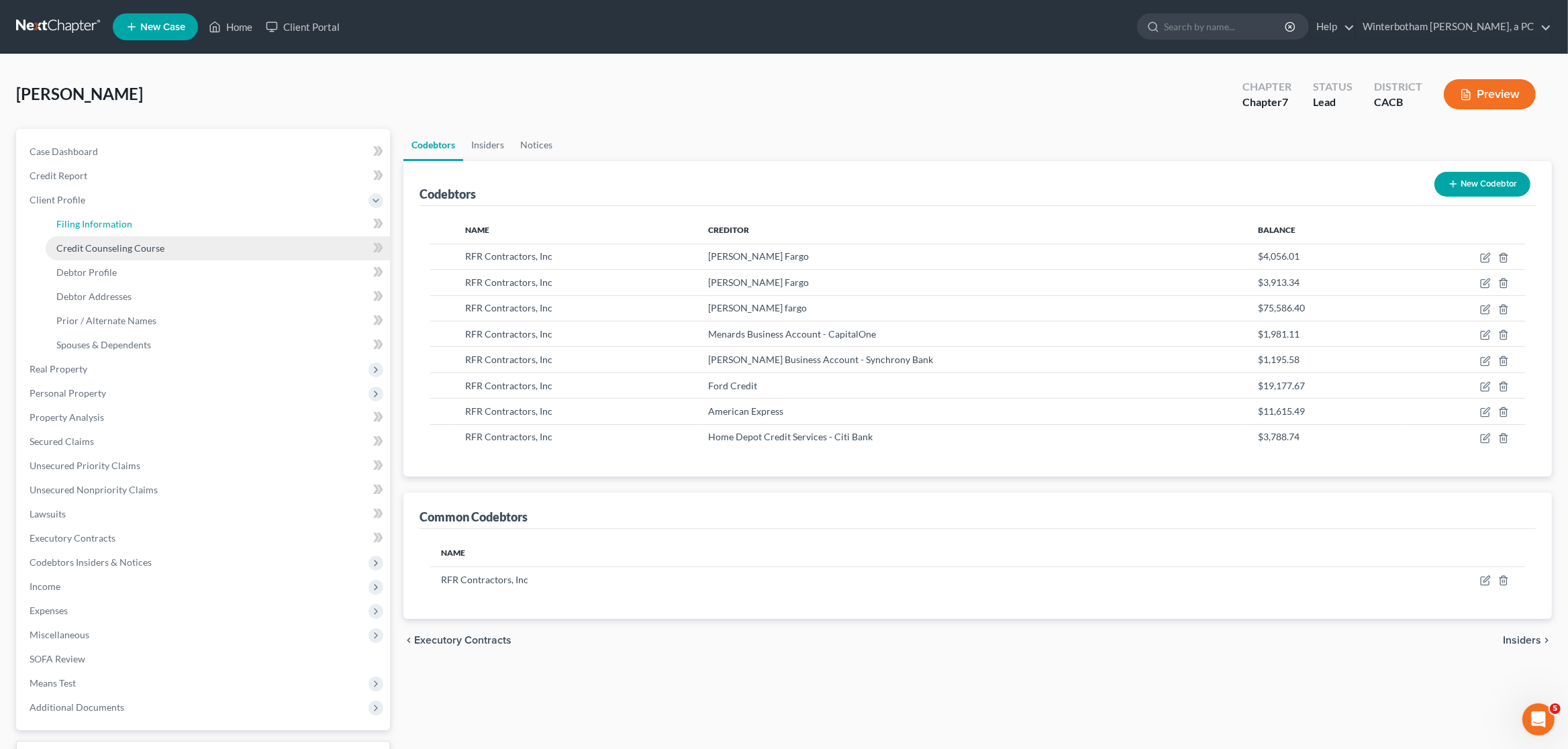
select select "0"
select select "2"
select select "4"
select select "1"
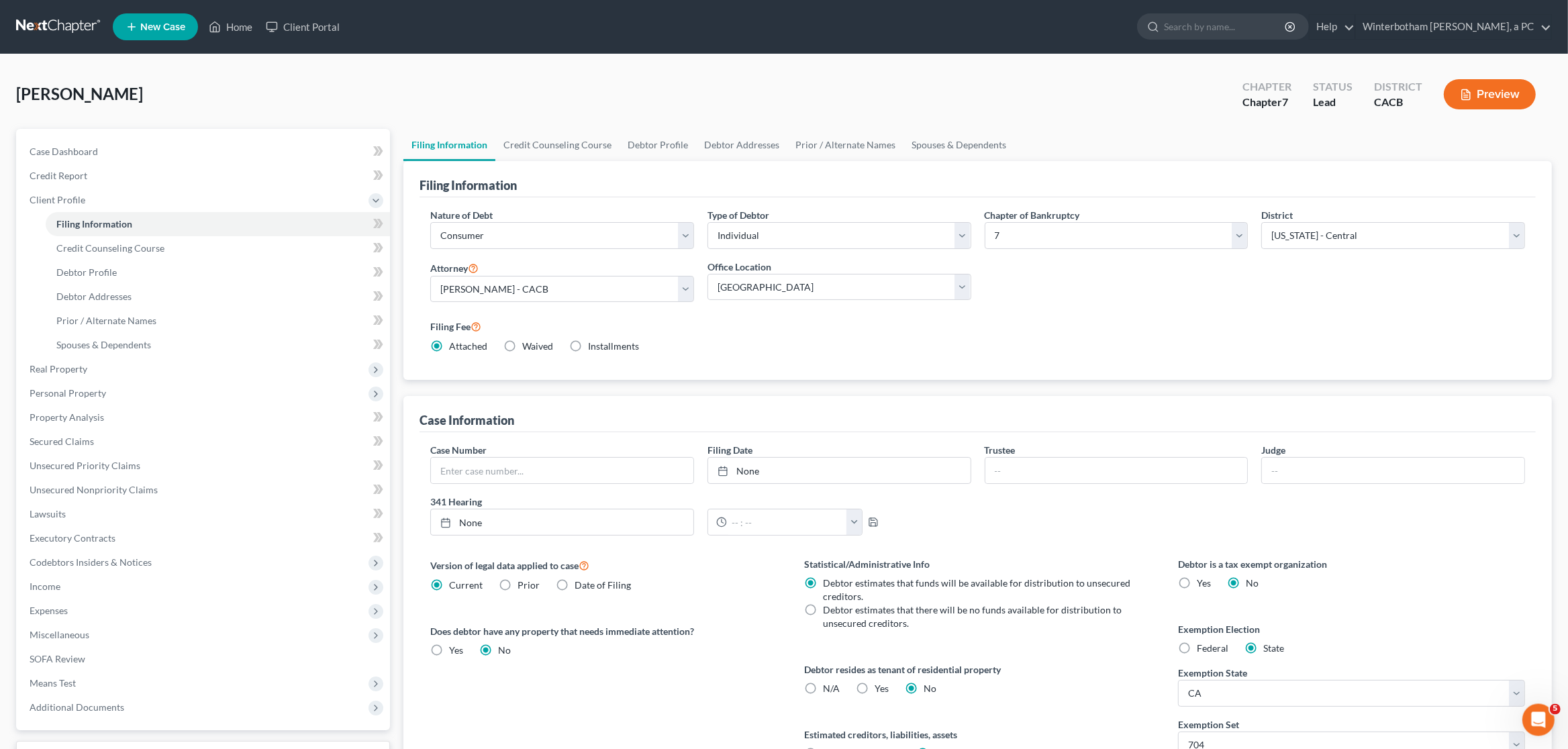
scroll to position [71, 0]
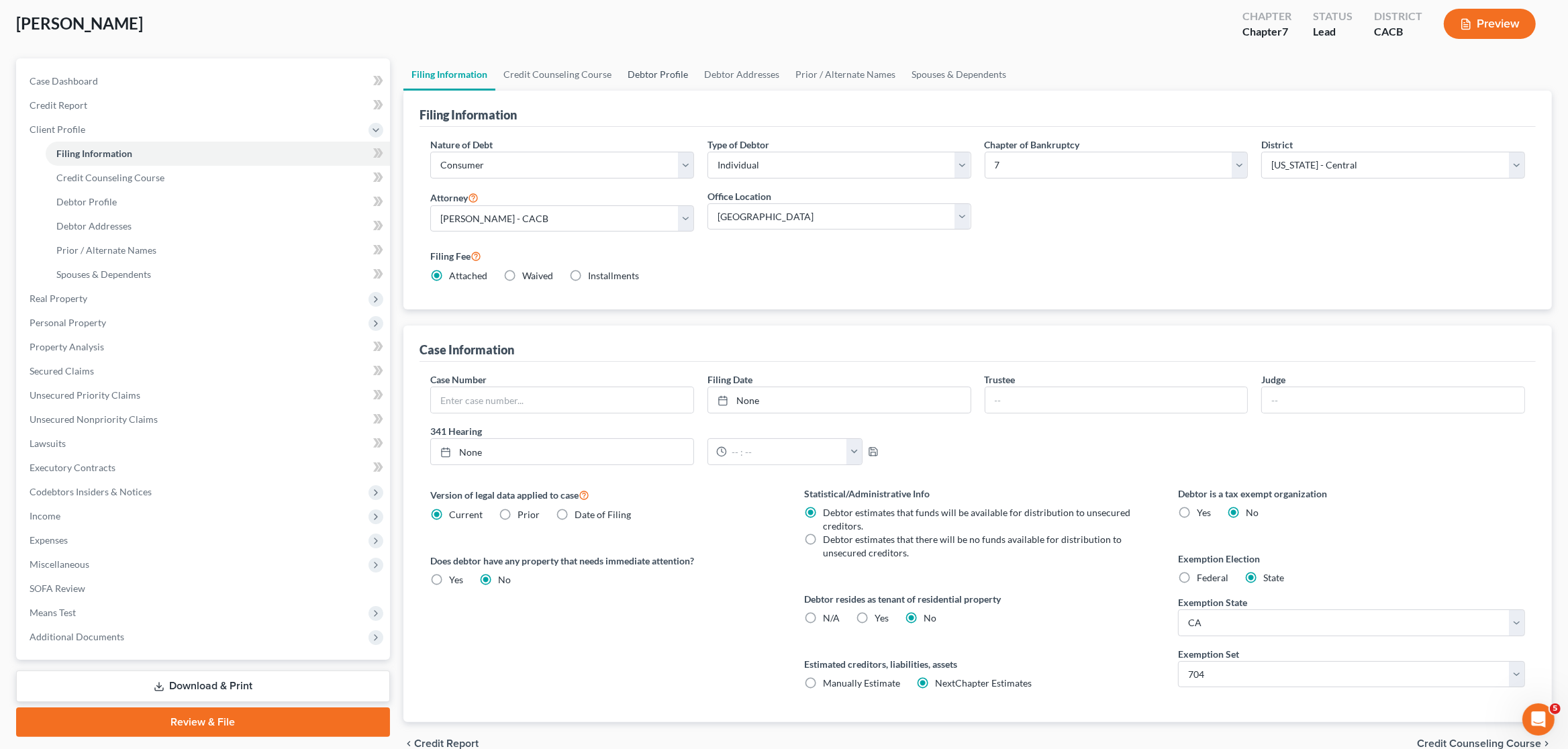
click at [658, 74] on link "Debtor Profile" at bounding box center [657, 74] width 76 height 32
select select "1"
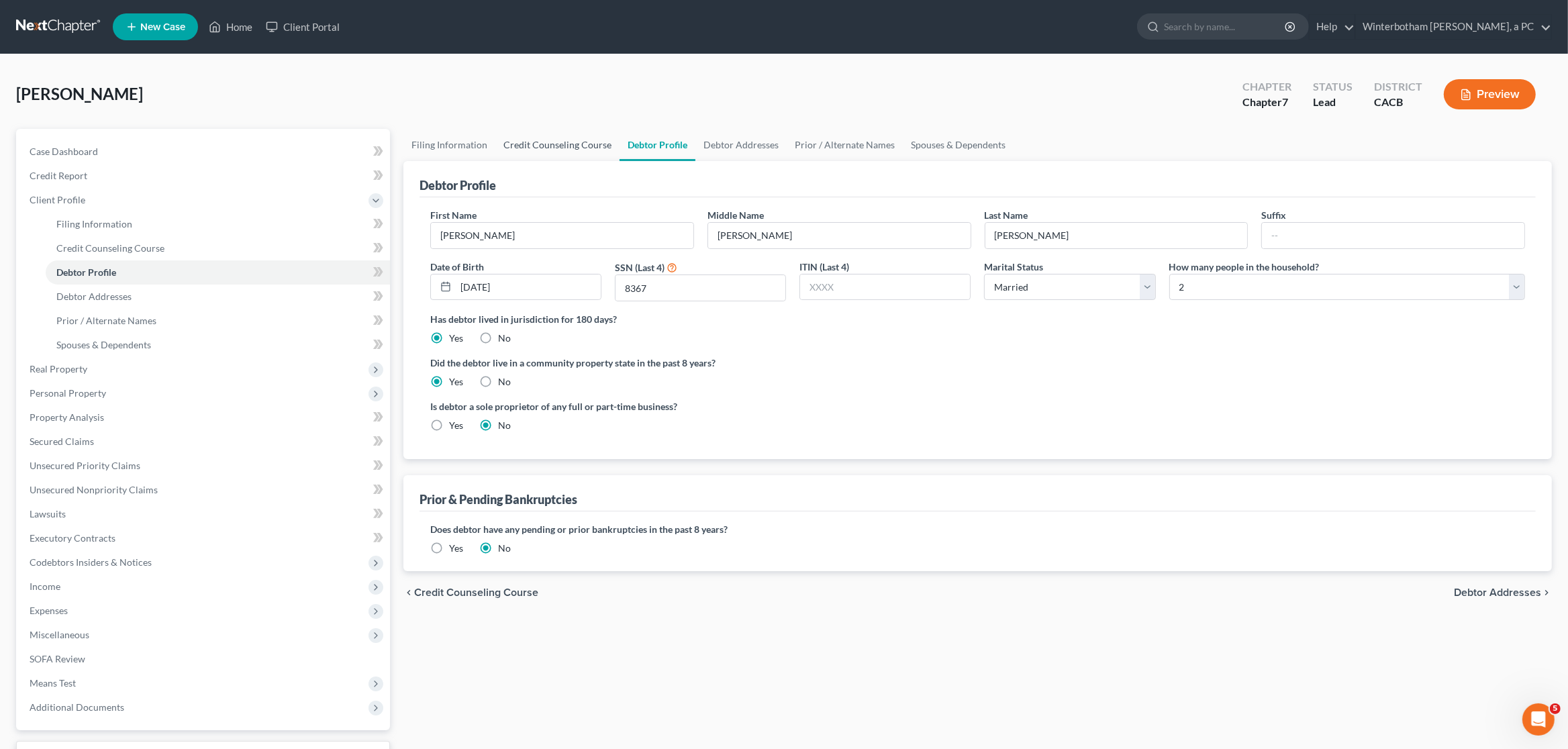
click at [551, 145] on link "Credit Counseling Course" at bounding box center [557, 144] width 124 height 32
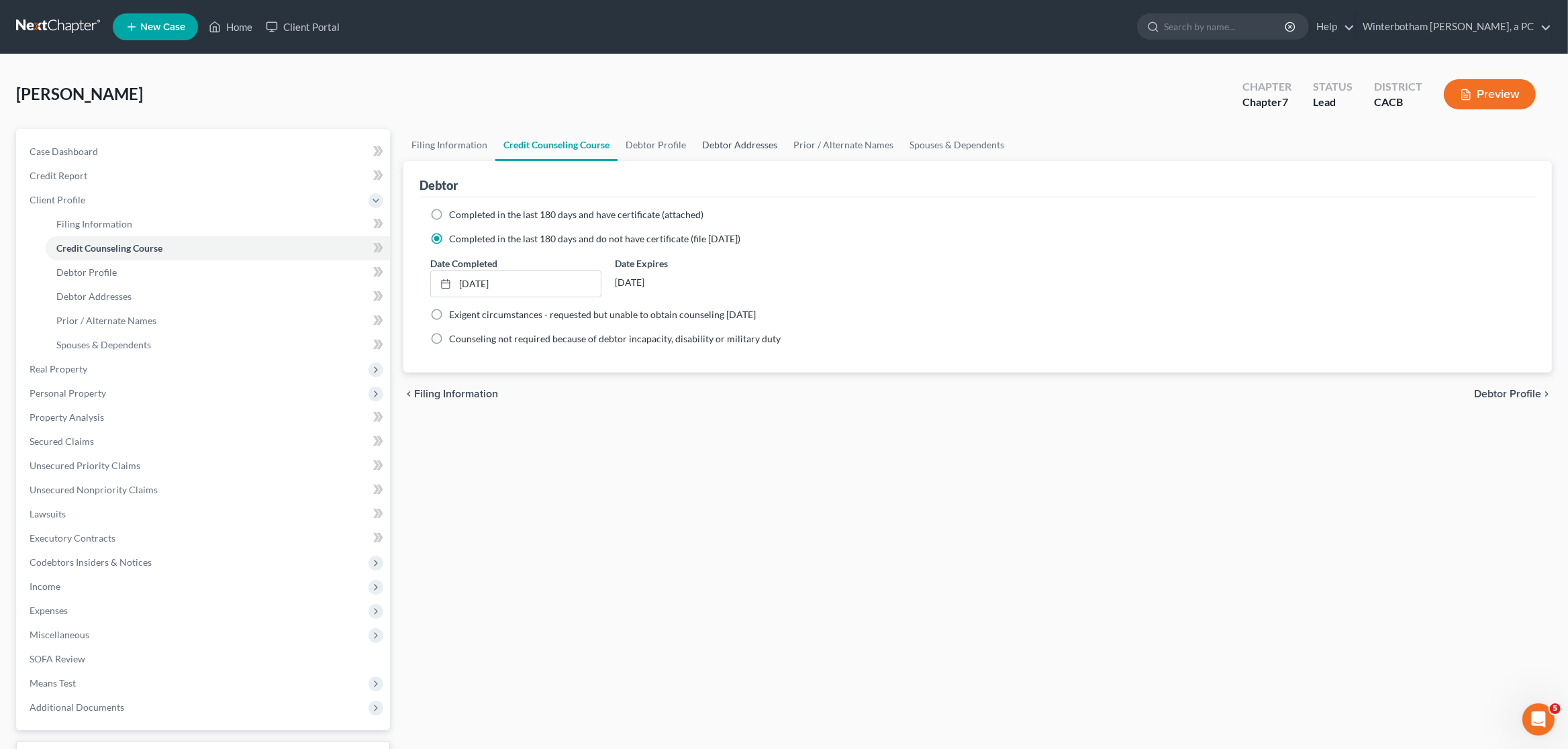
click at [749, 146] on link "Debtor Addresses" at bounding box center [740, 144] width 91 height 32
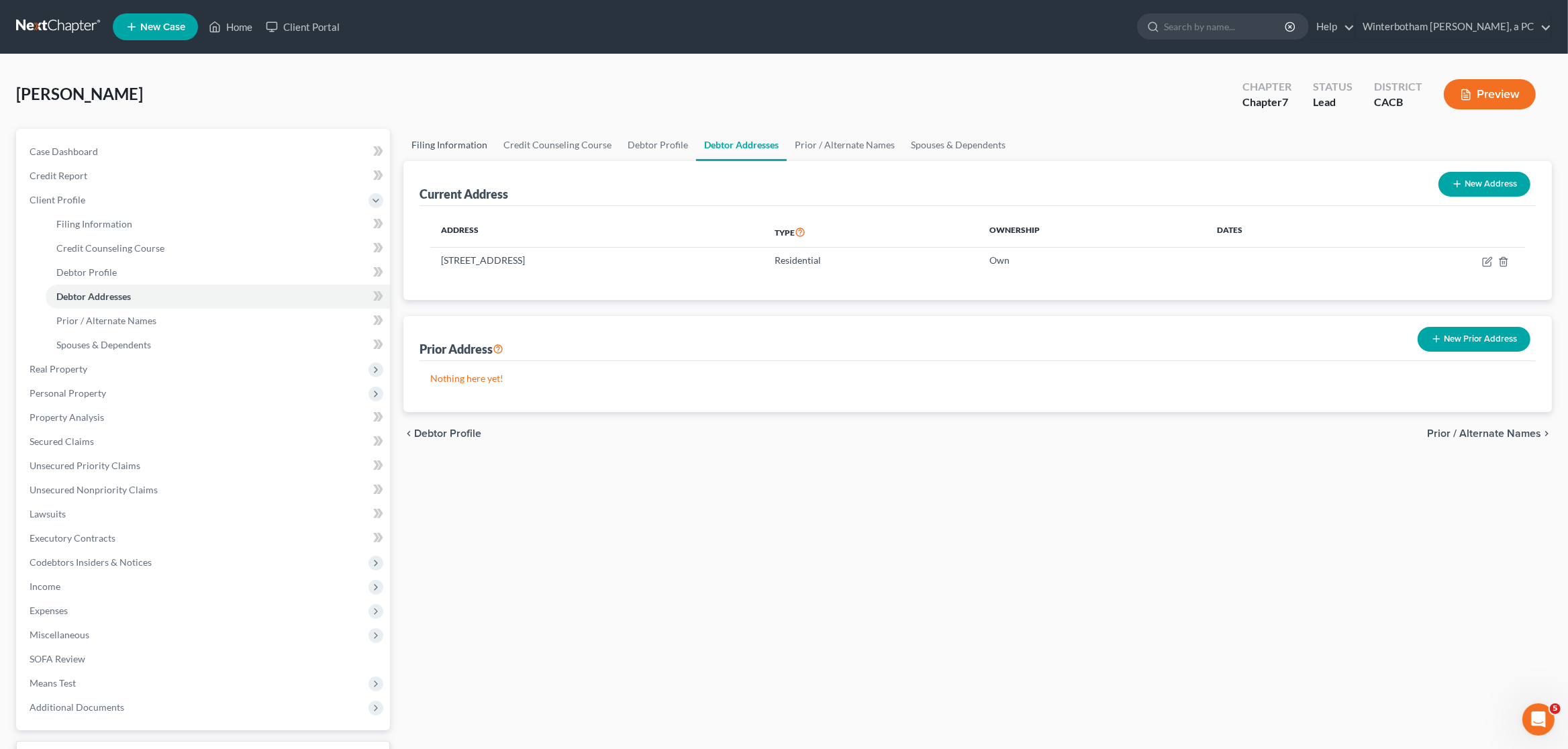
click at [422, 143] on link "Filing Information" at bounding box center [449, 144] width 92 height 32
select select "1"
select select "0"
select select "7"
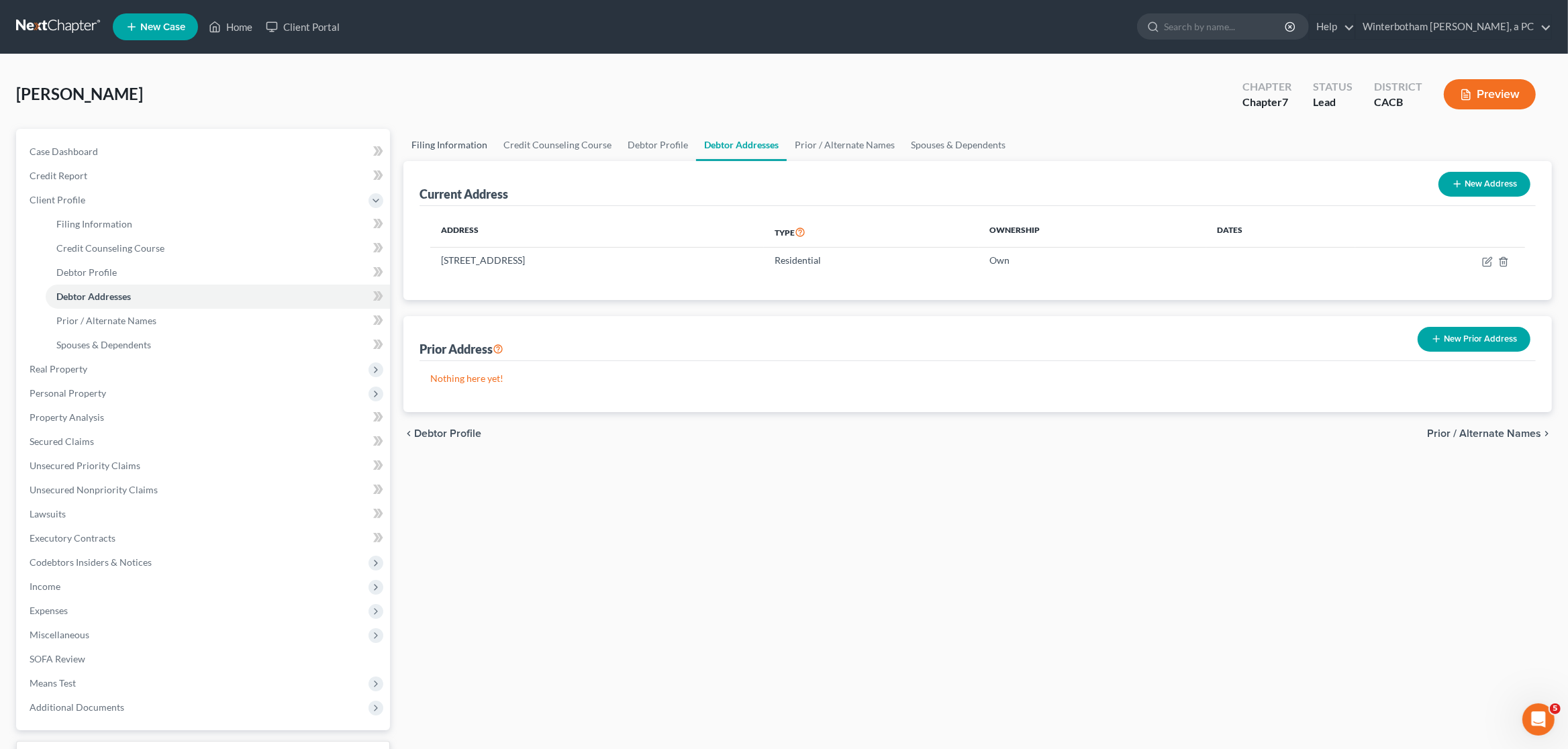
select select "0"
select select "2"
select select "4"
select select "1"
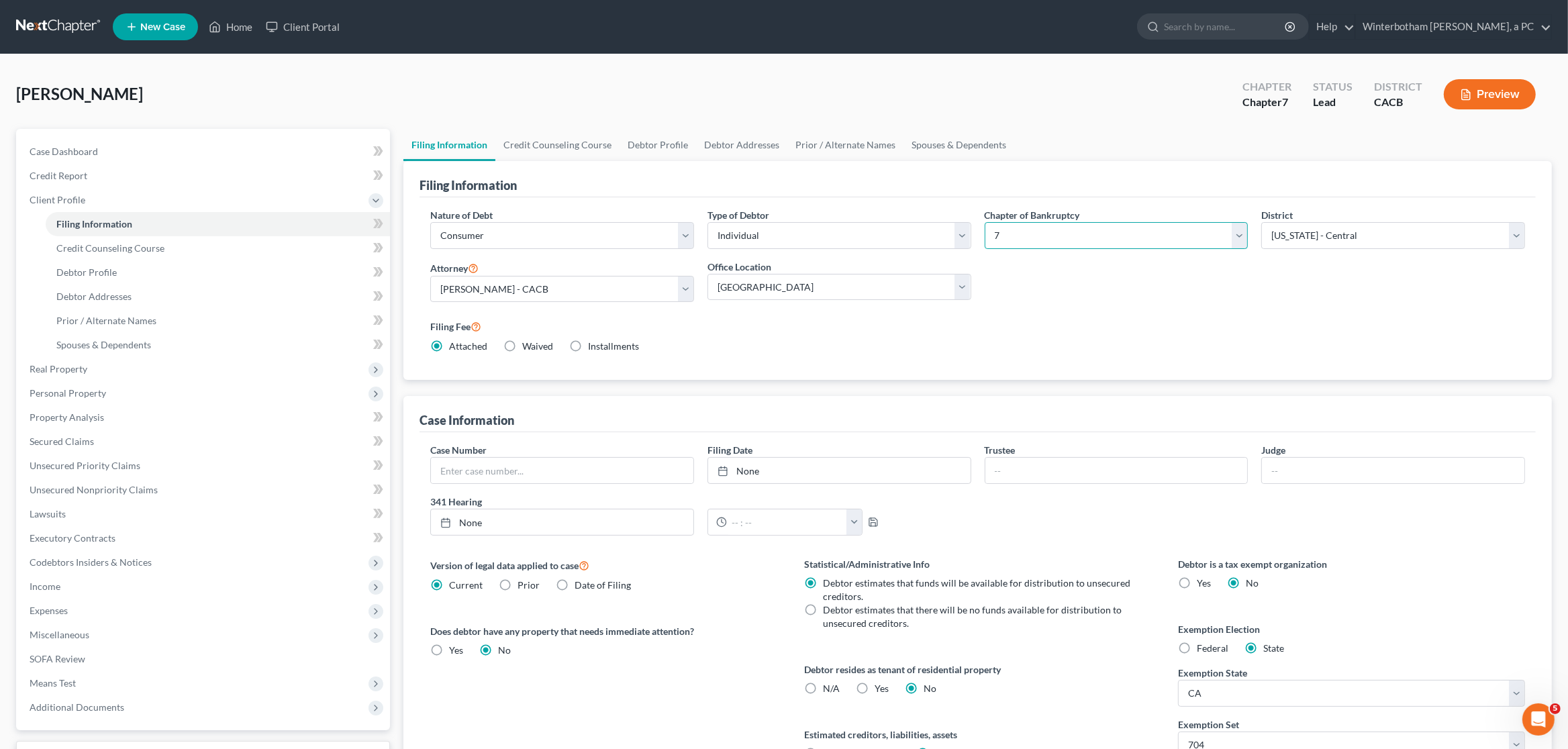
click at [761, 222] on select "Select 7 11 12 13" at bounding box center [1117, 235] width 264 height 27
select select "3"
click option "13" at bounding box center [0, 0] width 0 height 0
click at [761, 375] on div "Nature of Debt Select Business Consumer Other Nature of Business Select Clearin…" at bounding box center [978, 290] width 1116 height 184
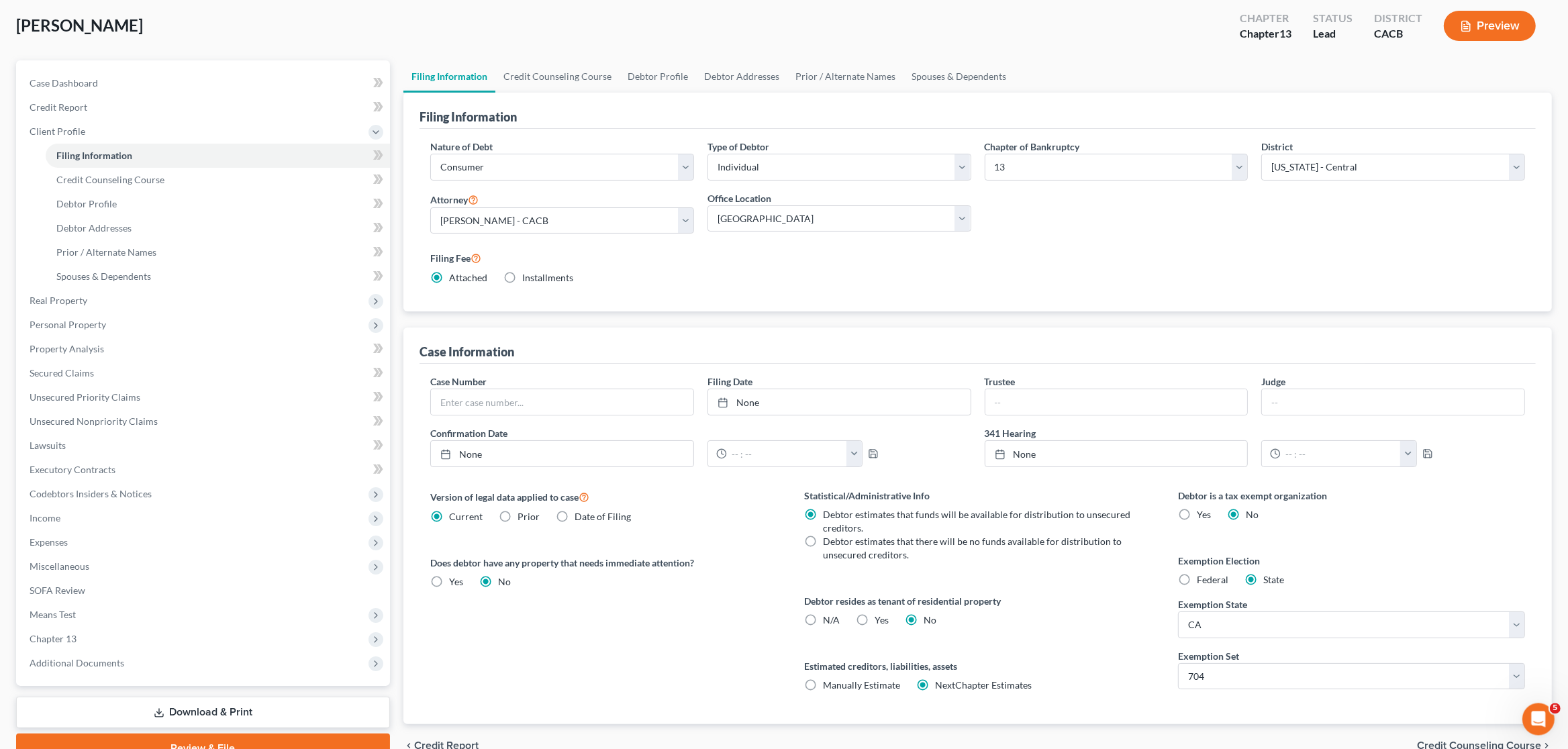
scroll to position [71, 0]
click at [556, 74] on link "Credit Counseling Course" at bounding box center [557, 74] width 124 height 32
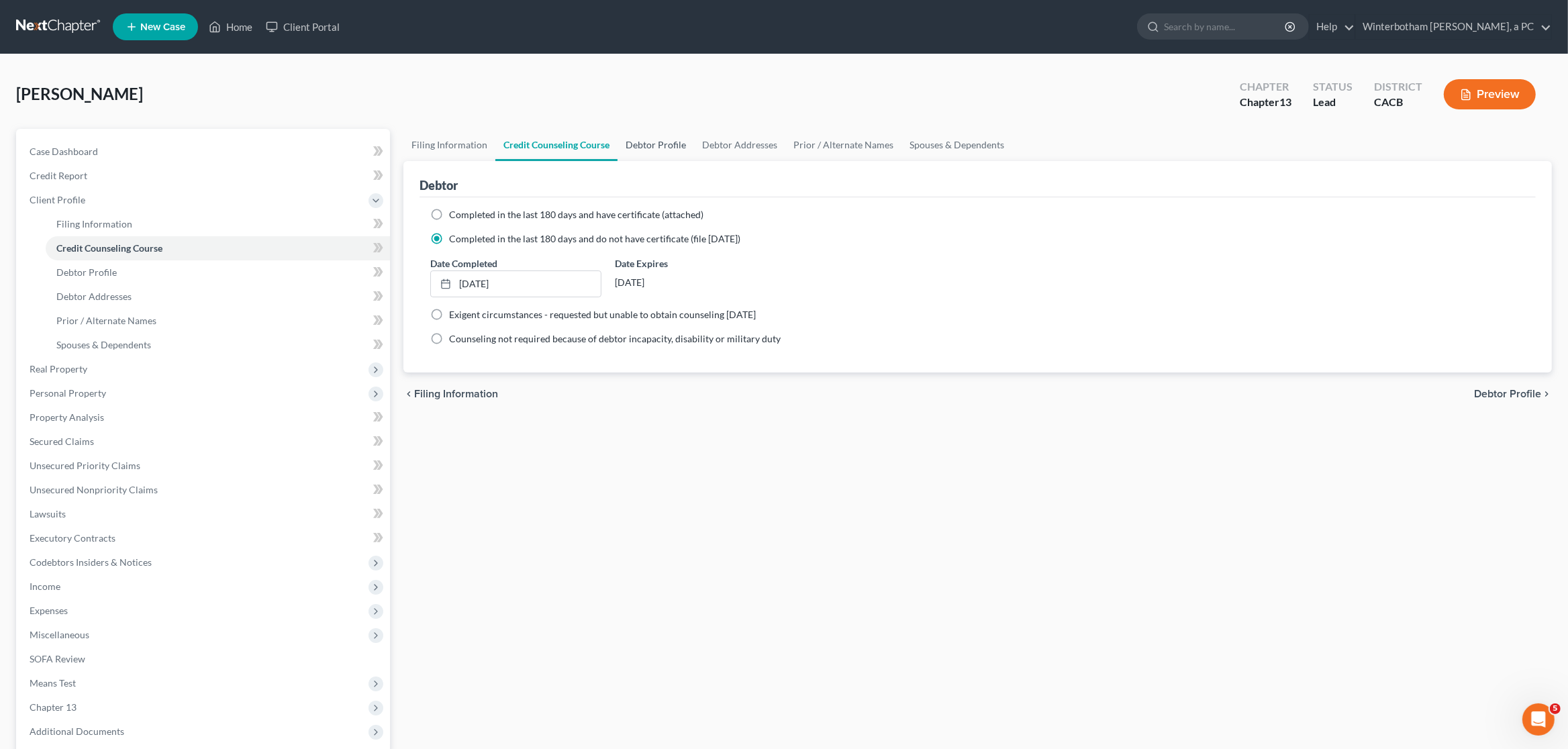
click at [650, 145] on link "Debtor Profile" at bounding box center [655, 144] width 76 height 32
select select "1"
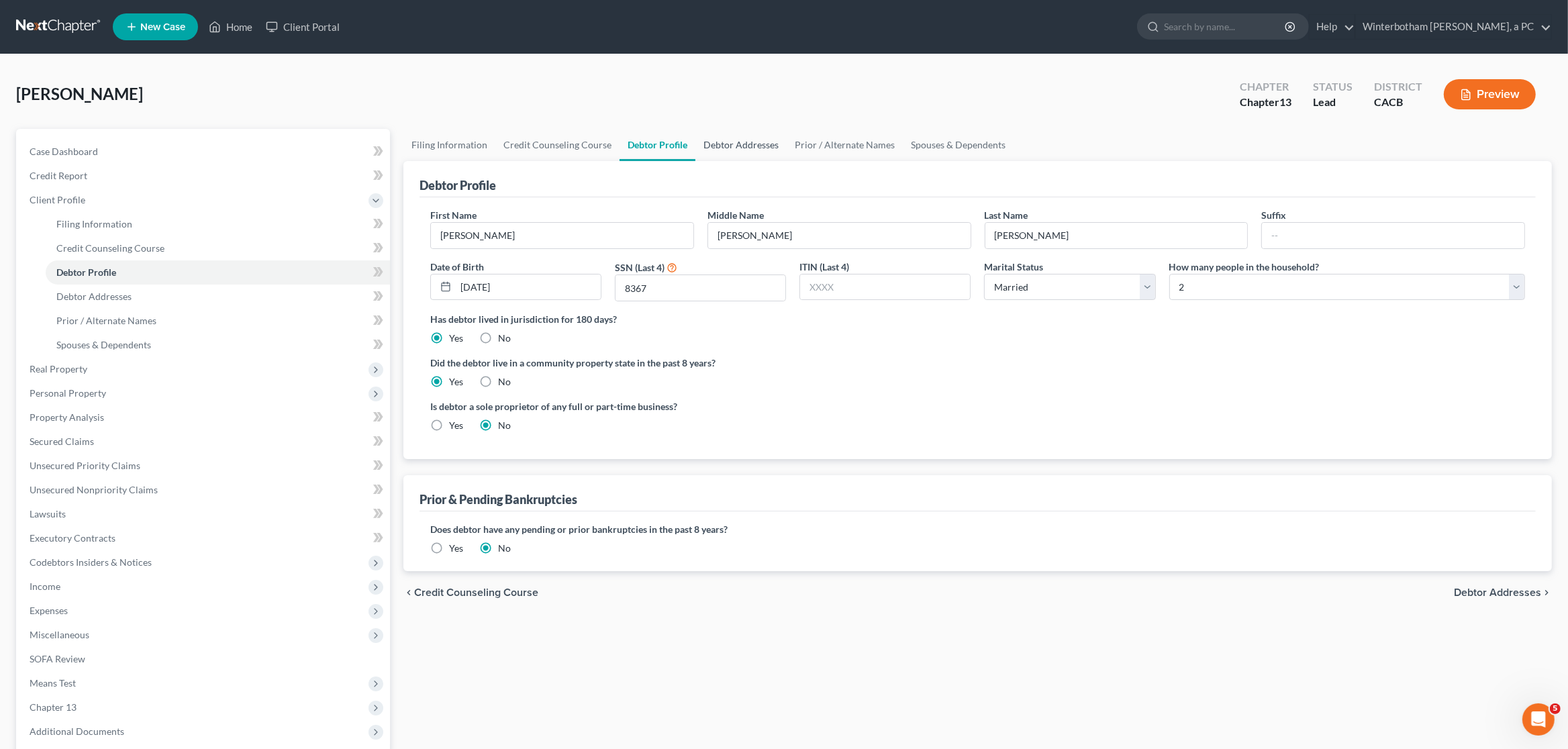
click at [755, 143] on link "Debtor Addresses" at bounding box center [741, 144] width 91 height 32
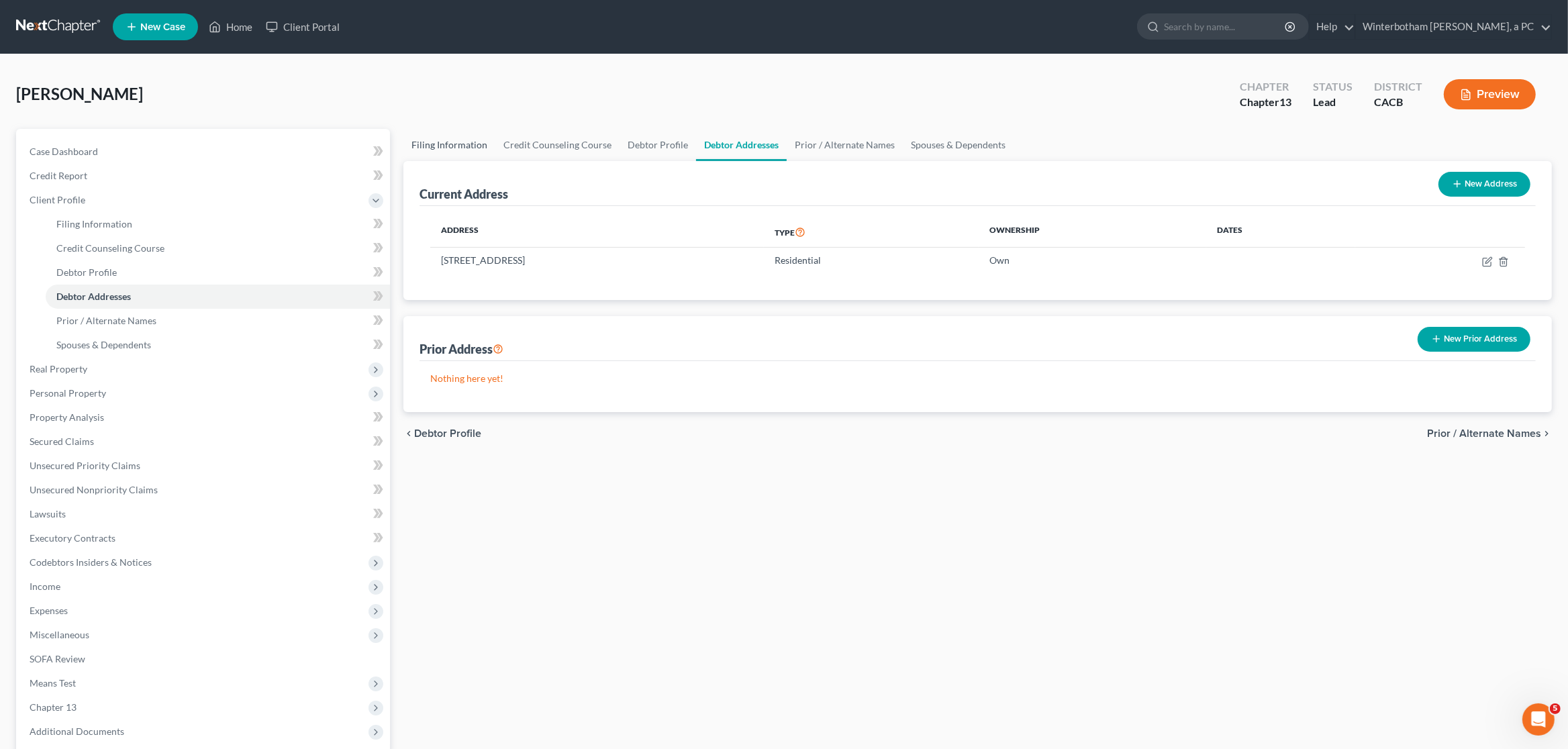
click at [456, 150] on link "Filing Information" at bounding box center [449, 144] width 92 height 32
select select "1"
select select "0"
select select "3"
select select "7"
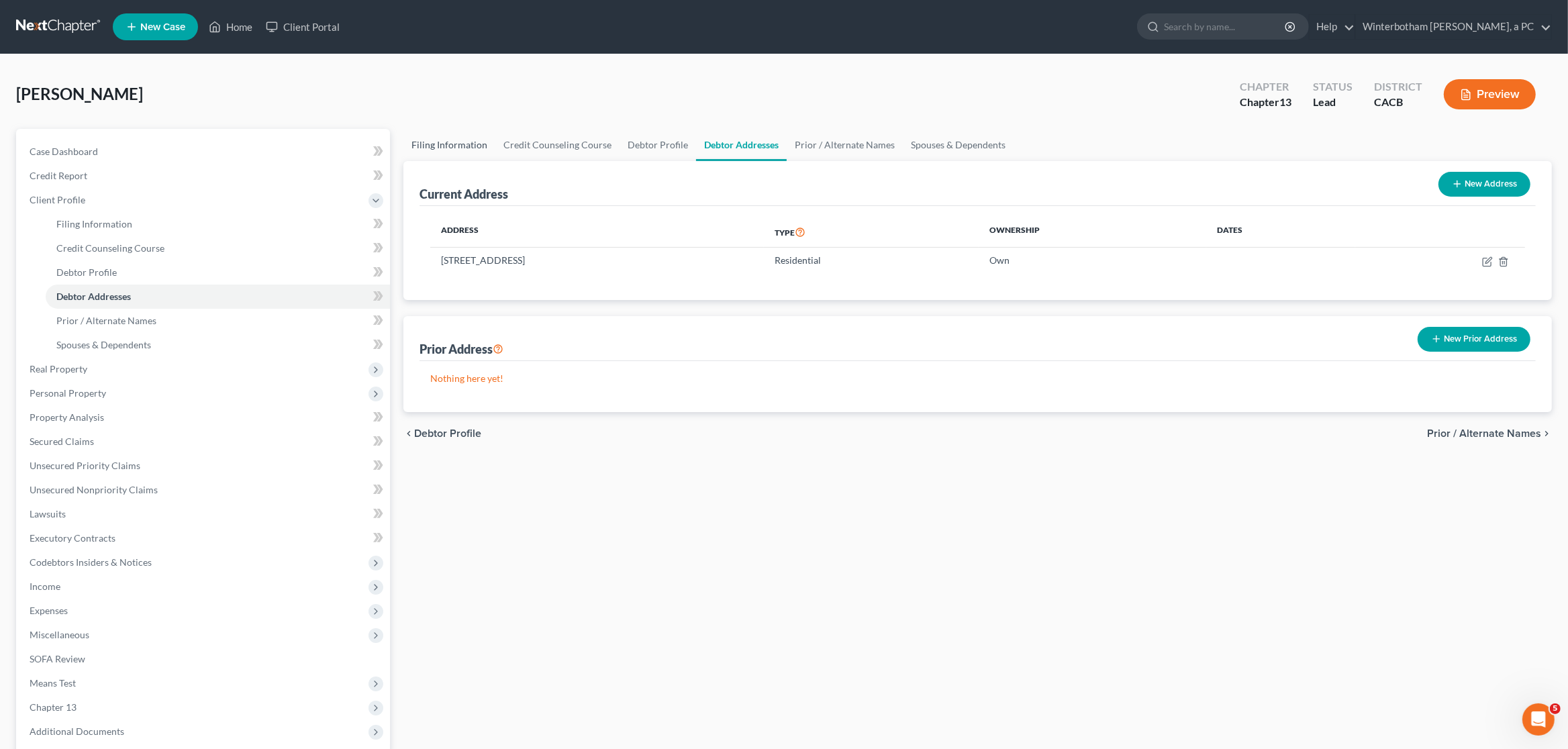
select select "0"
select select "2"
select select "4"
select select "1"
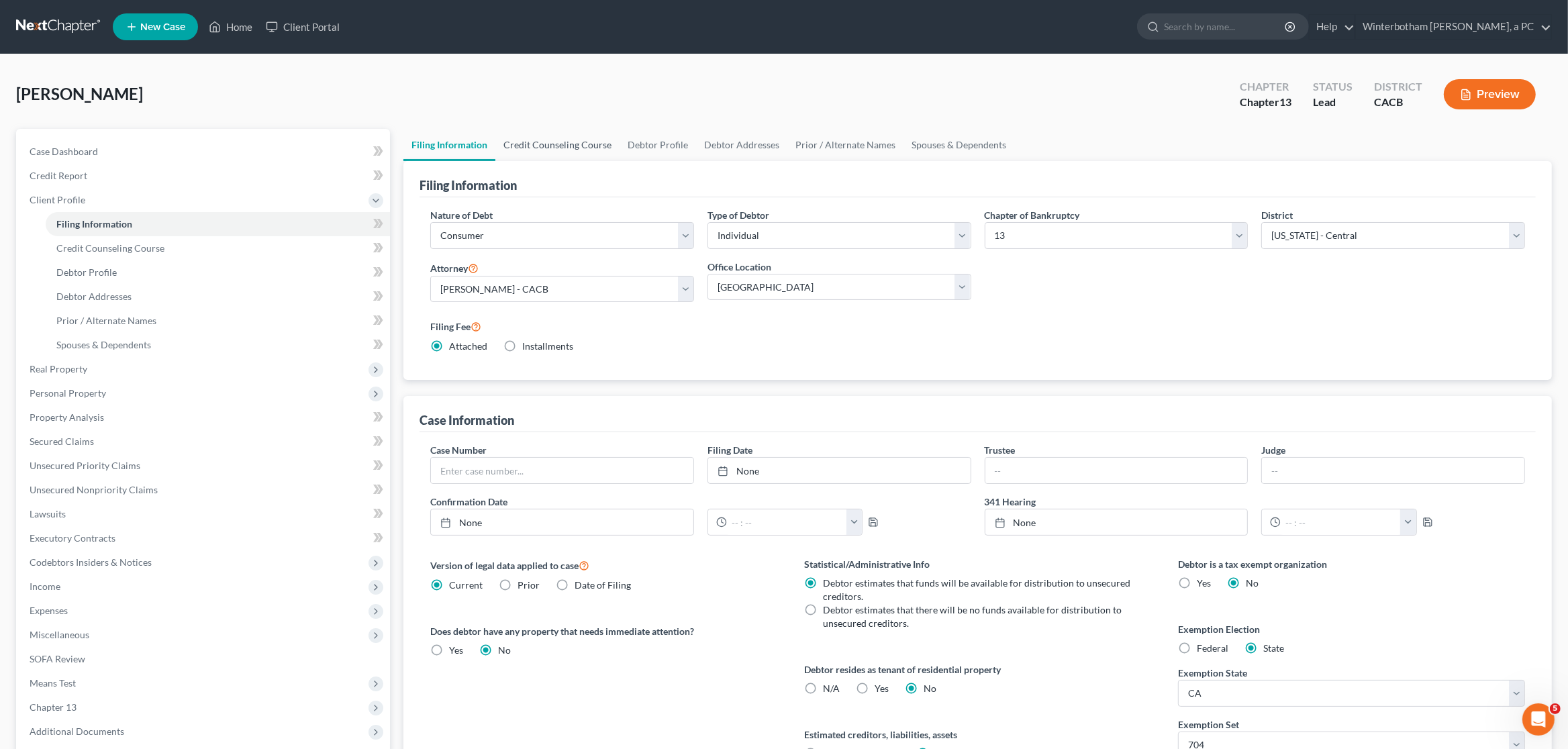
click at [537, 144] on link "Credit Counseling Course" at bounding box center [557, 144] width 124 height 32
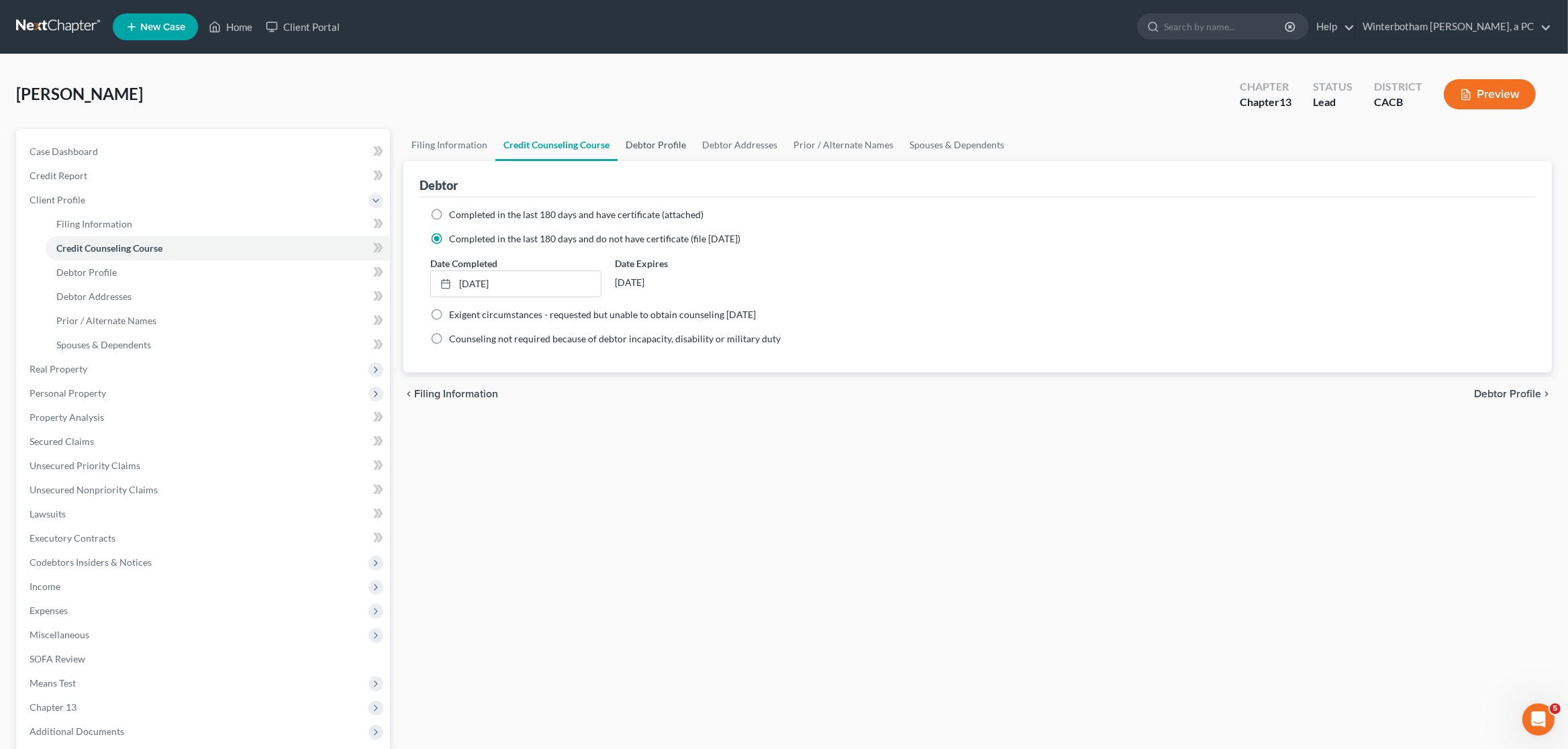
click at [648, 145] on link "Debtor Profile" at bounding box center [655, 144] width 76 height 32
select select "1"
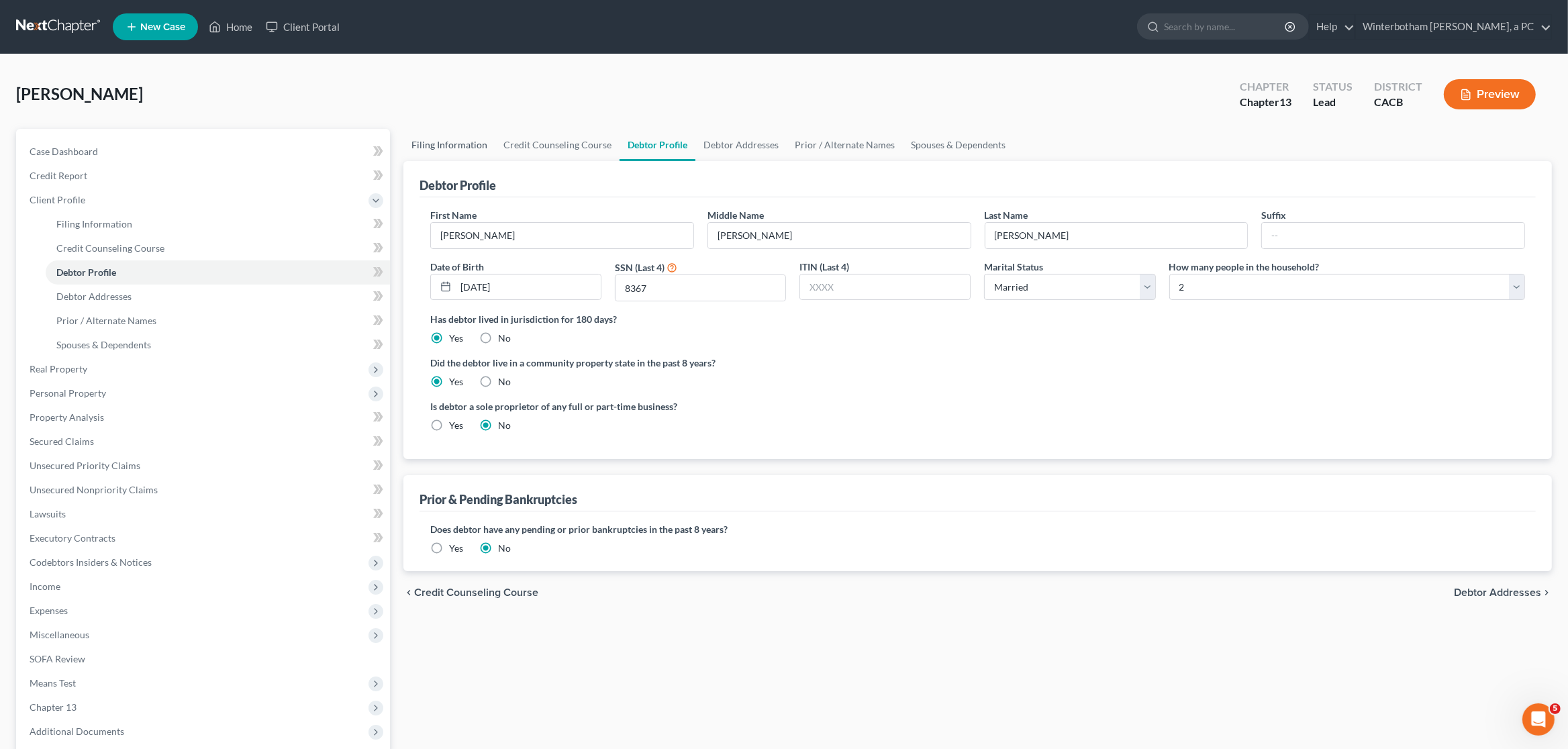
click at [449, 144] on link "Filing Information" at bounding box center [449, 144] width 92 height 32
select select "1"
select select "0"
select select "3"
select select "7"
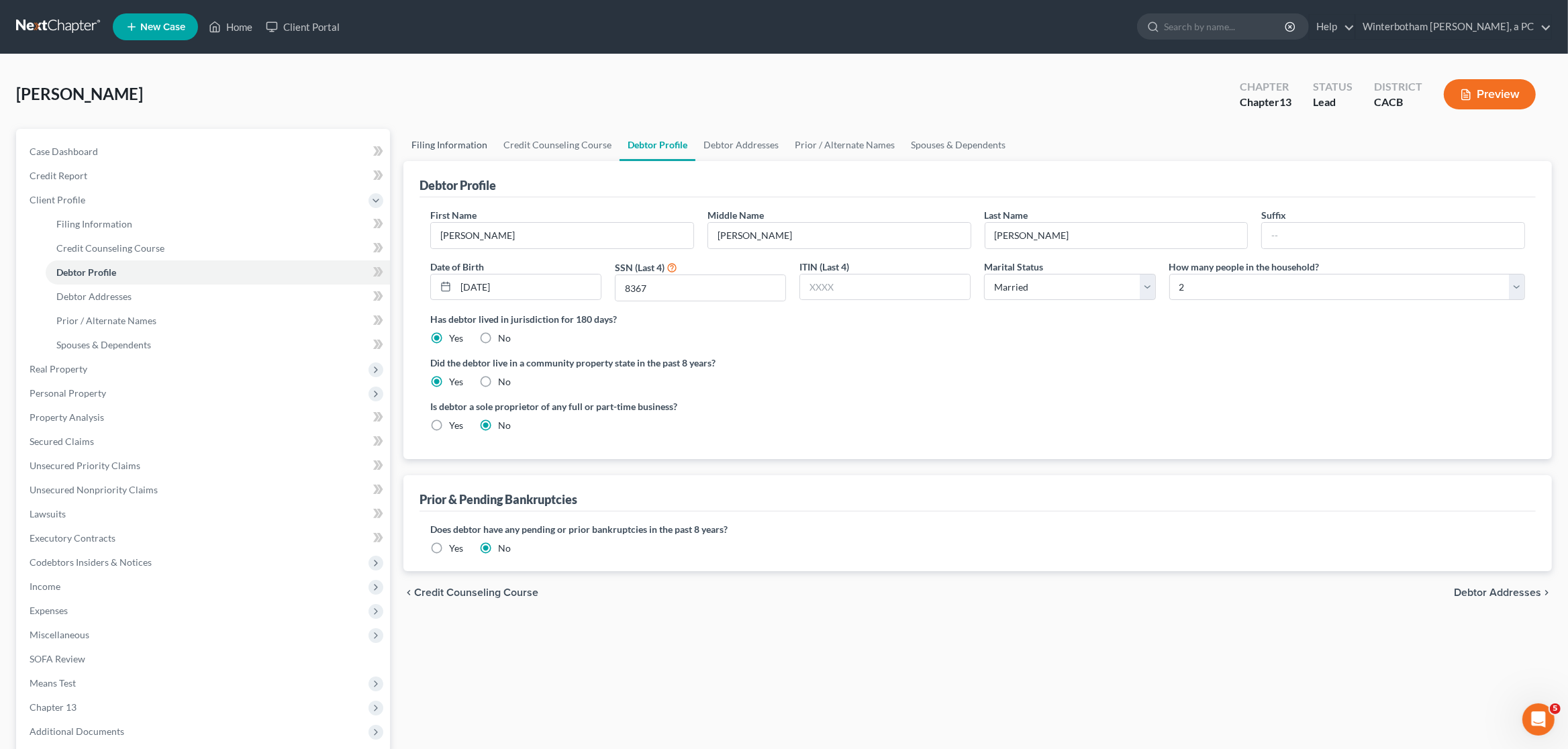
select select "0"
select select "2"
select select "4"
select select "1"
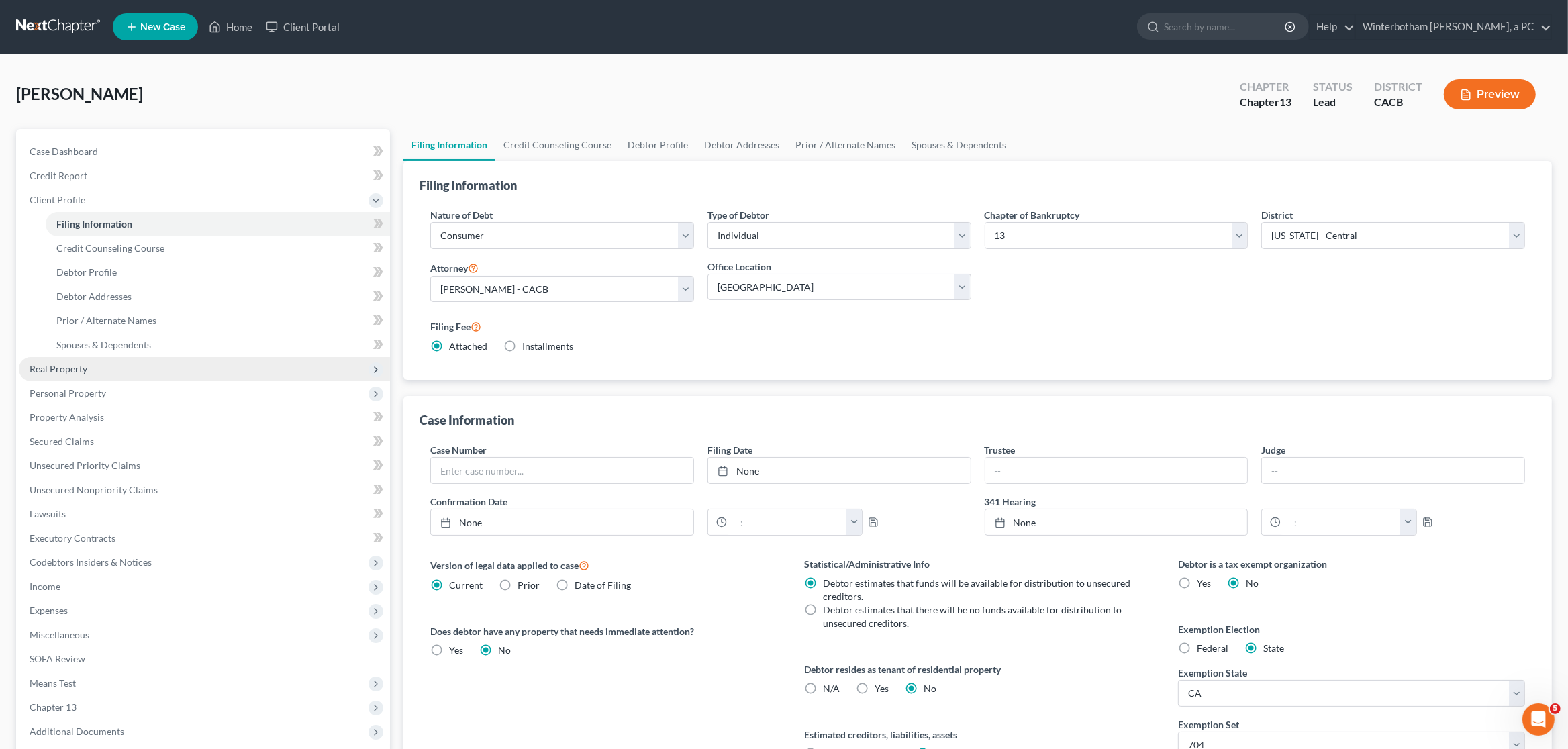
scroll to position [138, 0]
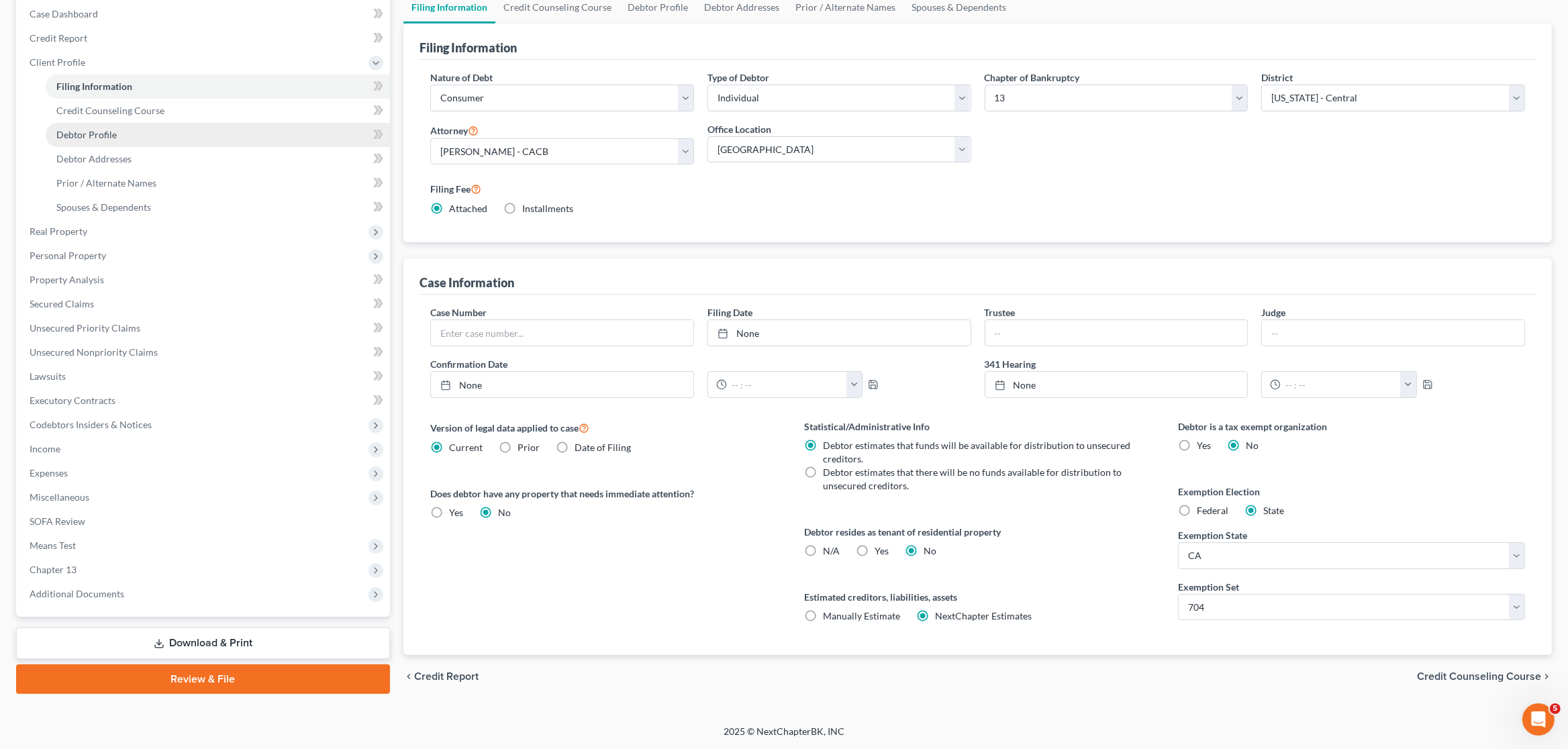
click at [80, 131] on span "Debtor Profile" at bounding box center [86, 134] width 60 height 11
select select "1"
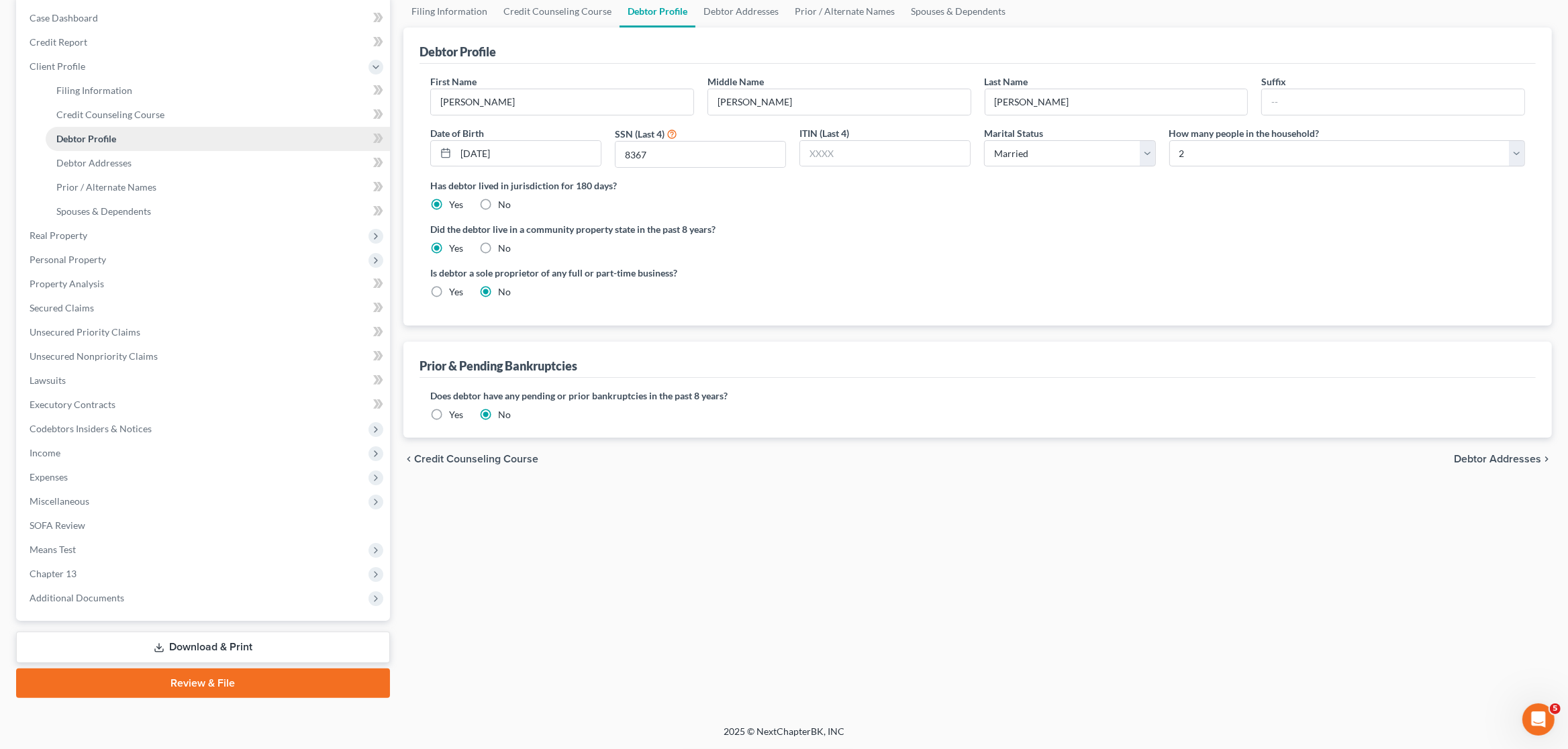
scroll to position [132, 0]
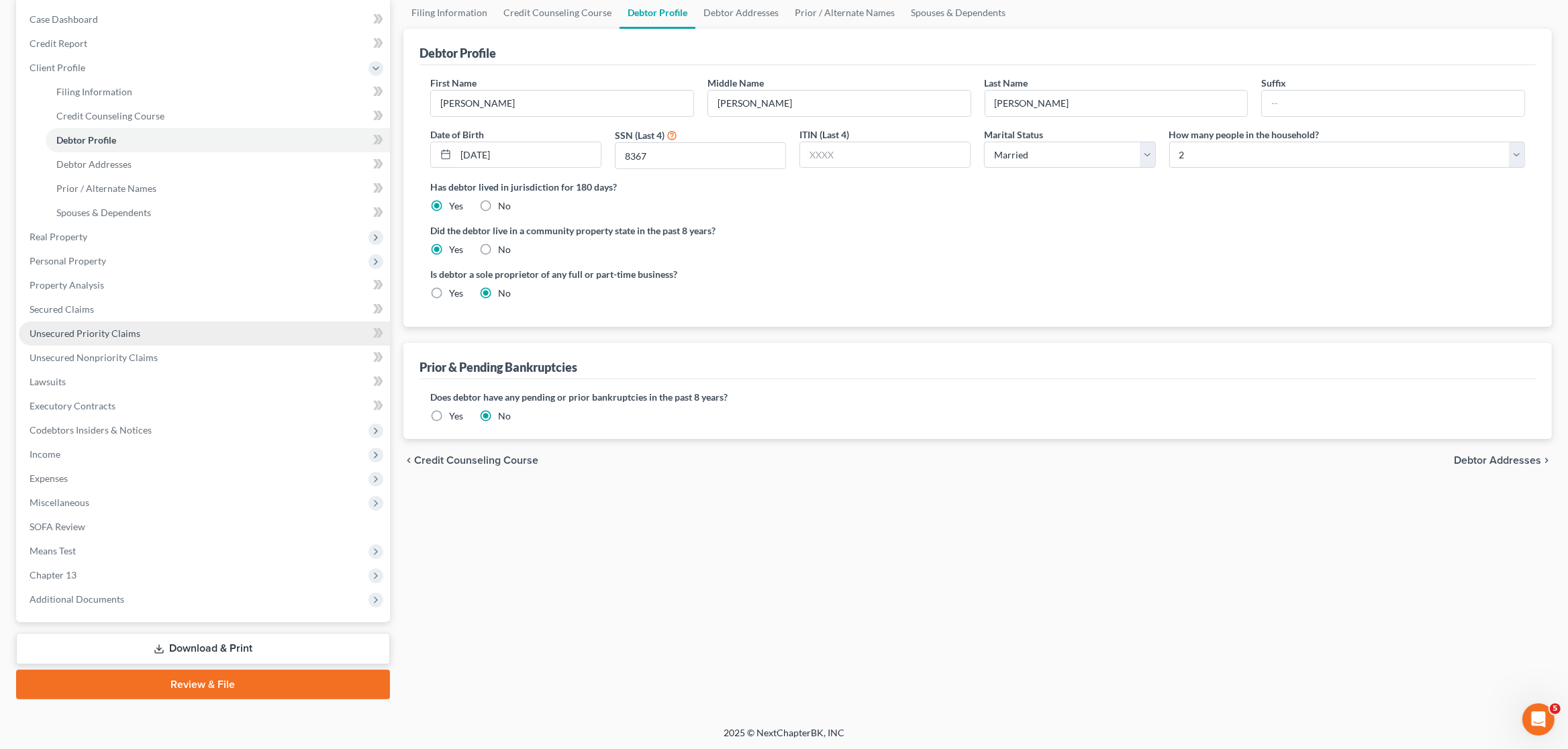
click at [94, 336] on span "Unsecured Priority Claims" at bounding box center [85, 333] width 111 height 11
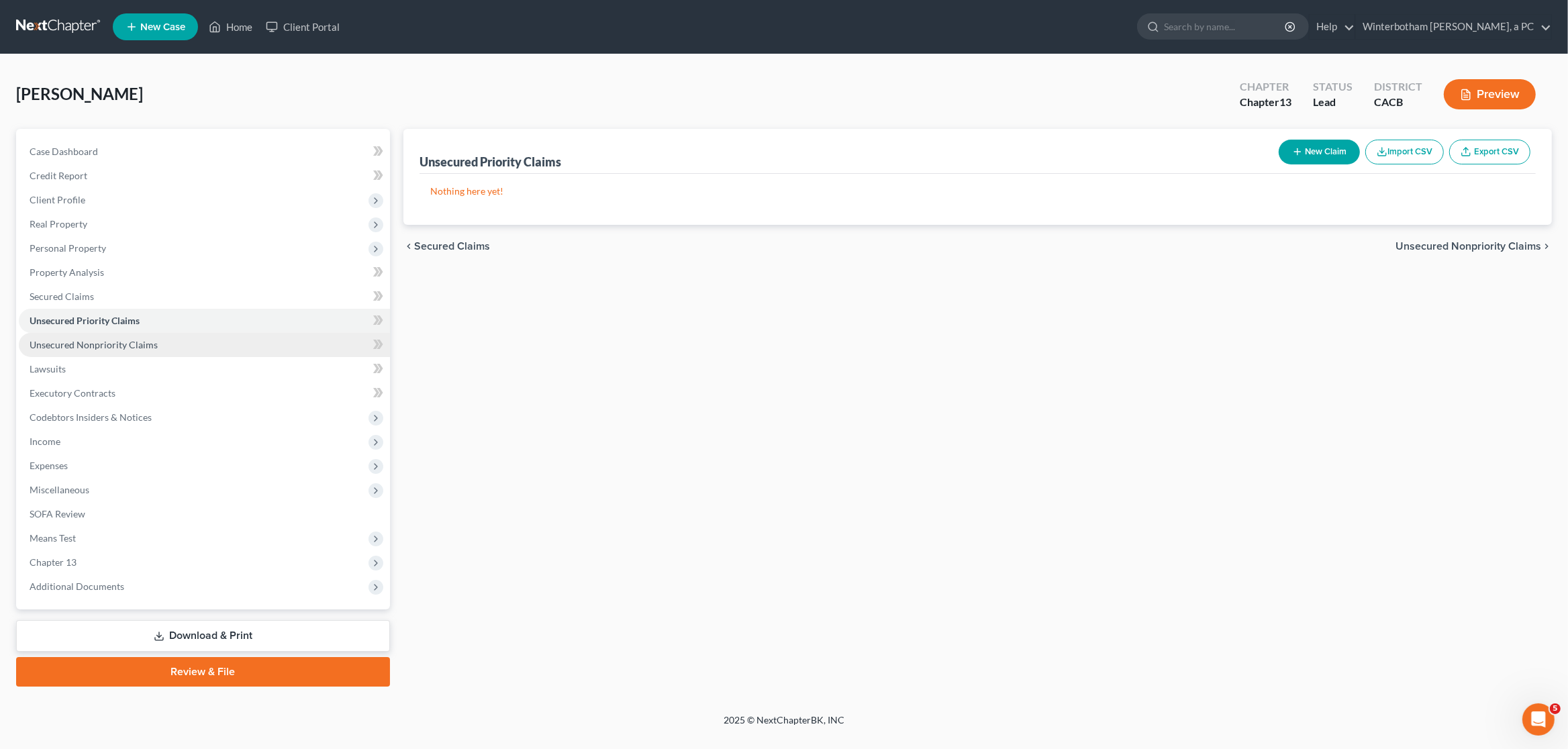
click at [116, 342] on span "Unsecured Nonpriority Claims" at bounding box center [94, 345] width 129 height 11
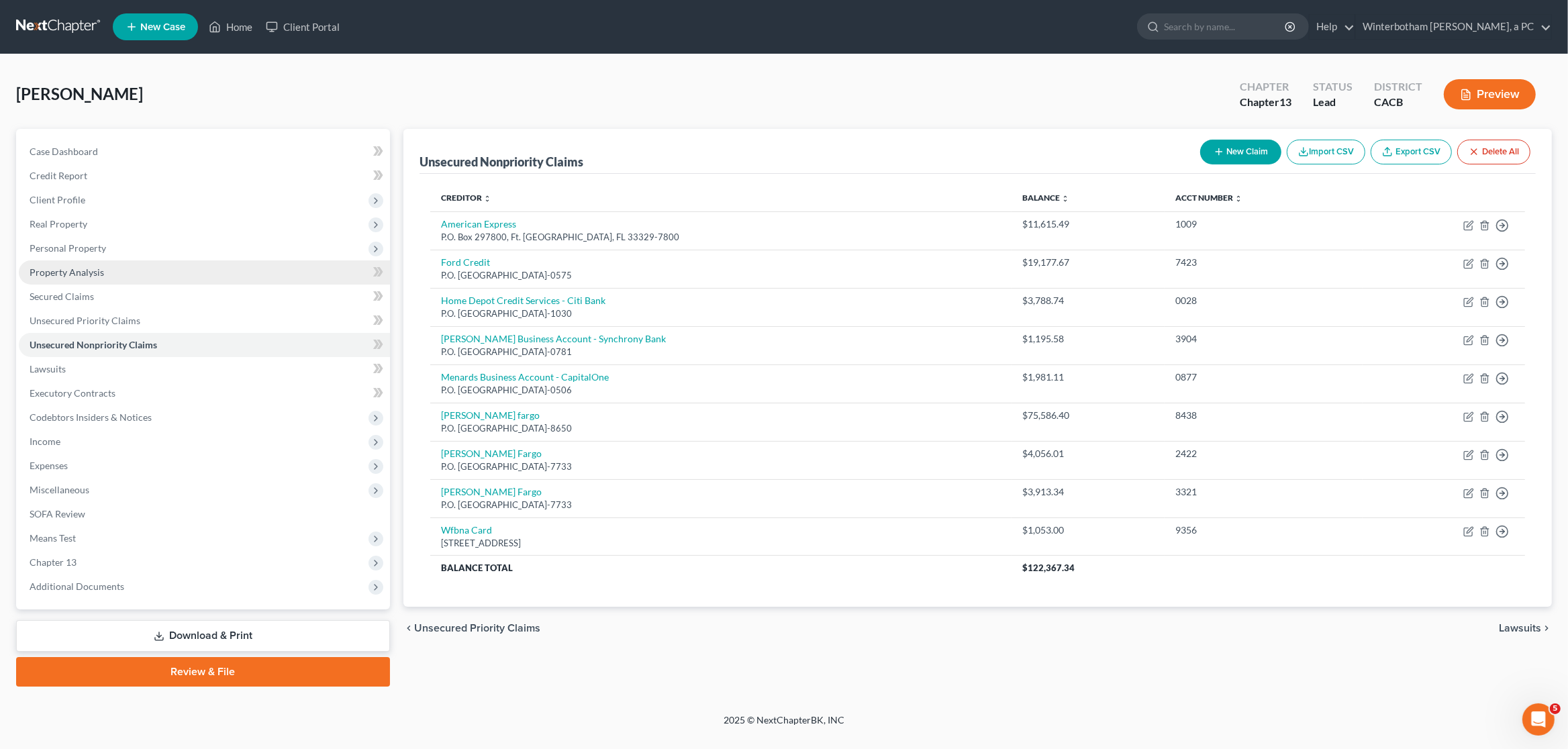
click at [81, 270] on span "Property Analysis" at bounding box center [66, 272] width 74 height 11
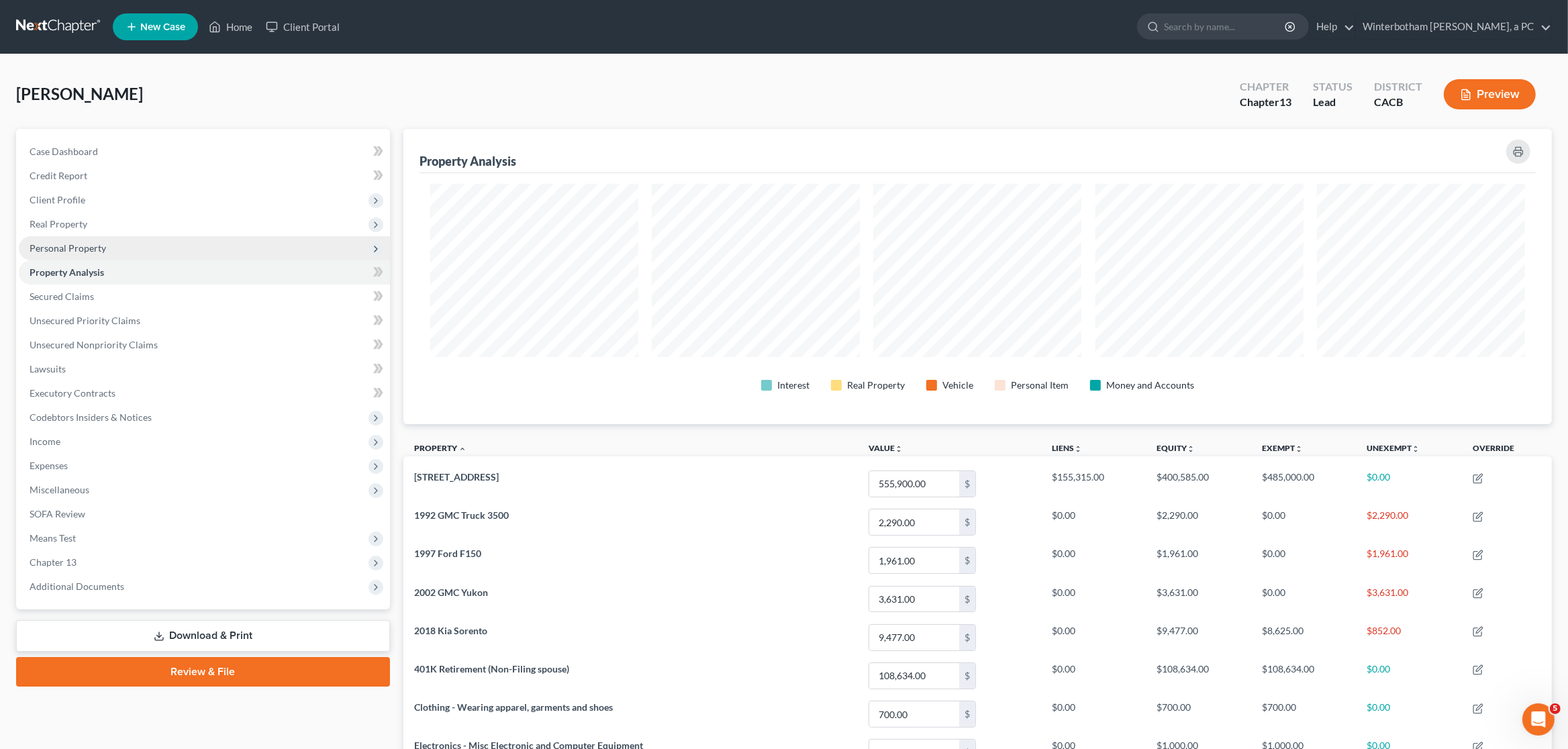
click at [64, 251] on span "Personal Property" at bounding box center [67, 248] width 76 height 11
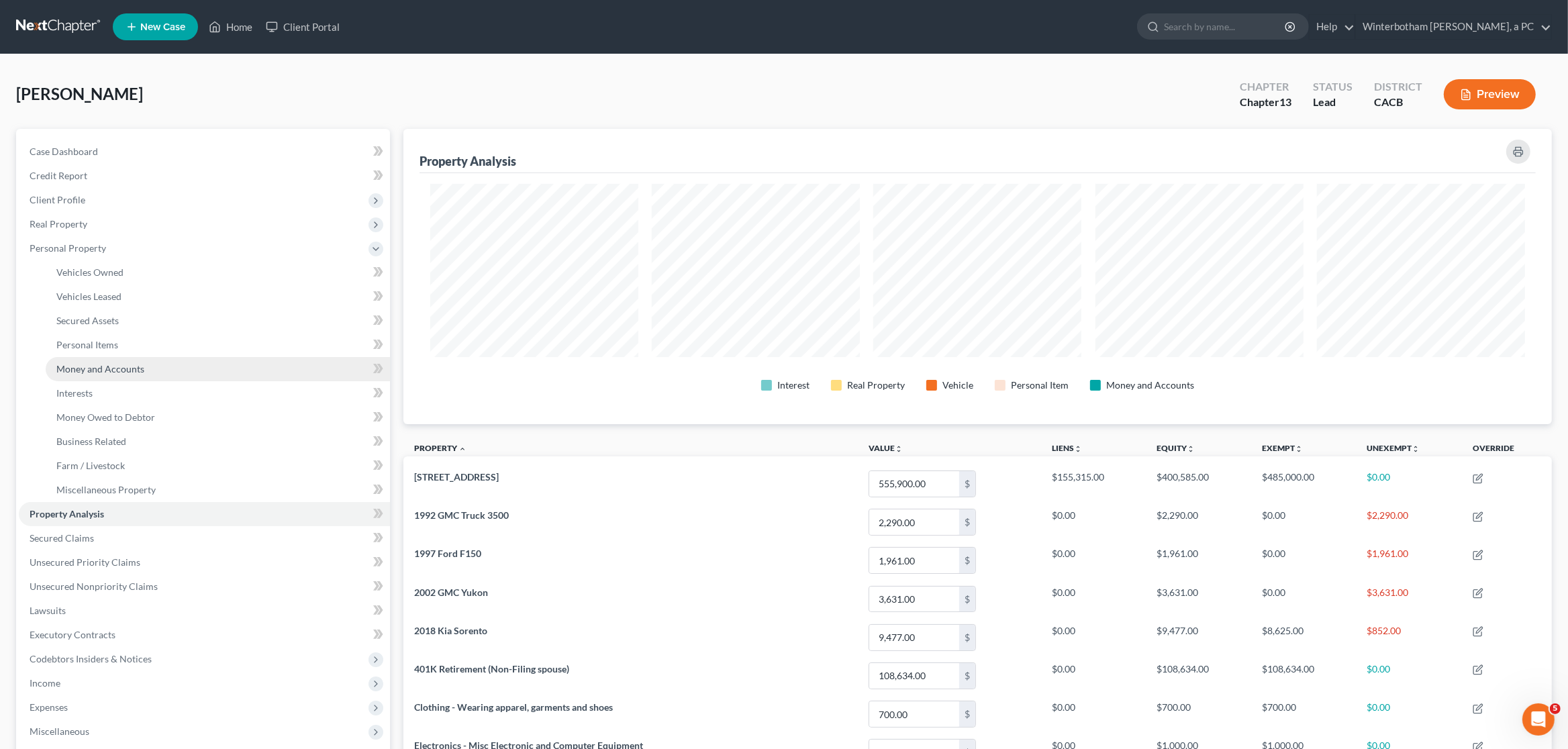
click at [98, 378] on link "Money and Accounts" at bounding box center [218, 369] width 345 height 24
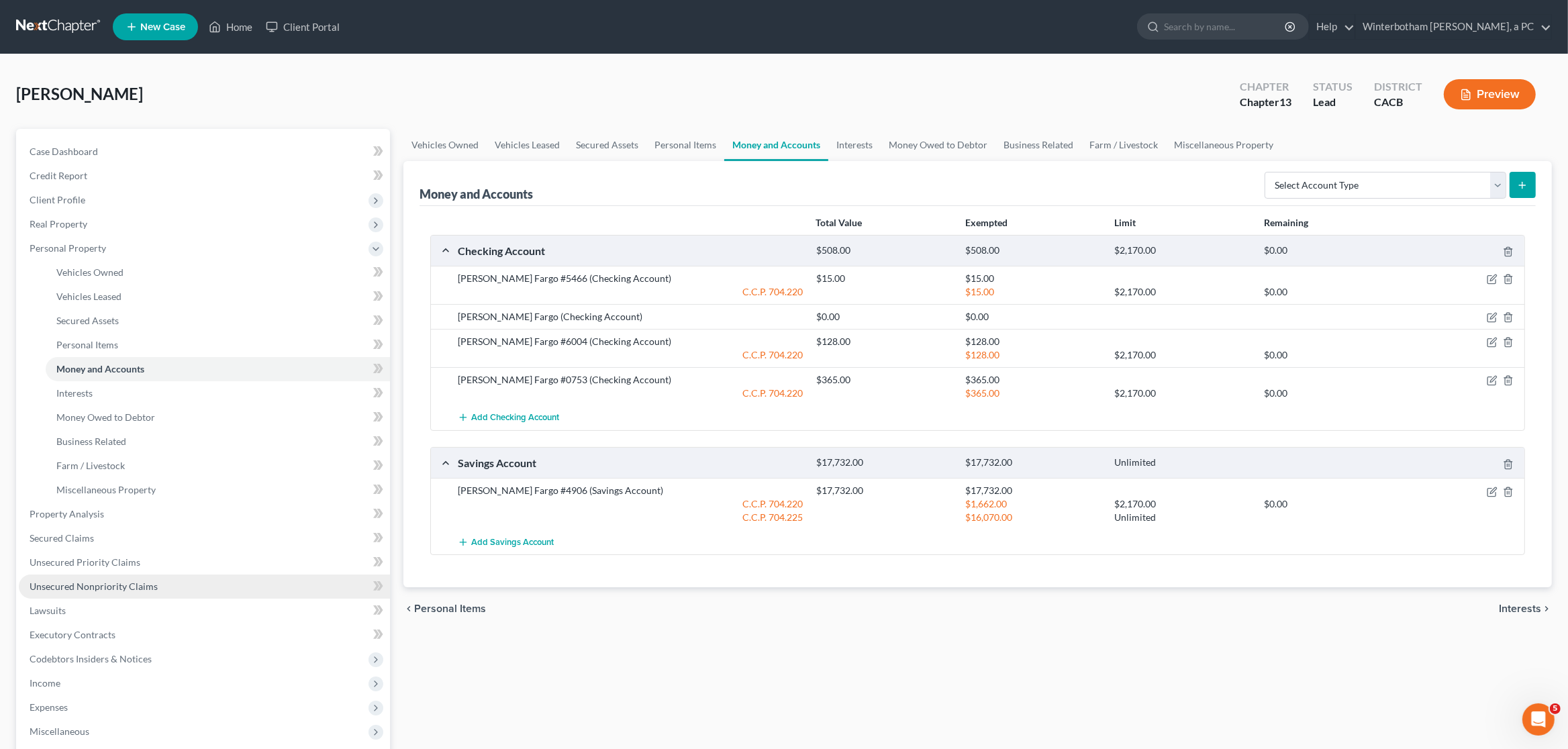
click at [97, 592] on link "Unsecured Nonpriority Claims" at bounding box center [204, 587] width 371 height 24
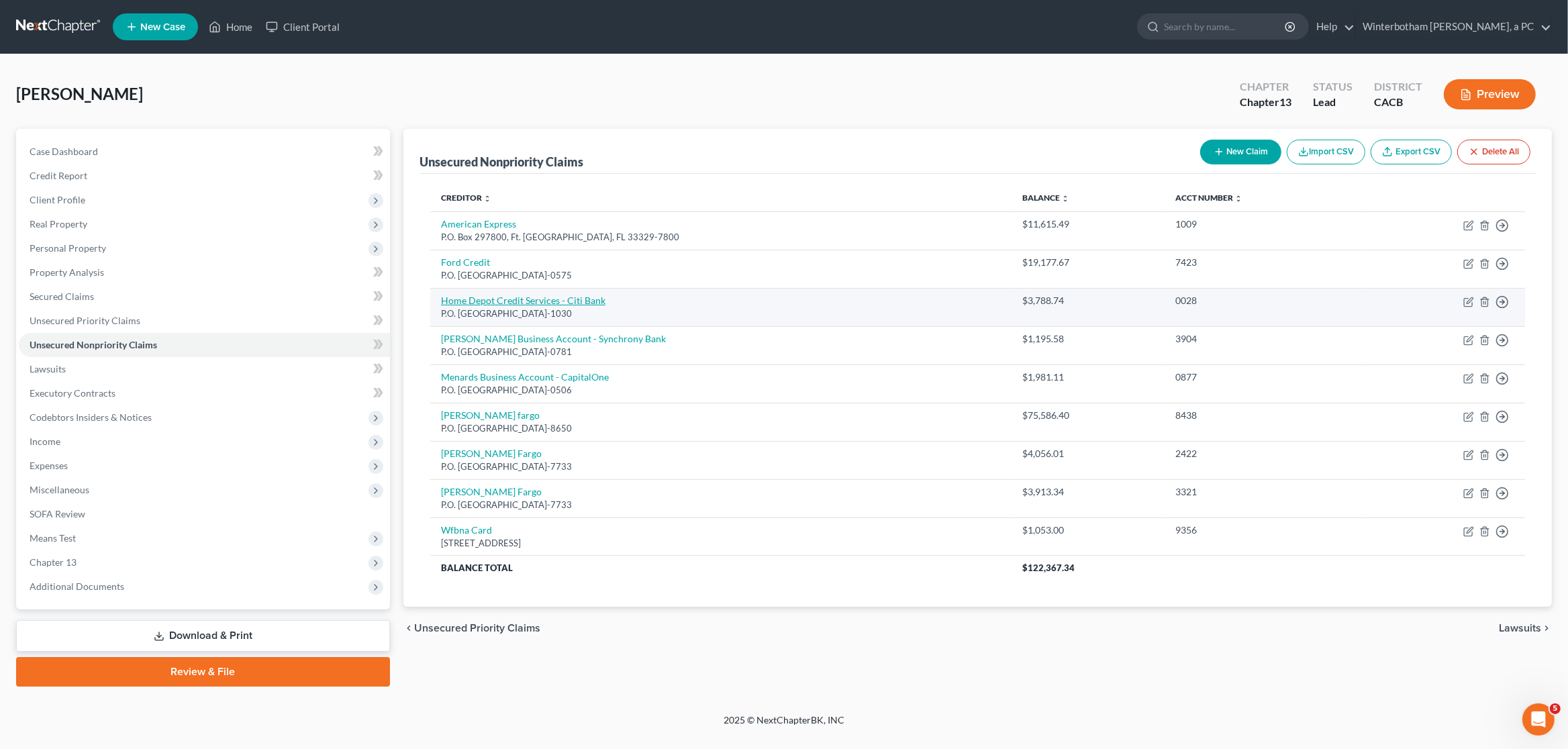
click at [544, 299] on link "Home Depot Credit Services - Citi Bank" at bounding box center [523, 300] width 164 height 11
select select "18"
select select "2"
select select "3"
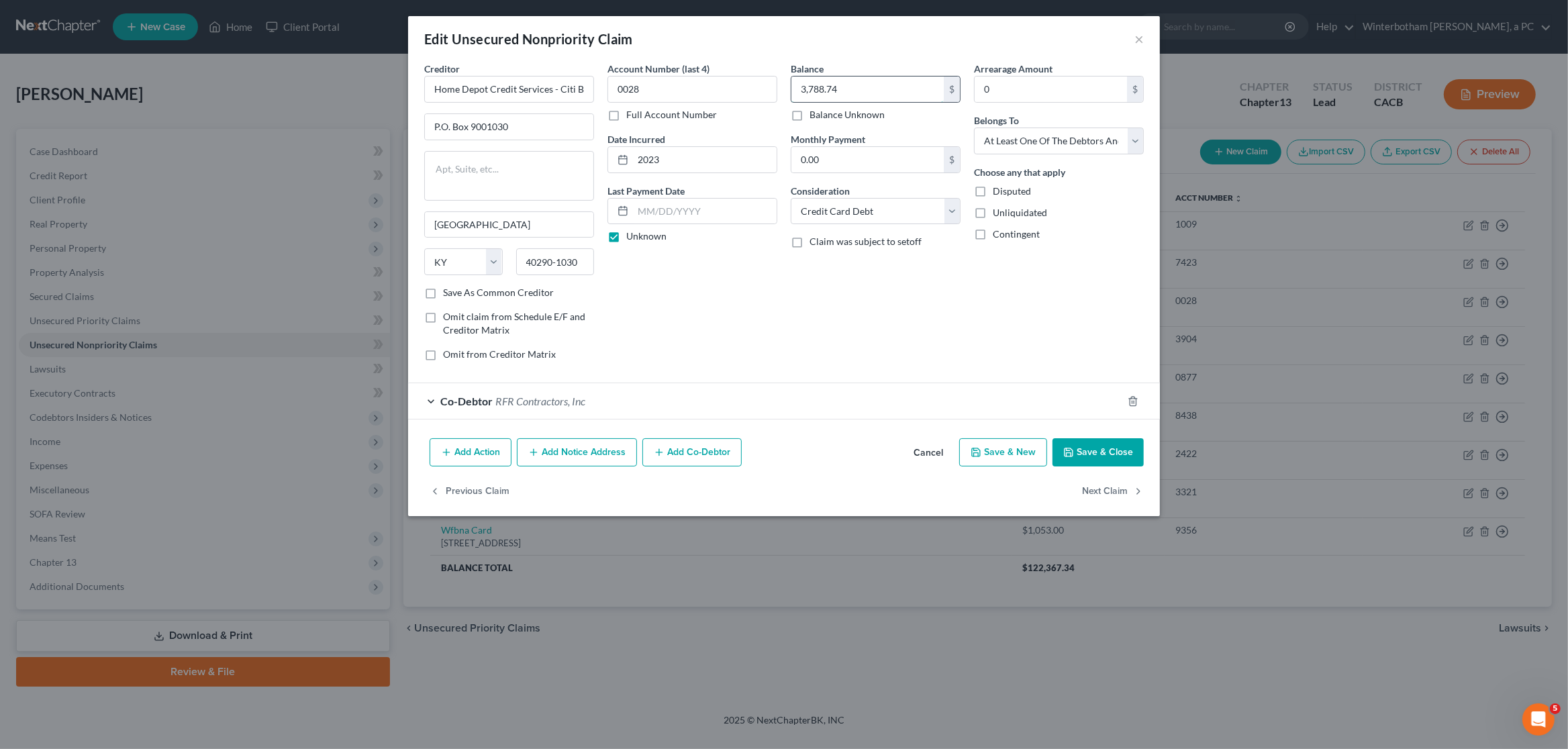
click at [761, 87] on input "3,788.74" at bounding box center [868, 88] width 152 height 25
type input "0"
click at [761, 198] on select "Select Cable / Satellite Services Collection Agency Credit Card Debt Debt Couns…" at bounding box center [875, 211] width 170 height 27
click option "Select" at bounding box center [0, 0] width 0 height 0
click at [761, 198] on select "Select Cable / Satellite Services Collection Agency Credit Card Debt Debt Couns…" at bounding box center [875, 211] width 170 height 27
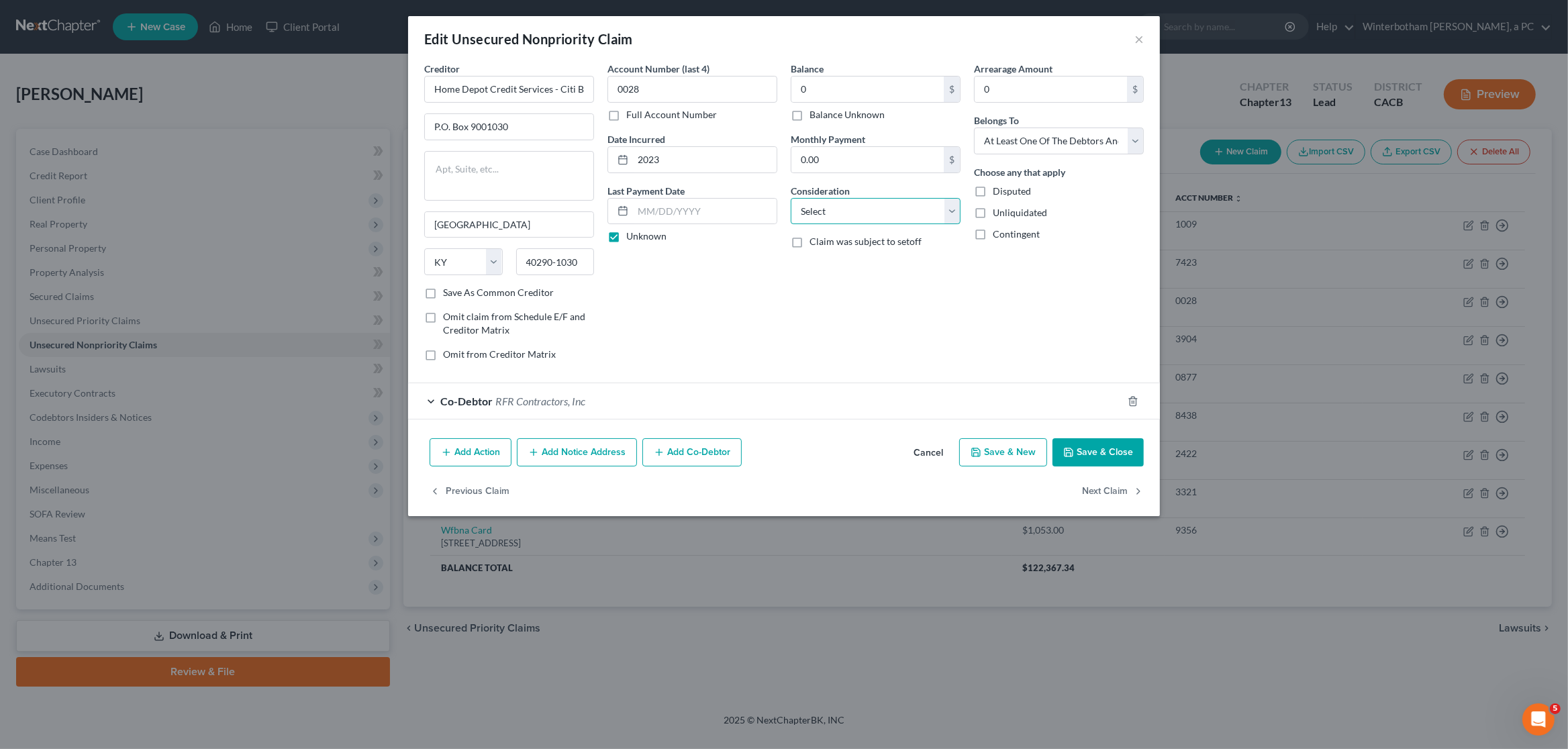
click at [761, 218] on select "Select Cable / Satellite Services Collection Agency Credit Card Debt Debt Couns…" at bounding box center [875, 211] width 170 height 27
click at [761, 198] on select "Select Cable / Satellite Services Collection Agency Credit Card Debt Debt Couns…" at bounding box center [875, 211] width 170 height 27
select select "14"
click option "Other" at bounding box center [0, 0] width 0 height 0
click at [761, 256] on input "text" at bounding box center [875, 262] width 169 height 25
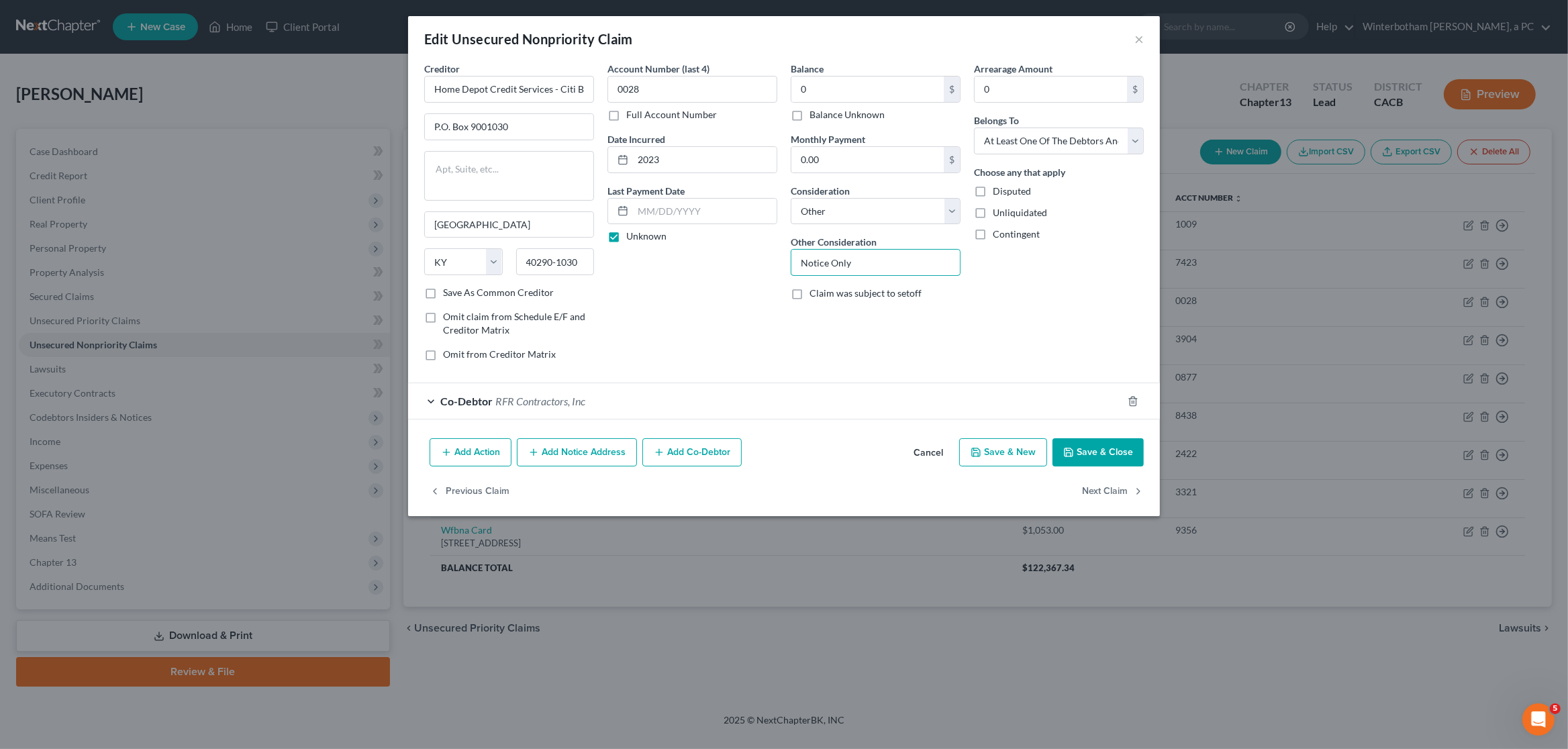
type input "Notice Only"
click at [761, 466] on button "Save & Close" at bounding box center [1098, 452] width 91 height 28
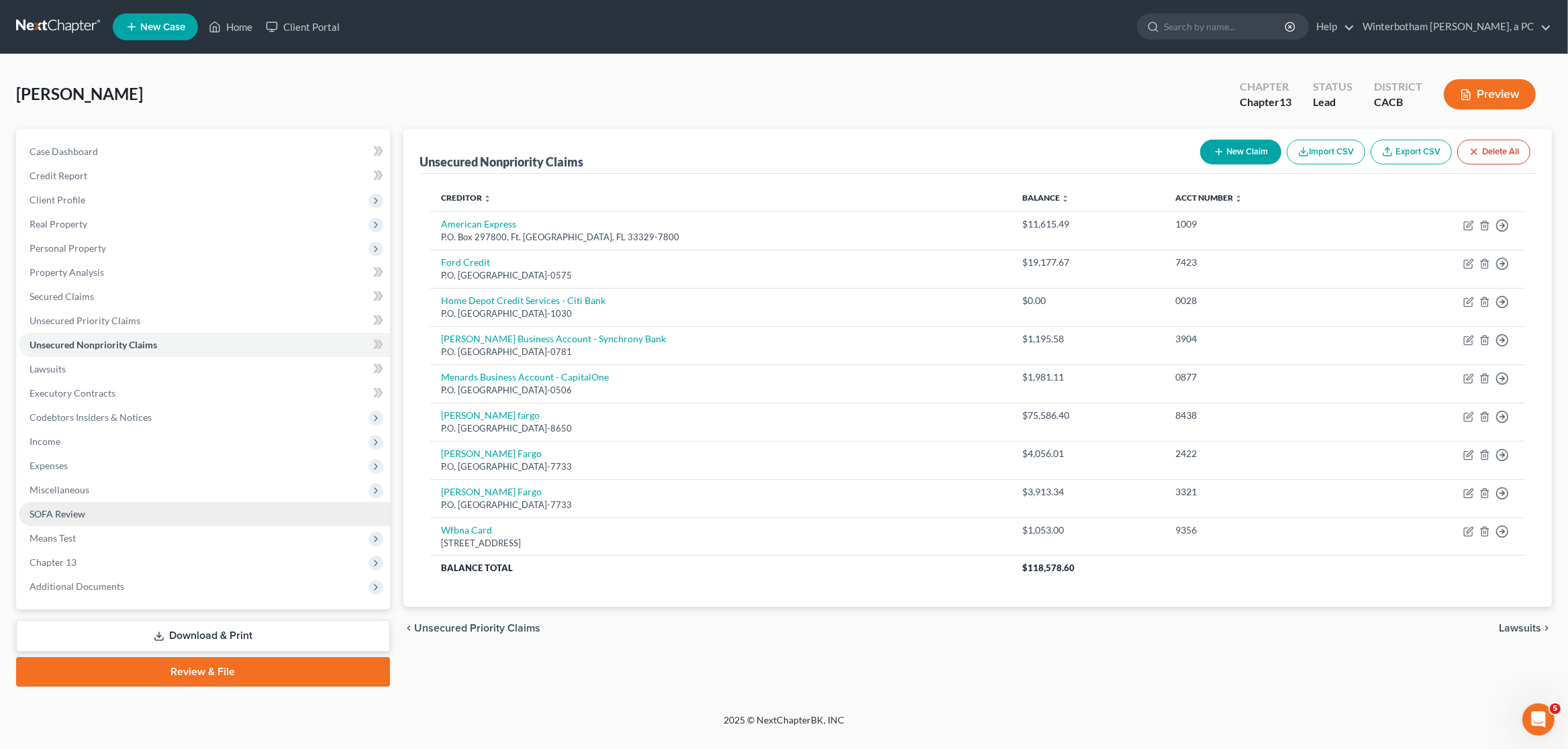
click at [78, 522] on link "SOFA Review" at bounding box center [204, 514] width 371 height 24
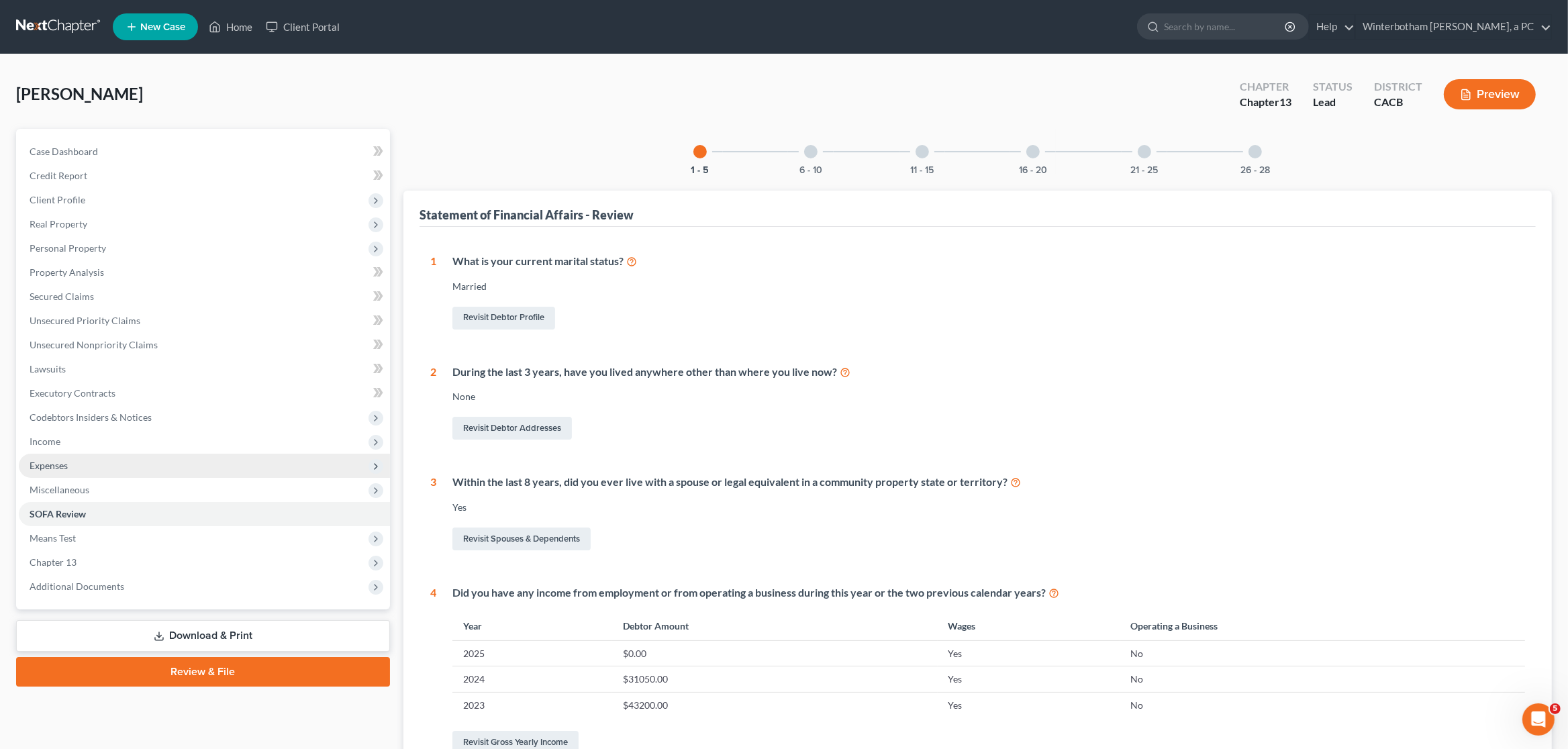
click at [41, 476] on span "Expenses" at bounding box center [204, 466] width 371 height 24
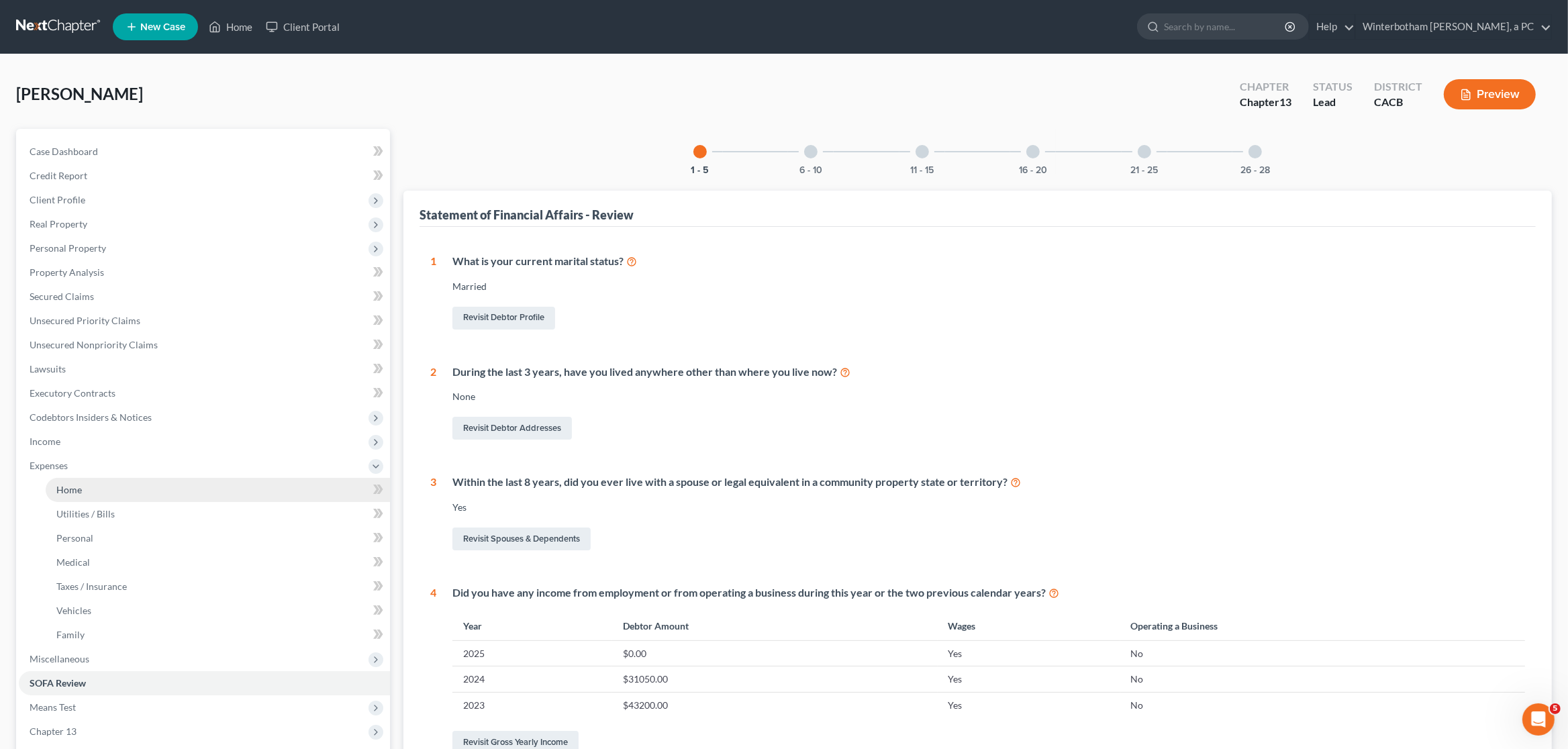
click at [70, 487] on span "Home" at bounding box center [68, 489] width 25 height 11
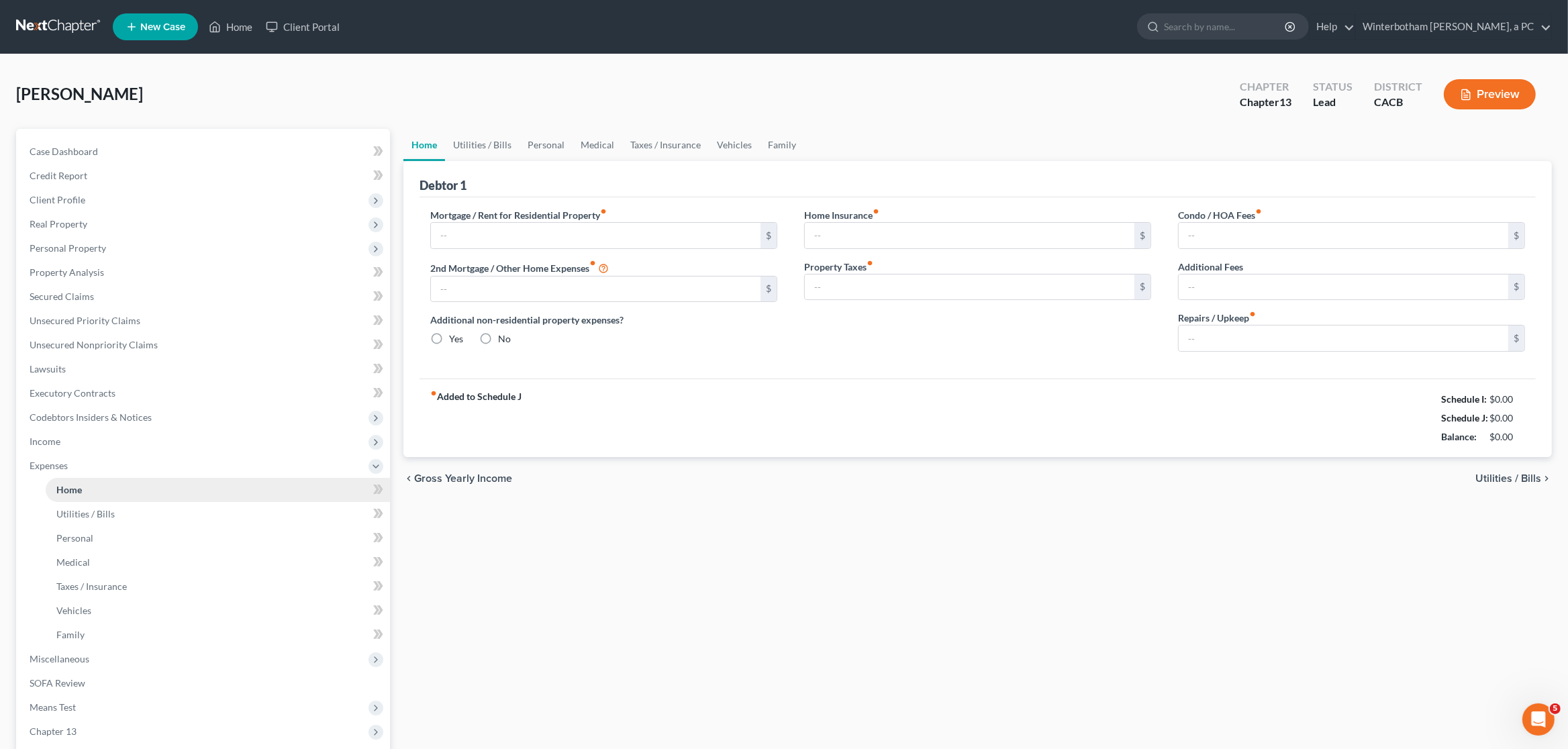
type input "1,402.00"
type input "0.00"
radio input "true"
type input "0.00"
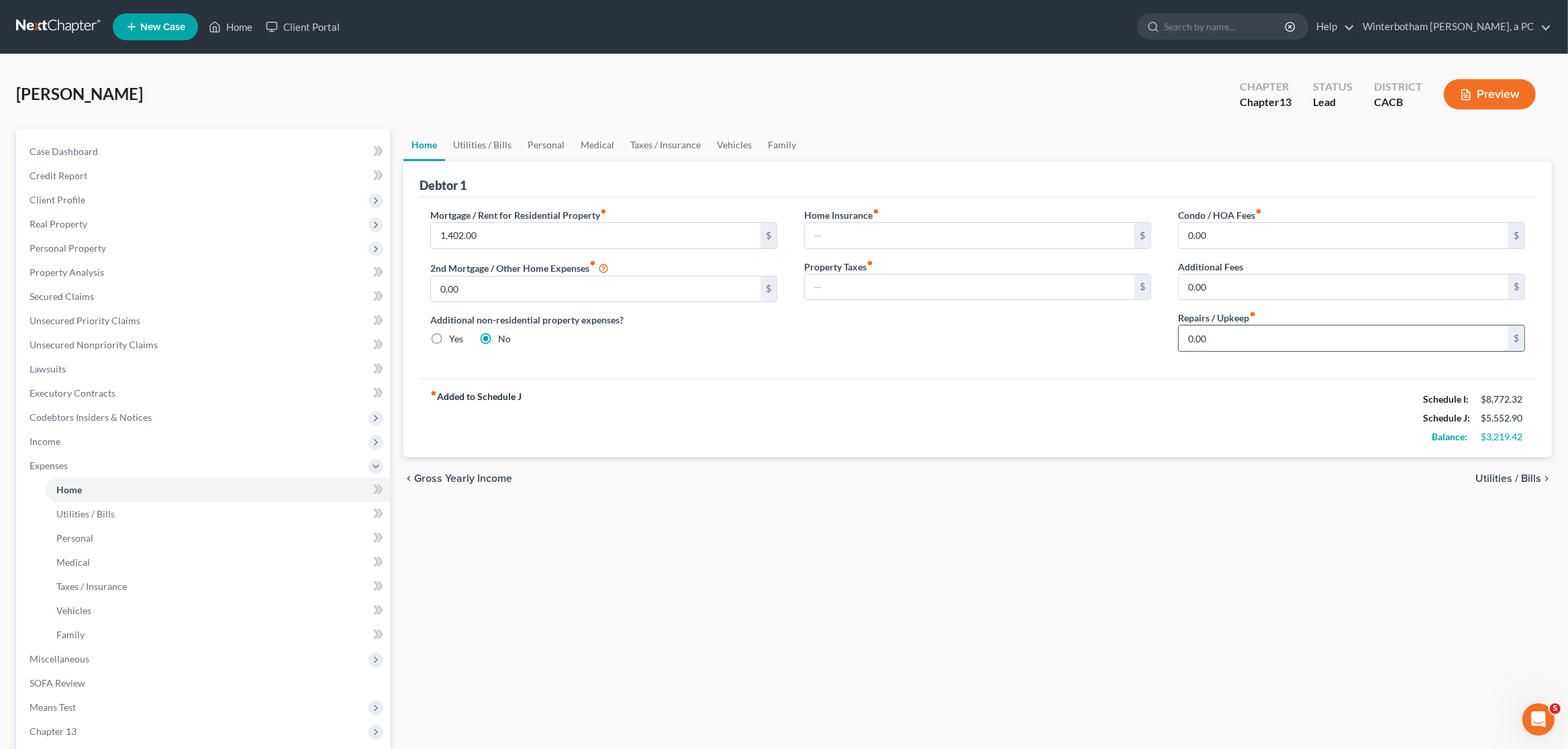
click at [761, 341] on input "0.00" at bounding box center [1343, 338] width 330 height 25
click at [46, 451] on span "Income" at bounding box center [204, 442] width 371 height 24
click at [85, 467] on span "Employment Income" at bounding box center [99, 466] width 86 height 11
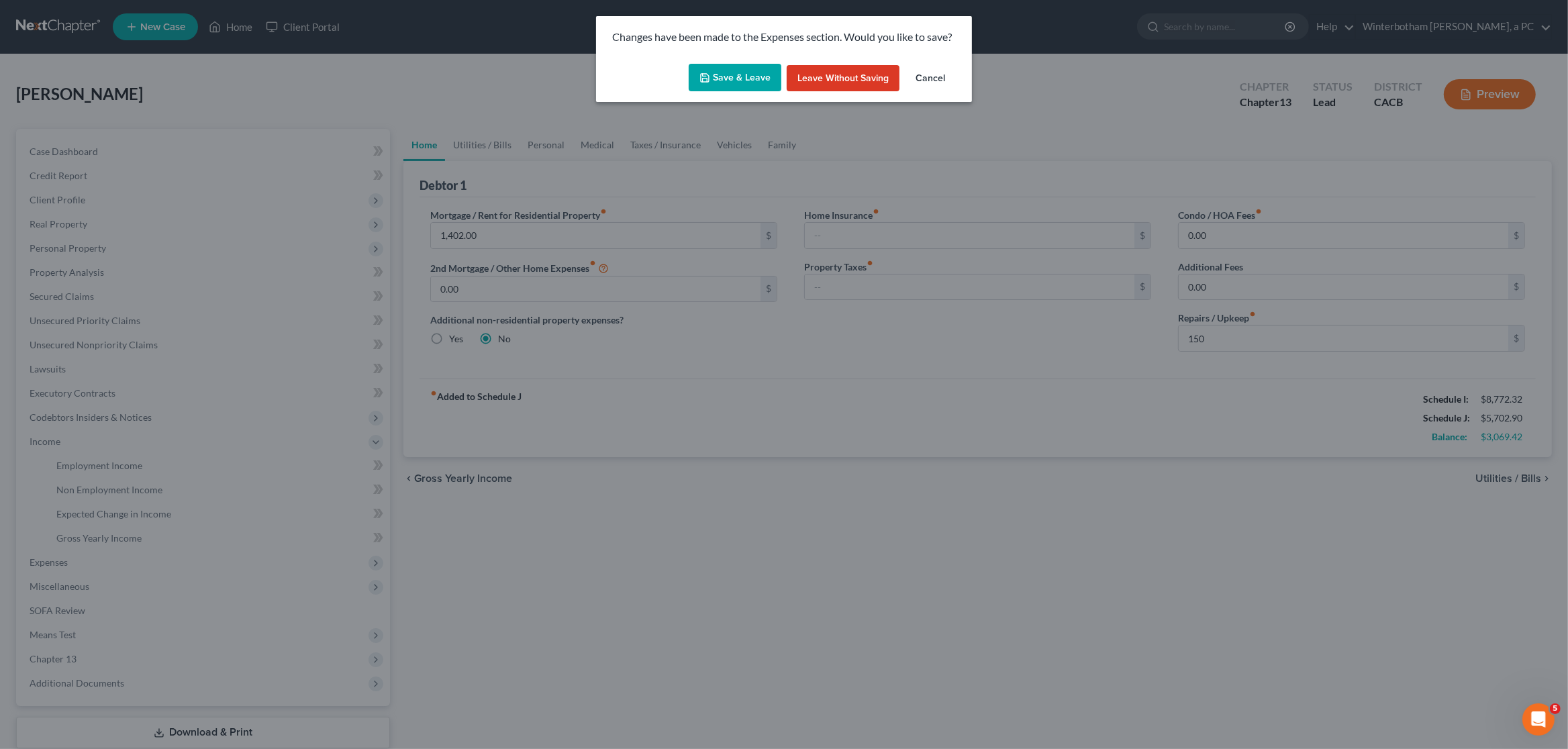
click at [752, 74] on button "Save & Leave" at bounding box center [735, 78] width 93 height 28
type input "150.00"
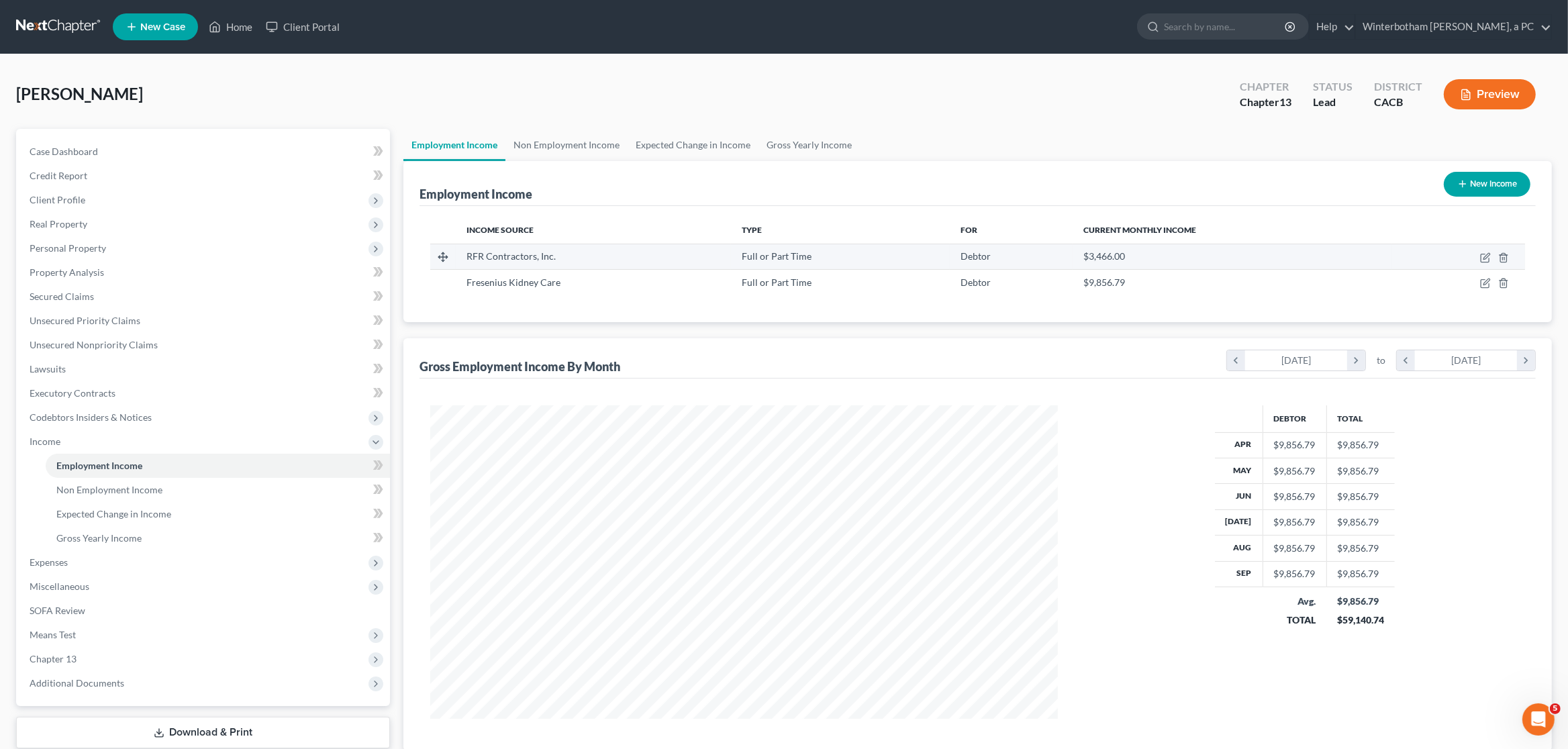
scroll to position [313, 654]
drag, startPoint x: 1488, startPoint y: 261, endPoint x: 896, endPoint y: 299, distance: 593.2
click at [761, 261] on icon "button" at bounding box center [1485, 258] width 10 height 10
select select "0"
select select "4"
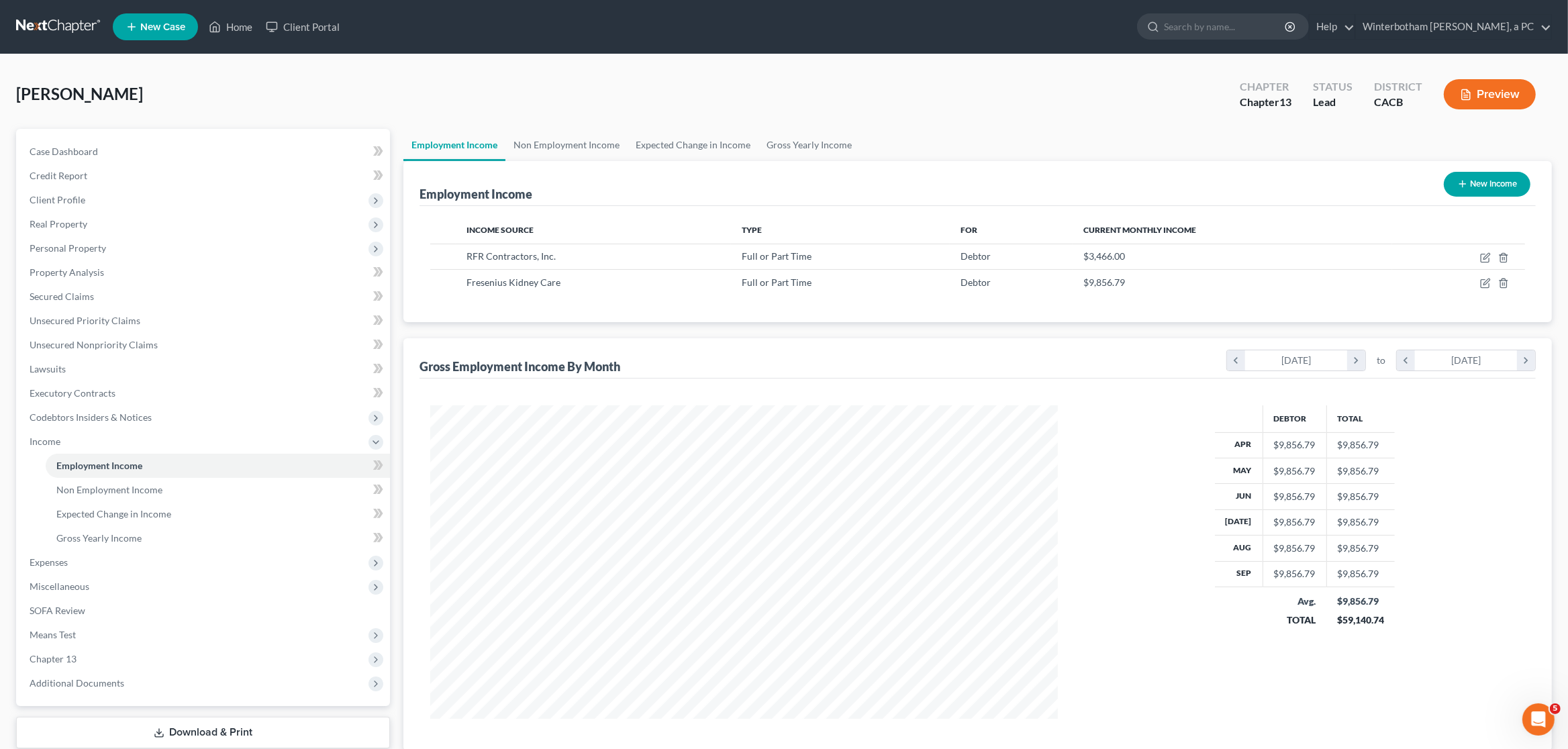
select select "0"
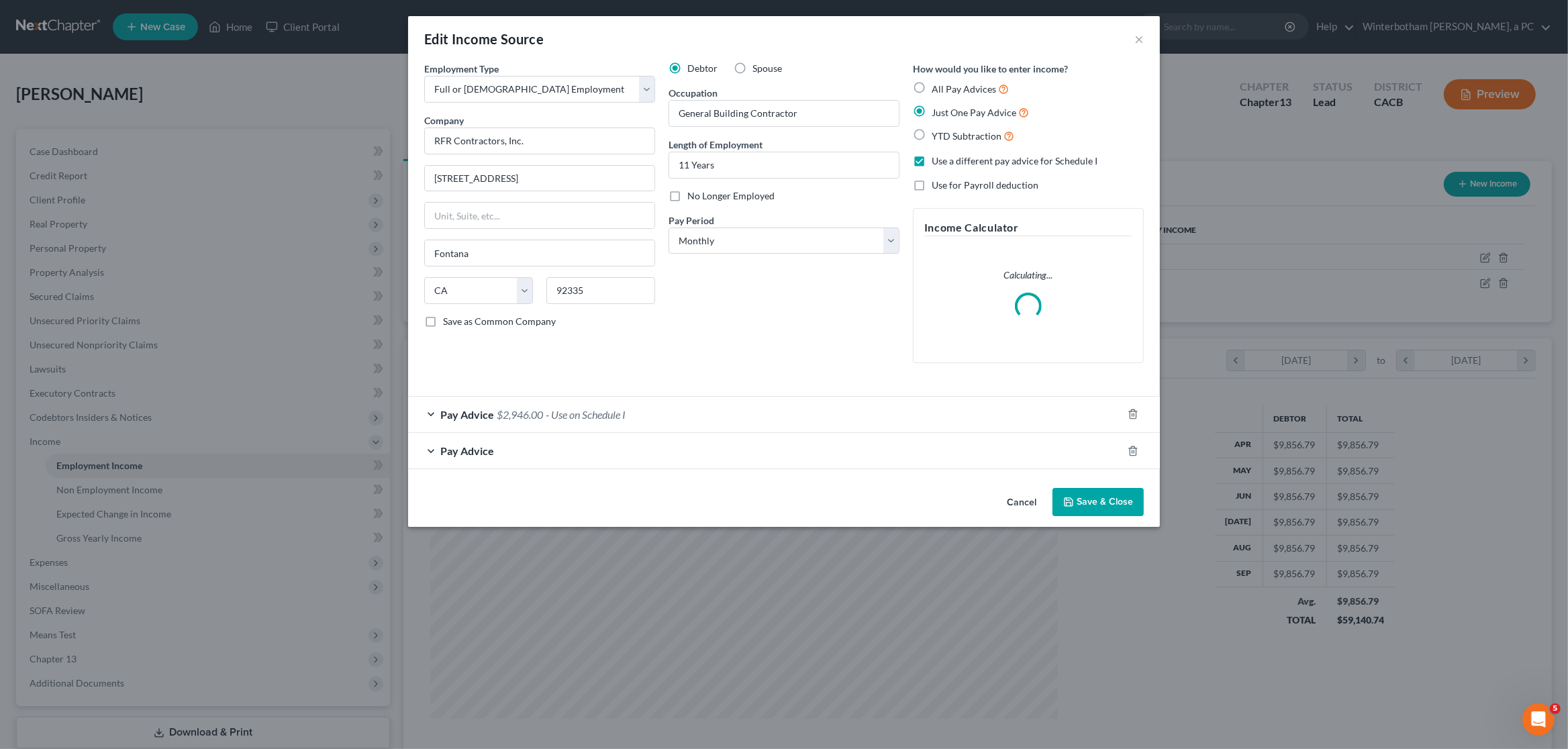
click at [535, 412] on span "$2,946.00" at bounding box center [519, 415] width 46 height 13
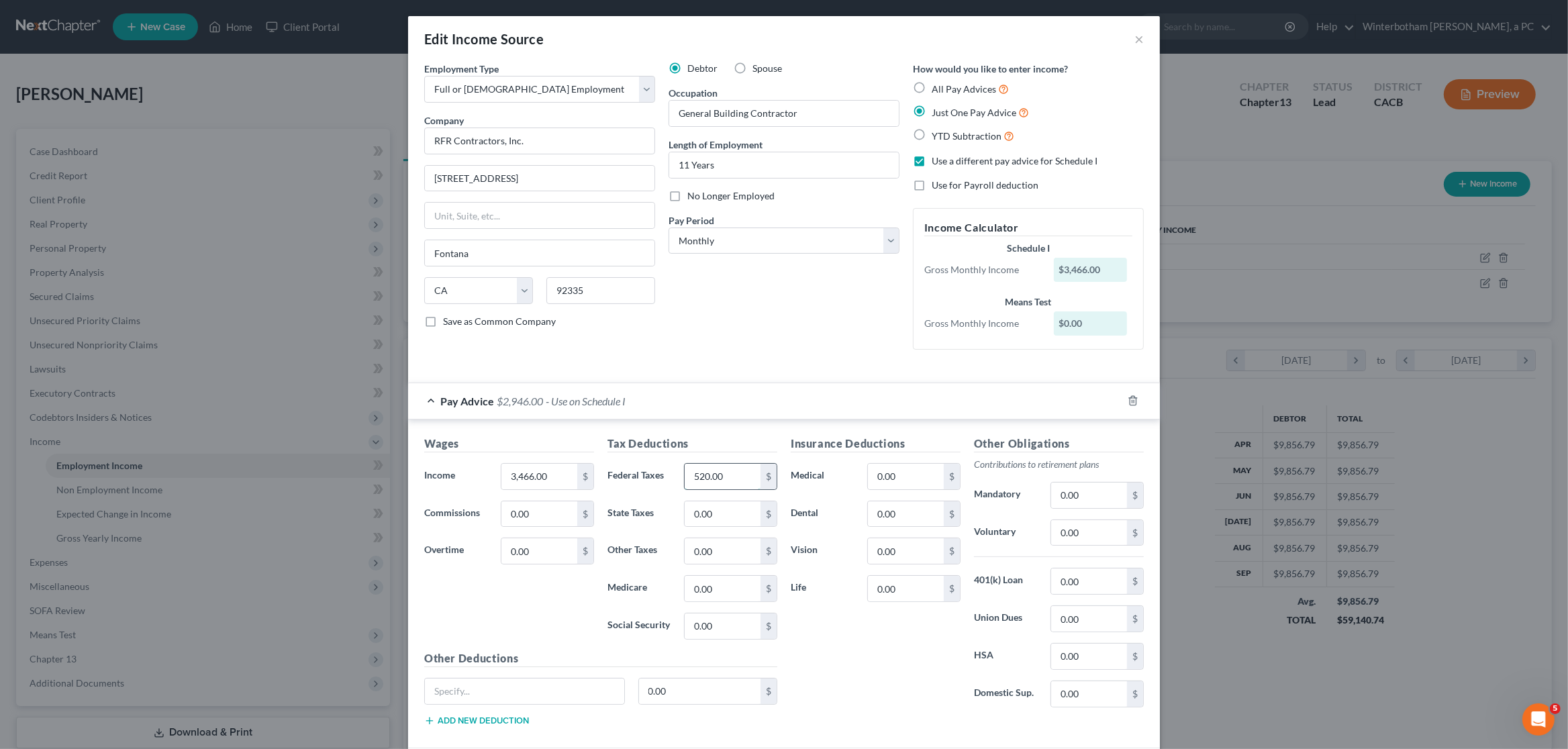
click at [726, 486] on input "520.00" at bounding box center [722, 476] width 76 height 25
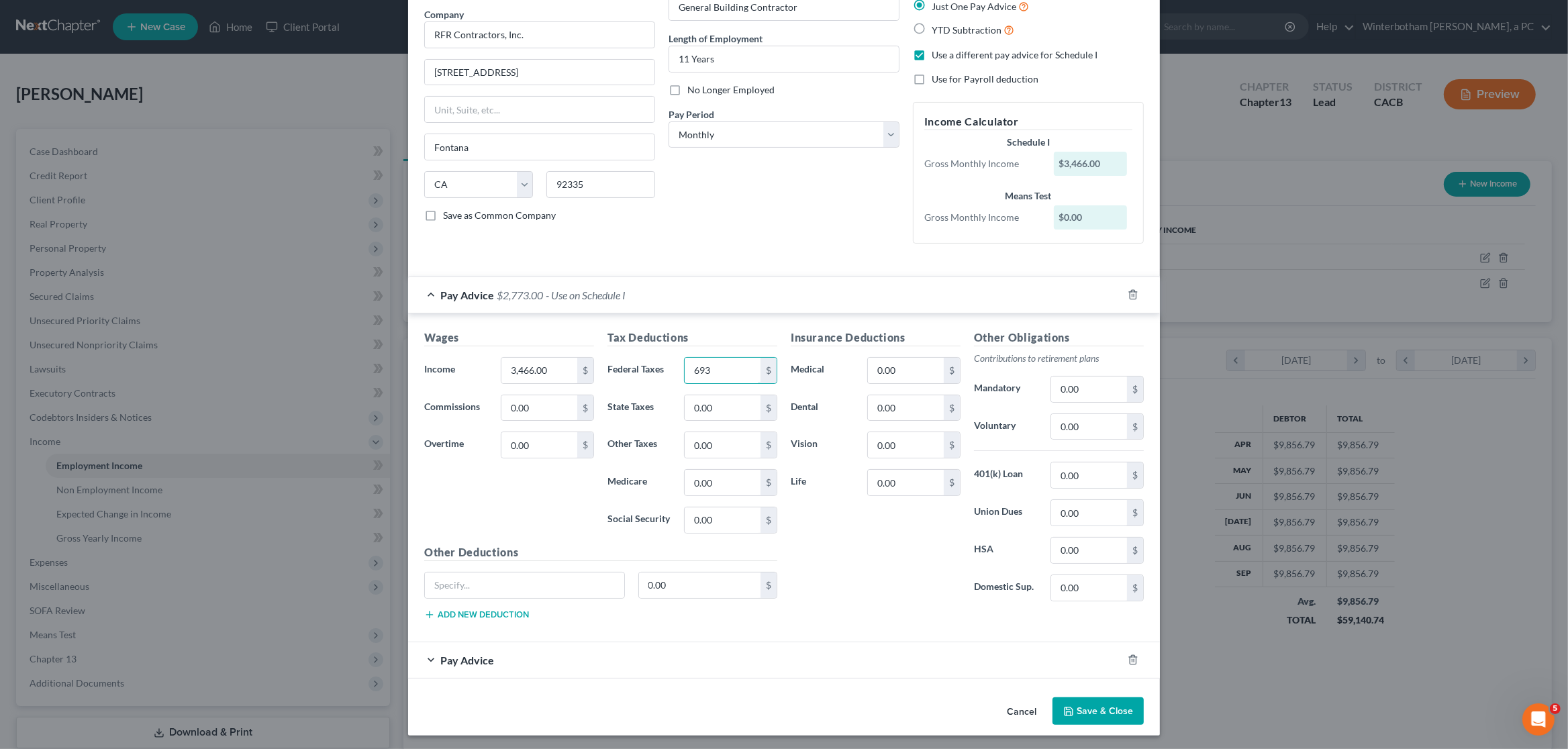
scroll to position [112, 0]
type input "693"
click at [761, 711] on button "Save & Close" at bounding box center [1098, 709] width 91 height 28
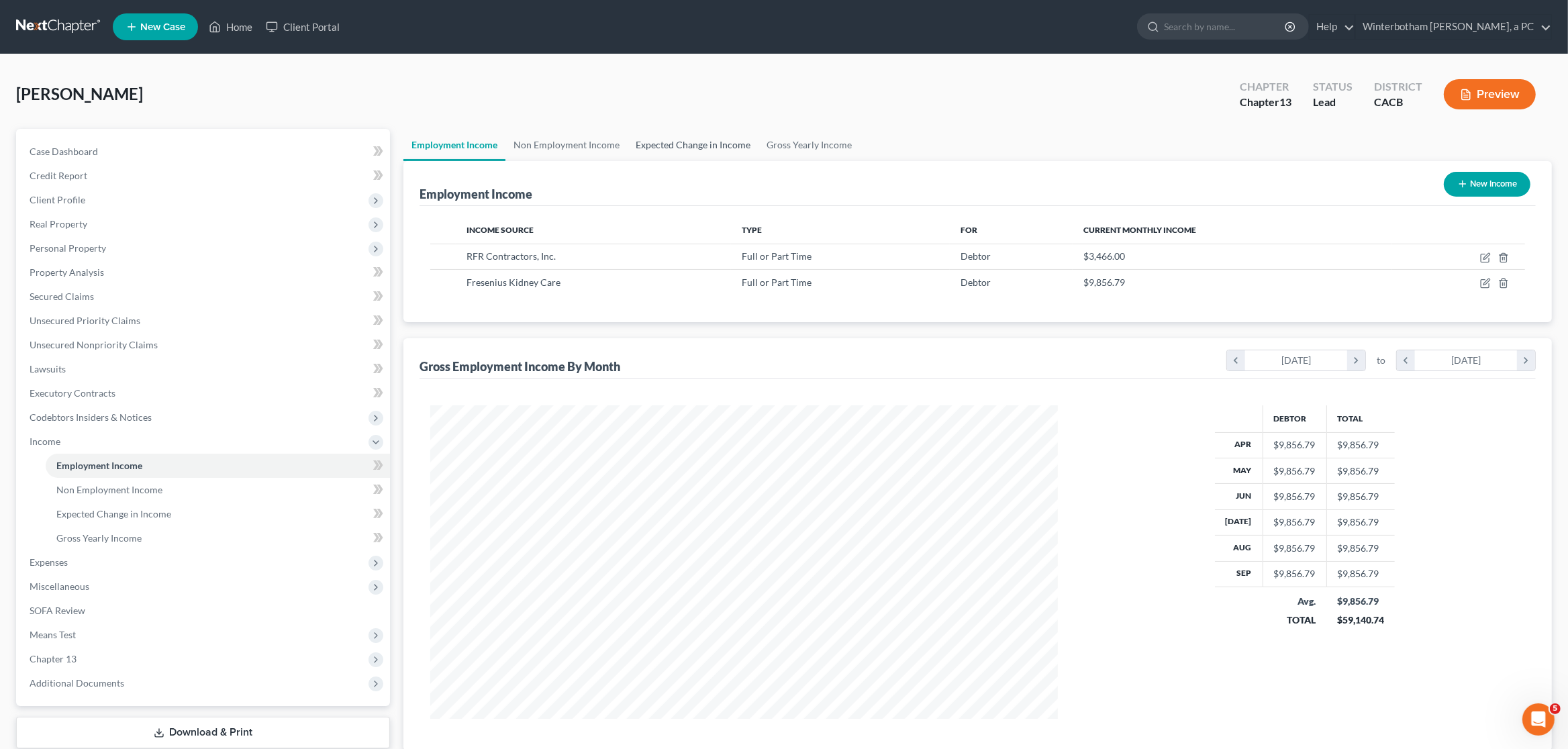
click at [697, 140] on link "Expected Change in Income" at bounding box center [693, 144] width 131 height 32
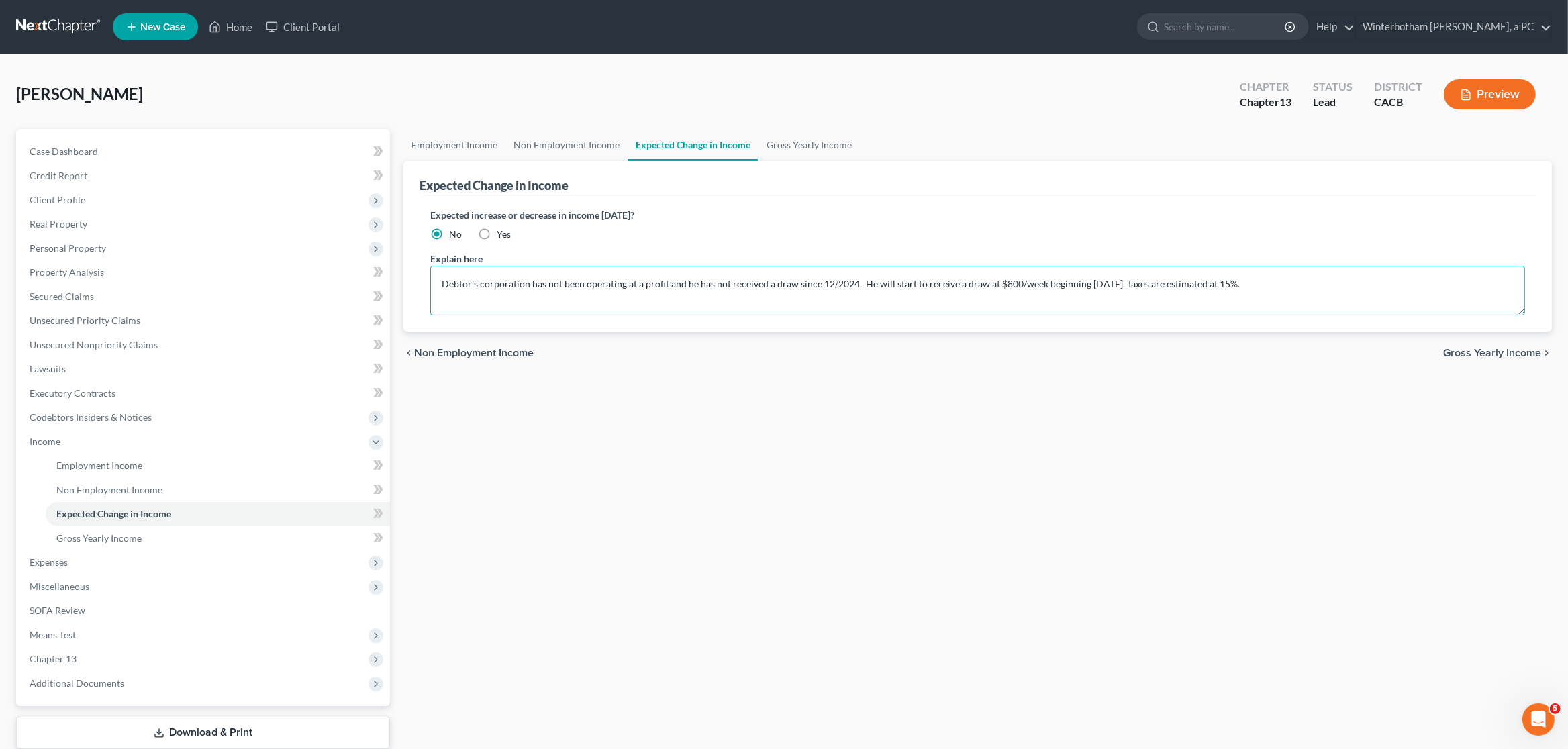
drag, startPoint x: 1242, startPoint y: 283, endPoint x: 1231, endPoint y: 283, distance: 11.0
click at [761, 283] on textarea "Debtor's corporation has not been operating at a profit and he has not received…" at bounding box center [978, 290] width 1095 height 50
type textarea "Debtor's corporation has not been operating at a profit and he has not received…"
click at [761, 493] on div "Employment Income Non Employment Income Expected Change in Income Gross Yearly …" at bounding box center [978, 456] width 1161 height 654
drag, startPoint x: 71, startPoint y: 574, endPoint x: 76, endPoint y: 567, distance: 8.6
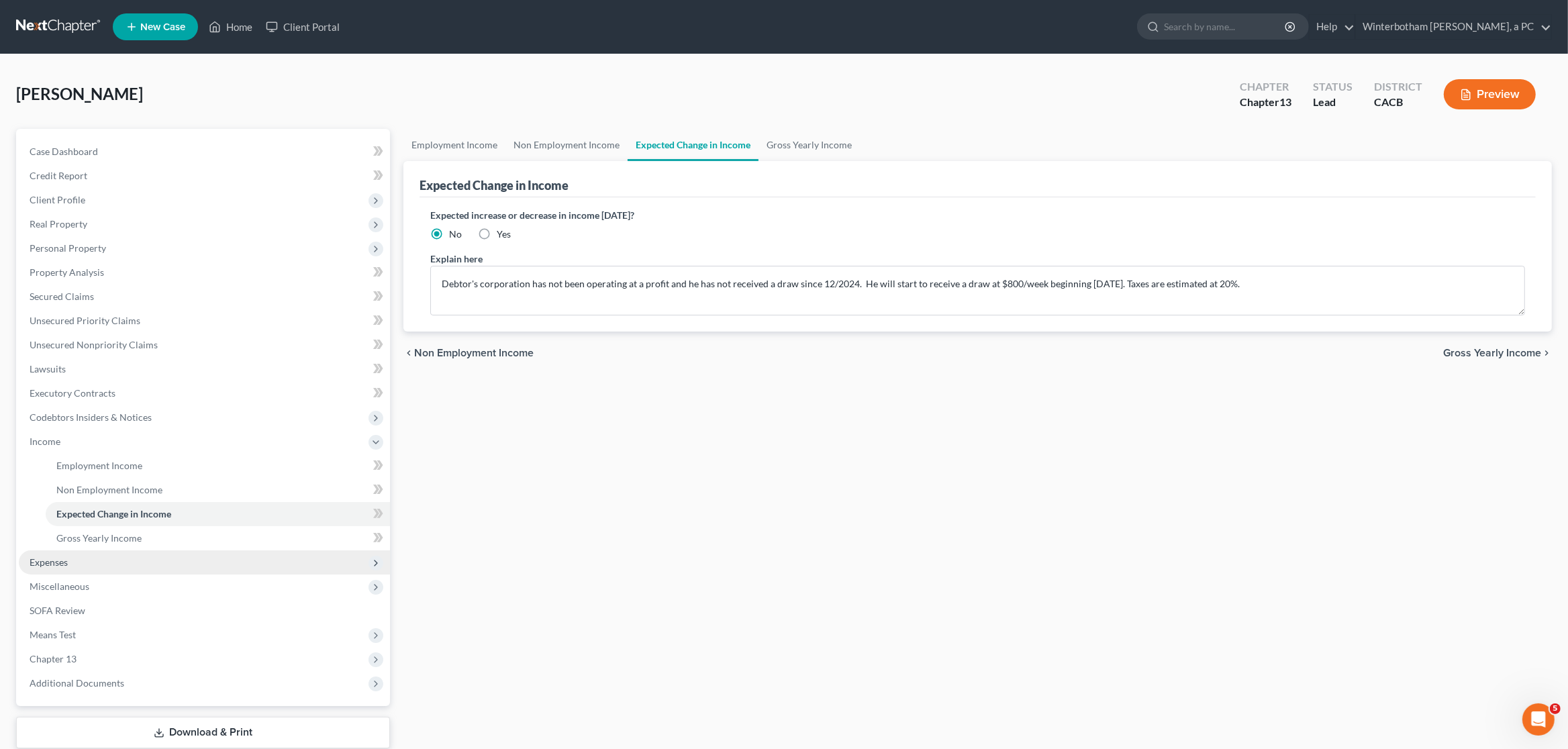
click at [76, 567] on ul "Case Dashboard Payments Invoices Payments Payments Credit Report Client Profile" at bounding box center [204, 417] width 371 height 556
click at [76, 567] on span "Expenses" at bounding box center [204, 563] width 371 height 24
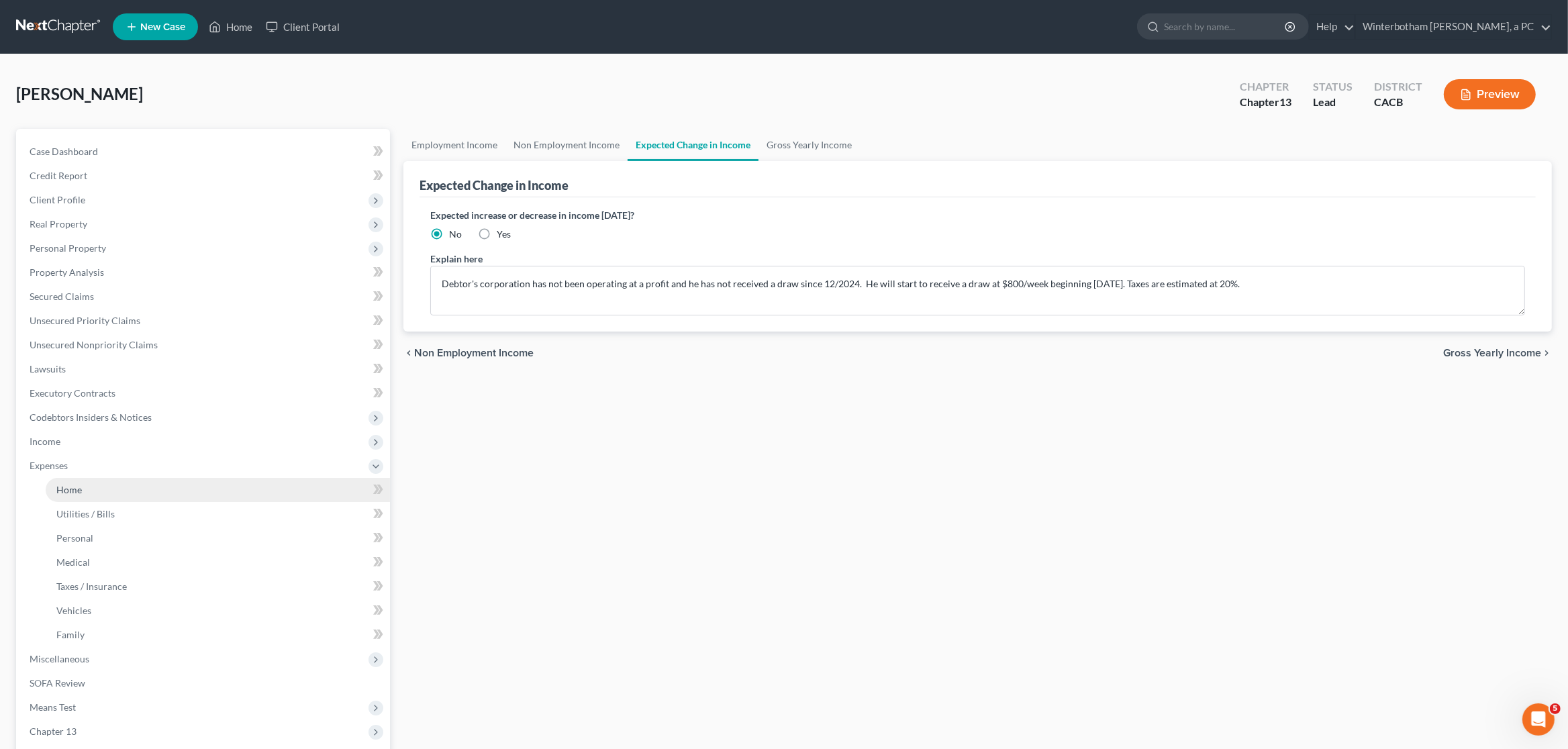
click at [63, 493] on span "Home" at bounding box center [68, 489] width 25 height 11
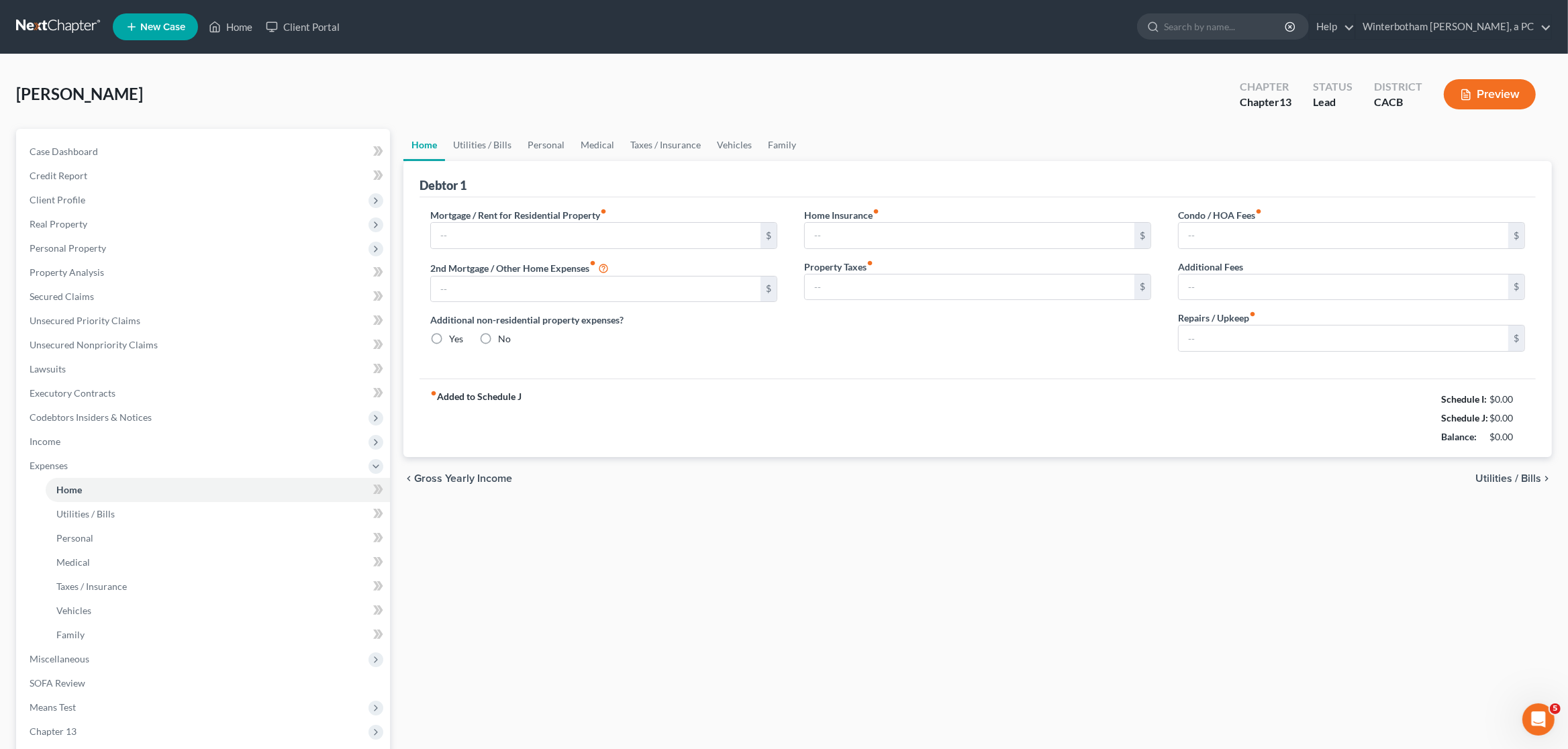
type input "1,402.00"
type input "0.00"
radio input "true"
type input "0.00"
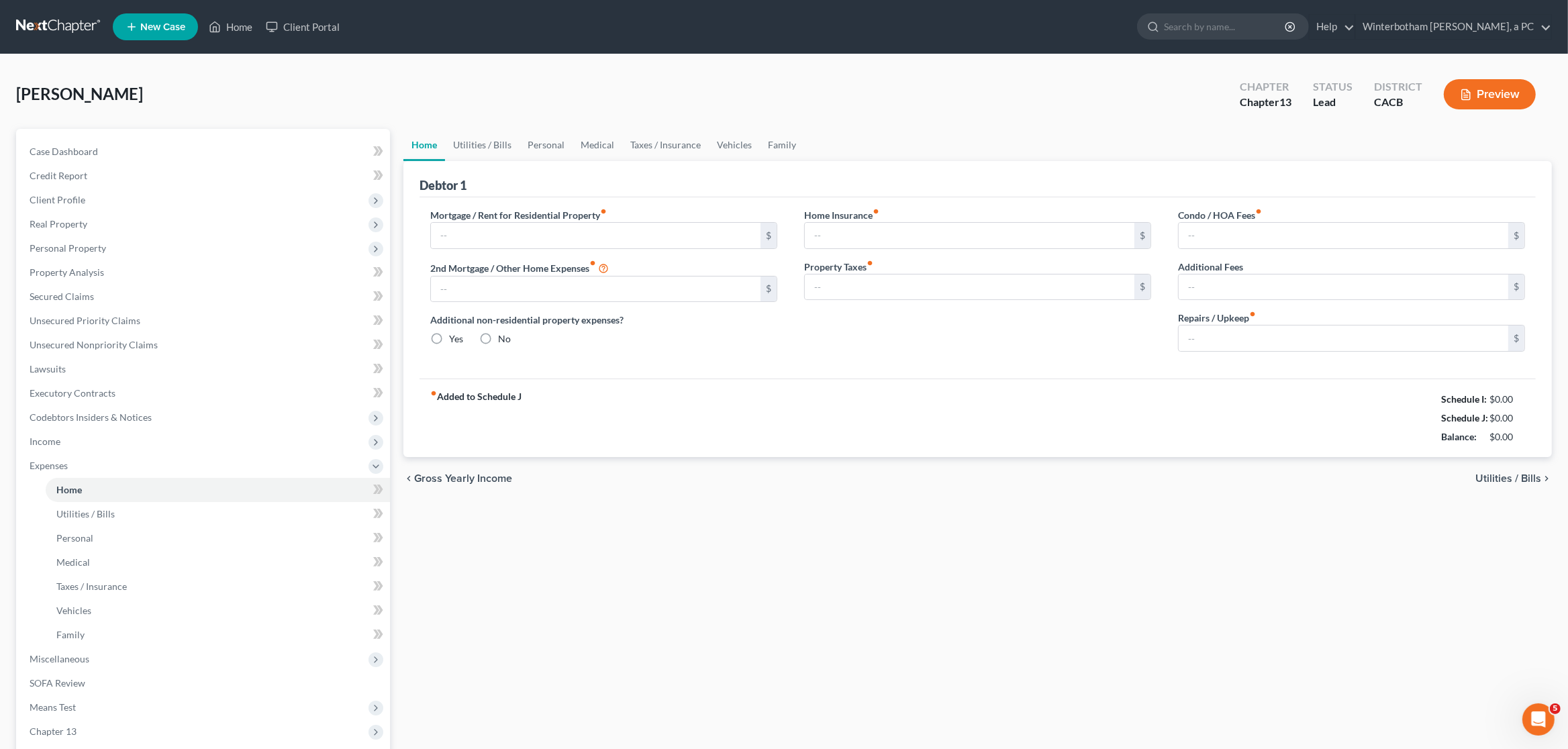
type input "150.00"
click at [463, 146] on link "Utilities / Bills" at bounding box center [482, 144] width 74 height 32
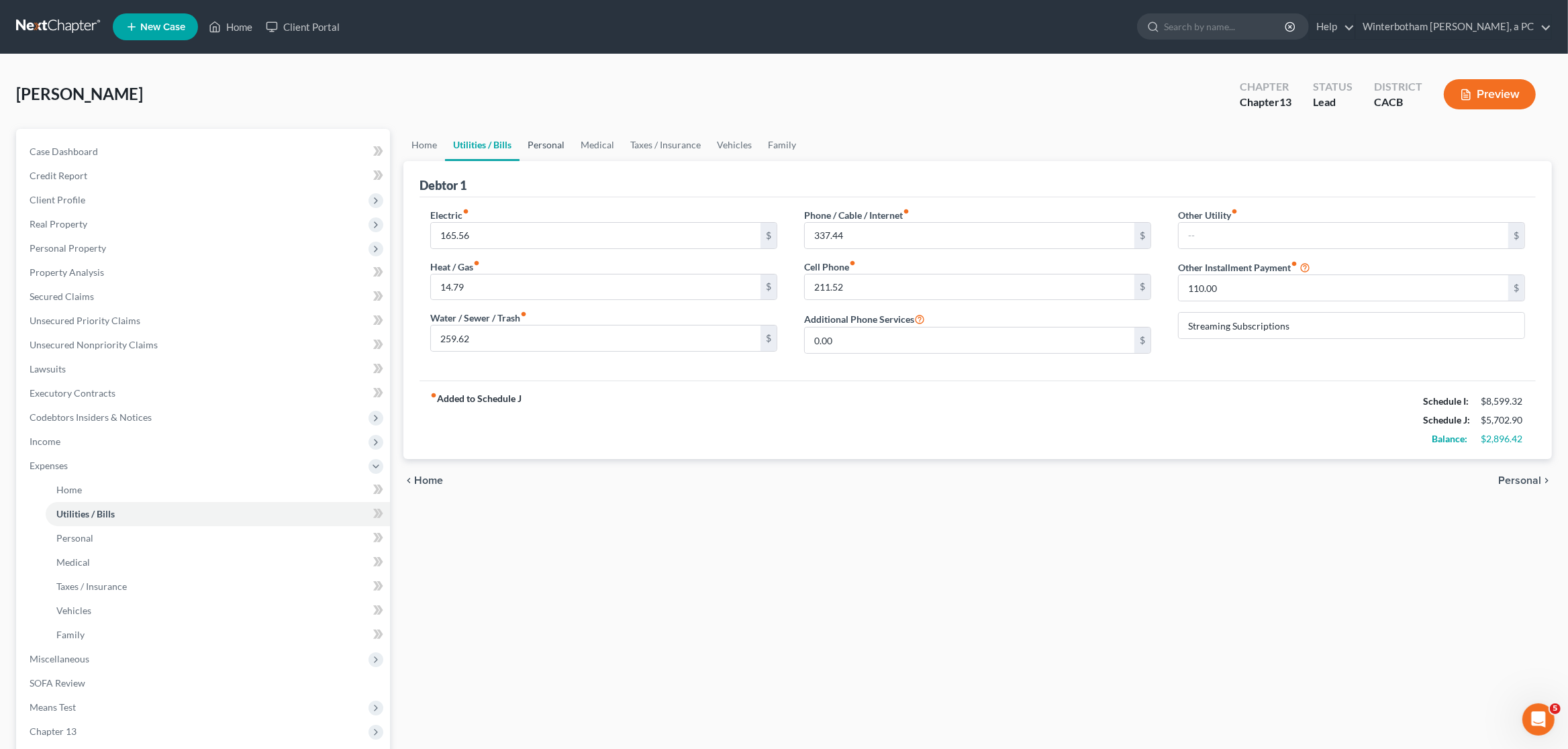
click at [541, 146] on link "Personal" at bounding box center [546, 144] width 53 height 32
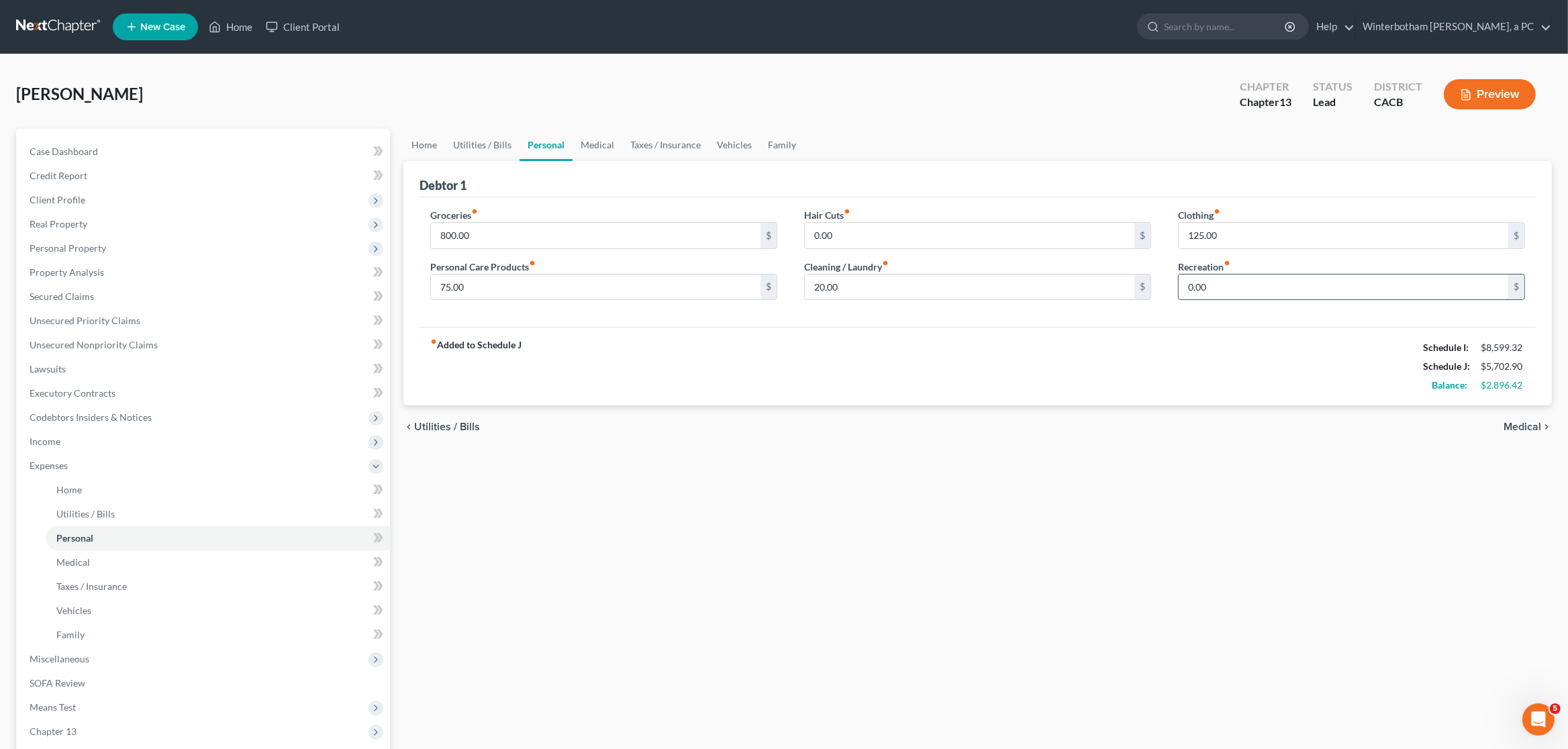
click at [761, 284] on input "0.00" at bounding box center [1343, 287] width 330 height 25
type input "150"
click at [761, 293] on input "20.00" at bounding box center [969, 287] width 330 height 25
type input "150"
click at [761, 239] on input "0.00" at bounding box center [969, 235] width 330 height 25
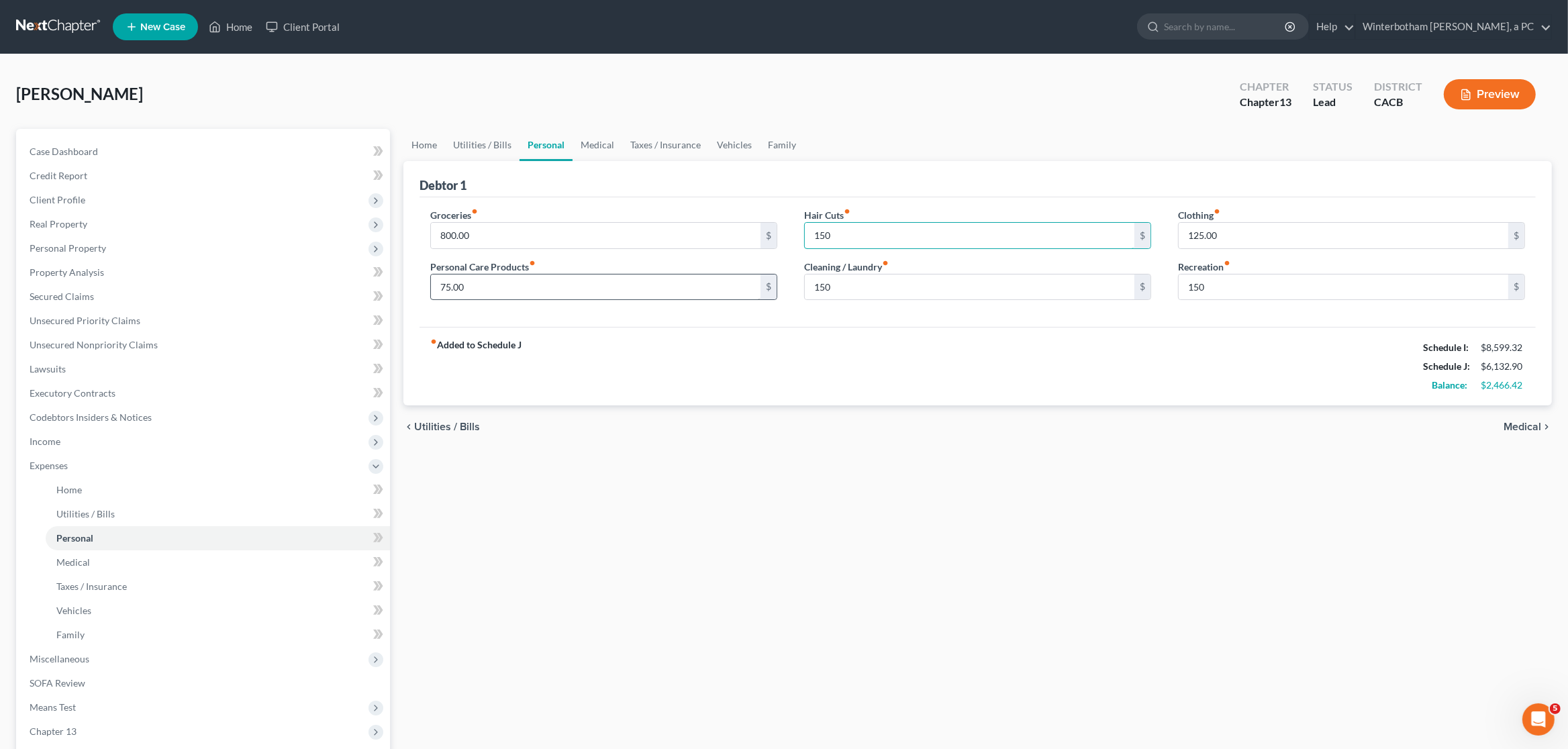
type input "150"
click at [472, 290] on input "75.00" at bounding box center [596, 287] width 330 height 25
type input "100"
click at [486, 238] on input "800.00" at bounding box center [596, 235] width 330 height 25
type input "950"
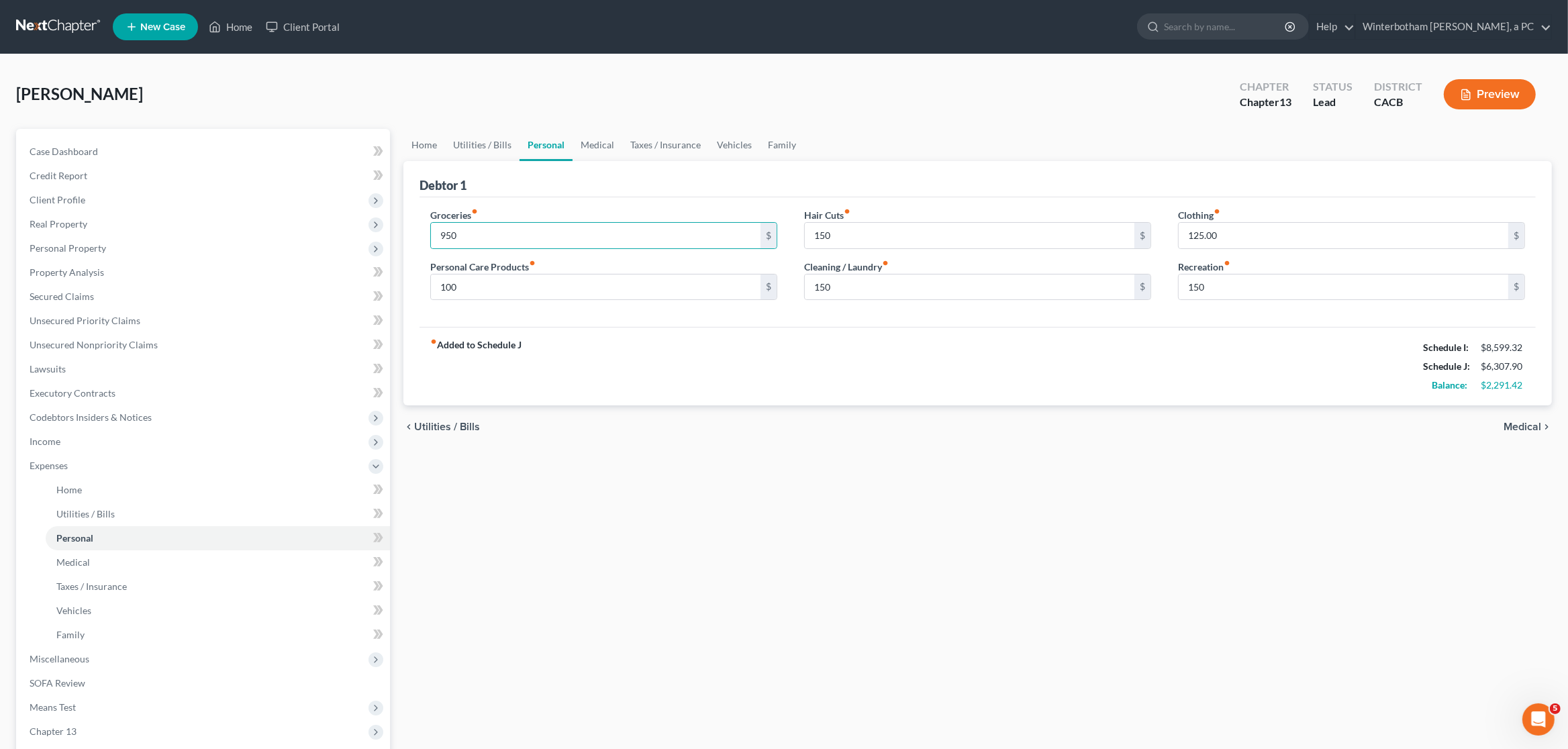
click at [761, 487] on div "Home Utilities / Bills Personal Medical Taxes / Insurance Vehicles Family Debto…" at bounding box center [978, 492] width 1161 height 727
click at [590, 148] on link "Medical" at bounding box center [597, 144] width 50 height 32
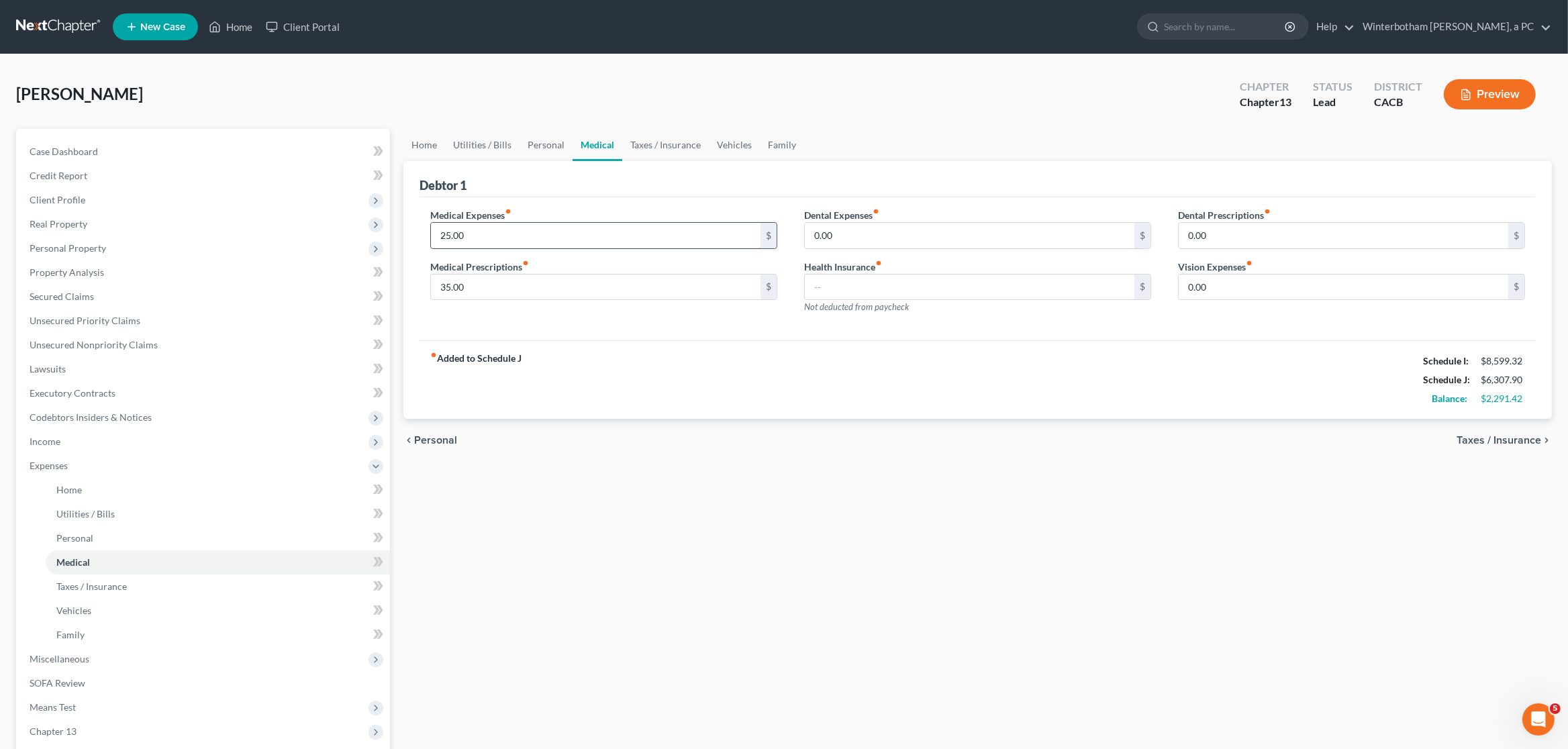
click at [494, 233] on input "25.00" at bounding box center [596, 235] width 330 height 25
type input "150"
click at [504, 290] on input "35.00" at bounding box center [596, 287] width 330 height 25
type input "150"
drag, startPoint x: 615, startPoint y: 351, endPoint x: 628, endPoint y: 376, distance: 28.2
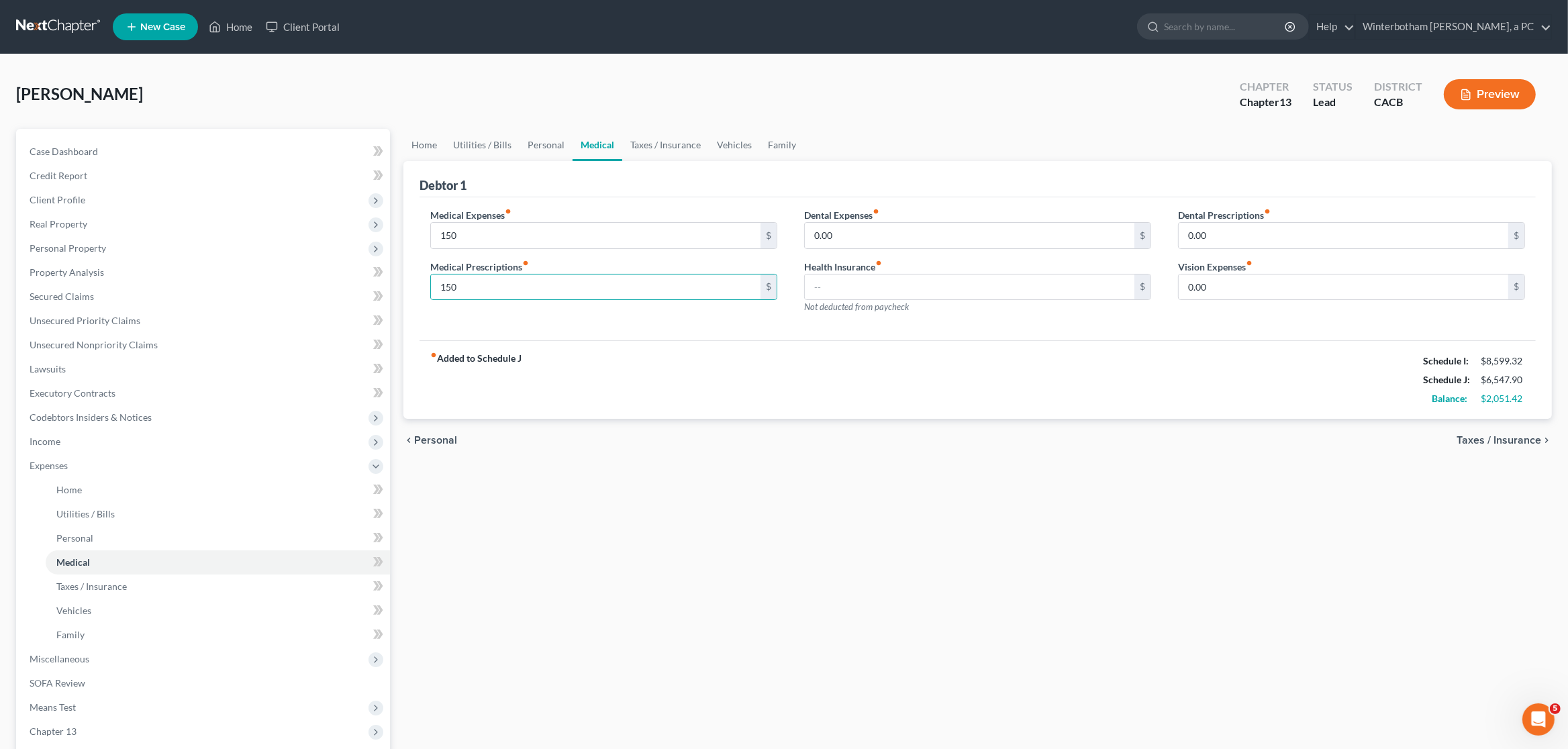
click at [617, 353] on div "fiber_manual_record Added to Schedule J Schedule I: $8,599.32 Schedule J: $6,54…" at bounding box center [978, 380] width 1116 height 79
drag, startPoint x: 637, startPoint y: 146, endPoint x: 668, endPoint y: 211, distance: 72.0
click at [637, 147] on link "Taxes / Insurance" at bounding box center [665, 144] width 87 height 32
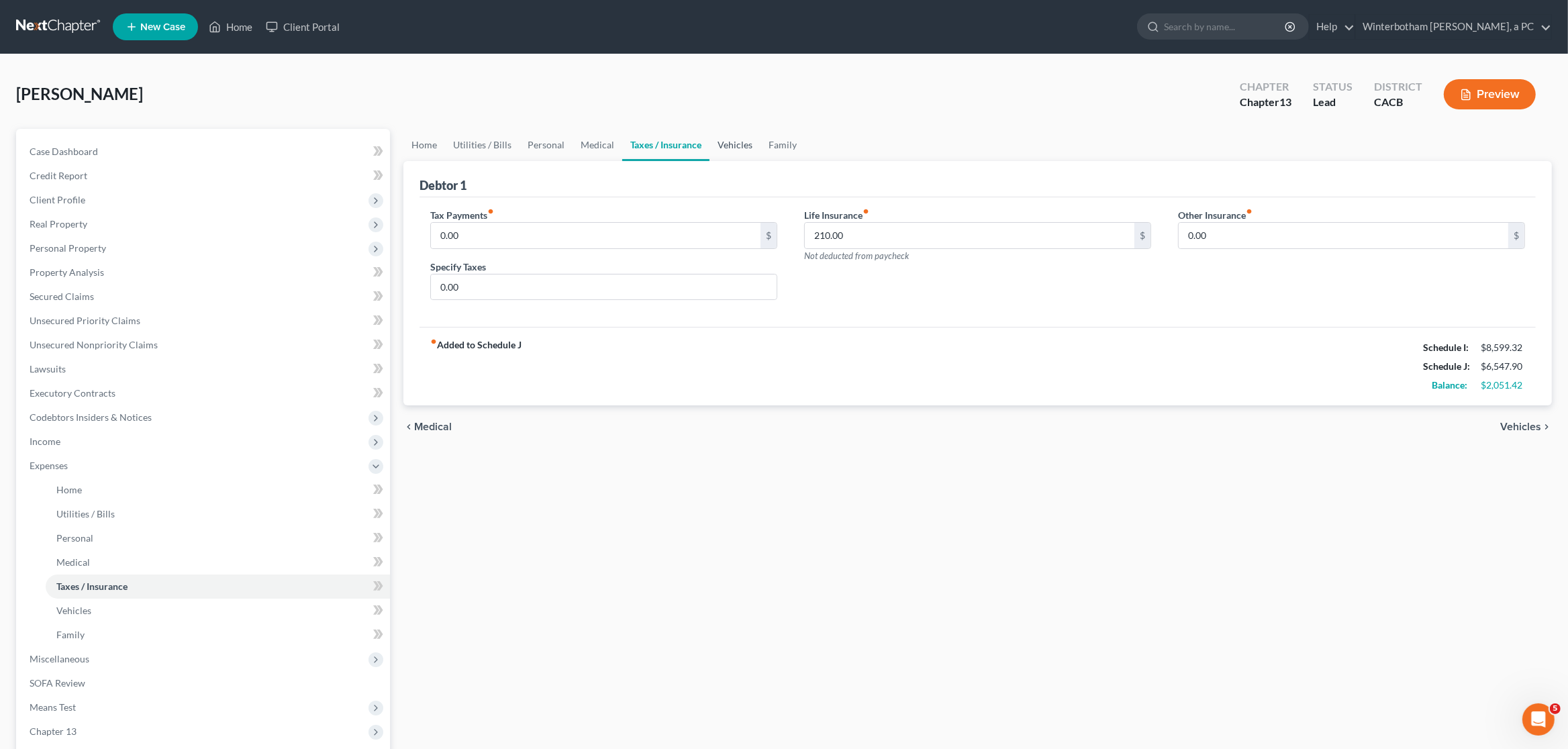
click at [732, 147] on link "Vehicles" at bounding box center [735, 144] width 51 height 32
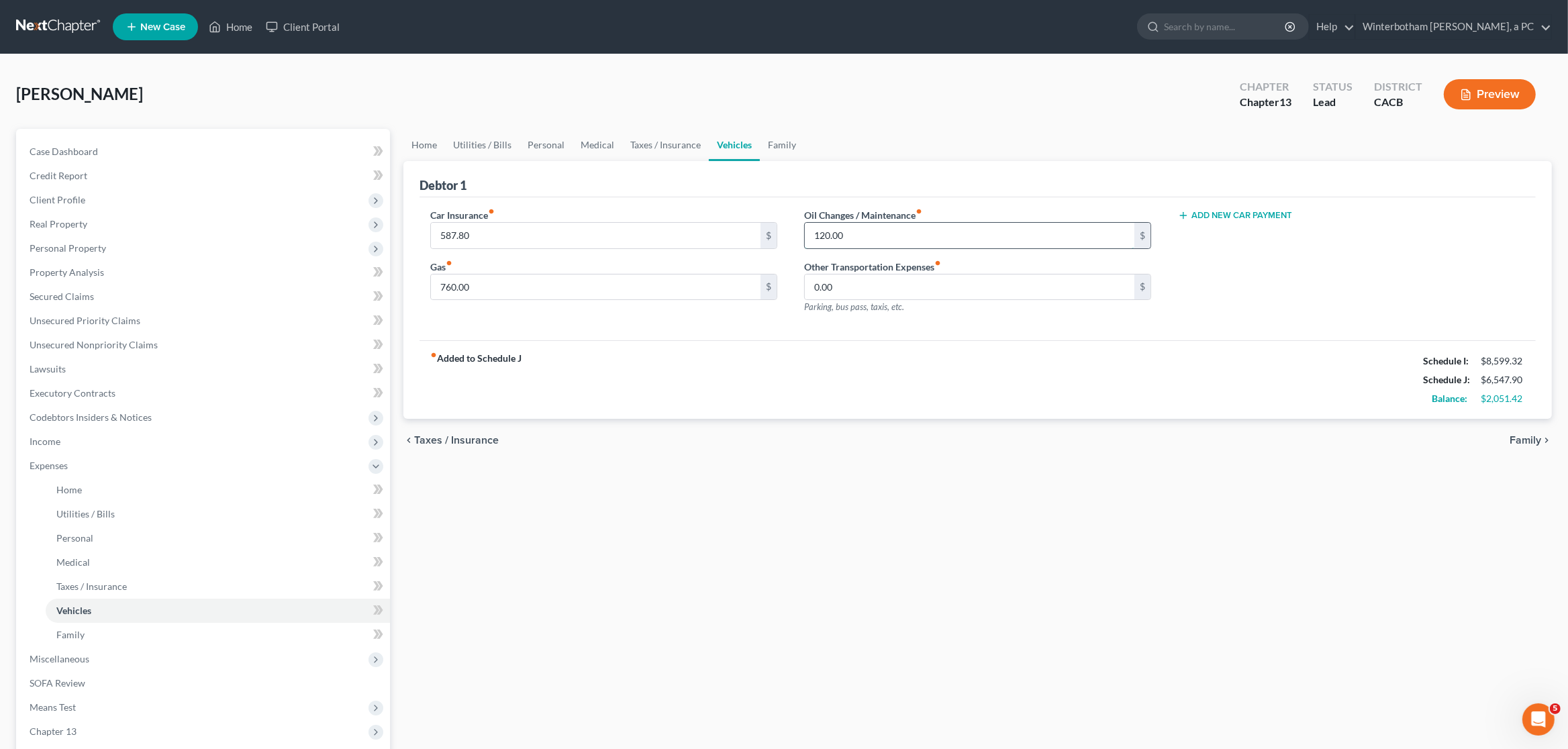
click at [761, 234] on input "120.00" at bounding box center [969, 235] width 330 height 25
type input "200"
click at [474, 299] on div "760.00 $" at bounding box center [603, 287] width 347 height 27
click at [484, 285] on input "760.00" at bounding box center [596, 287] width 330 height 25
type input "550"
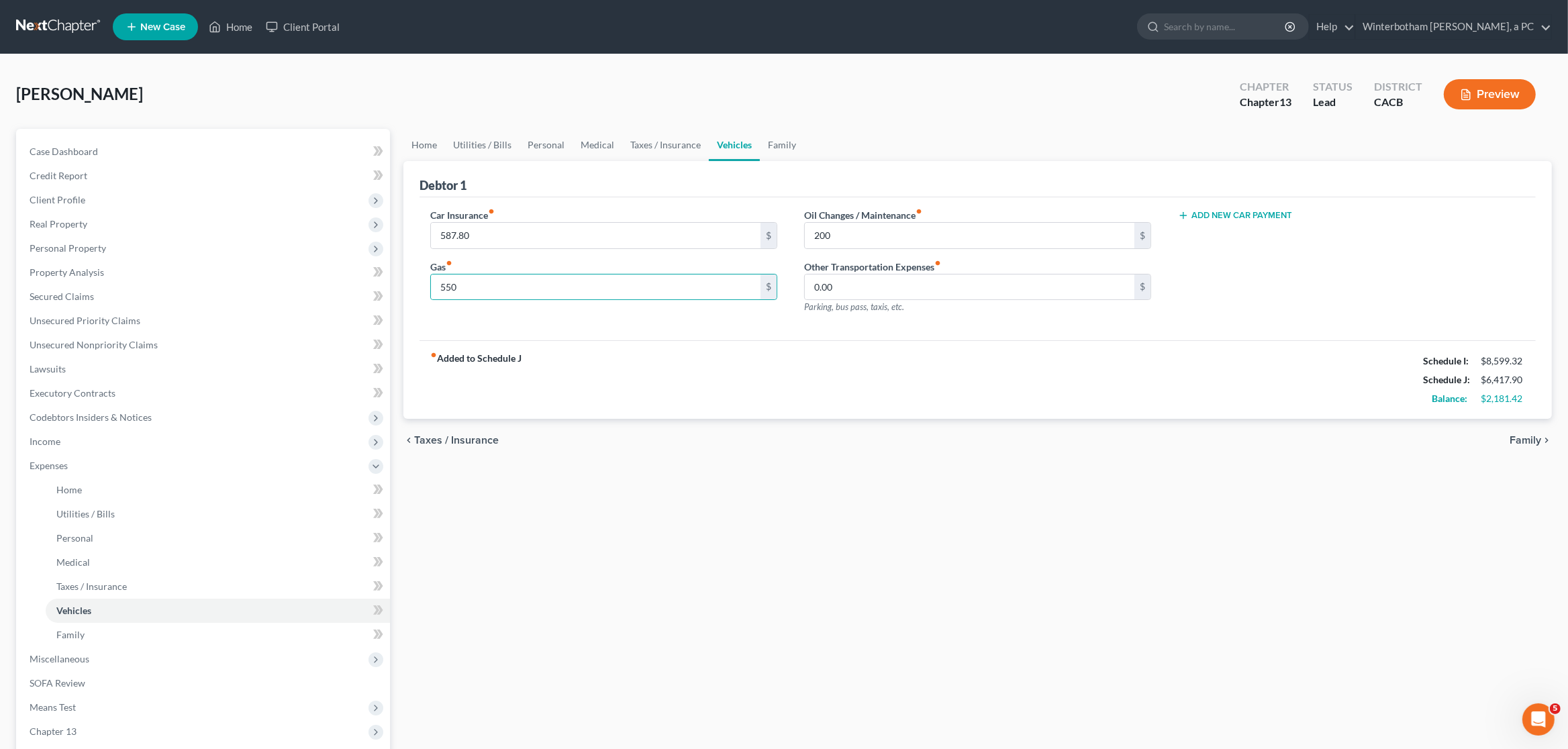
click at [595, 374] on div "fiber_manual_record Added to Schedule J Schedule I: $8,599.32 Schedule J: $6,41…" at bounding box center [978, 380] width 1116 height 79
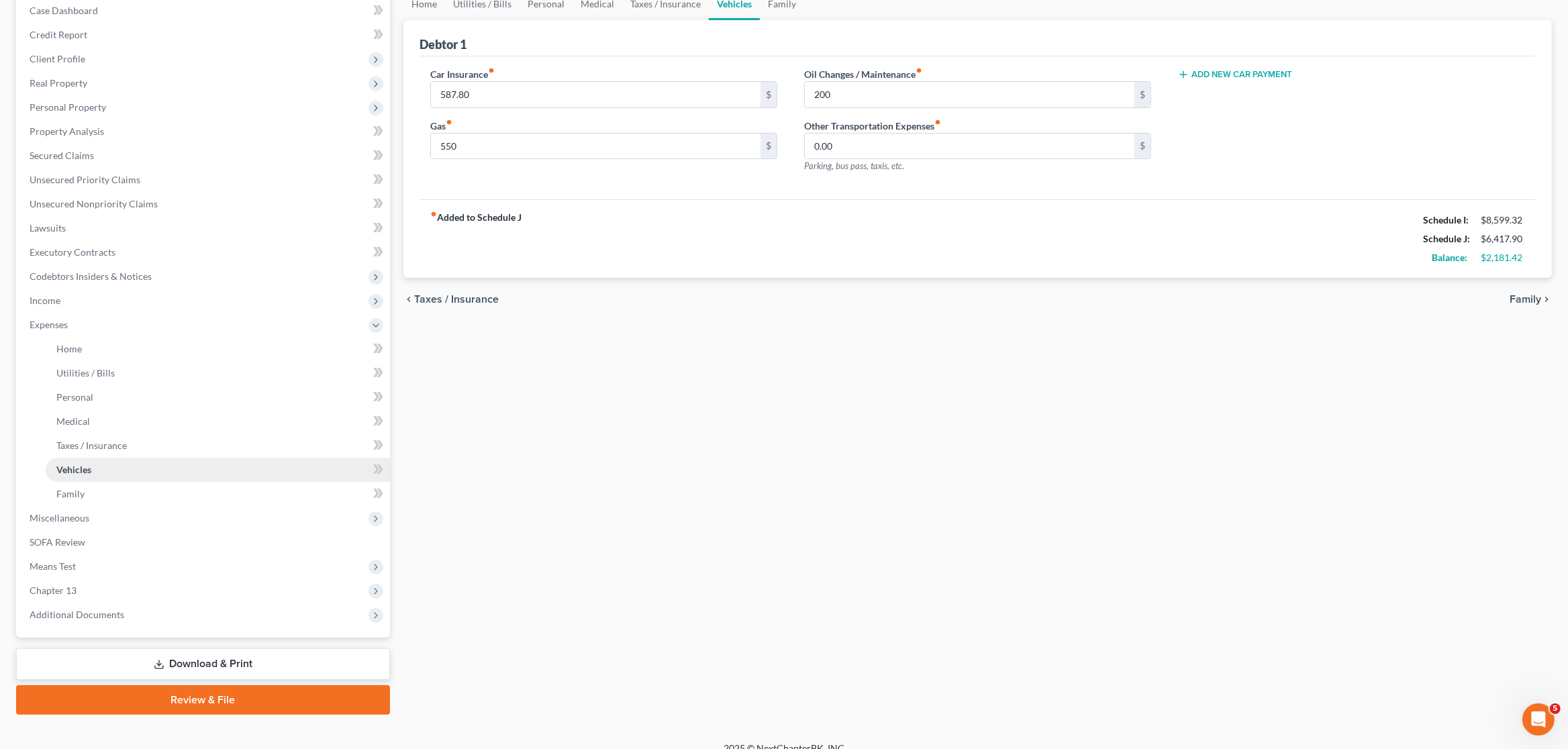
click at [137, 480] on link "Vehicles" at bounding box center [218, 470] width 345 height 24
click at [135, 489] on link "Family" at bounding box center [218, 494] width 345 height 24
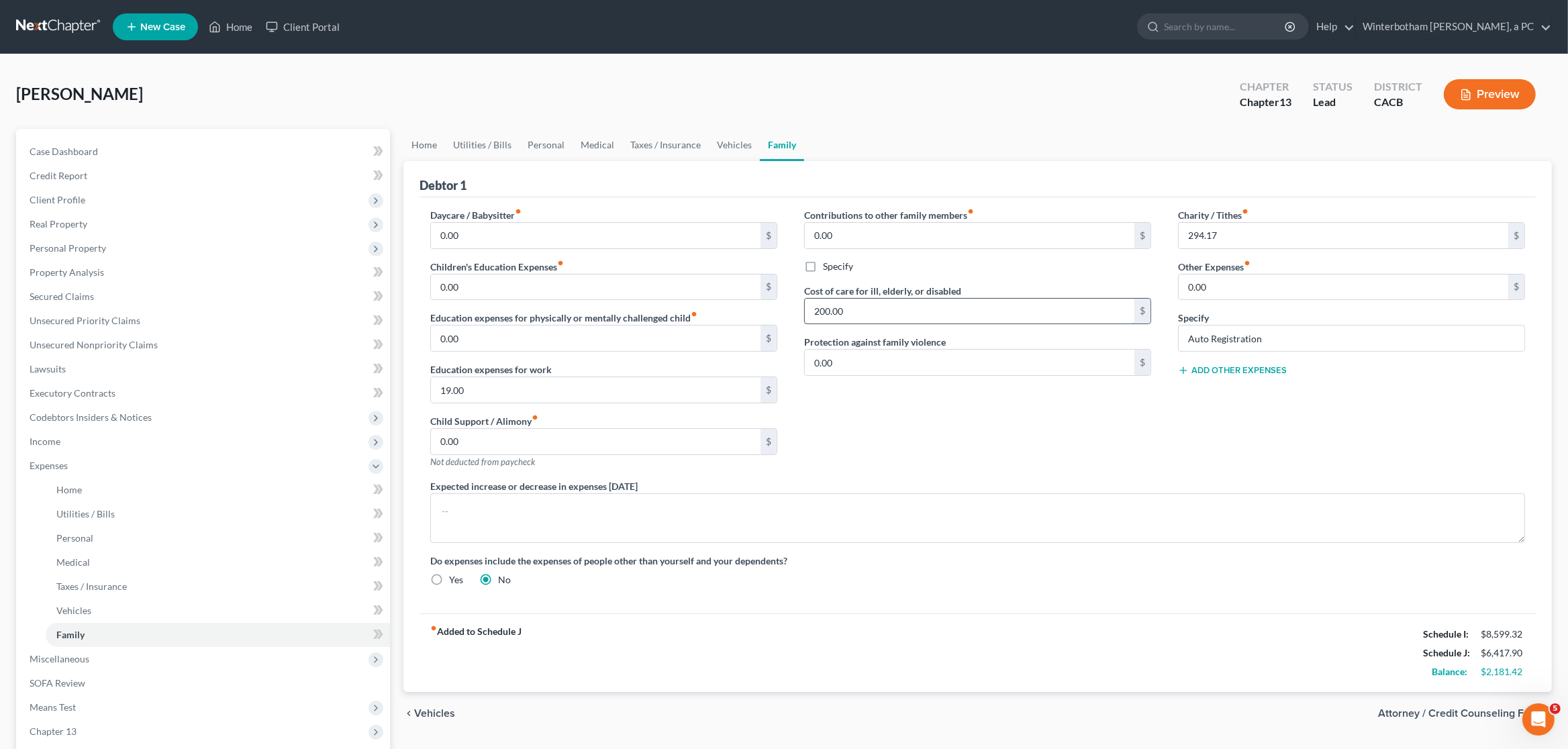
click at [761, 307] on input "200.00" at bounding box center [969, 312] width 330 height 25
click at [761, 394] on div "Contributions to other family members fiber_manual_record 0.00 $ Specify Cost o…" at bounding box center [977, 344] width 373 height 271
click at [42, 443] on span "Income" at bounding box center [45, 441] width 31 height 11
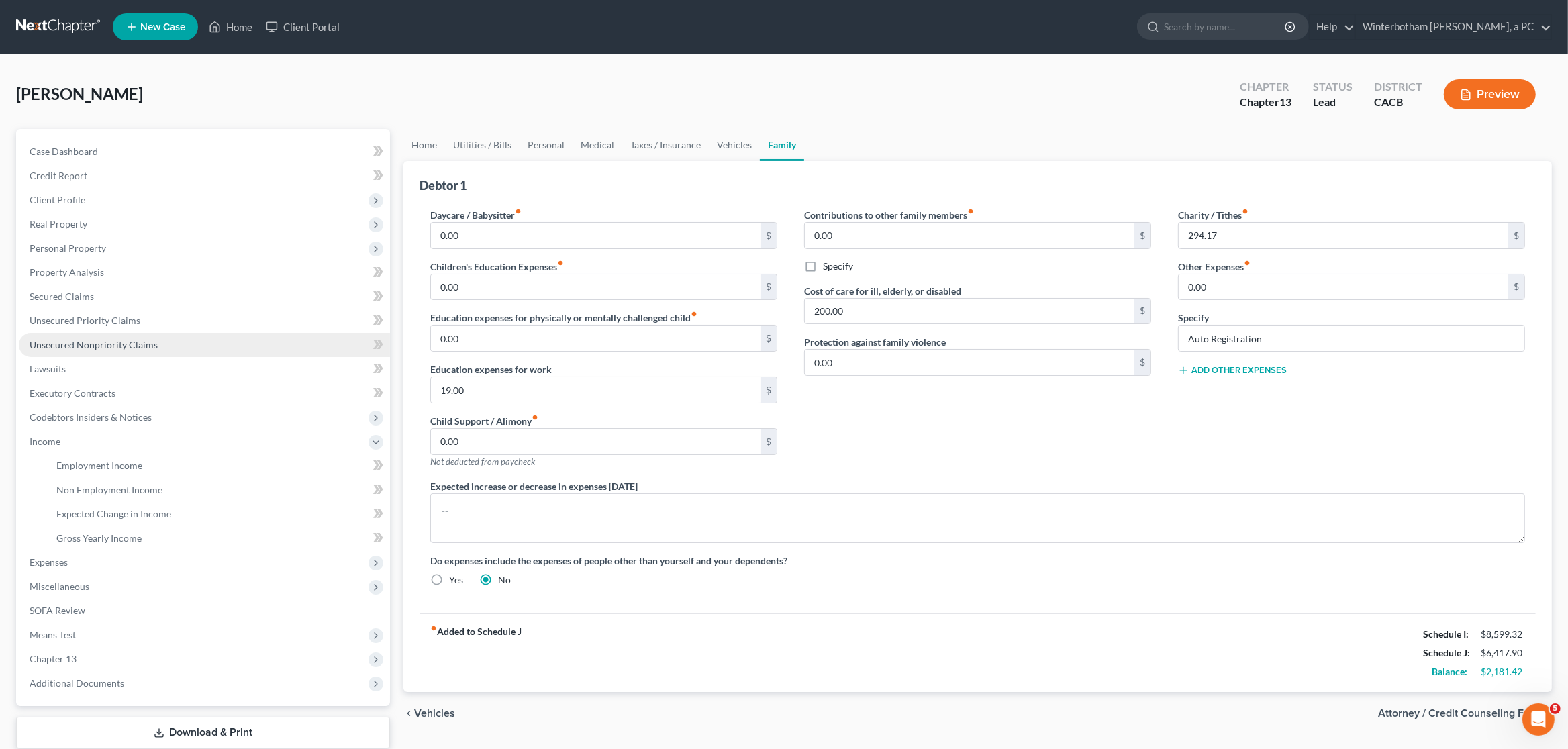
click at [142, 336] on link "Unsecured Nonpriority Claims" at bounding box center [204, 346] width 371 height 24
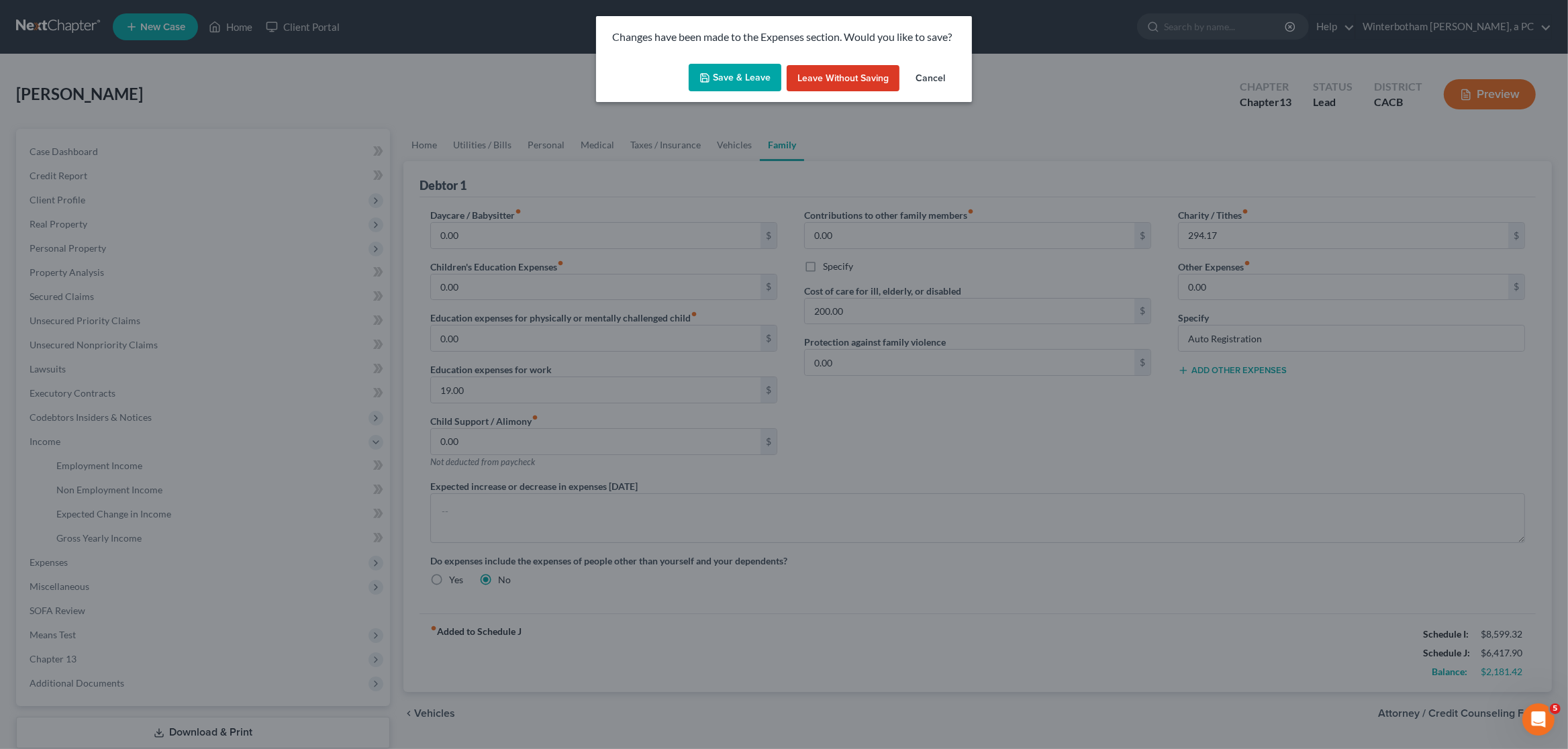
drag, startPoint x: 737, startPoint y: 69, endPoint x: 613, endPoint y: 276, distance: 241.3
click at [737, 82] on button "Save & Leave" at bounding box center [735, 78] width 93 height 28
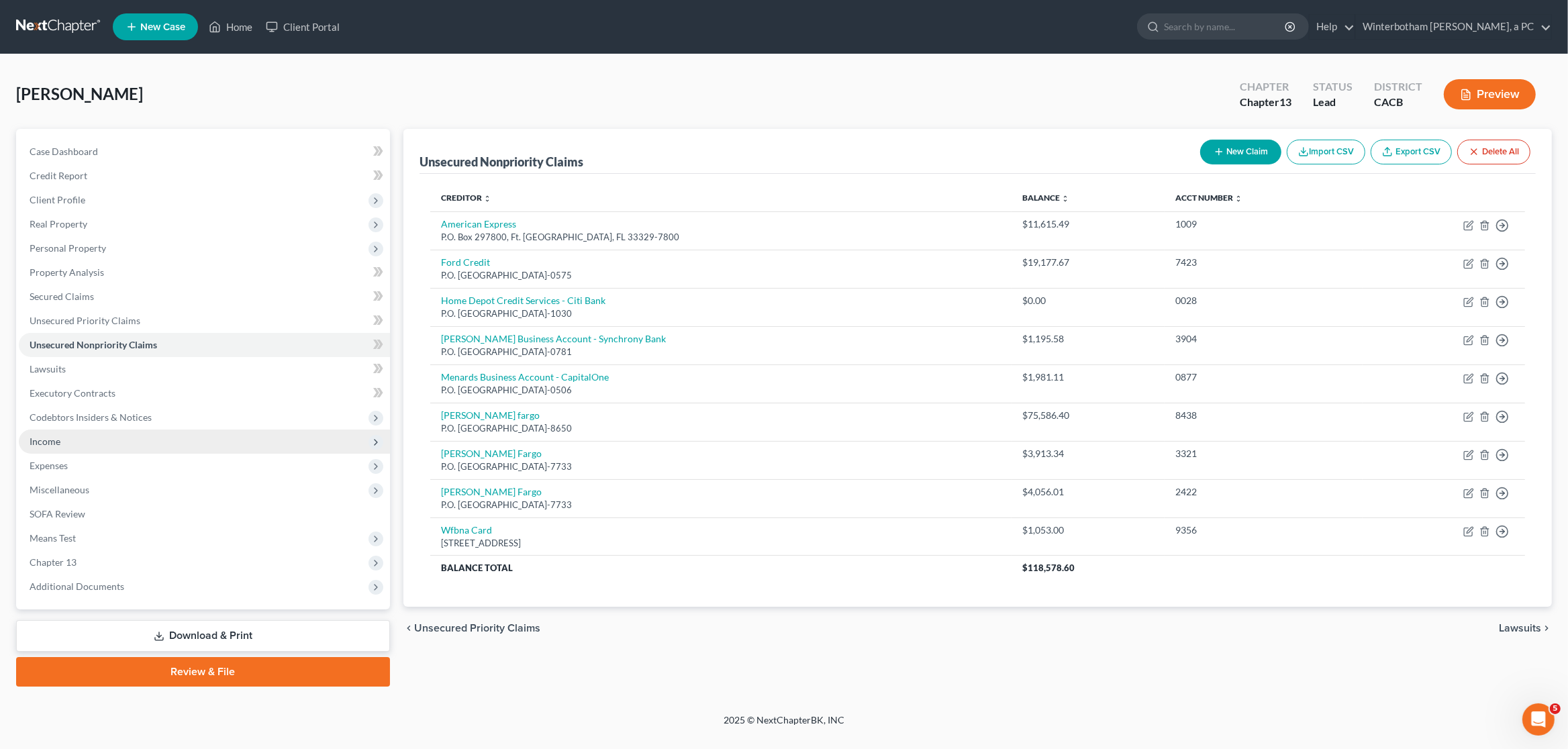
click at [68, 437] on span "Income" at bounding box center [204, 442] width 371 height 24
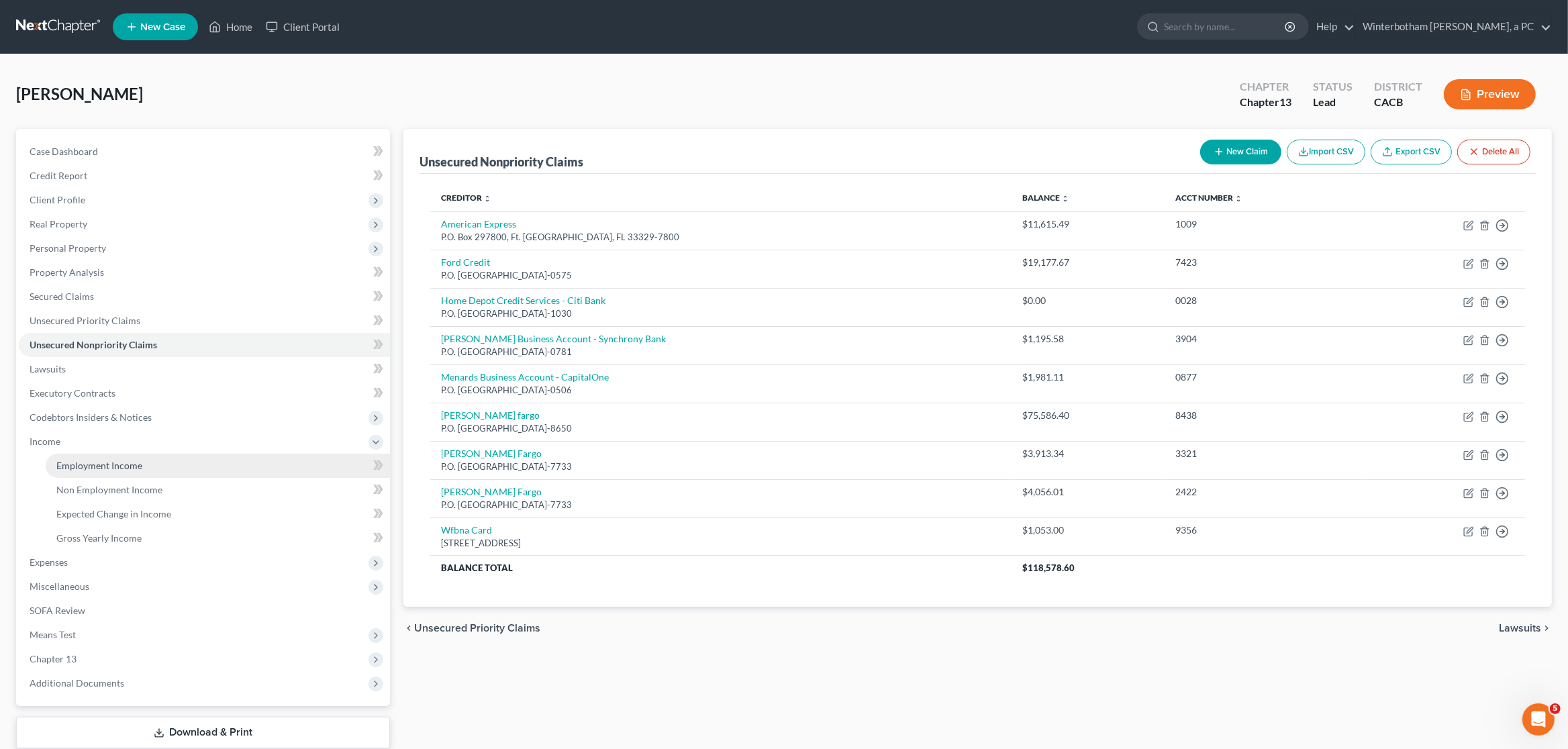
click at [80, 464] on span "Employment Income" at bounding box center [99, 466] width 86 height 11
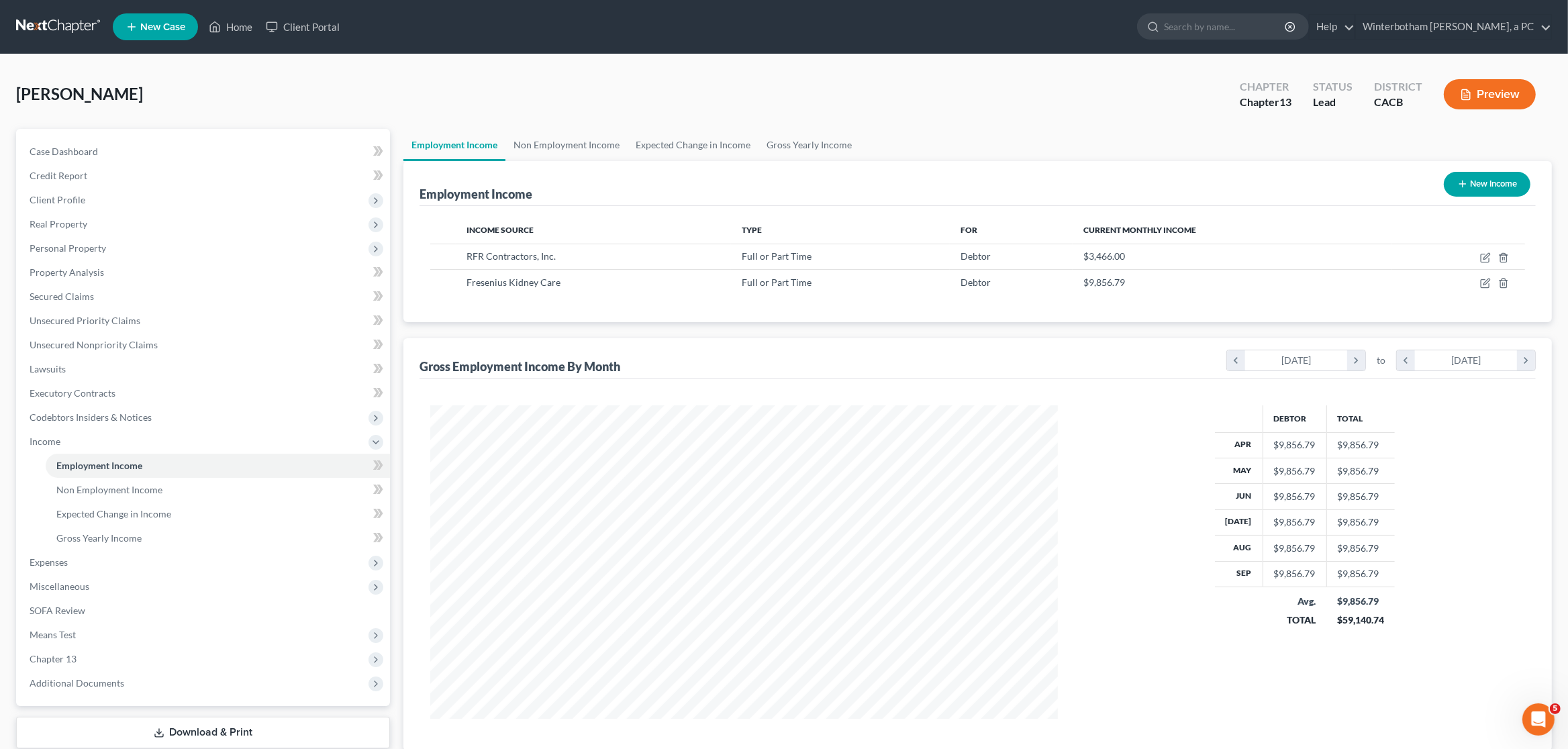
scroll to position [313, 654]
click at [761, 259] on icon "button" at bounding box center [1486, 256] width 6 height 6
select select "0"
select select "4"
select select "0"
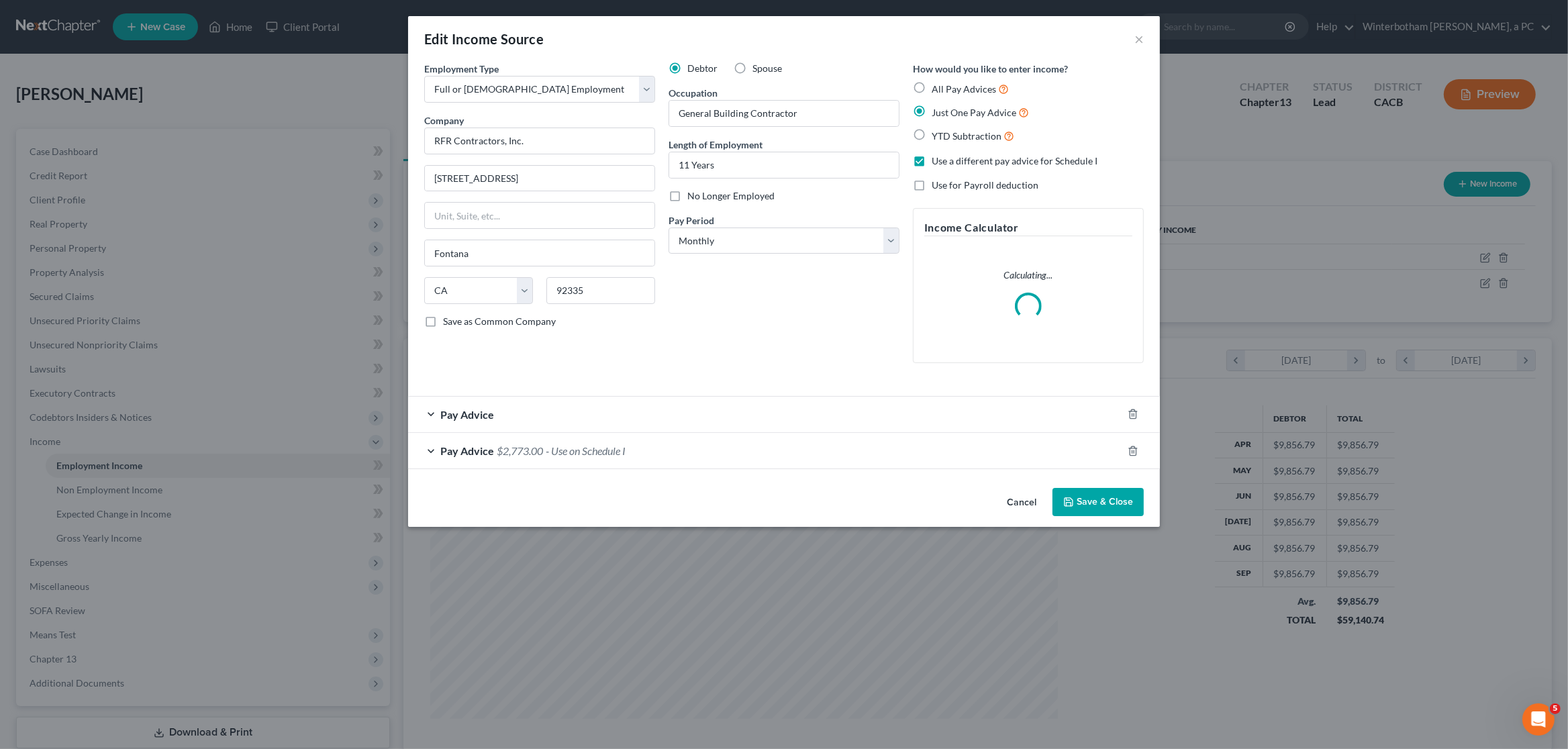
click at [584, 460] on div "Pay Advice $2,773.00 - Use on Schedule I" at bounding box center [765, 451] width 714 height 36
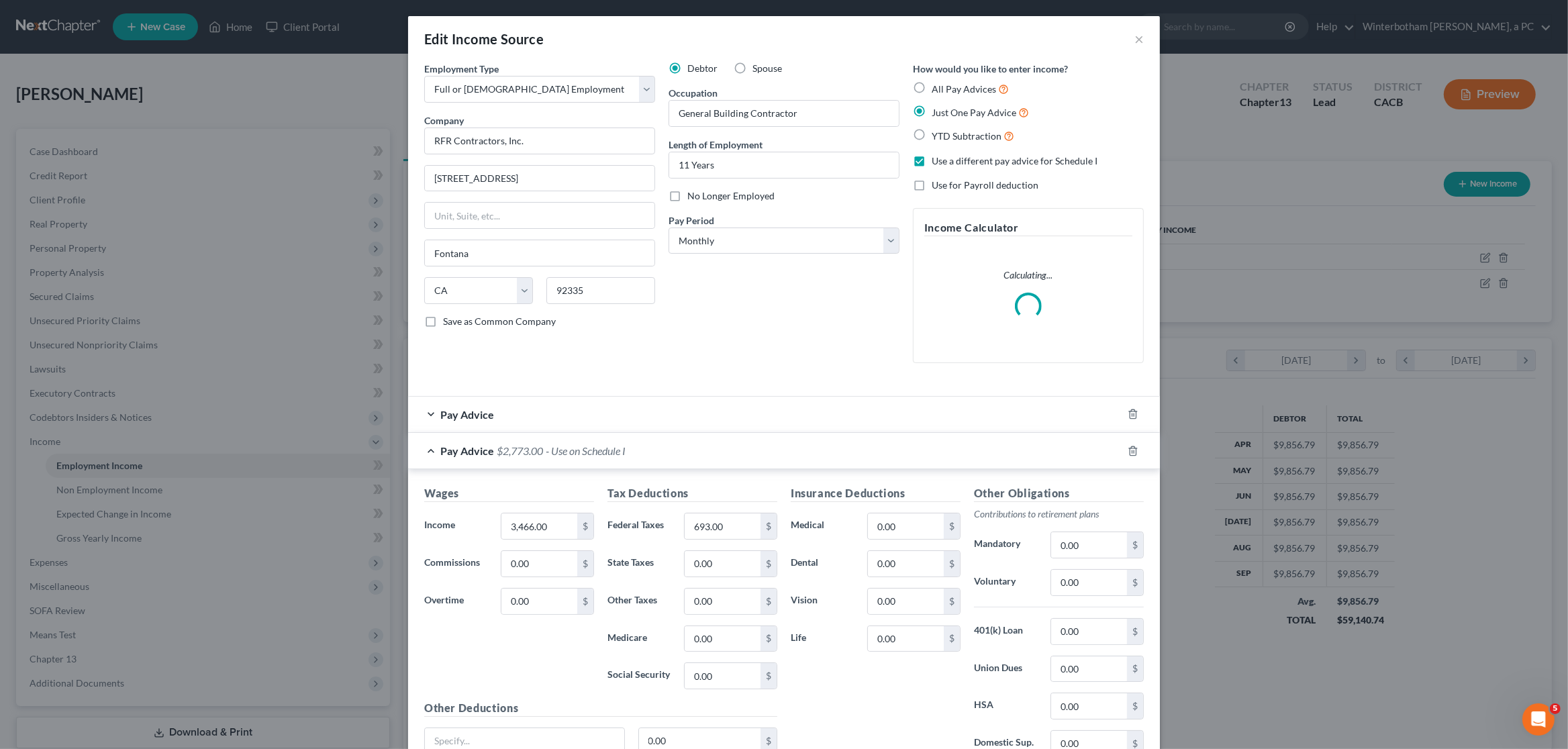
scroll to position [65, 0]
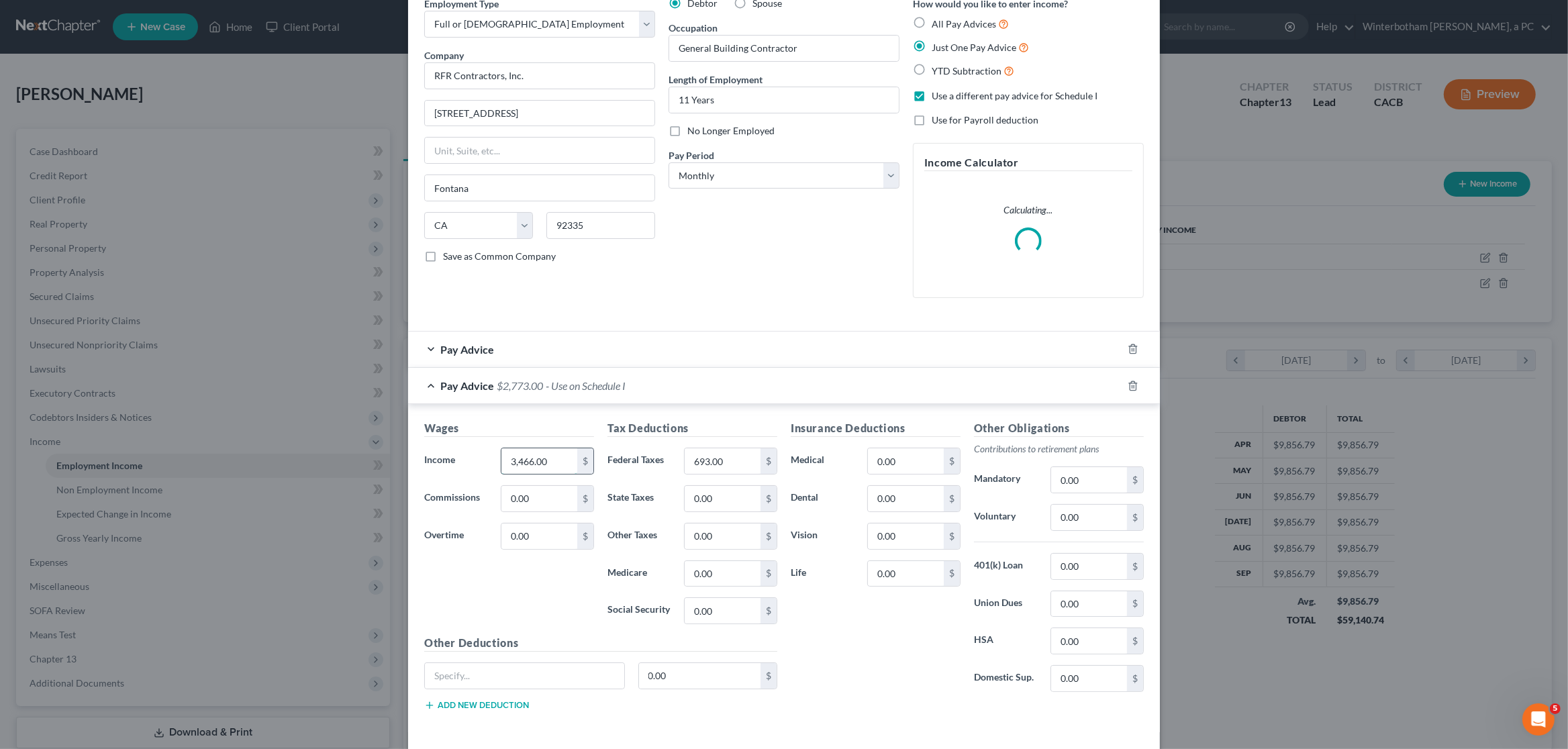
click at [533, 458] on input "3,466.00" at bounding box center [539, 461] width 76 height 25
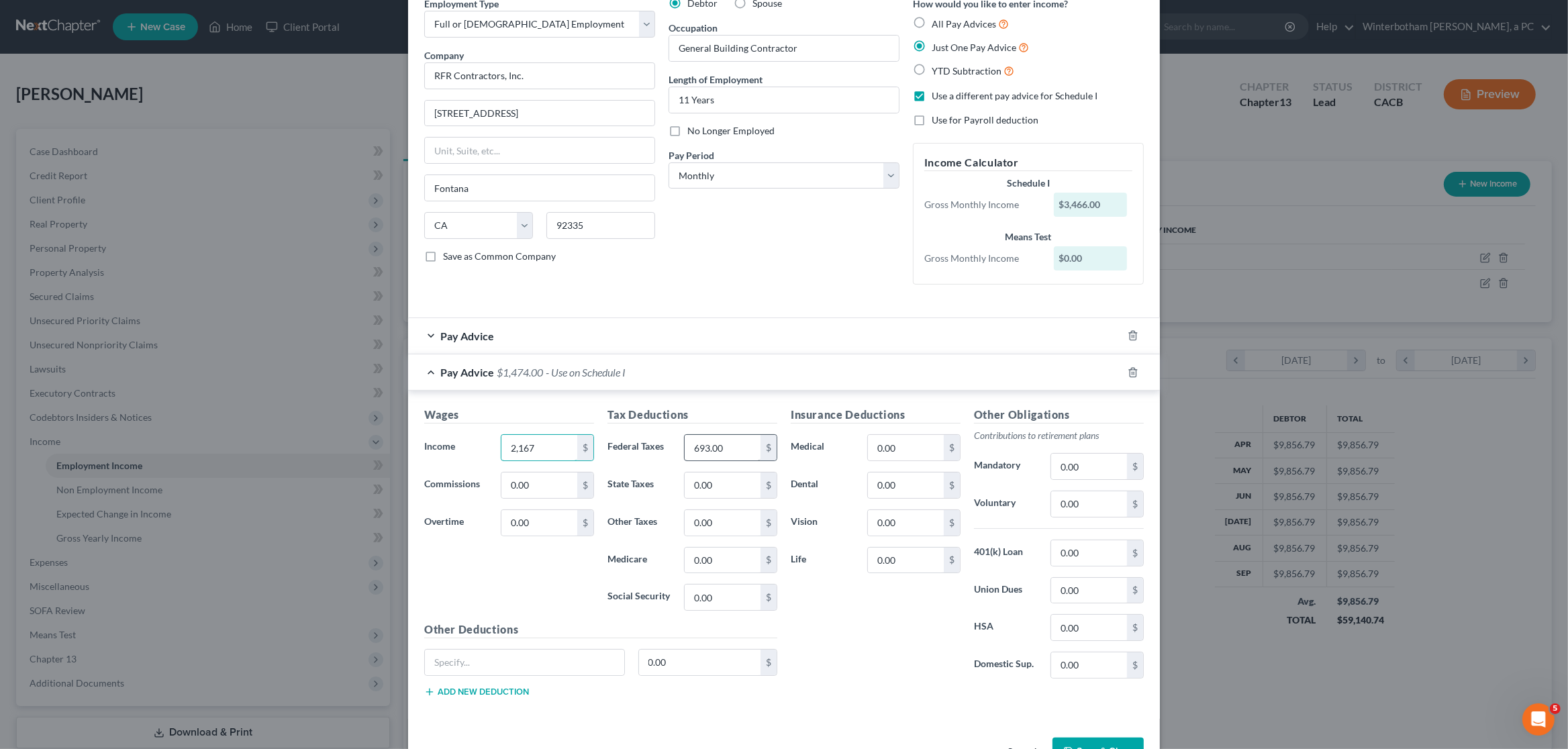
type input "2,167"
click at [741, 456] on input "693.00" at bounding box center [722, 447] width 76 height 25
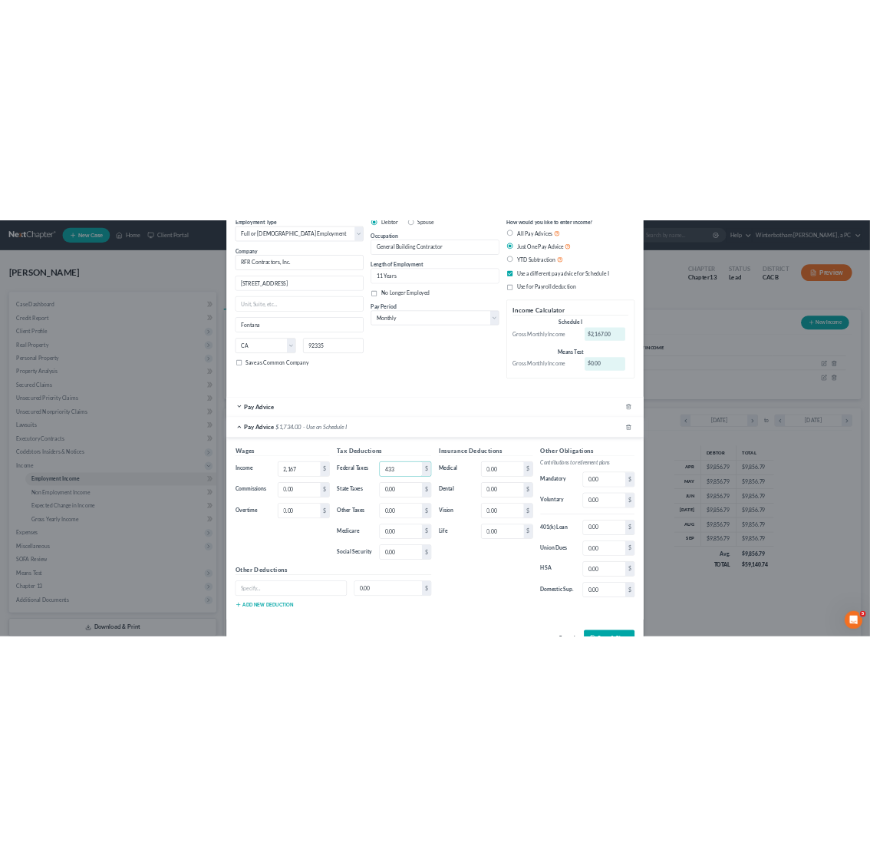
scroll to position [127, 0]
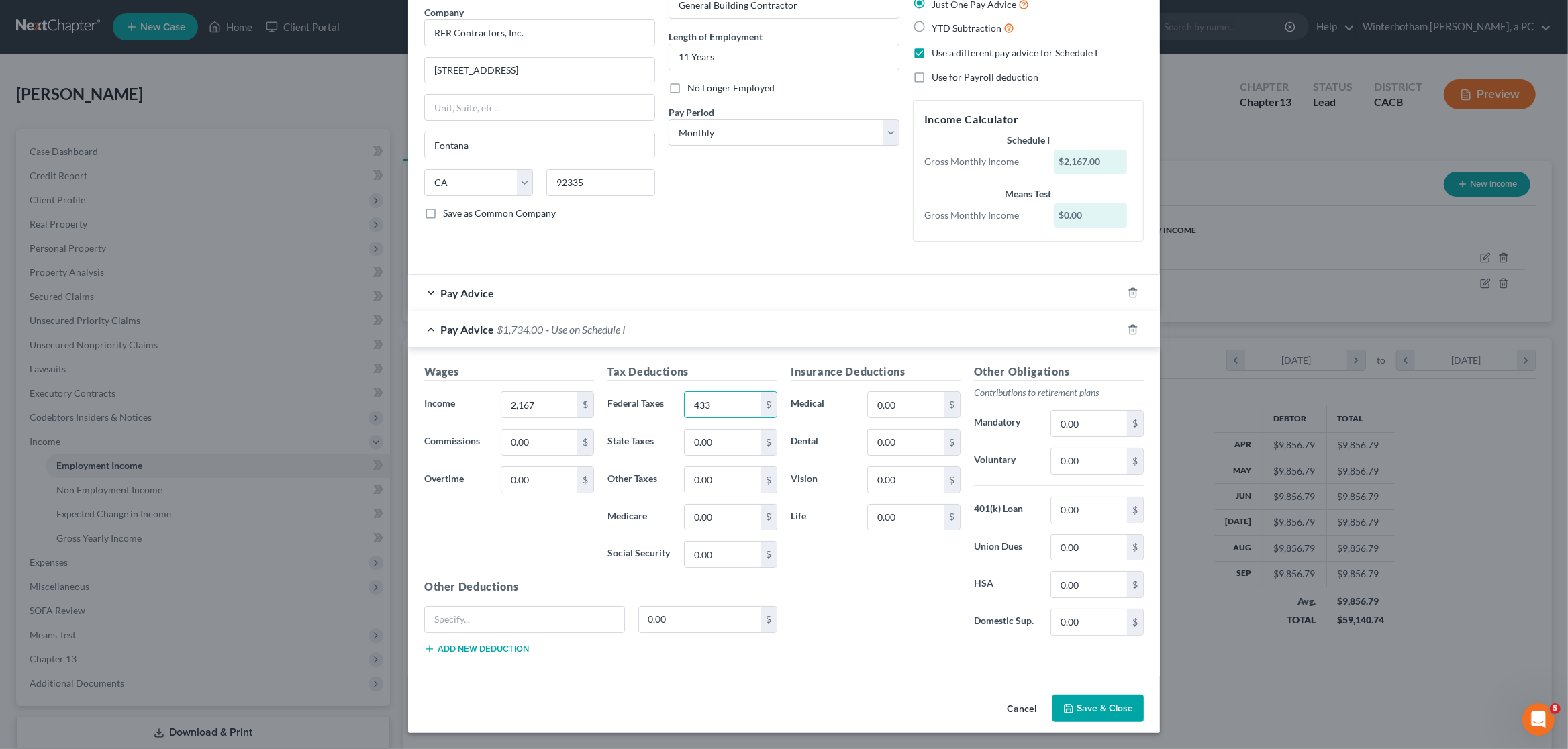
type input "433"
click at [761, 708] on button "Save & Close" at bounding box center [1098, 709] width 91 height 28
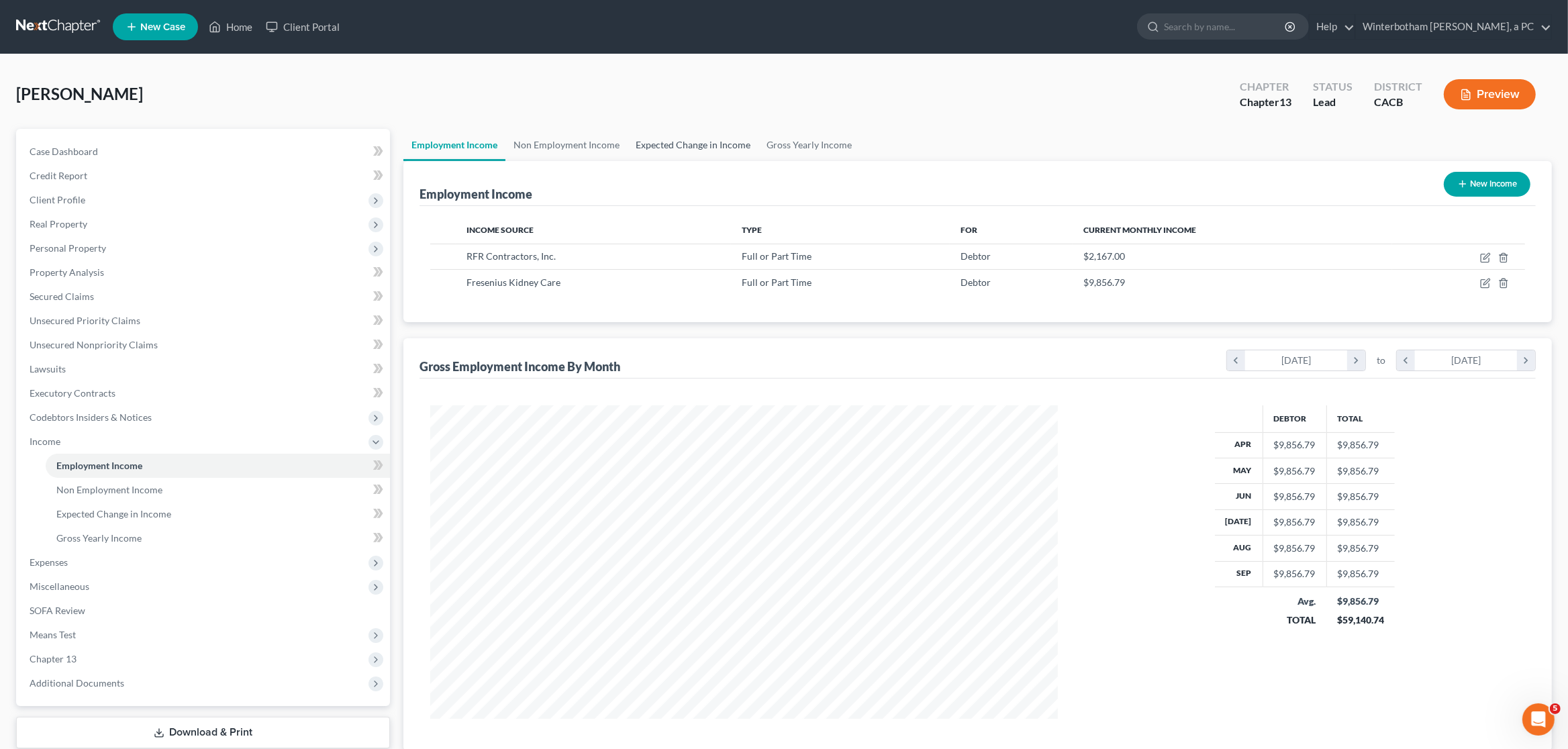
click at [680, 155] on link "Expected Change in Income" at bounding box center [693, 144] width 131 height 32
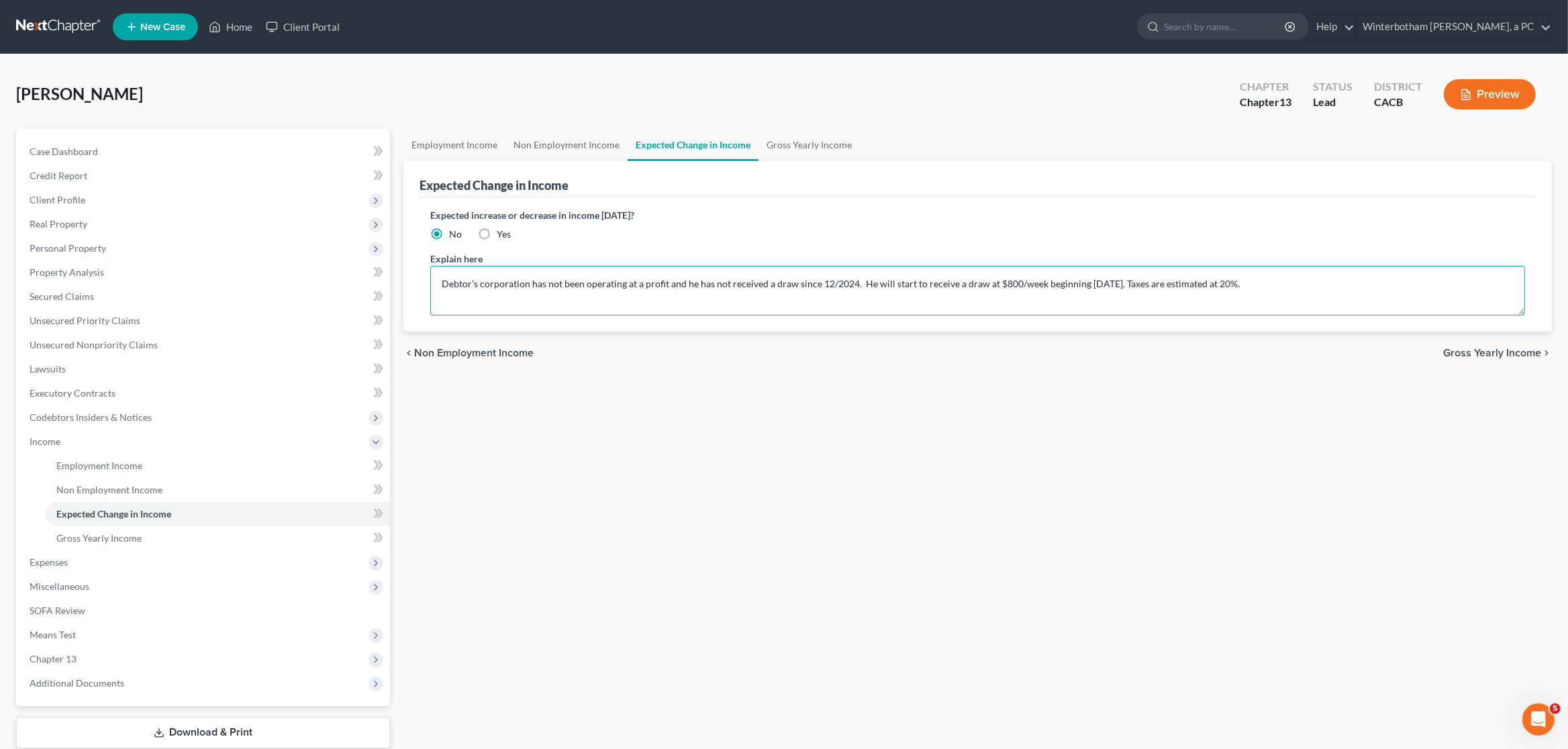
click at [761, 284] on textarea "Debtor's corporation has not been operating at a profit and he has not received…" at bounding box center [978, 290] width 1095 height 50
type textarea "Debtor's corporation has not been operating at a profit and he has not received…"
click at [761, 402] on div "Employment Income Non Employment Income Expected Change in Income Gross Yearly …" at bounding box center [978, 456] width 1161 height 654
click at [51, 563] on span "Expenses" at bounding box center [49, 562] width 38 height 11
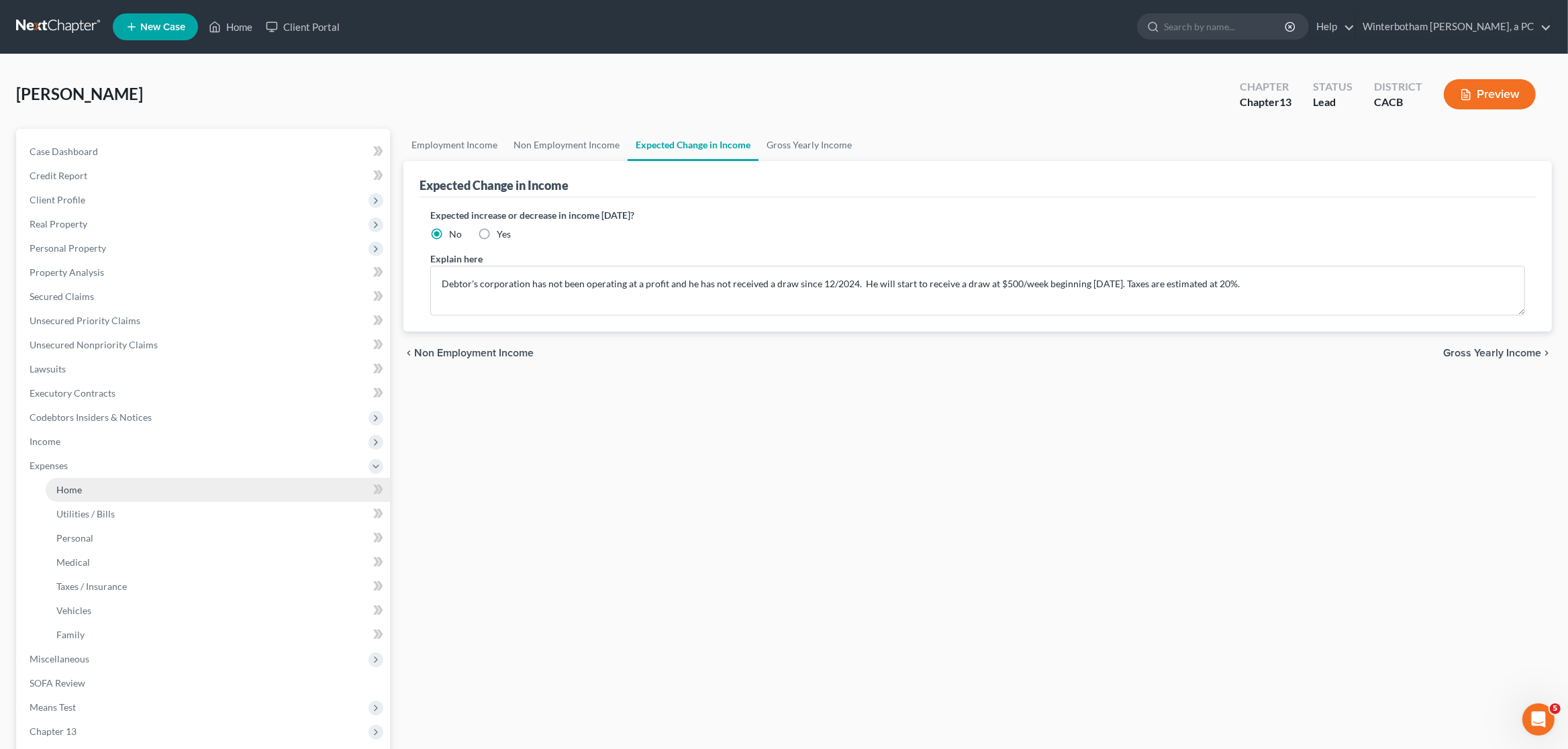
click at [77, 495] on link "Home" at bounding box center [218, 490] width 345 height 24
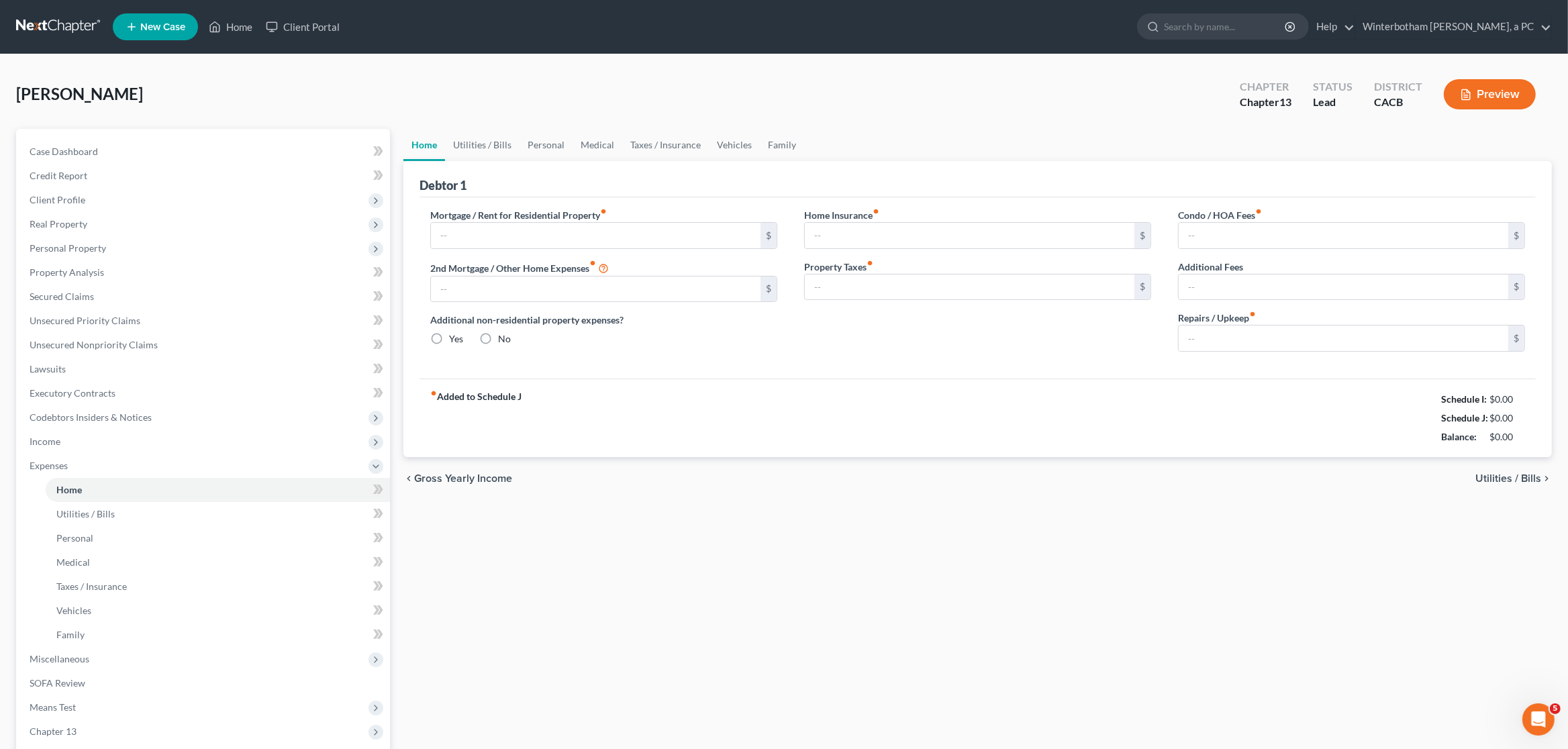
type input "1,402.00"
type input "0.00"
radio input "true"
type input "0.00"
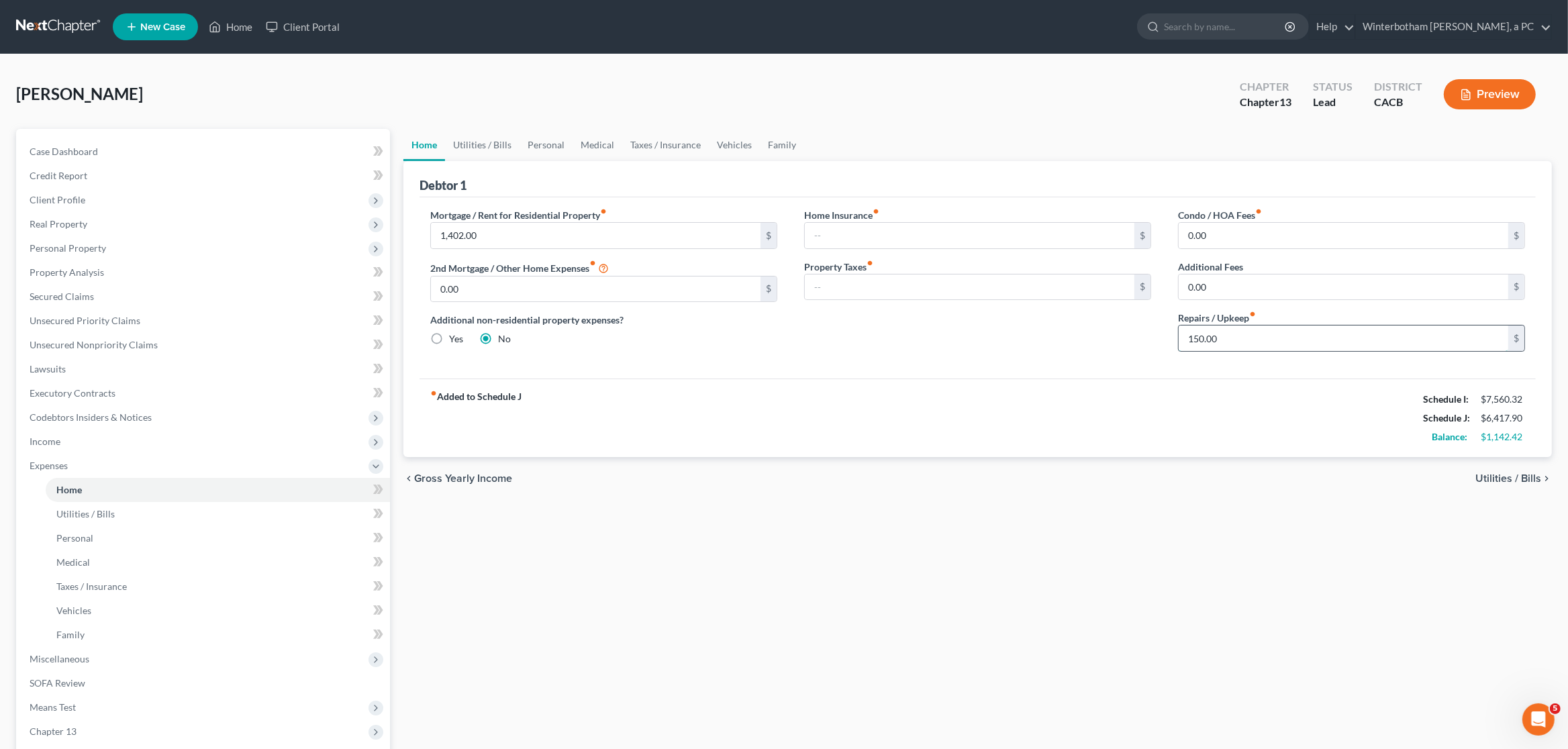
click at [761, 341] on input "150.00" at bounding box center [1343, 338] width 330 height 25
type input "200"
drag, startPoint x: 958, startPoint y: 386, endPoint x: 640, endPoint y: 316, distance: 325.6
click at [761, 386] on div "fiber_manual_record Added to Schedule J Schedule I: $7,560.32 Schedule J: $6,46…" at bounding box center [978, 418] width 1116 height 79
click at [478, 147] on link "Utilities / Bills" at bounding box center [482, 144] width 74 height 32
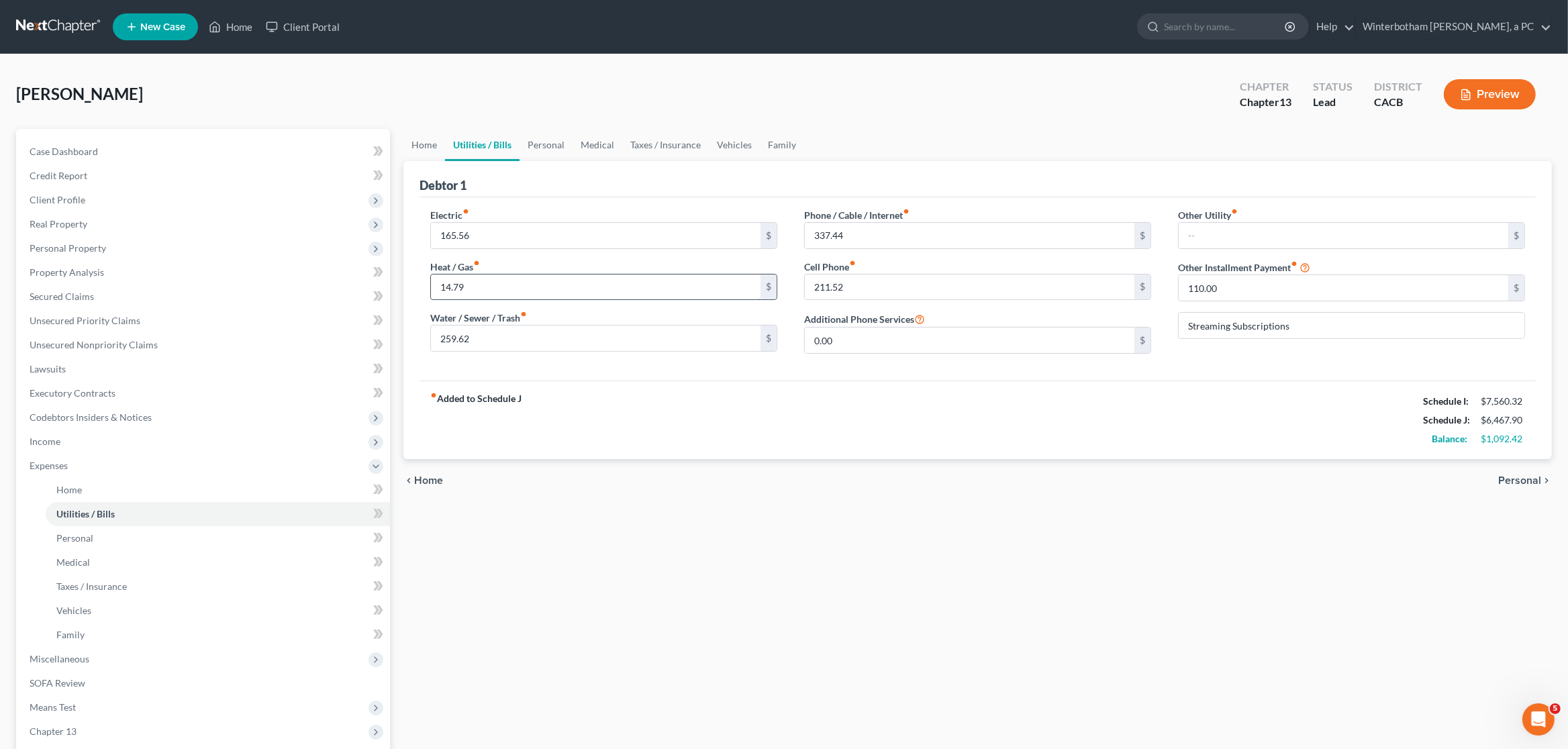
click at [499, 285] on input "14.79" at bounding box center [596, 287] width 330 height 25
click at [476, 232] on input "165.56" at bounding box center [596, 235] width 330 height 25
type input "215"
click at [641, 510] on div "Home Utilities / Bills Personal Medical Taxes / Insurance Vehicles Family Debto…" at bounding box center [978, 492] width 1161 height 727
click at [478, 295] on input "14.79" at bounding box center [596, 287] width 330 height 25
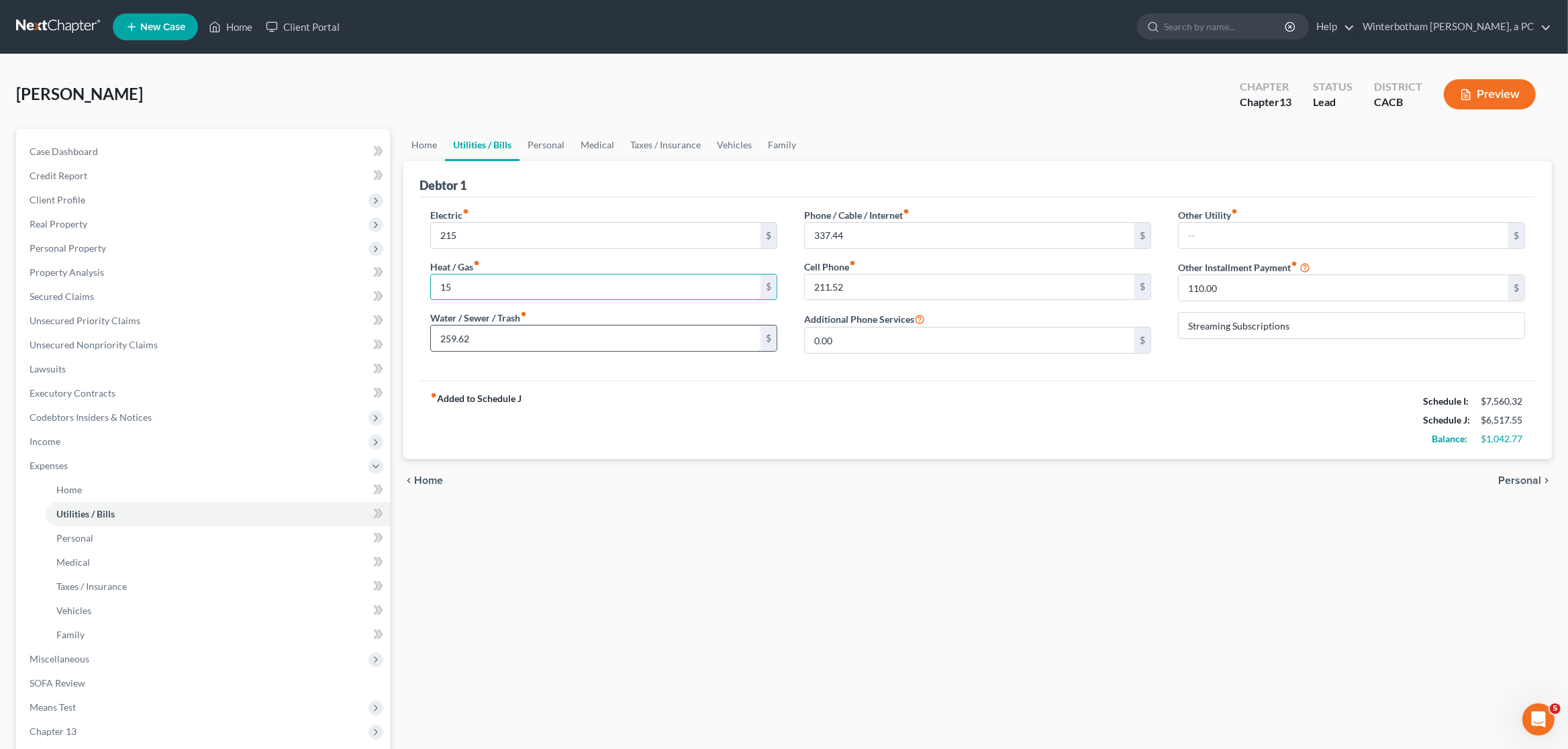
type input "15"
drag, startPoint x: 512, startPoint y: 334, endPoint x: 582, endPoint y: 354, distance: 72.8
click at [582, 351] on input "259.62" at bounding box center [596, 338] width 330 height 25
type input "200"
click at [761, 424] on div "fiber_manual_record Added to Schedule J Schedule I: $7,560.32 Schedule J: $6,45…" at bounding box center [978, 420] width 1116 height 79
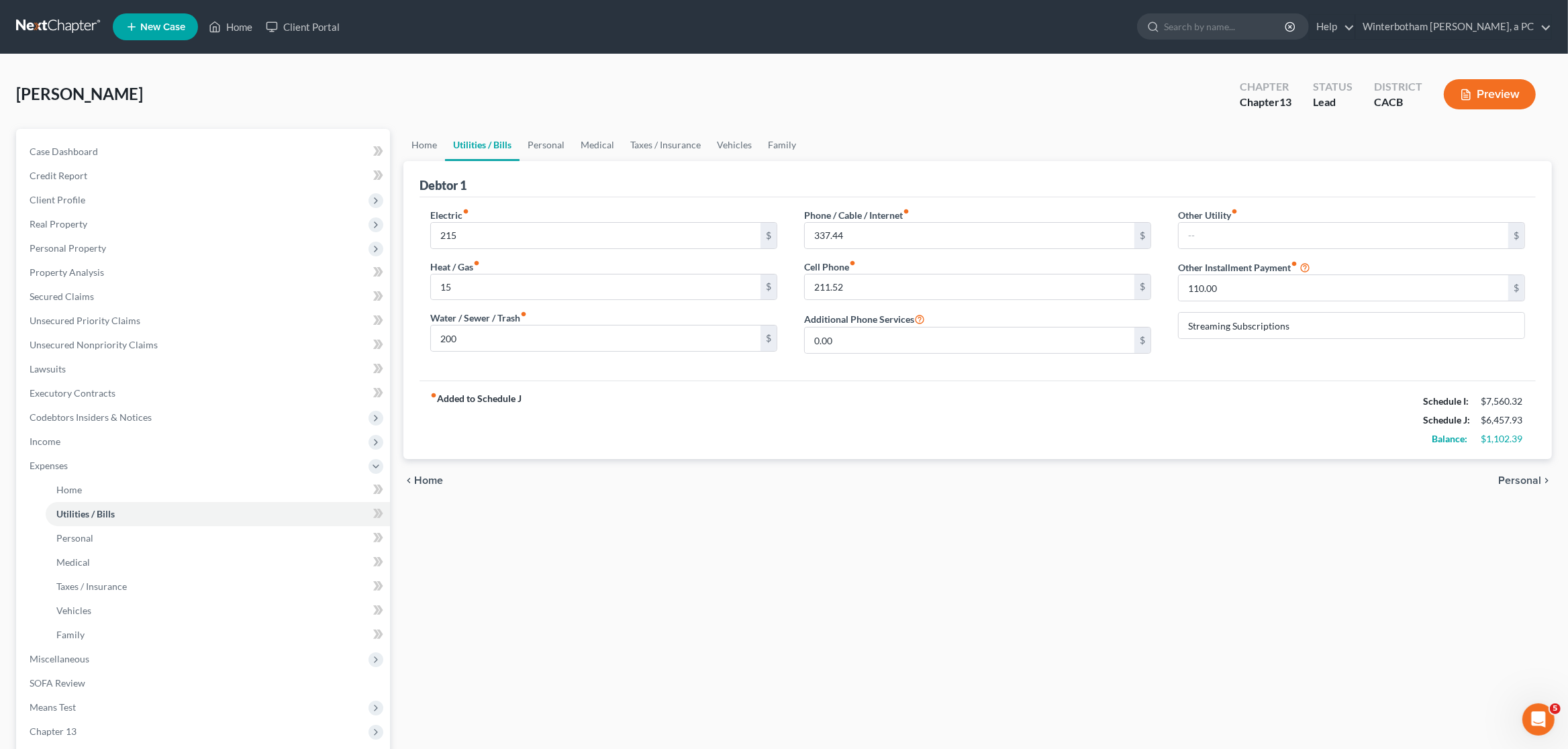
click at [761, 250] on div "Phone / Cable / Internet fiber_manual_record 337.44 $ Cell Phone fiber_manual_r…" at bounding box center [977, 286] width 373 height 157
click at [761, 239] on input "337.44" at bounding box center [969, 235] width 330 height 25
type input "342"
click at [761, 290] on input "211.52" at bounding box center [969, 287] width 330 height 25
type input "210"
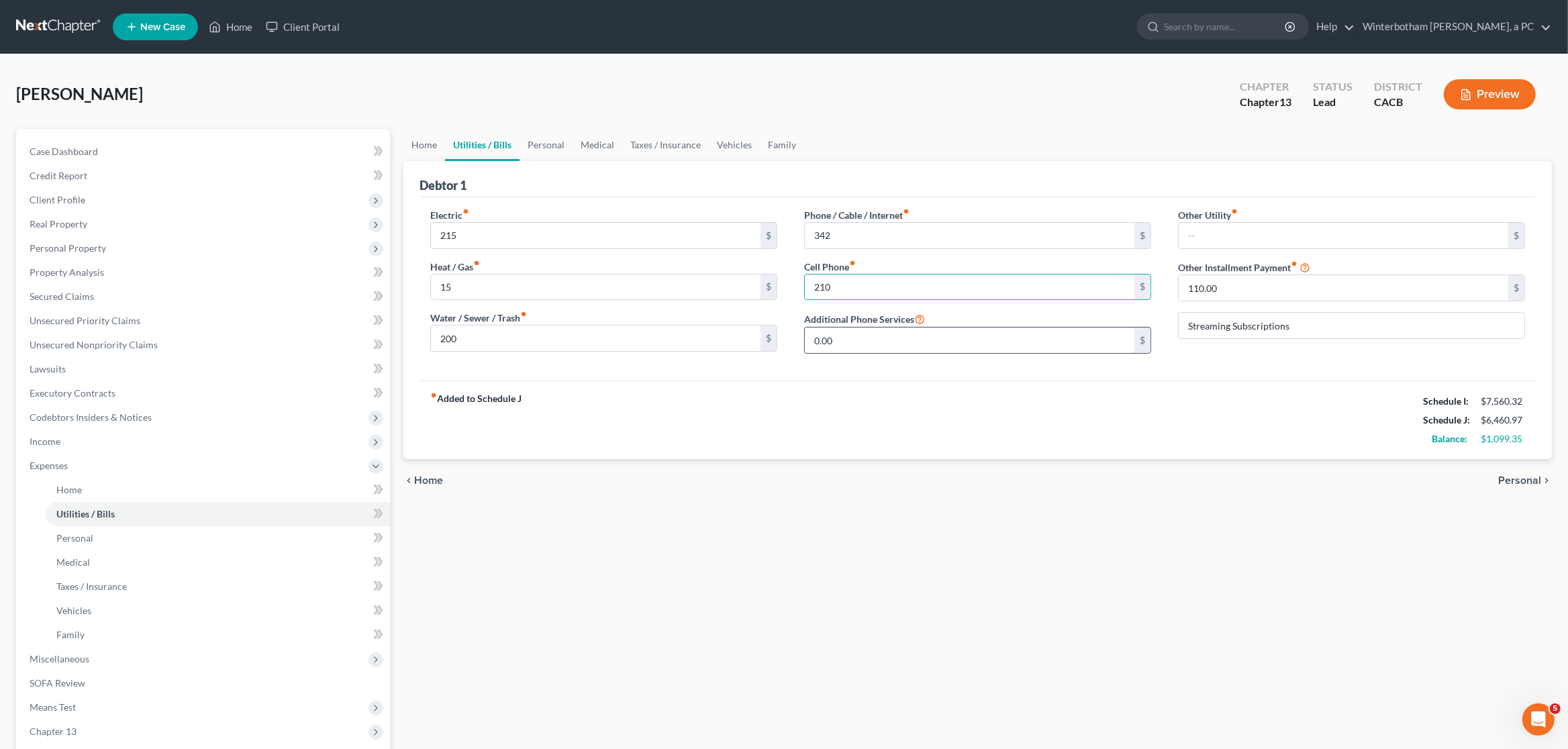
click at [761, 340] on input "0.00" at bounding box center [969, 340] width 330 height 25
click at [761, 416] on div "fiber_manual_record Added to Schedule J Schedule I: $7,560.32 Schedule J: $6,46…" at bounding box center [978, 420] width 1116 height 79
click at [541, 148] on link "Personal" at bounding box center [546, 144] width 53 height 32
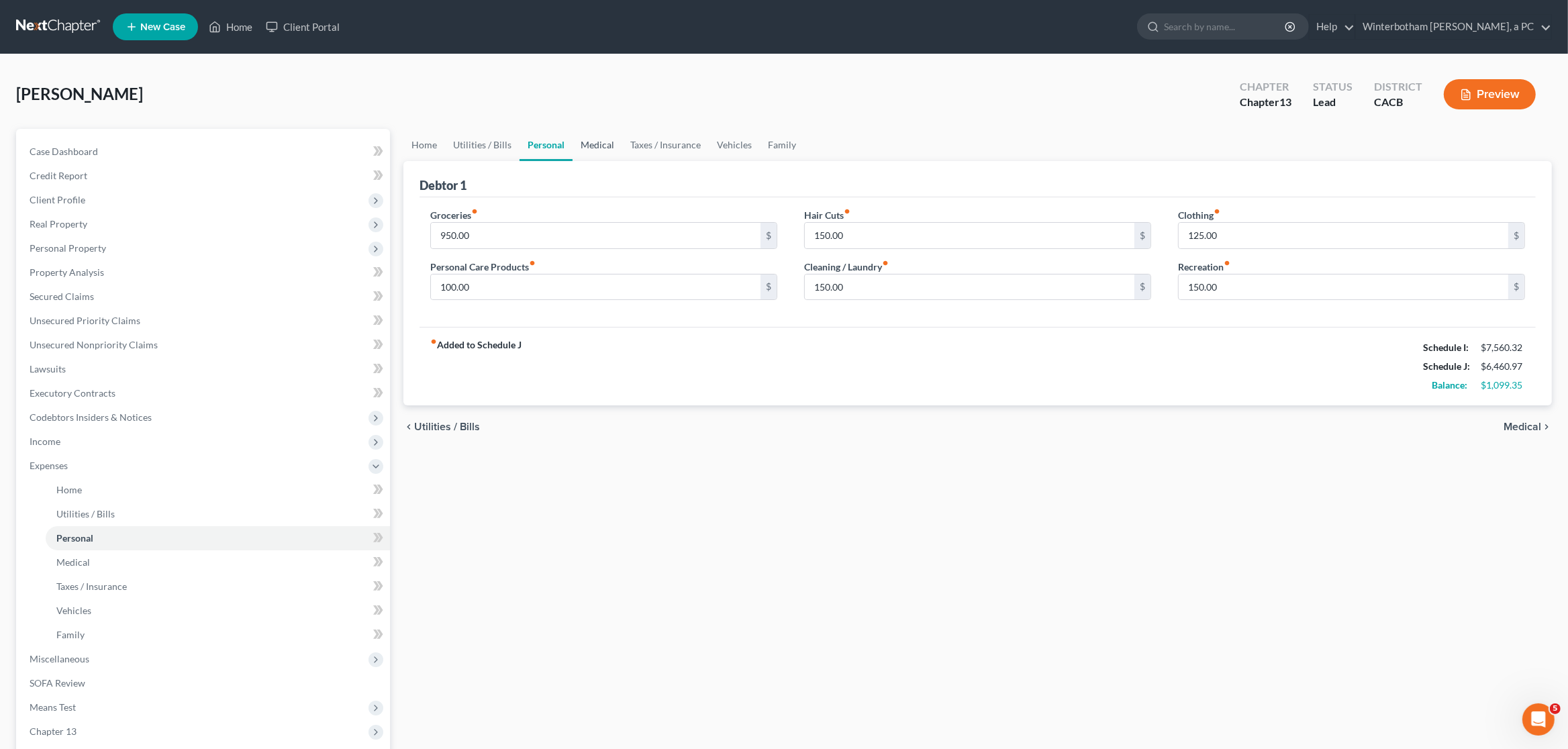
click at [600, 146] on link "Medical" at bounding box center [597, 144] width 50 height 32
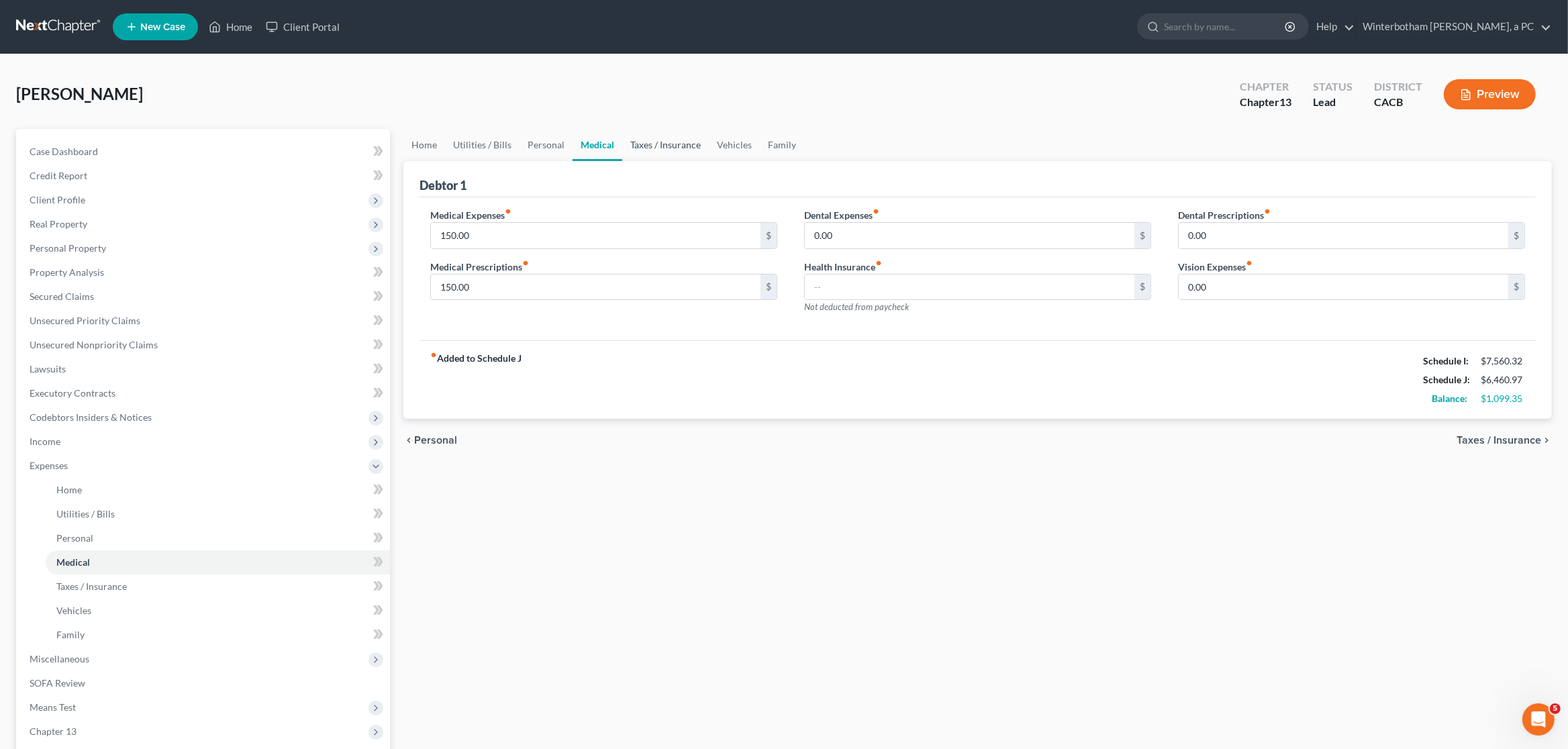
click at [641, 145] on link "Taxes / Insurance" at bounding box center [665, 144] width 87 height 32
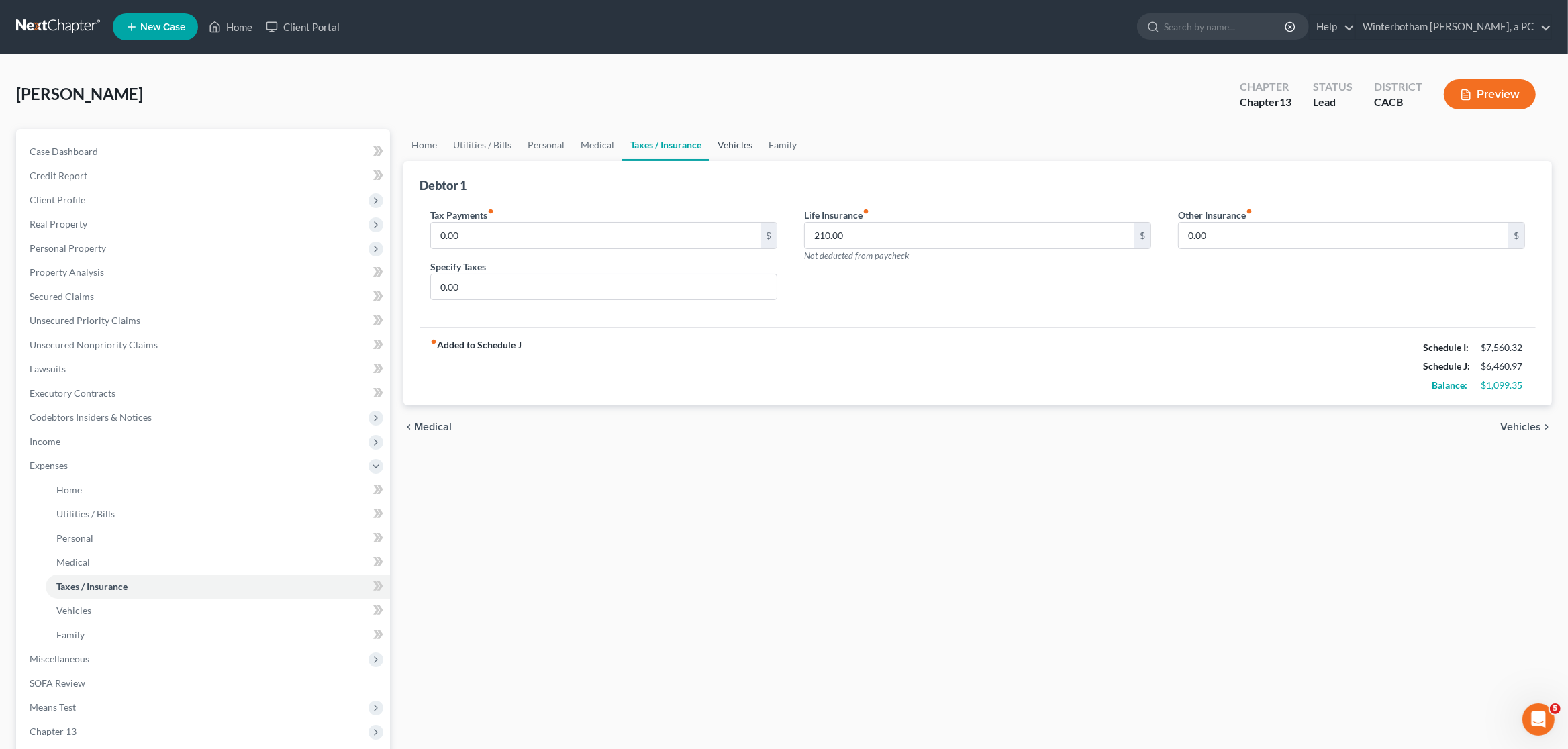
click at [742, 141] on link "Vehicles" at bounding box center [735, 144] width 51 height 32
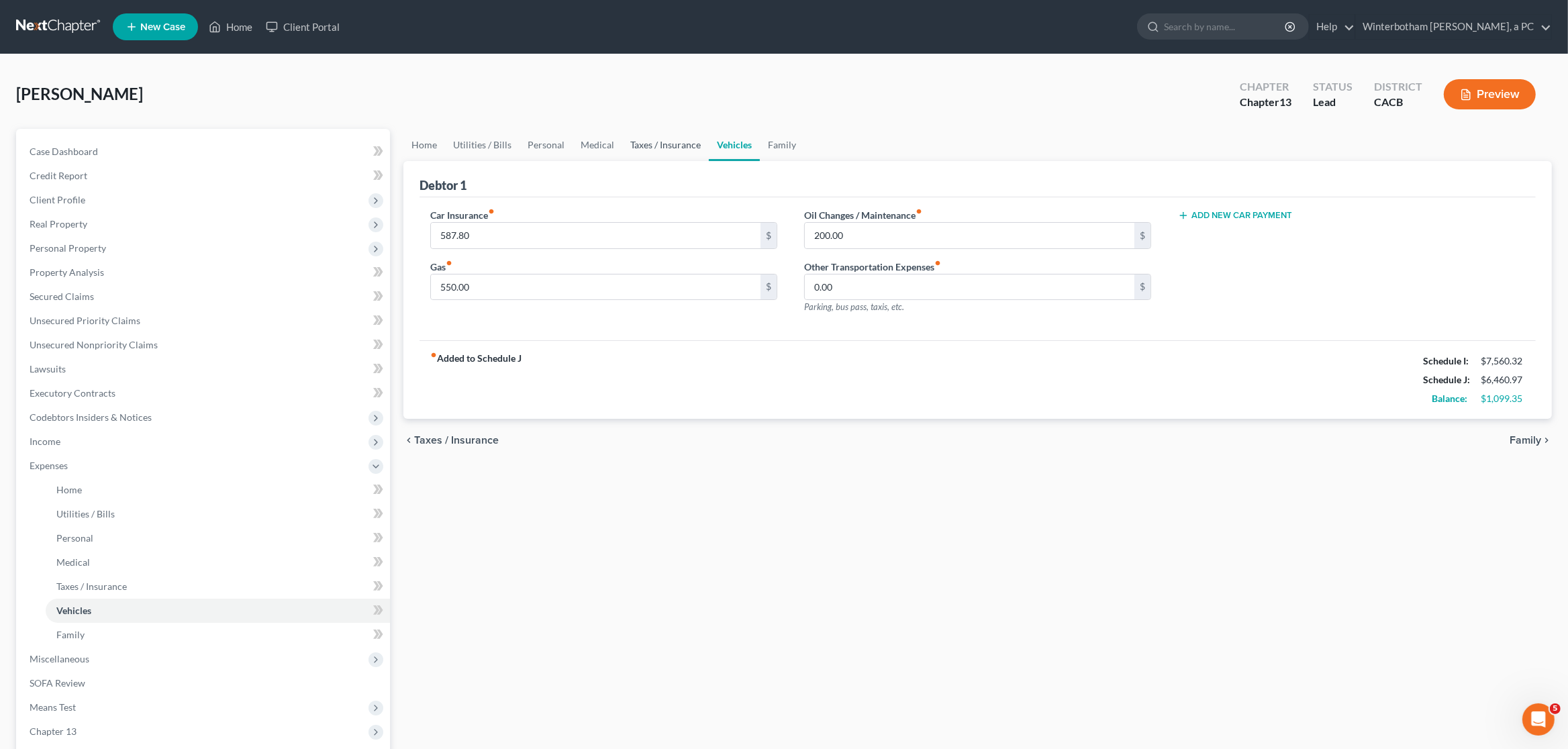
click at [647, 147] on link "Taxes / Insurance" at bounding box center [665, 144] width 87 height 32
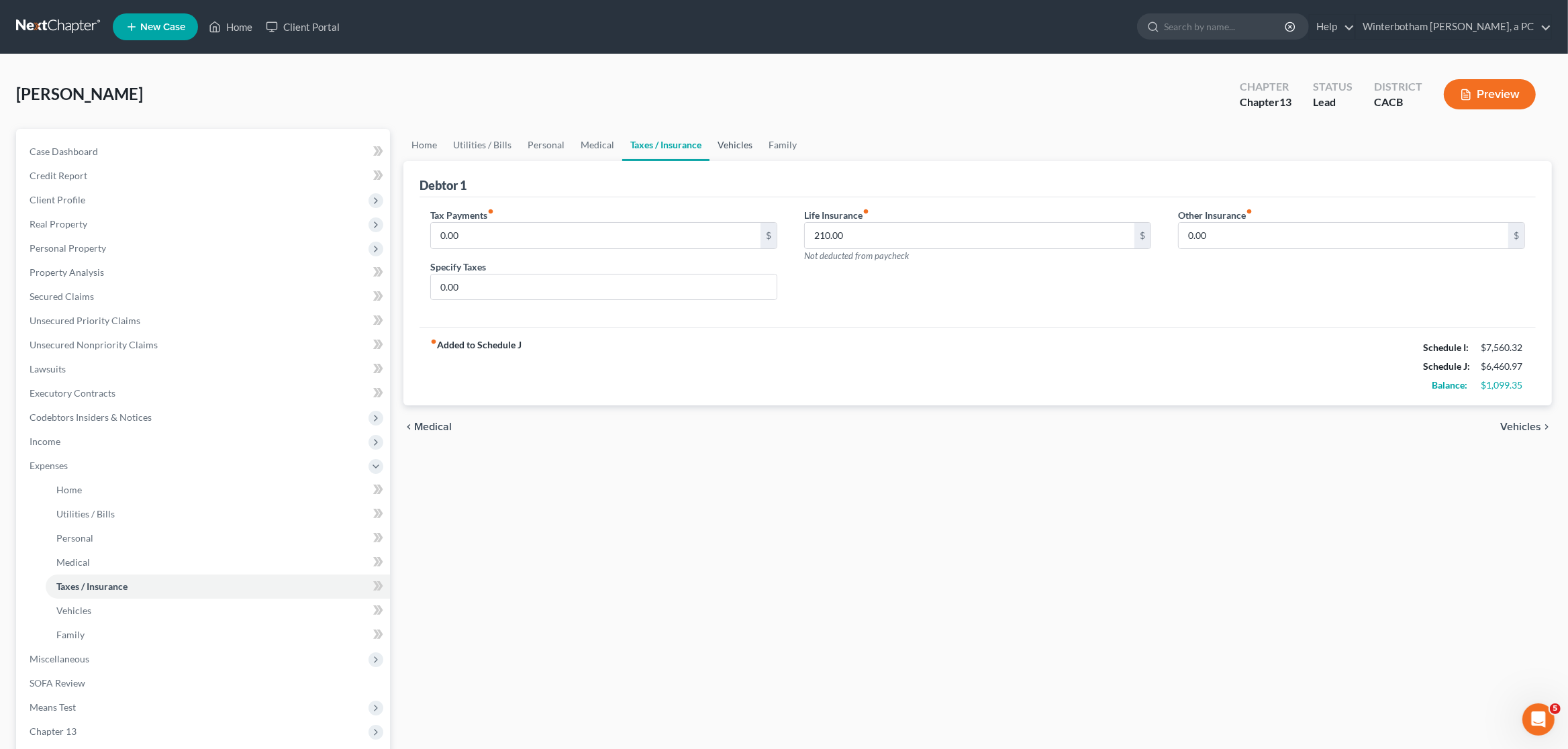
click at [742, 148] on link "Vehicles" at bounding box center [735, 144] width 51 height 32
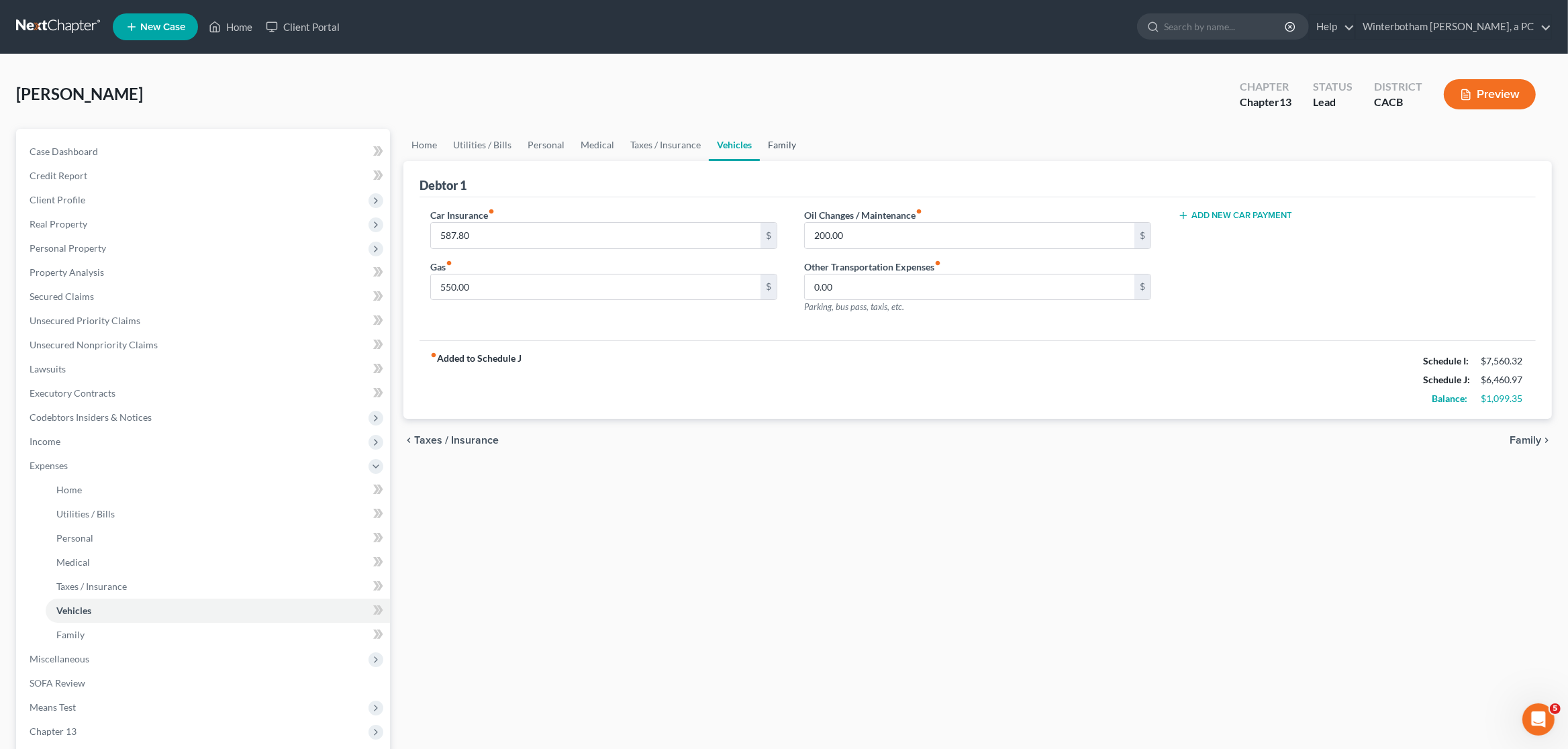
click at [761, 143] on link "Family" at bounding box center [782, 144] width 45 height 32
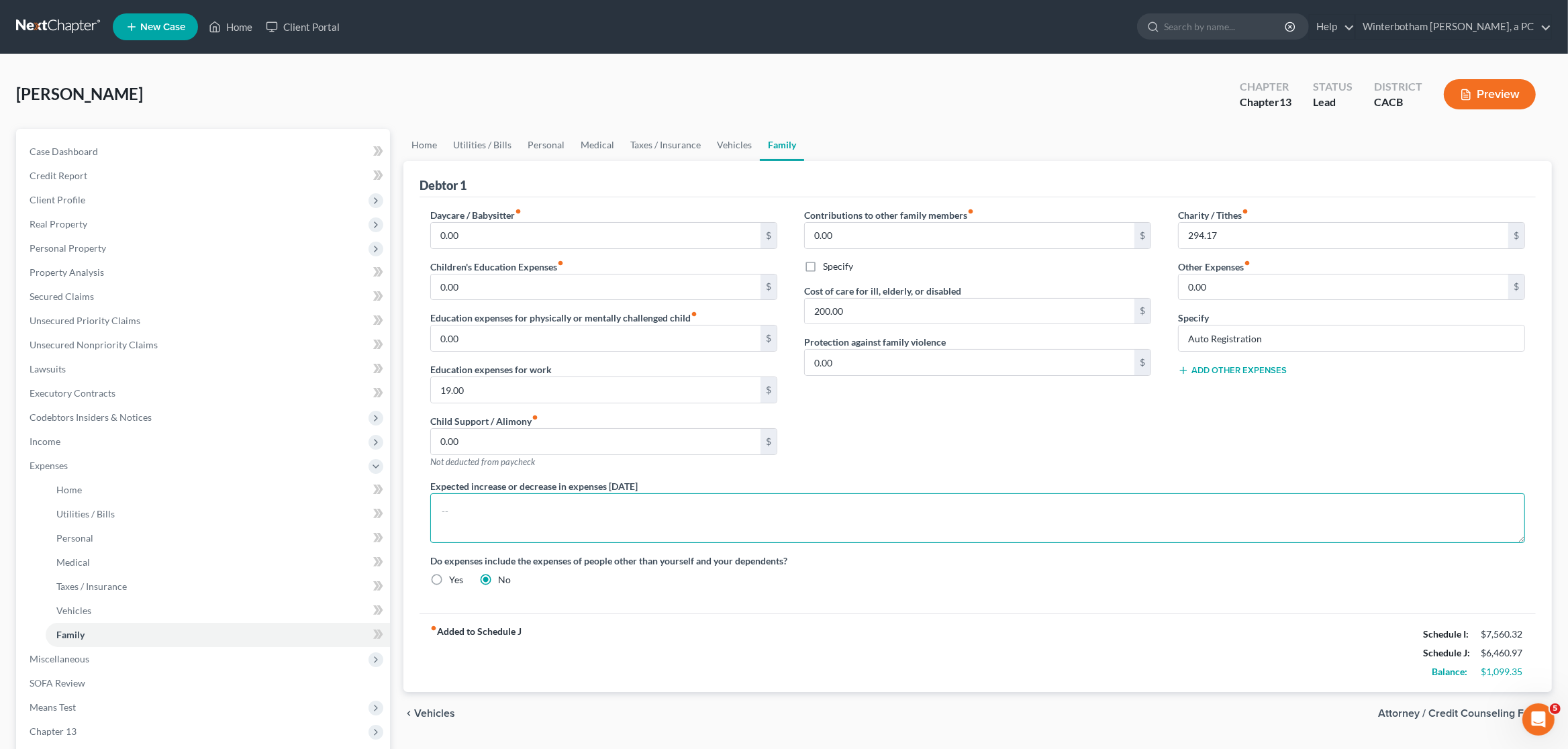
click at [643, 500] on textarea at bounding box center [978, 518] width 1095 height 50
type textarea "Debtor cares for elderly brother-in-law who is in poor heath; they give approxi…"
click at [761, 373] on button "Add Other Expenses" at bounding box center [1232, 370] width 108 height 10
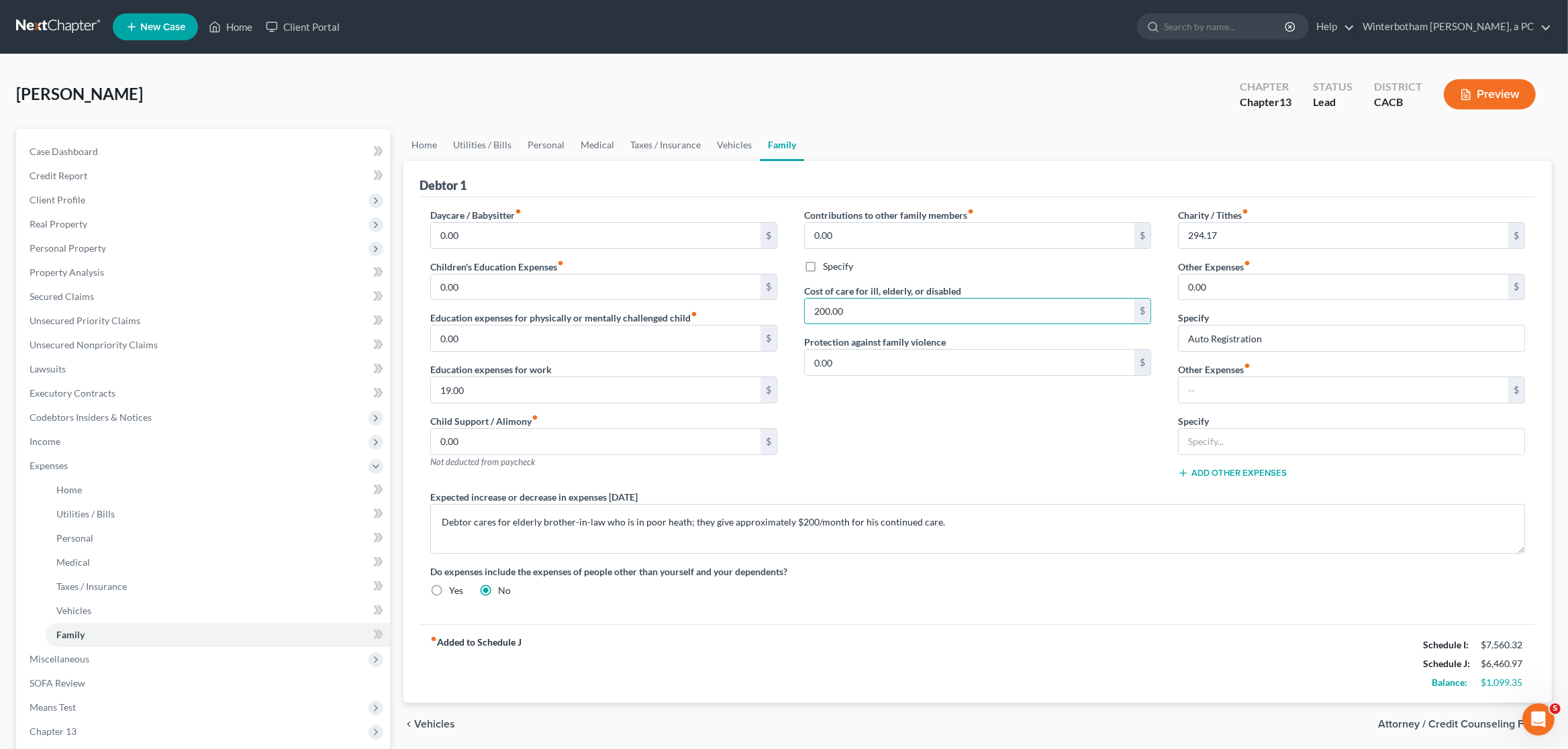
drag, startPoint x: 864, startPoint y: 304, endPoint x: 757, endPoint y: 302, distance: 107.0
click at [761, 303] on input "200.00" at bounding box center [969, 312] width 330 height 25
drag, startPoint x: 873, startPoint y: 313, endPoint x: 801, endPoint y: 299, distance: 73.3
click at [761, 299] on input "200.00" at bounding box center [969, 312] width 330 height 25
type input "200"
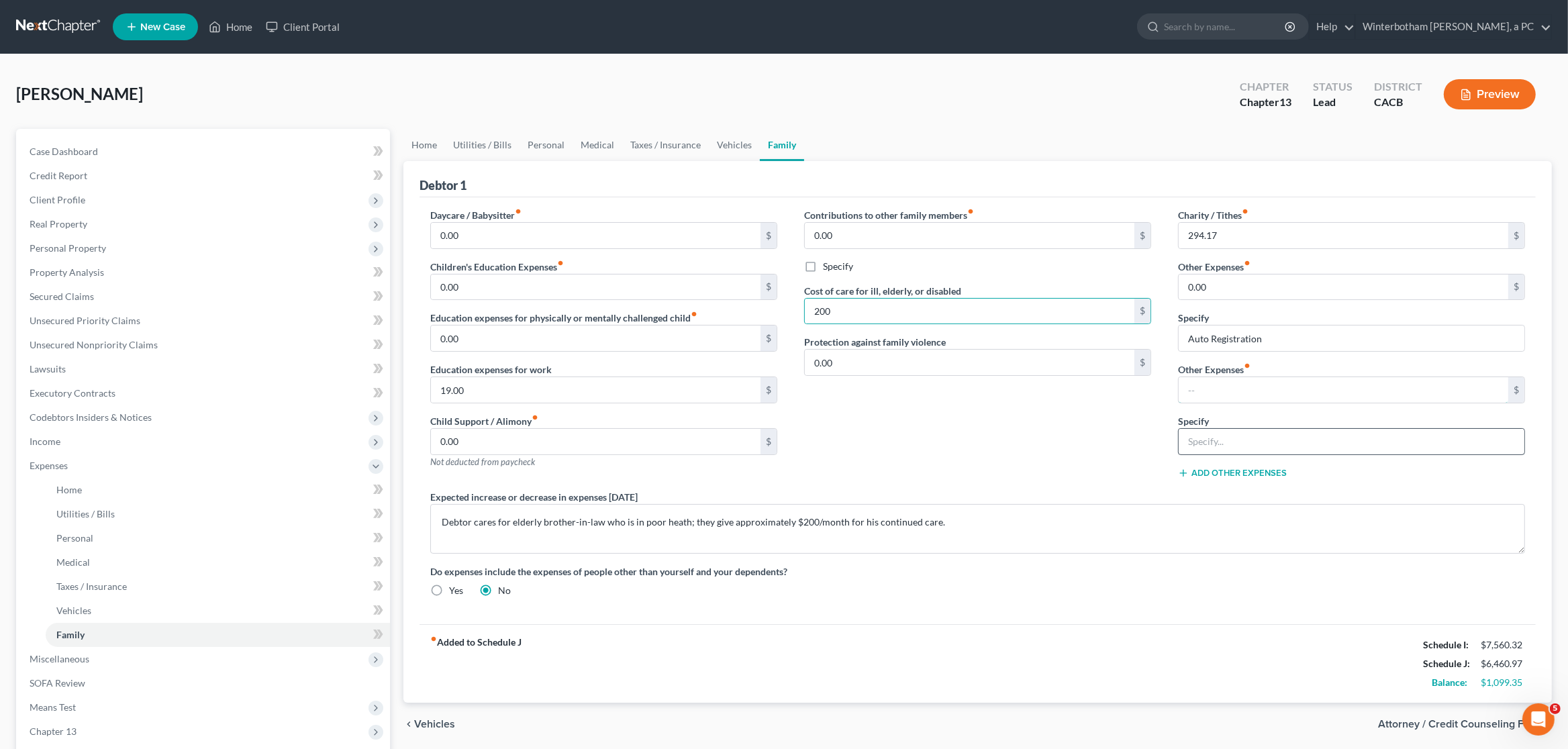
drag, startPoint x: 1212, startPoint y: 388, endPoint x: 1221, endPoint y: 436, distance: 48.8
click at [761, 388] on input "text" at bounding box center [1343, 389] width 330 height 25
type input "200"
click at [761, 450] on input "text" at bounding box center [1351, 441] width 345 height 25
type input "Care of elderly brother-in-law"
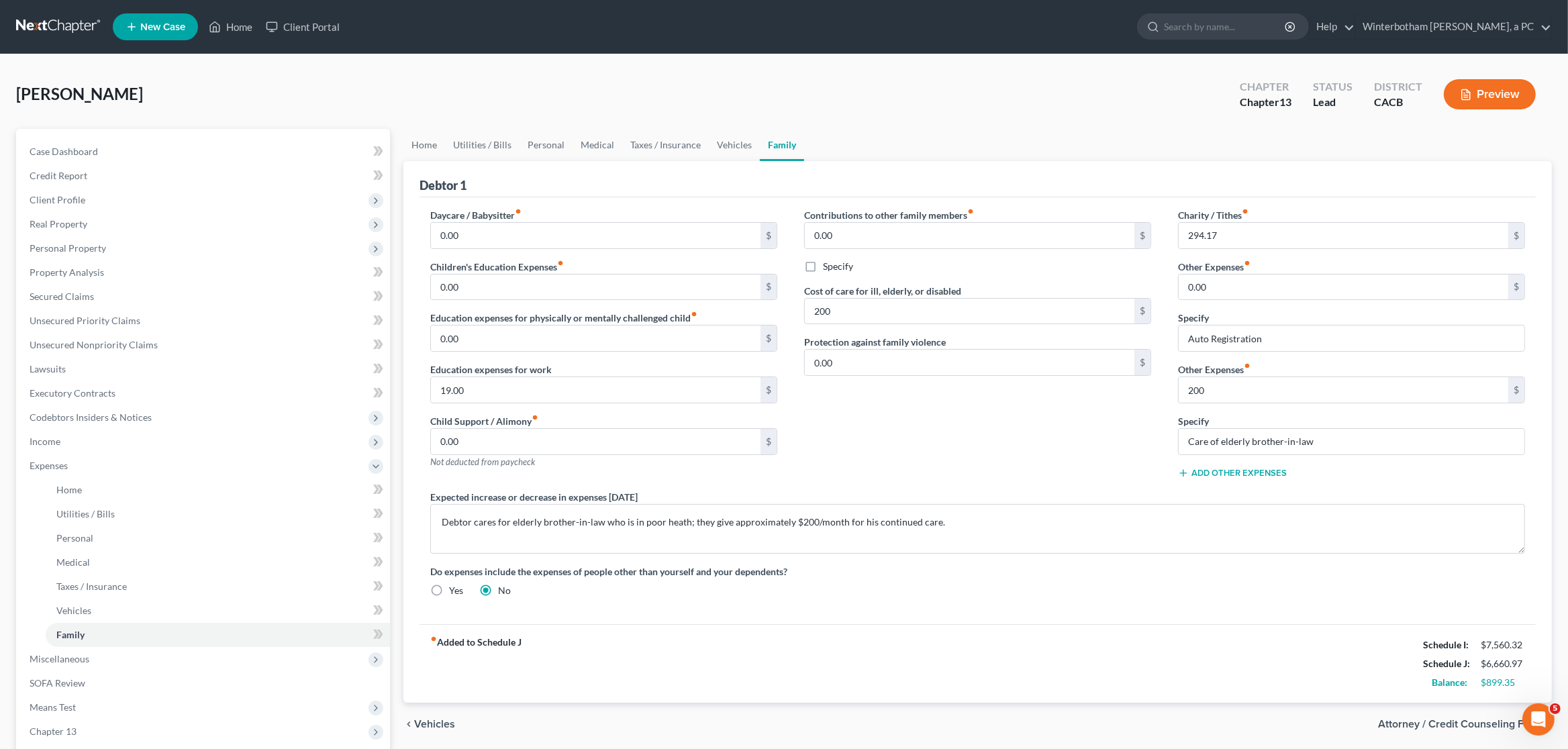
click at [761, 635] on div "fiber_manual_record Added to Schedule J Schedule I: $7,560.32 Schedule J: $6,66…" at bounding box center [978, 664] width 1116 height 79
click at [411, 140] on link "Home" at bounding box center [424, 144] width 42 height 32
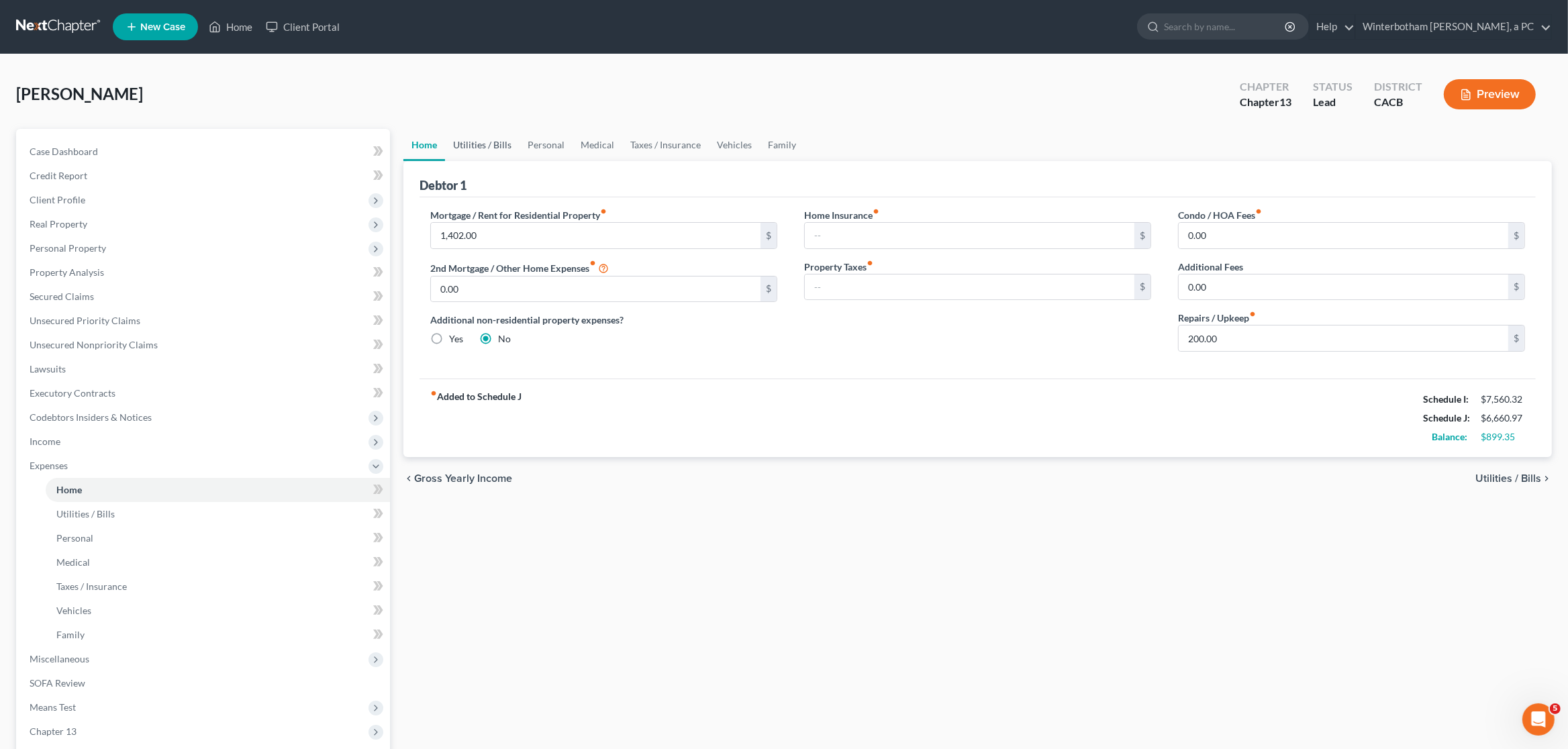
click at [509, 145] on link "Utilities / Bills" at bounding box center [482, 144] width 74 height 32
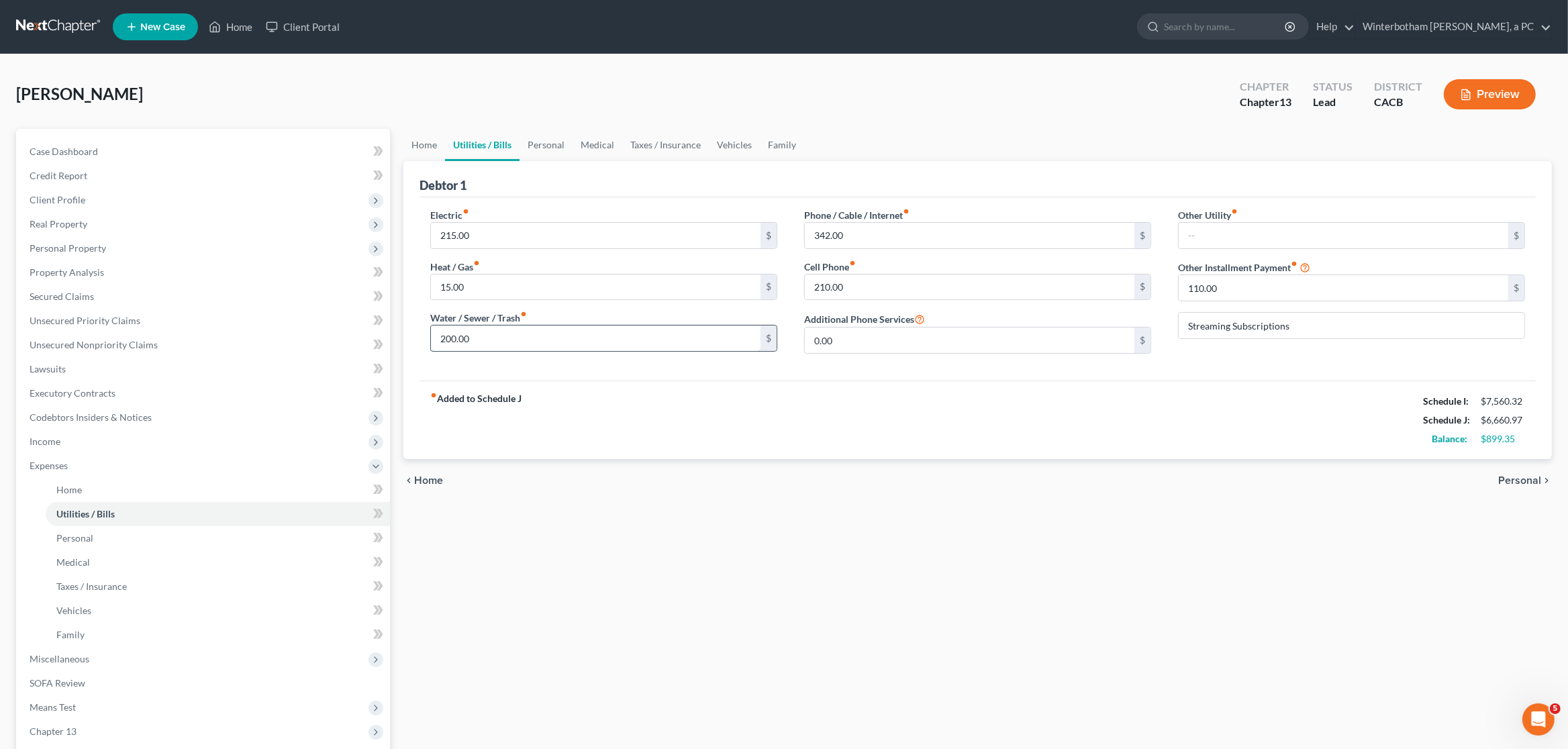
click at [495, 343] on input "200.00" at bounding box center [596, 338] width 330 height 25
type input "210"
click at [742, 420] on div "fiber_manual_record Added to Schedule J Schedule I: $7,560.32 Schedule J: $6,67…" at bounding box center [978, 420] width 1116 height 79
click at [543, 147] on link "Personal" at bounding box center [546, 144] width 53 height 32
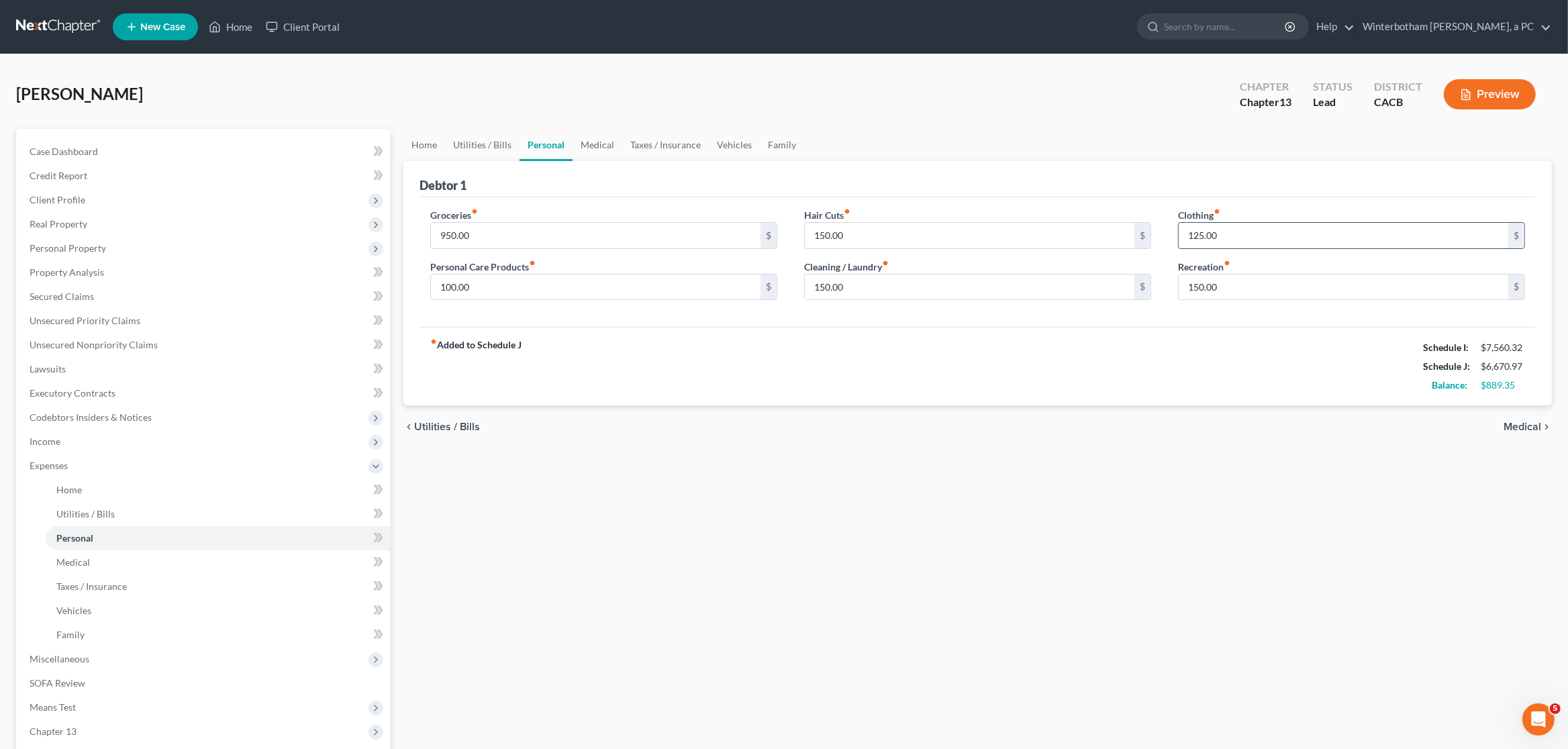
click at [761, 242] on input "125.00" at bounding box center [1343, 235] width 330 height 25
type input "150"
drag, startPoint x: 1107, startPoint y: 412, endPoint x: 956, endPoint y: 418, distance: 151.1
click at [761, 412] on div "chevron_left Utilities / Bills Medical chevron_right" at bounding box center [977, 427] width 1148 height 43
click at [492, 144] on link "Utilities / Bills" at bounding box center [482, 144] width 74 height 32
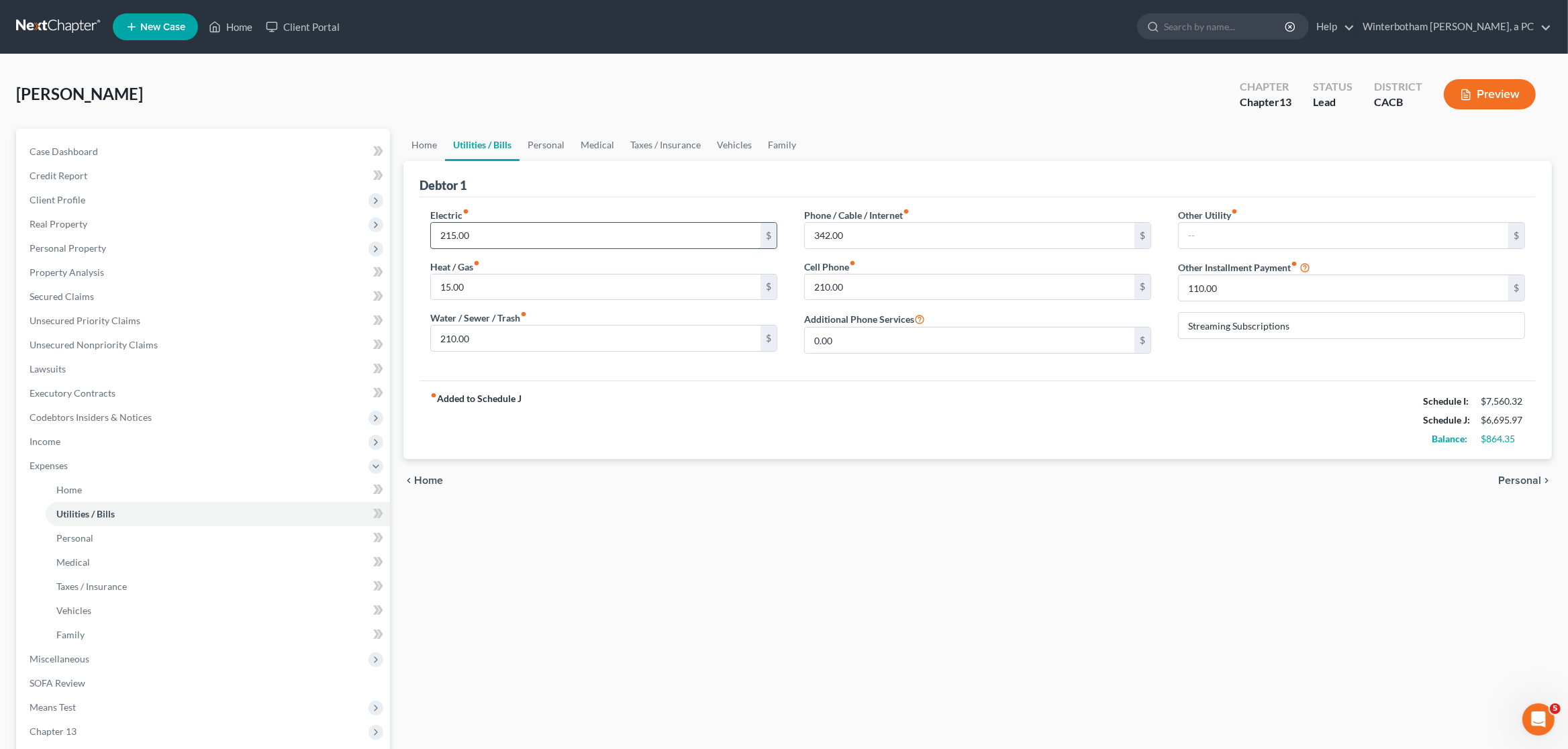
click at [470, 234] on input "215.00" at bounding box center [596, 235] width 330 height 25
drag, startPoint x: 474, startPoint y: 233, endPoint x: 460, endPoint y: 233, distance: 14.0
click at [460, 233] on input "215.00" at bounding box center [596, 235] width 330 height 25
type input "215.35"
click at [624, 457] on div "fiber_manual_record Added to Schedule J Schedule I: $7,560.32 Schedule J: $6,69…" at bounding box center [978, 420] width 1116 height 79
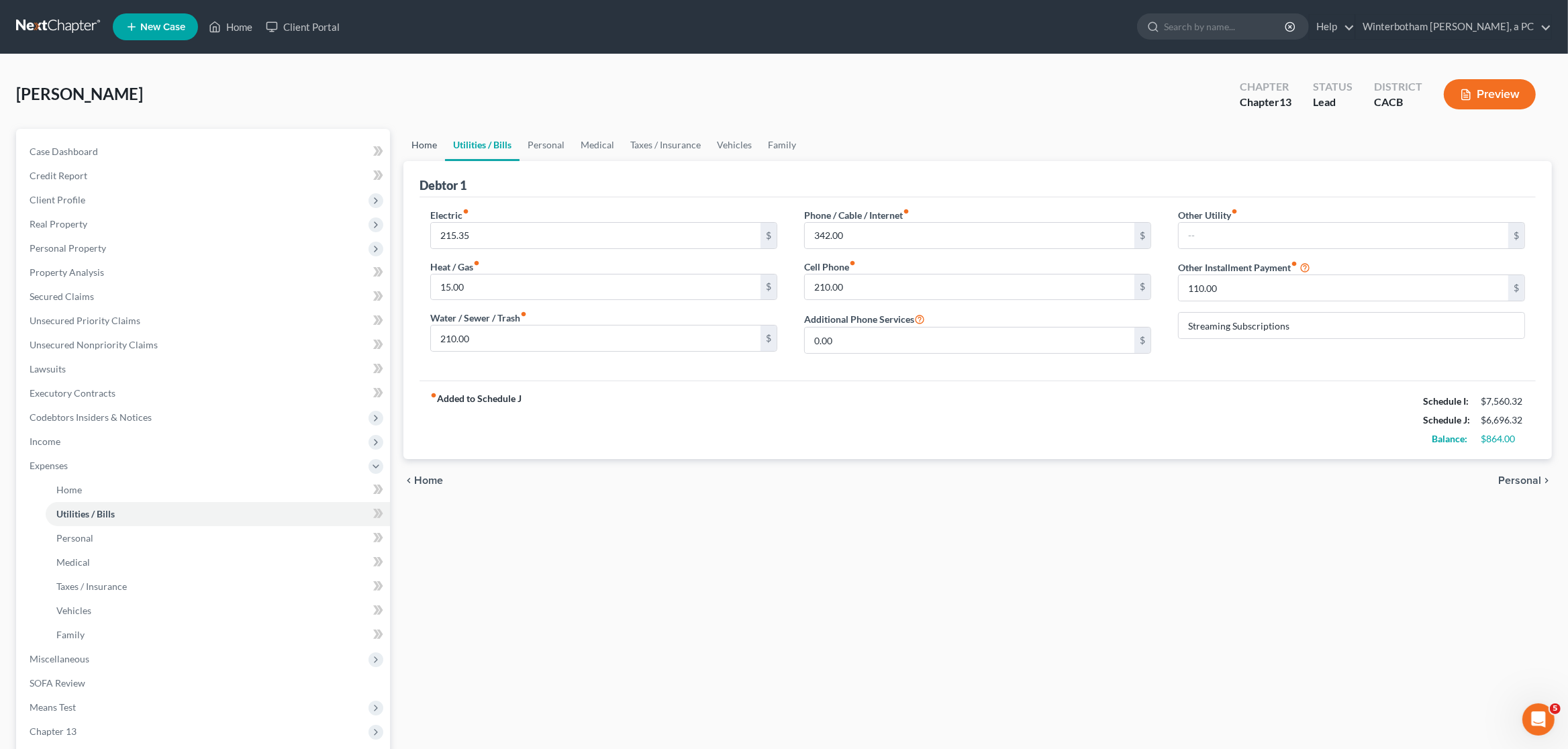
click at [415, 149] on link "Home" at bounding box center [424, 144] width 42 height 32
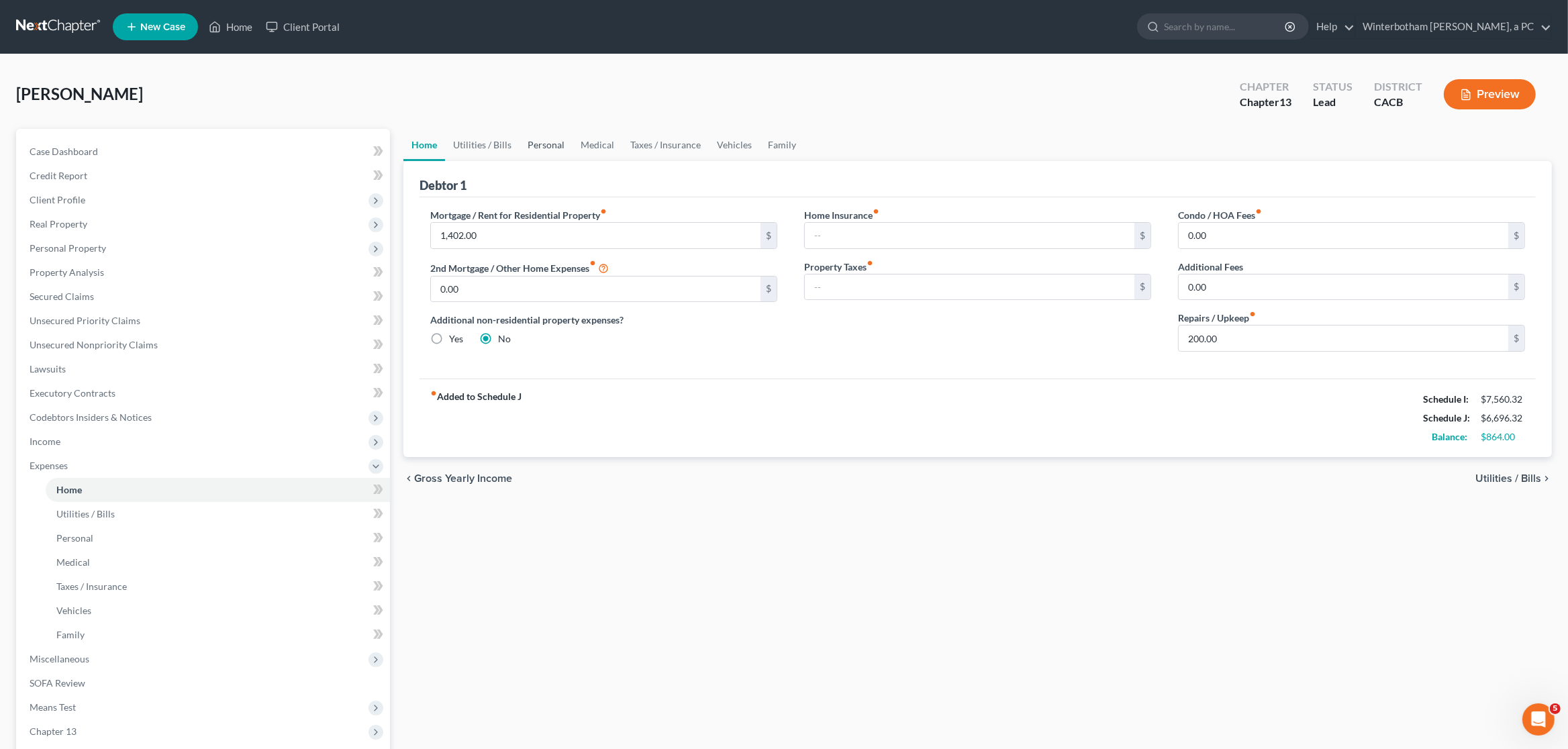
click at [551, 151] on link "Personal" at bounding box center [546, 144] width 53 height 32
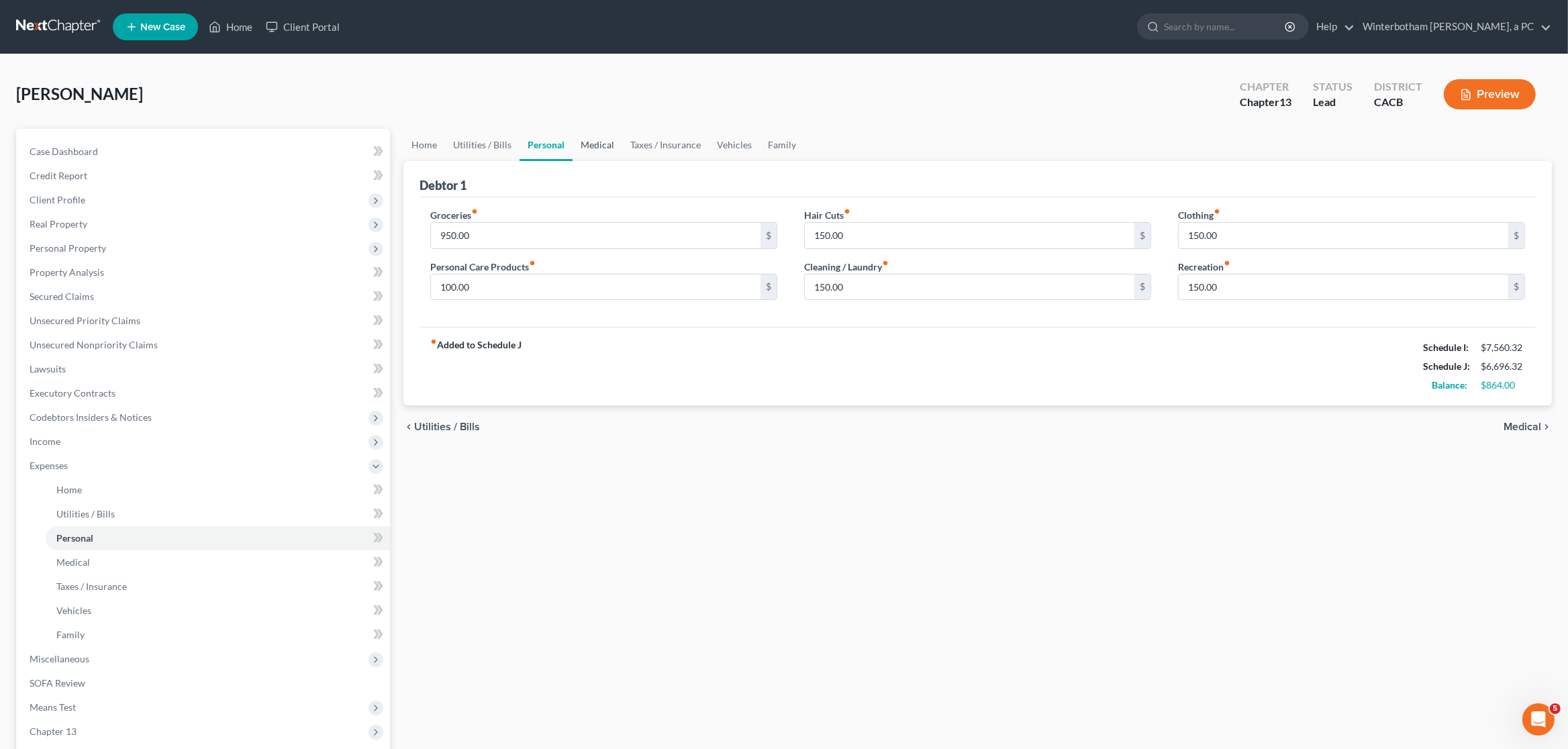
click at [594, 153] on link "Medical" at bounding box center [597, 144] width 50 height 32
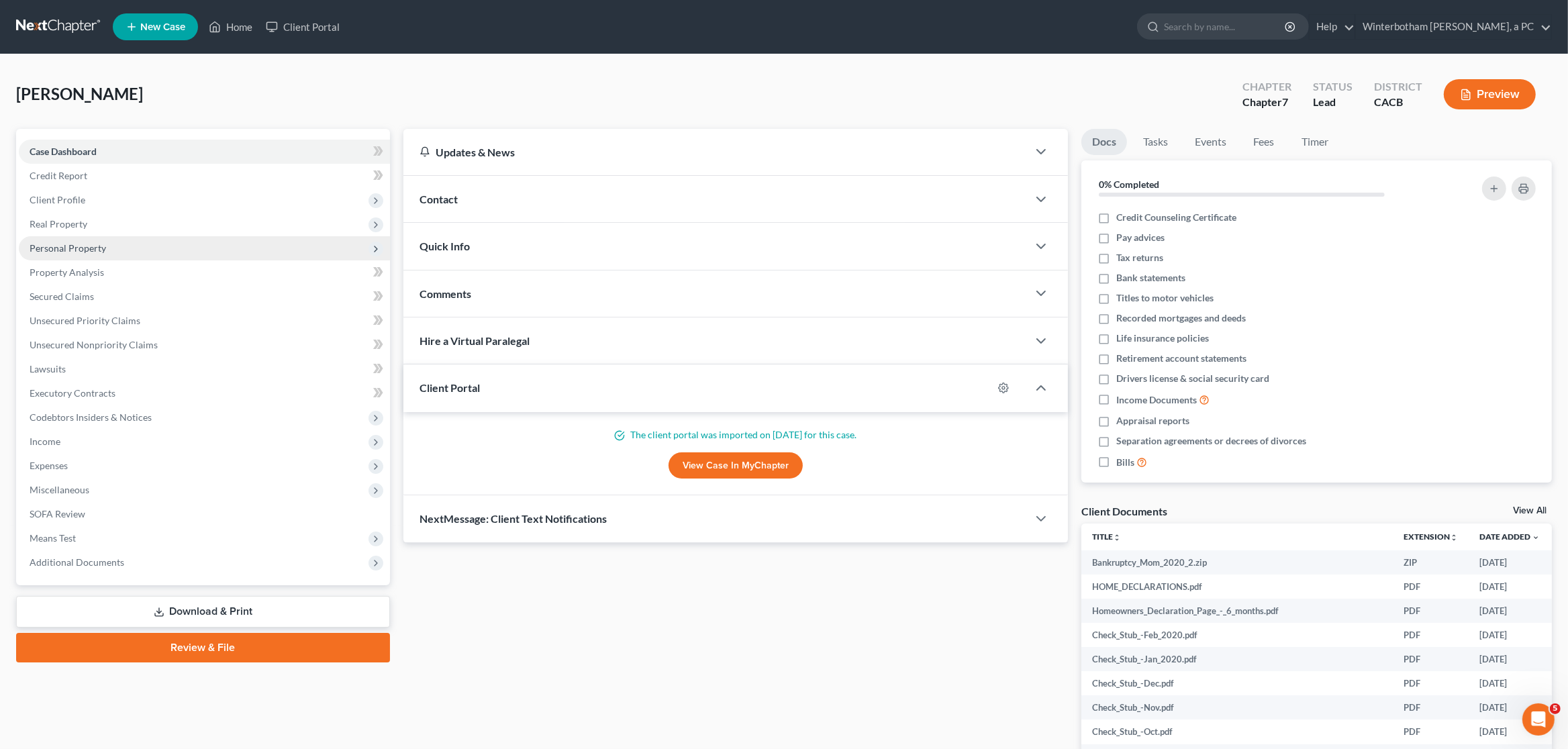
click at [40, 255] on span "Personal Property" at bounding box center [204, 248] width 371 height 24
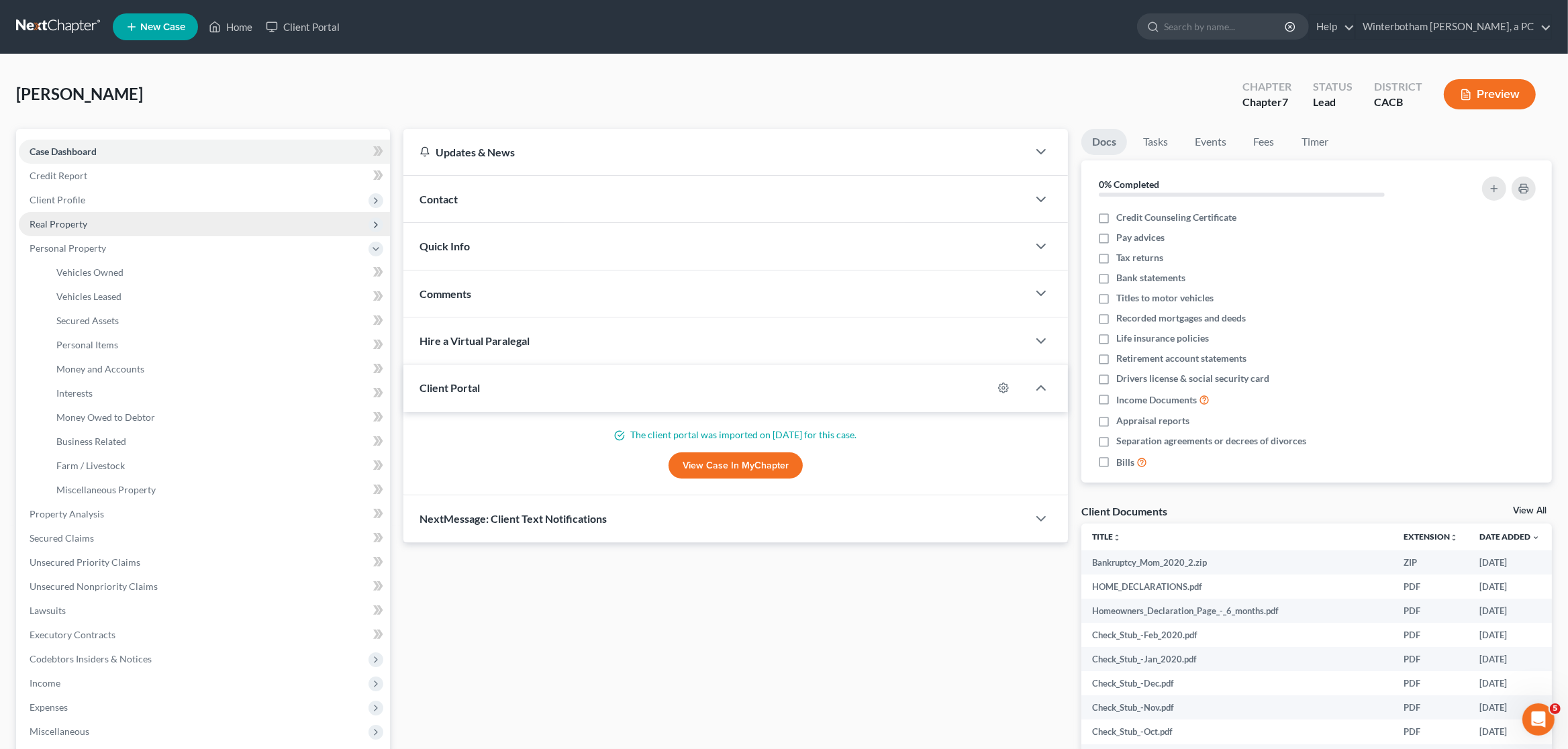
click at [54, 221] on span "Real Property" at bounding box center [59, 223] width 58 height 11
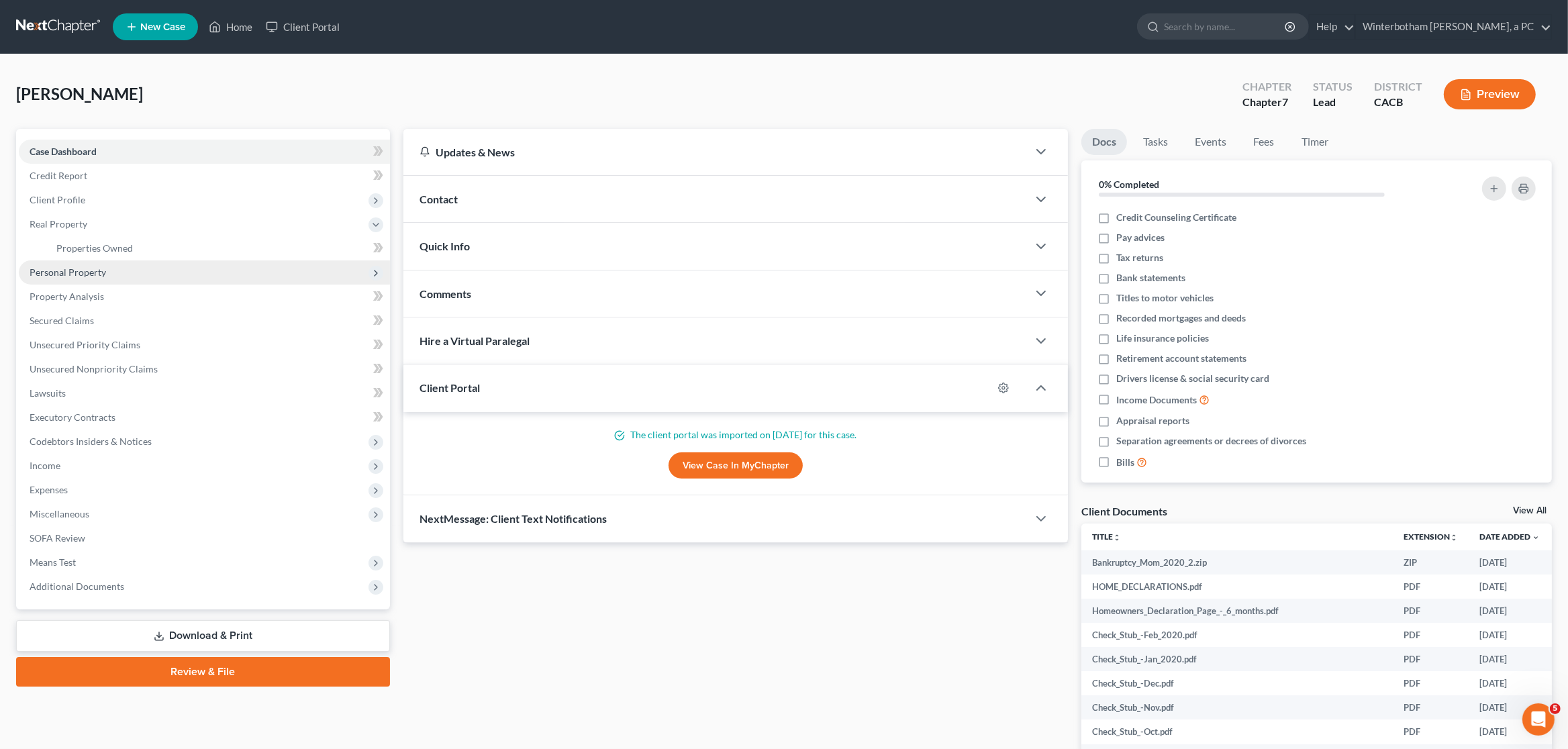
click at [60, 273] on span "Personal Property" at bounding box center [67, 272] width 76 height 11
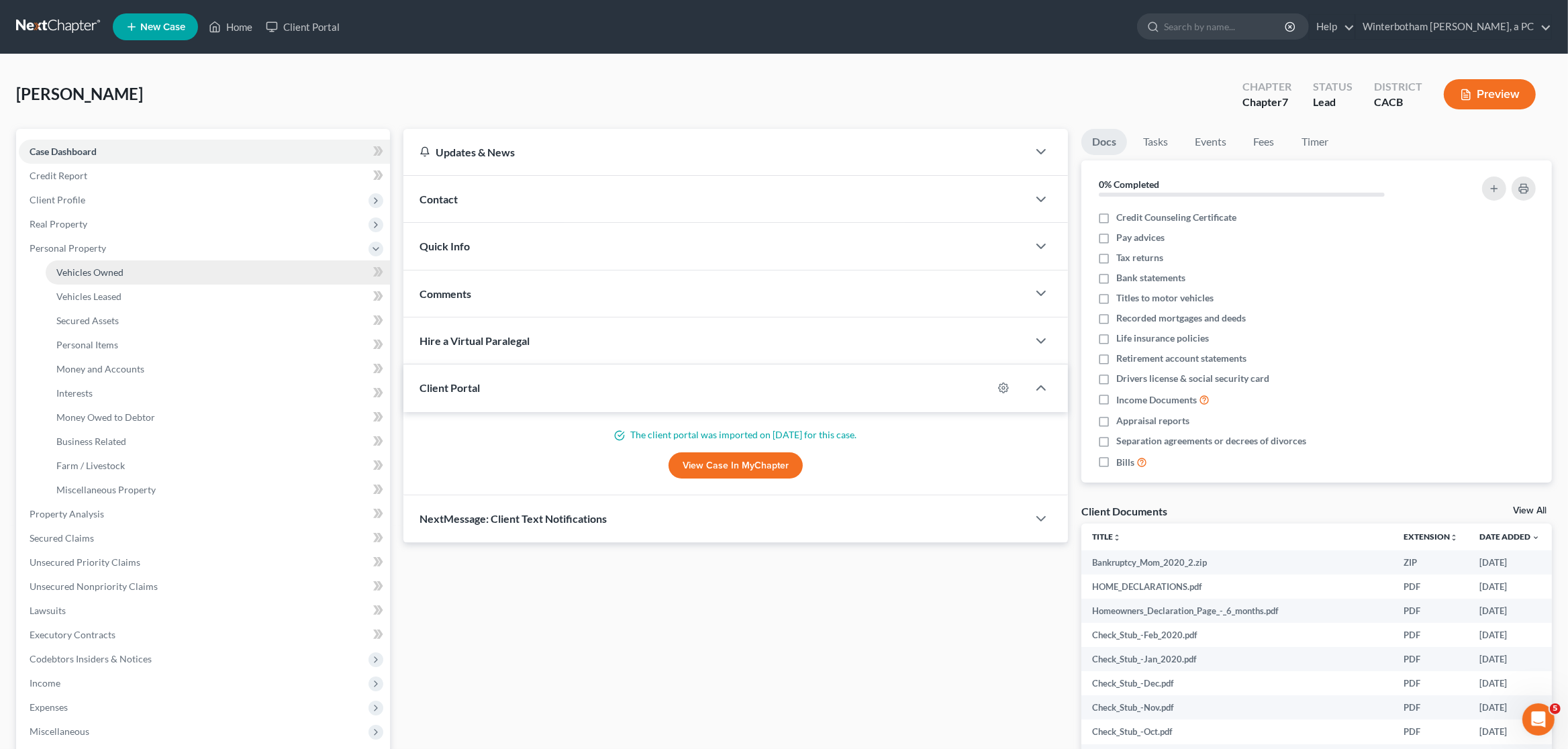
click at [76, 274] on span "Vehicles Owned" at bounding box center [89, 272] width 67 height 11
